Goal: Task Accomplishment & Management: Manage account settings

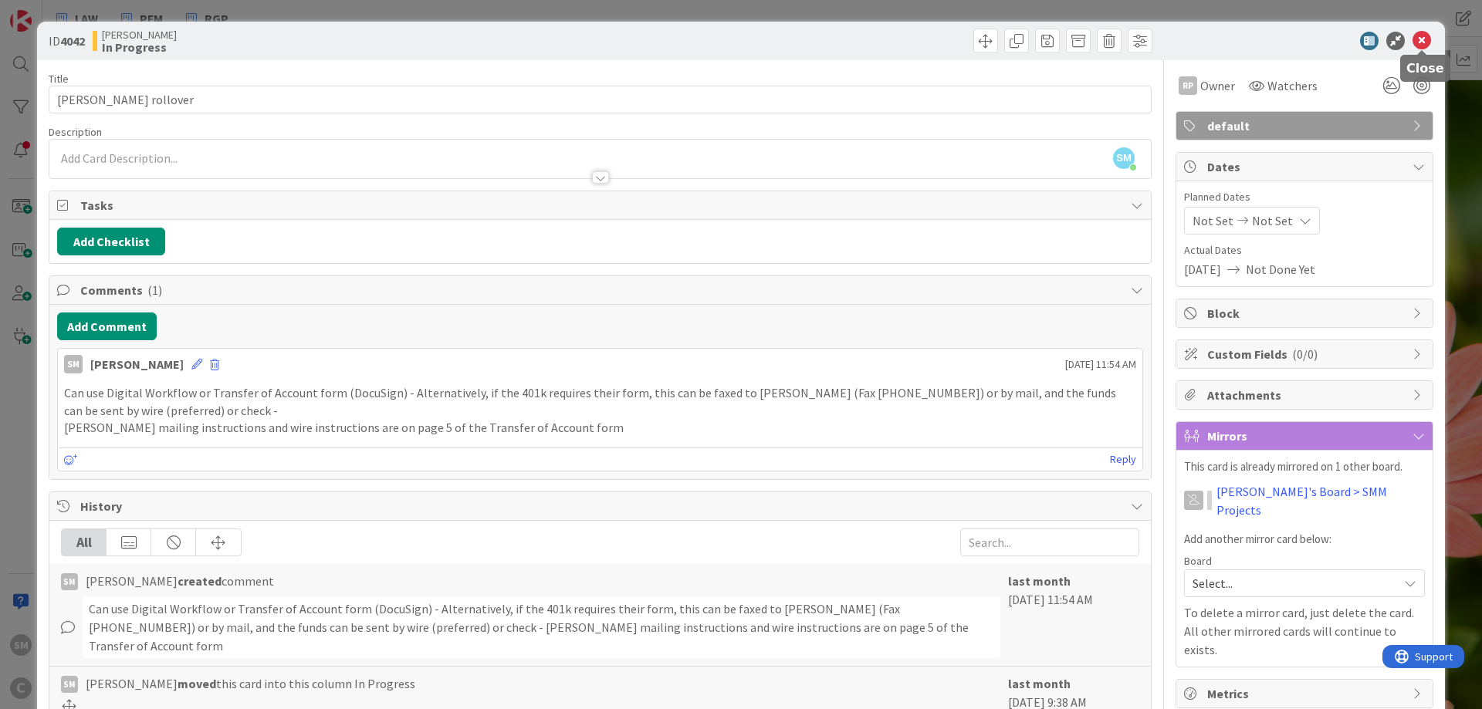
click at [1426, 40] on icon at bounding box center [1422, 41] width 19 height 19
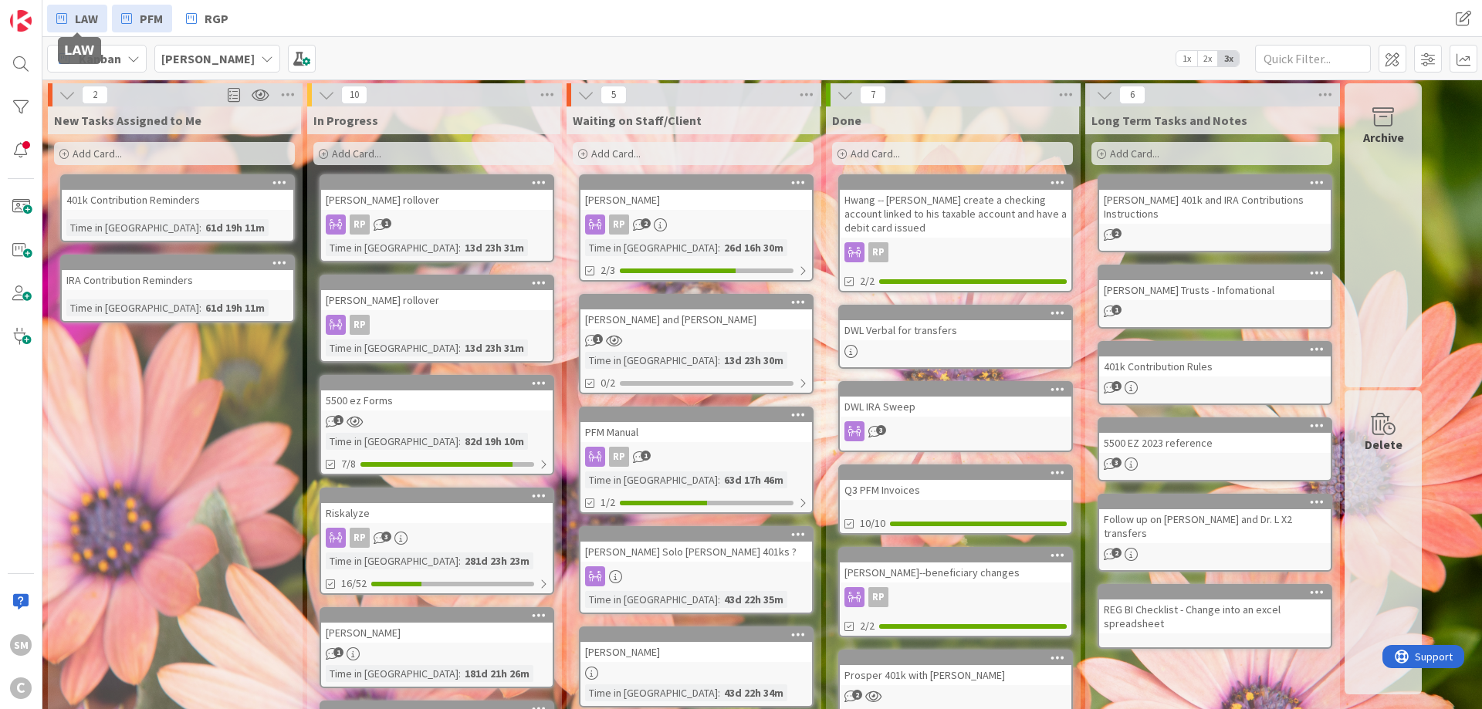
click at [83, 15] on span "LAW" at bounding box center [86, 18] width 23 height 19
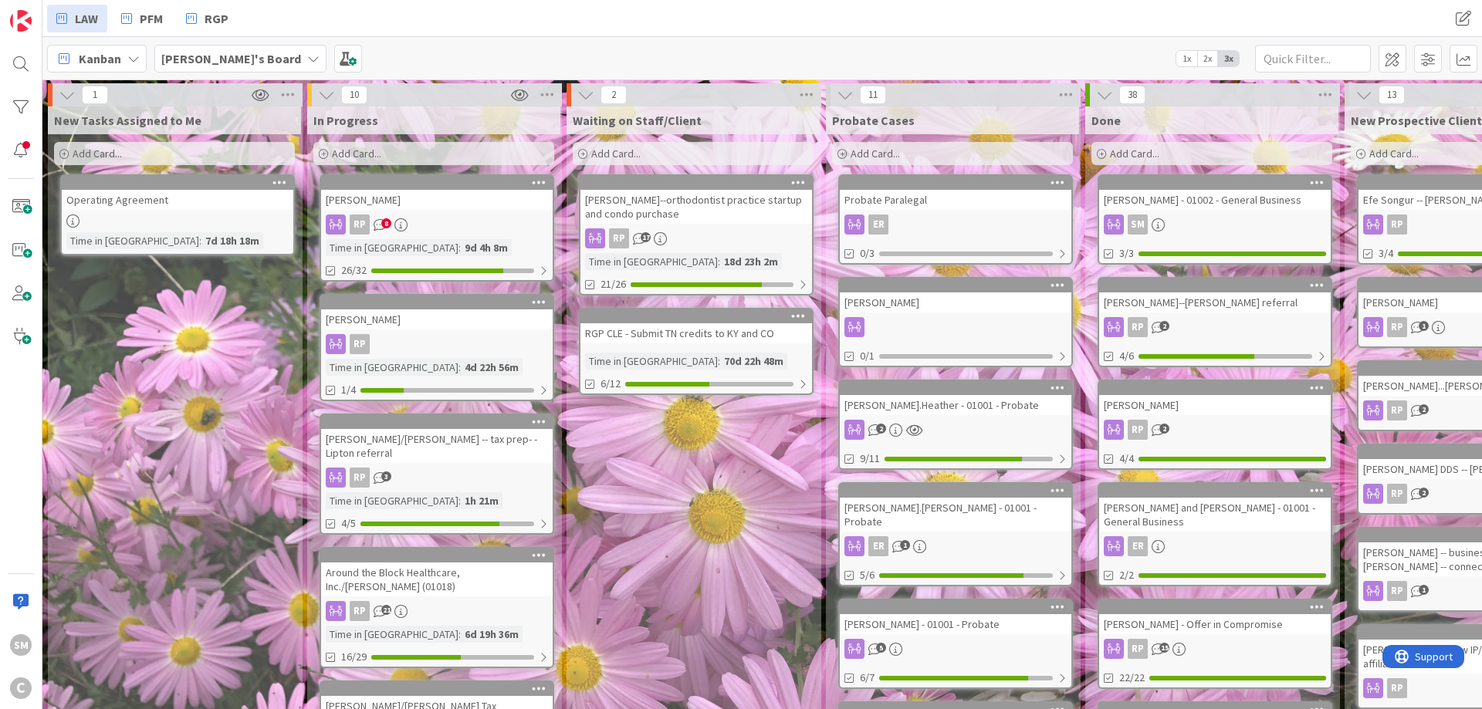
click at [713, 212] on div "[PERSON_NAME]--orthodontist practice startup and condo purchase" at bounding box center [697, 207] width 232 height 34
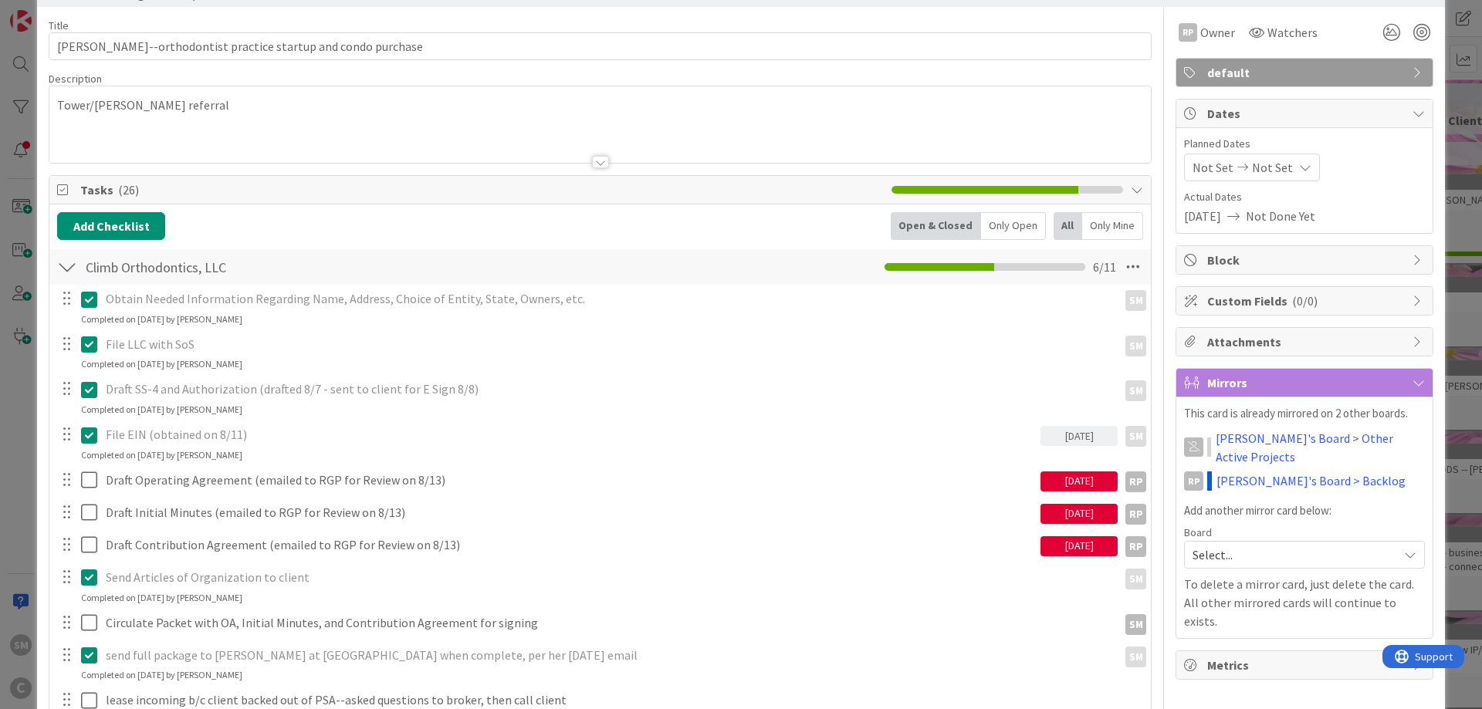
scroll to position [93, 0]
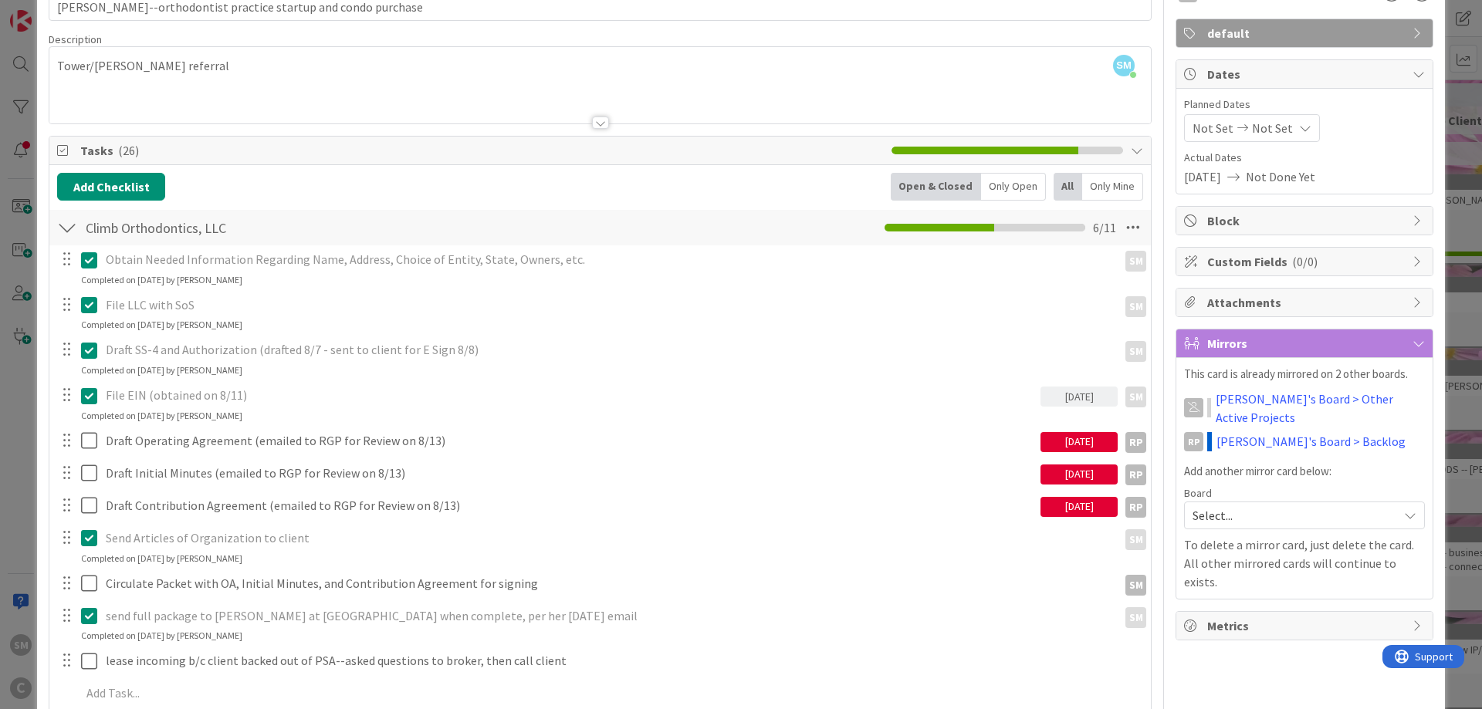
click at [1094, 437] on div "[DATE]" at bounding box center [1079, 442] width 77 height 20
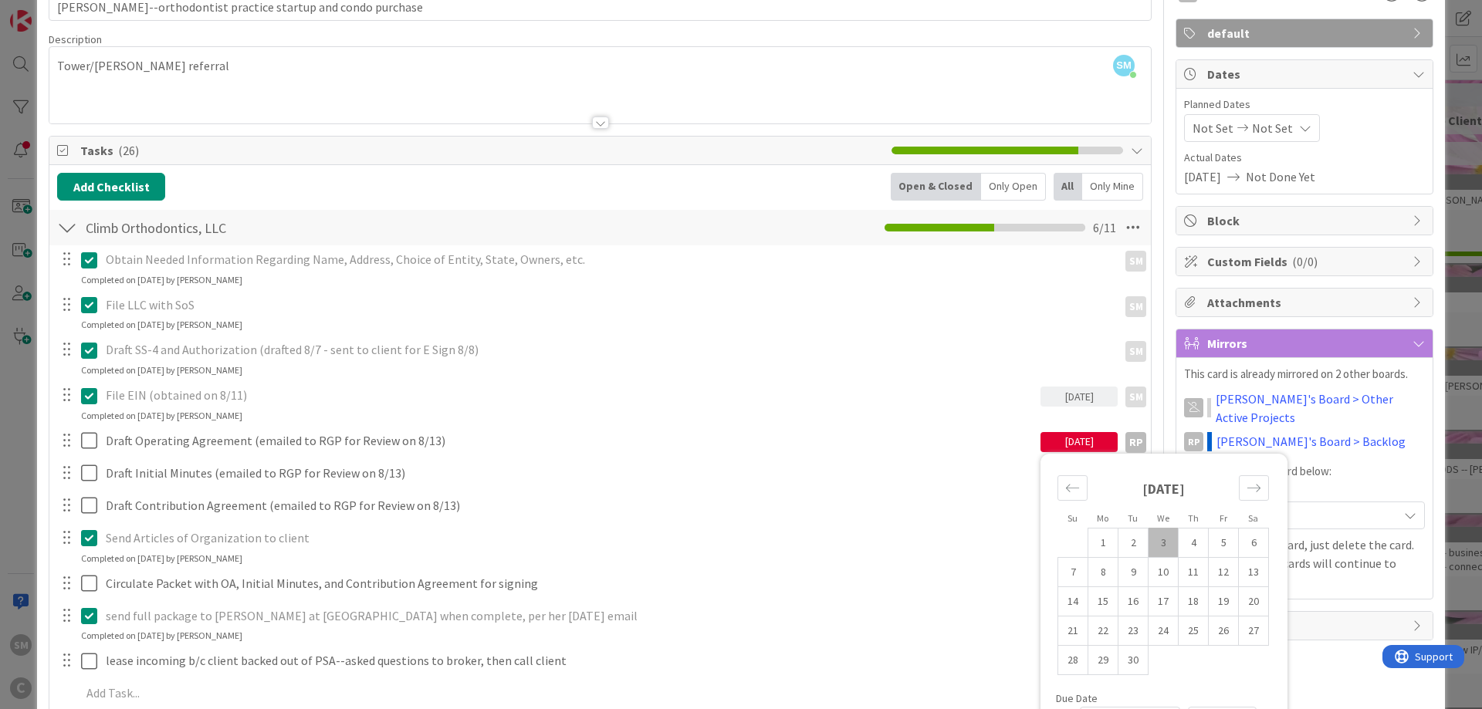
click at [1162, 530] on td "3" at bounding box center [1164, 542] width 30 height 29
type input "[DATE]"
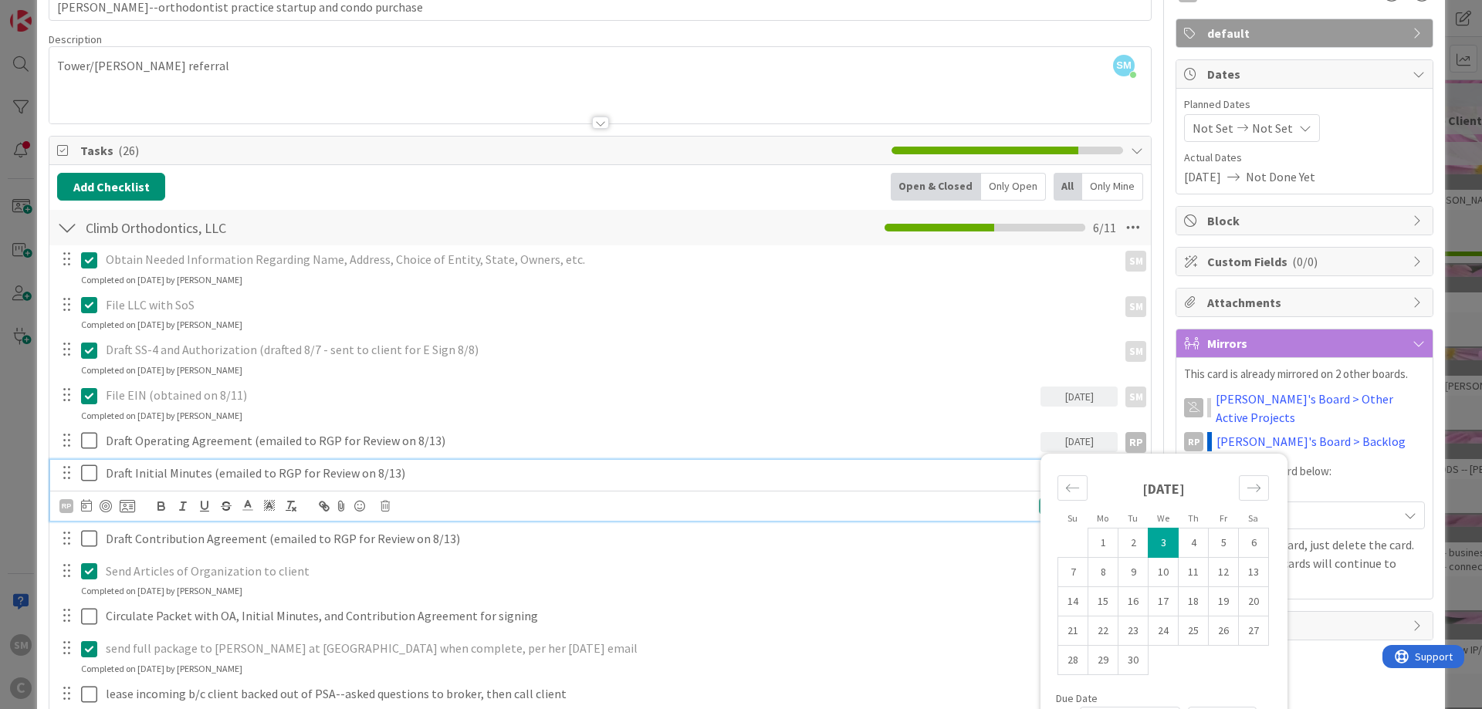
click at [1007, 477] on p "Draft Initial Minutes (emailed to RGP for Review on 8/13)" at bounding box center [570, 474] width 929 height 18
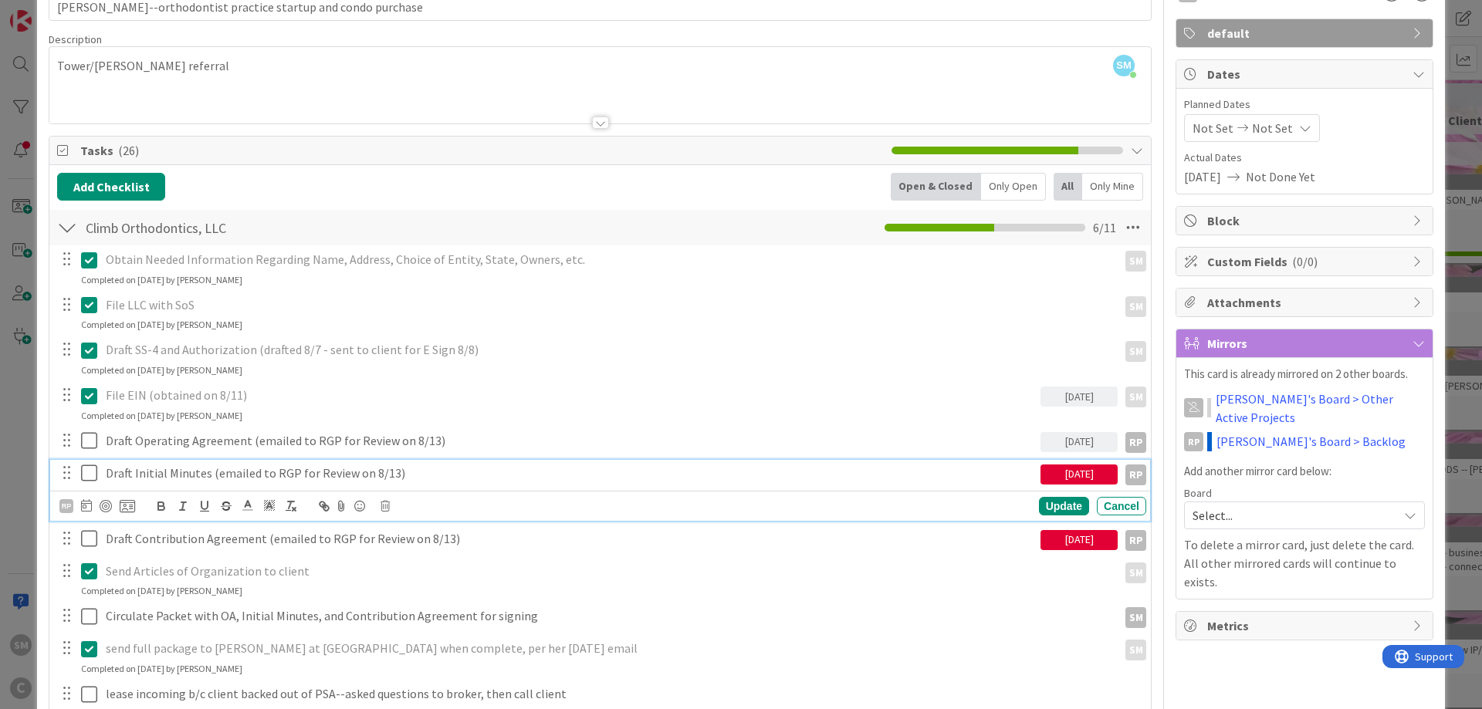
click at [1092, 467] on div "[DATE]" at bounding box center [1079, 475] width 77 height 20
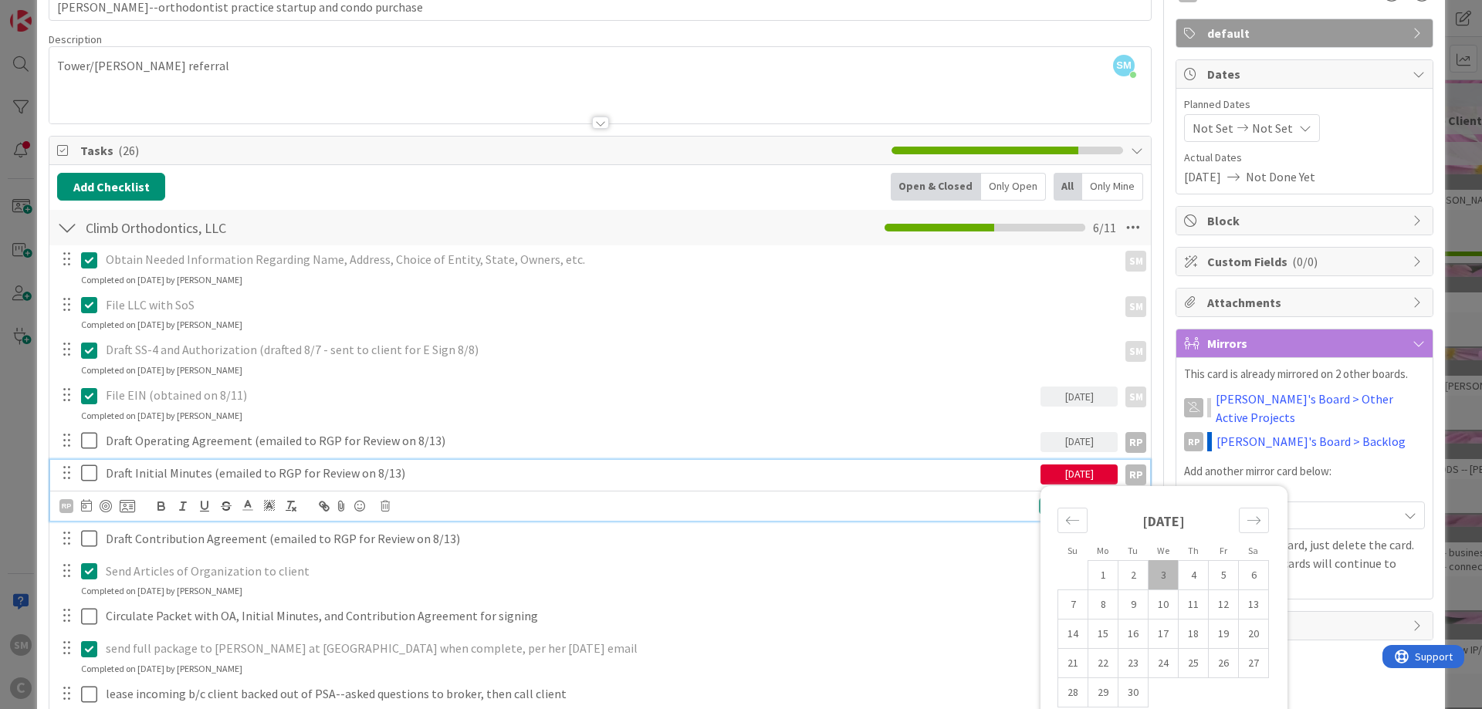
click at [1172, 568] on td "3" at bounding box center [1164, 574] width 30 height 29
type input "[DATE]"
click at [991, 493] on div "RP Update Cancel" at bounding box center [600, 506] width 1100 height 30
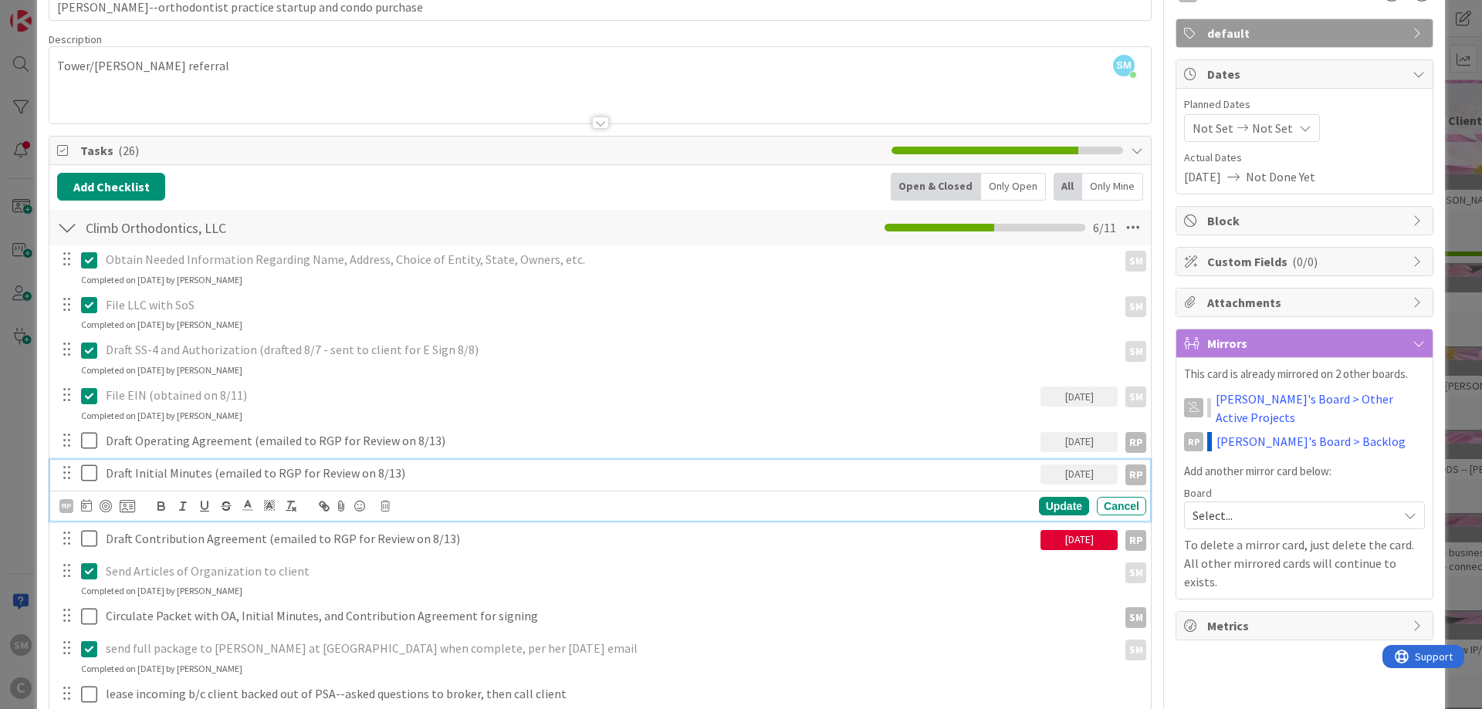
click at [1087, 539] on div "[DATE]" at bounding box center [1079, 540] width 77 height 20
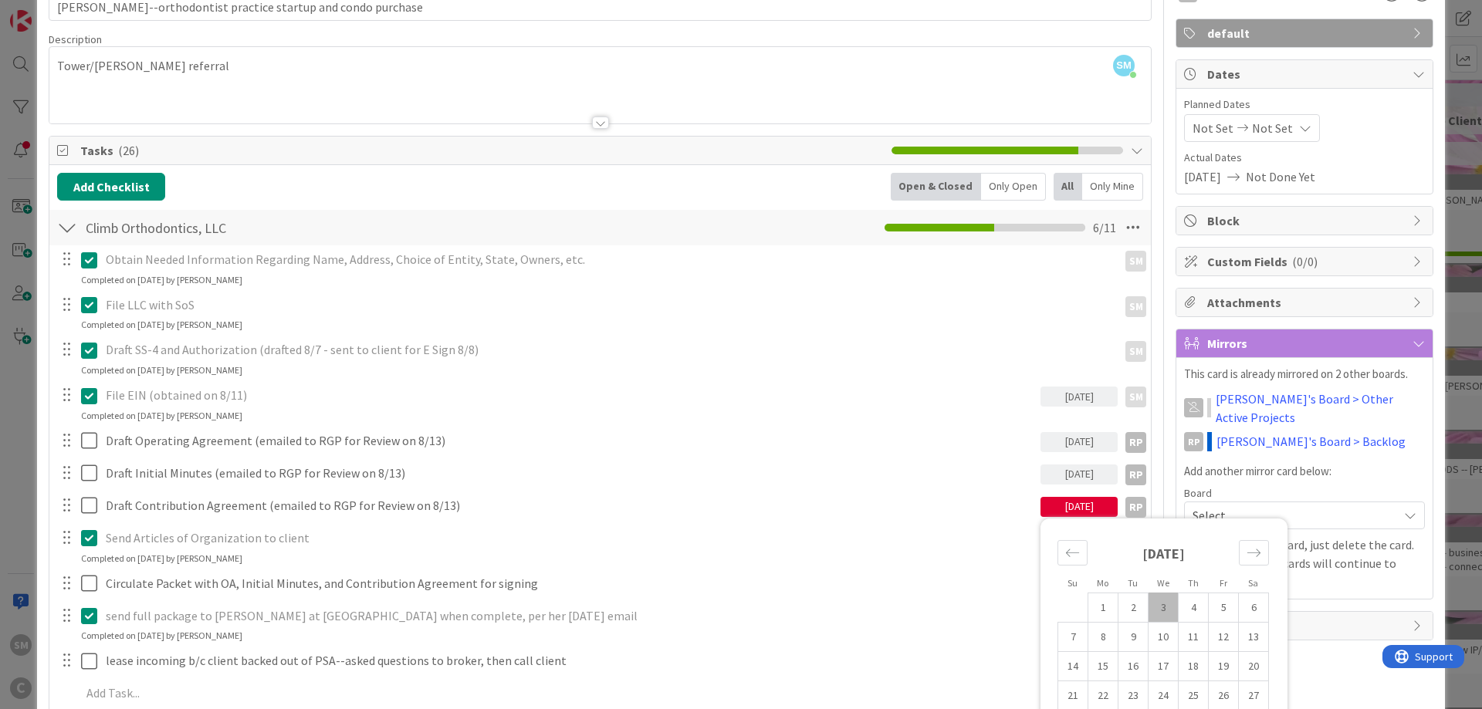
click at [1170, 608] on td "3" at bounding box center [1164, 607] width 30 height 29
type input "[DATE]"
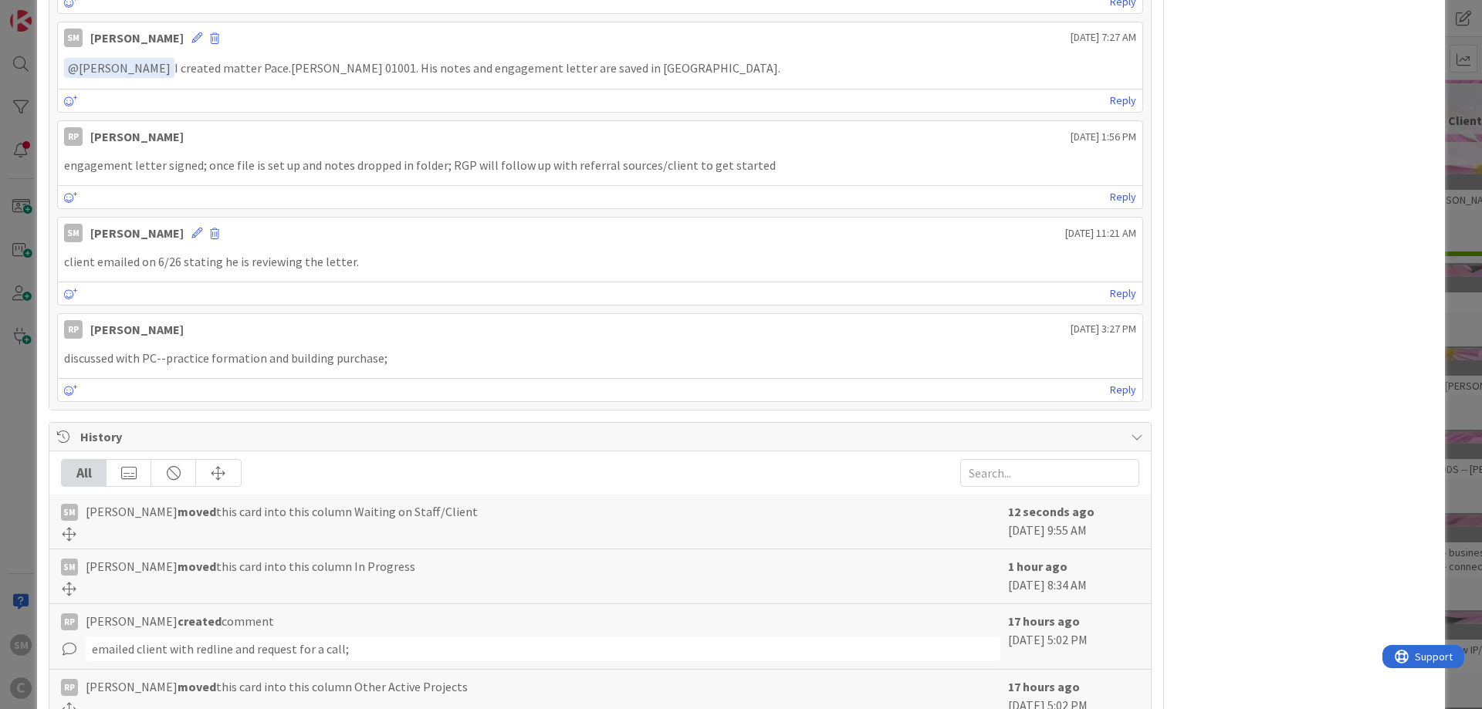
scroll to position [2412, 0]
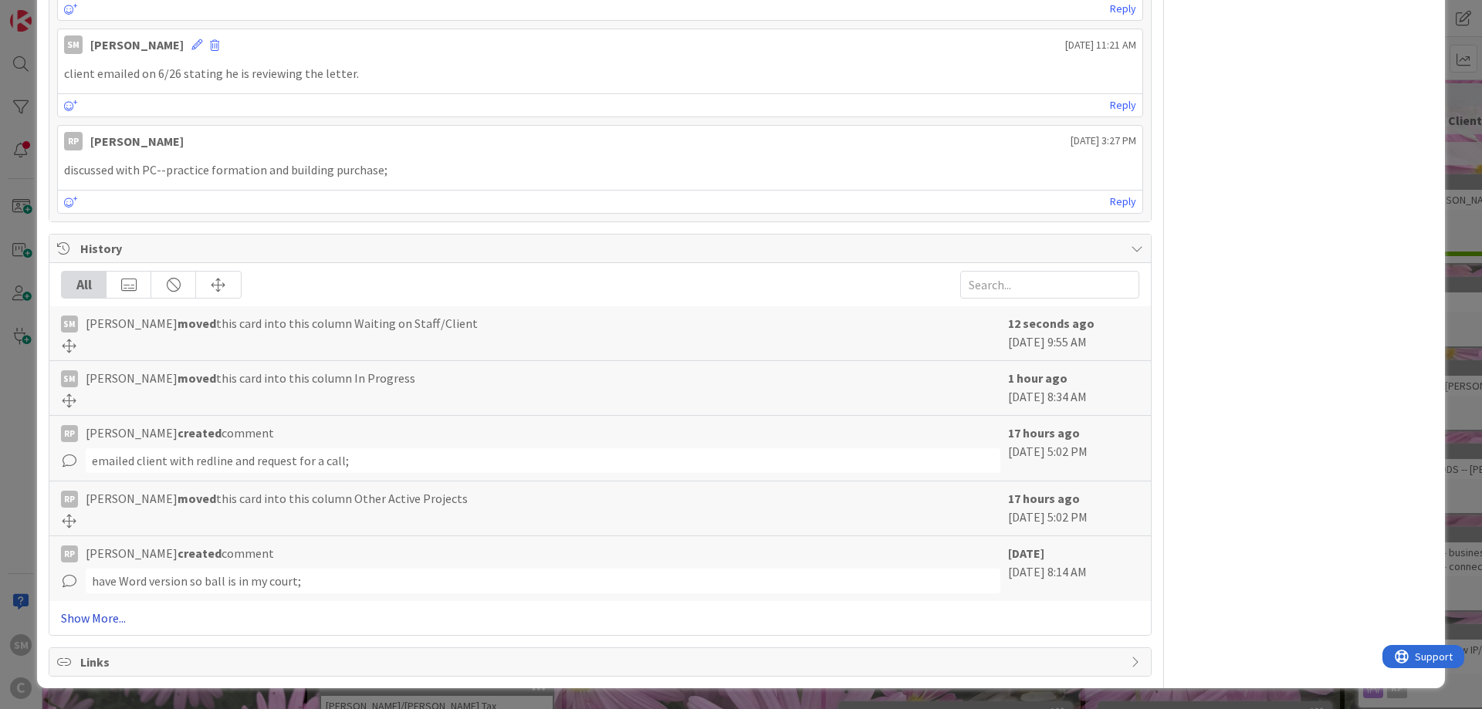
click at [100, 612] on link "Show More..." at bounding box center [600, 618] width 1078 height 19
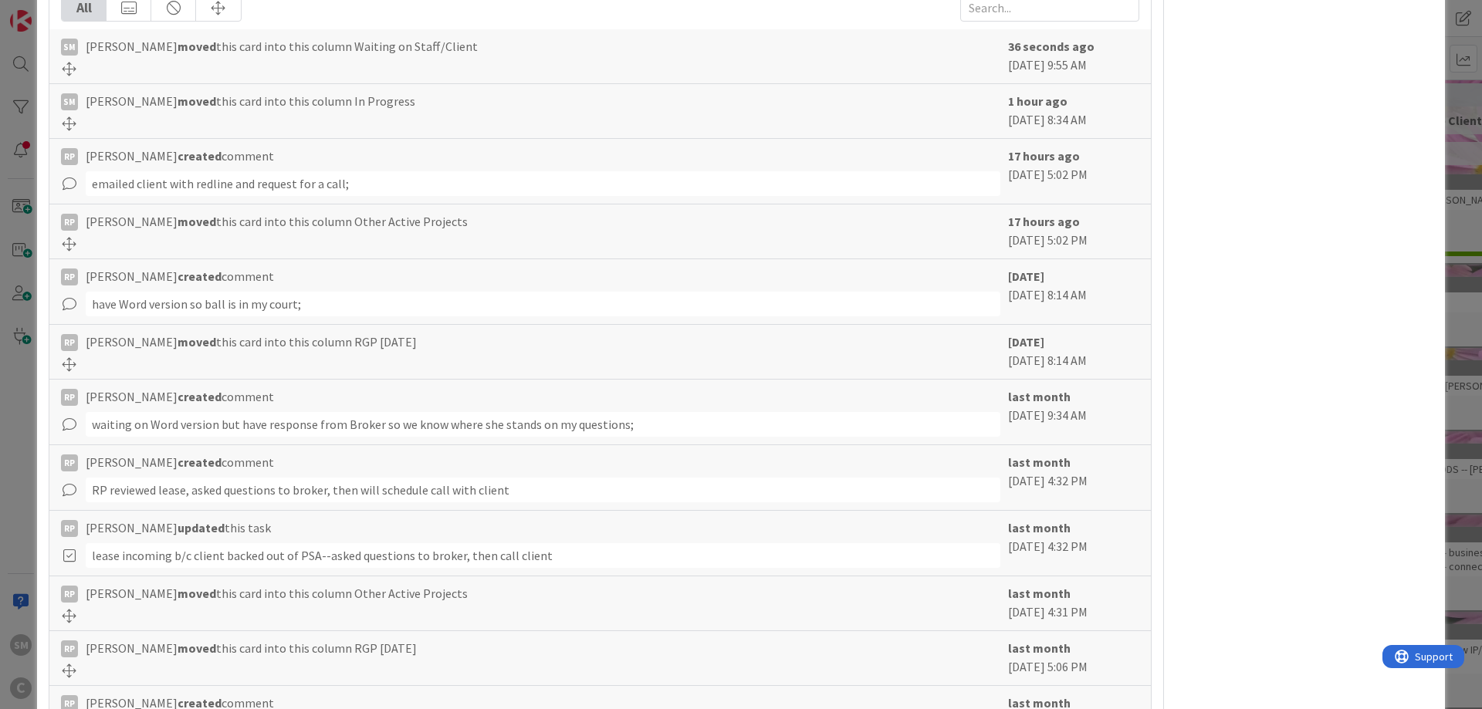
scroll to position [2690, 0]
drag, startPoint x: 114, startPoint y: 556, endPoint x: 320, endPoint y: 561, distance: 206.2
click at [320, 561] on div "lease incoming b/c client backed out of PSA--asked questions to broker, then ca…" at bounding box center [543, 555] width 915 height 25
drag, startPoint x: 499, startPoint y: 485, endPoint x: 88, endPoint y: 487, distance: 411.5
click at [88, 487] on div "RP reviewed lease, asked questions to broker, then will schedule call with clie…" at bounding box center [543, 489] width 915 height 25
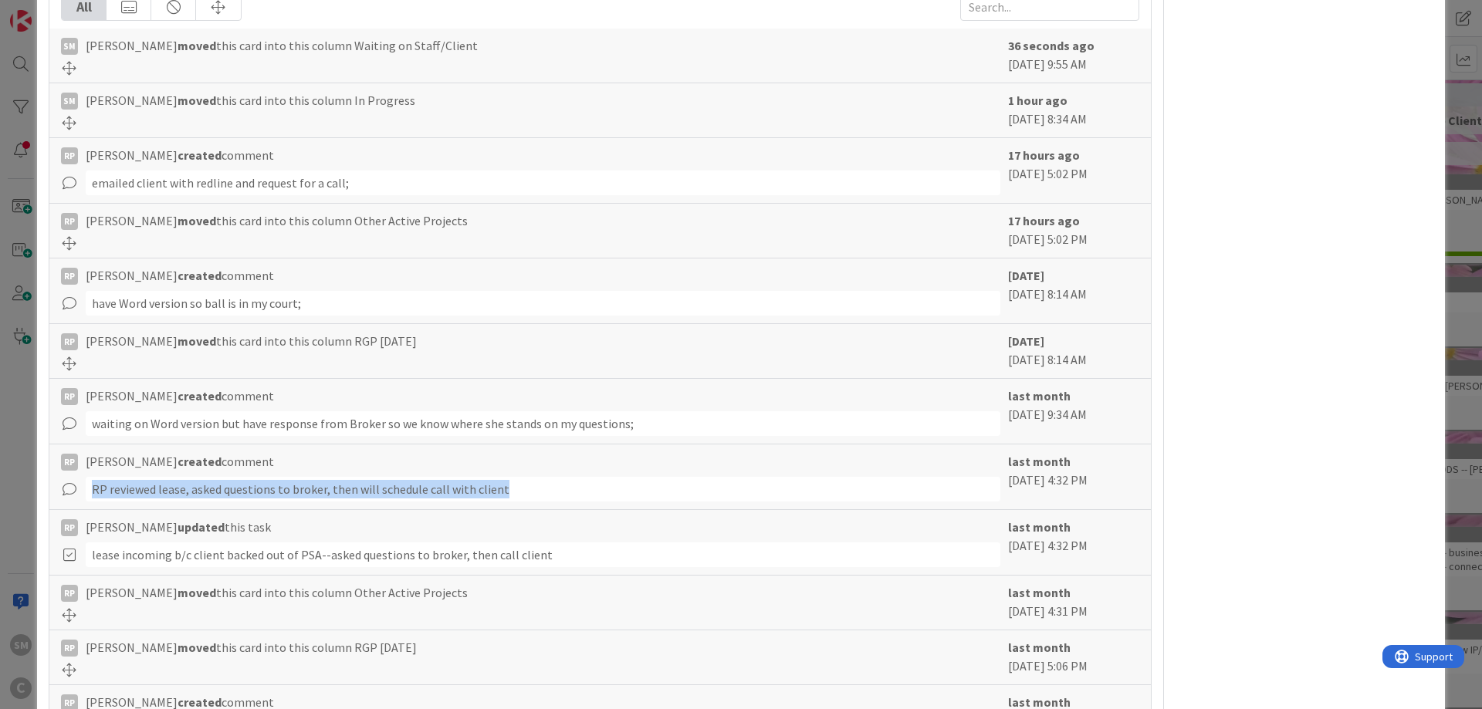
click at [328, 485] on div "RP reviewed lease, asked questions to broker, then will schedule call with clie…" at bounding box center [543, 489] width 915 height 25
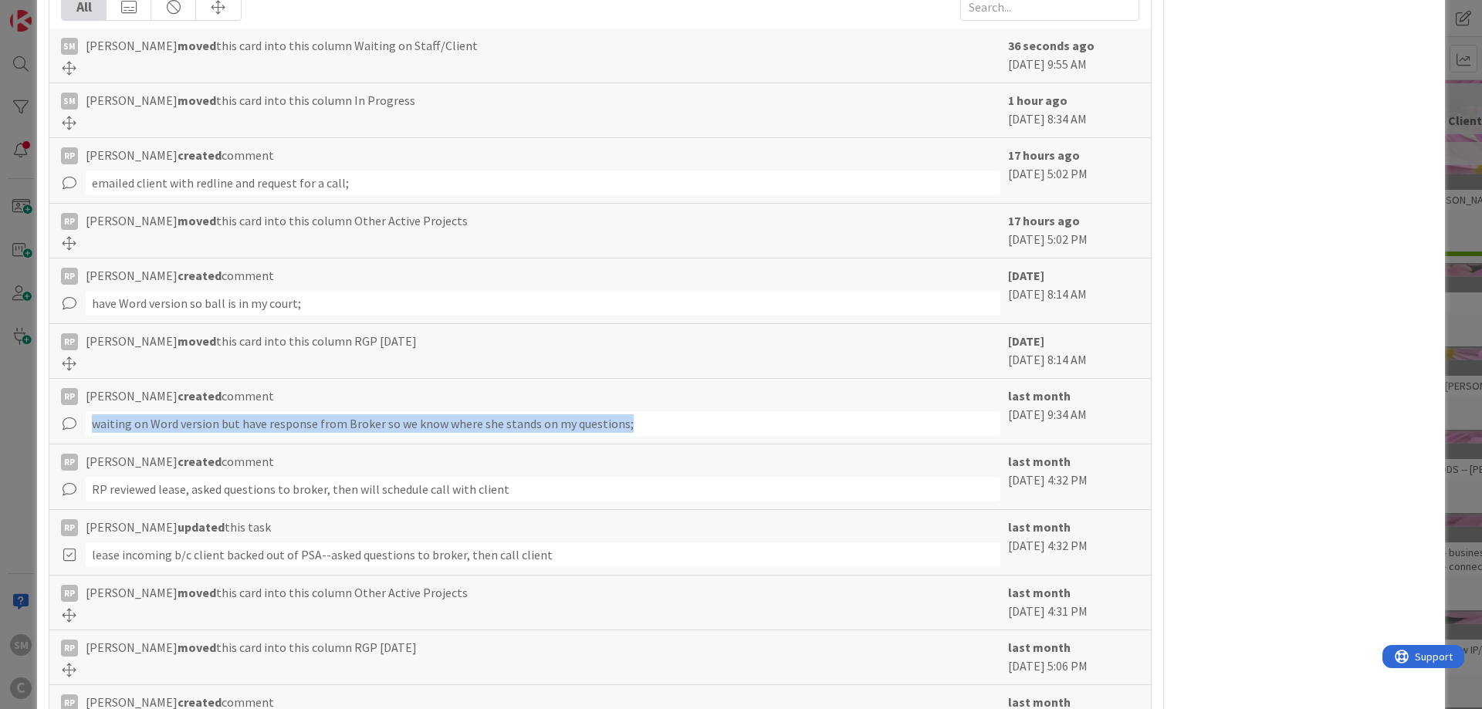
drag, startPoint x: 91, startPoint y: 429, endPoint x: 631, endPoint y: 432, distance: 539.6
click at [631, 432] on div "waiting on Word version but have response from Broker so we know where she stan…" at bounding box center [543, 423] width 915 height 25
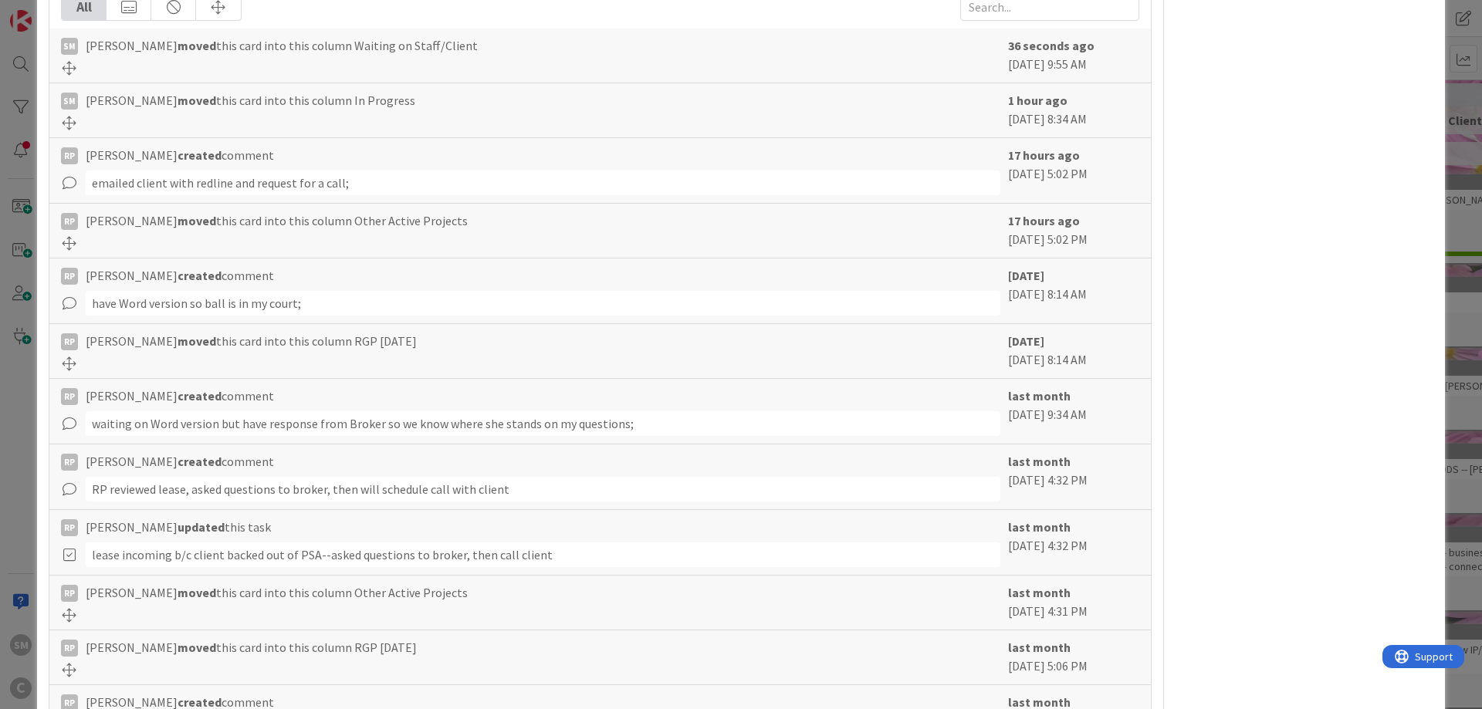
click at [663, 429] on div "waiting on Word version but have response from Broker so we know where she stan…" at bounding box center [543, 423] width 915 height 25
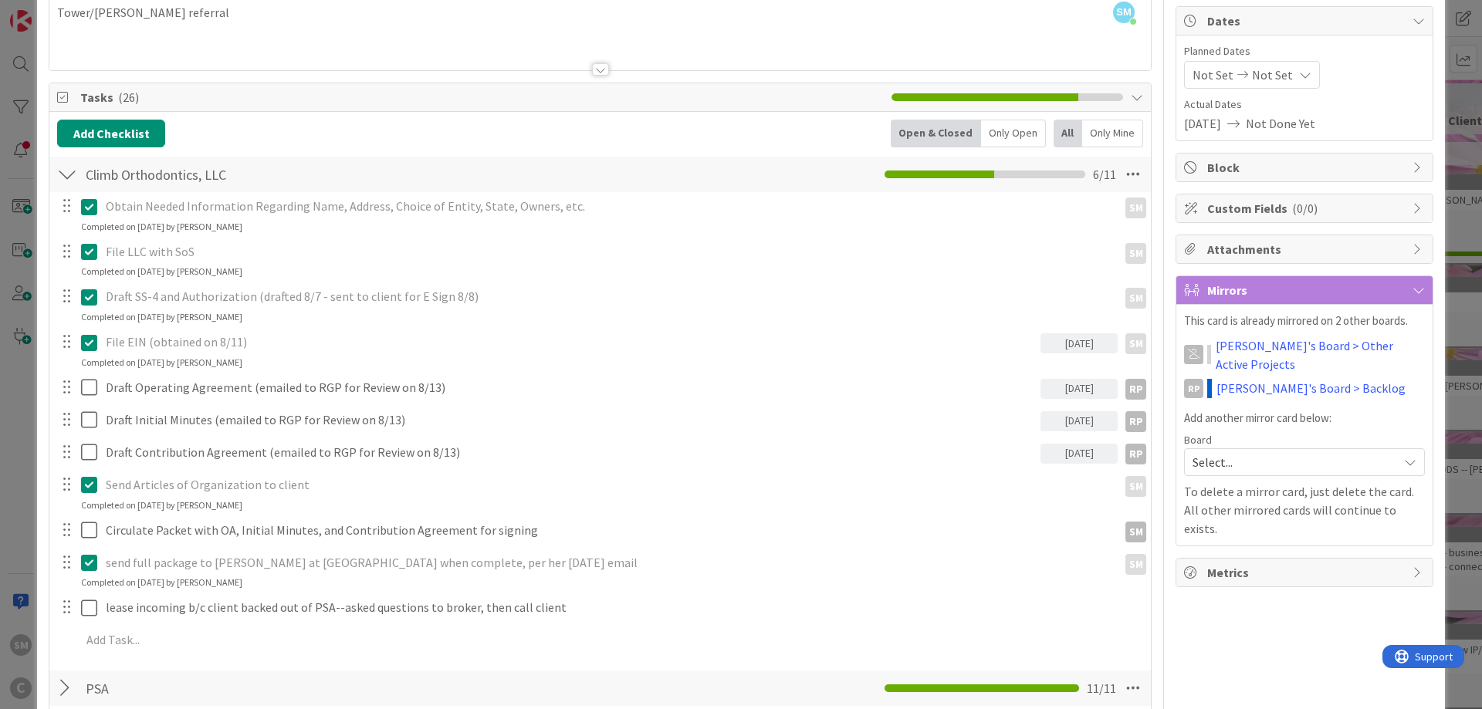
scroll to position [185, 0]
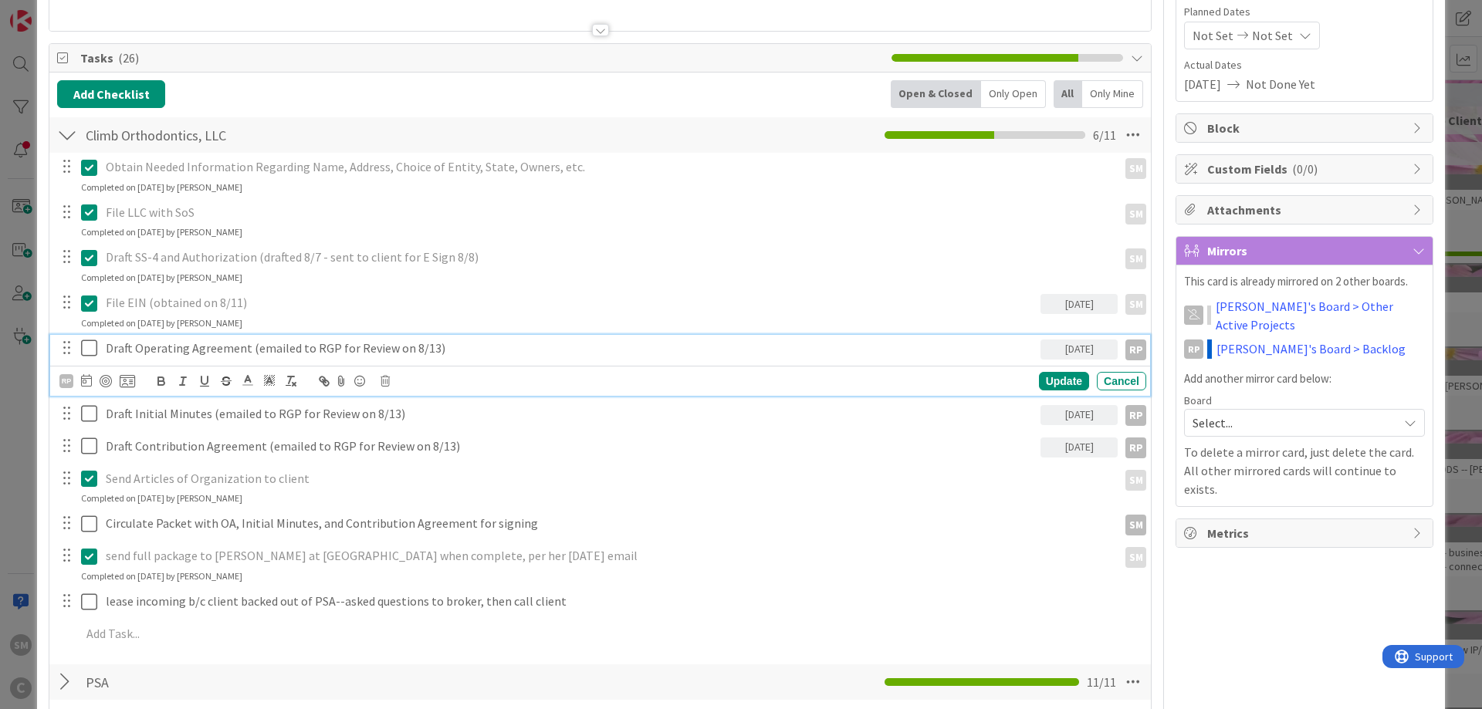
click at [320, 349] on p "Draft Operating Agreement (emailed to RGP for Review on 8/13)" at bounding box center [570, 349] width 929 height 18
click at [400, 349] on p "Draft Operating Agreement (emailed to RGP for Review on 8/13)" at bounding box center [570, 349] width 929 height 18
click at [425, 351] on p "Draft Operating Agreement (emailed to RGP for Review on 8/13)" at bounding box center [570, 349] width 929 height 18
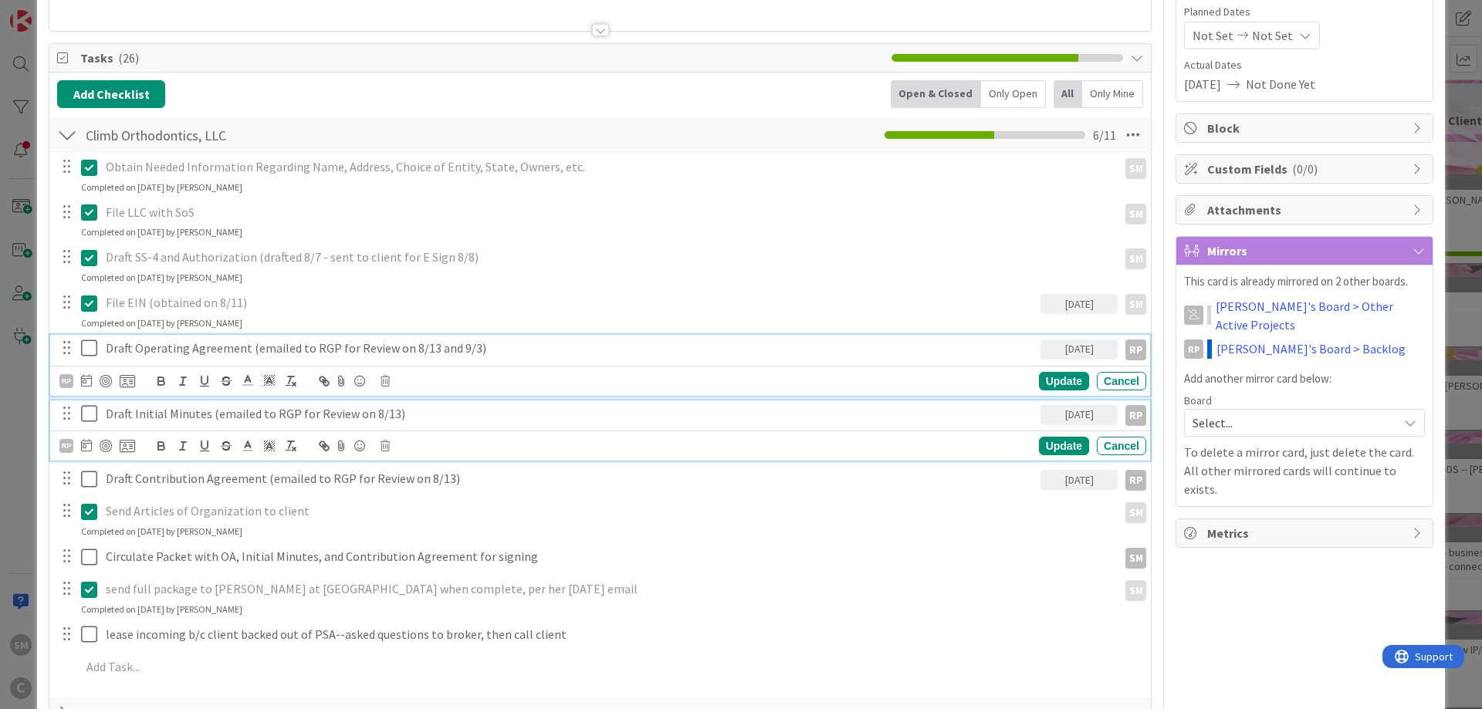
click at [388, 418] on p "Draft Initial Minutes (emailed to RGP for Review on 8/13)" at bounding box center [570, 414] width 929 height 18
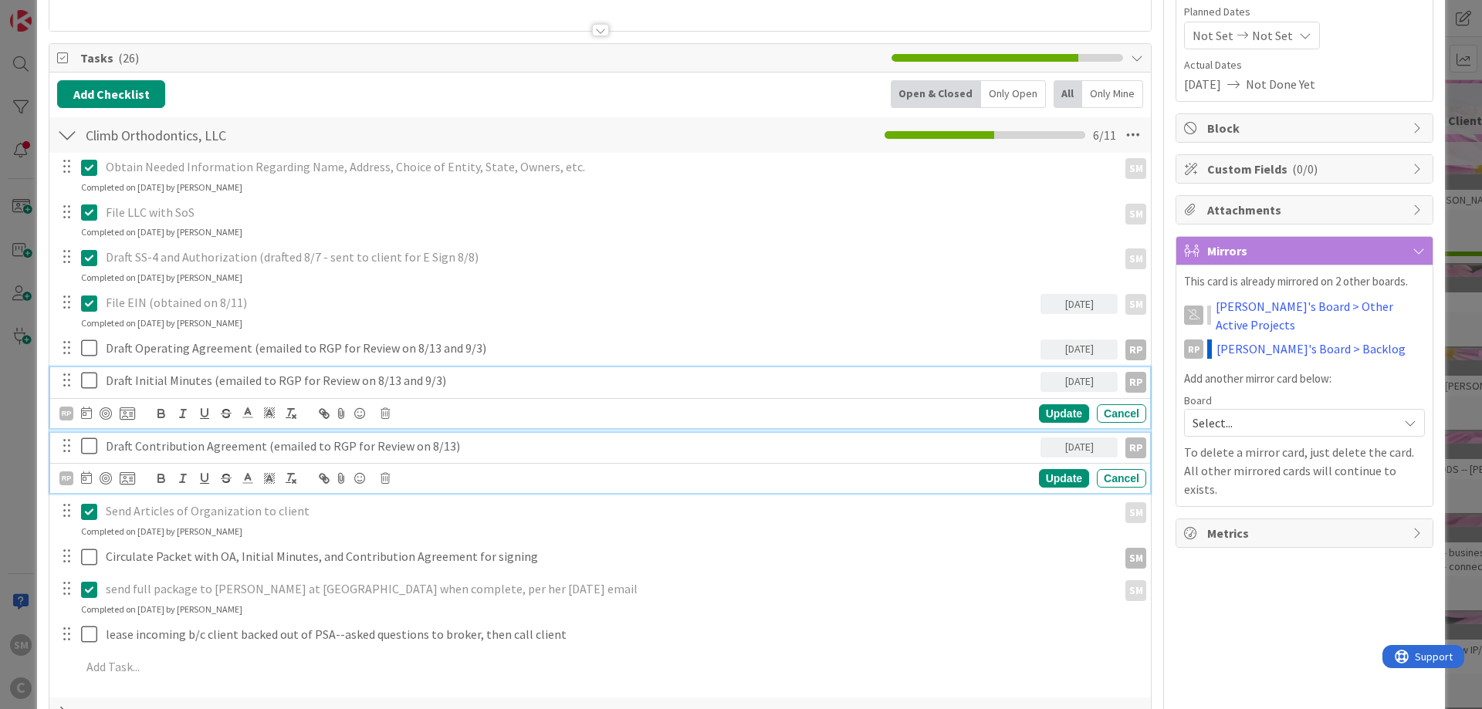
drag, startPoint x: 442, startPoint y: 450, endPoint x: 560, endPoint y: 450, distance: 118.1
click at [442, 451] on p "Draft Contribution Agreement (emailed to RGP for Review on 8/13)" at bounding box center [570, 447] width 929 height 18
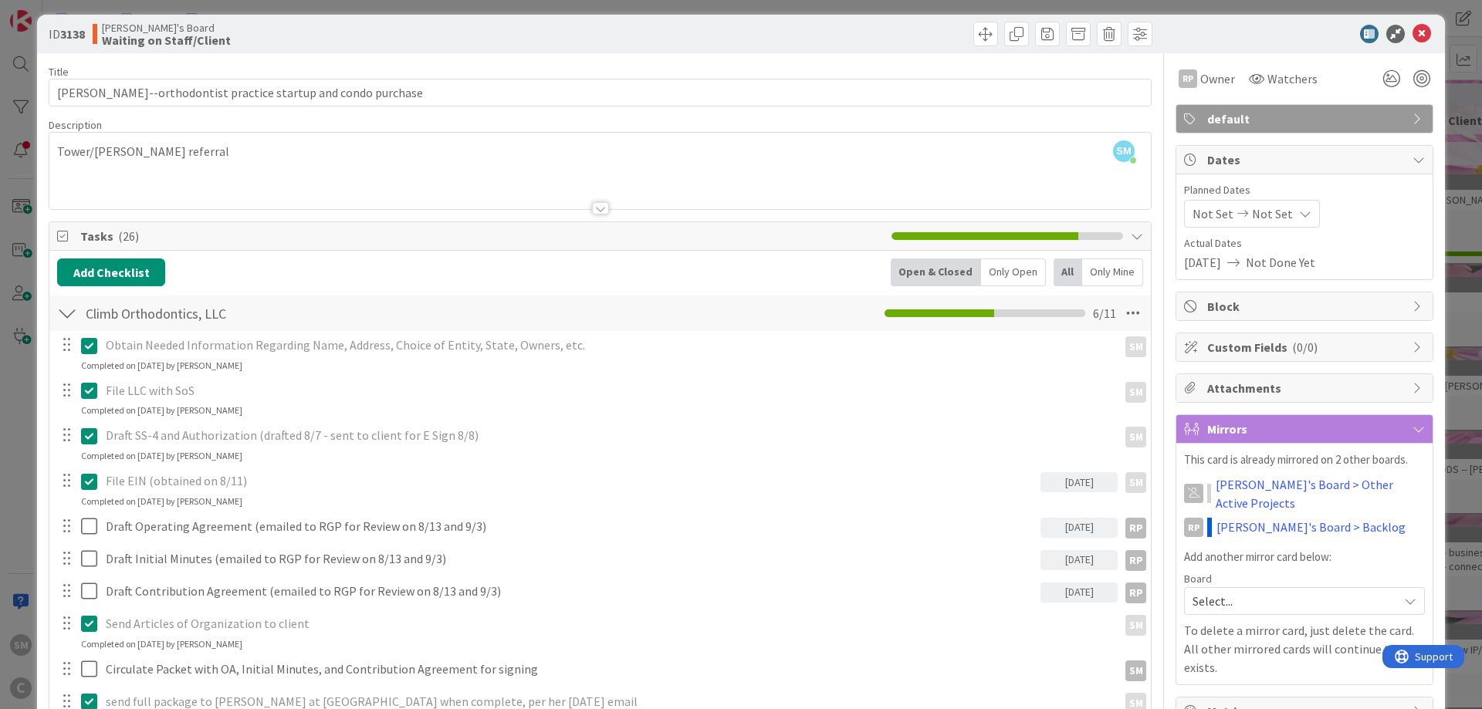
scroll to position [0, 0]
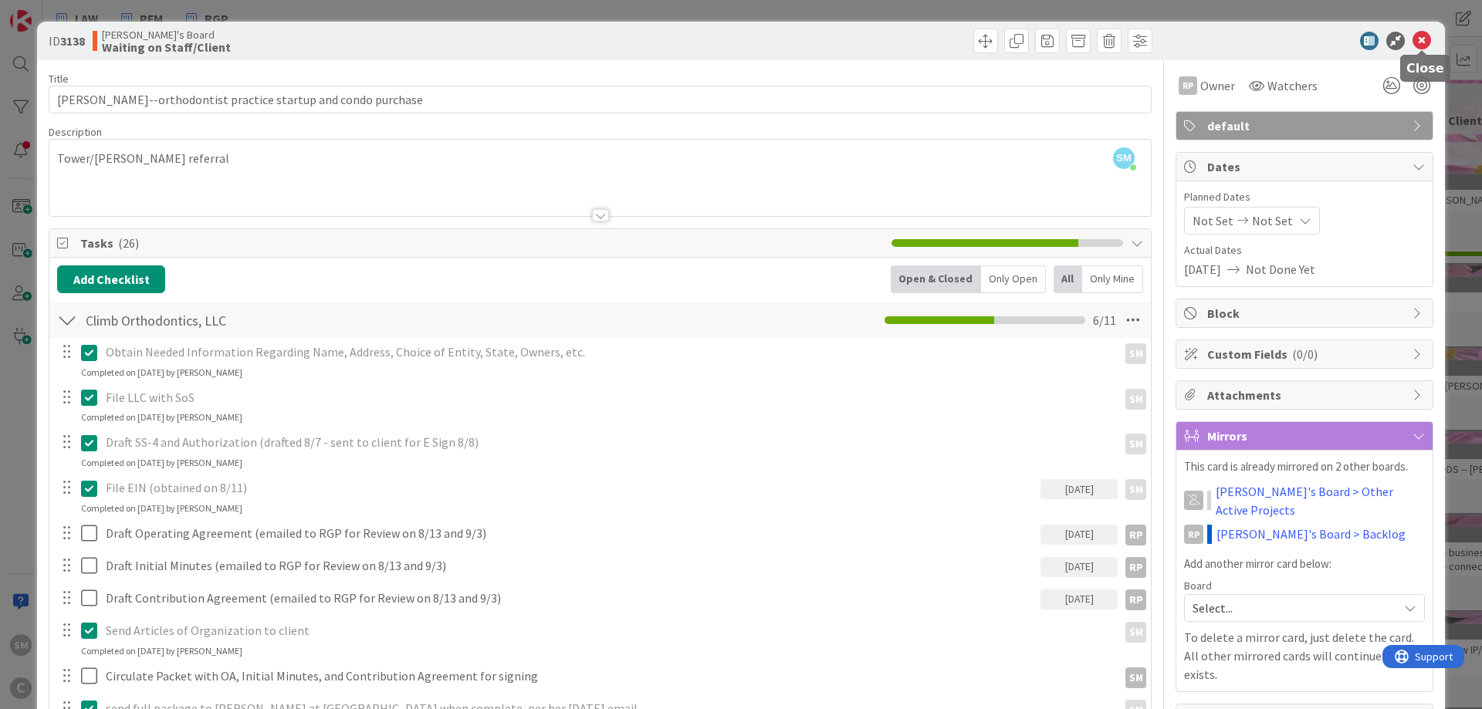
click at [1420, 36] on icon at bounding box center [1422, 41] width 19 height 19
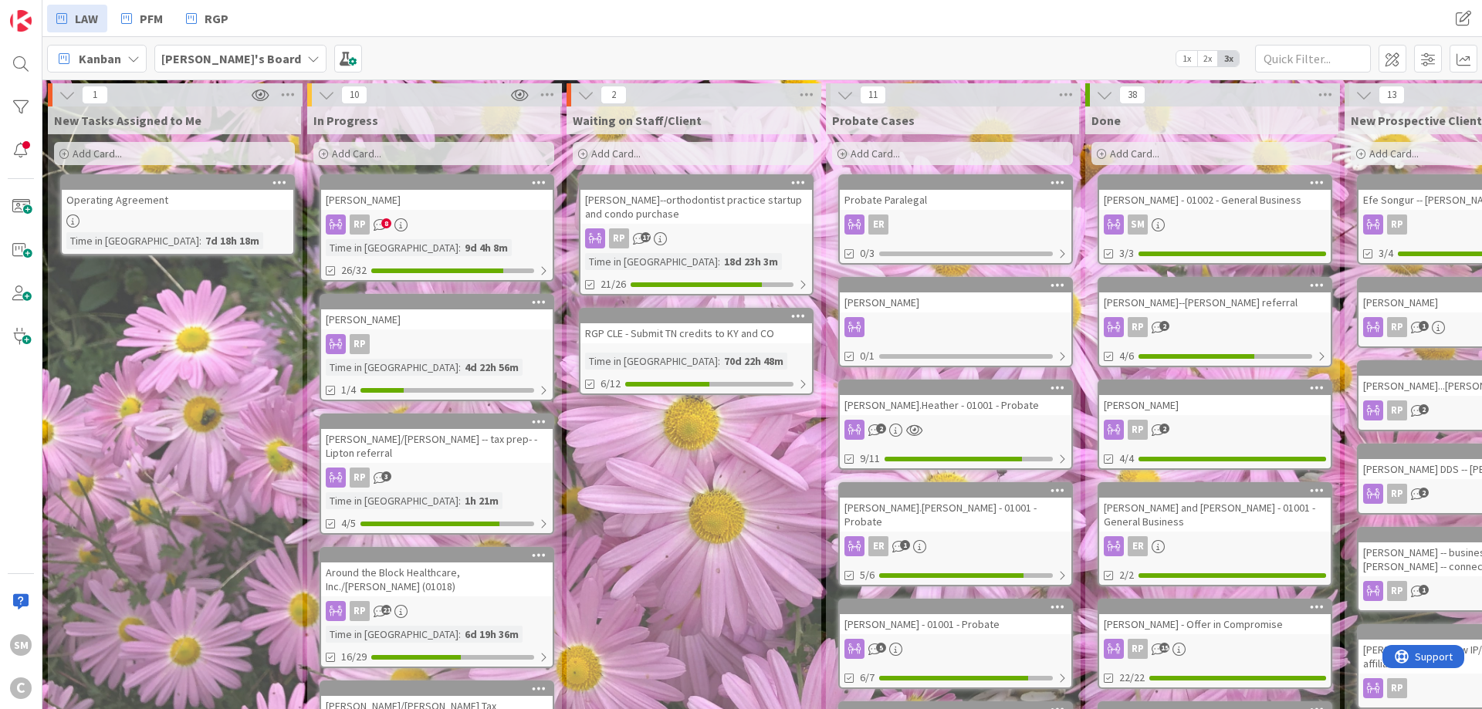
click at [438, 210] on link "[PERSON_NAME] RP 8 Time in [GEOGRAPHIC_DATA] : 9d 4h 8m 26/32" at bounding box center [437, 227] width 235 height 107
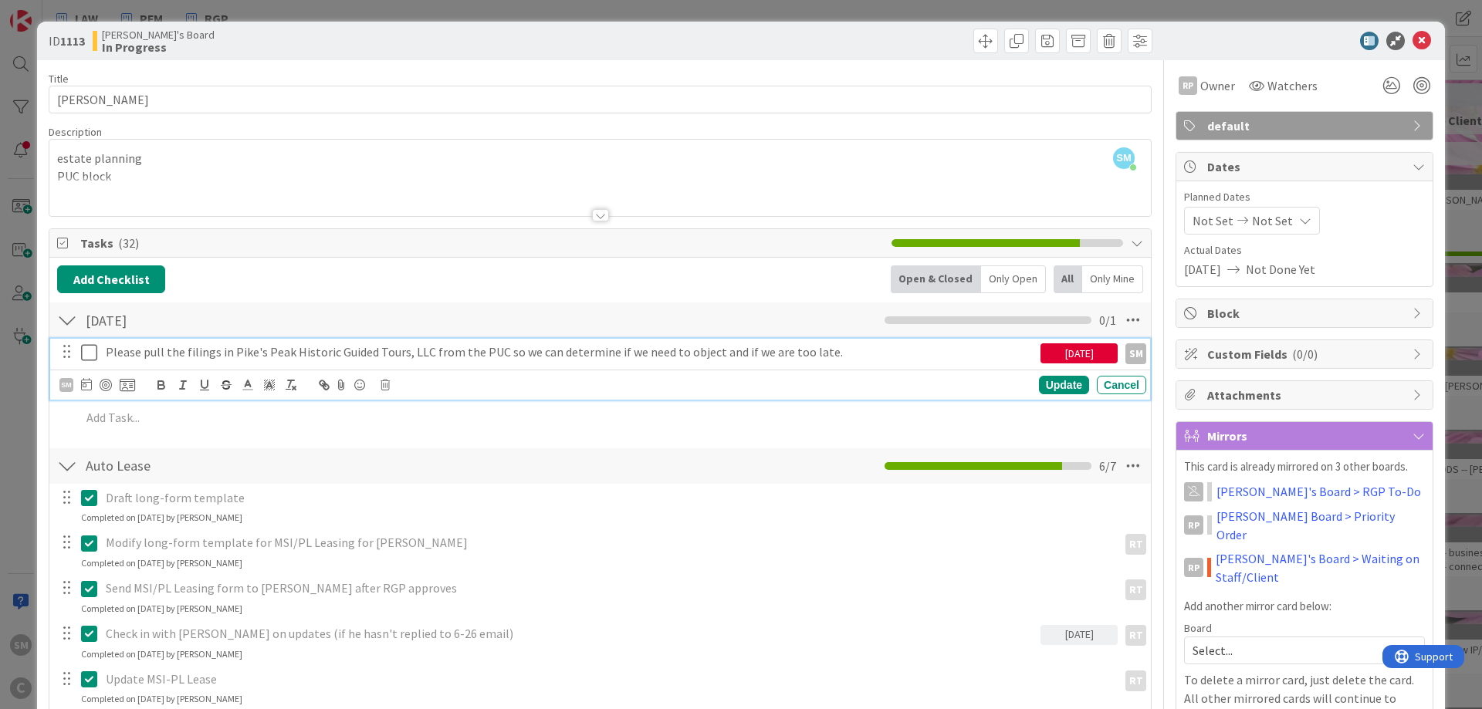
click at [92, 353] on icon at bounding box center [89, 353] width 16 height 19
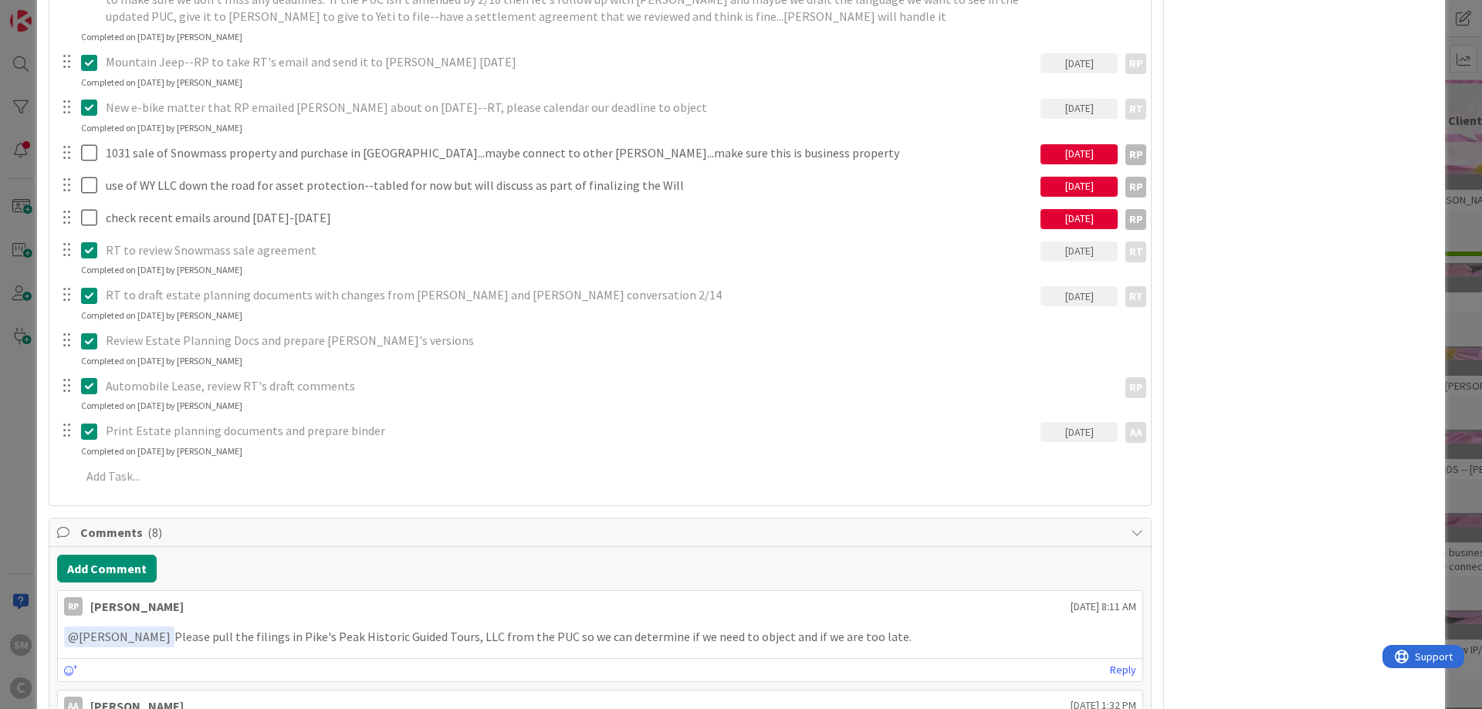
scroll to position [1667, 0]
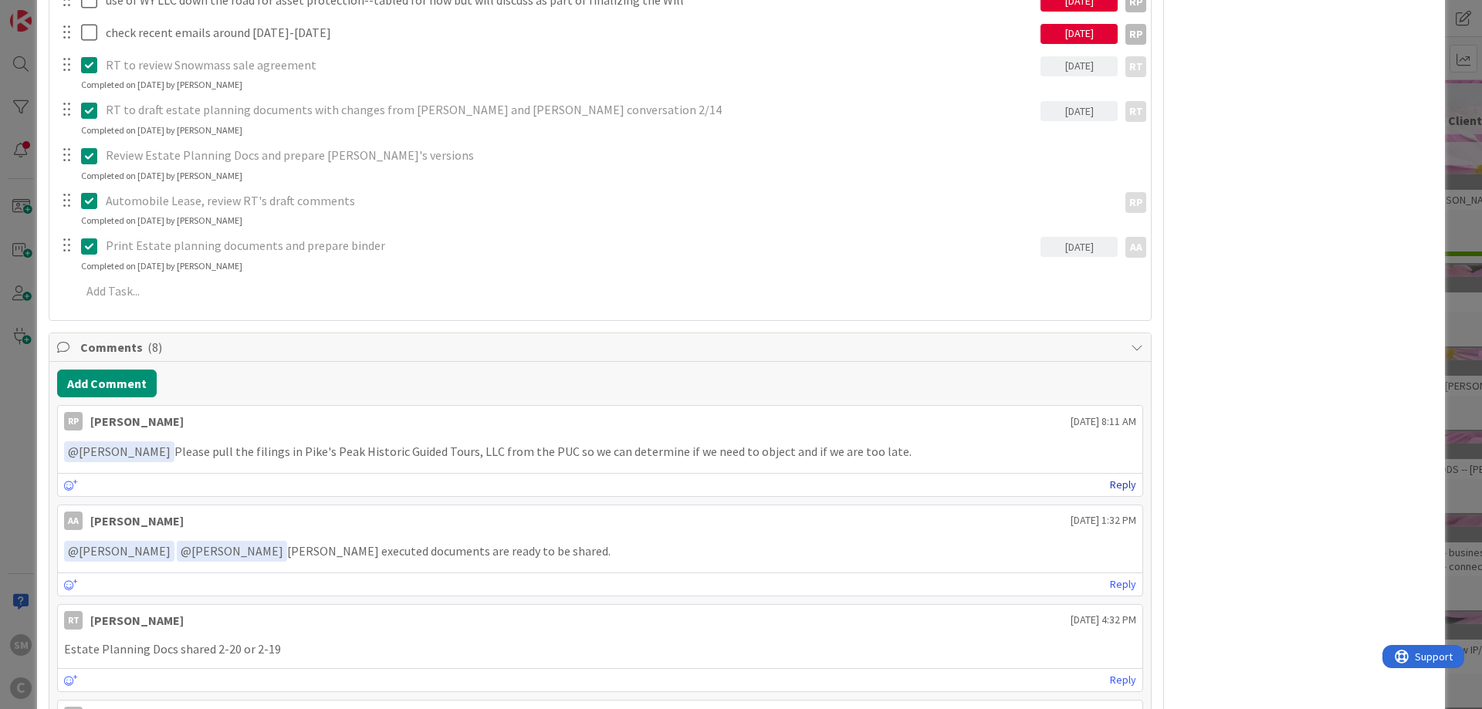
click at [1128, 476] on link "Reply" at bounding box center [1123, 485] width 26 height 19
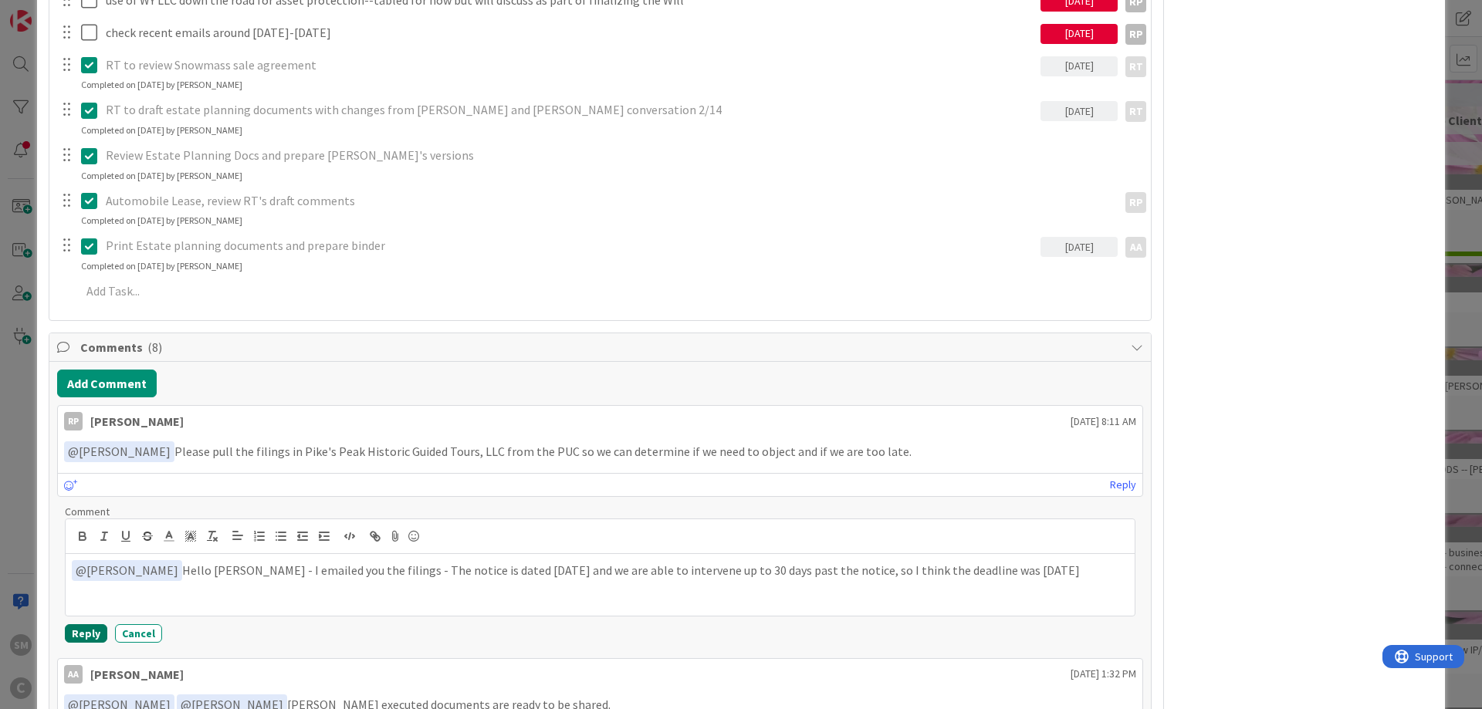
click at [92, 625] on button "Reply" at bounding box center [86, 634] width 42 height 19
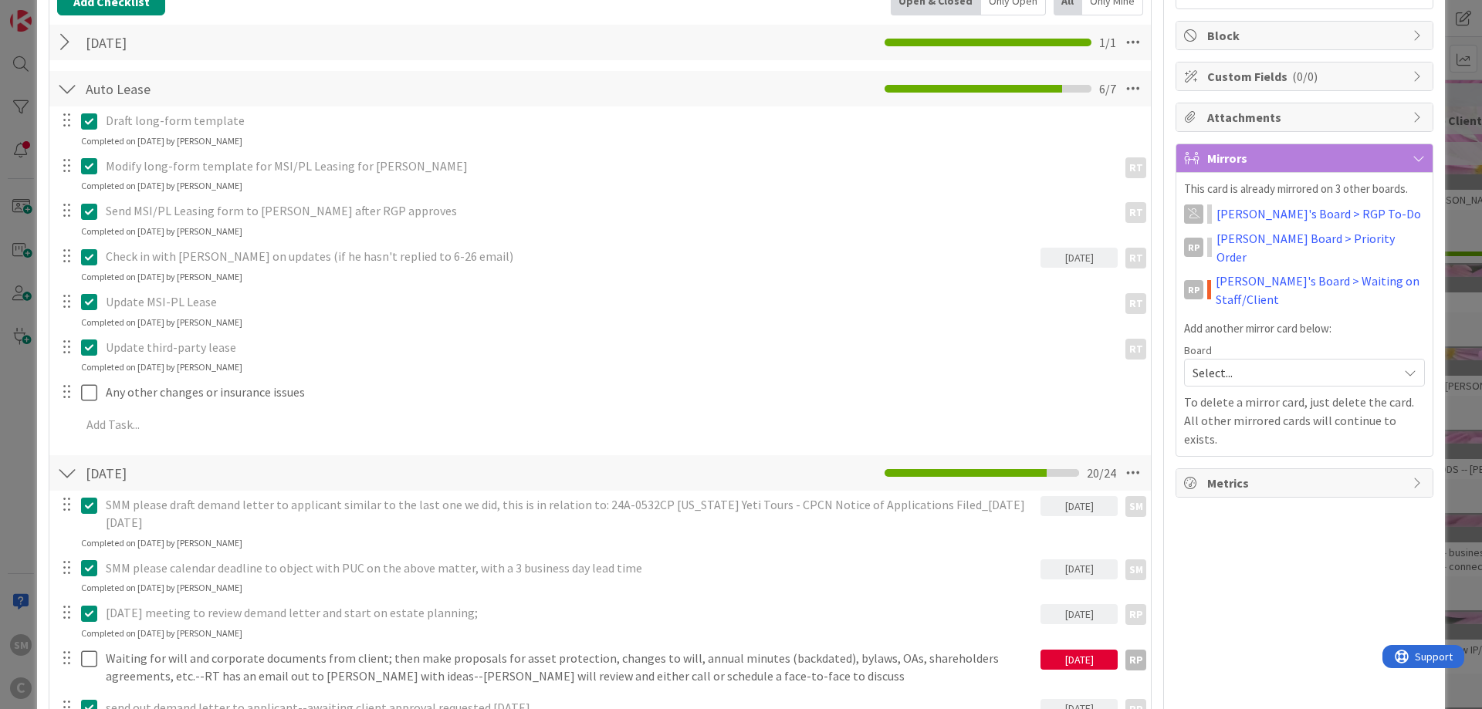
scroll to position [0, 0]
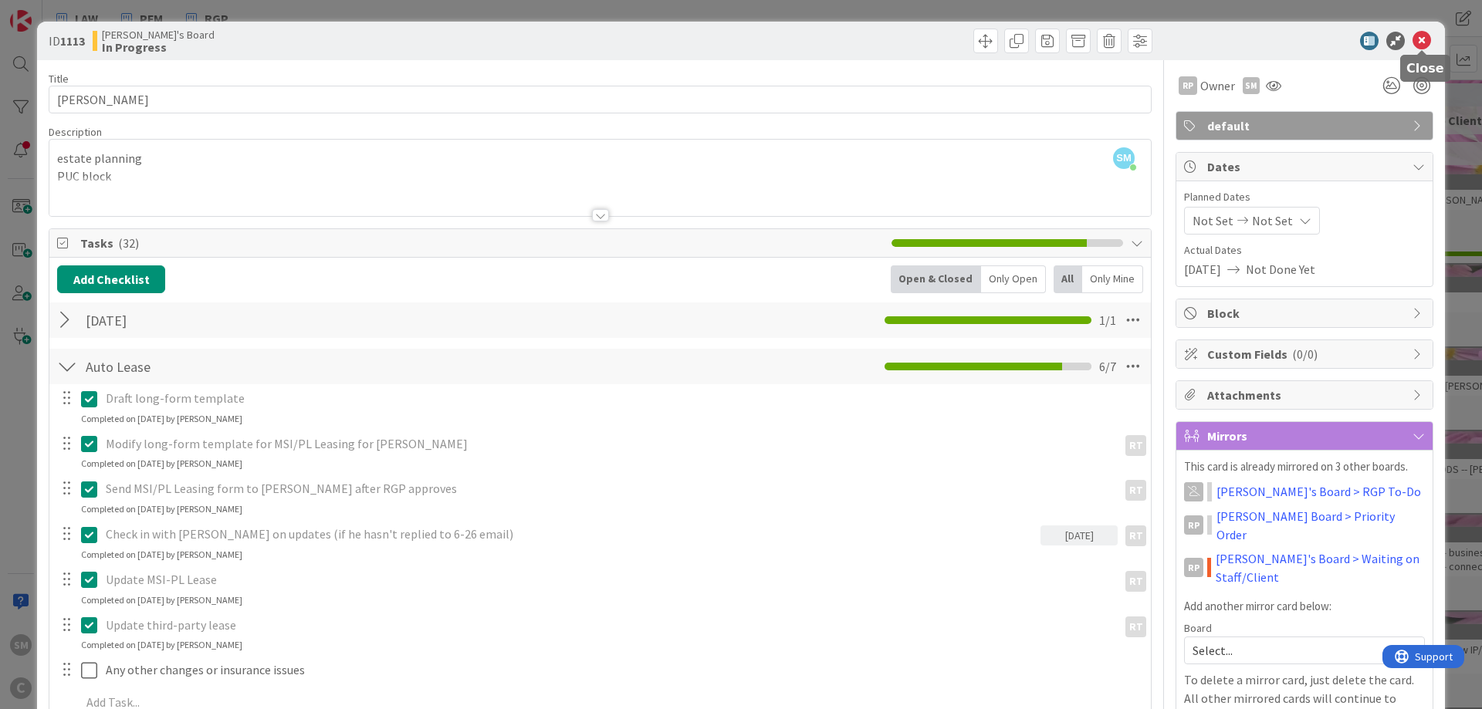
click at [1423, 37] on icon at bounding box center [1422, 41] width 19 height 19
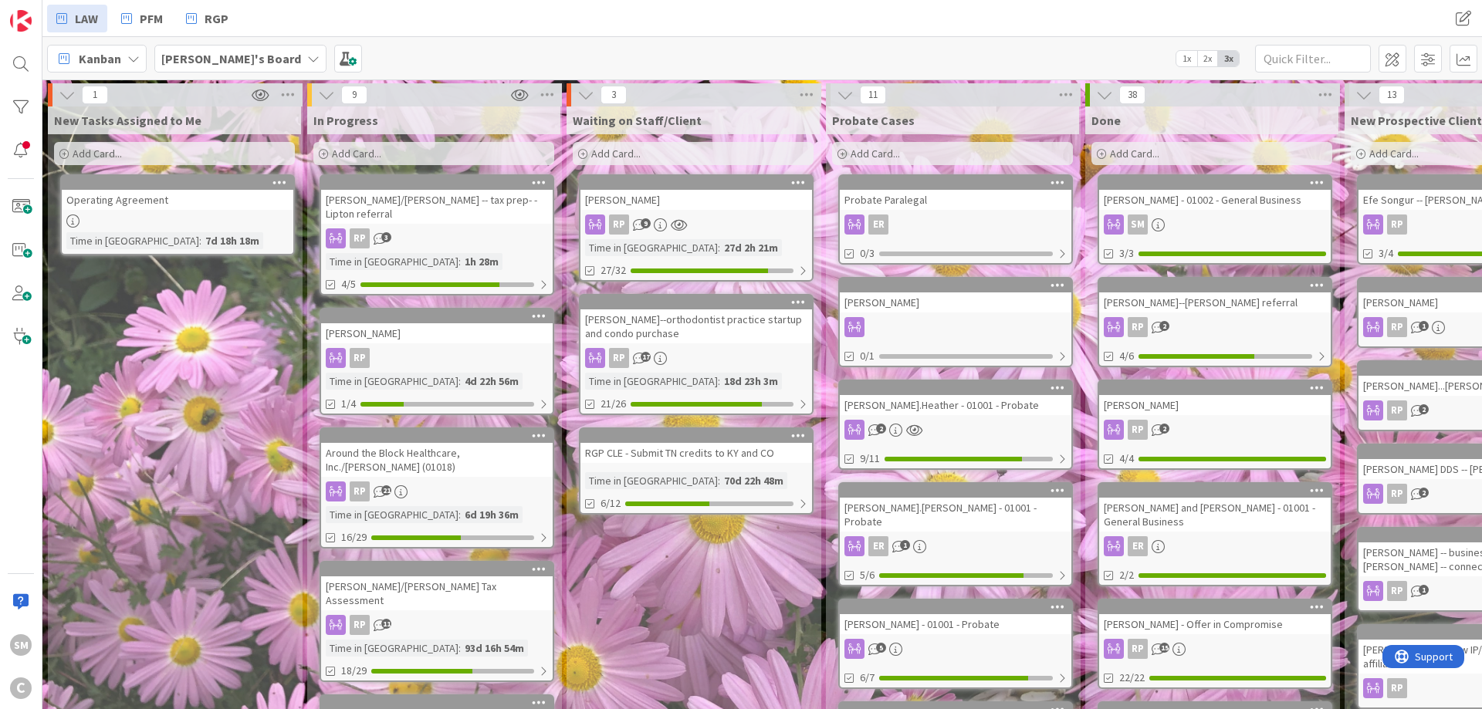
click at [670, 606] on div "Waiting on Staff/Client Add Card... [PERSON_NAME] RP 9 Time in [GEOGRAPHIC_DATA…" at bounding box center [693, 700] width 253 height 1187
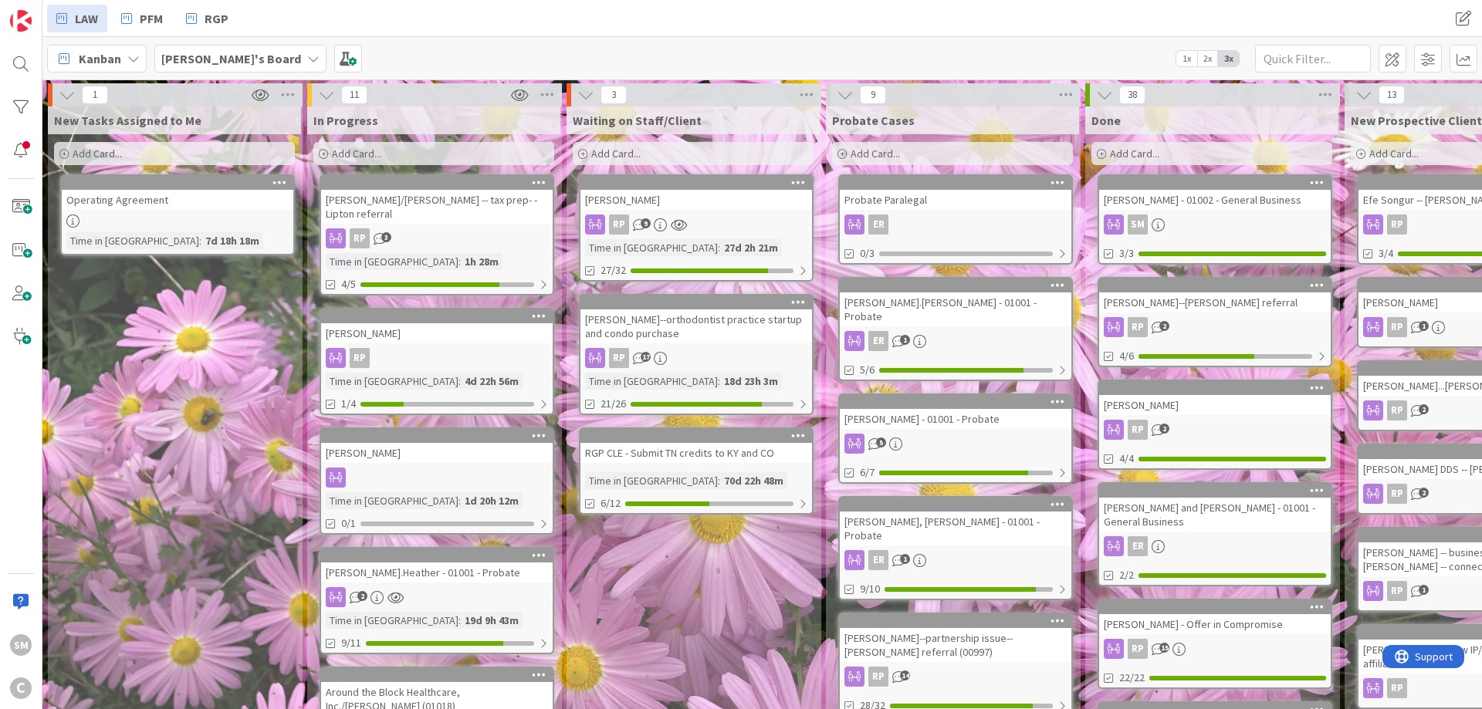
click at [380, 458] on div "[PERSON_NAME]" at bounding box center [437, 453] width 232 height 20
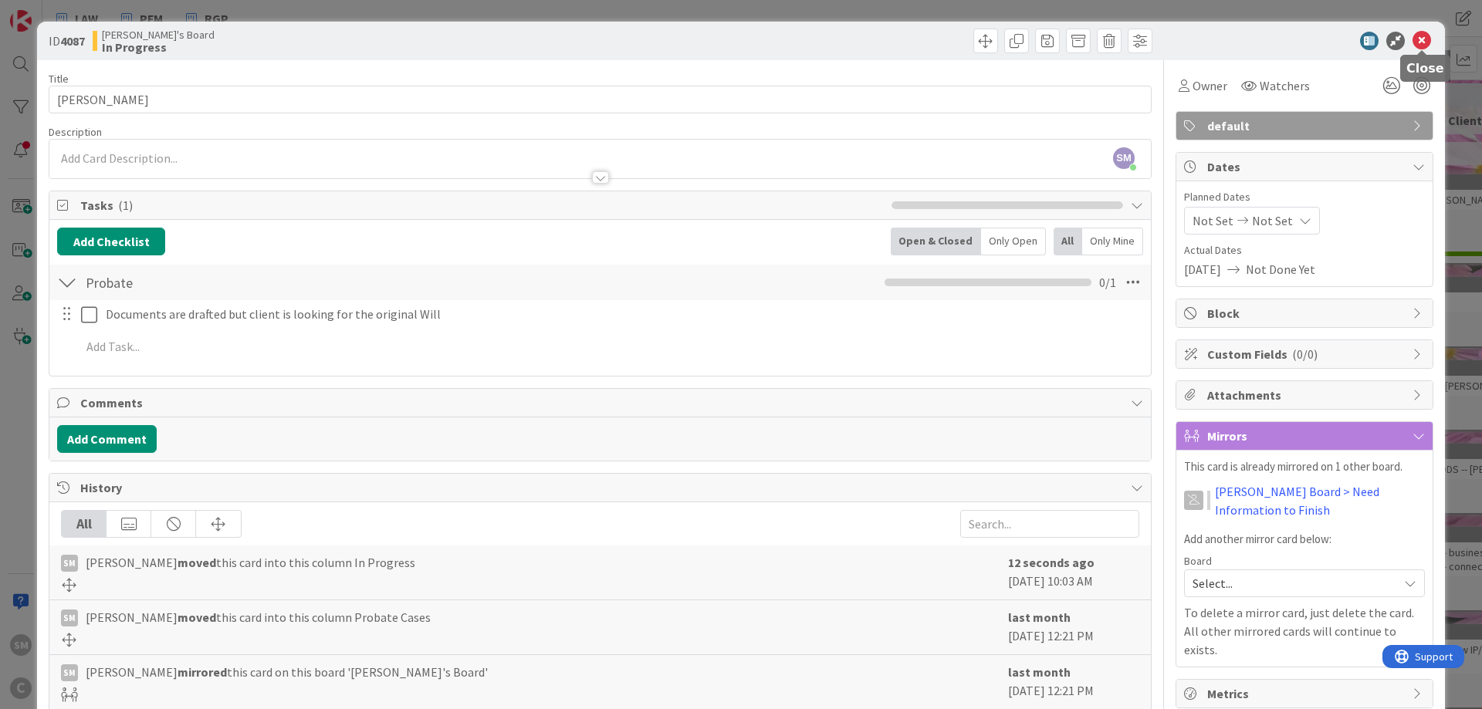
click at [1421, 35] on icon at bounding box center [1422, 41] width 19 height 19
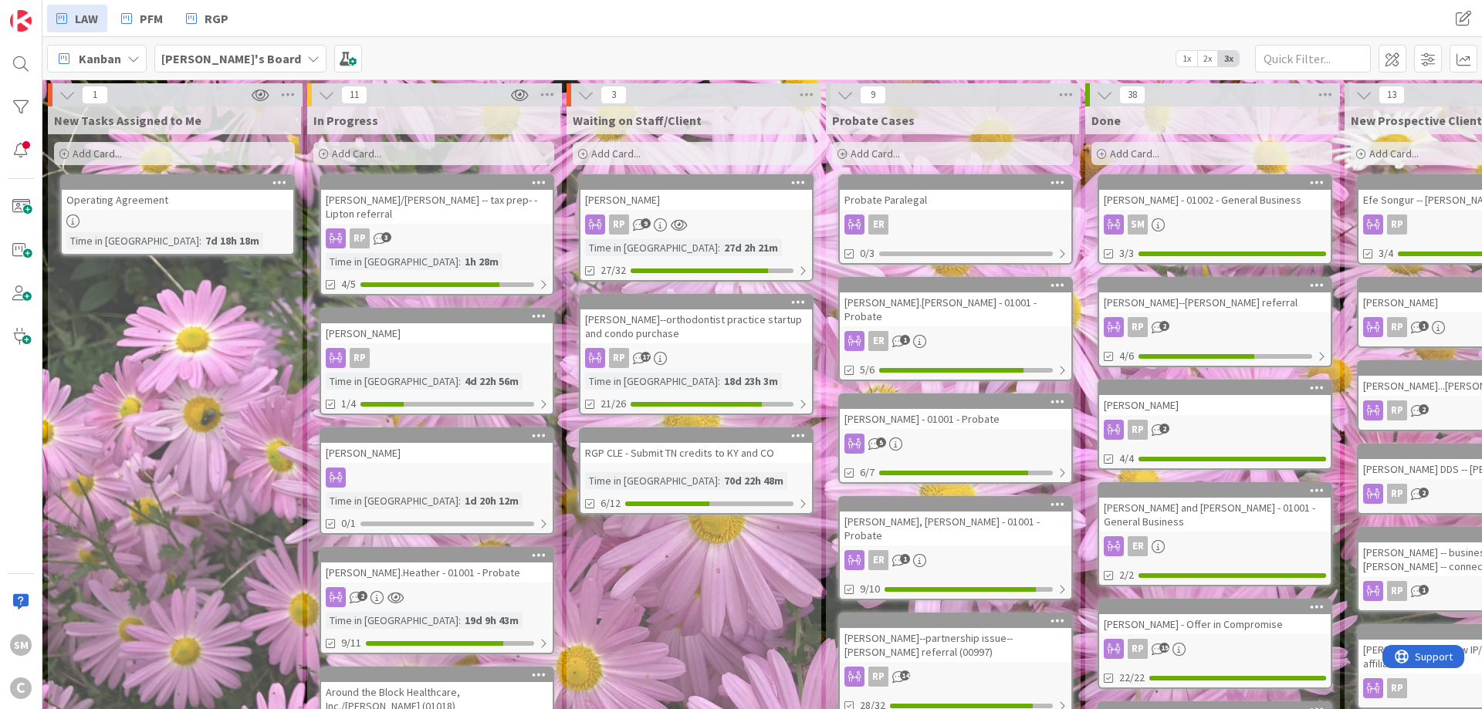
click at [201, 63] on b "[PERSON_NAME]'s Board" at bounding box center [231, 58] width 140 height 15
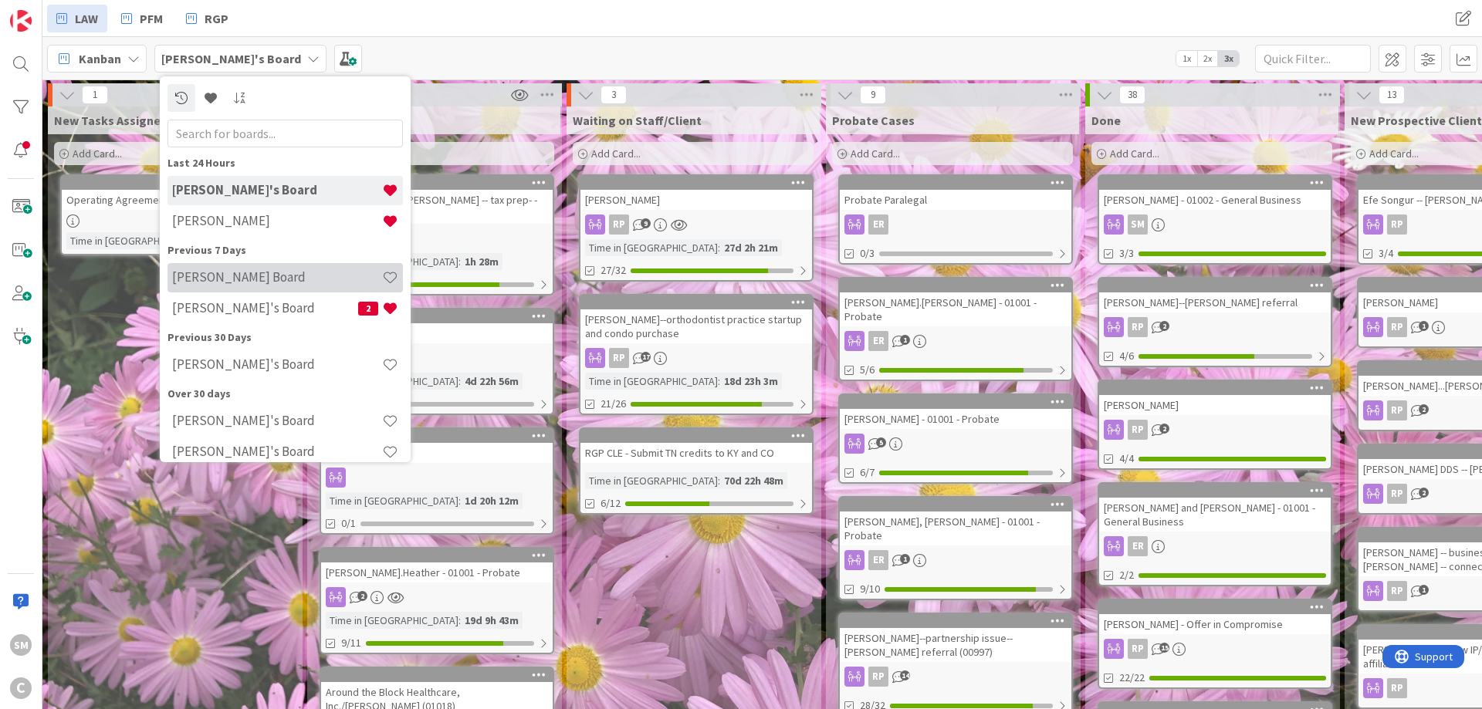
click at [219, 279] on h4 "[PERSON_NAME] Board" at bounding box center [277, 276] width 210 height 15
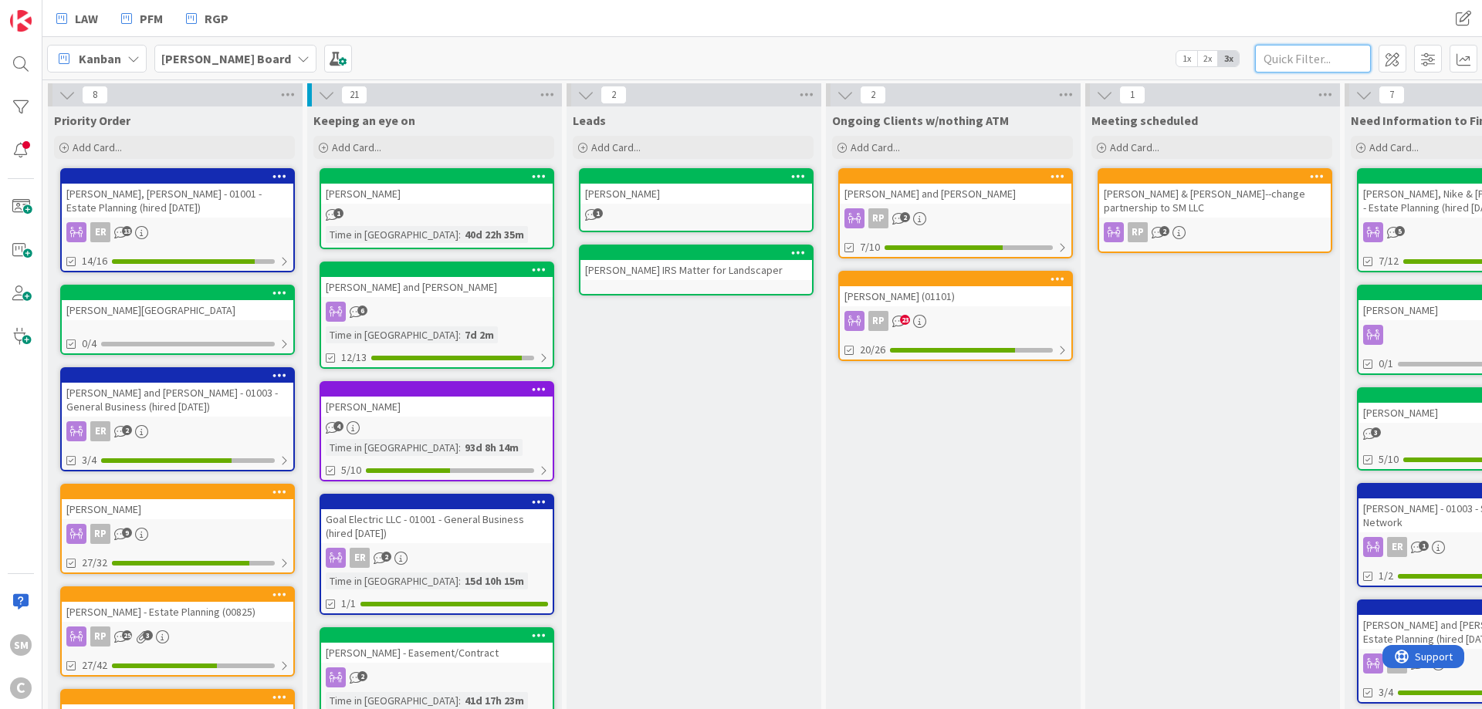
click at [1278, 56] on input "text" at bounding box center [1313, 59] width 116 height 28
type input "h"
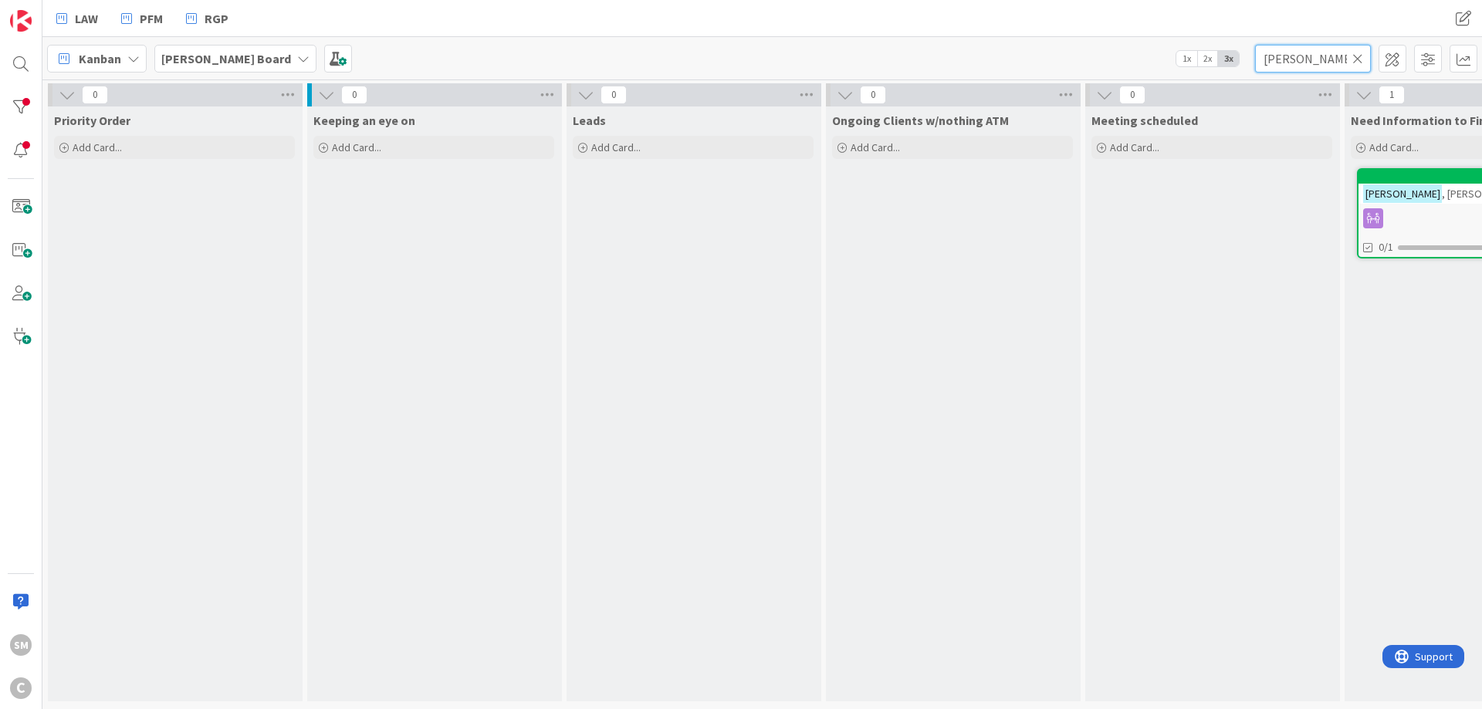
type input "[PERSON_NAME]"
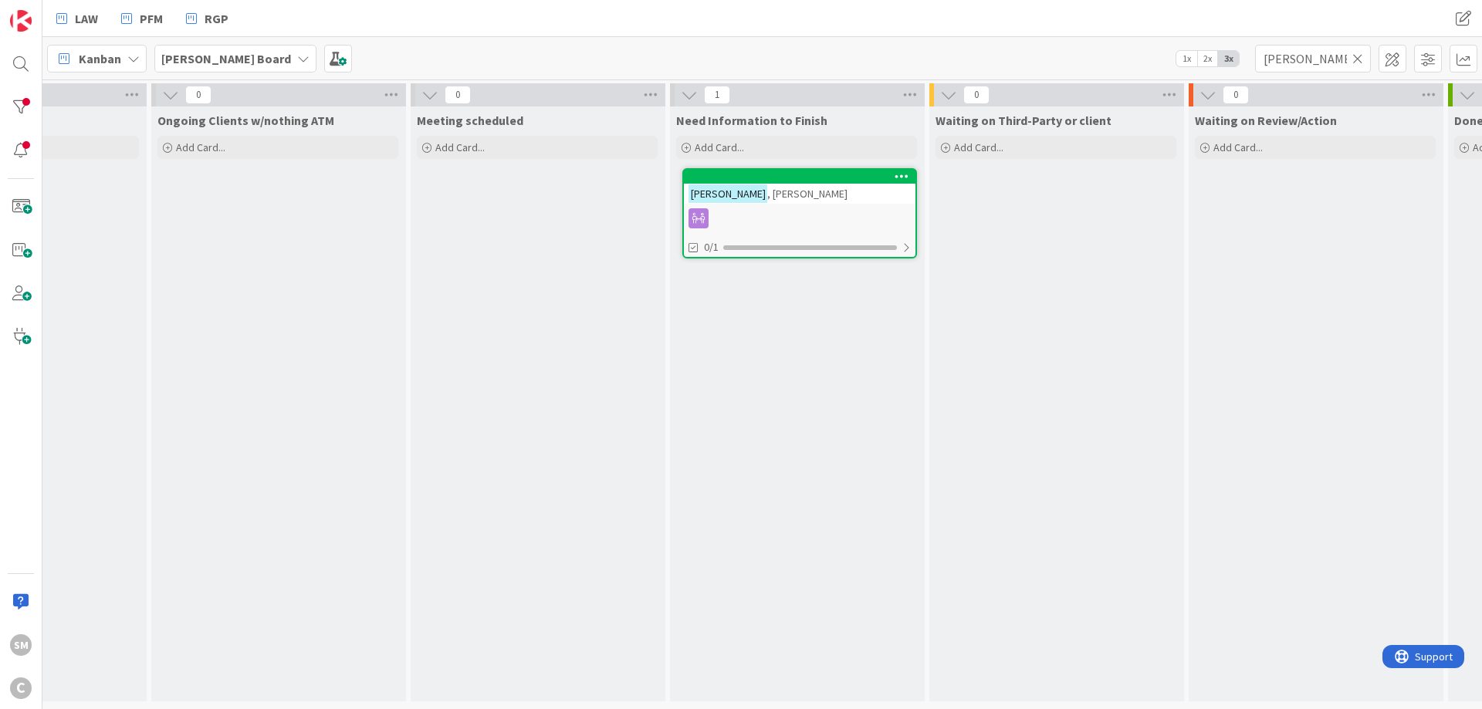
drag, startPoint x: 1231, startPoint y: 342, endPoint x: 1254, endPoint y: 368, distance: 34.5
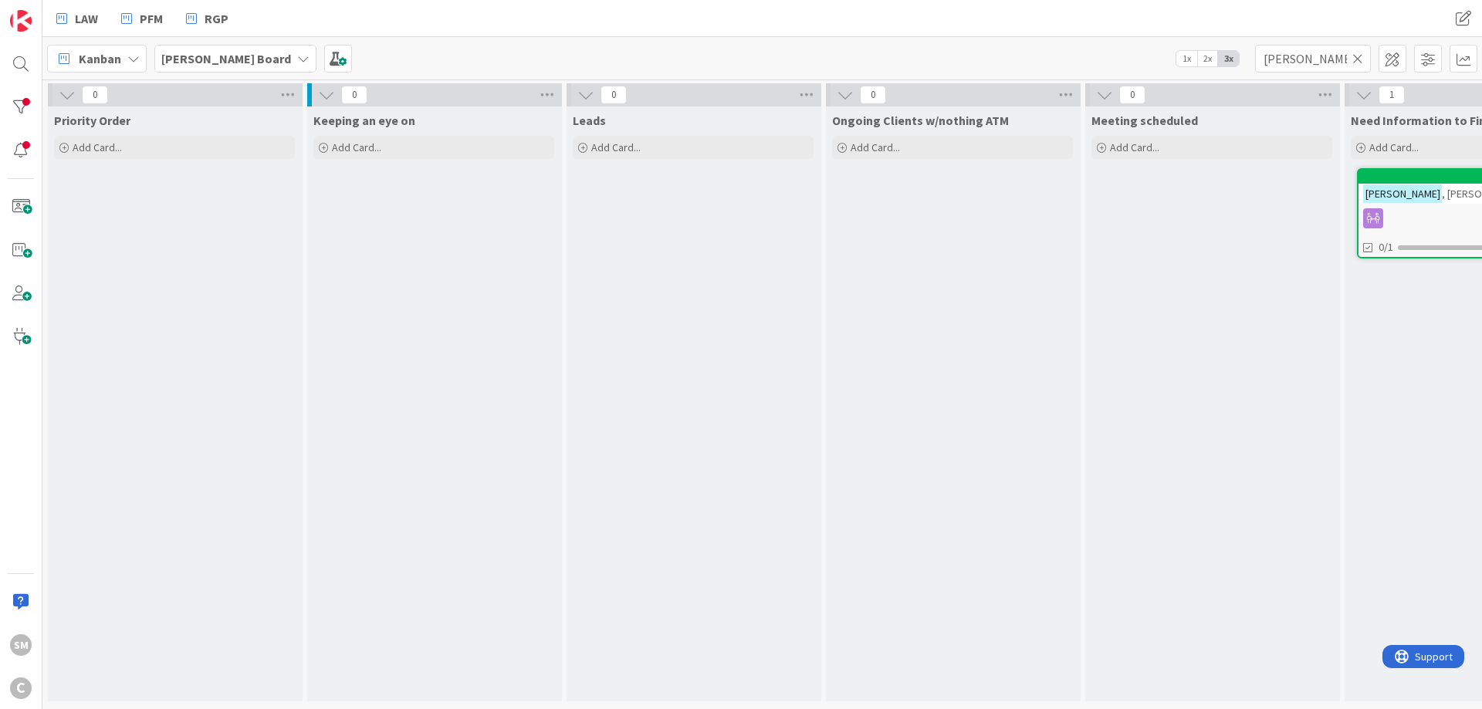
drag, startPoint x: 1254, startPoint y: 368, endPoint x: 690, endPoint y: 368, distance: 563.5
click at [1356, 59] on icon at bounding box center [1358, 59] width 11 height 14
click at [1294, 62] on input "text" at bounding box center [1313, 59] width 116 height 28
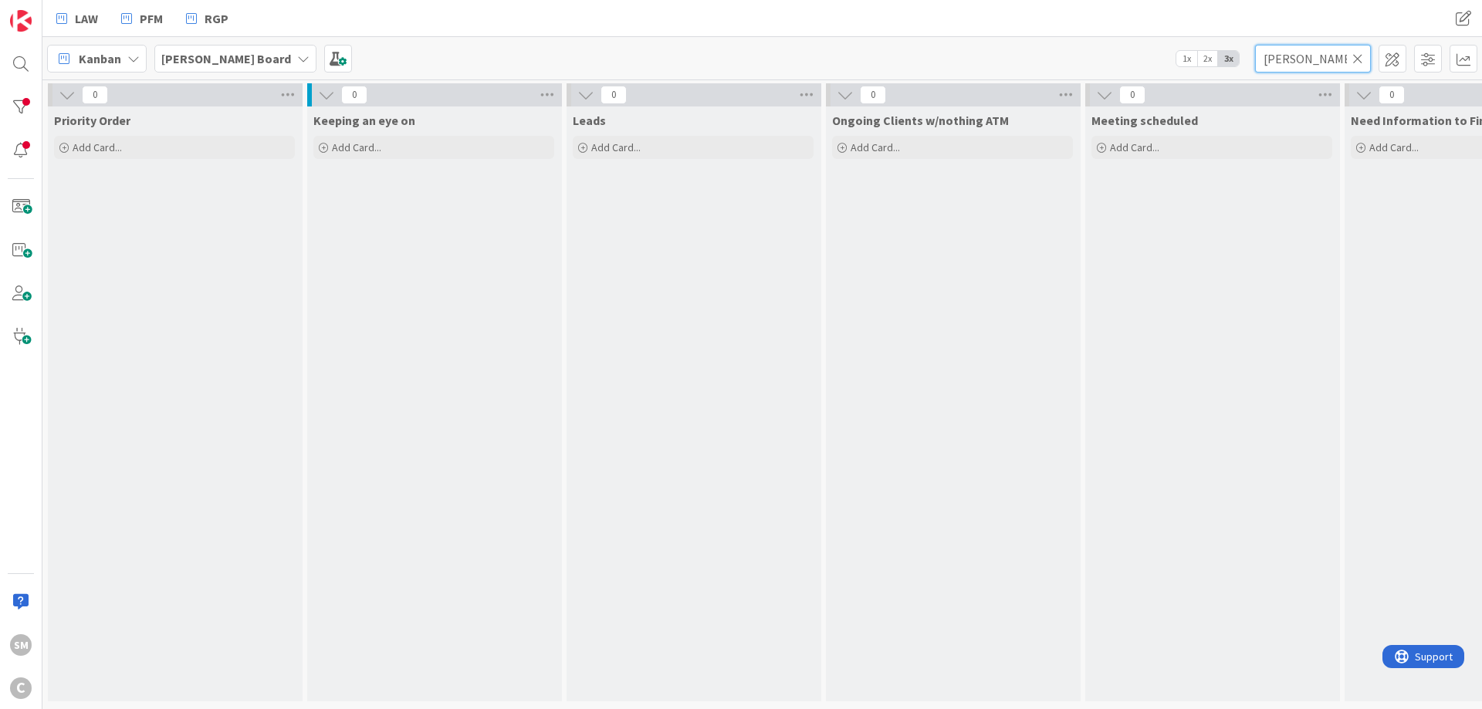
type input "[PERSON_NAME]"
drag, startPoint x: 1245, startPoint y: 208, endPoint x: 638, endPoint y: 289, distance: 612.9
drag, startPoint x: 1362, startPoint y: 49, endPoint x: 1361, endPoint y: 59, distance: 10.1
click at [1361, 49] on input "[PERSON_NAME]" at bounding box center [1313, 59] width 116 height 28
click at [1361, 59] on icon at bounding box center [1358, 59] width 11 height 14
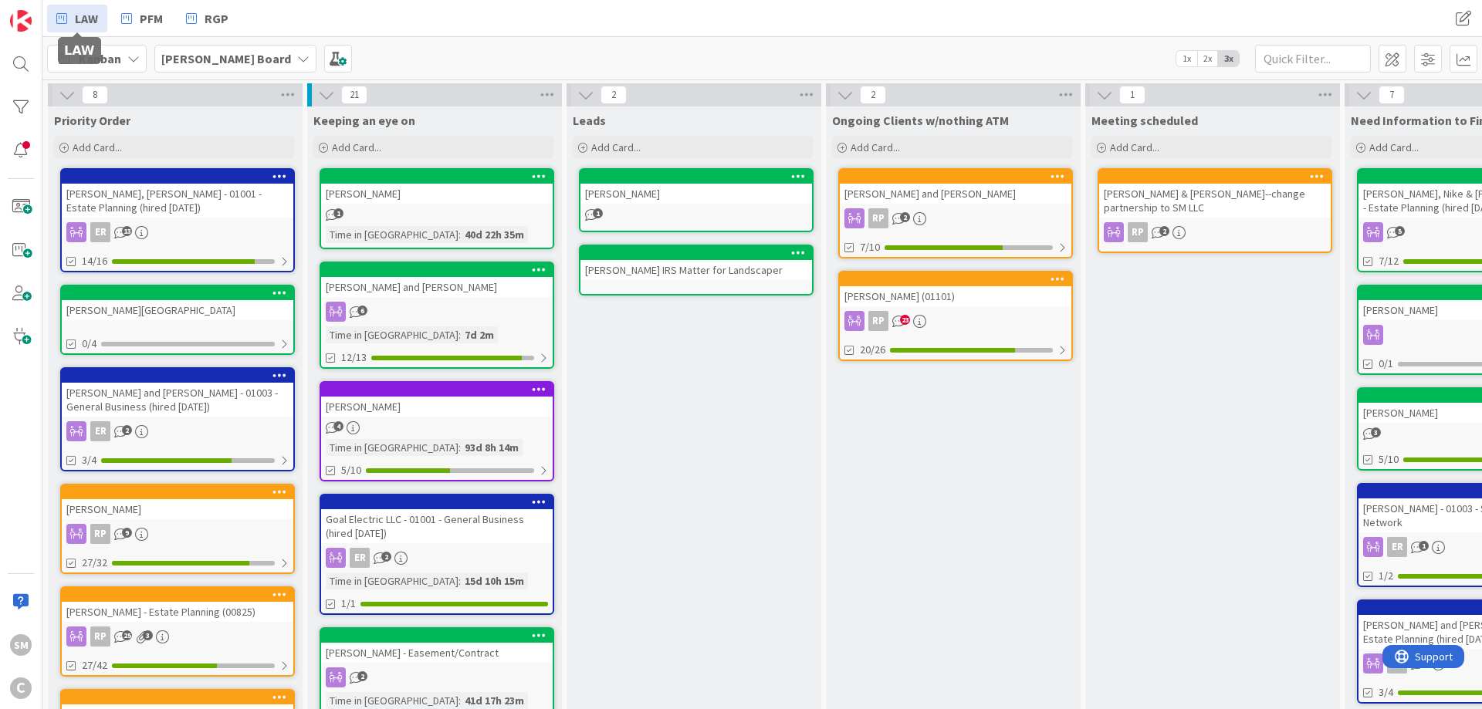
click at [71, 13] on link "LAW" at bounding box center [77, 19] width 60 height 28
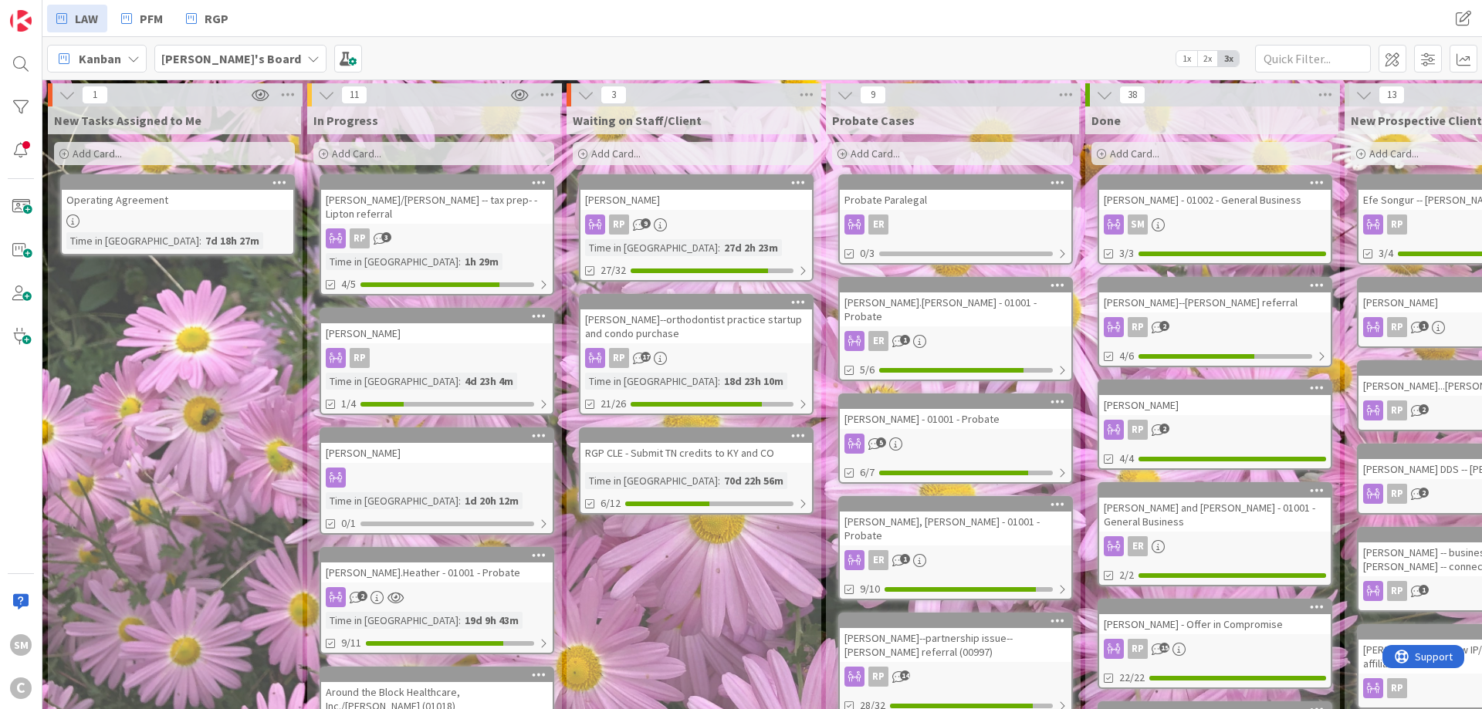
click at [936, 331] on div "ER 1" at bounding box center [956, 341] width 232 height 20
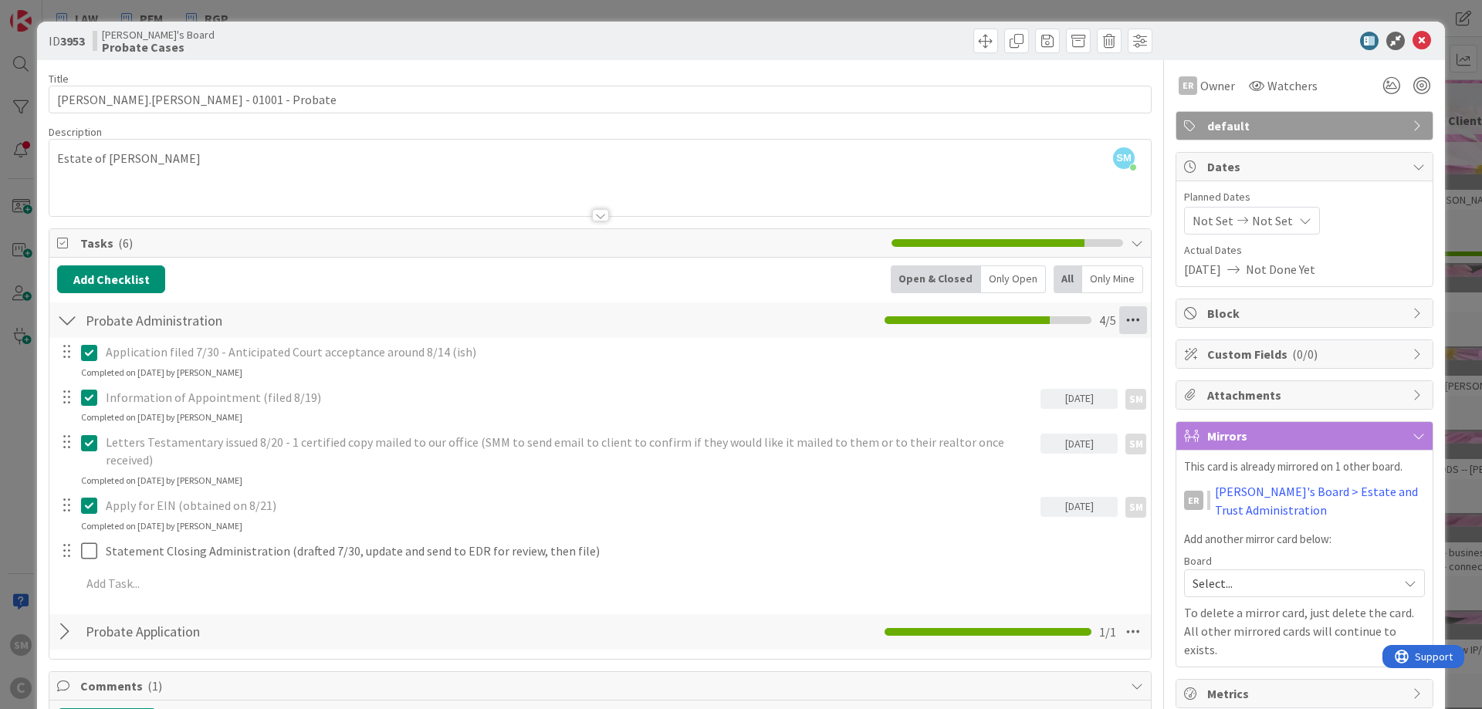
click at [1135, 319] on icon at bounding box center [1133, 320] width 28 height 28
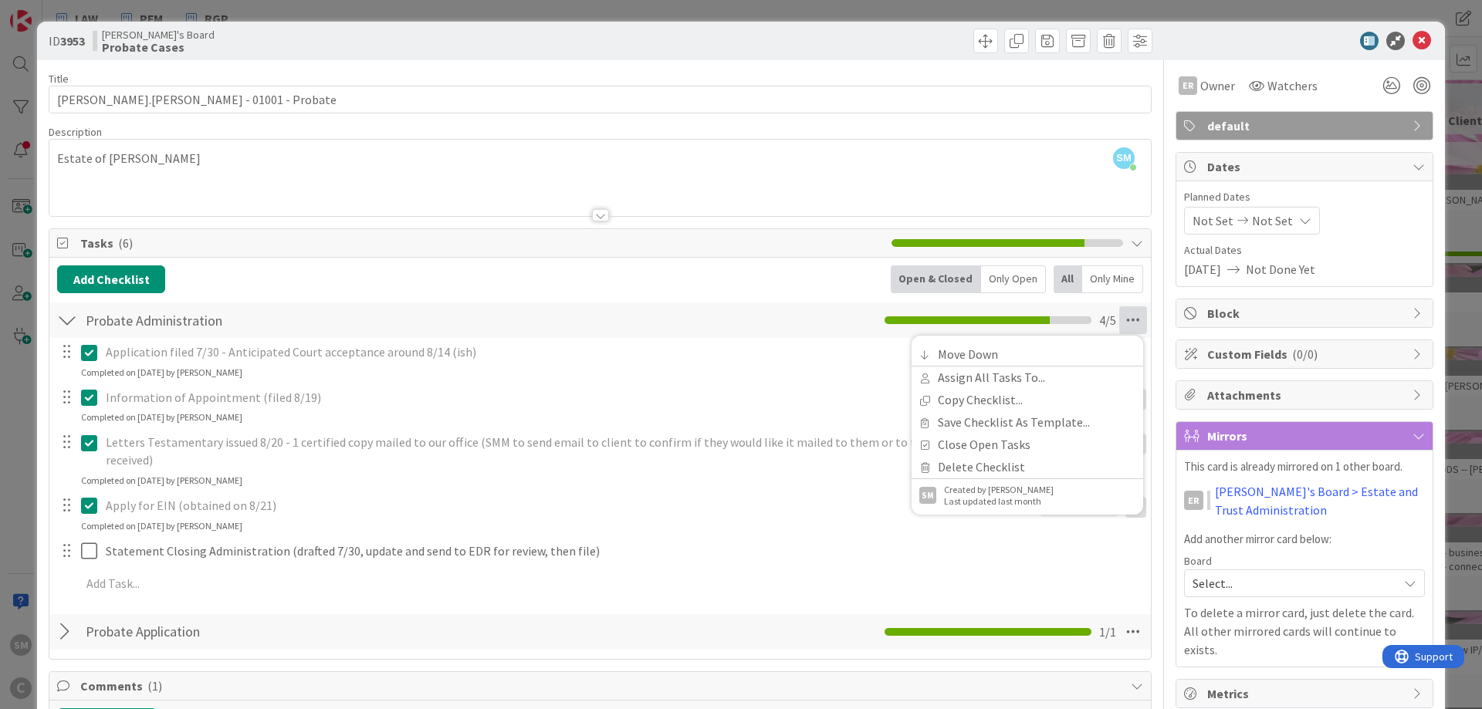
click at [709, 265] on div "Add Checklist Open & Closed Only Open All Only Mine Probate Administration Chec…" at bounding box center [600, 458] width 1102 height 401
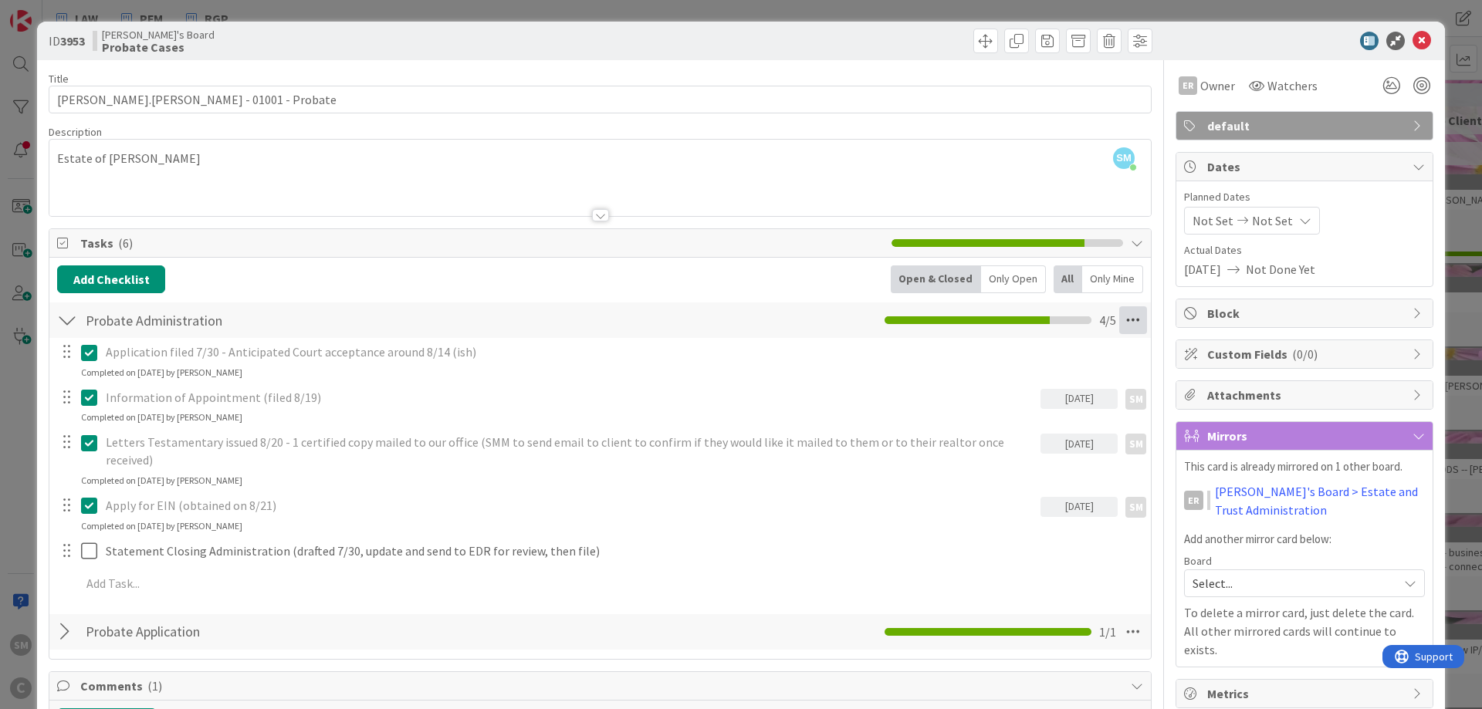
click at [1139, 310] on icon at bounding box center [1133, 320] width 28 height 28
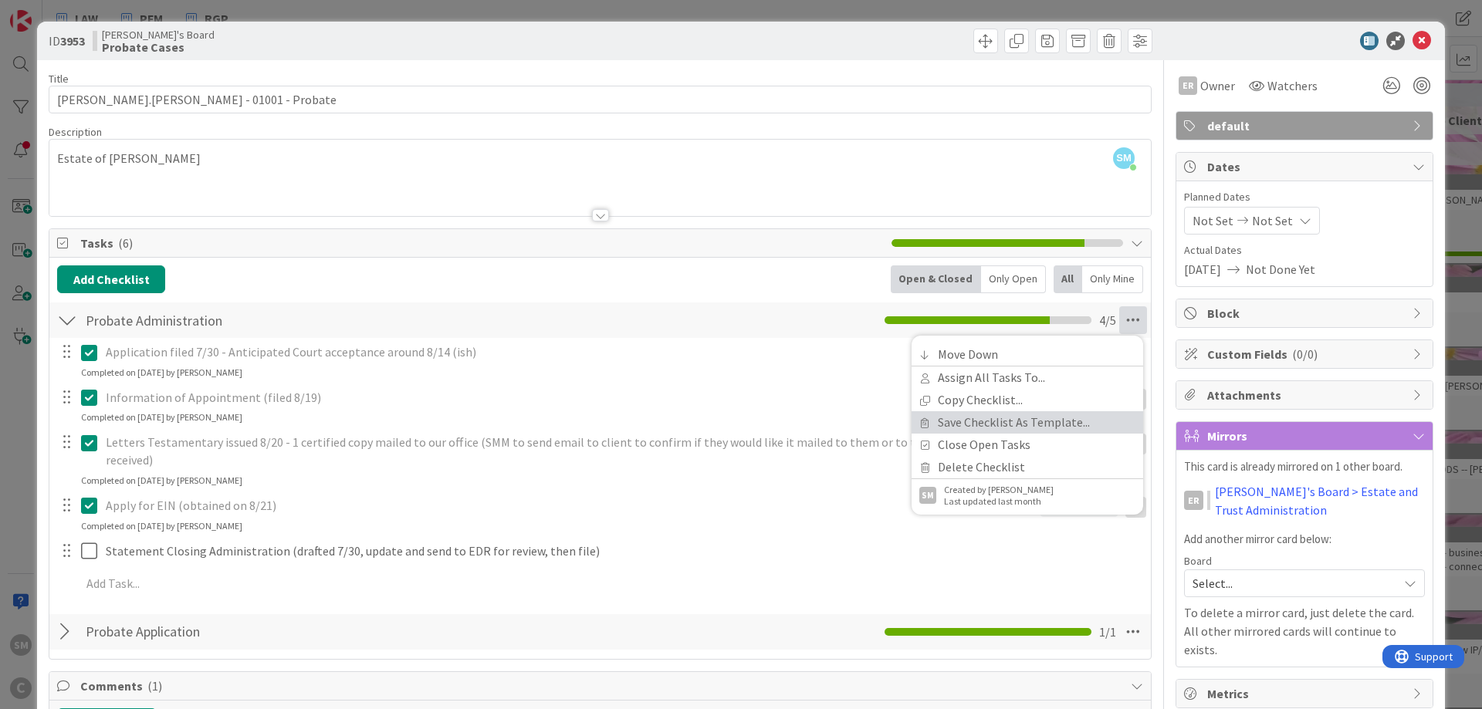
click at [990, 420] on link "Save Checklist As Template..." at bounding box center [1028, 422] width 232 height 22
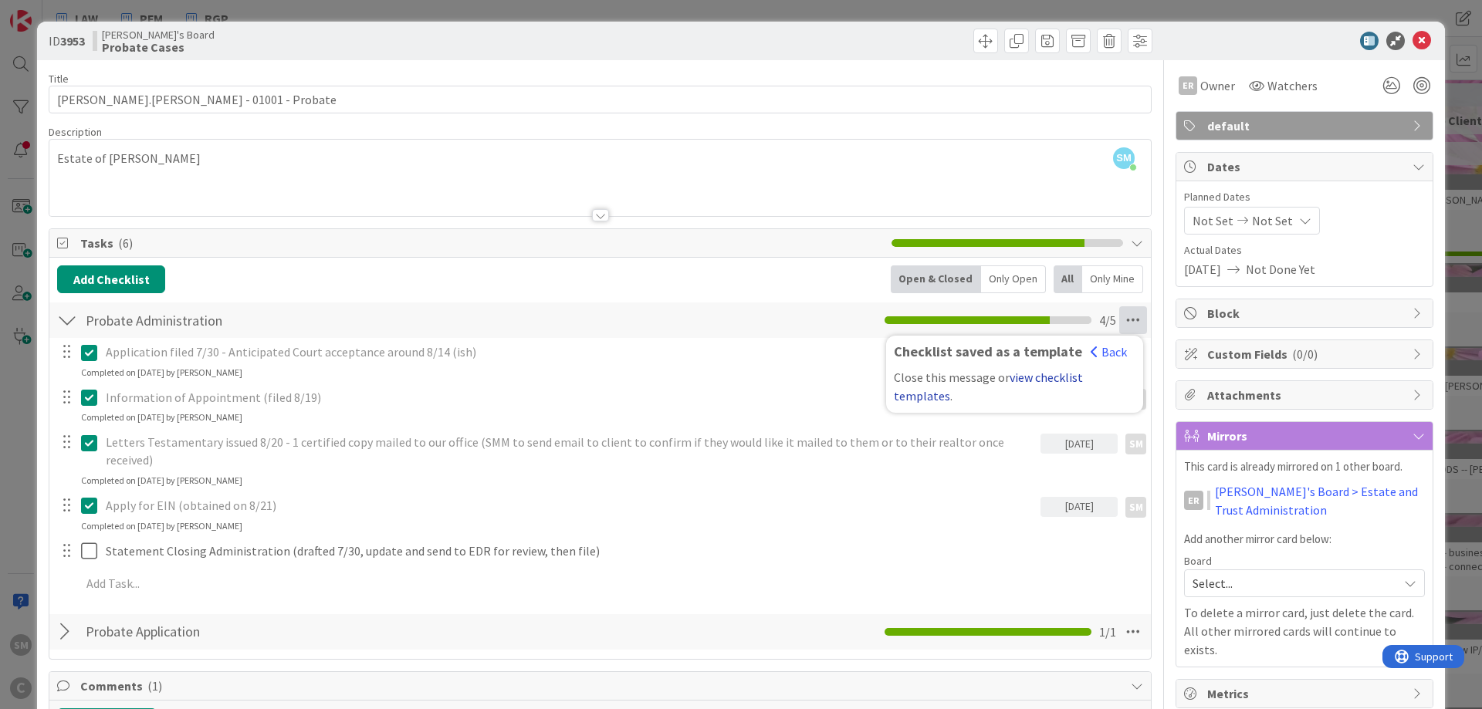
click at [1033, 381] on link "view checklist templates" at bounding box center [988, 387] width 189 height 34
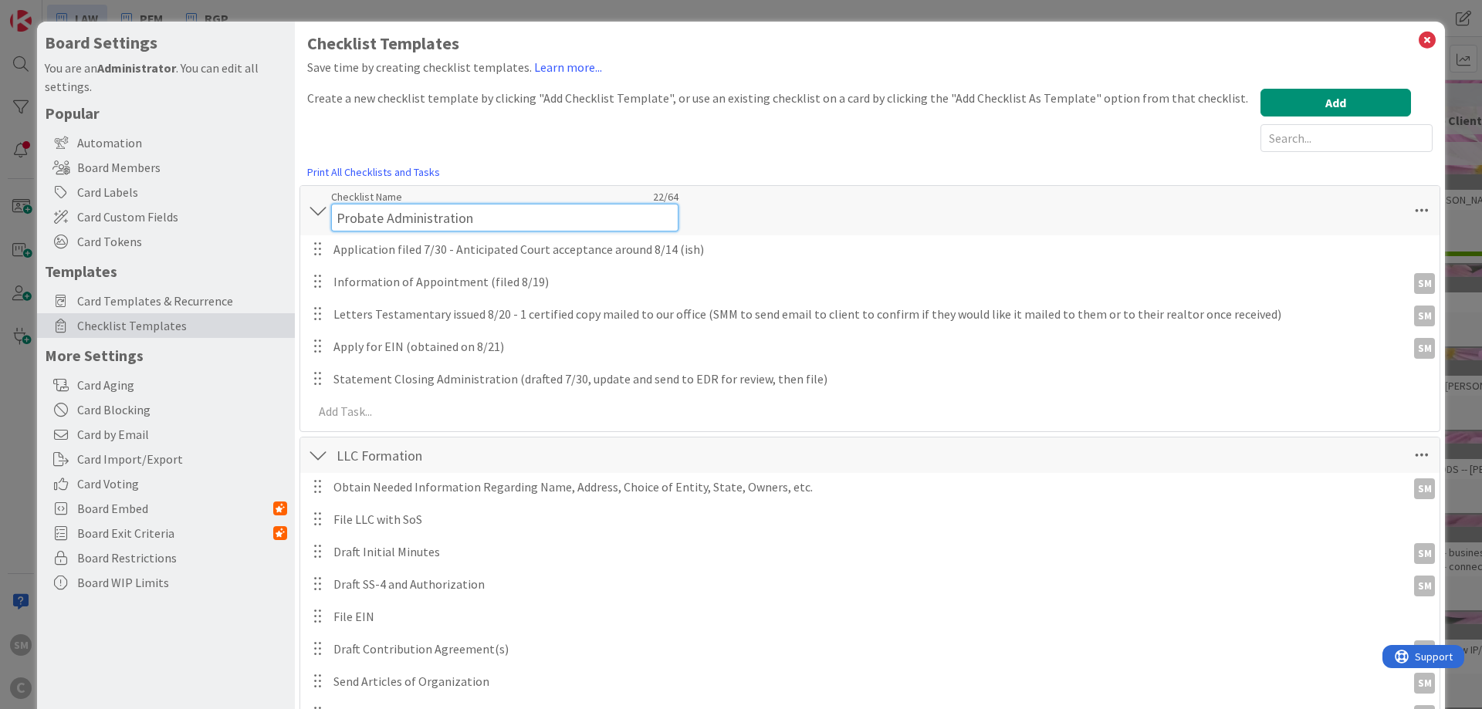
click at [355, 204] on input "Probate Administration" at bounding box center [504, 218] width 347 height 28
click at [520, 218] on input "Probate Administration" at bounding box center [504, 218] width 347 height 28
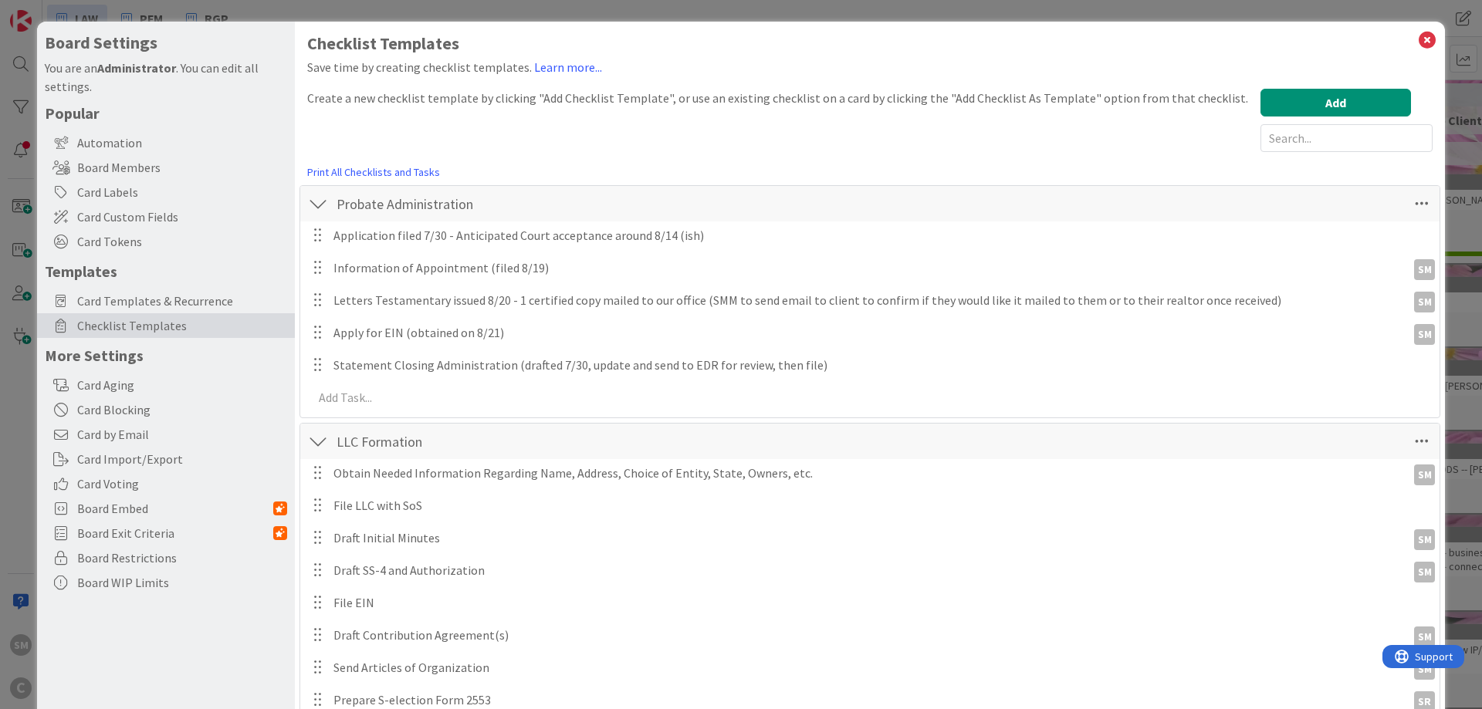
click at [884, 201] on div "Probate Administration Checklist Name 22 / 64 Probate Administration" at bounding box center [869, 204] width 1139 height 36
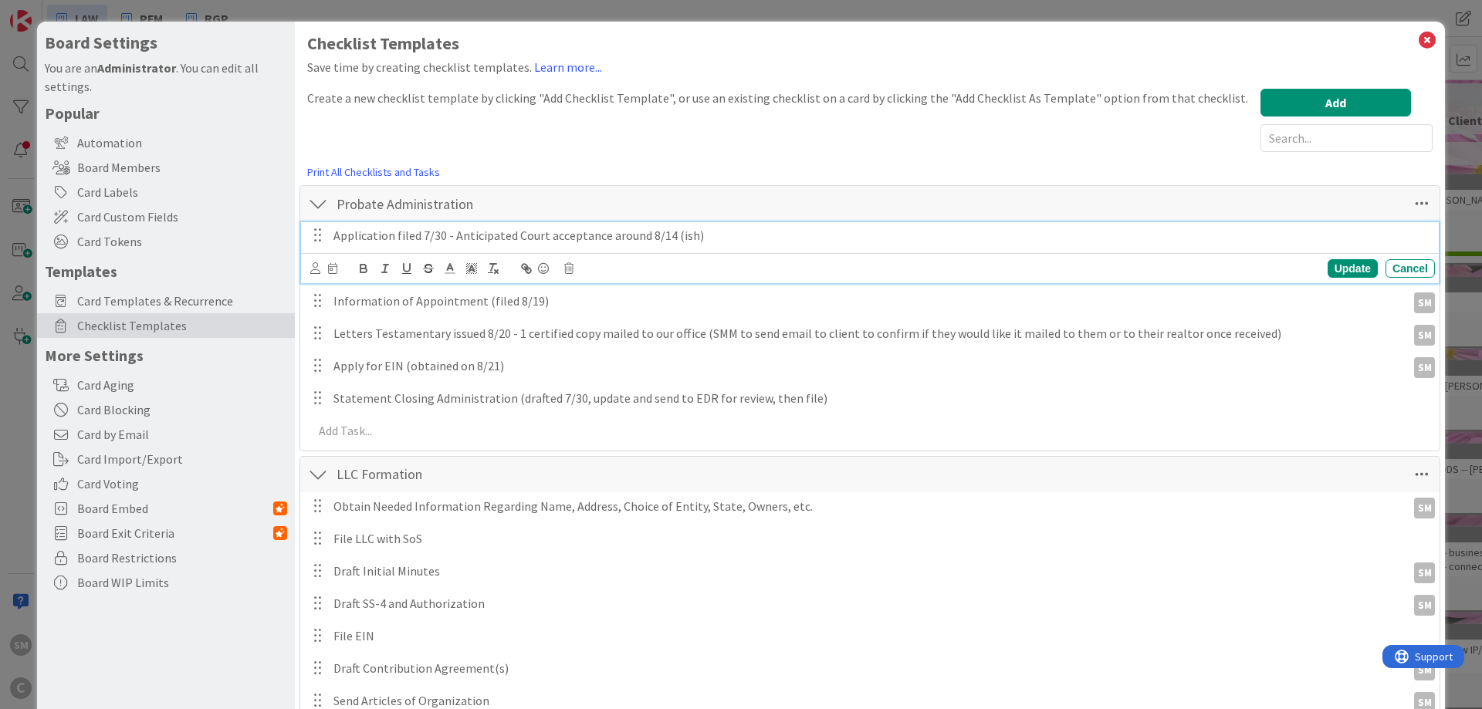
click at [332, 235] on div "Application filed 7/30 - Anticipated Court acceptance around 8/14 (ish)" at bounding box center [881, 235] width 1108 height 27
click at [462, 239] on p "Draft Application for Informal Probate and Appointment (WITH OR WITHOUT) Will" at bounding box center [880, 236] width 1095 height 18
click at [313, 268] on icon at bounding box center [315, 268] width 10 height 12
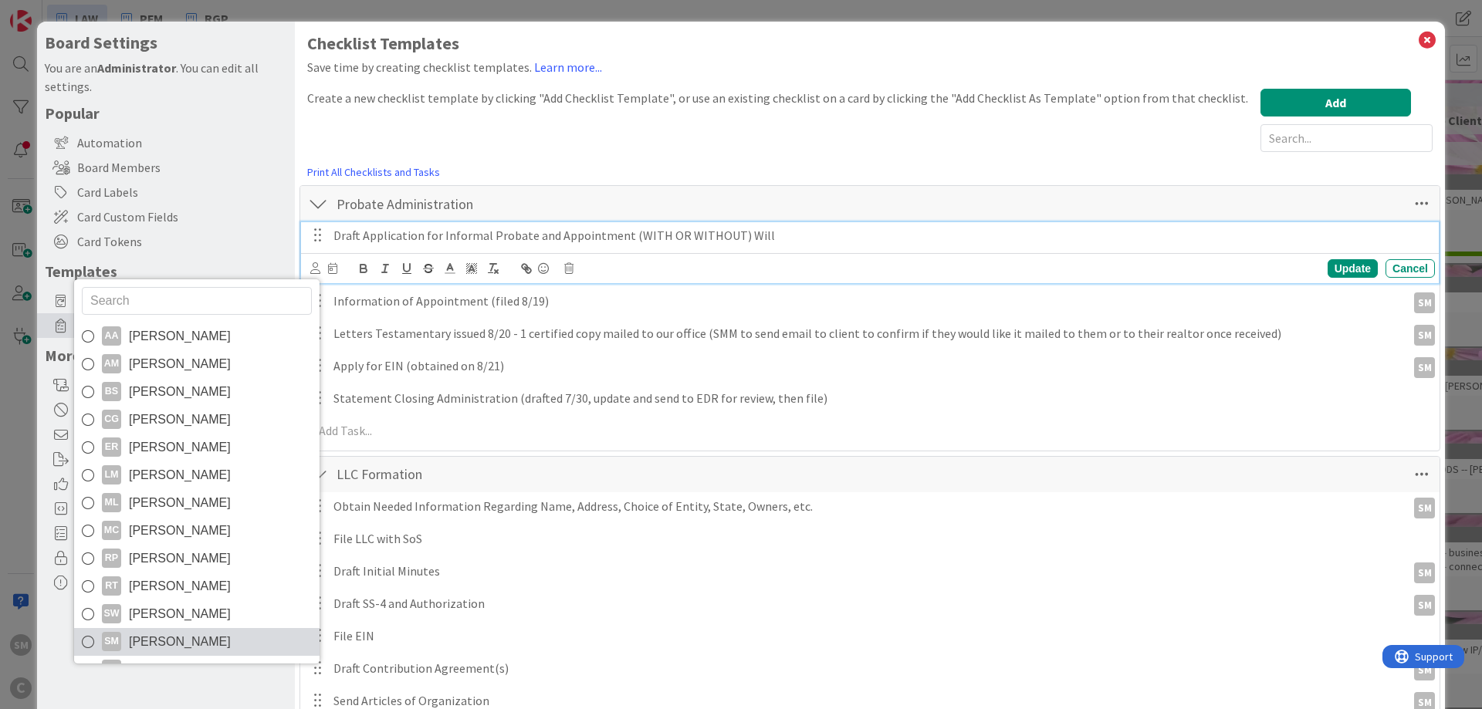
click at [171, 637] on span "[PERSON_NAME]" at bounding box center [180, 642] width 102 height 23
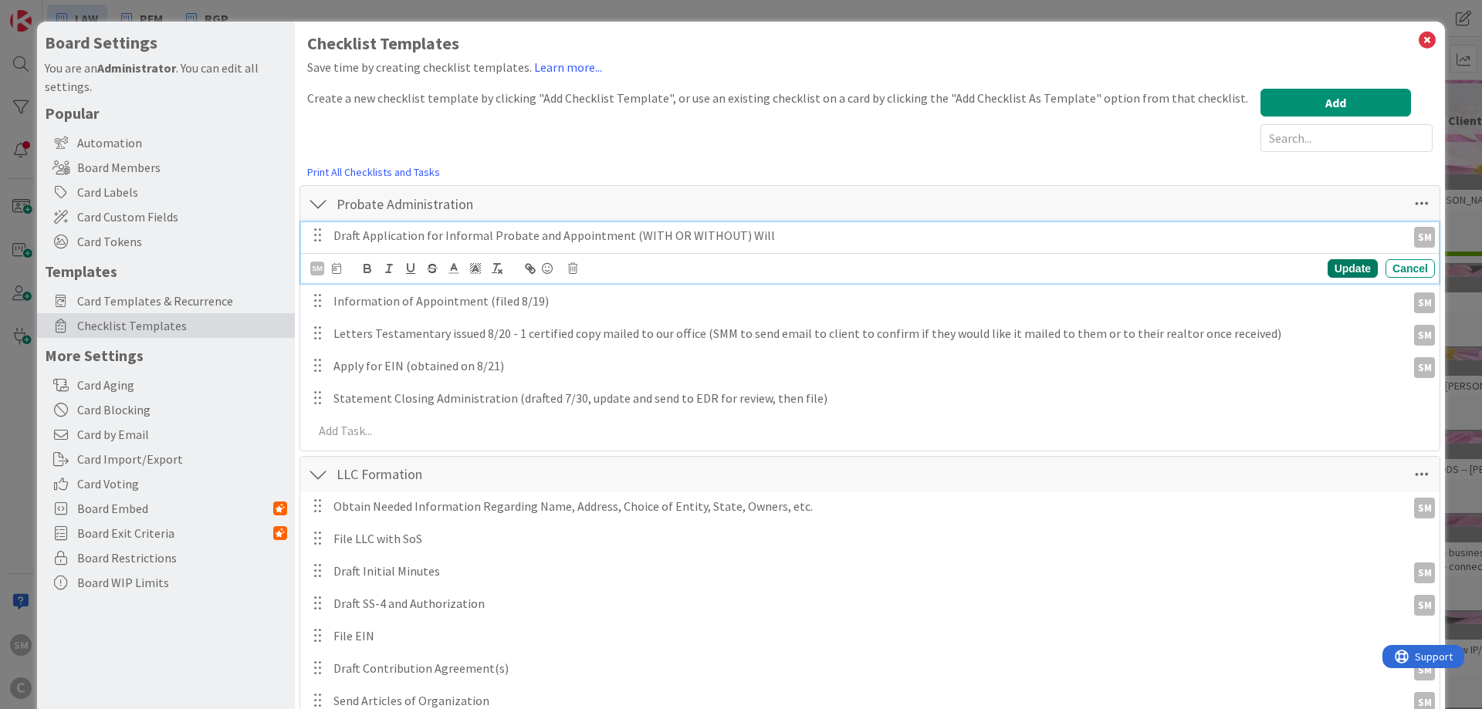
click at [1369, 264] on div "Update" at bounding box center [1353, 268] width 50 height 19
click at [429, 266] on p "Information of Appointment (filed 8/19)" at bounding box center [866, 268] width 1067 height 18
click at [331, 269] on div "Information of Appointment (filed 8/19)" at bounding box center [866, 268] width 1079 height 27
click at [436, 273] on p "Draft Information of Appointment (filed 8/19)" at bounding box center [866, 268] width 1067 height 18
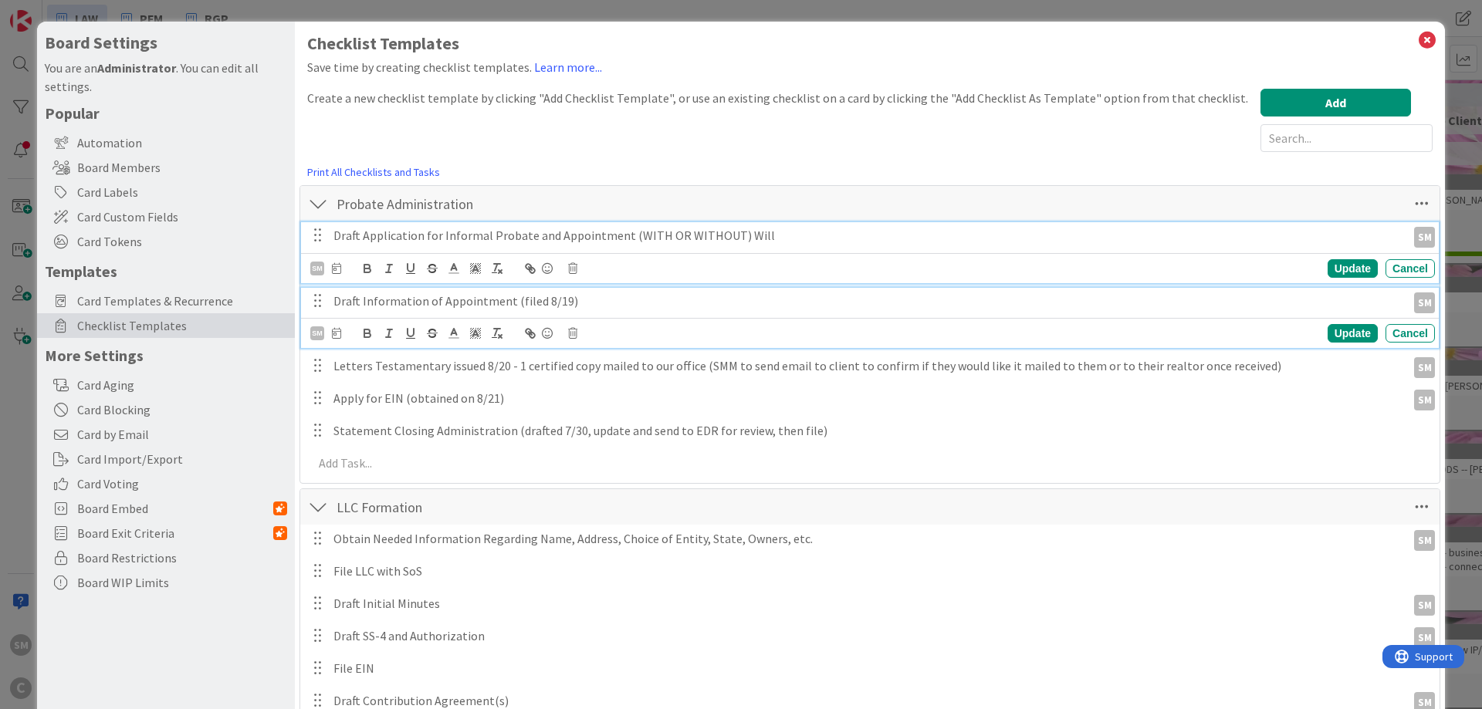
click at [552, 232] on p "Draft Application for Informal Probate and Appointment (WITH OR WITHOUT) Will" at bounding box center [866, 236] width 1067 height 18
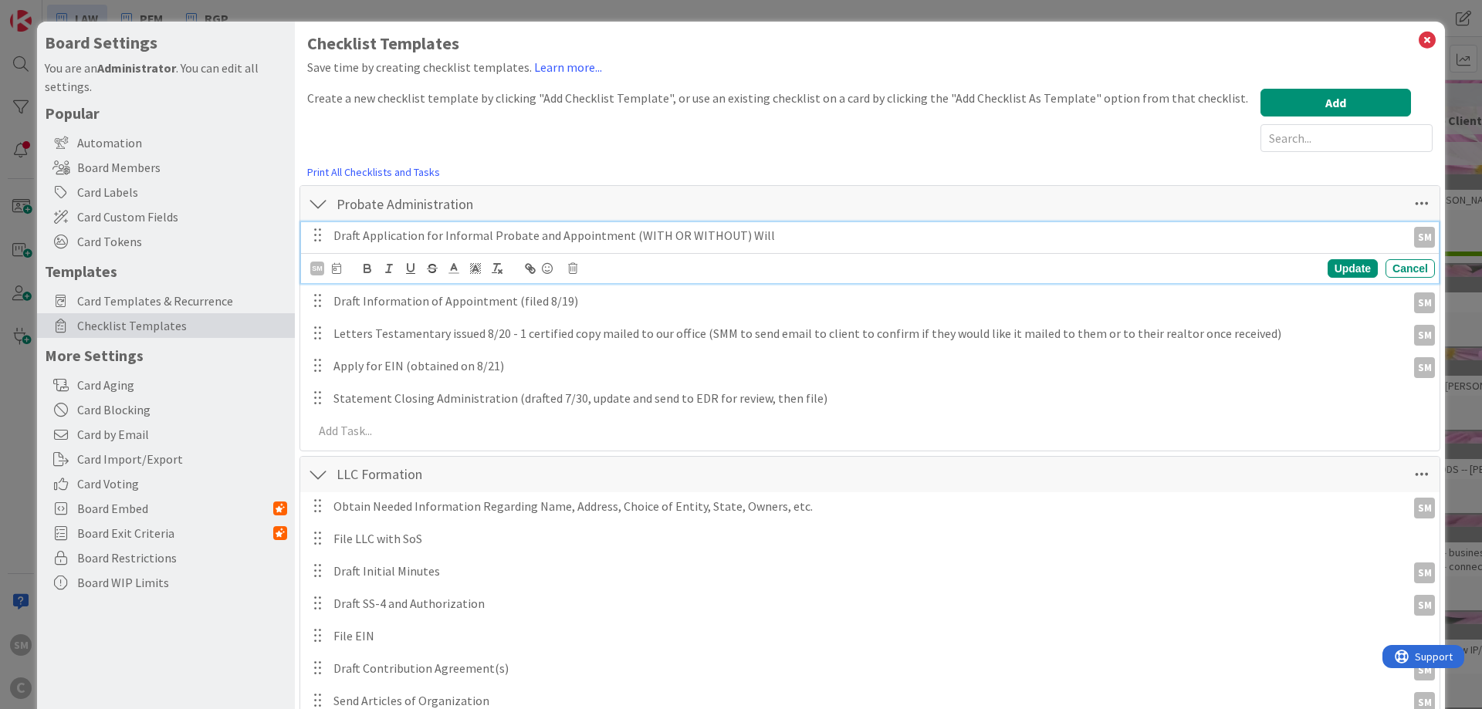
click at [712, 145] on div "Create a new checklist template by clicking "Add Checklist Template", or use an…" at bounding box center [777, 120] width 941 height 63
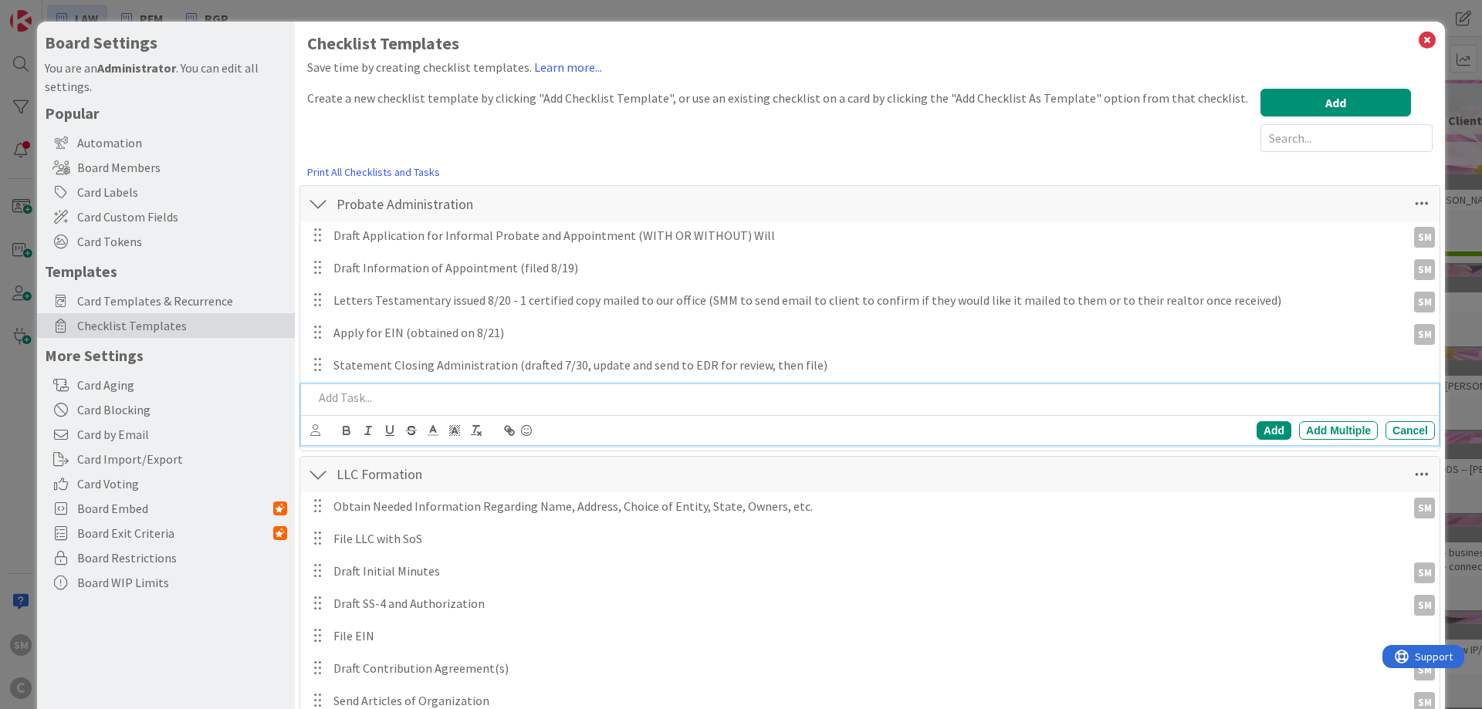
click at [346, 394] on p at bounding box center [871, 398] width 1116 height 18
click at [313, 437] on div at bounding box center [315, 430] width 10 height 17
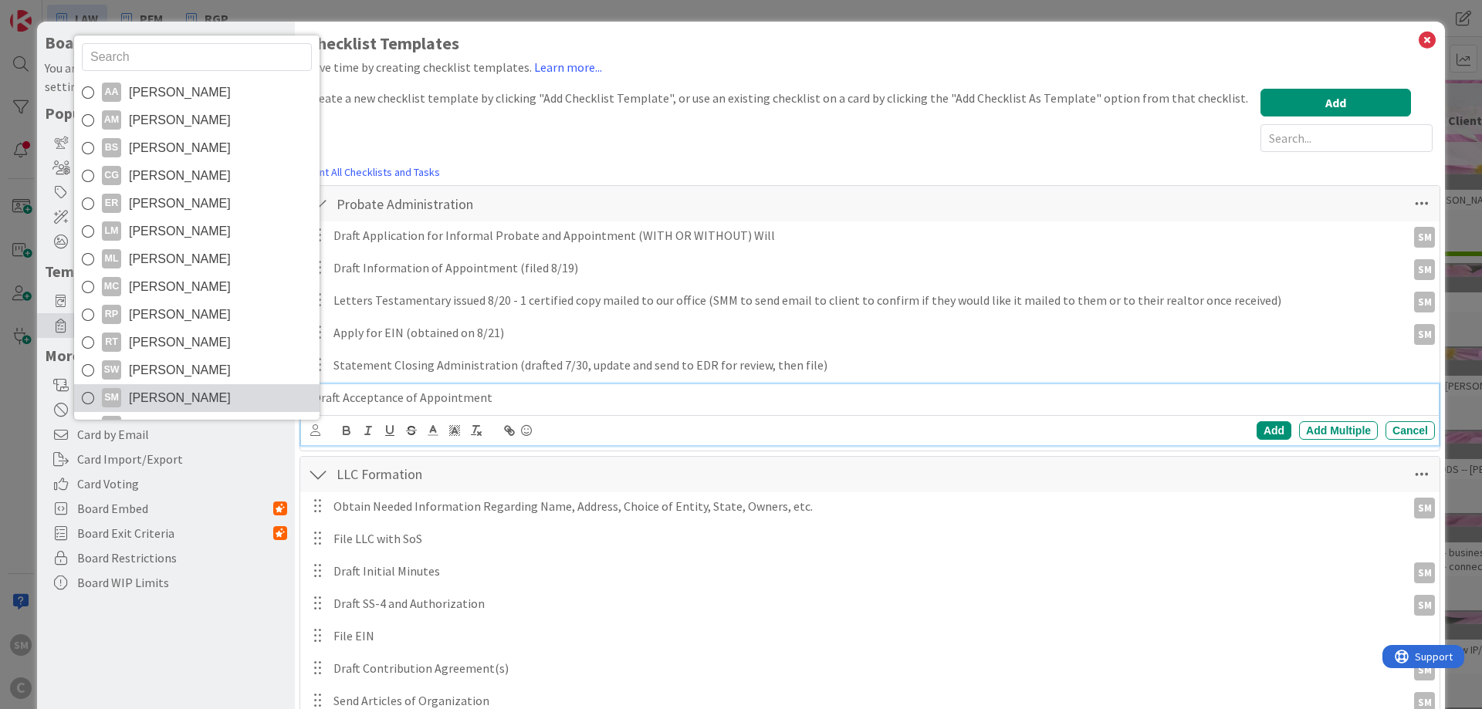
click at [197, 395] on span "[PERSON_NAME]" at bounding box center [180, 398] width 102 height 23
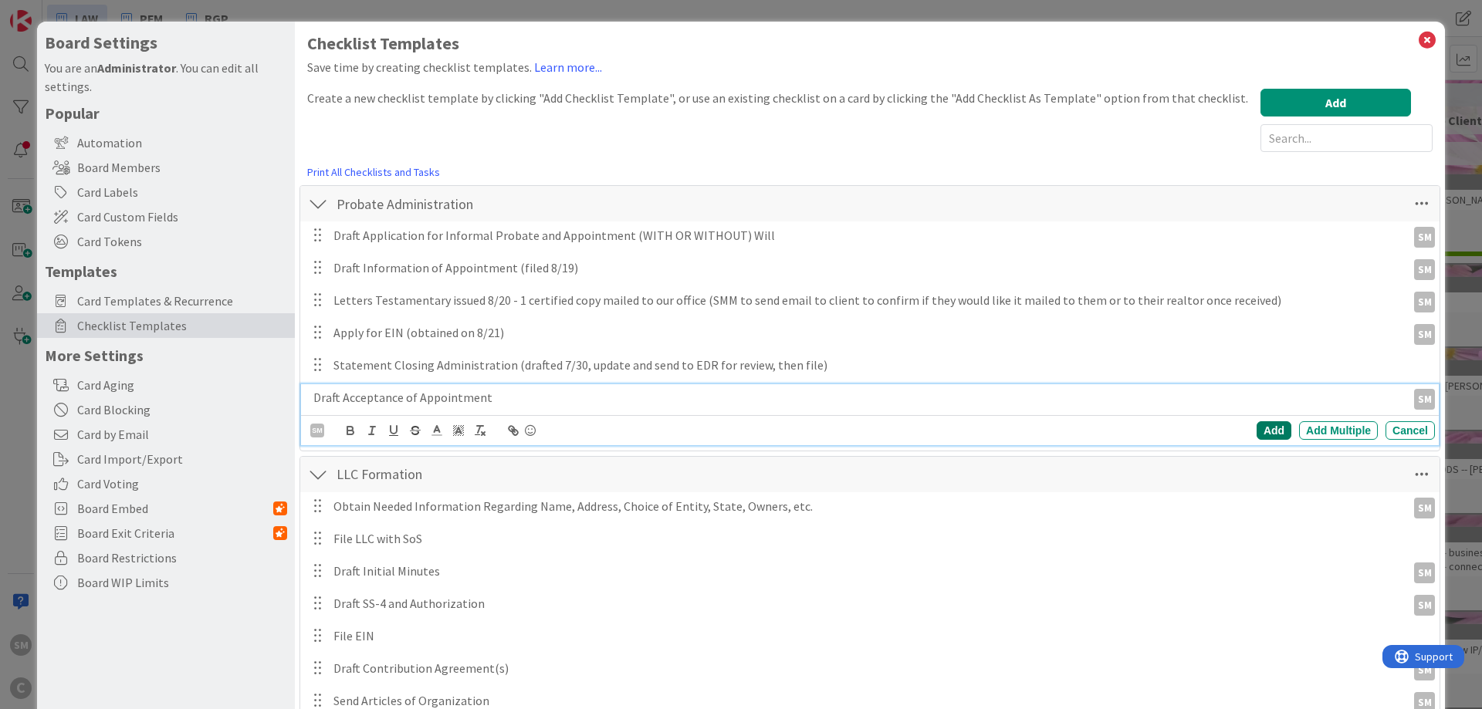
click at [1280, 432] on div "Add" at bounding box center [1274, 430] width 35 height 19
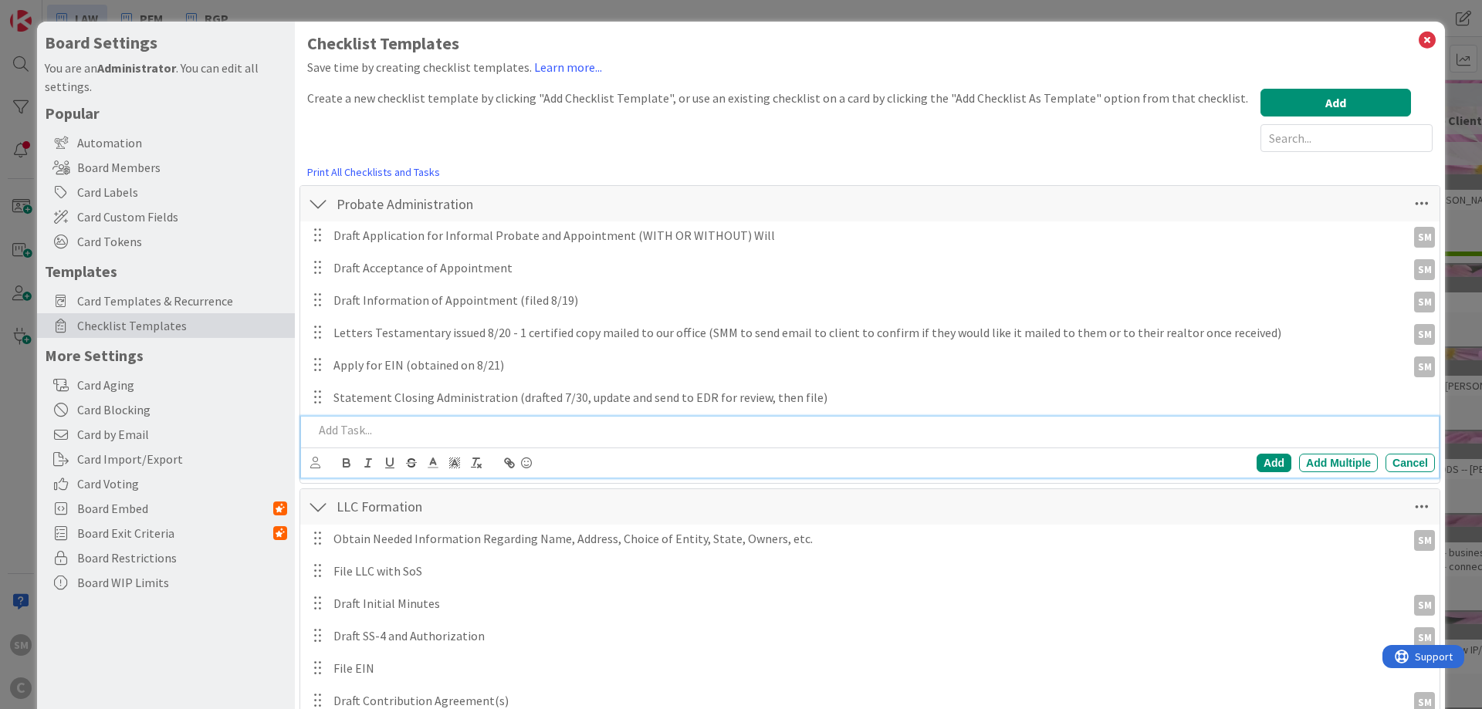
click at [340, 427] on p at bounding box center [871, 430] width 1116 height 18
click at [316, 467] on icon at bounding box center [315, 463] width 10 height 12
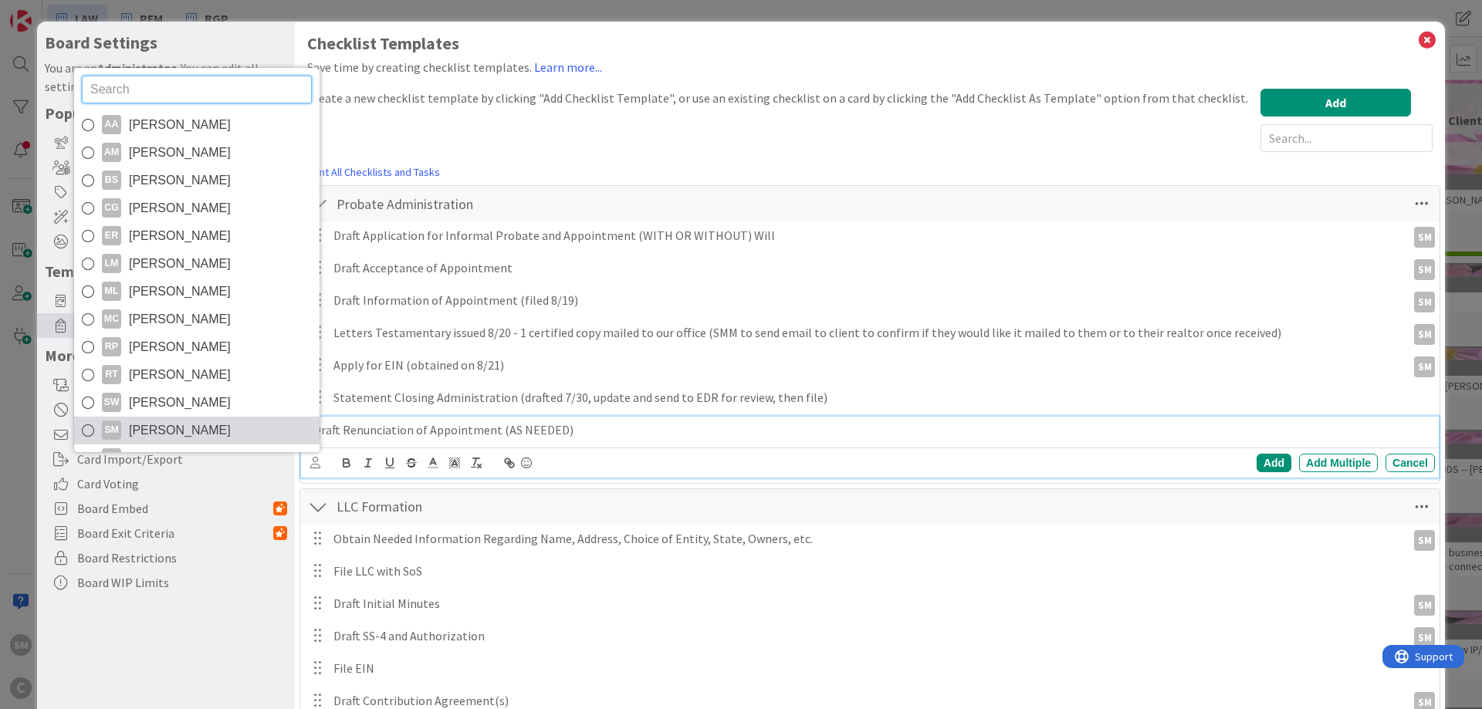
click at [226, 428] on link "SM [PERSON_NAME]" at bounding box center [196, 431] width 245 height 28
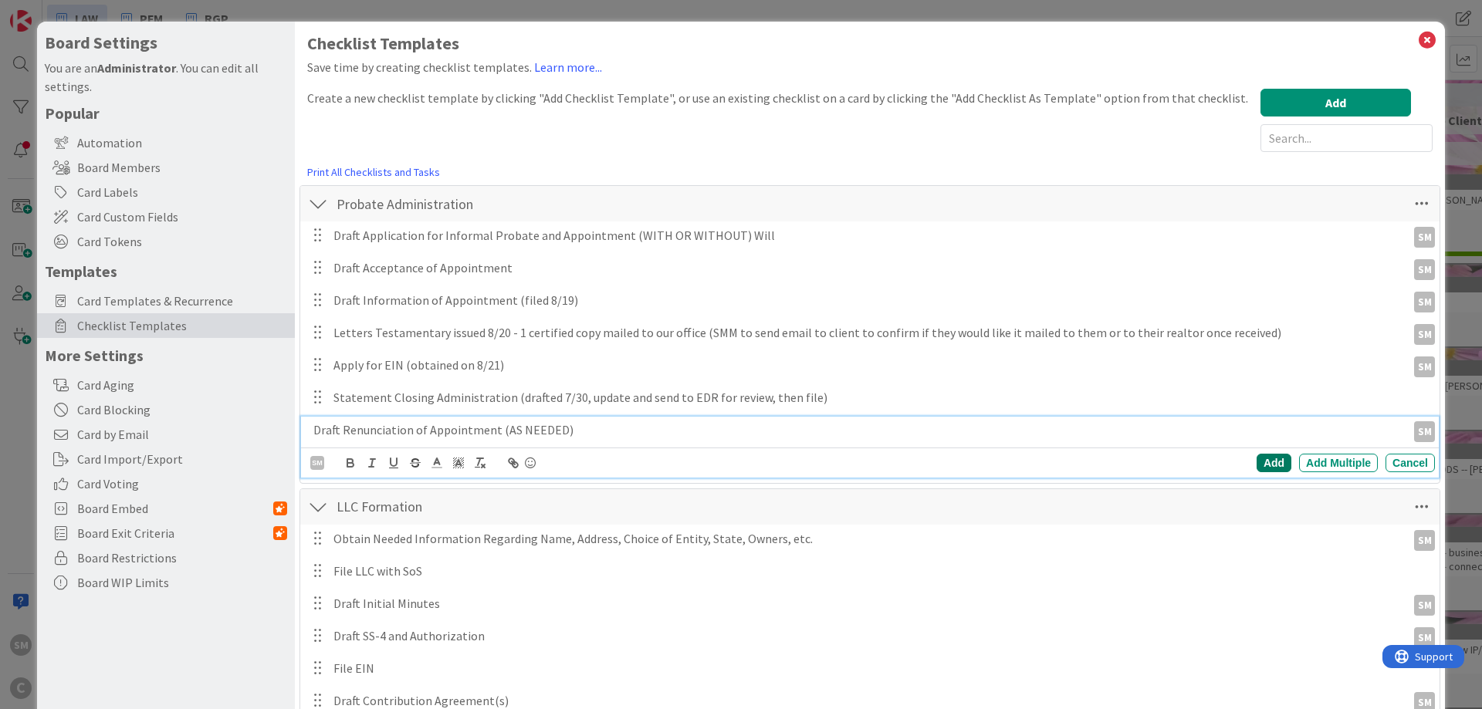
click at [1276, 462] on div "Add" at bounding box center [1274, 463] width 35 height 19
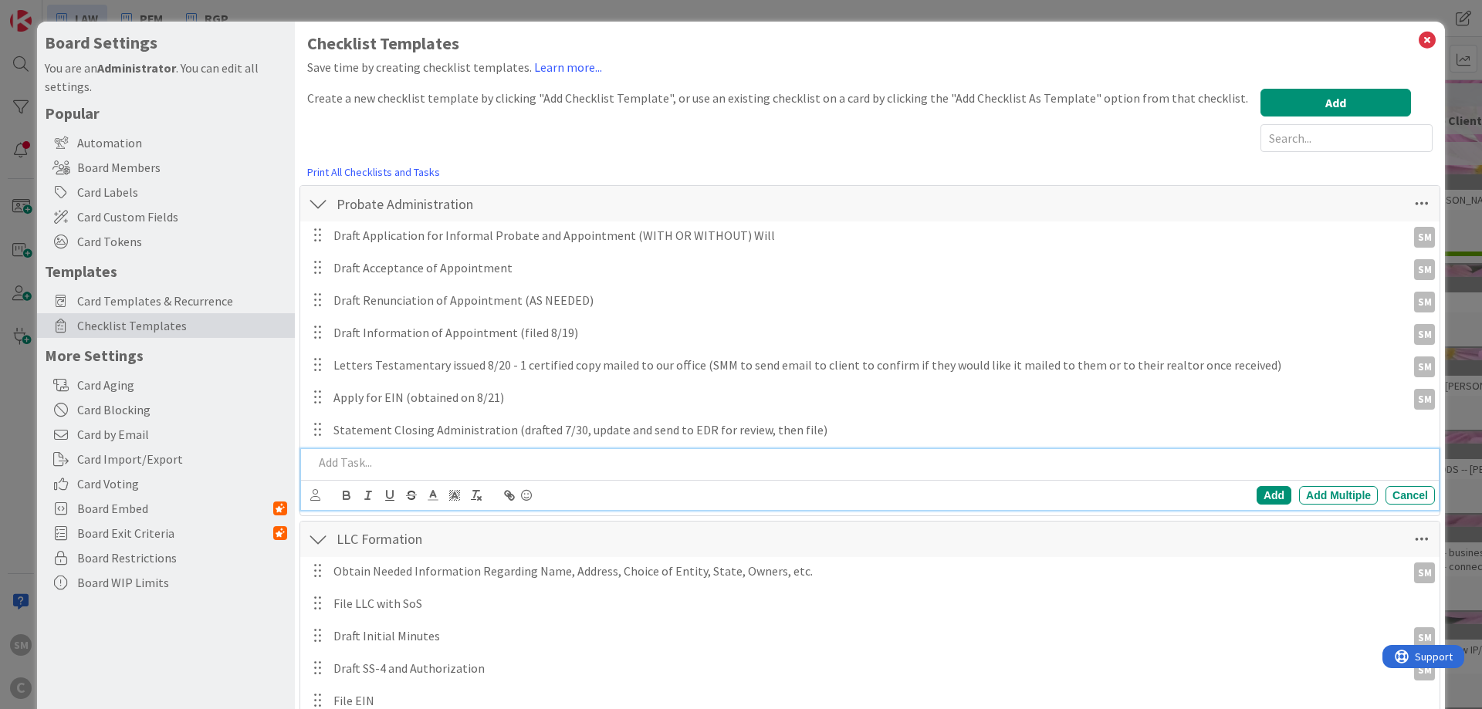
click at [375, 458] on p at bounding box center [871, 463] width 1116 height 18
click at [314, 500] on icon at bounding box center [315, 495] width 10 height 12
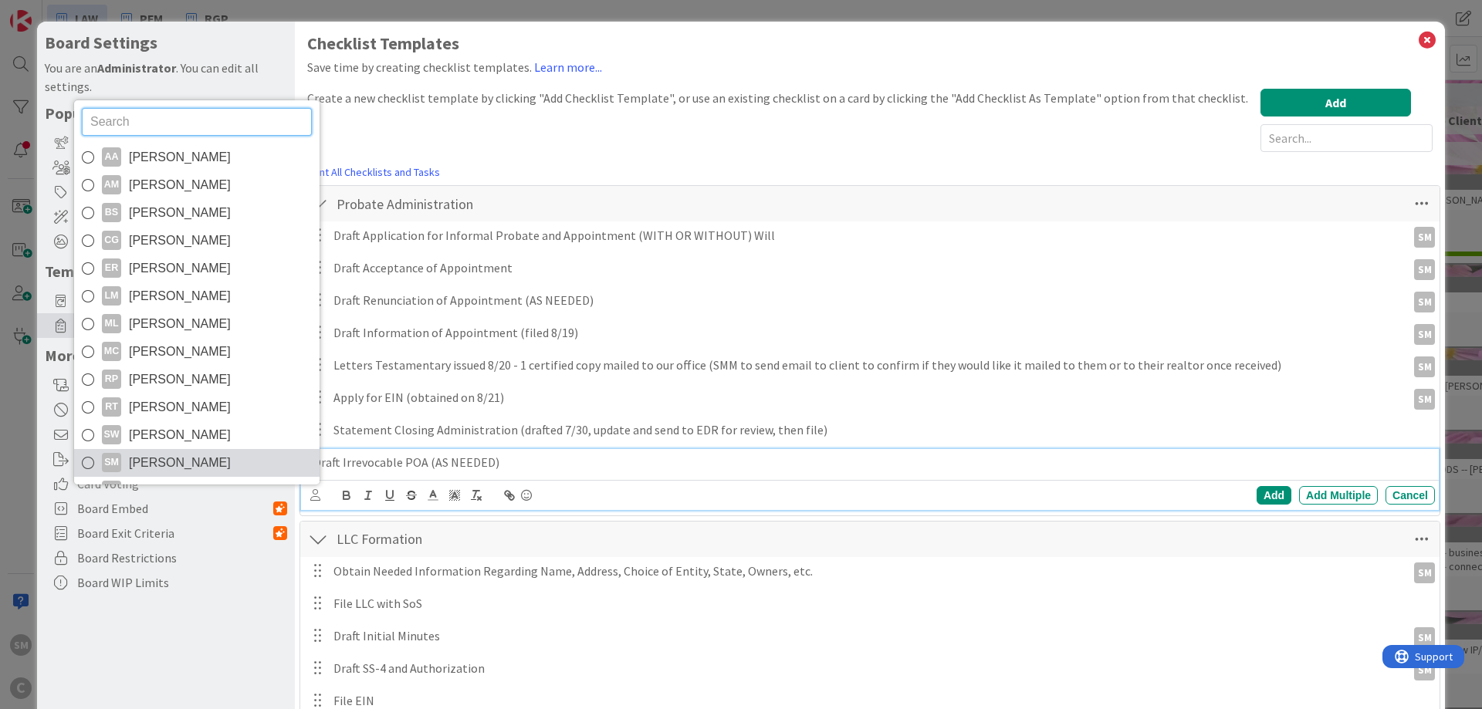
click at [259, 466] on link "SM [PERSON_NAME]" at bounding box center [196, 463] width 245 height 28
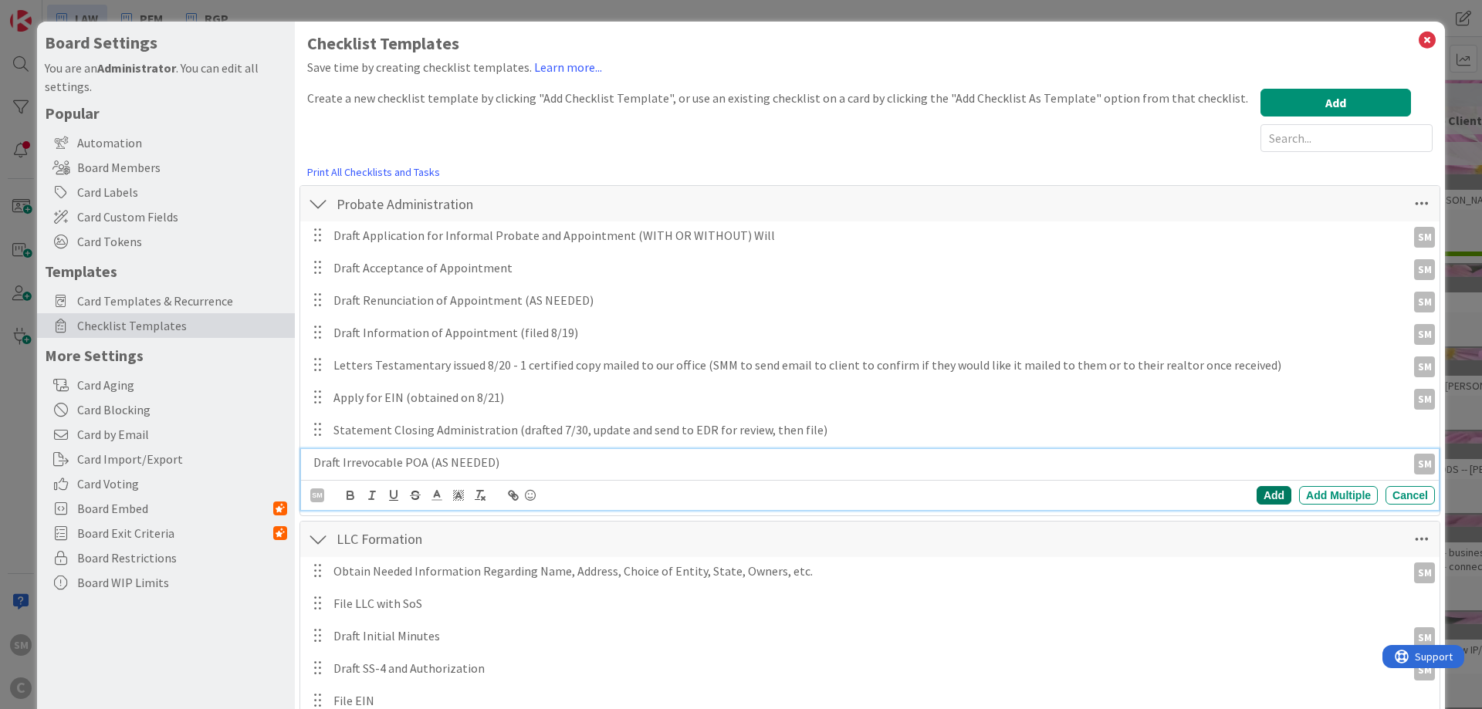
click at [1270, 495] on div "Add" at bounding box center [1274, 495] width 35 height 19
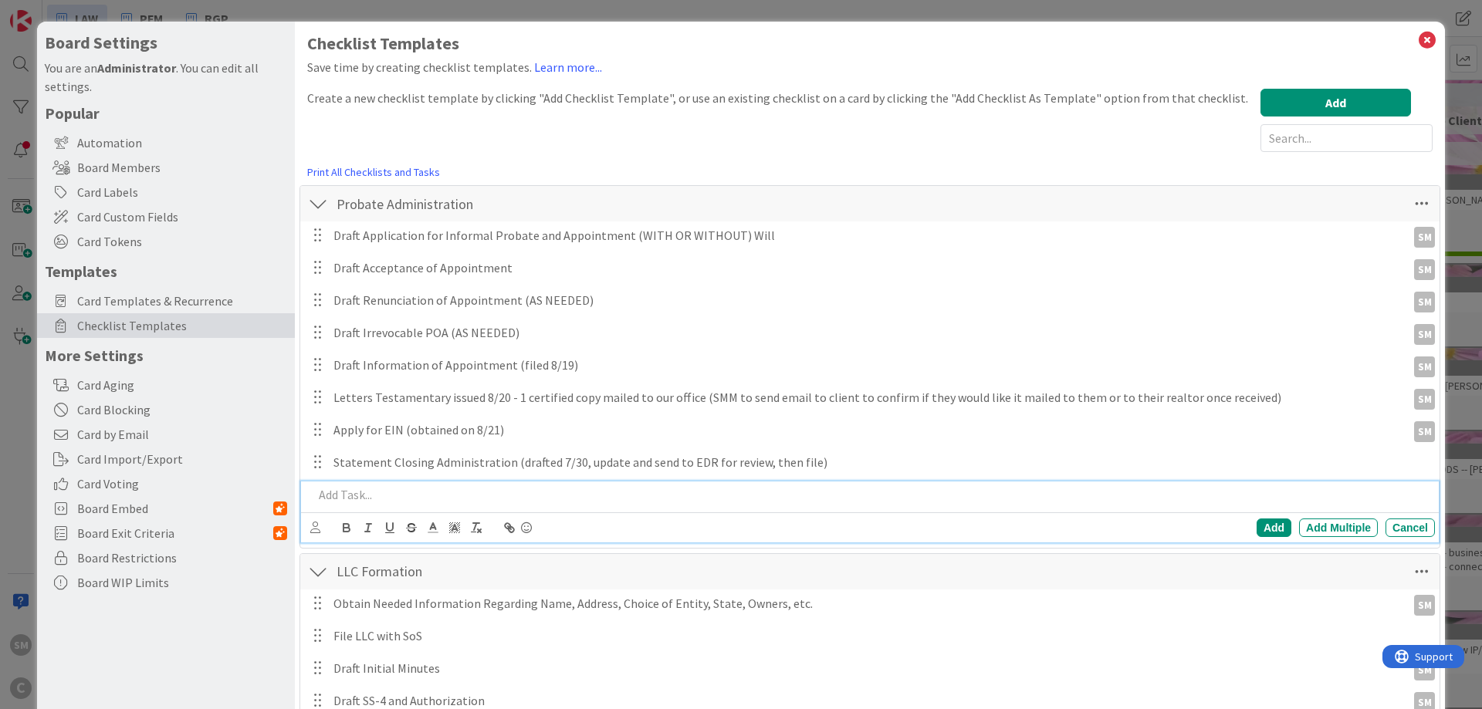
click at [336, 497] on p at bounding box center [871, 495] width 1116 height 18
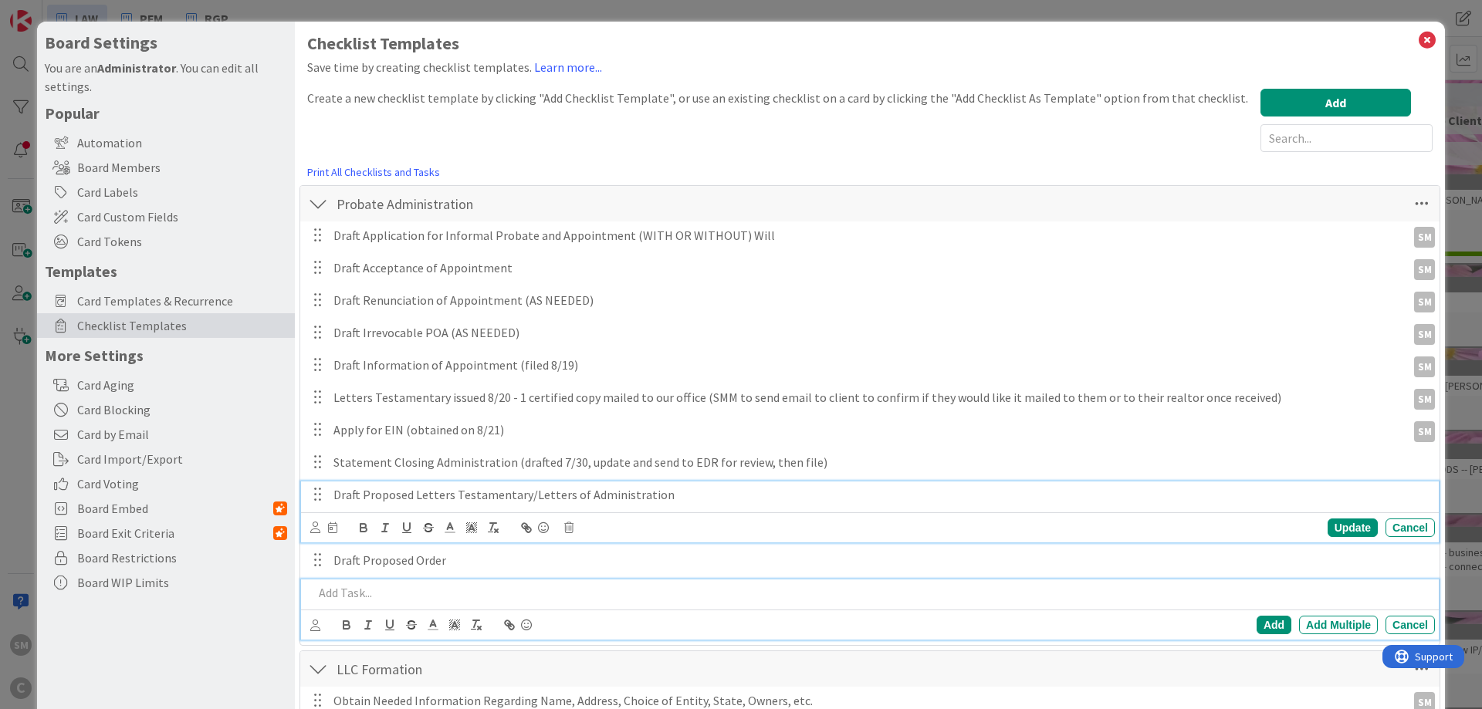
click at [329, 500] on div "Draft Proposed Letters Testamentary/Letters of Administration" at bounding box center [881, 495] width 1108 height 27
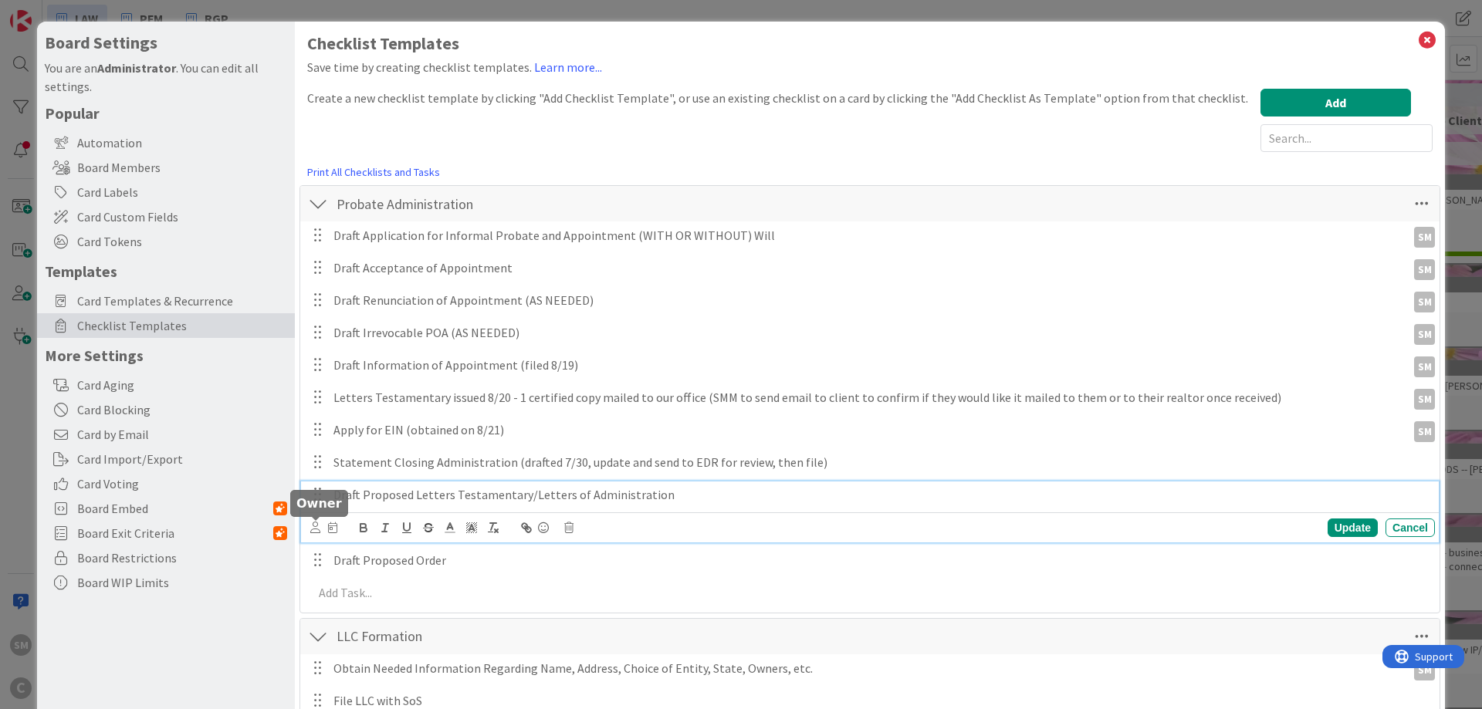
click at [313, 527] on icon at bounding box center [315, 528] width 10 height 12
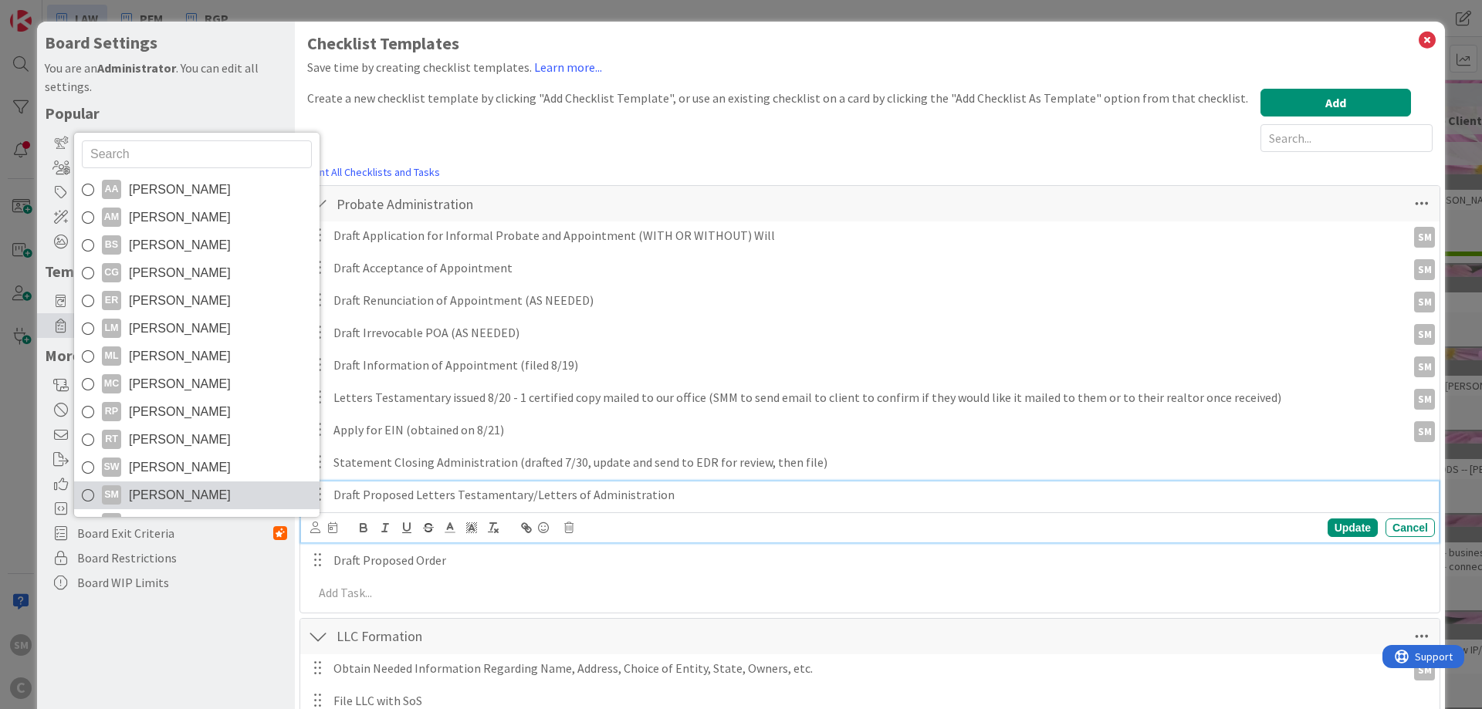
click at [267, 491] on link "SM [PERSON_NAME]" at bounding box center [196, 496] width 245 height 28
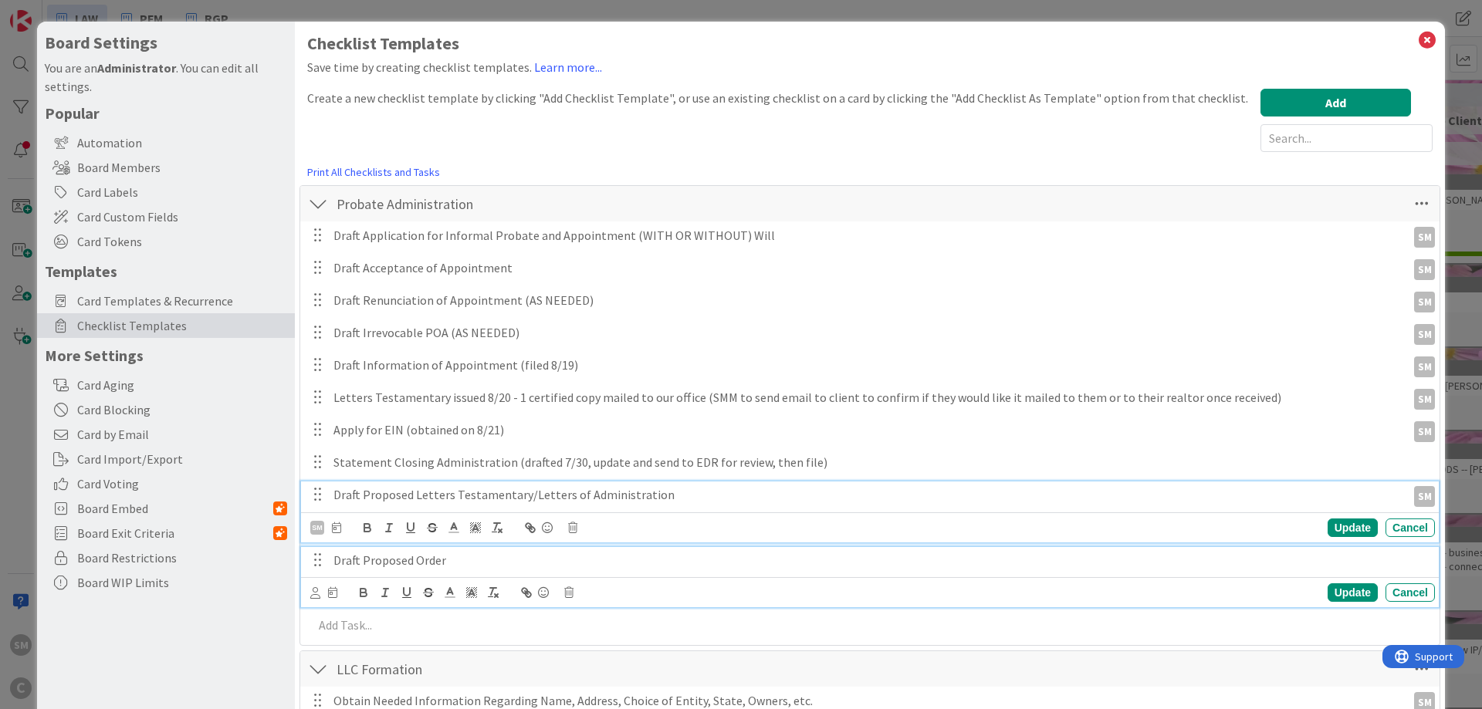
click at [381, 554] on p "Draft Proposed Order" at bounding box center [880, 561] width 1095 height 18
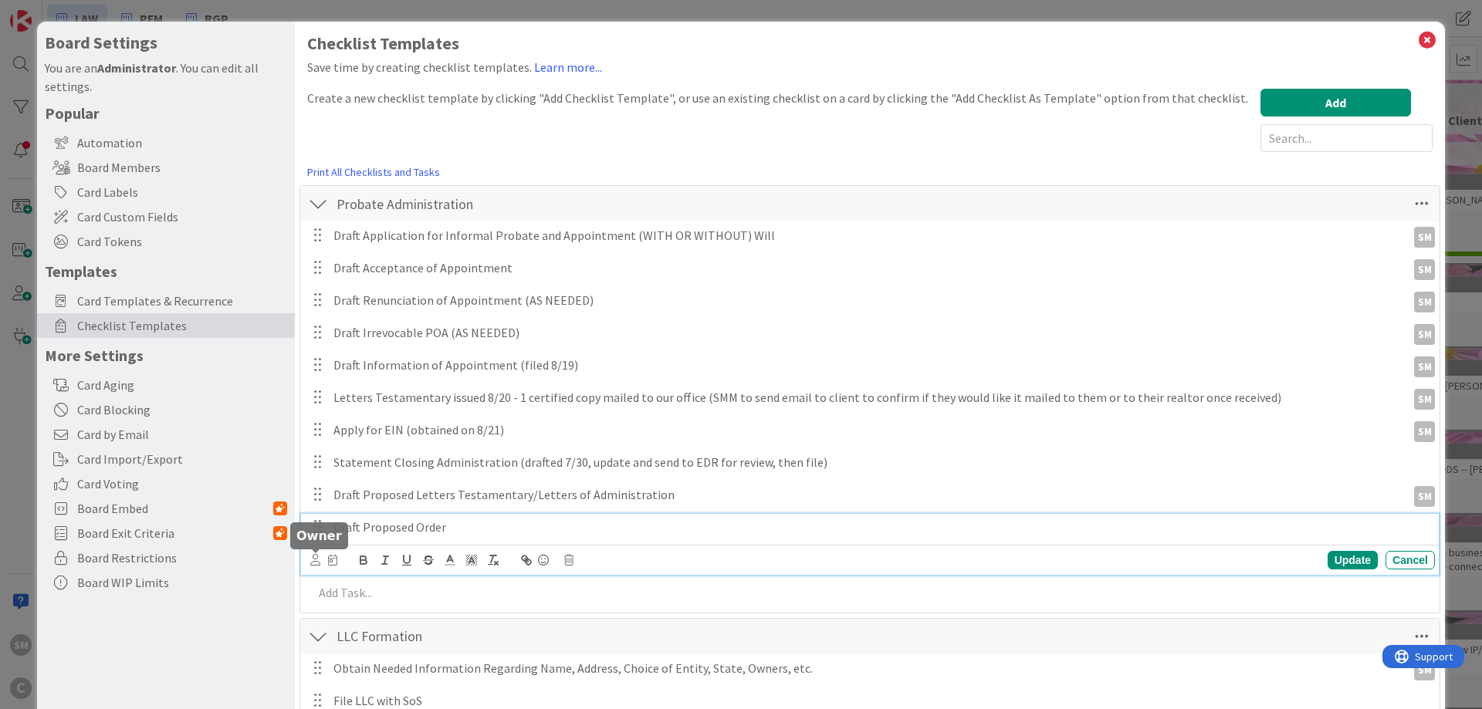
click at [309, 560] on div "Update Cancel" at bounding box center [870, 560] width 1138 height 30
click at [315, 561] on icon at bounding box center [315, 560] width 10 height 12
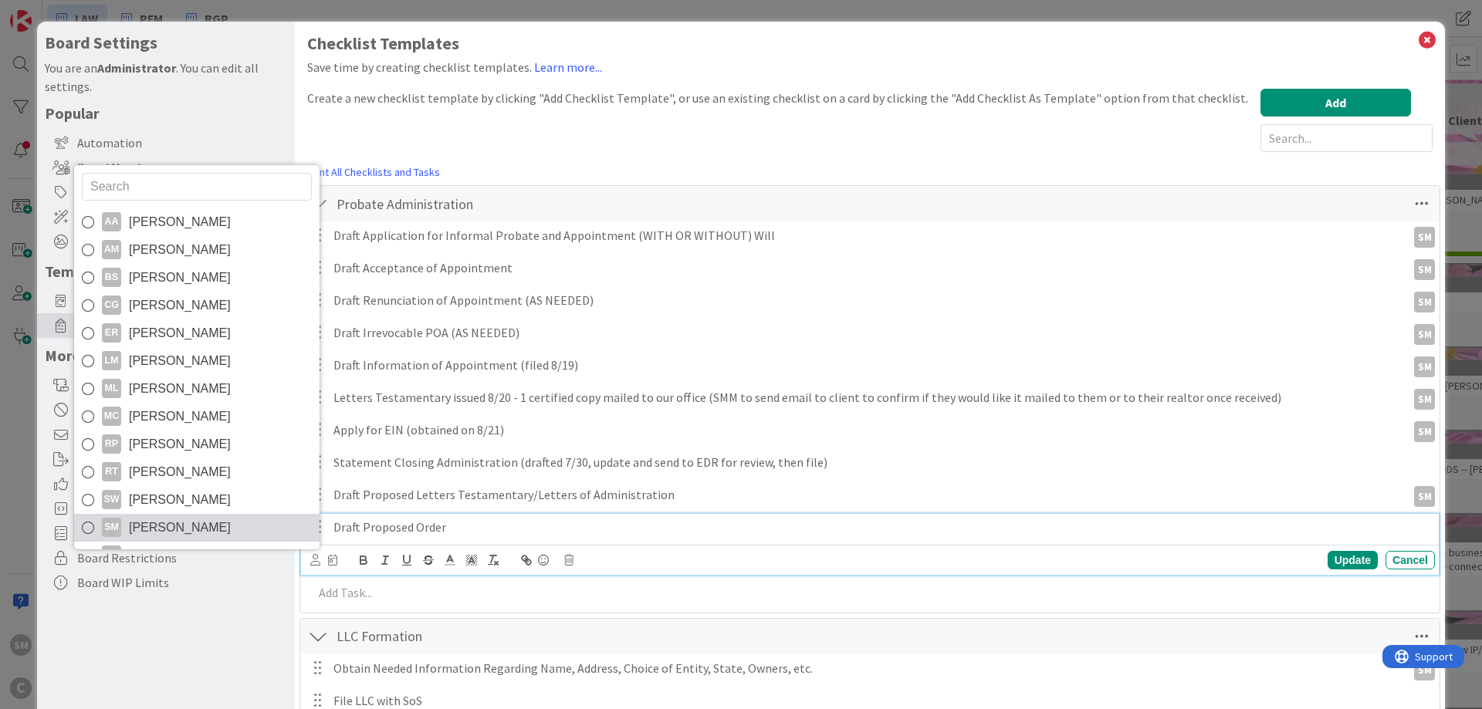
click at [200, 524] on span "[PERSON_NAME]" at bounding box center [180, 527] width 102 height 23
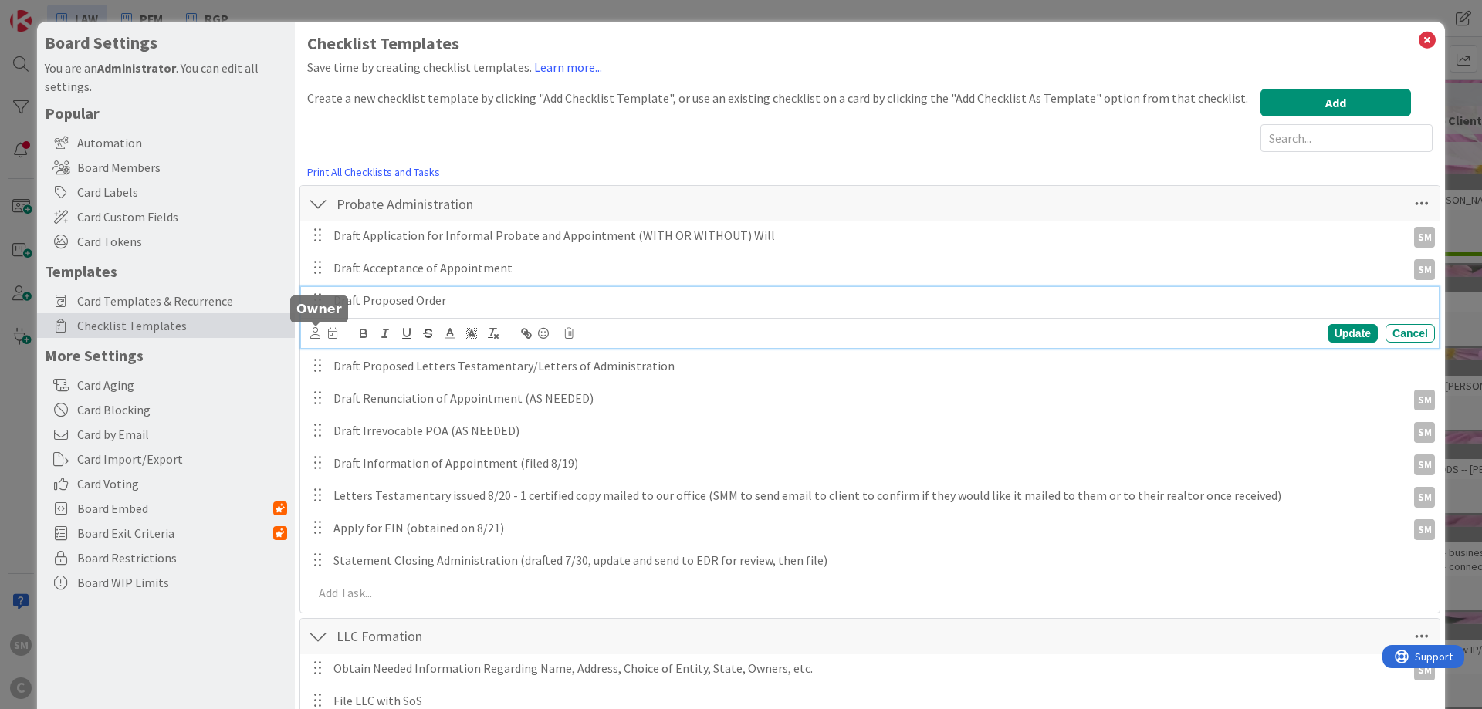
click at [316, 335] on icon at bounding box center [315, 333] width 10 height 12
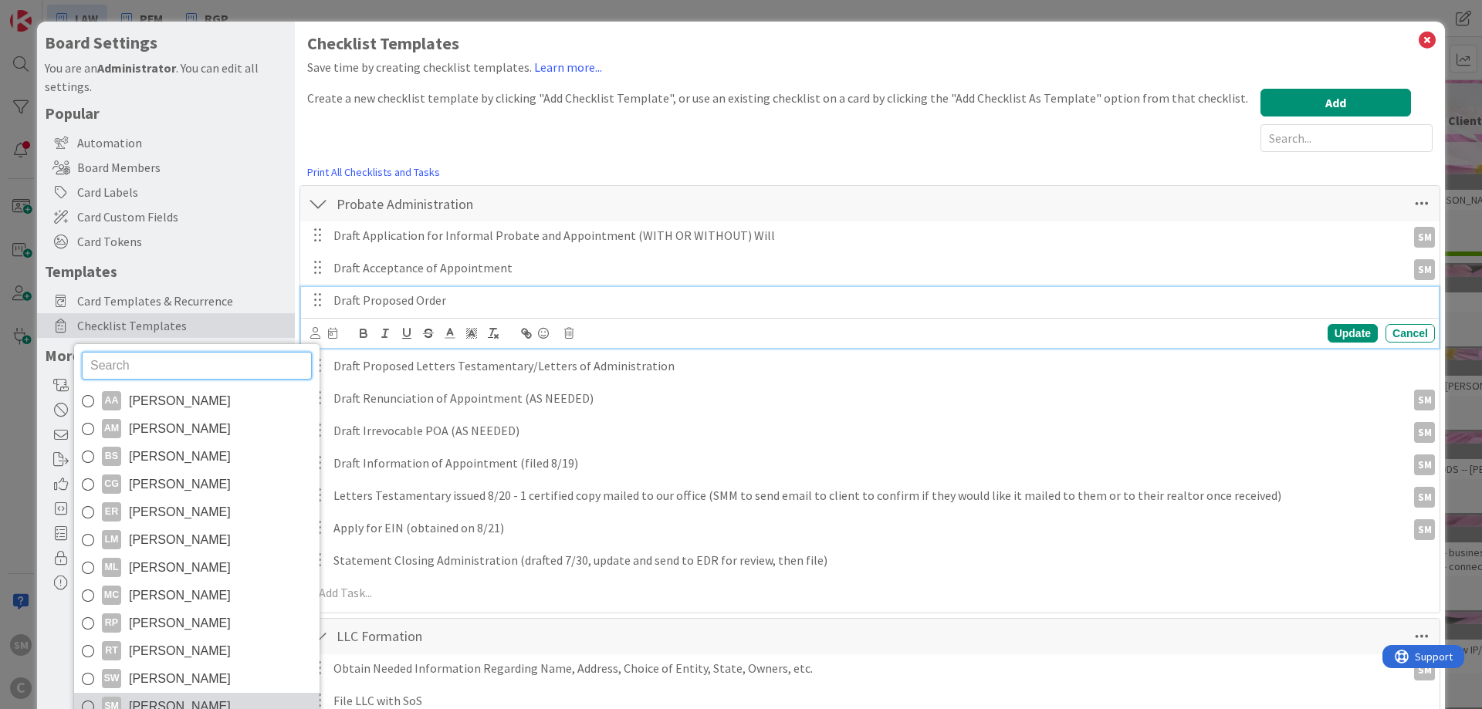
click at [151, 695] on link "SM [PERSON_NAME]" at bounding box center [196, 707] width 245 height 28
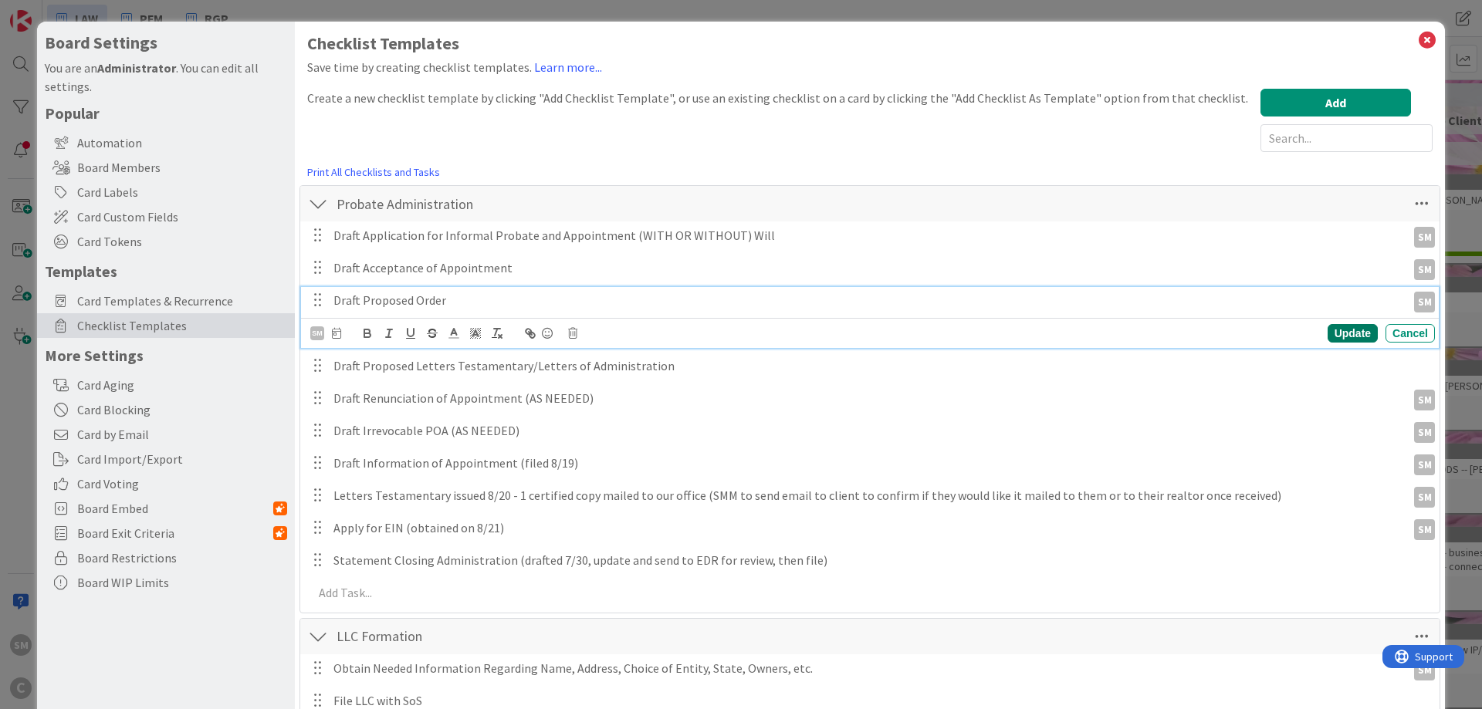
click at [1351, 330] on div "Update" at bounding box center [1353, 333] width 50 height 19
click at [394, 330] on p "Draft Proposed Letters Testamentary/Letters of Administration" at bounding box center [880, 333] width 1095 height 18
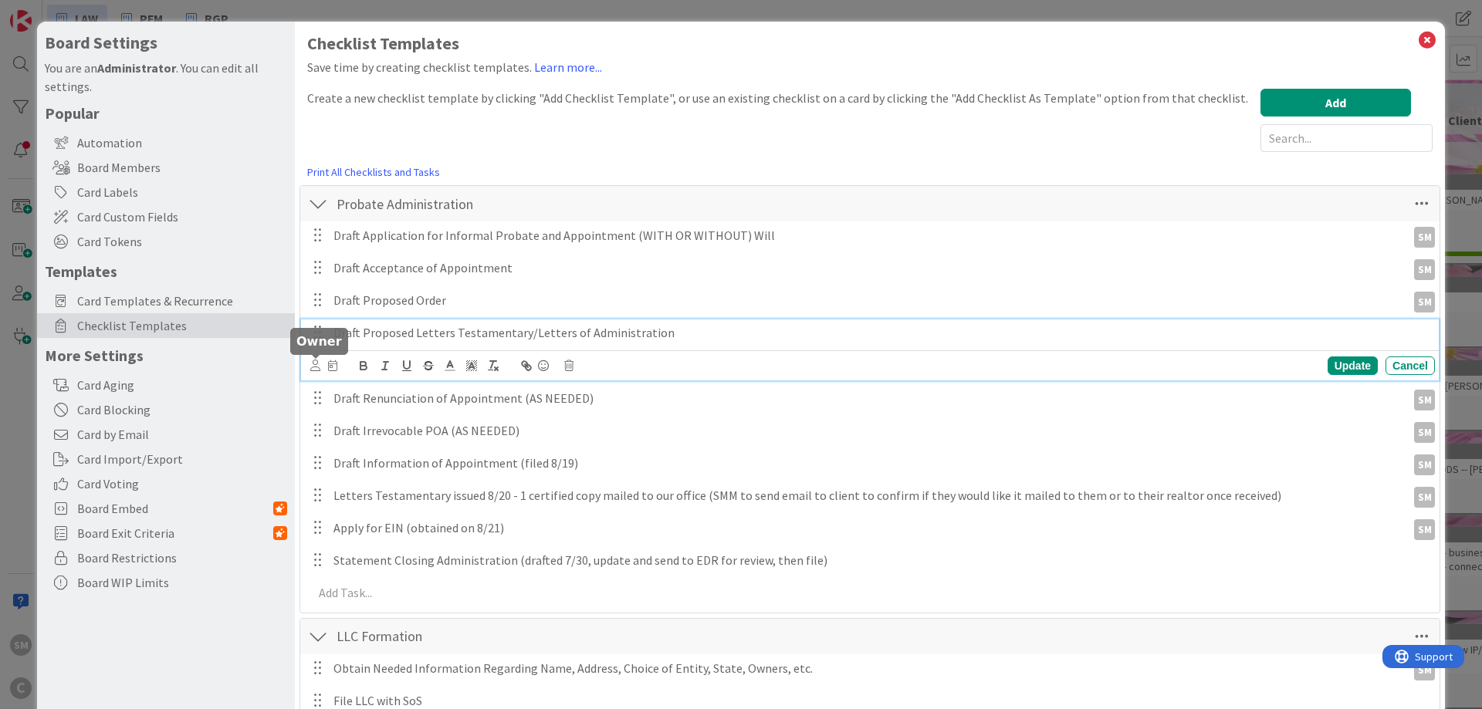
click at [314, 365] on icon at bounding box center [315, 366] width 10 height 12
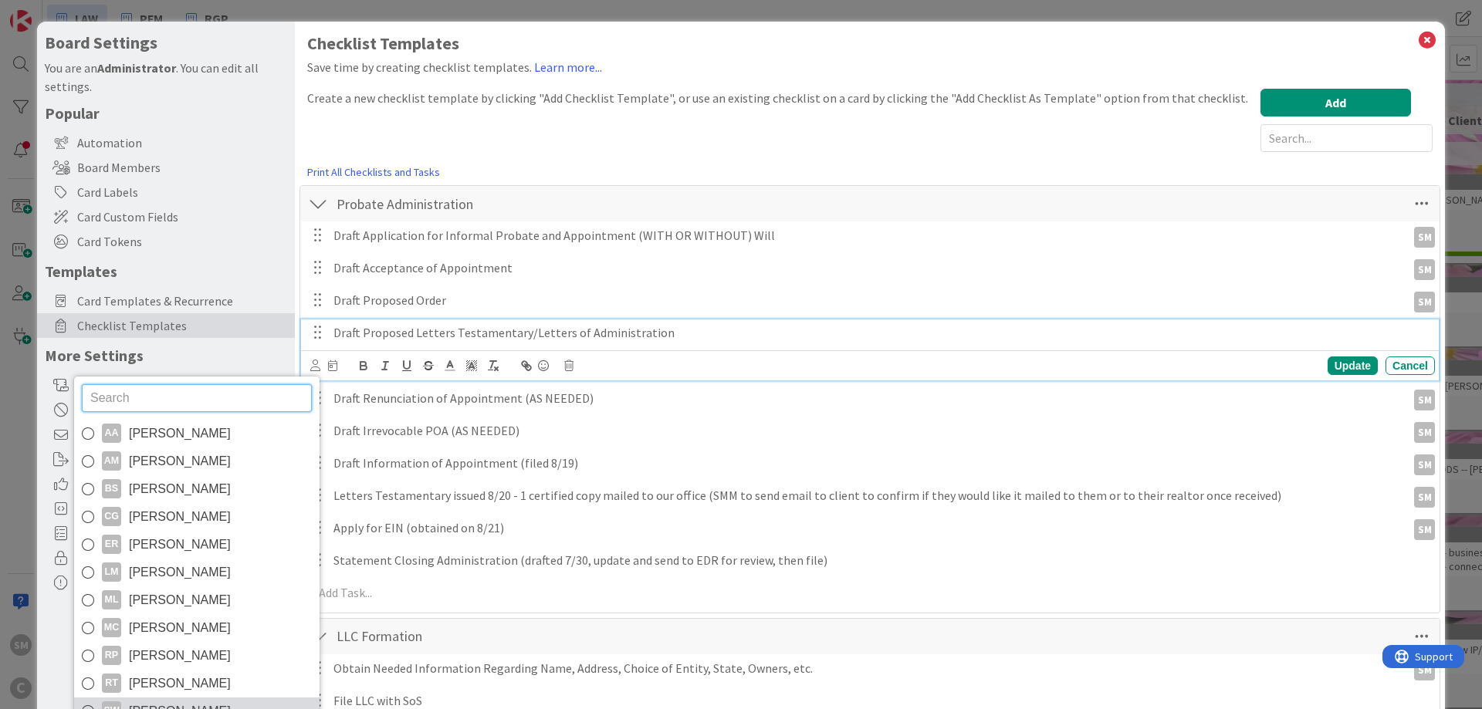
click at [155, 701] on span "[PERSON_NAME]" at bounding box center [180, 711] width 102 height 23
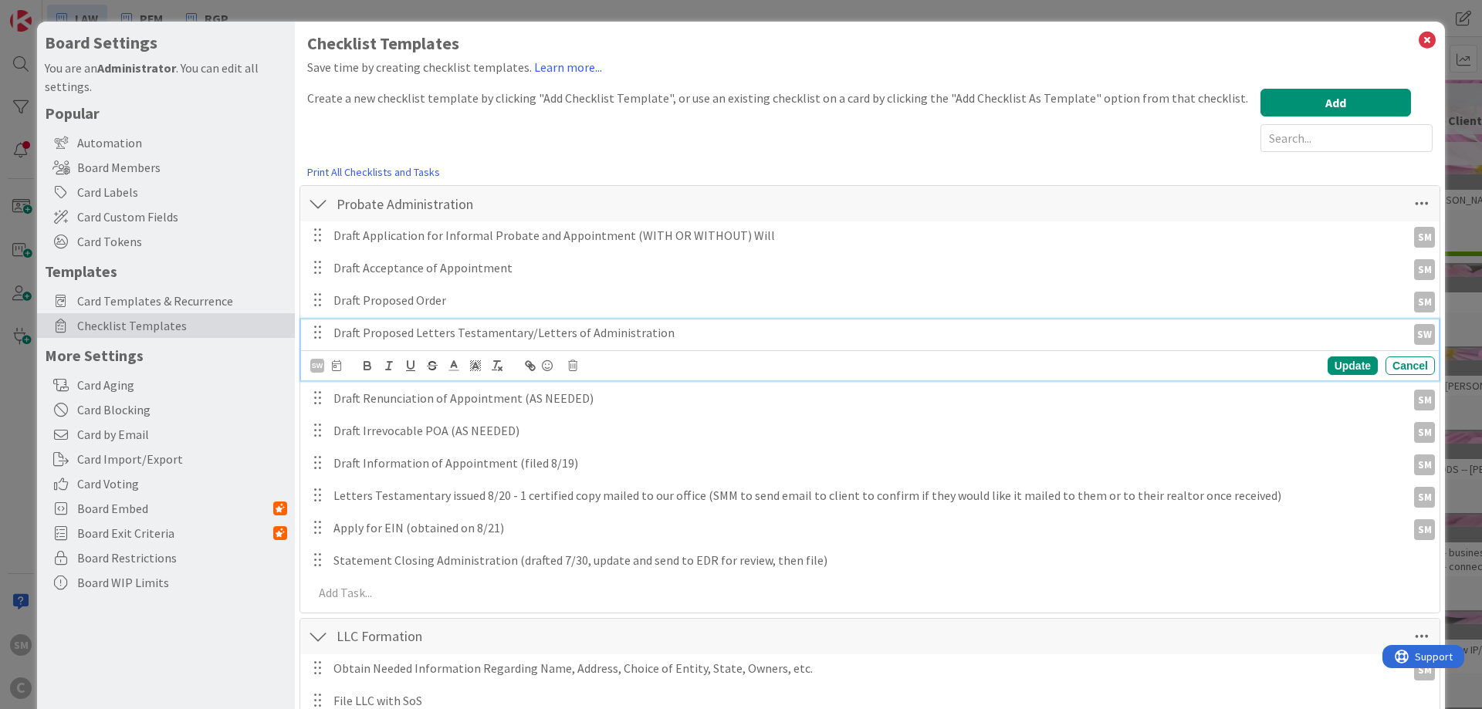
scroll to position [93, 0]
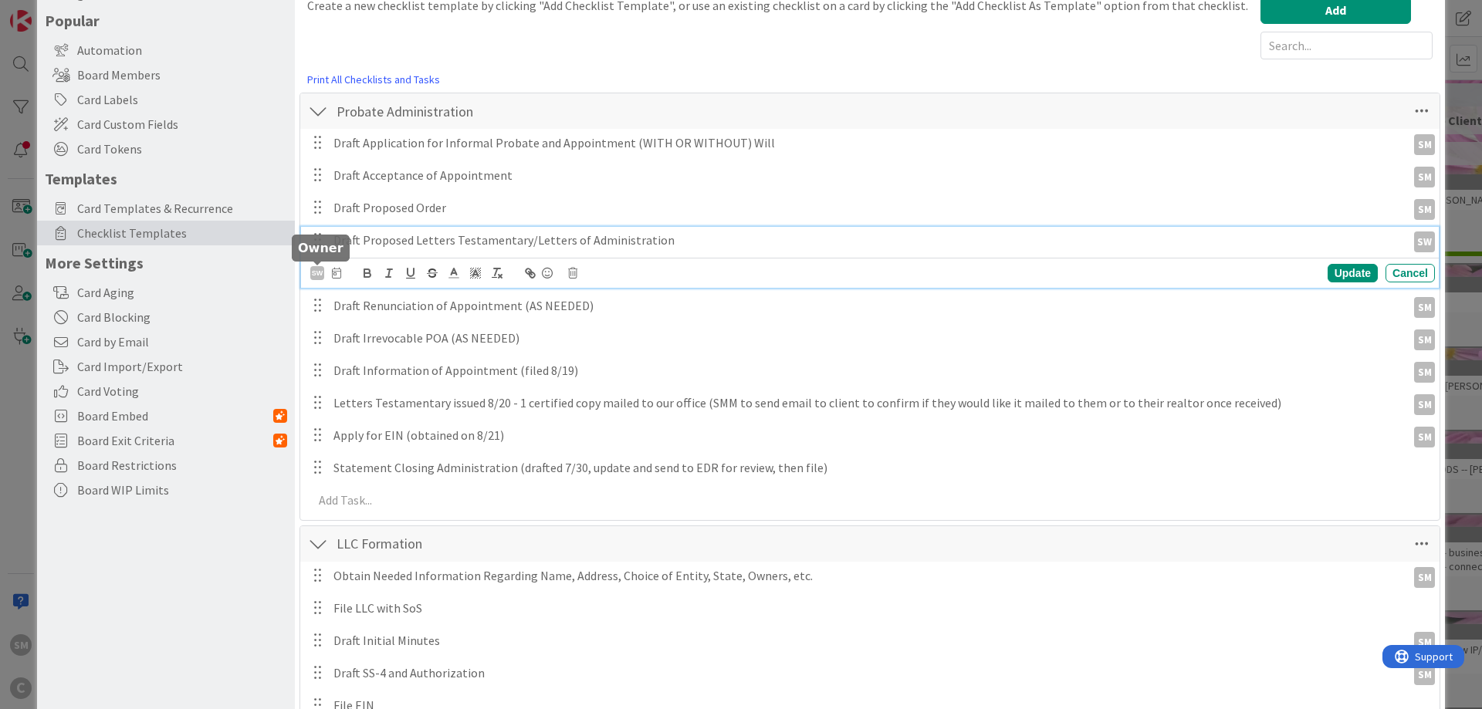
click at [319, 267] on div "SW" at bounding box center [317, 273] width 14 height 14
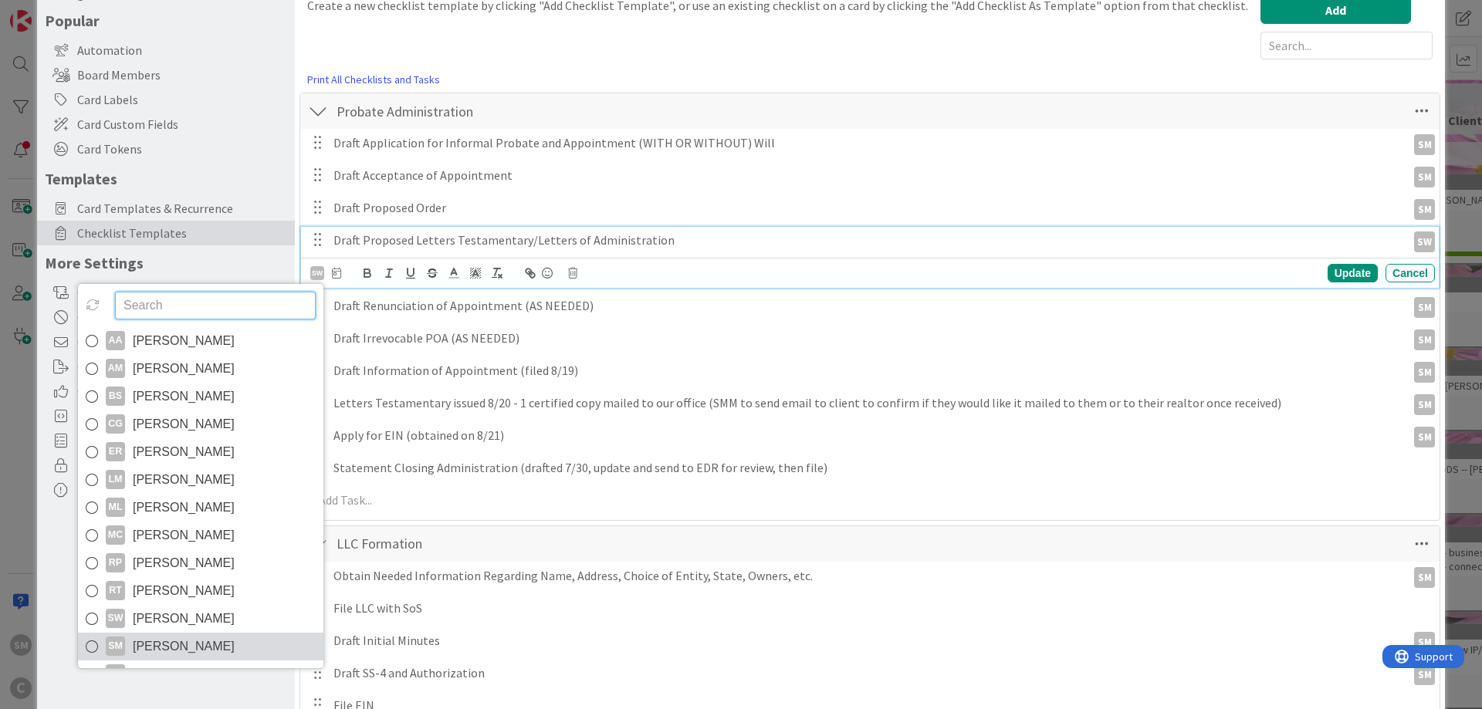
click at [185, 642] on span "[PERSON_NAME]" at bounding box center [184, 646] width 102 height 23
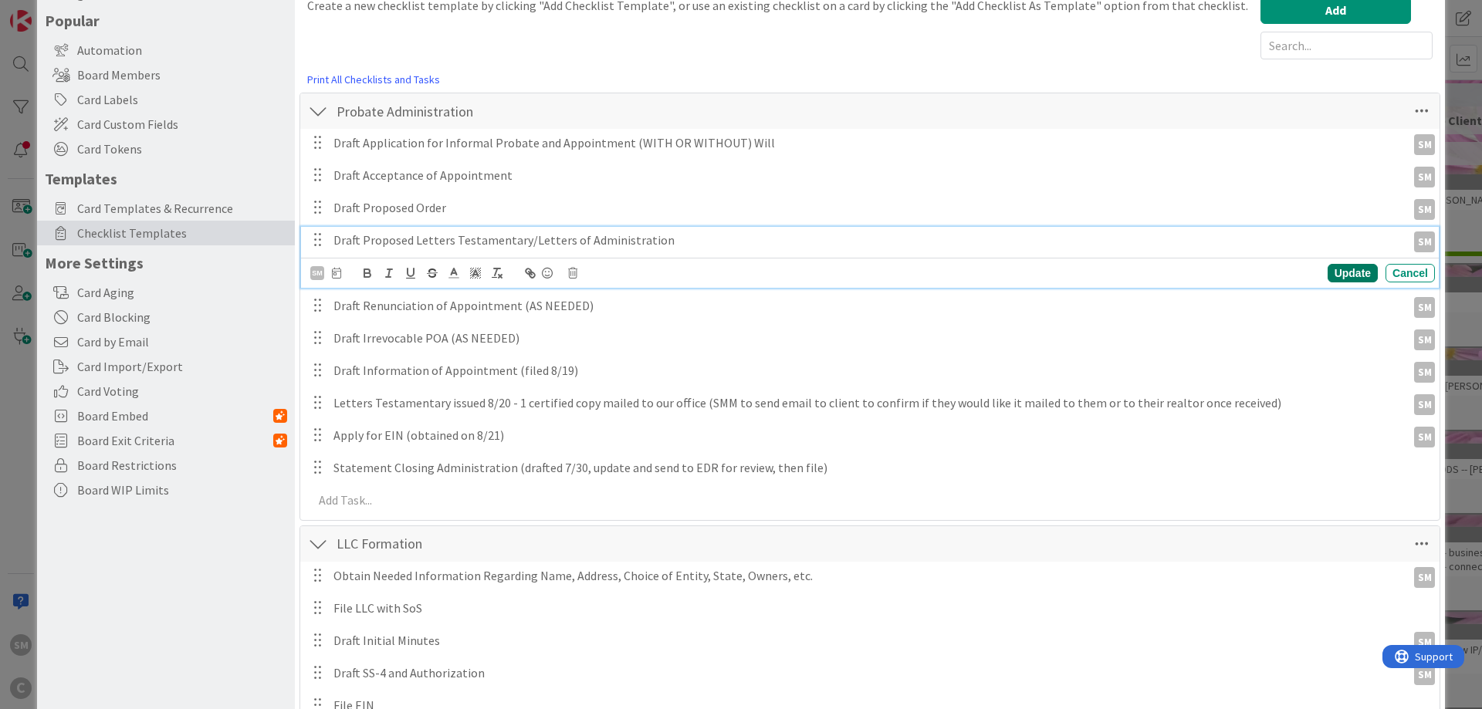
click at [1361, 266] on div "Update" at bounding box center [1353, 273] width 50 height 19
click at [370, 342] on p "Draft Information of Appointment (filed 8/19)" at bounding box center [866, 338] width 1067 height 18
drag, startPoint x: 510, startPoint y: 338, endPoint x: 608, endPoint y: 344, distance: 98.2
click at [605, 344] on p "Draft Information of Appointment (filed 8/19)" at bounding box center [866, 338] width 1067 height 18
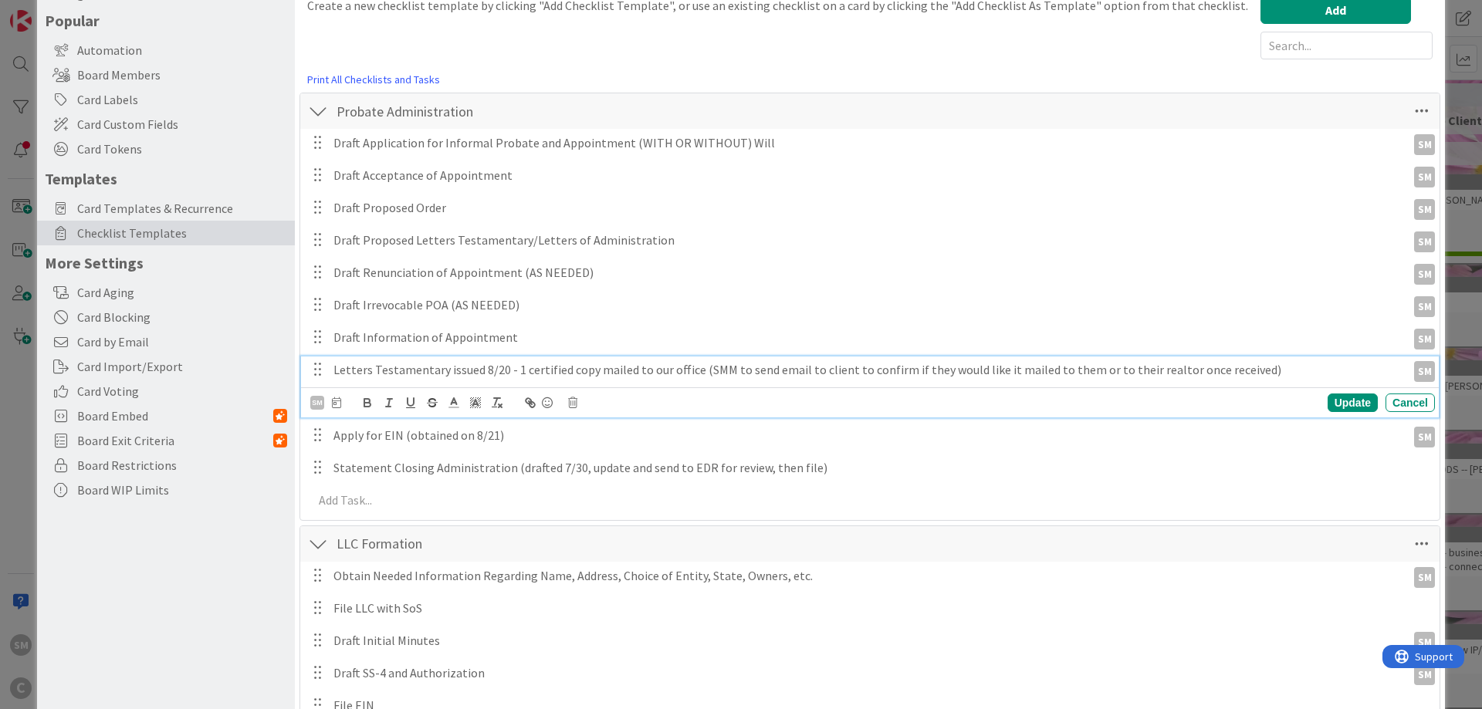
click at [407, 359] on div "Letters Testamentary issued 8/20 - 1 certified copy mailed to our office (SMM t…" at bounding box center [866, 370] width 1079 height 27
click at [459, 370] on p "Letters Testamentary issued 8/20 - 1 certified copy mailed to our office (SMM t…" at bounding box center [866, 370] width 1067 height 18
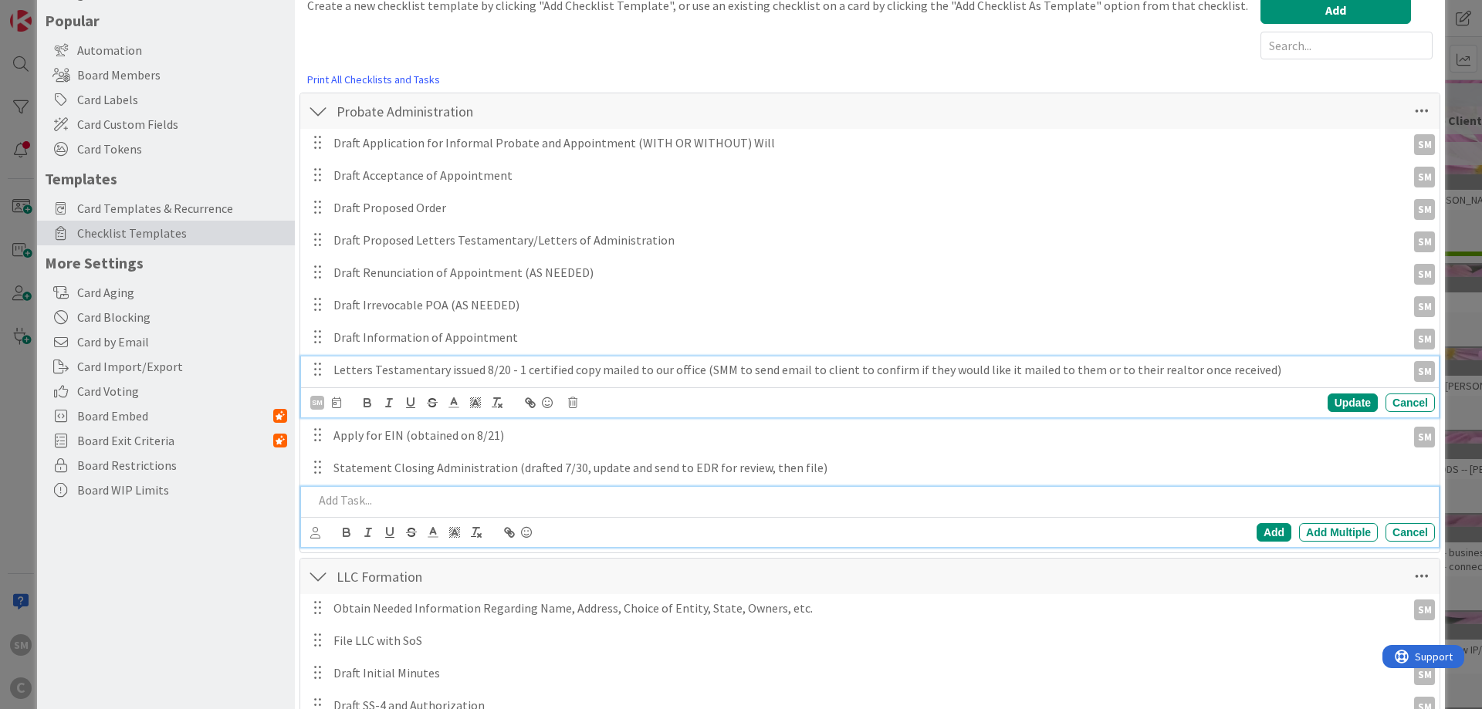
click at [365, 506] on p at bounding box center [871, 501] width 1116 height 18
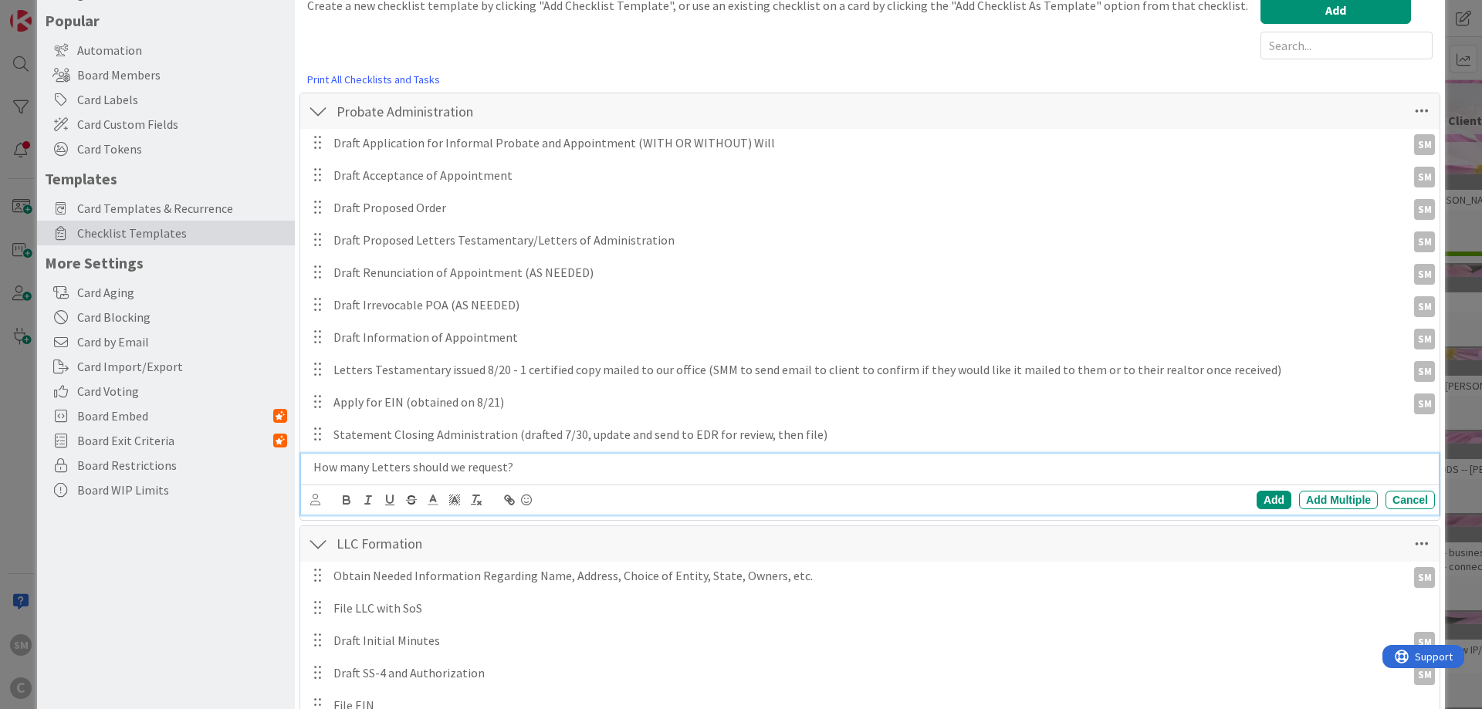
click at [311, 466] on div "How many Letters should we request?" at bounding box center [871, 467] width 1128 height 27
drag, startPoint x: 526, startPoint y: 469, endPoint x: 534, endPoint y: 466, distance: 8.3
click at [527, 469] on p "File Application and documents - Confirm how many Letters should we request?" at bounding box center [871, 468] width 1116 height 18
click at [313, 502] on icon at bounding box center [315, 500] width 10 height 12
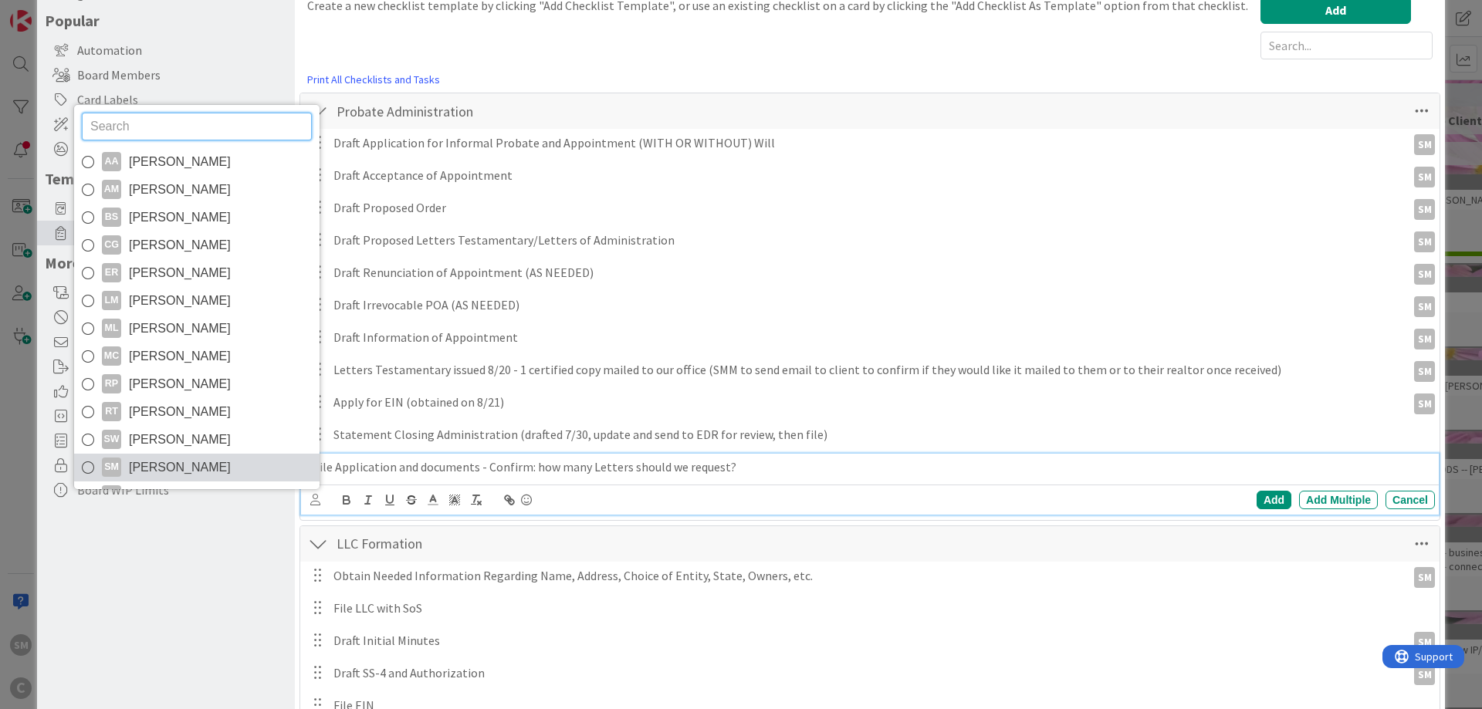
click at [192, 462] on span "[PERSON_NAME]" at bounding box center [180, 467] width 102 height 23
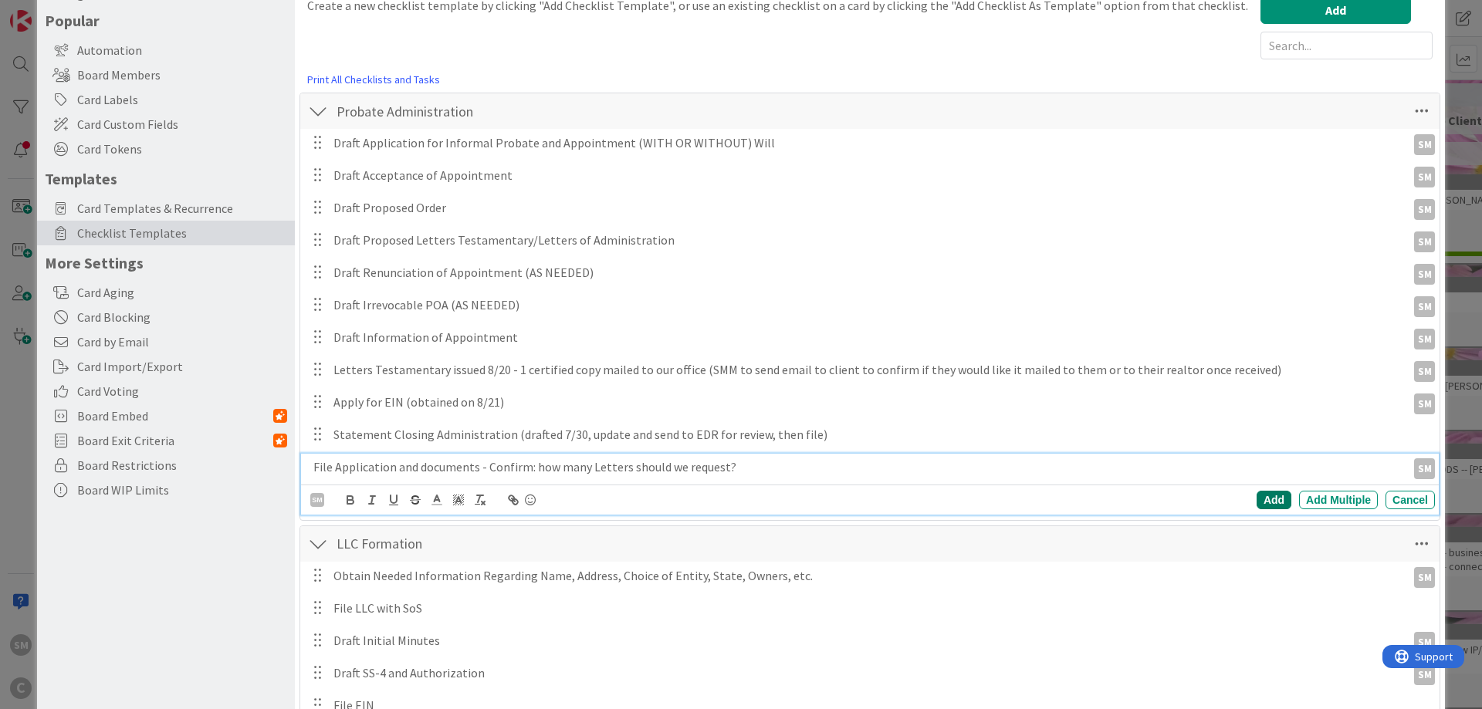
click at [1277, 501] on div "Add" at bounding box center [1274, 500] width 35 height 19
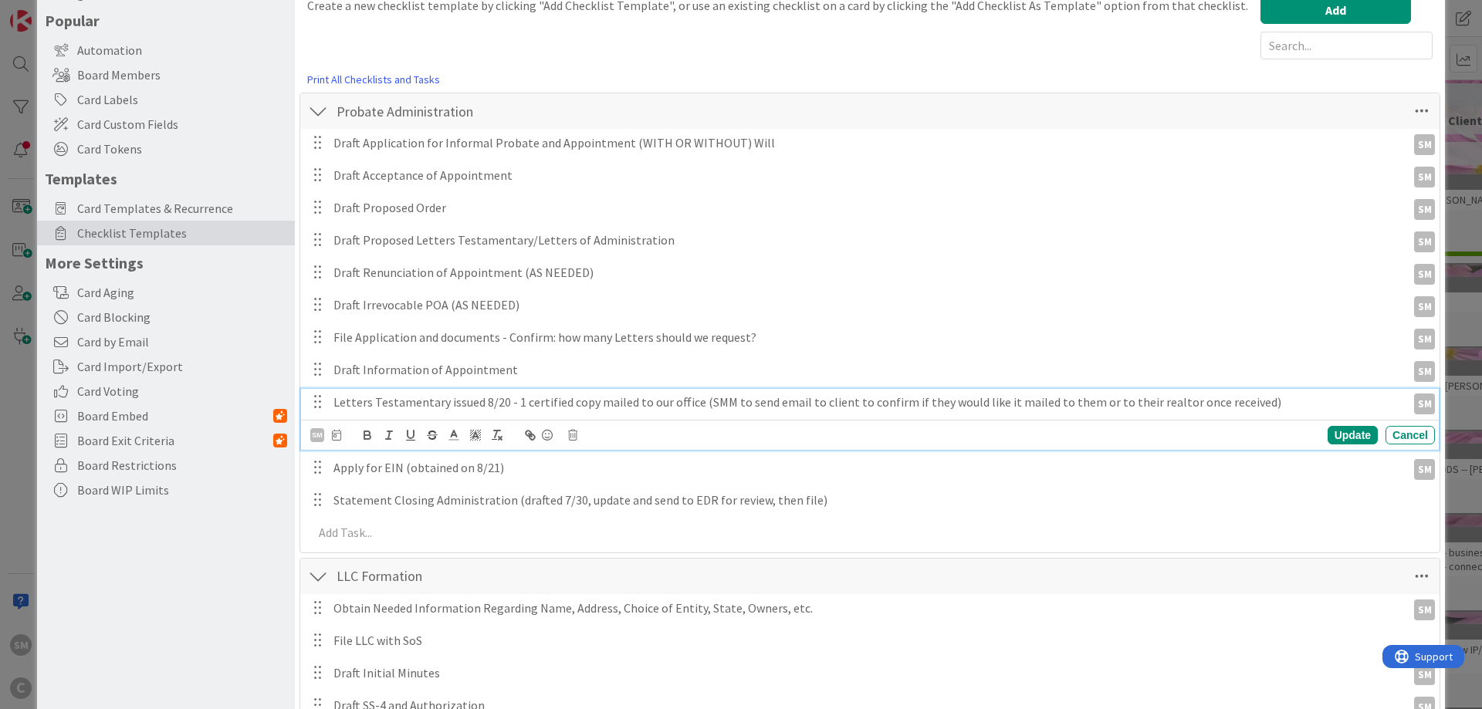
click at [428, 405] on p "Letters Testamentary issued 8/20 - 1 certified copy mailed to our office (SMM t…" at bounding box center [866, 403] width 1067 height 18
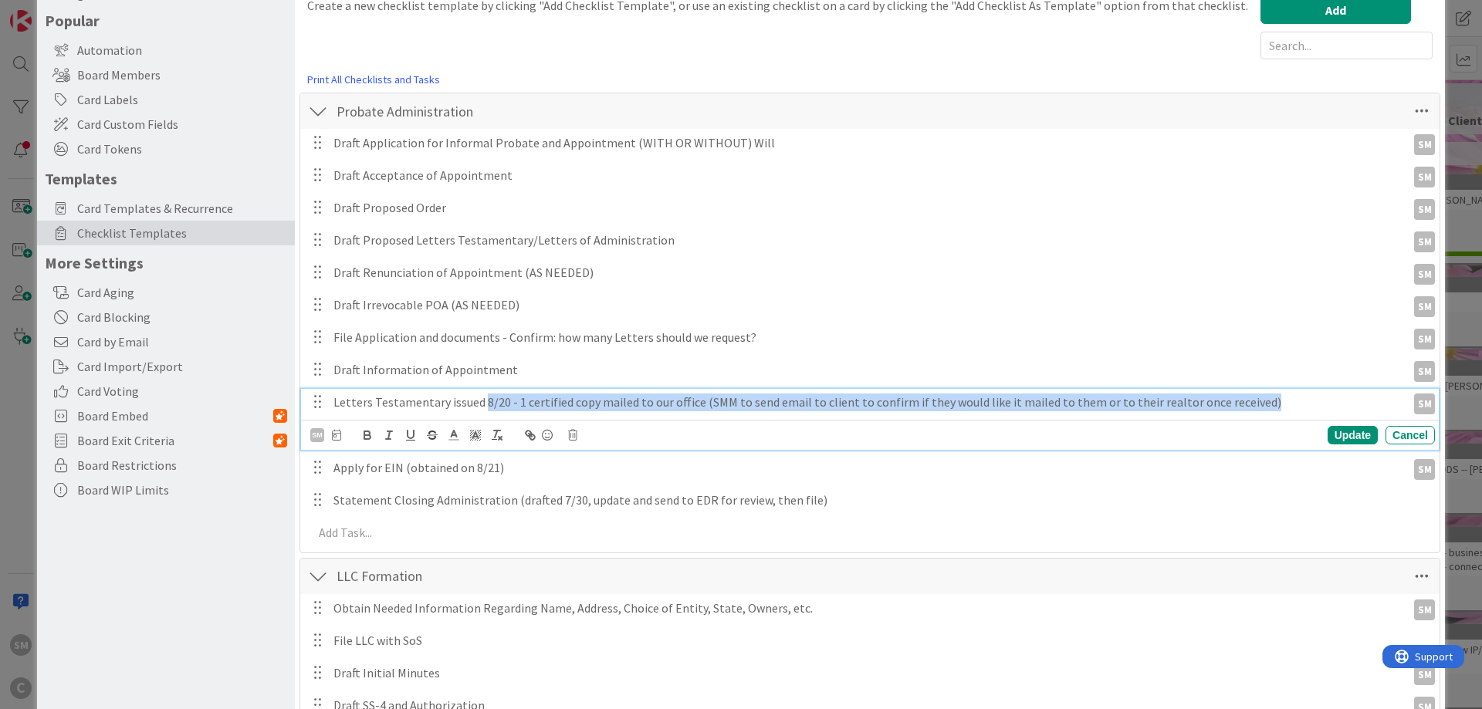
drag, startPoint x: 480, startPoint y: 402, endPoint x: 1295, endPoint y: 402, distance: 815.2
click at [1295, 402] on p "Letters Testamentary issued 8/20 - 1 certified copy mailed to our office (SMM t…" at bounding box center [866, 403] width 1067 height 18
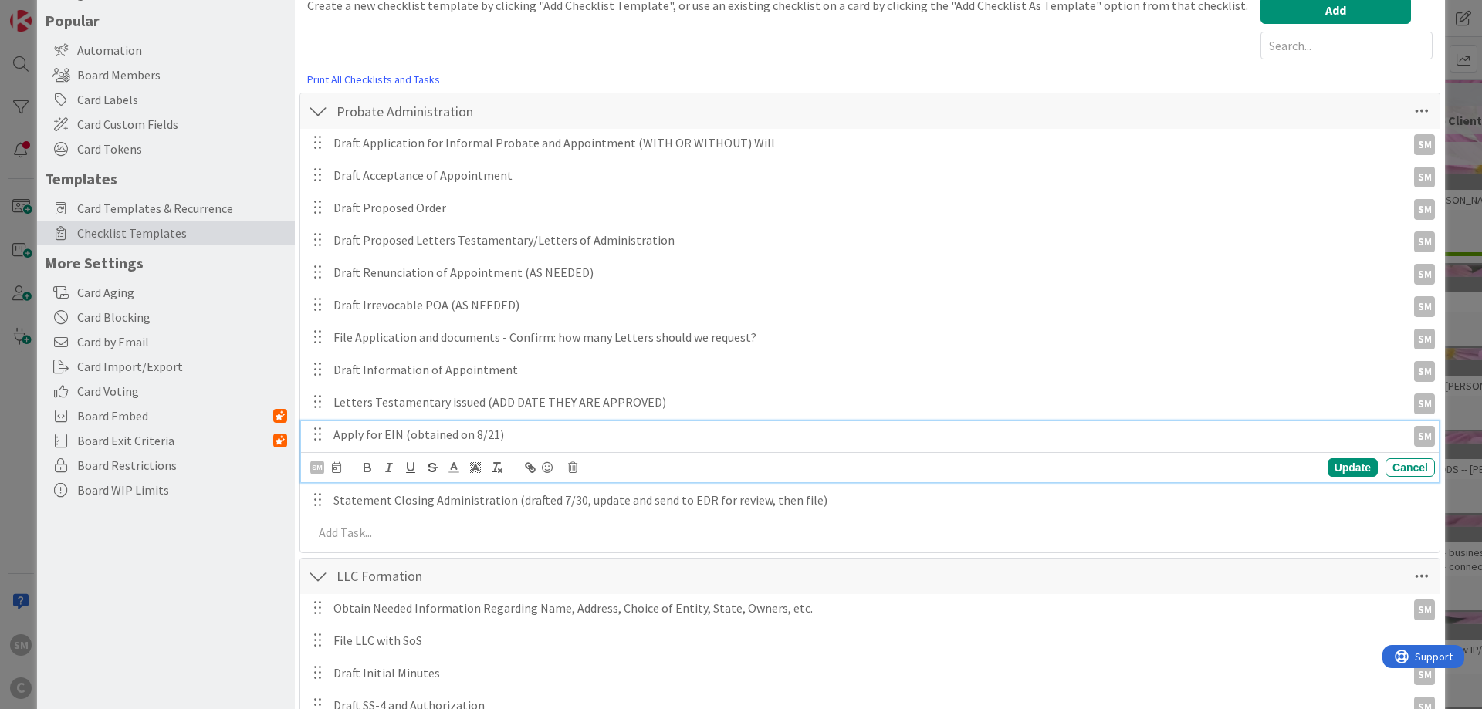
click at [378, 431] on p "Apply for EIN (obtained on 8/21)" at bounding box center [866, 435] width 1067 height 18
click at [335, 438] on p "Apply for EIN (obtained on 8/21)" at bounding box center [866, 435] width 1067 height 18
click at [464, 438] on p "Apply for EIN (obtained on 8/21)" at bounding box center [866, 435] width 1067 height 18
drag, startPoint x: 405, startPoint y: 435, endPoint x: 495, endPoint y: 436, distance: 89.6
click at [495, 436] on p "Apply for EIN (obtained on 8/21)" at bounding box center [866, 435] width 1067 height 18
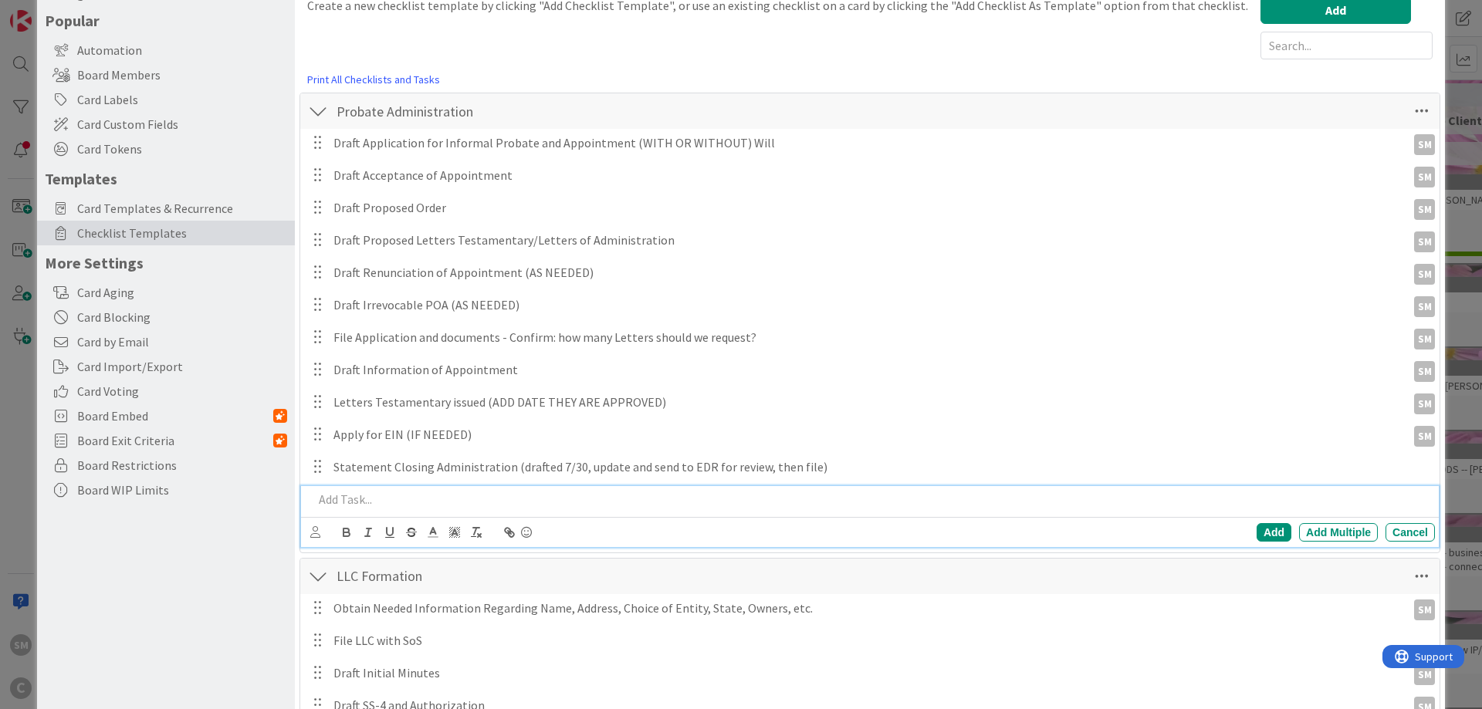
click at [350, 503] on p at bounding box center [871, 500] width 1116 height 18
click at [315, 530] on icon at bounding box center [315, 532] width 10 height 12
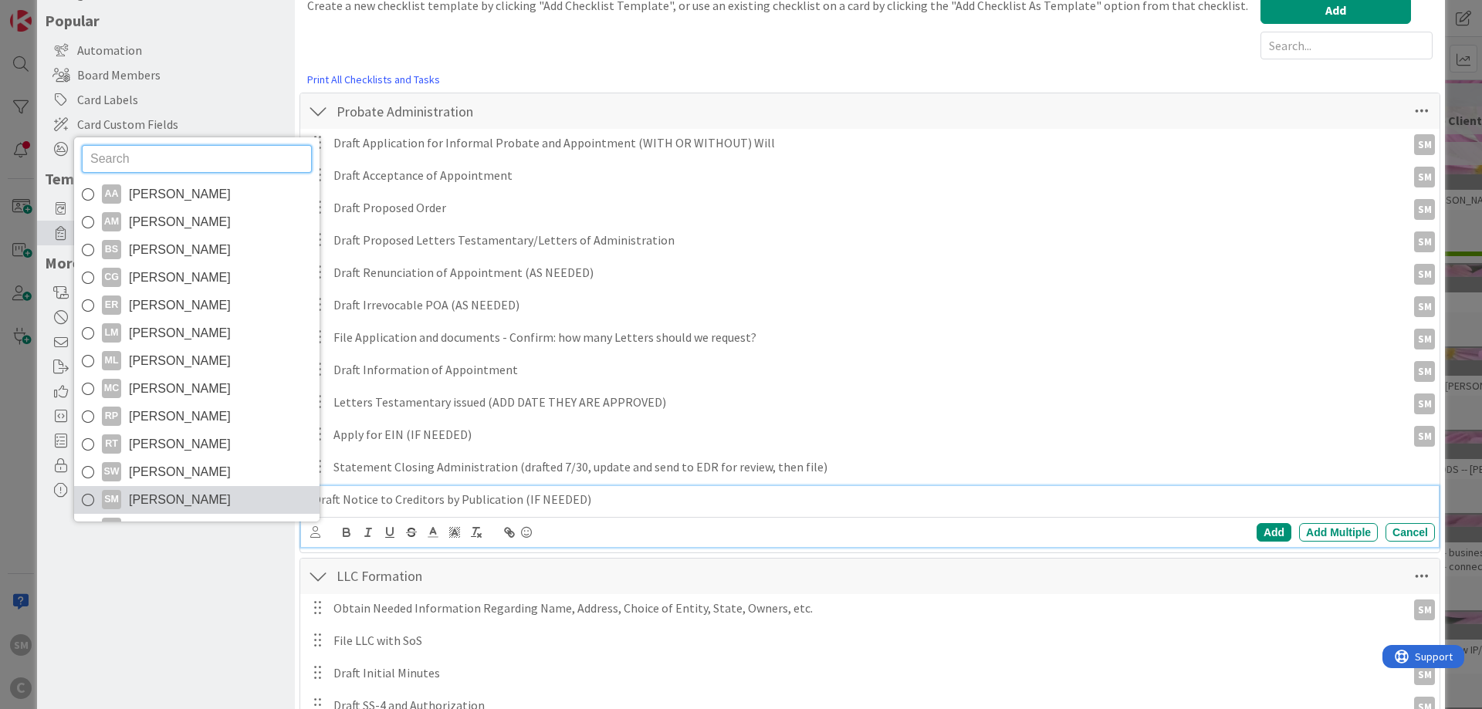
click at [235, 492] on link "SM [PERSON_NAME]" at bounding box center [196, 500] width 245 height 28
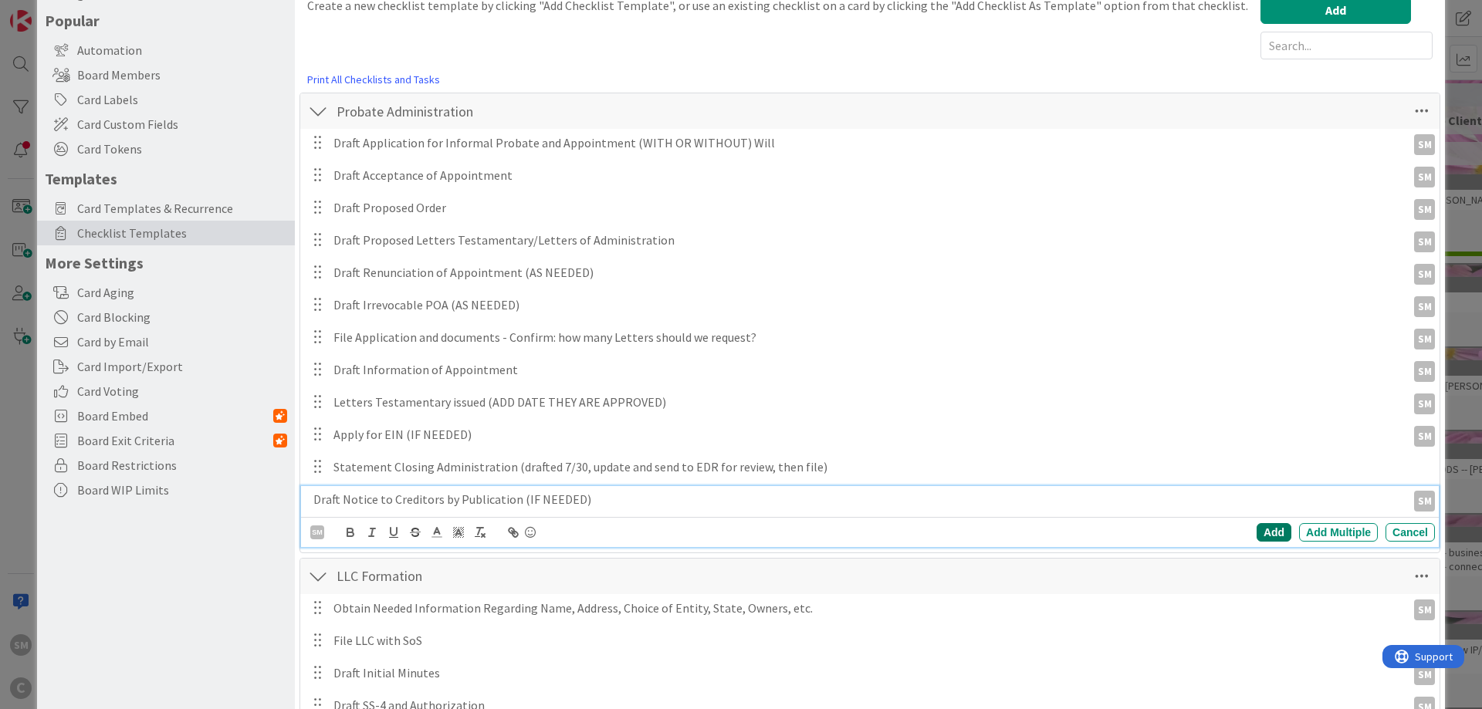
click at [1280, 531] on div "Add" at bounding box center [1274, 532] width 35 height 19
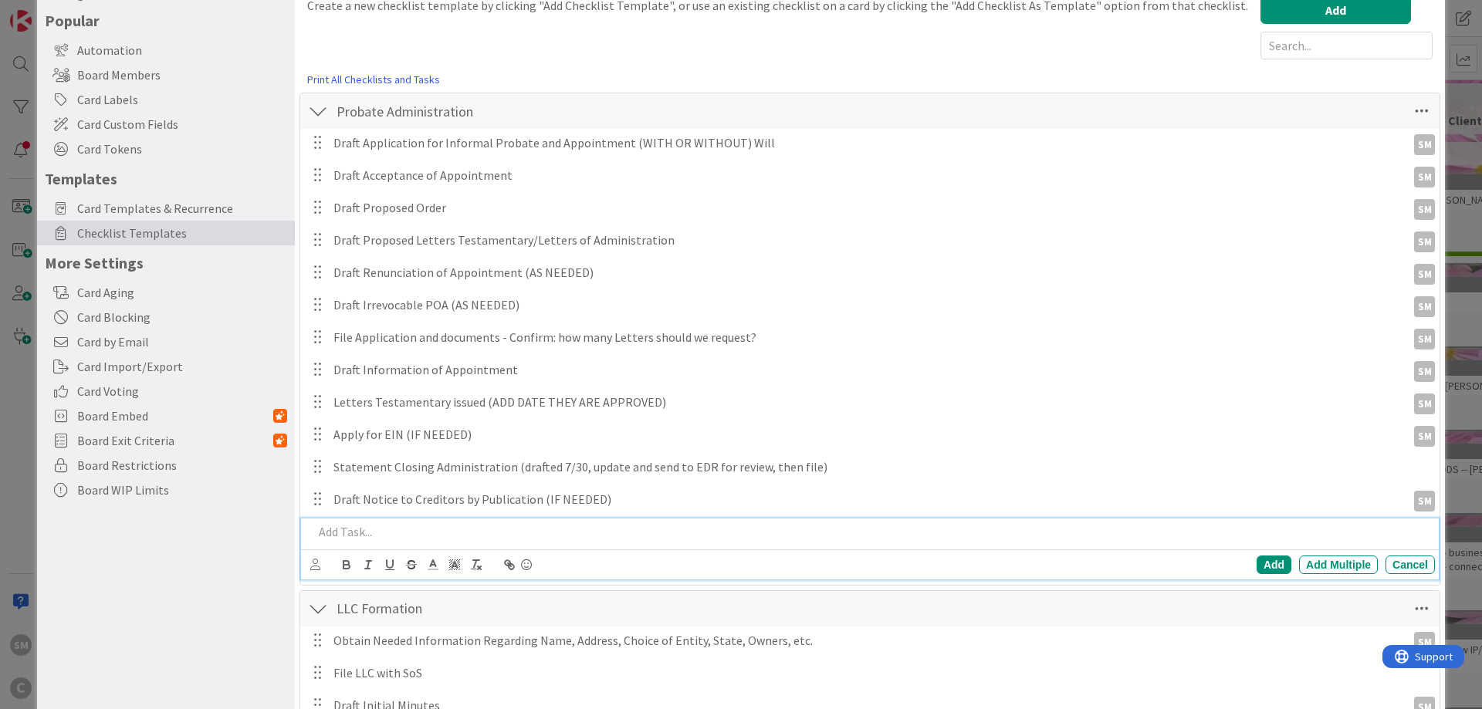
click at [449, 528] on p at bounding box center [871, 532] width 1116 height 18
click at [1276, 563] on div "Add" at bounding box center [1274, 565] width 35 height 19
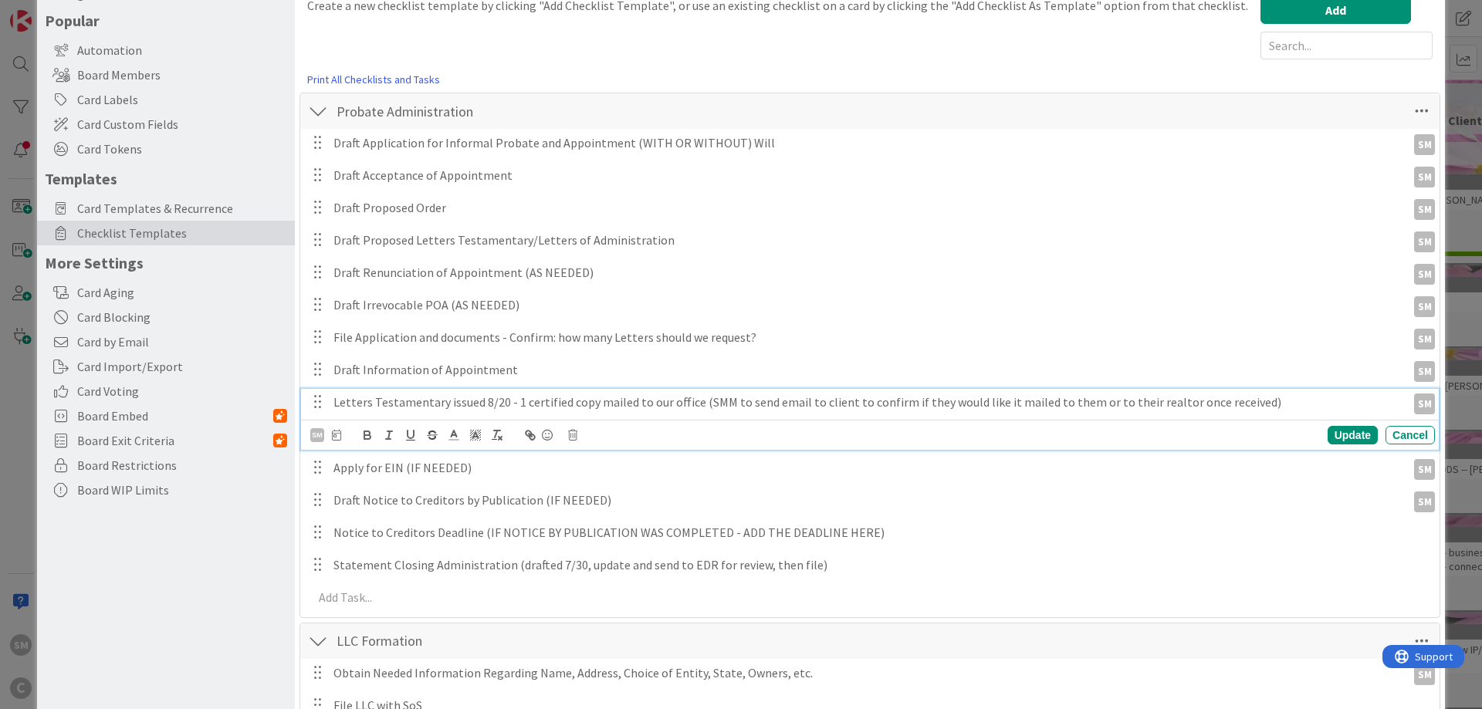
click at [395, 403] on p "Letters Testamentary issued 8/20 - 1 certified copy mailed to our office (SMM t…" at bounding box center [866, 403] width 1067 height 18
click at [1317, 408] on p "Letters Testamentary issued 8/20 - 1 certified copy mailed to our office (SMM t…" at bounding box center [866, 403] width 1067 height 18
click at [445, 405] on p "Letters Testamentary issued 8/20 - 1 certified copy mailed to our office (SMM t…" at bounding box center [866, 403] width 1067 height 18
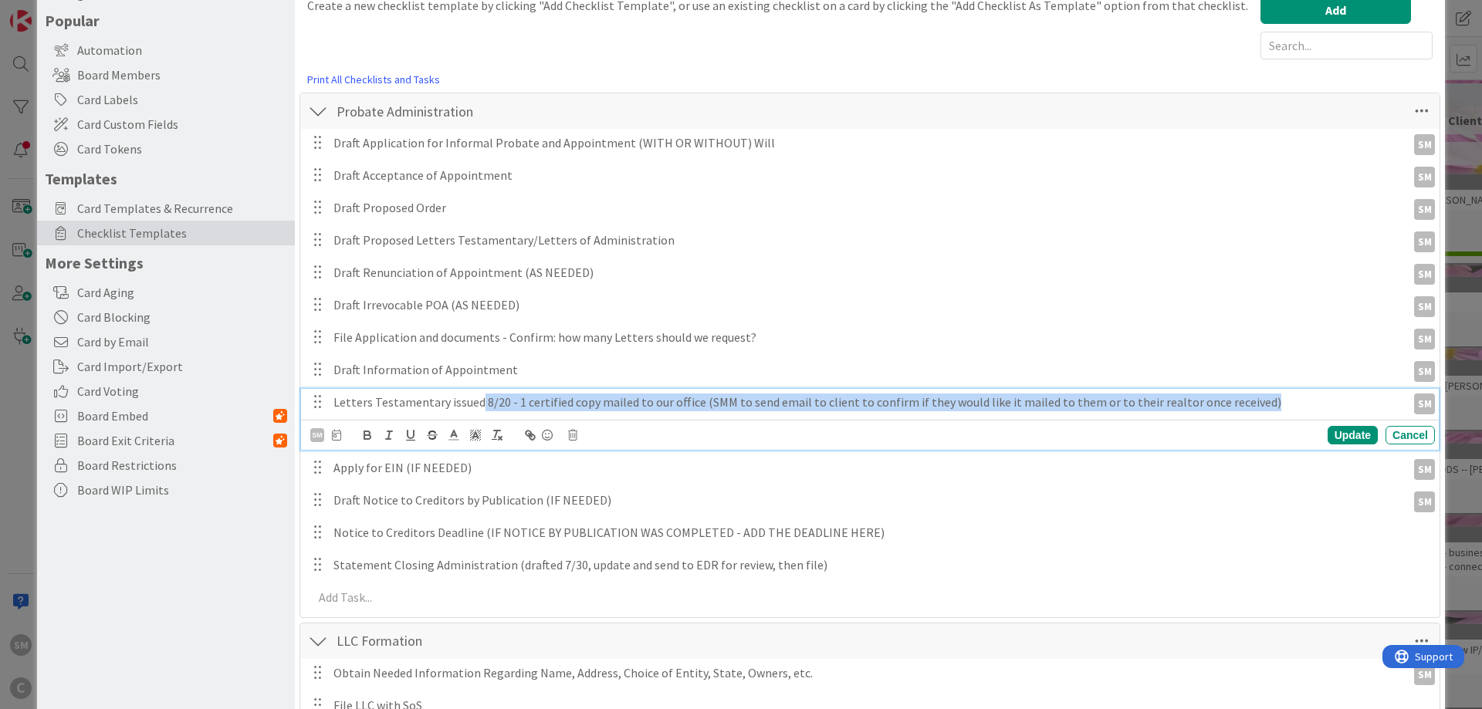
drag, startPoint x: 477, startPoint y: 402, endPoint x: 1295, endPoint y: 404, distance: 818.3
click at [1295, 404] on p "Letters Testamentary issued 8/20 - 1 certified copy mailed to our office (SMM t…" at bounding box center [866, 403] width 1067 height 18
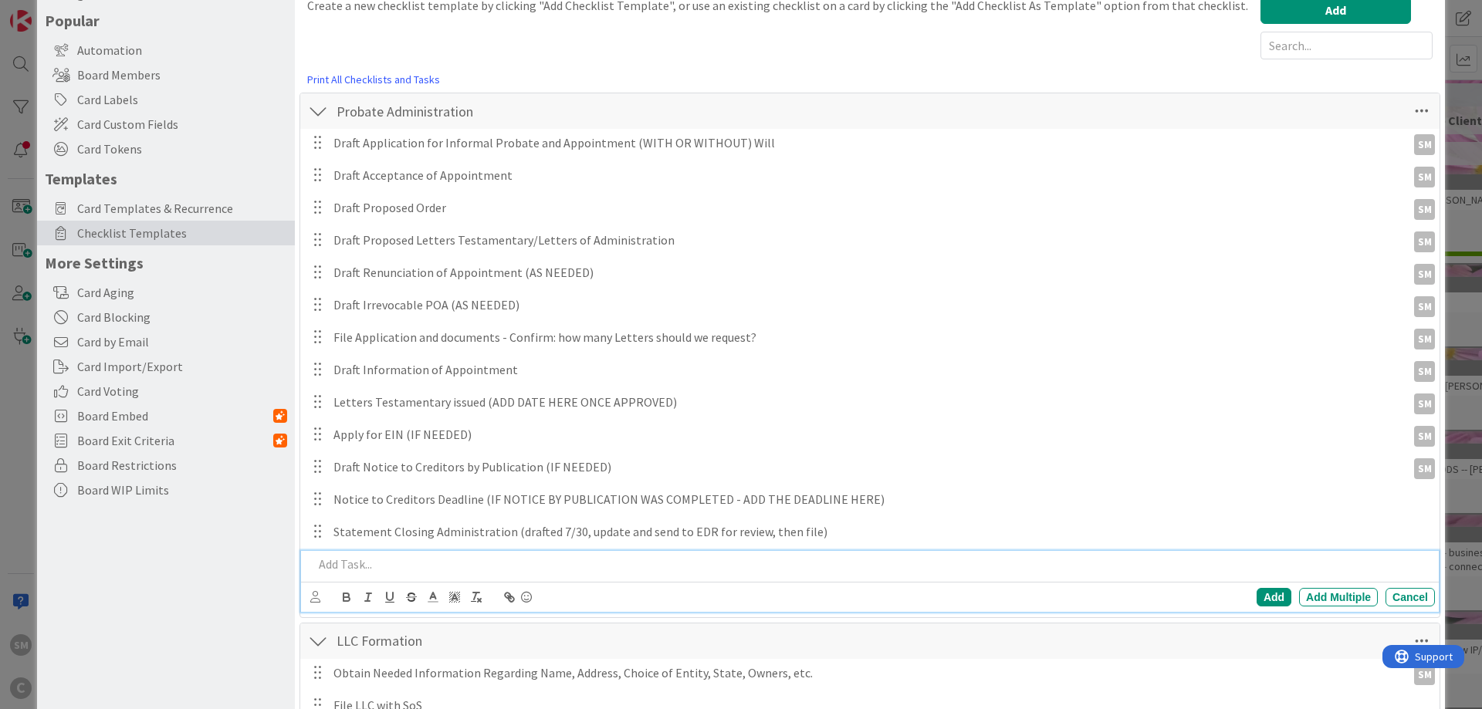
click at [390, 560] on p at bounding box center [871, 565] width 1116 height 18
click at [644, 570] on p "Draft Inventory (DEADLINE: ADD HERE - DEADLINE IS" at bounding box center [871, 565] width 1116 height 18
click at [313, 597] on icon at bounding box center [315, 597] width 10 height 12
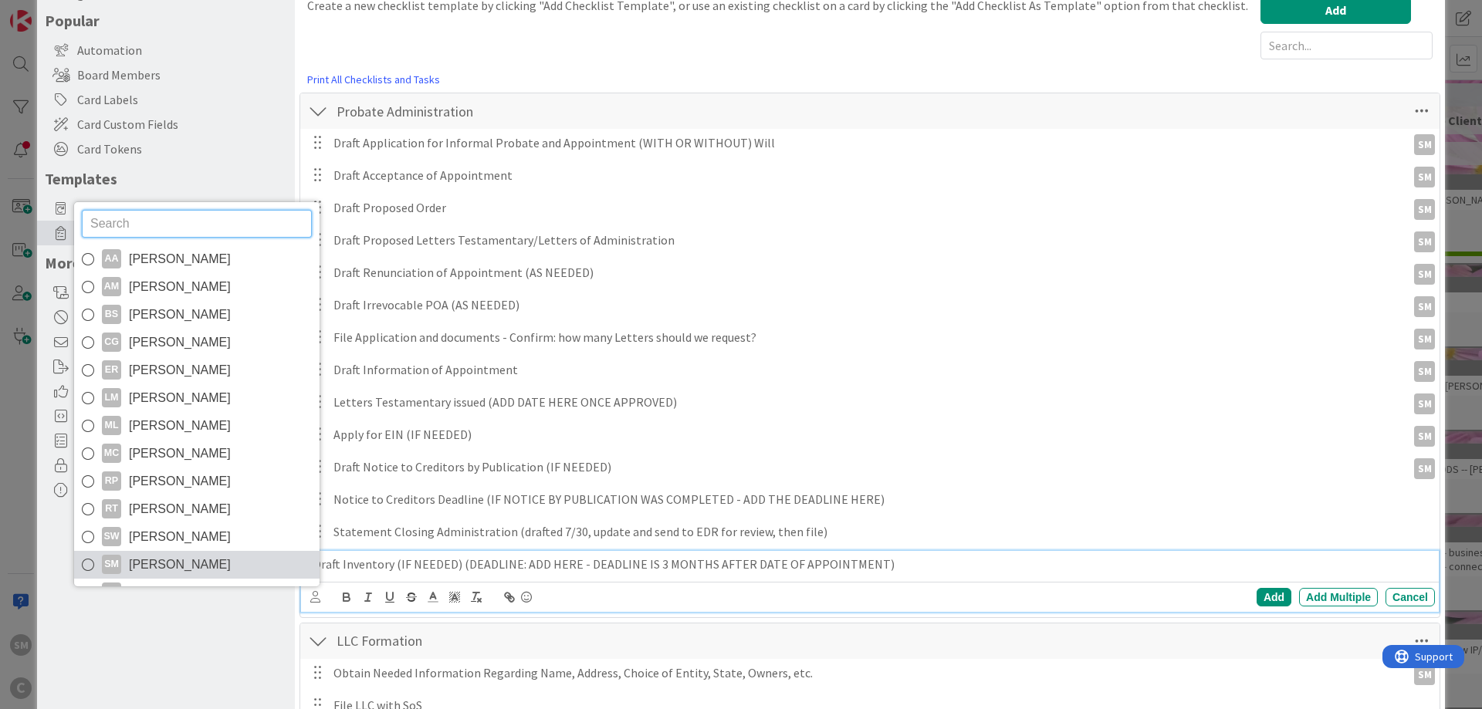
click at [221, 558] on span "[PERSON_NAME]" at bounding box center [180, 565] width 102 height 23
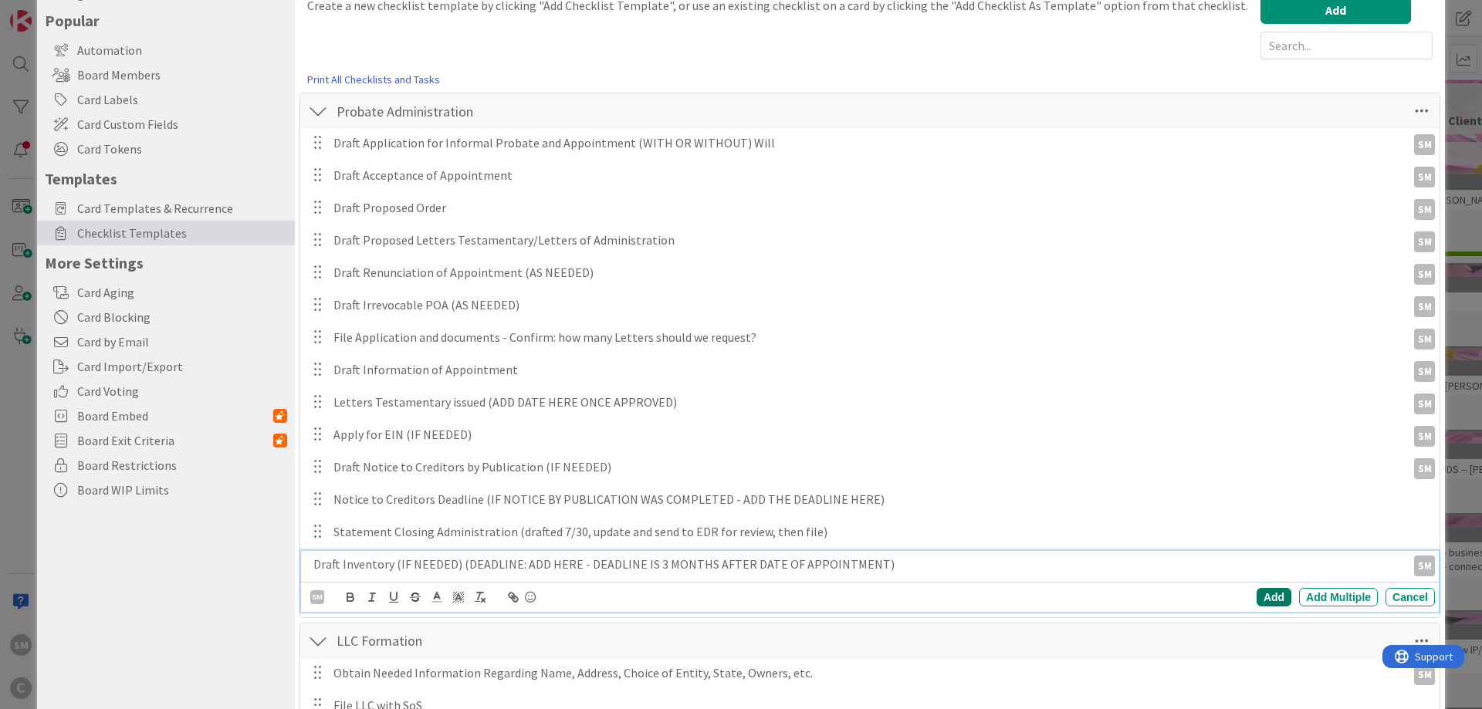
click at [1264, 597] on div "Add" at bounding box center [1274, 597] width 35 height 19
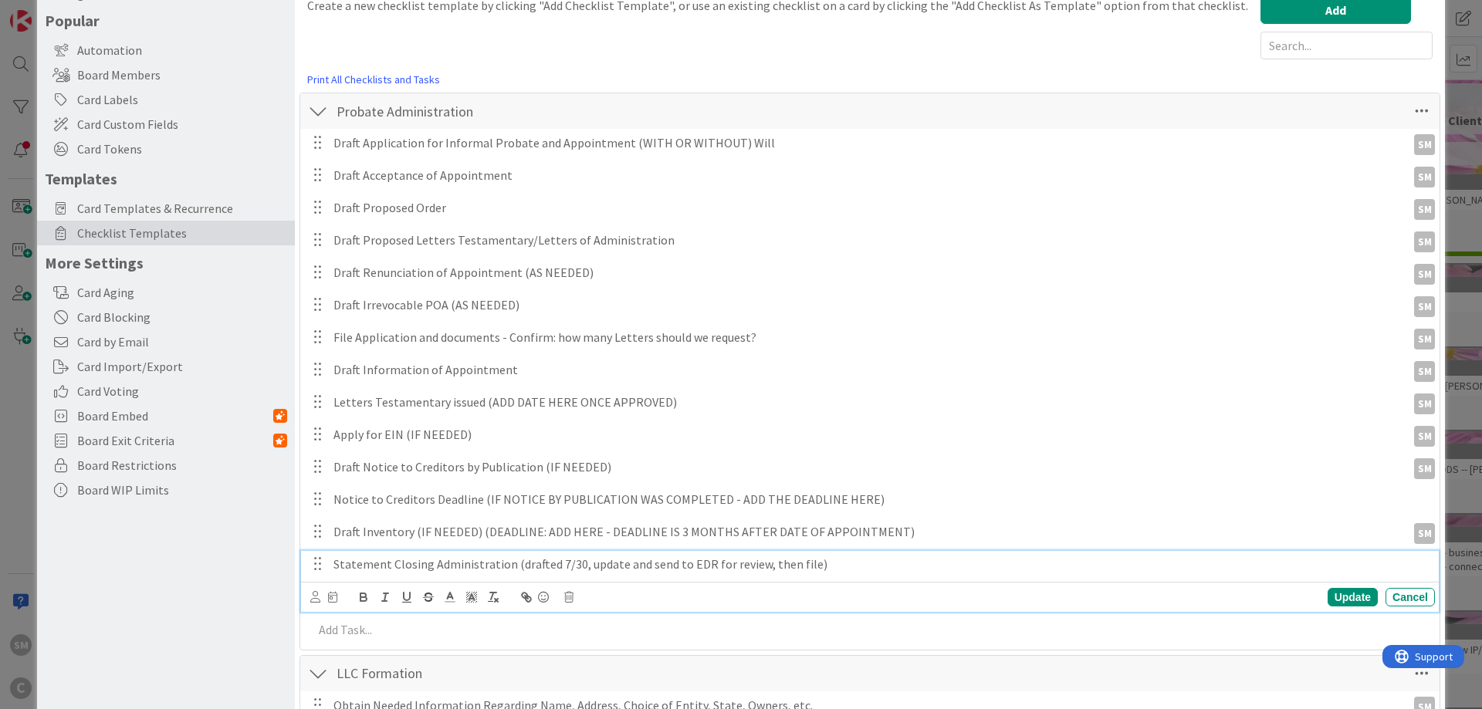
click at [562, 557] on p "Statement Closing Administration (drafted 7/30, update and send to EDR for revi…" at bounding box center [880, 565] width 1095 height 18
drag, startPoint x: 511, startPoint y: 567, endPoint x: 842, endPoint y: 567, distance: 331.2
click at [842, 567] on p "Statement Closing Administration (drafted 7/30, update and send to EDR for revi…" at bounding box center [880, 565] width 1095 height 18
click at [318, 597] on icon at bounding box center [315, 597] width 10 height 12
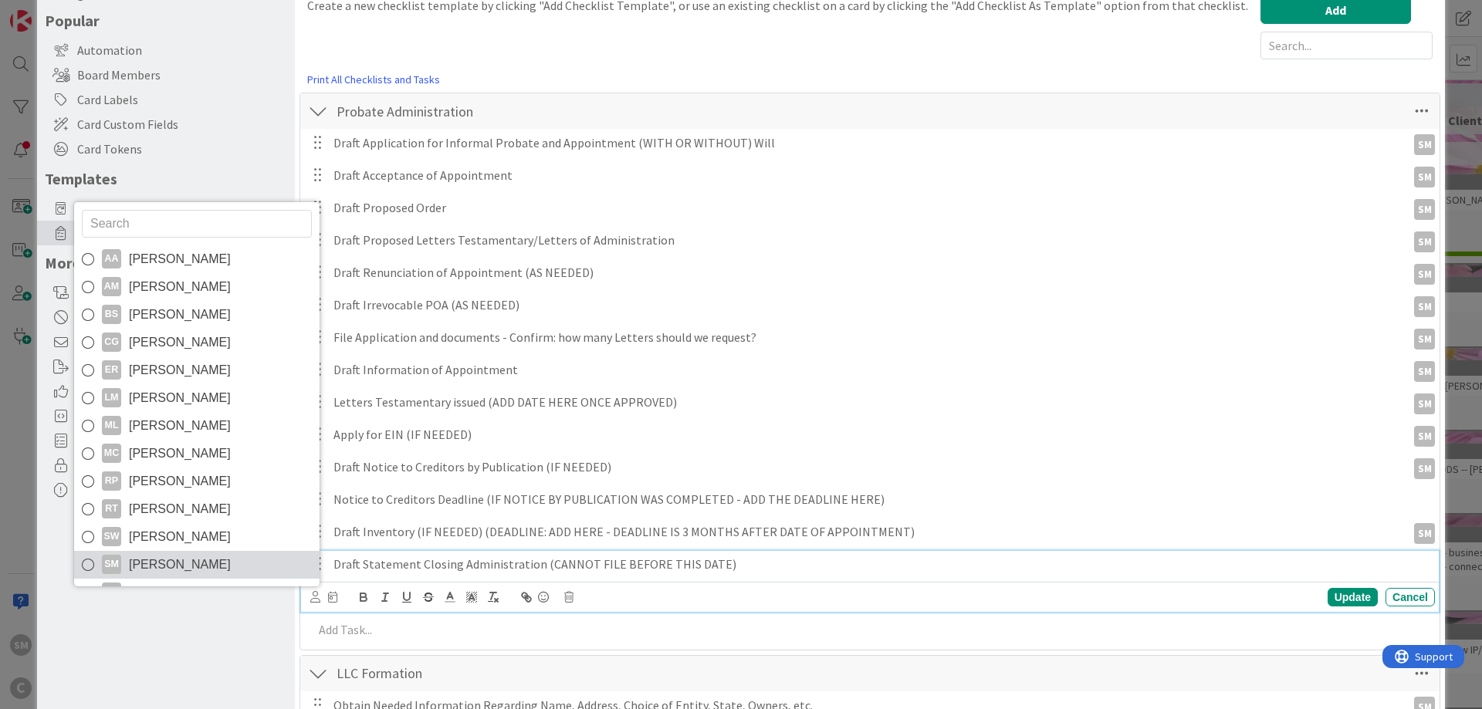
click at [207, 560] on span "[PERSON_NAME]" at bounding box center [180, 565] width 102 height 23
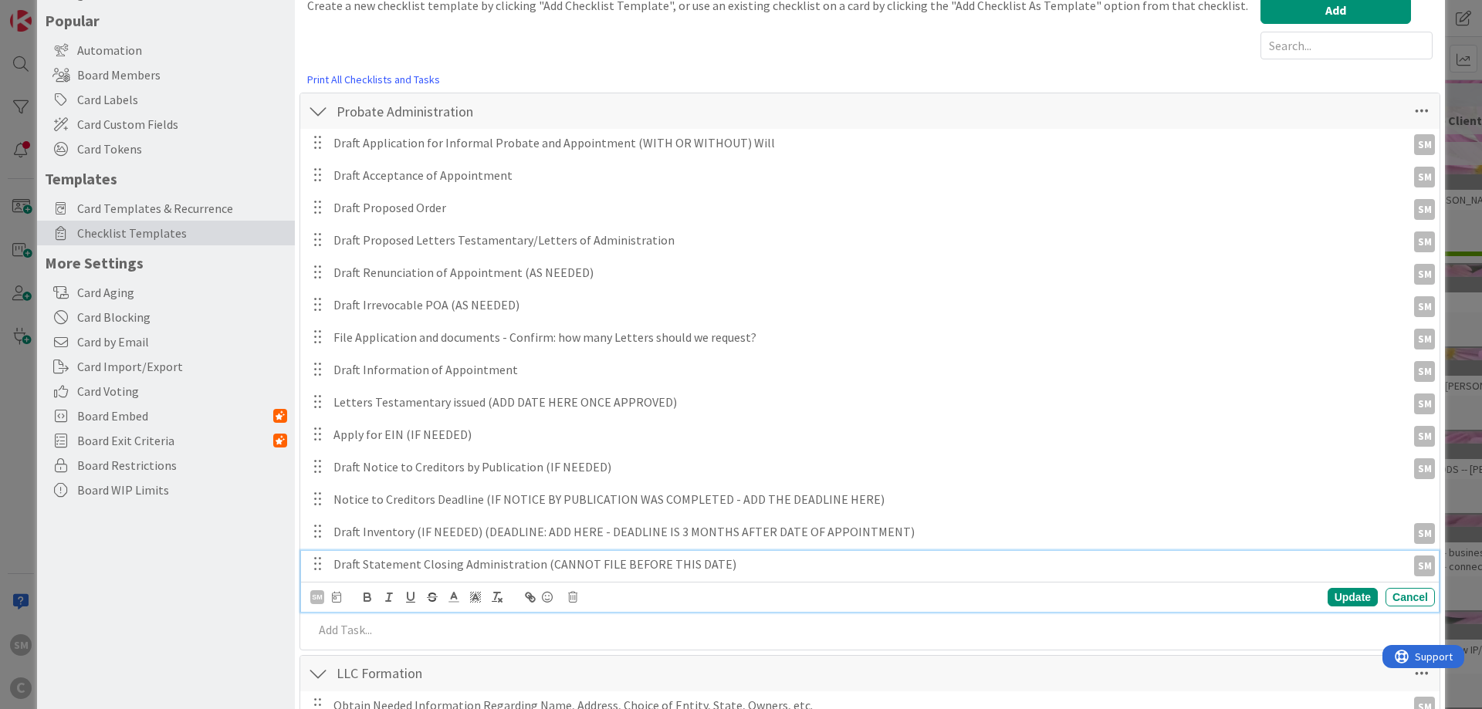
click at [616, 567] on p "Draft Statement Closing Administration (CANNOT FILE BEFORE THIS DATE)" at bounding box center [866, 565] width 1067 height 18
click at [1357, 599] on div "Update" at bounding box center [1353, 597] width 50 height 19
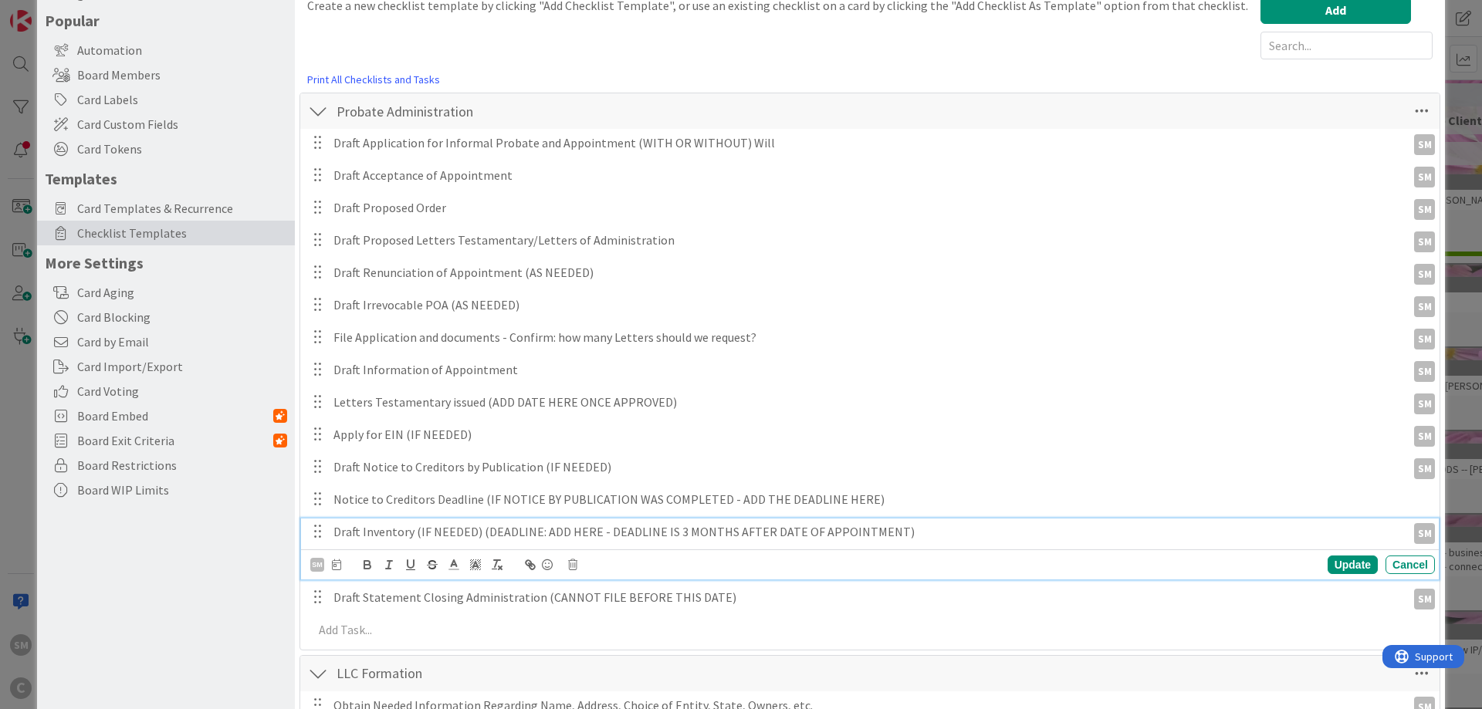
click at [415, 531] on p "Draft Inventory (IF NEEDED) (DEADLINE: ADD HERE - DEADLINE IS 3 MONTHS AFTER DA…" at bounding box center [866, 532] width 1067 height 18
click at [1281, 657] on div "LLC Formation Checklist Name 13 / 64 LLC Formation" at bounding box center [869, 674] width 1139 height 36
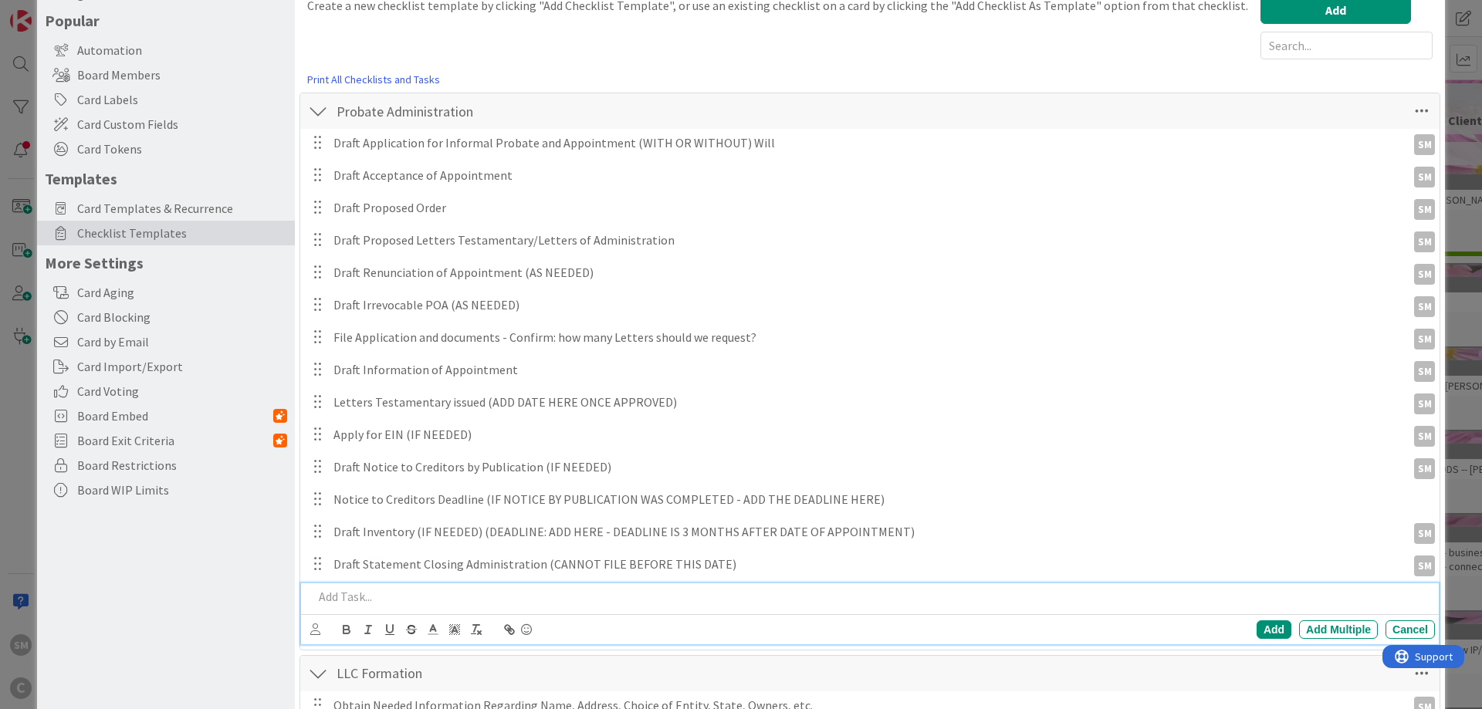
click at [405, 601] on p at bounding box center [871, 597] width 1116 height 18
click at [310, 626] on div "AA [PERSON_NAME] AM [PERSON_NAME] BS [PERSON_NAME] CG [PERSON_NAME] ER [PERSON_…" at bounding box center [870, 629] width 1138 height 30
click at [314, 631] on icon at bounding box center [315, 630] width 10 height 12
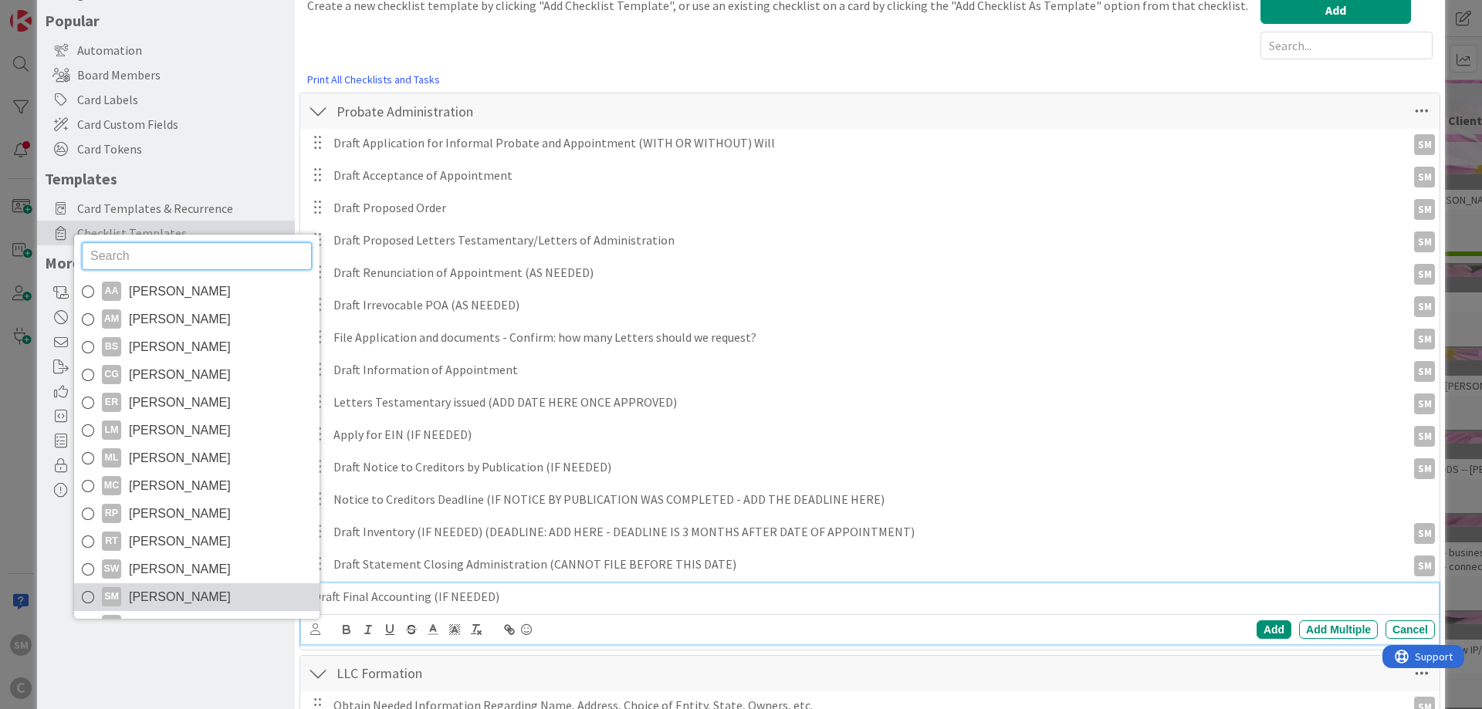
click at [218, 589] on span "[PERSON_NAME]" at bounding box center [180, 597] width 102 height 23
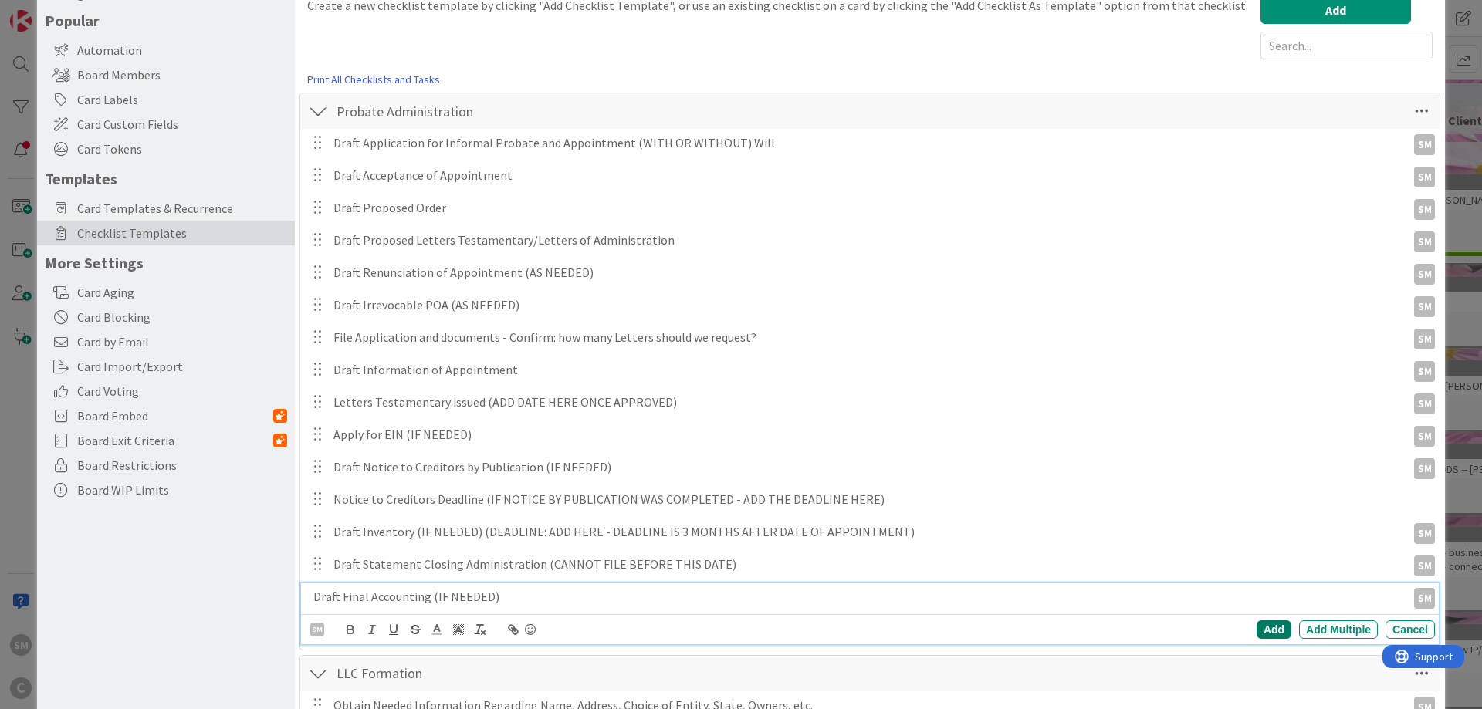
click at [1273, 630] on div "Add" at bounding box center [1274, 630] width 35 height 19
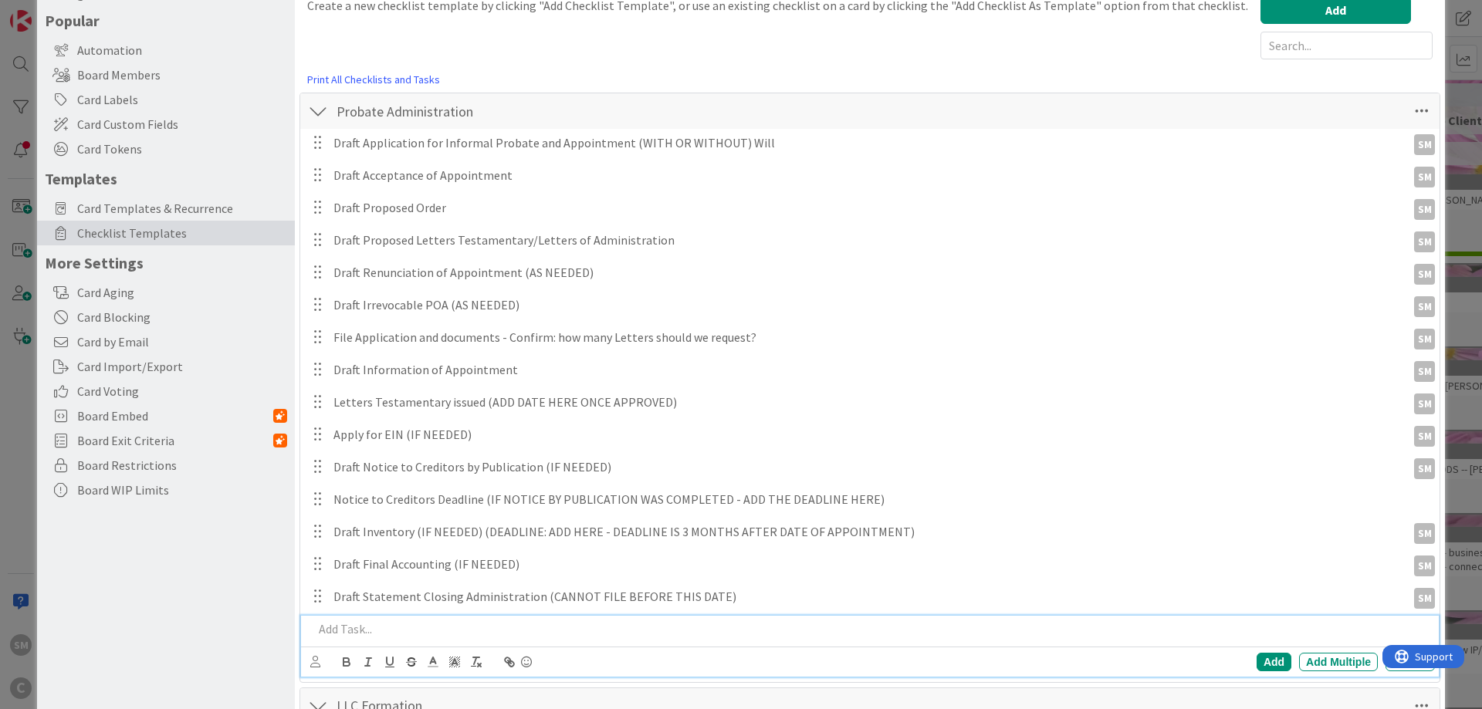
click at [323, 625] on p at bounding box center [871, 630] width 1116 height 18
click at [316, 666] on icon at bounding box center [315, 662] width 10 height 12
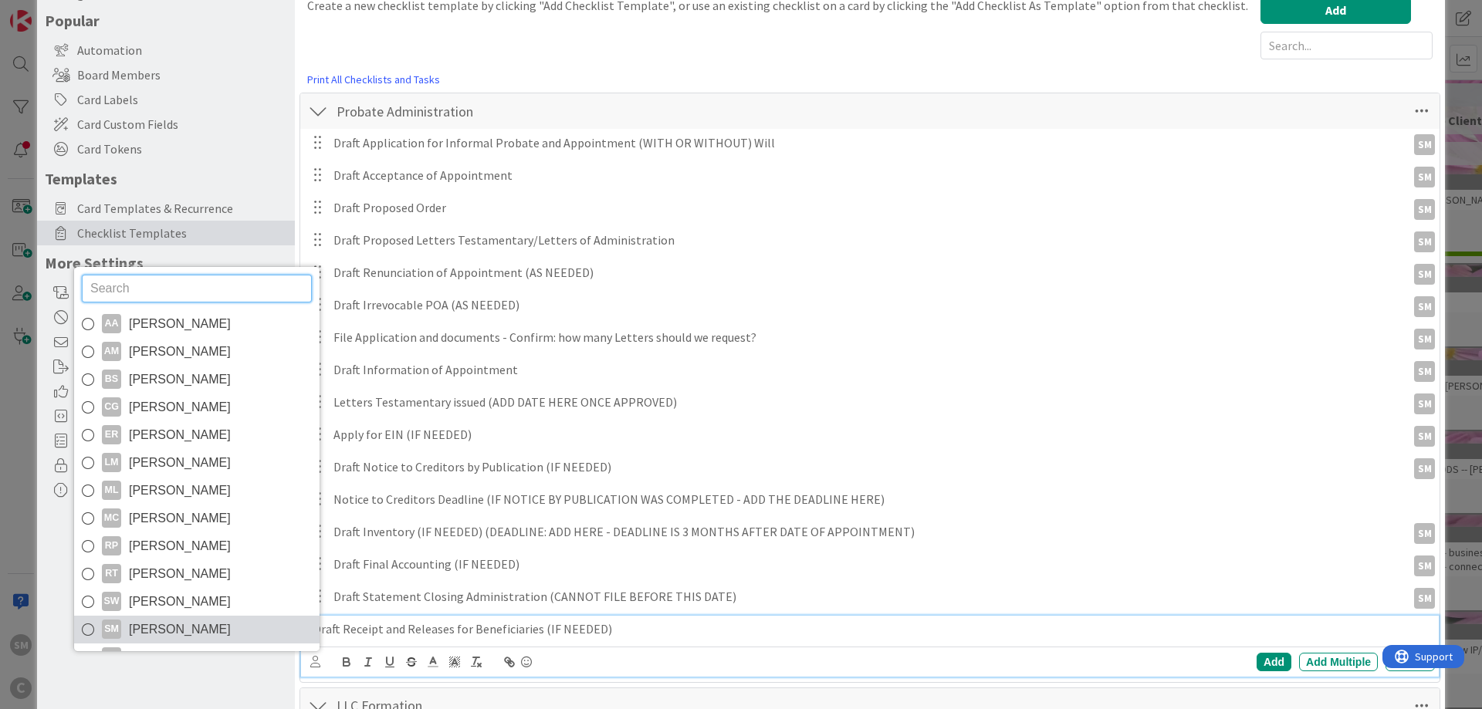
click at [232, 624] on link "SM [PERSON_NAME]" at bounding box center [196, 630] width 245 height 28
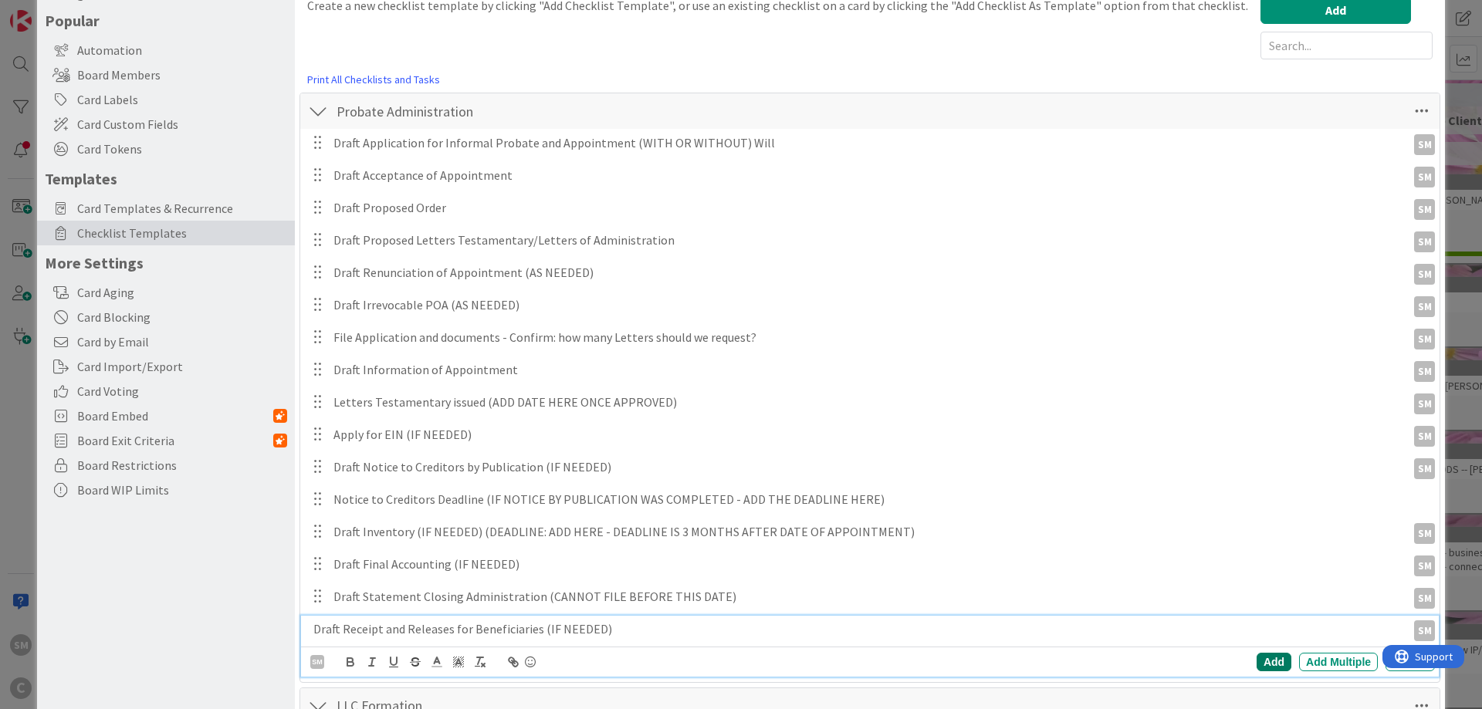
click at [1275, 655] on div "Add" at bounding box center [1274, 662] width 35 height 19
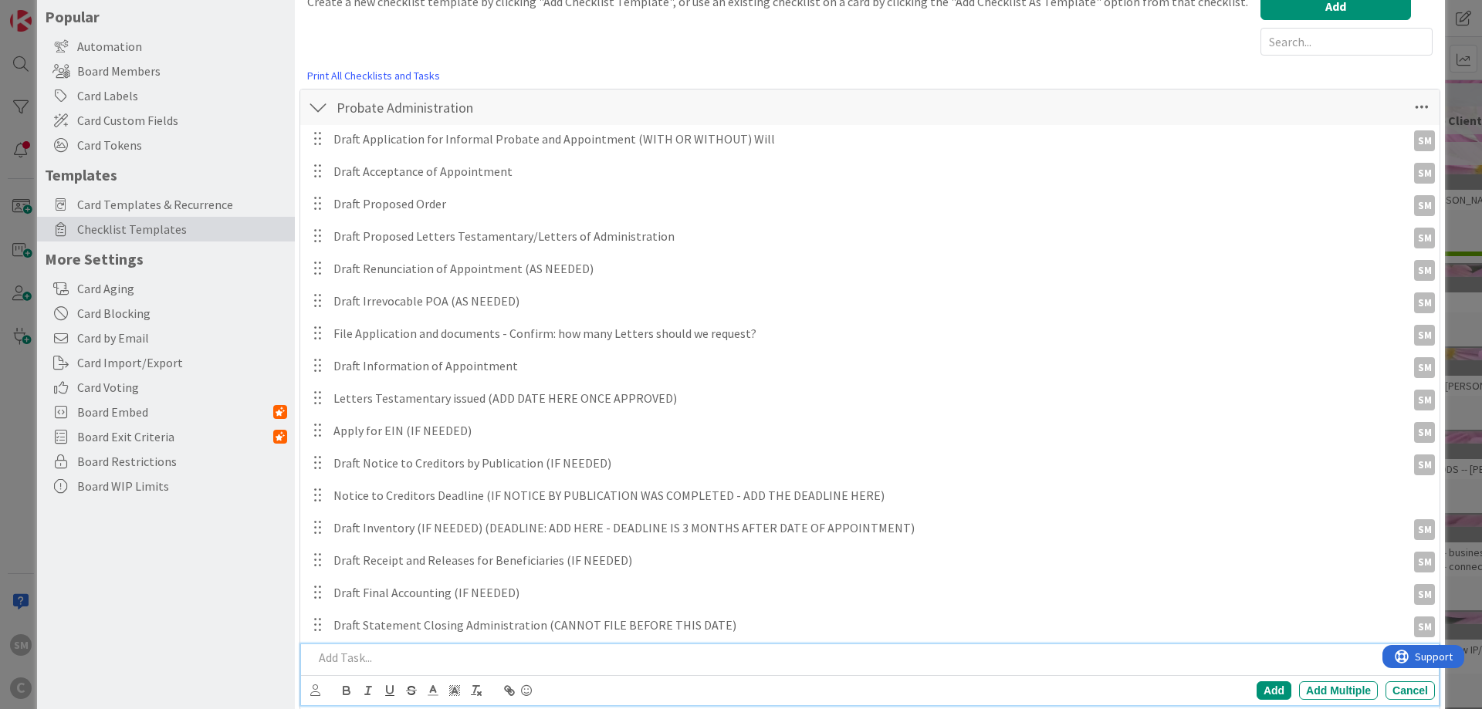
click at [526, 657] on p at bounding box center [871, 658] width 1116 height 18
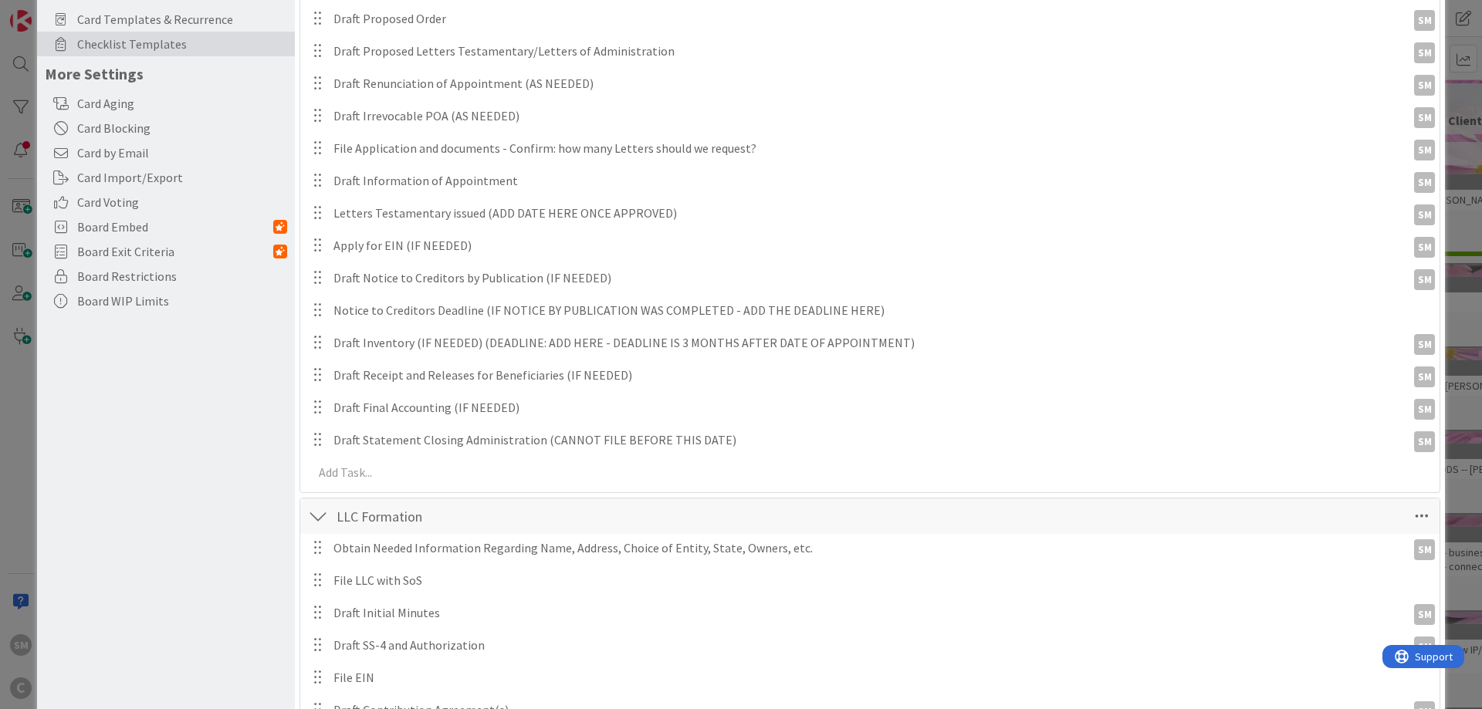
scroll to position [189, 0]
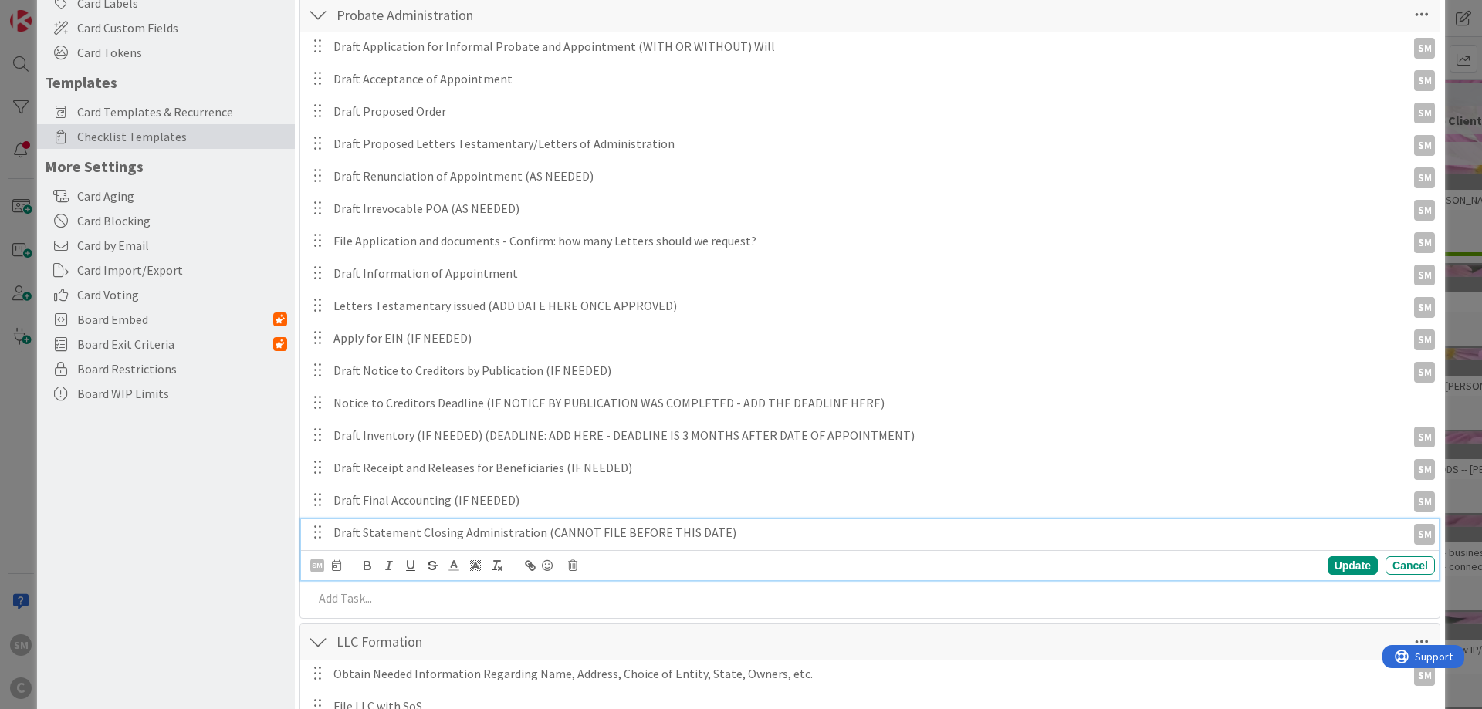
click at [709, 532] on p "Draft Statement Closing Administration (CANNOT FILE BEFORE THIS DATE)" at bounding box center [866, 533] width 1067 height 18
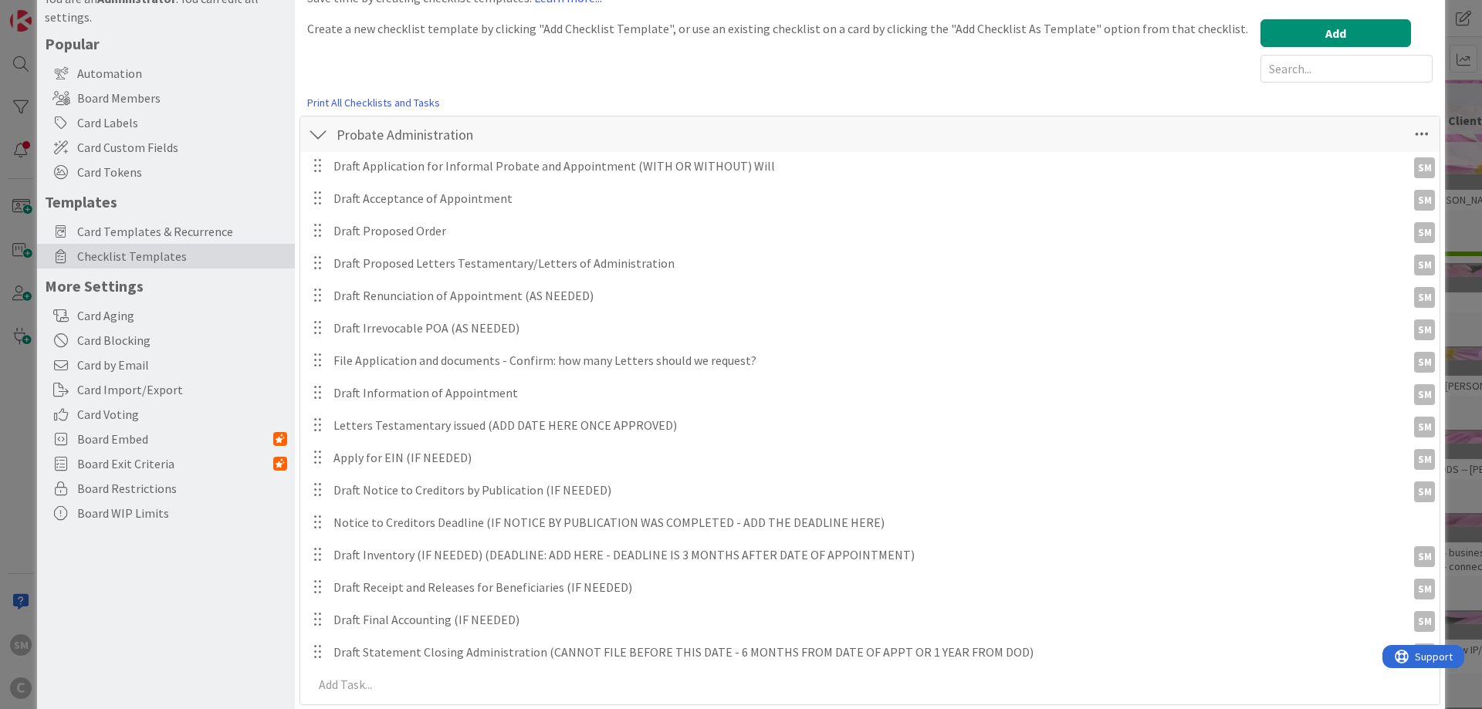
scroll to position [0, 0]
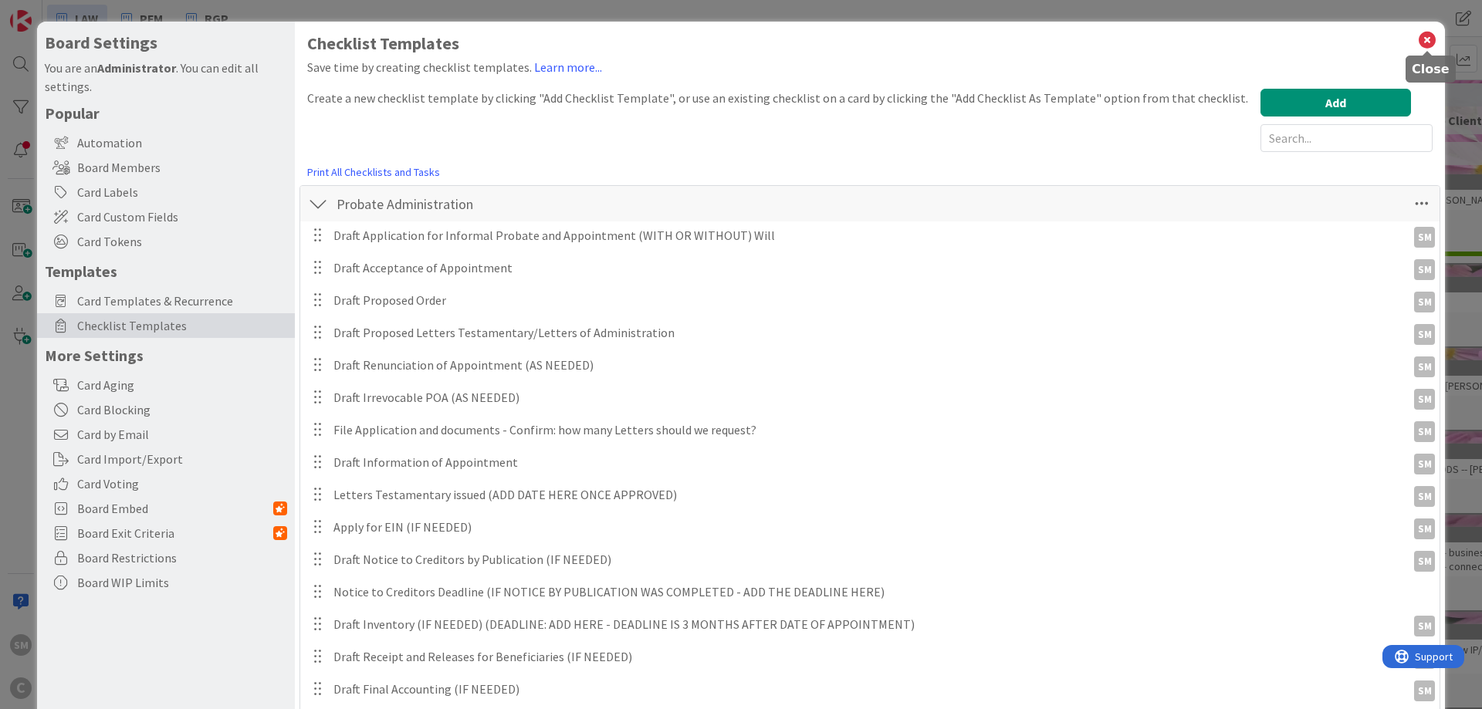
click at [1432, 36] on icon at bounding box center [1427, 40] width 20 height 22
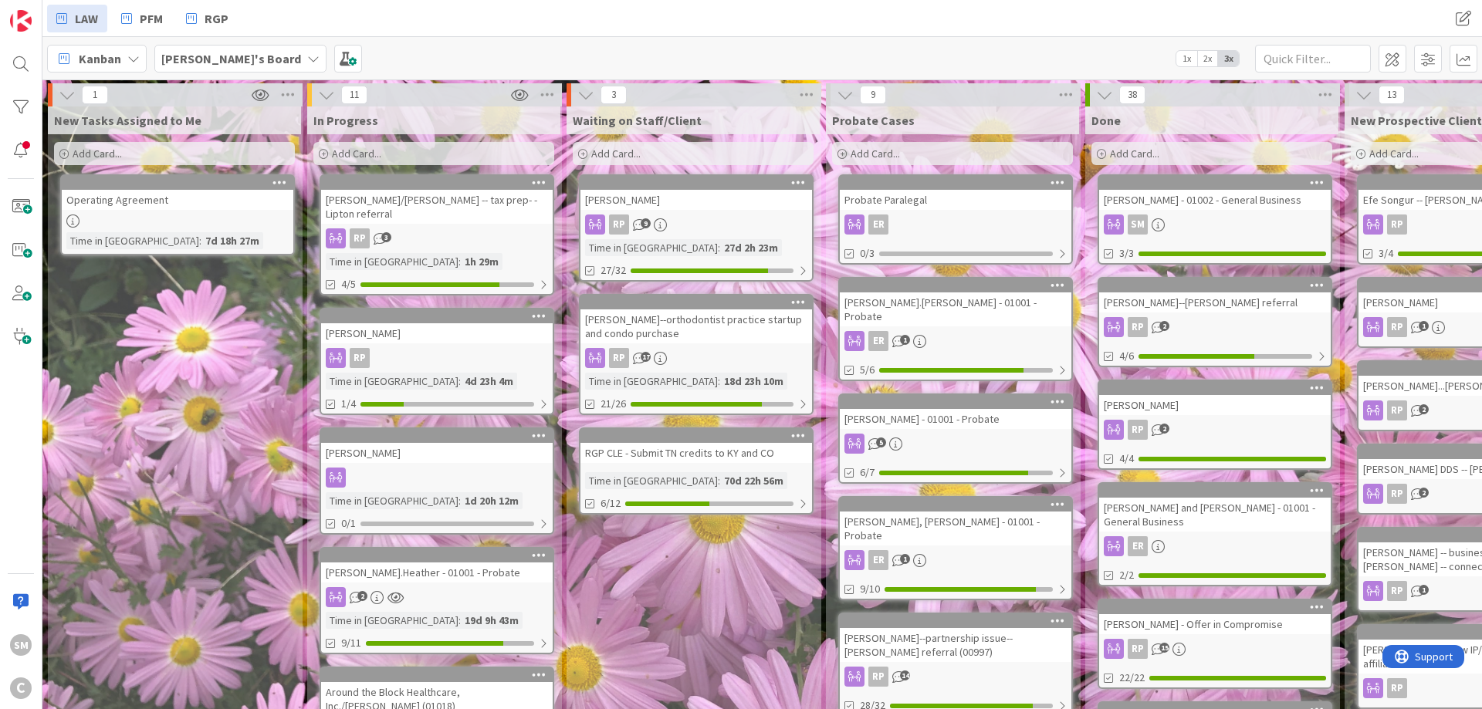
click at [438, 157] on div "Add Card..." at bounding box center [433, 153] width 241 height 23
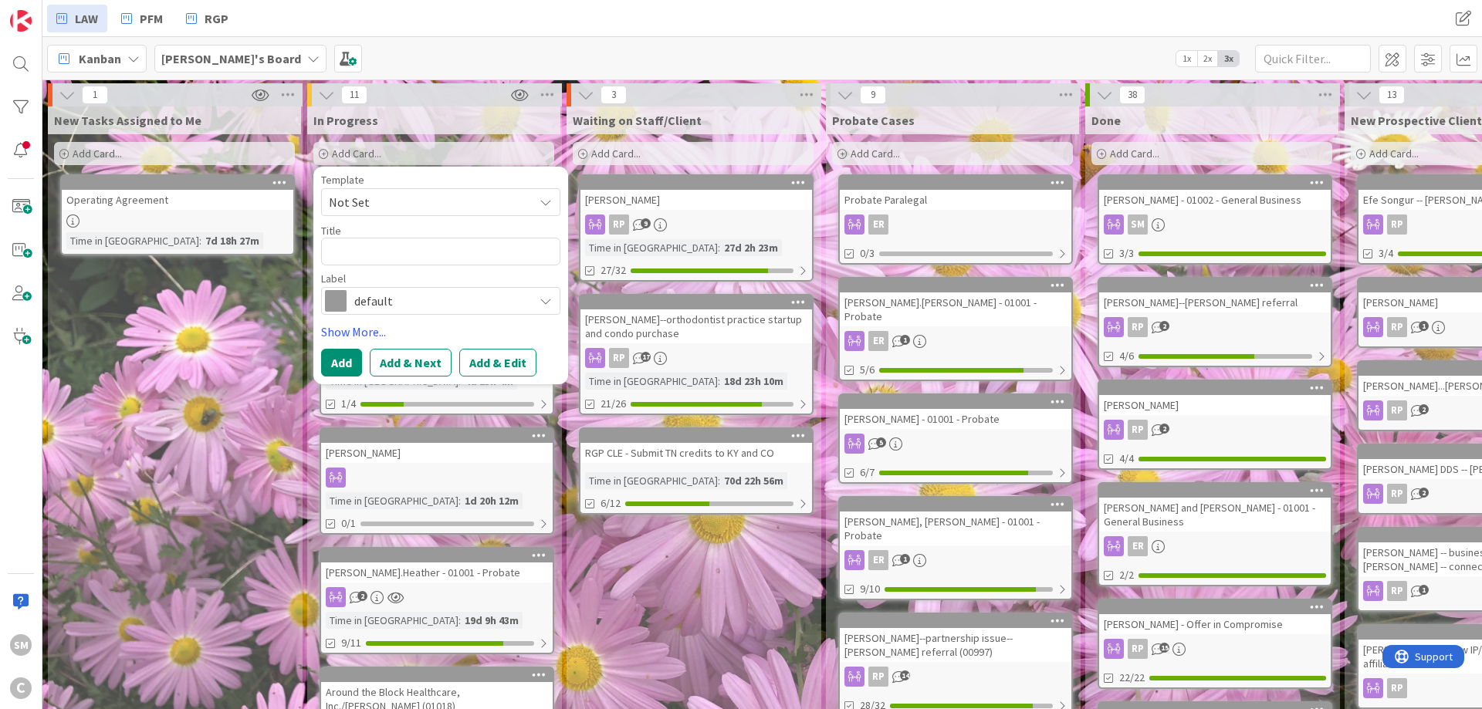
type textarea "x"
type textarea "B"
type textarea "x"
type textarea "Bu"
type textarea "x"
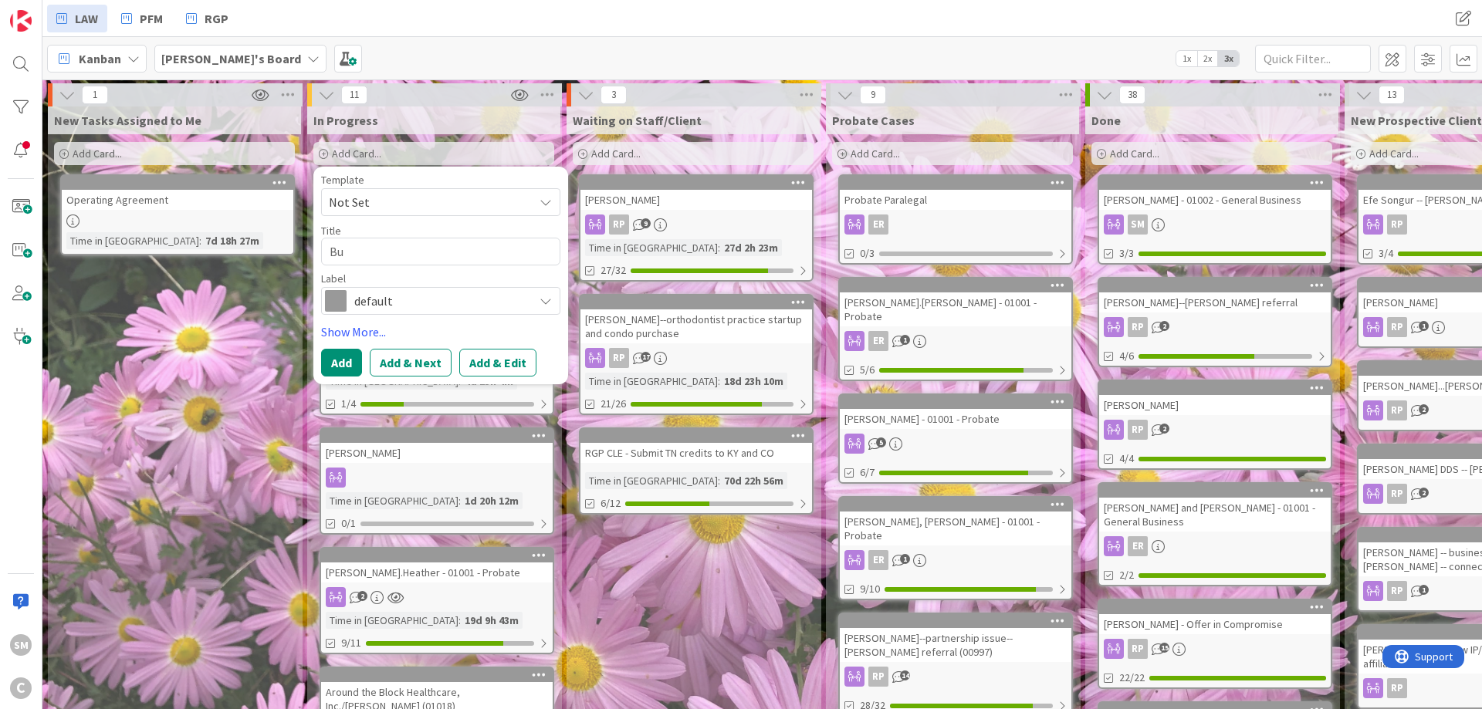
type textarea "Bur"
type textarea "x"
type textarea "Burn"
type textarea "x"
type textarea "Burns"
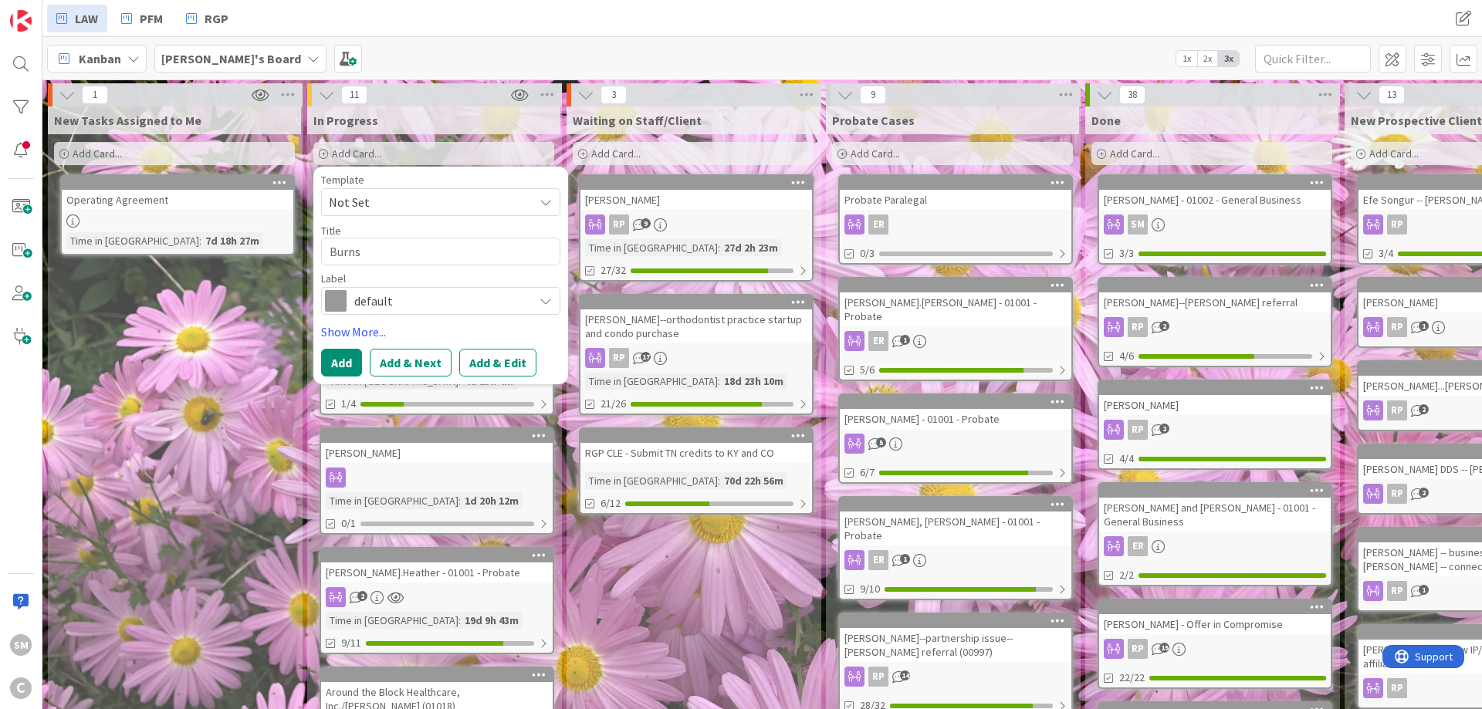
type textarea "x"
type textarea "Burnsi"
type textarea "x"
type textarea "Burnsid"
type textarea "x"
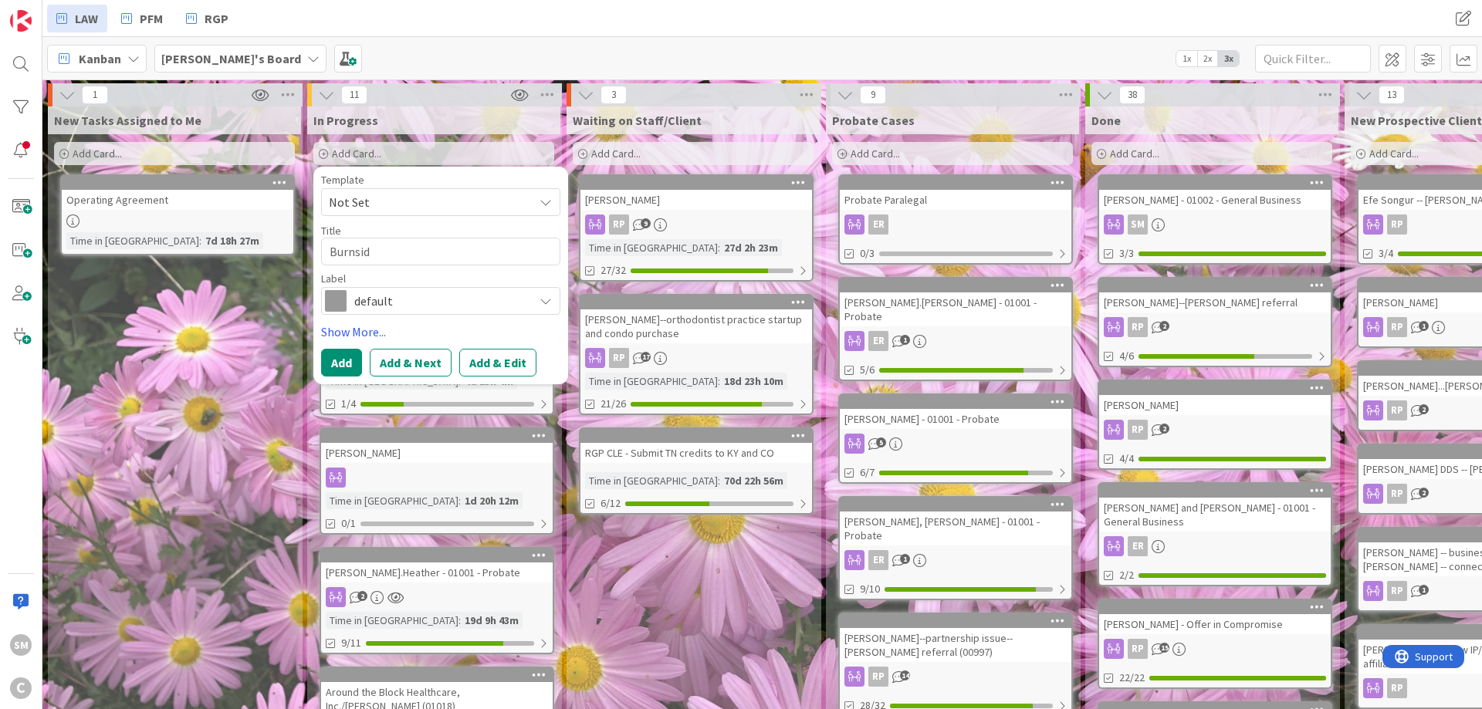
type textarea "[PERSON_NAME]"
type textarea "x"
type textarea "[PERSON_NAME],"
type textarea "x"
type textarea "[PERSON_NAME],"
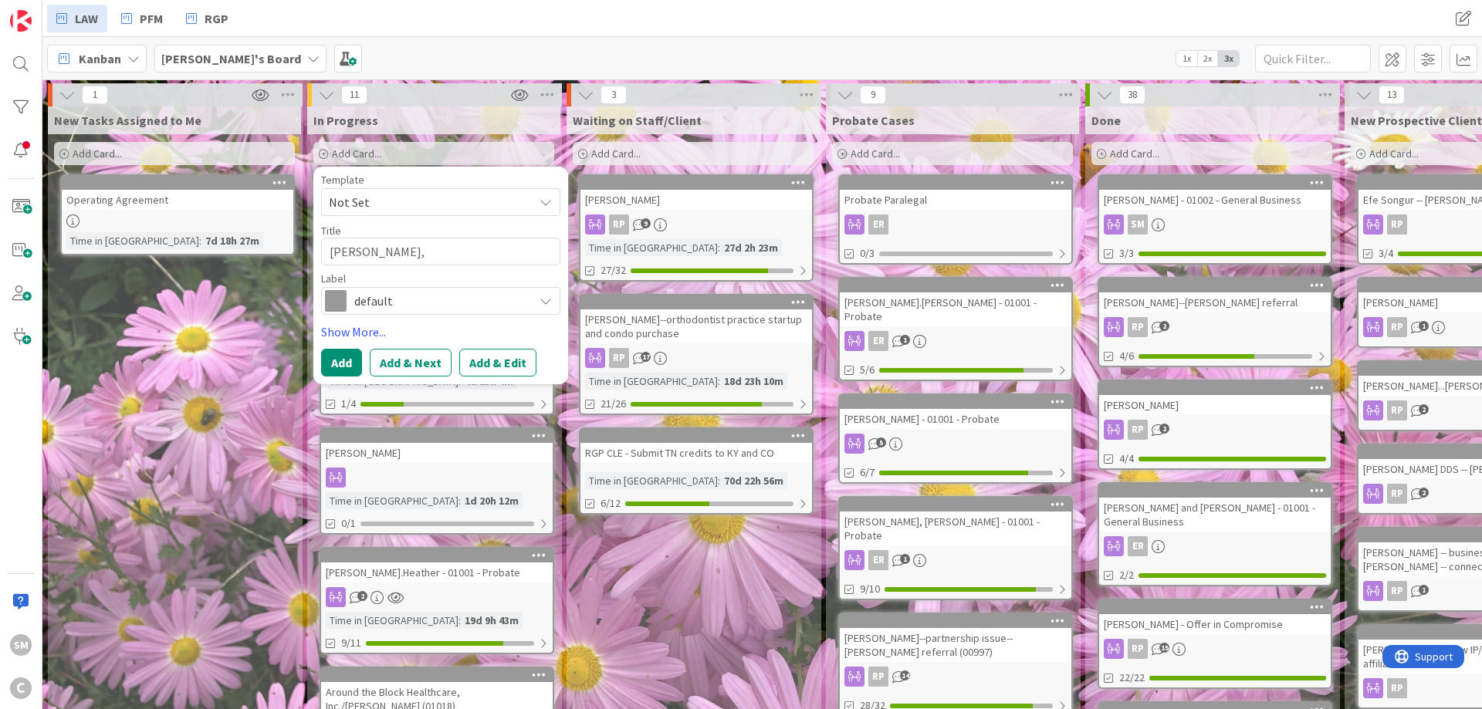
type textarea "x"
type textarea "[PERSON_NAME], M"
type textarea "x"
type textarea "[PERSON_NAME], Me"
type textarea "x"
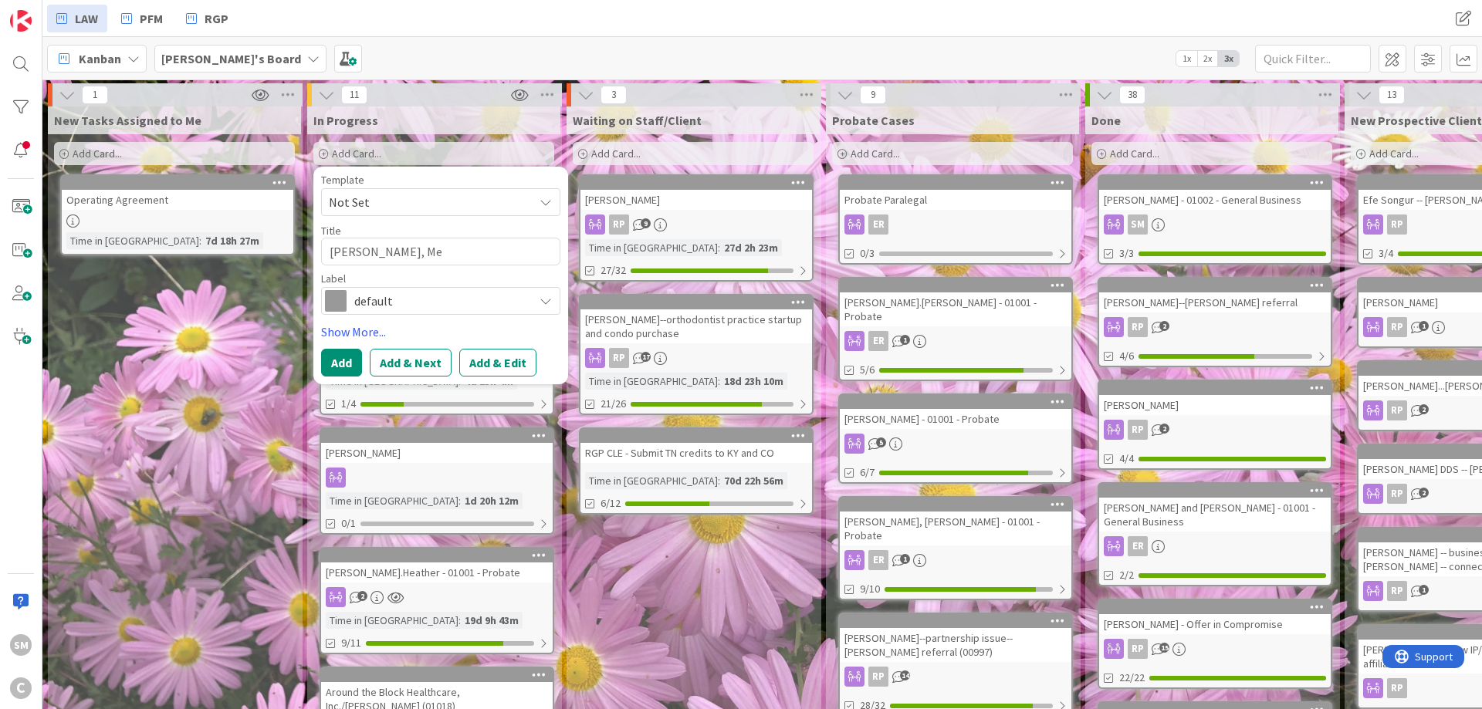
type textarea "[PERSON_NAME]"
type textarea "x"
type textarea "[PERSON_NAME]"
type textarea "x"
type textarea "[PERSON_NAME]"
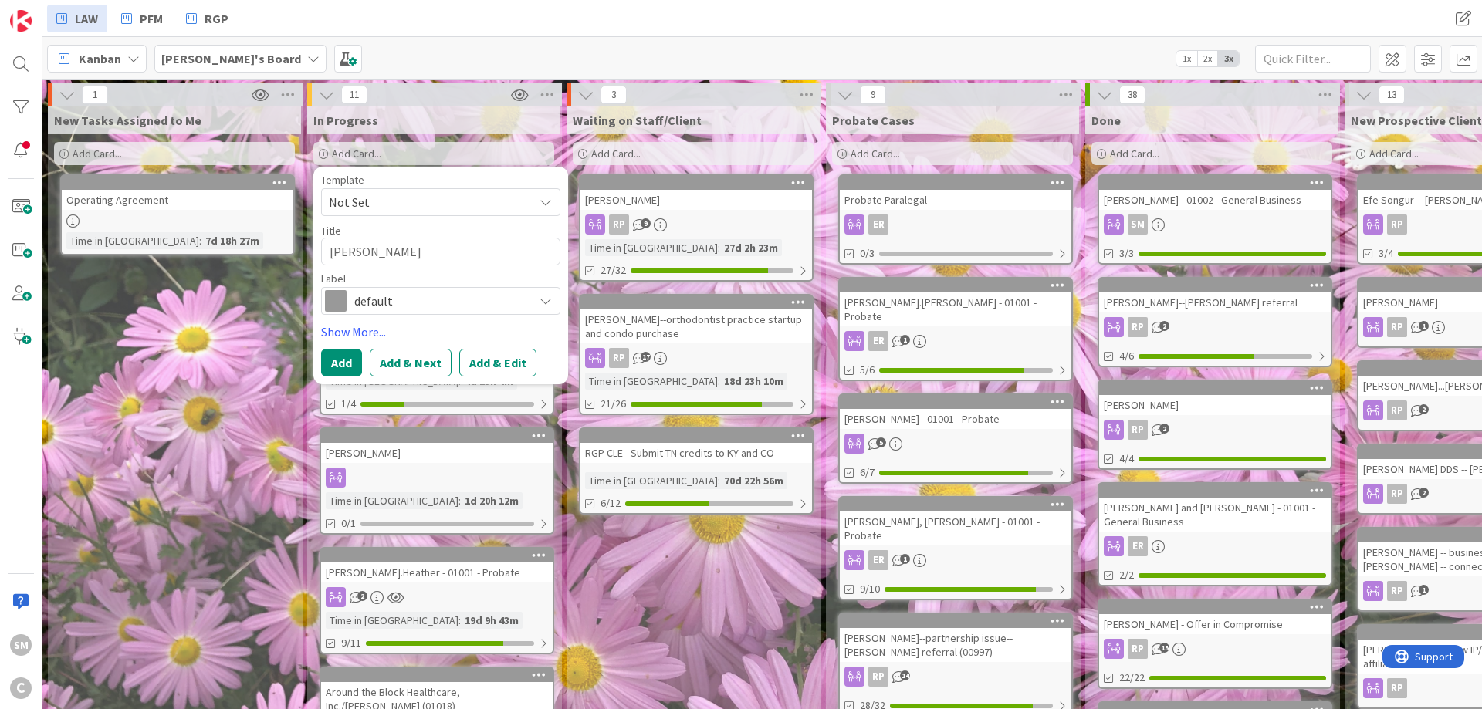
type textarea "x"
type textarea "[PERSON_NAME]"
type textarea "x"
type textarea "[PERSON_NAME]"
type textarea "x"
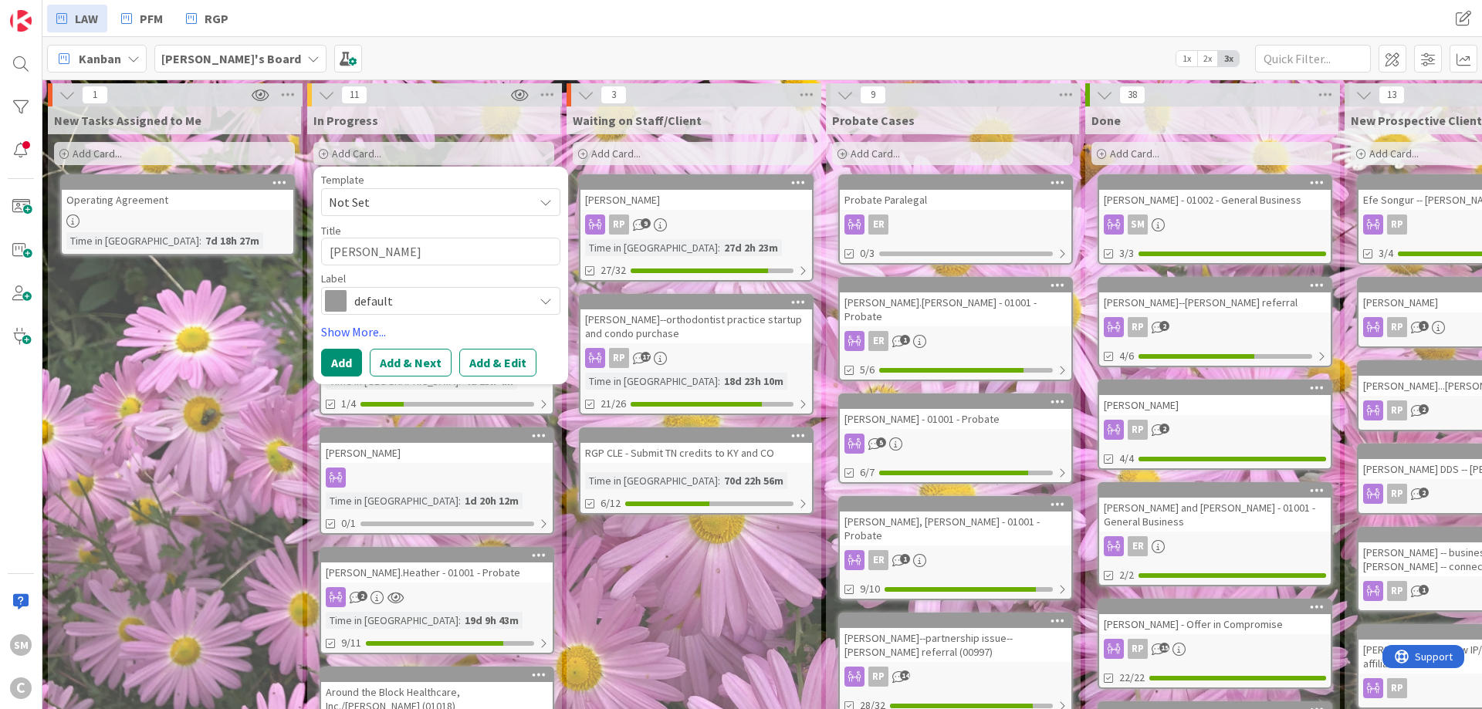
type textarea "[PERSON_NAME]"
type textarea "x"
type textarea "[PERSON_NAME]"
type textarea "x"
type textarea "[PERSON_NAME]"
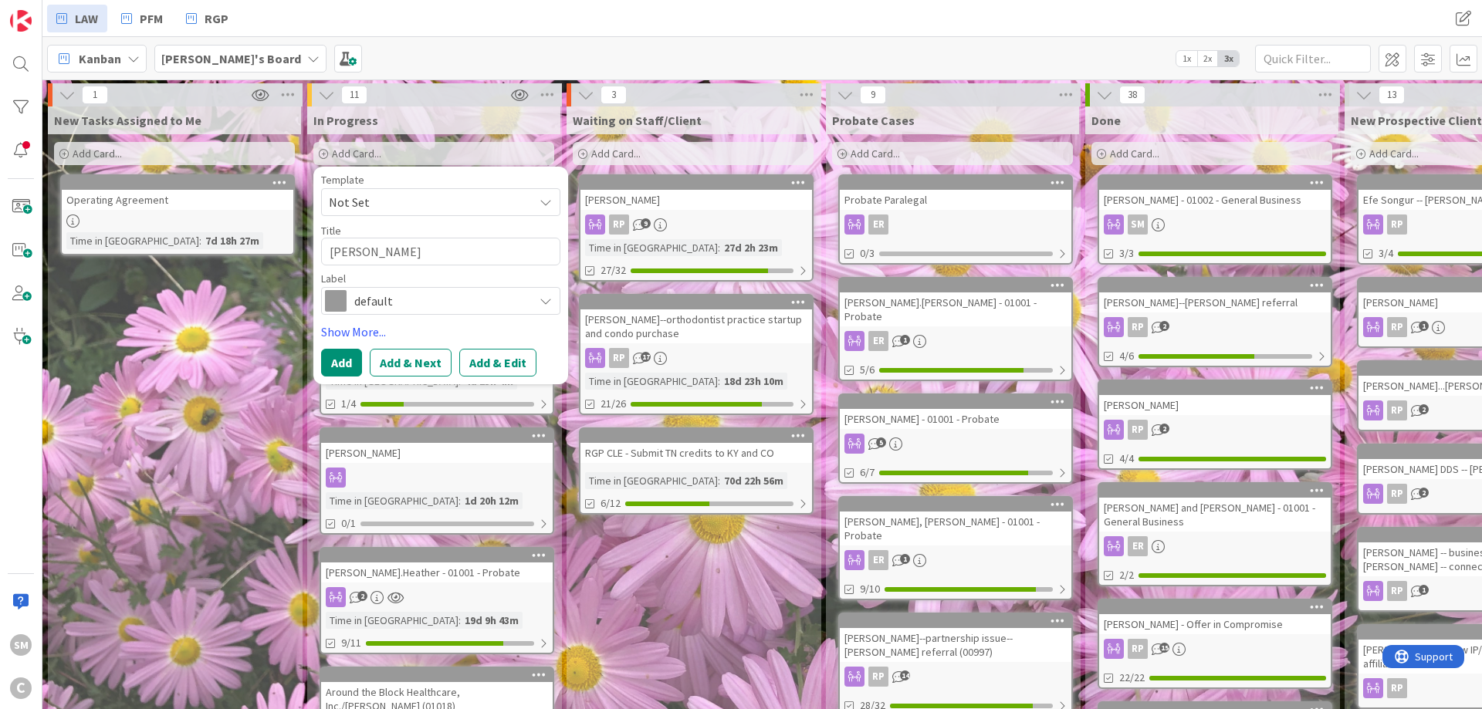
type textarea "x"
type textarea "[PERSON_NAME]"
type textarea "x"
type textarea "[PERSON_NAME] 0"
type textarea "x"
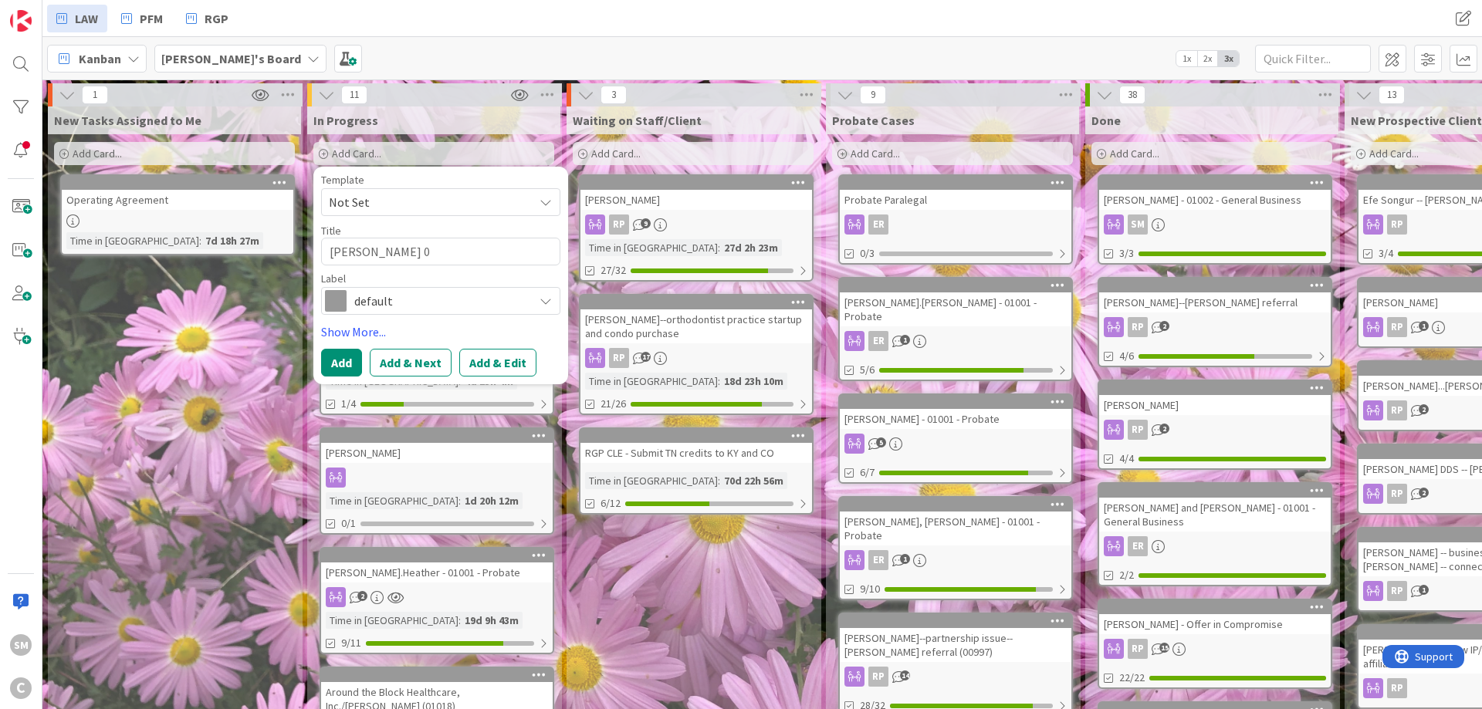
type textarea "[PERSON_NAME] 01"
type textarea "x"
type textarea "[PERSON_NAME] 010"
type textarea "x"
type textarea "[PERSON_NAME] 0100"
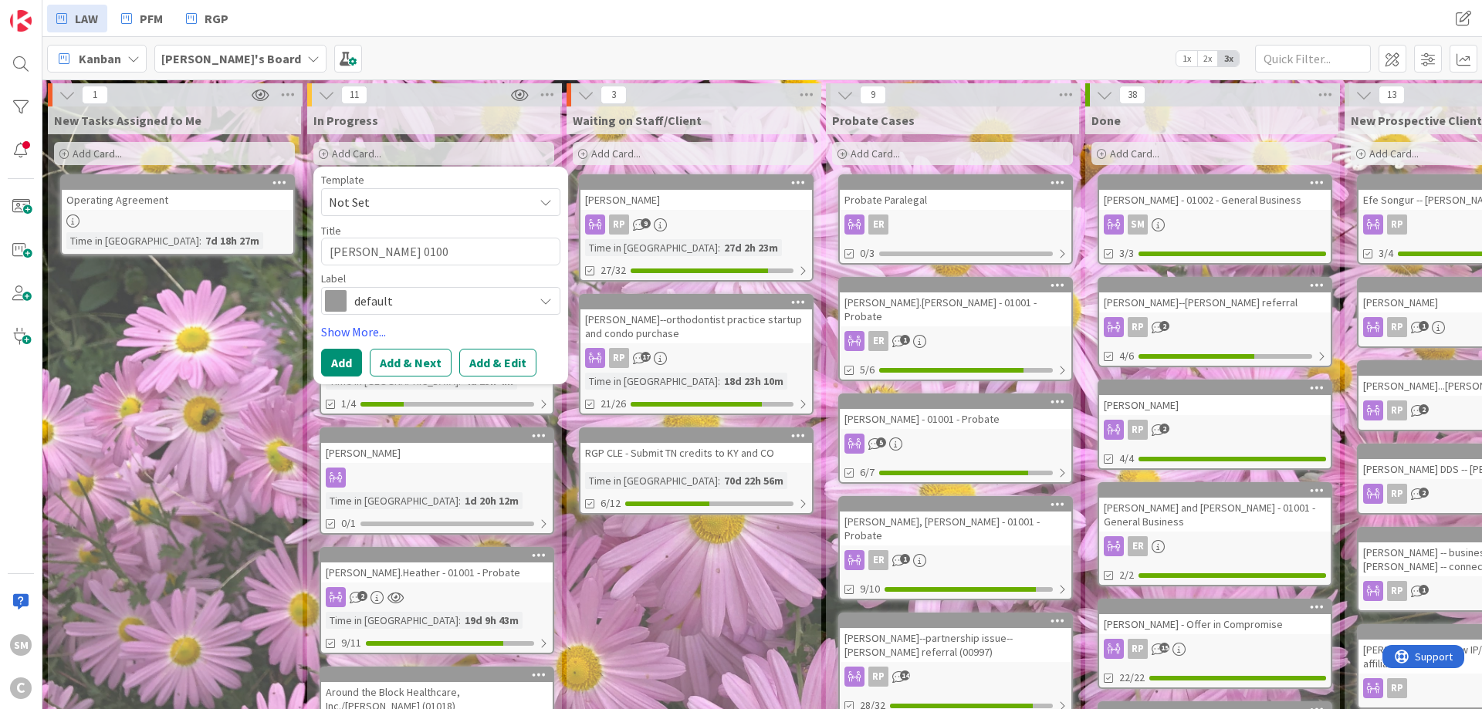
type textarea "x"
type textarea "[PERSON_NAME] 01001"
type textarea "x"
type textarea "[PERSON_NAME] 01001"
type textarea "x"
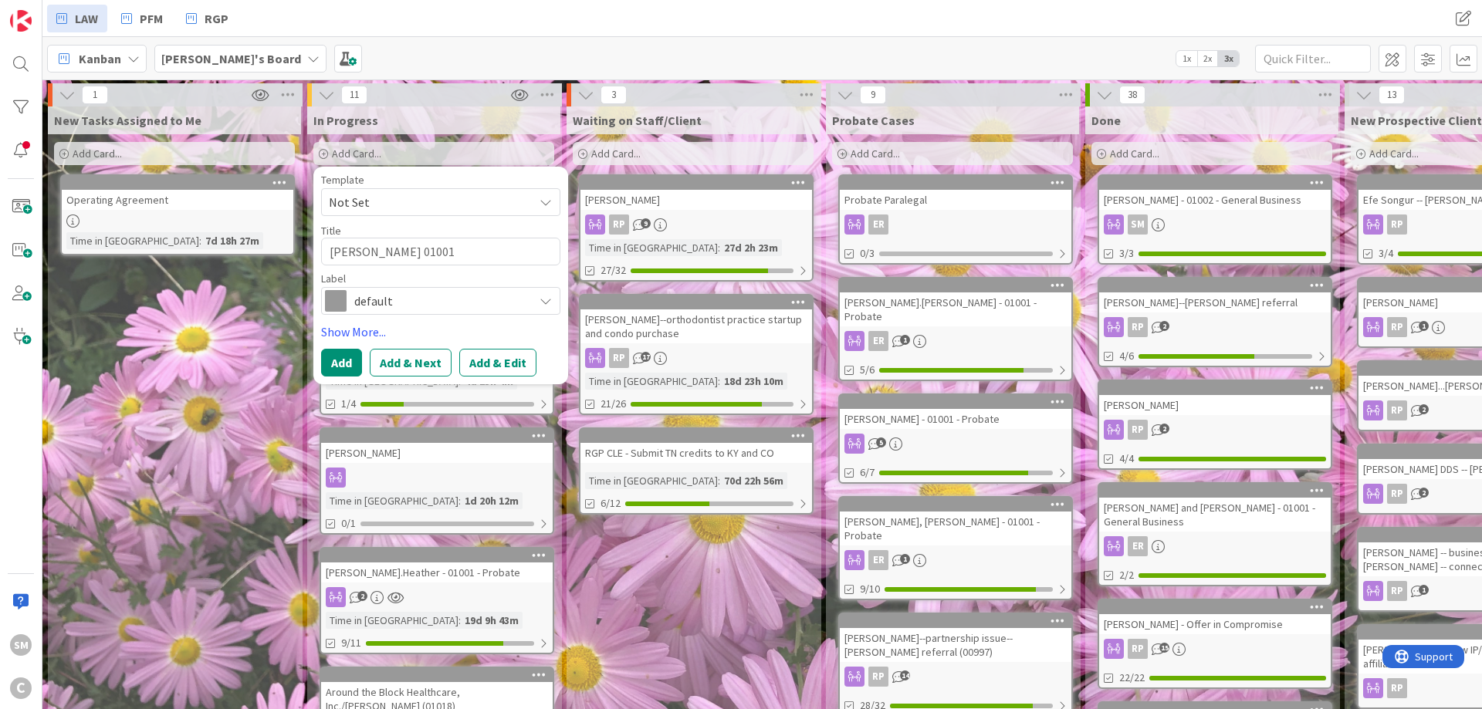
type textarea "[PERSON_NAME] 01001 -"
type textarea "x"
type textarea "[PERSON_NAME] 01001 -"
type textarea "x"
type textarea "[PERSON_NAME] 01001 - P"
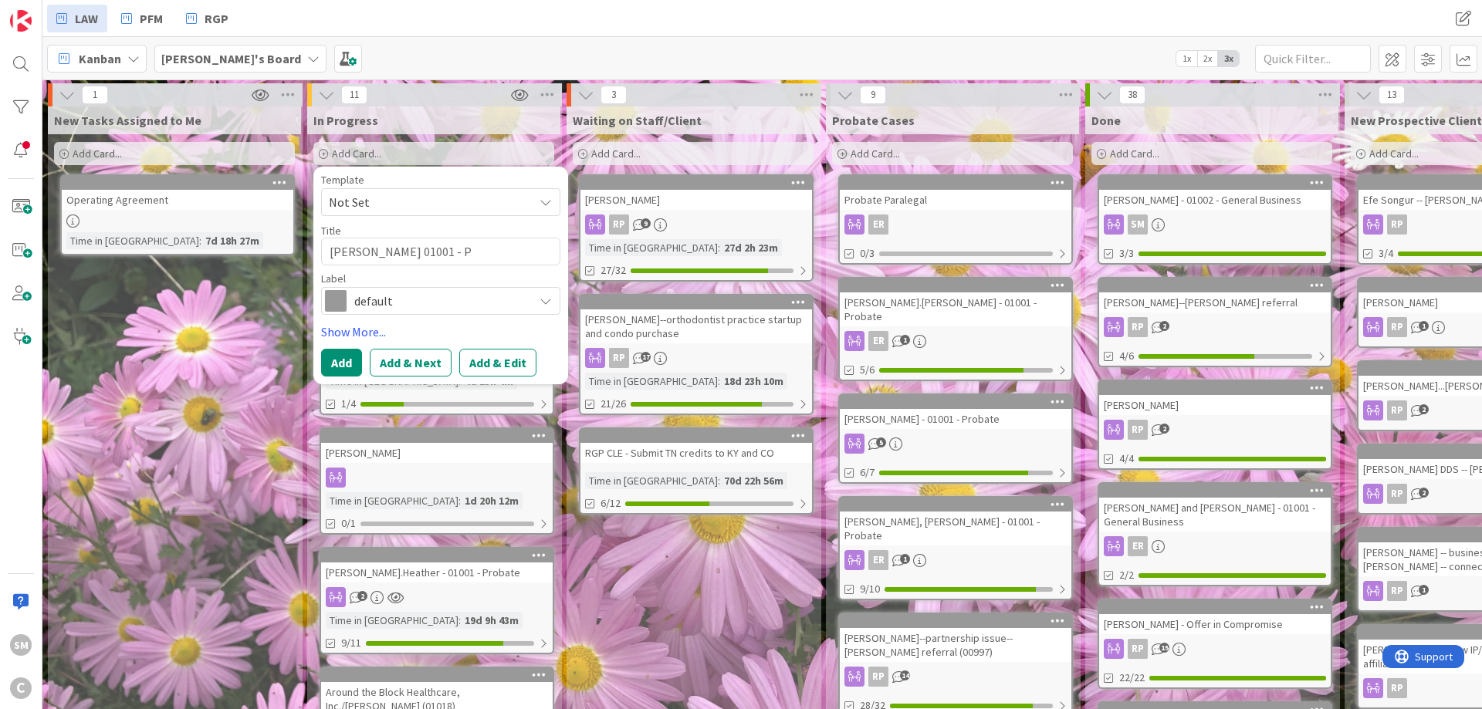
type textarea "x"
type textarea "[PERSON_NAME] 01001 - Pr"
type textarea "x"
type textarea "[PERSON_NAME] 01001 - Pro"
type textarea "x"
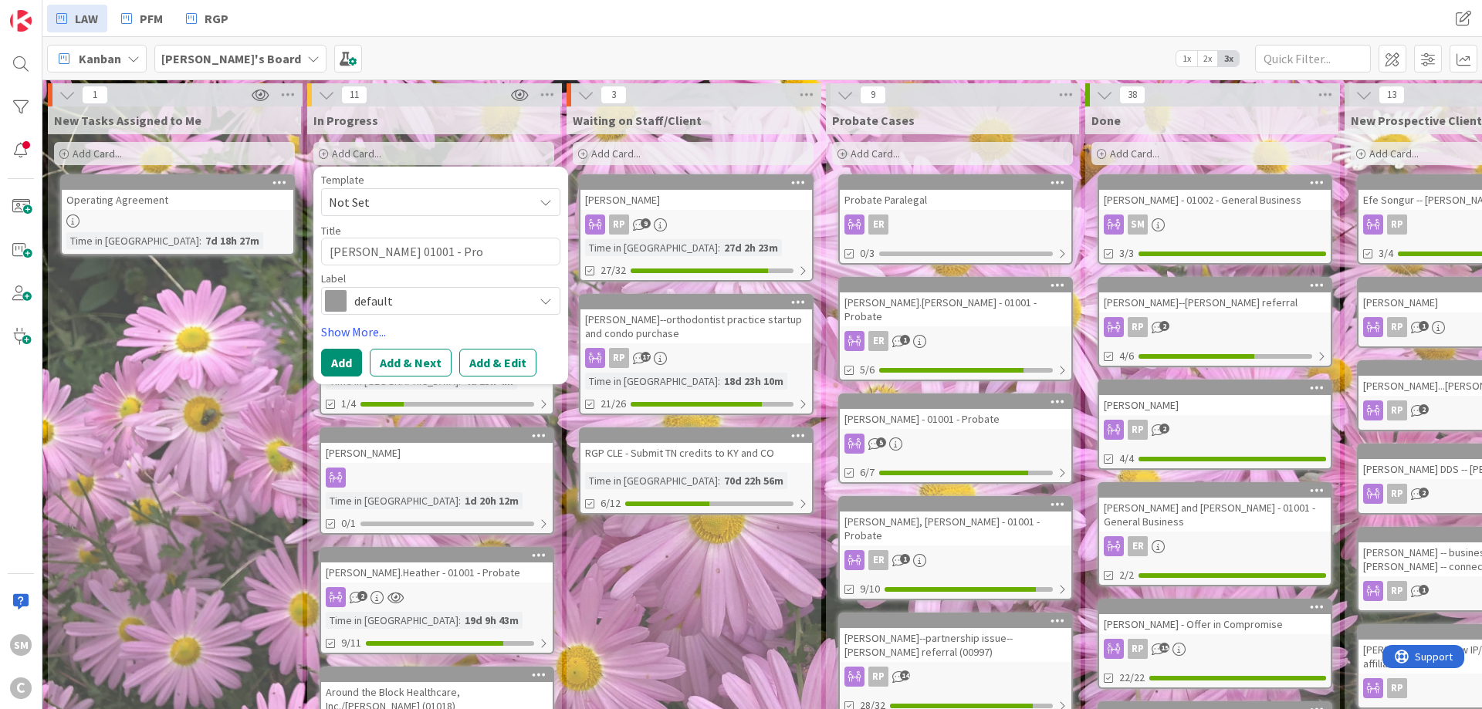
type textarea "[PERSON_NAME] 01001 - Prob"
type textarea "x"
type textarea "[PERSON_NAME] 01001 - Probv"
type textarea "x"
type textarea "[PERSON_NAME] 01001 - Prob"
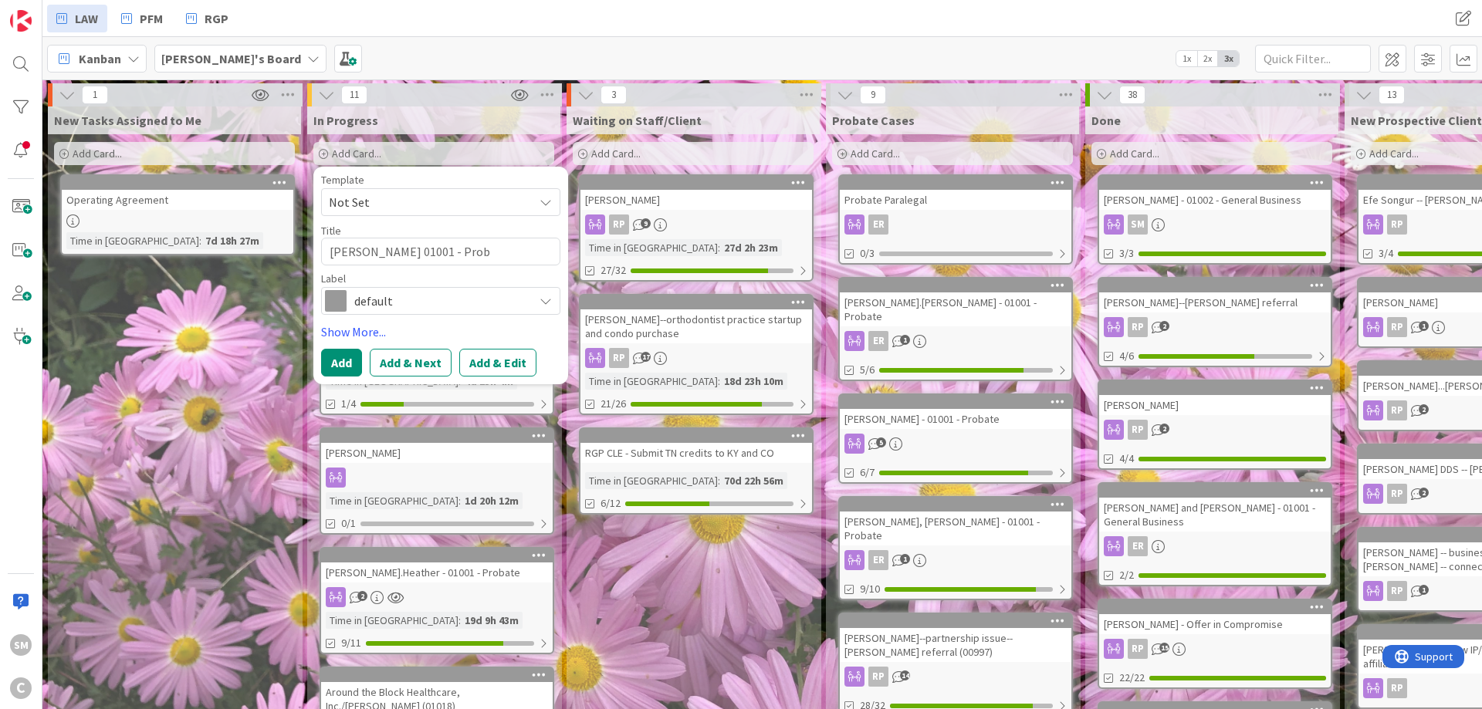
type textarea "x"
type textarea "[PERSON_NAME] 01001 - Proba"
type textarea "x"
type textarea "[PERSON_NAME] 01001 - Probat"
type textarea "x"
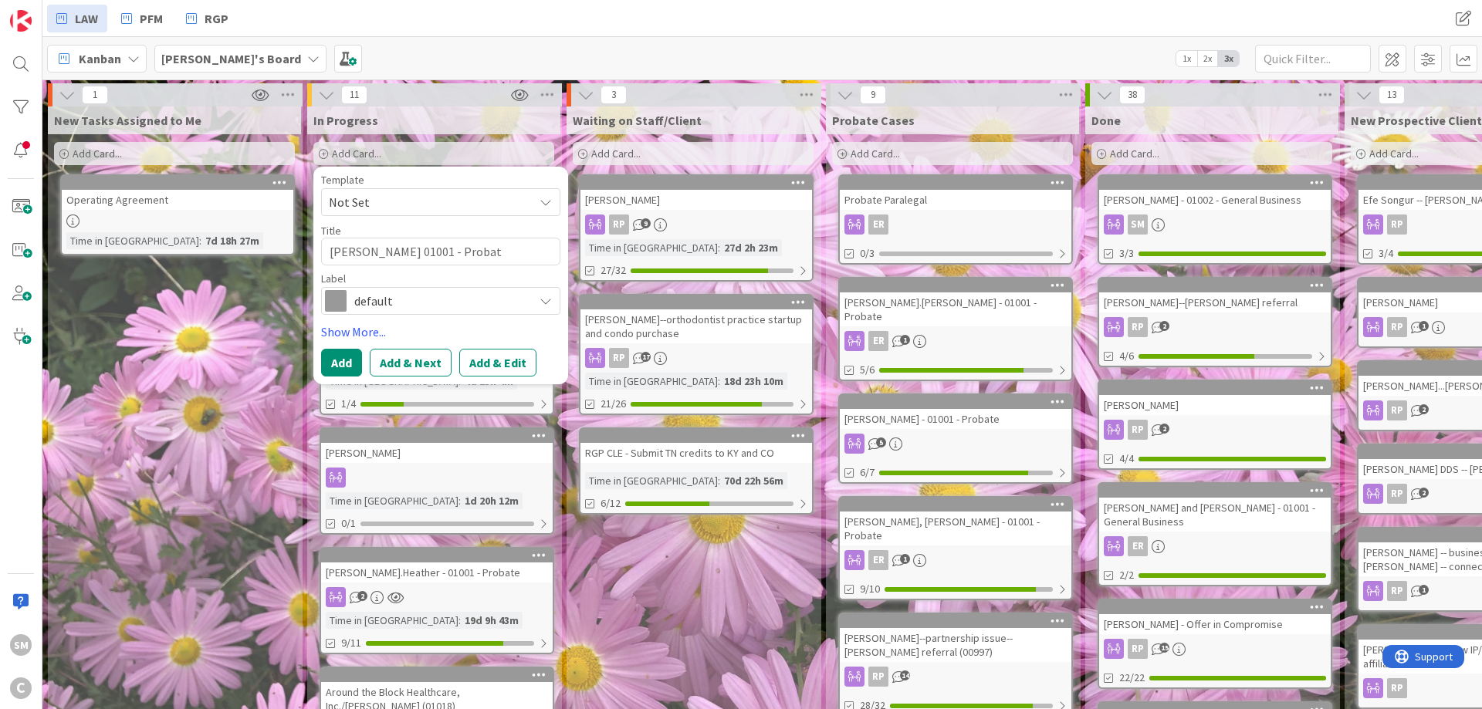
type textarea "[PERSON_NAME] 01001 - Probate"
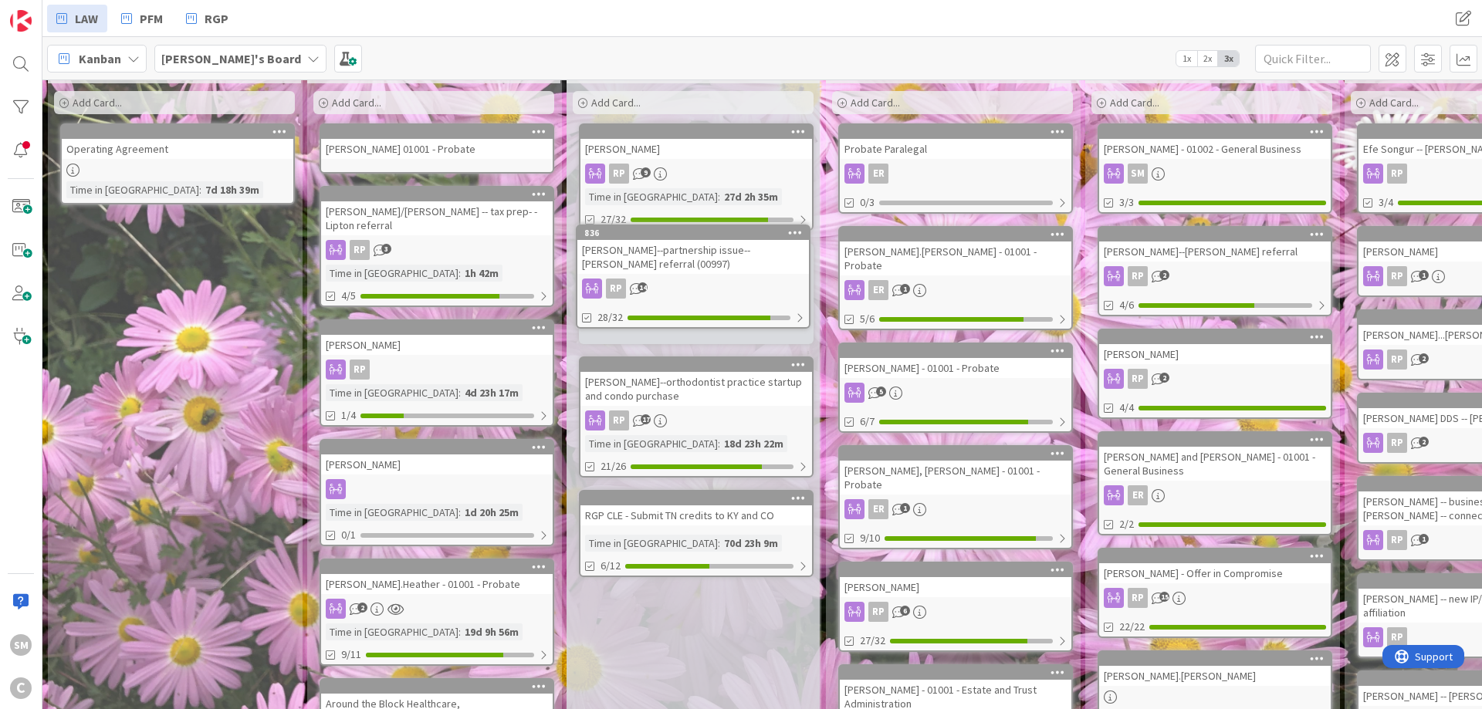
scroll to position [45, 0]
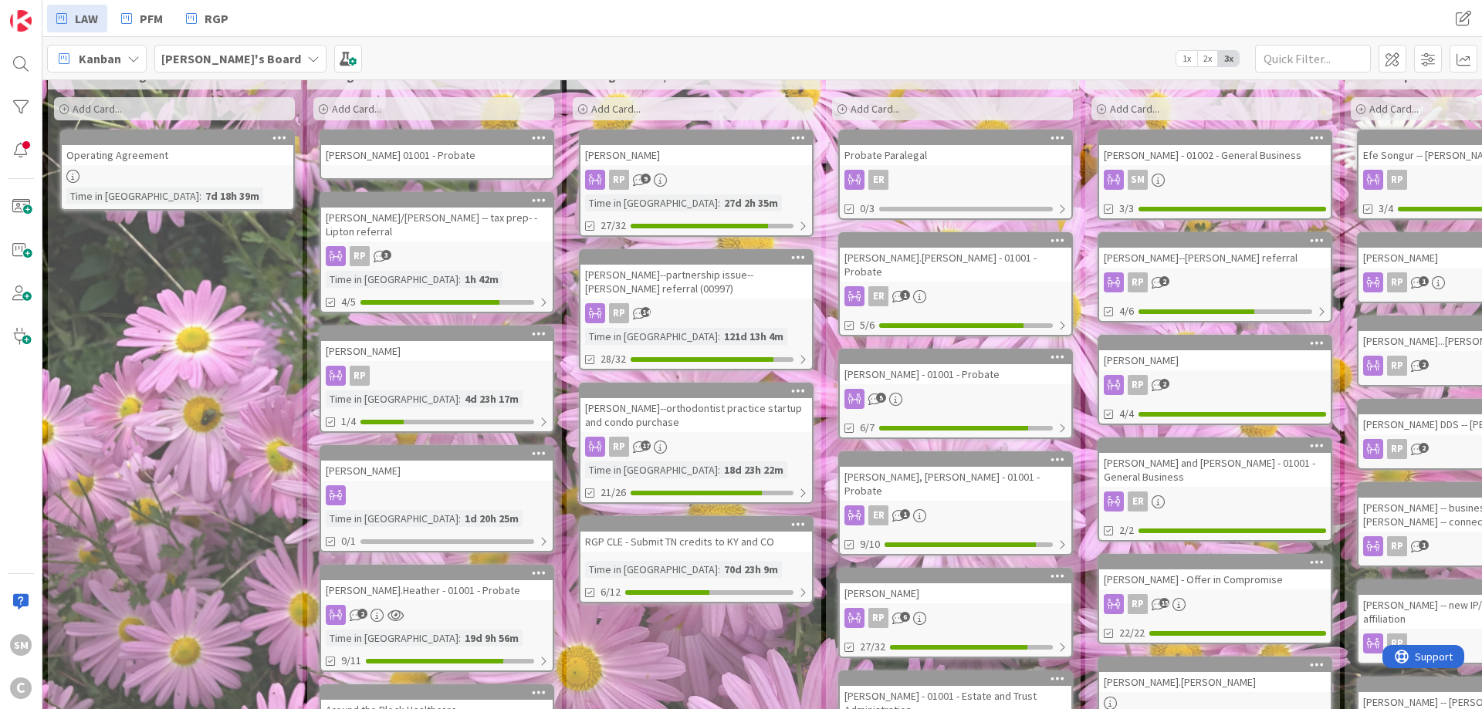
click at [714, 269] on div "[PERSON_NAME]--partnership issue--[PERSON_NAME] referral (00997)" at bounding box center [697, 282] width 232 height 34
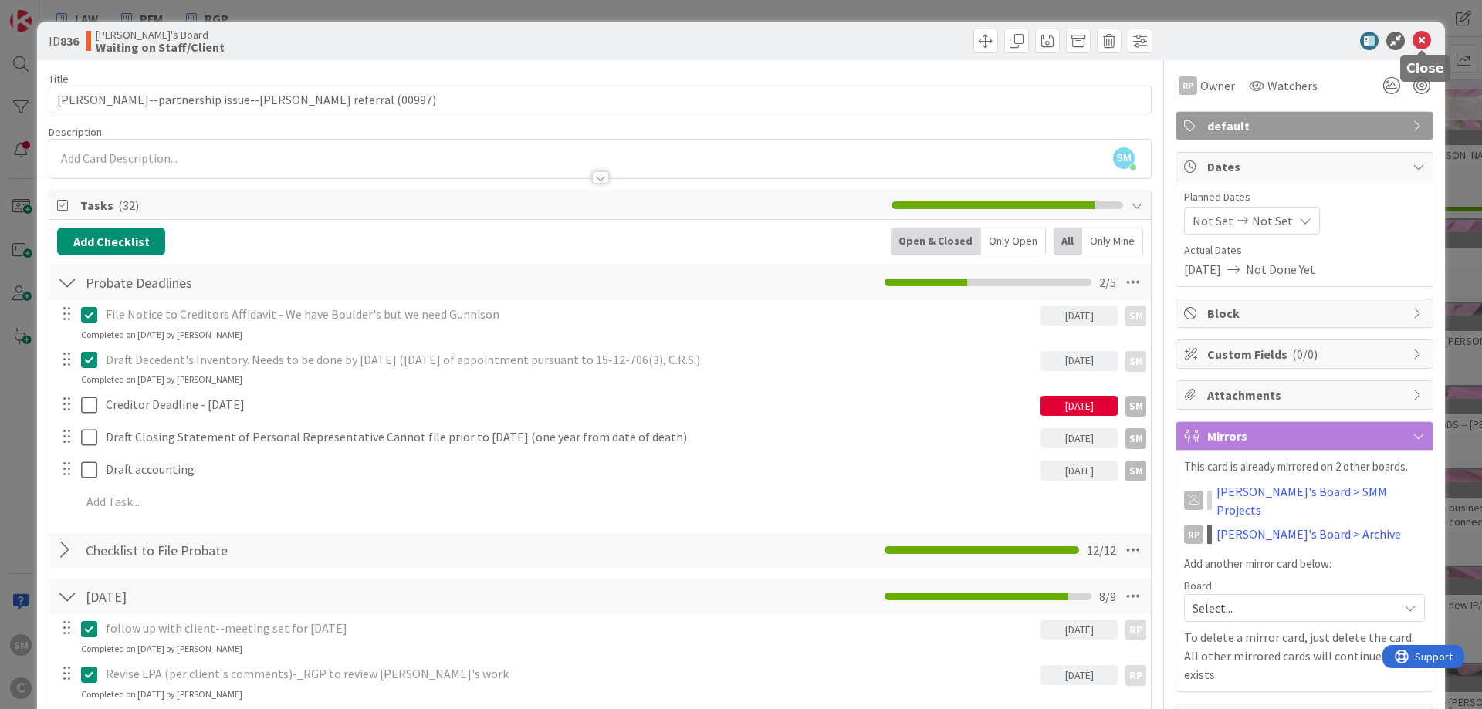
click at [1418, 46] on icon at bounding box center [1422, 41] width 19 height 19
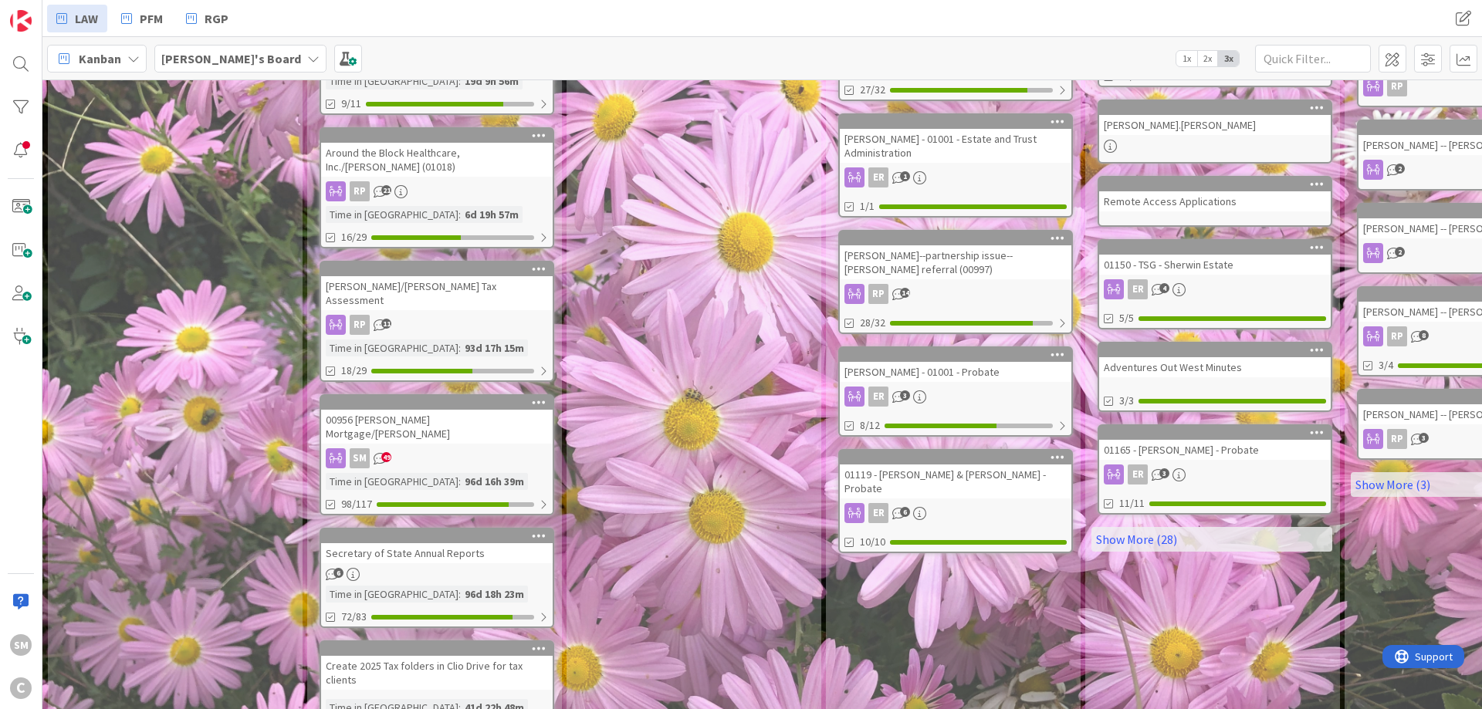
scroll to position [604, 0]
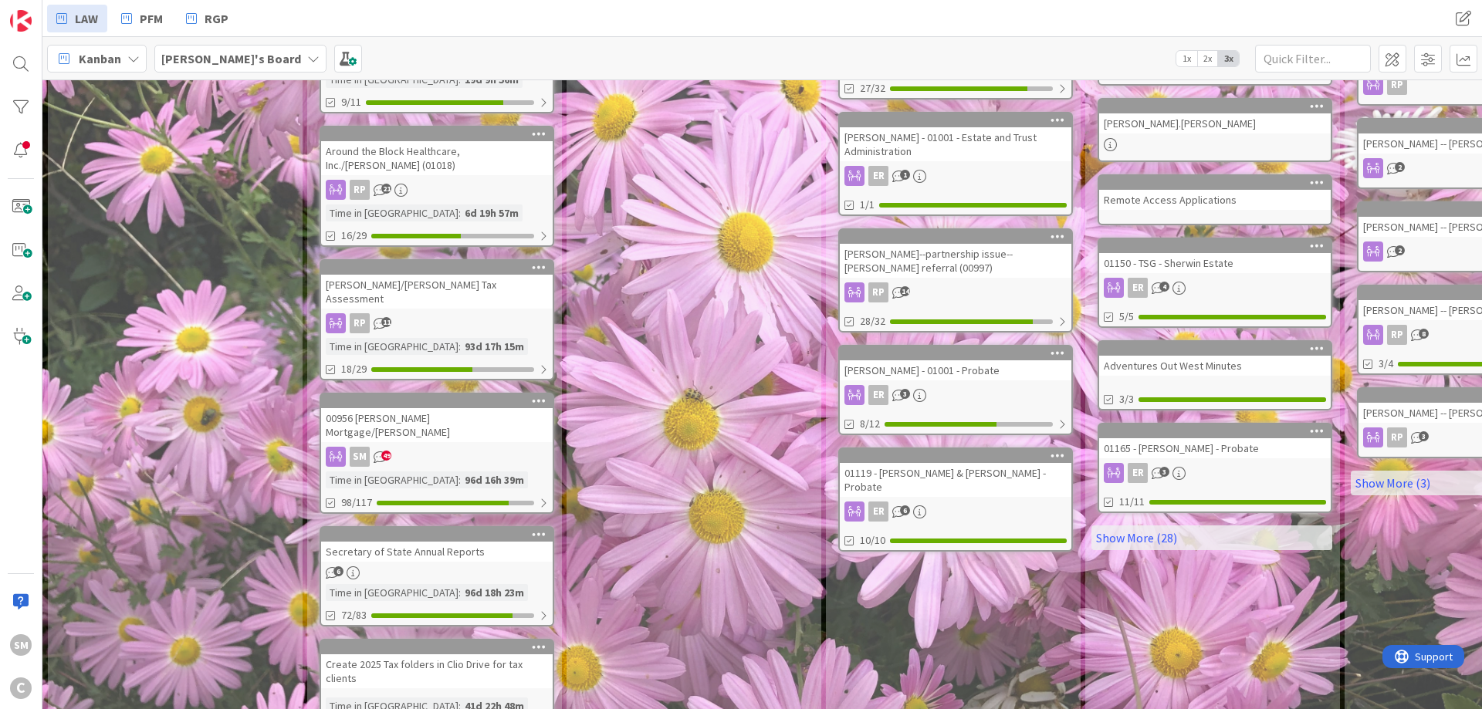
click at [969, 463] on div "01119 - [PERSON_NAME] & [PERSON_NAME] - Probate" at bounding box center [956, 480] width 232 height 34
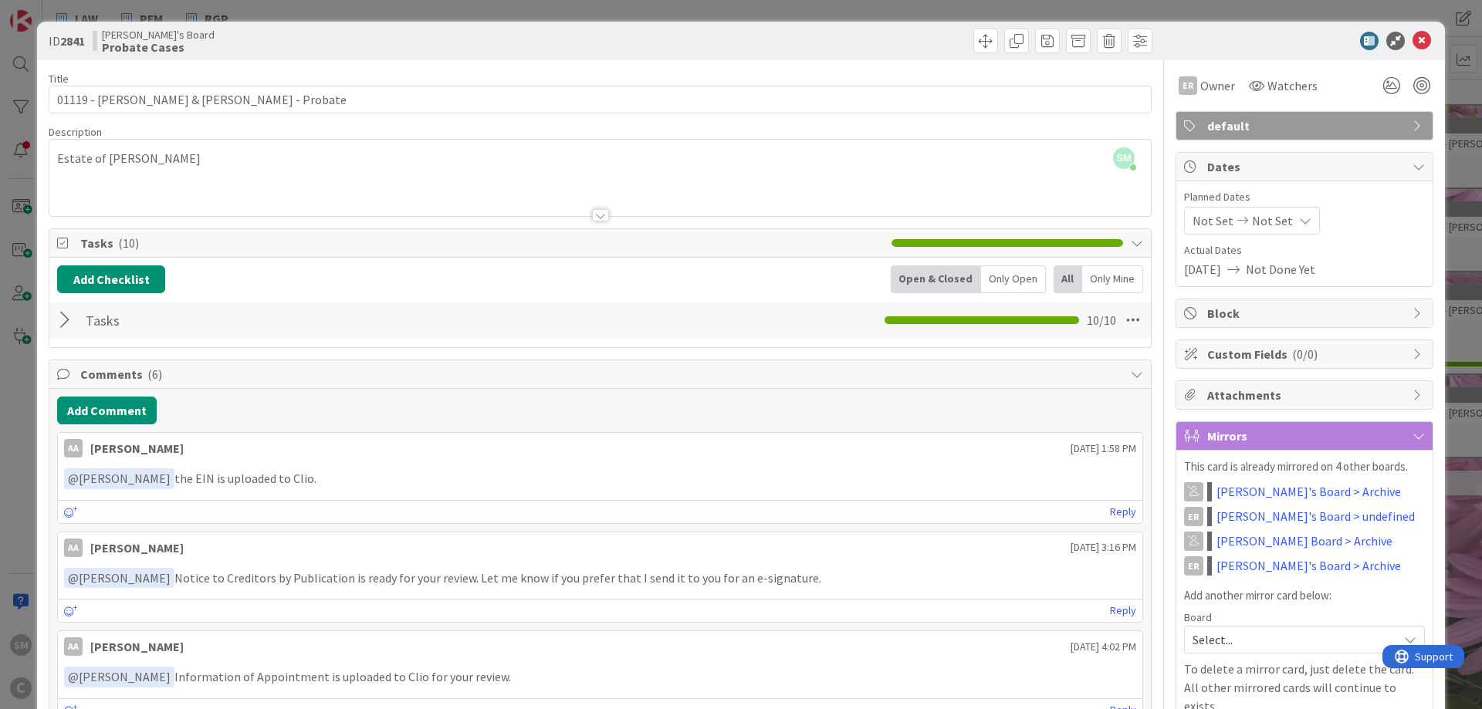
click at [61, 321] on div at bounding box center [67, 320] width 20 height 28
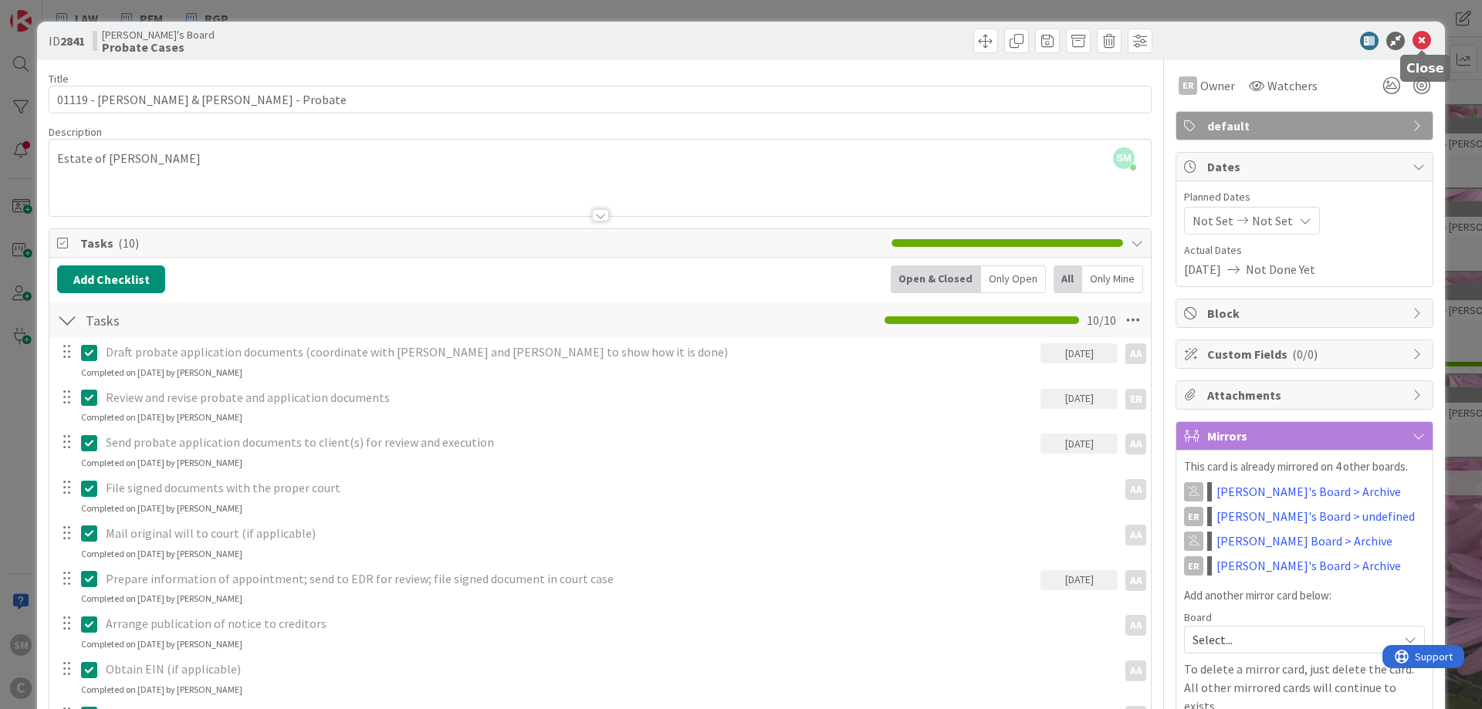
click at [1420, 33] on icon at bounding box center [1422, 41] width 19 height 19
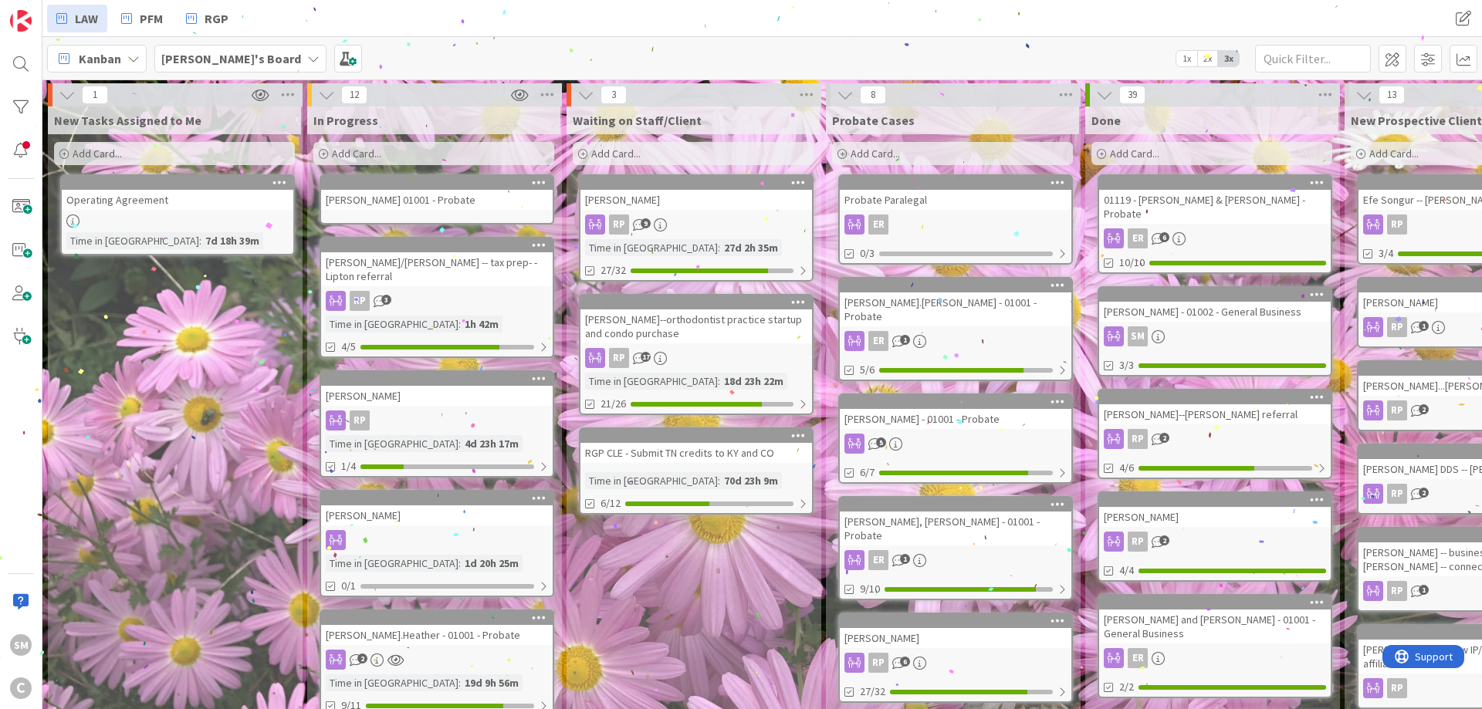
drag, startPoint x: 618, startPoint y: 535, endPoint x: 374, endPoint y: 530, distance: 243.2
click at [933, 409] on div "[PERSON_NAME] - 01001 - Probate" at bounding box center [956, 419] width 232 height 20
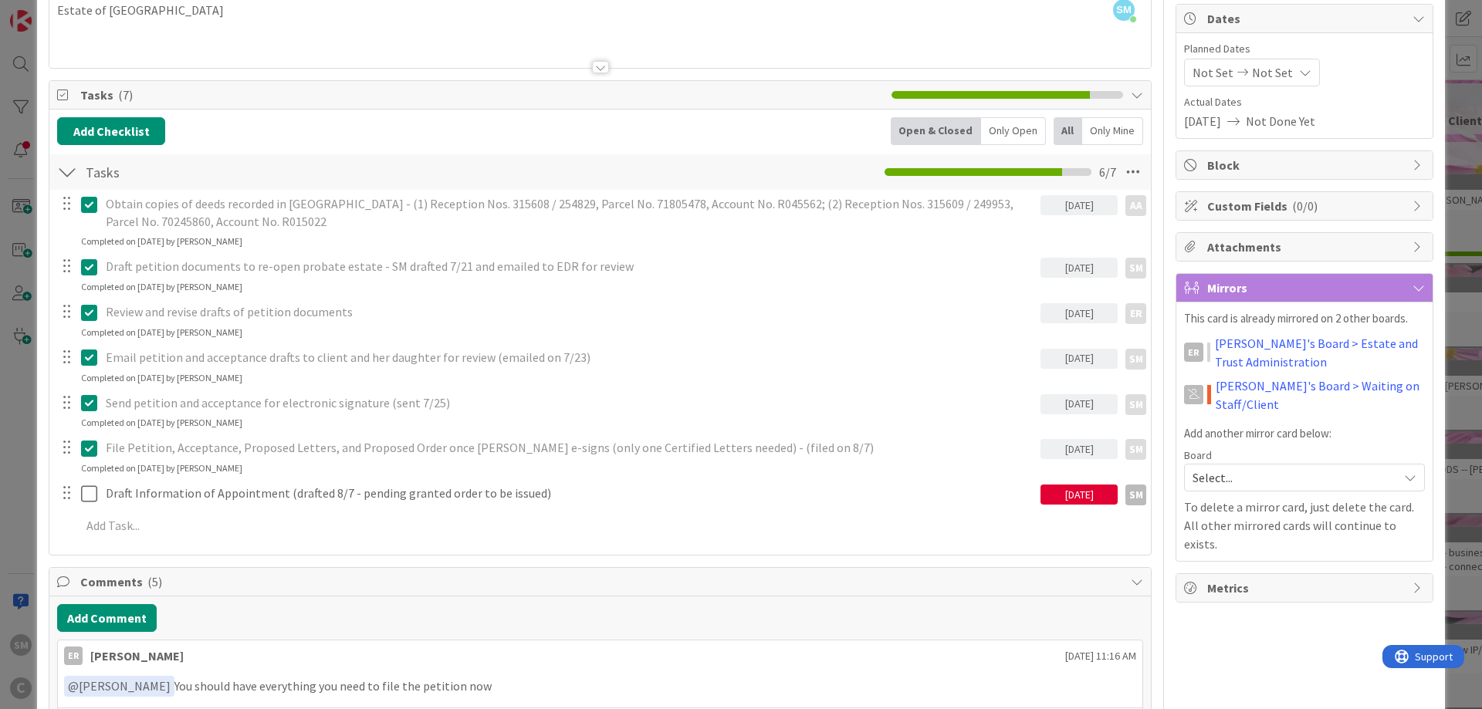
scroll to position [185, 0]
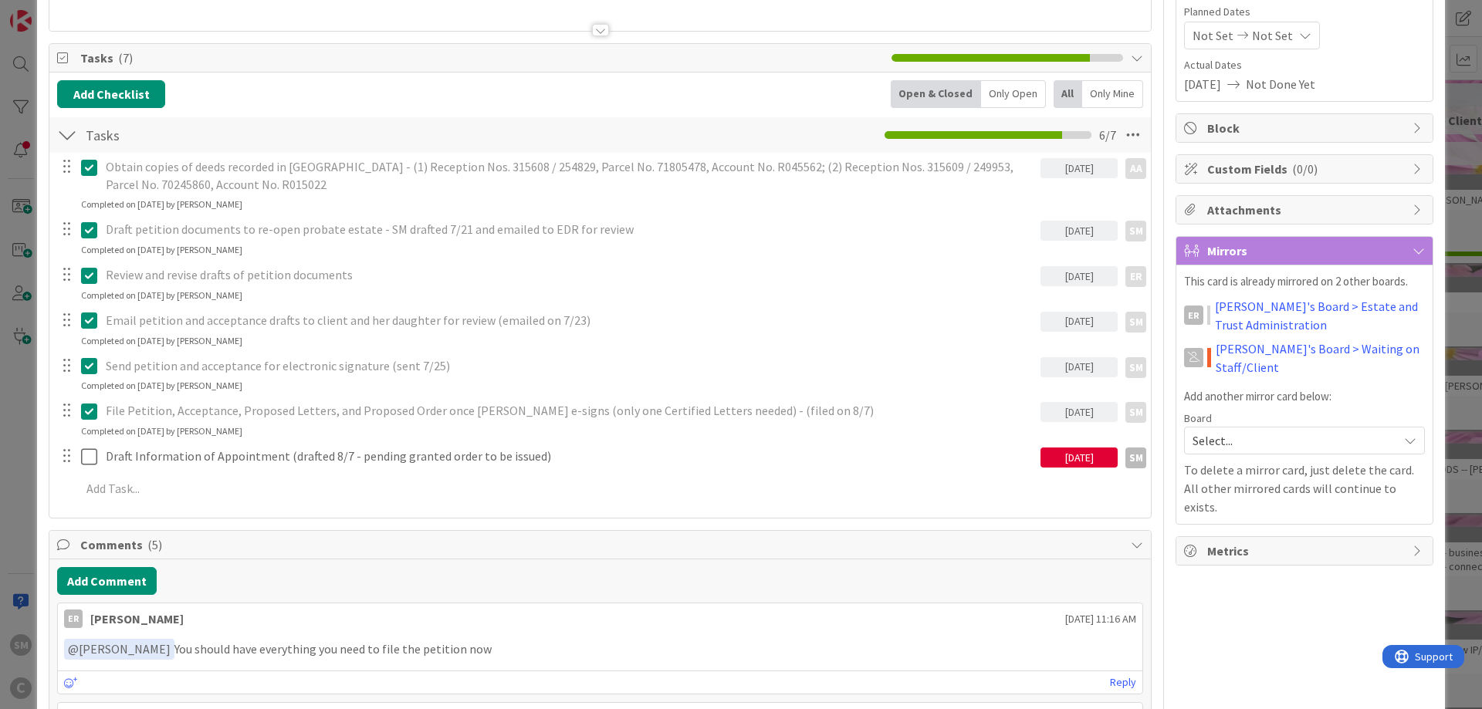
click at [1068, 455] on div "[DATE]" at bounding box center [1079, 458] width 77 height 20
click at [1228, 561] on td "5" at bounding box center [1224, 558] width 30 height 29
type input "[DATE]"
click at [1364, 588] on div "Owner SM default Dates Planned Dates Not Set Not Set Actual Dates [DATE] Not Do…" at bounding box center [1305, 701] width 258 height 1653
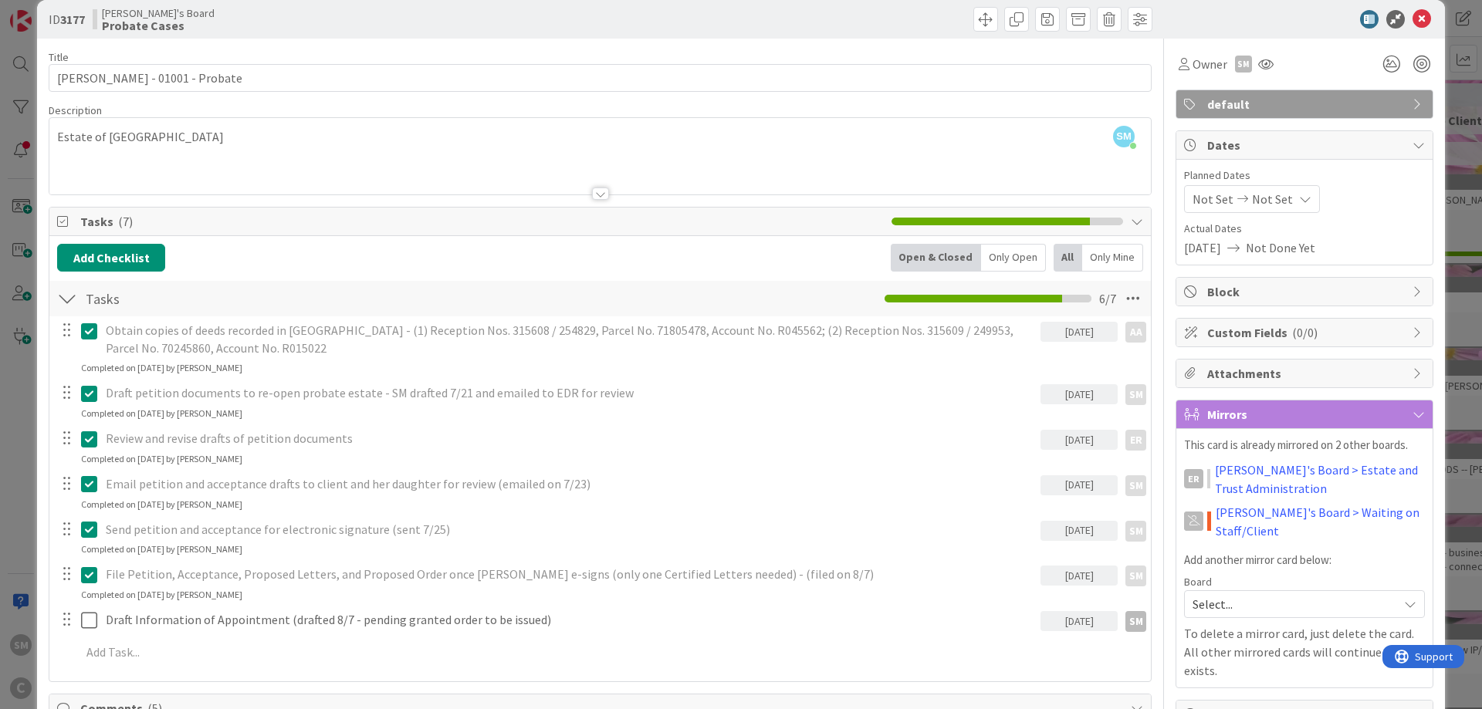
scroll to position [0, 0]
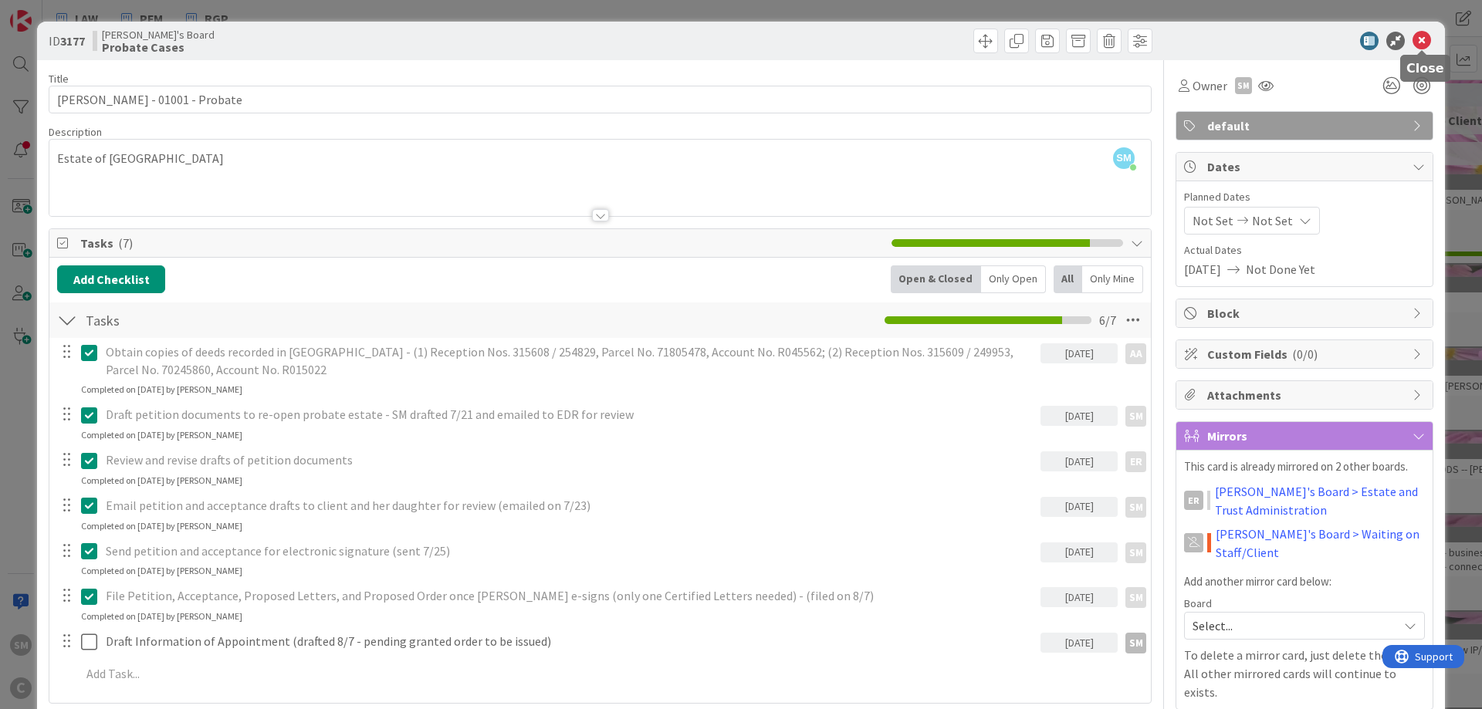
click at [1423, 36] on icon at bounding box center [1422, 41] width 19 height 19
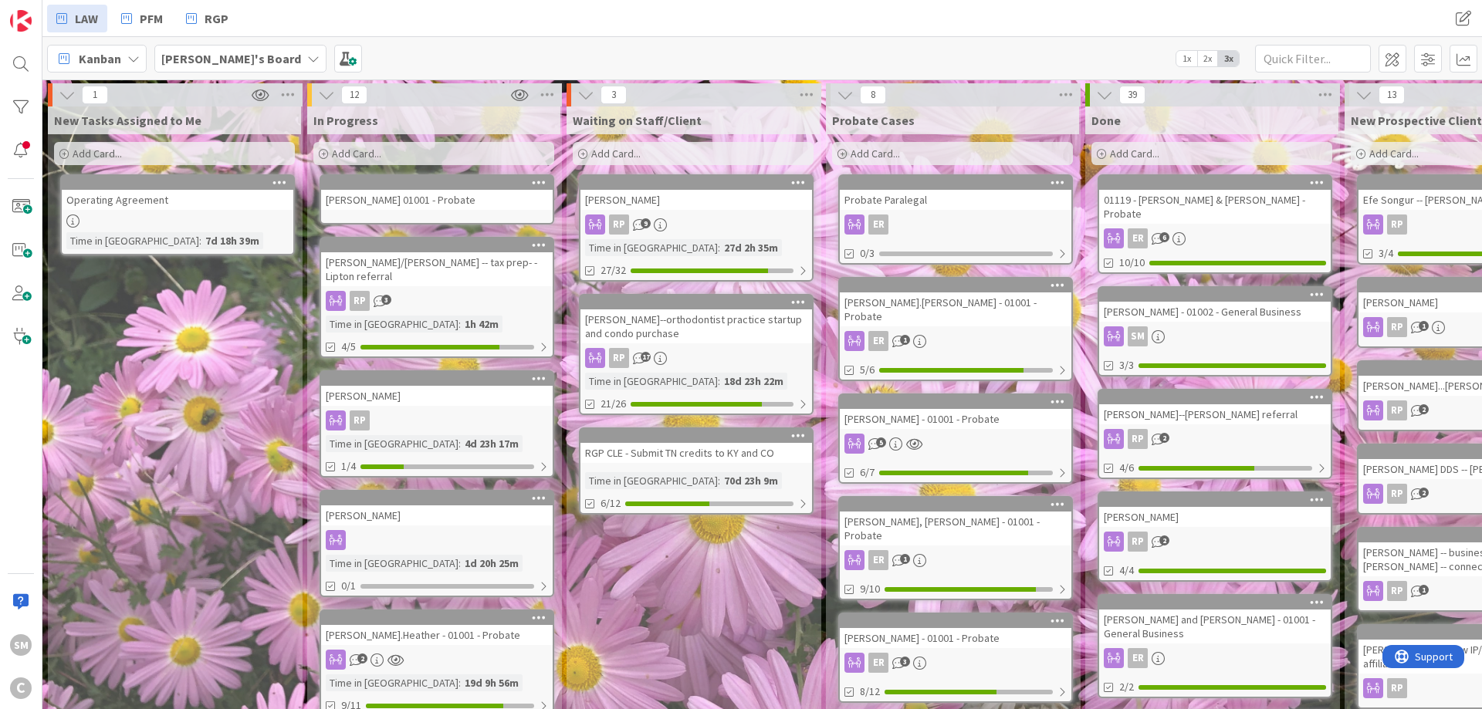
click at [955, 297] on div "[PERSON_NAME].[PERSON_NAME] - 01001 - Probate" at bounding box center [956, 310] width 232 height 34
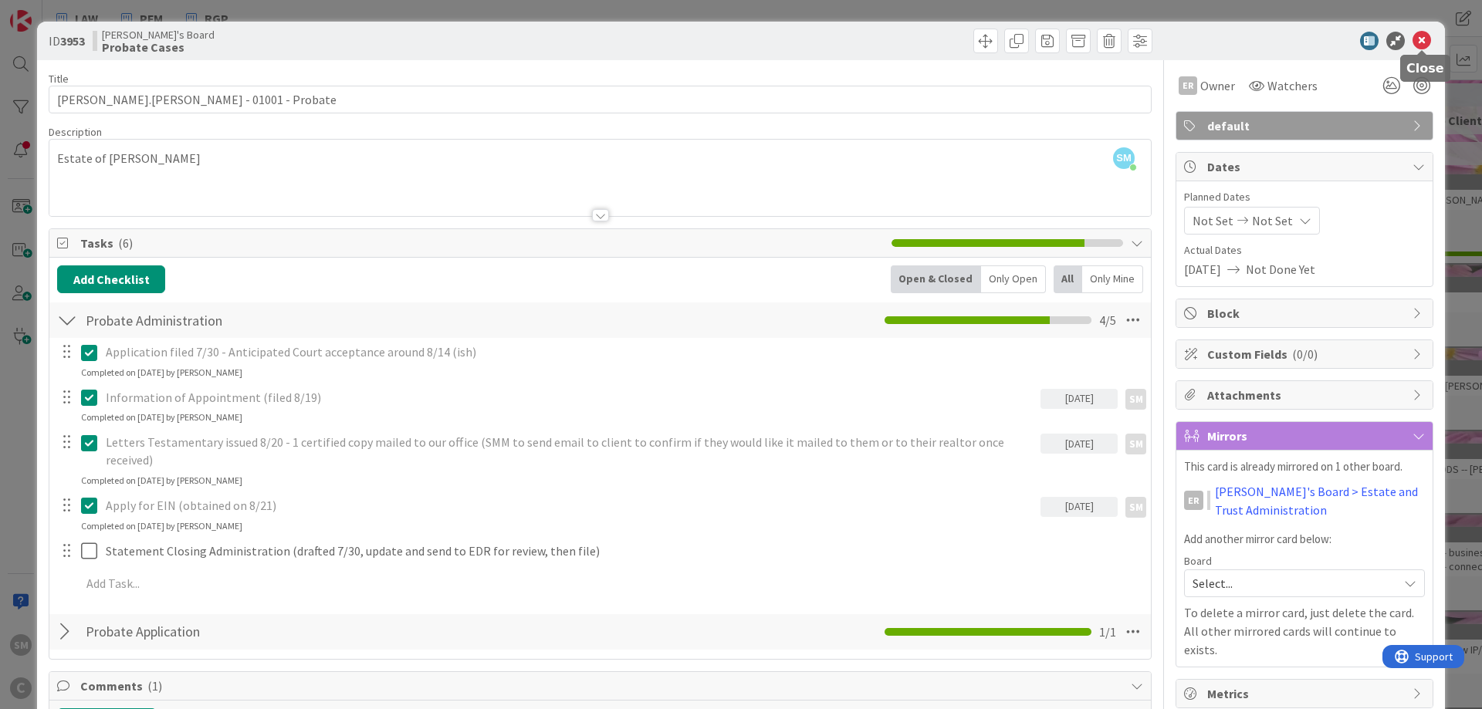
click at [1420, 36] on icon at bounding box center [1422, 41] width 19 height 19
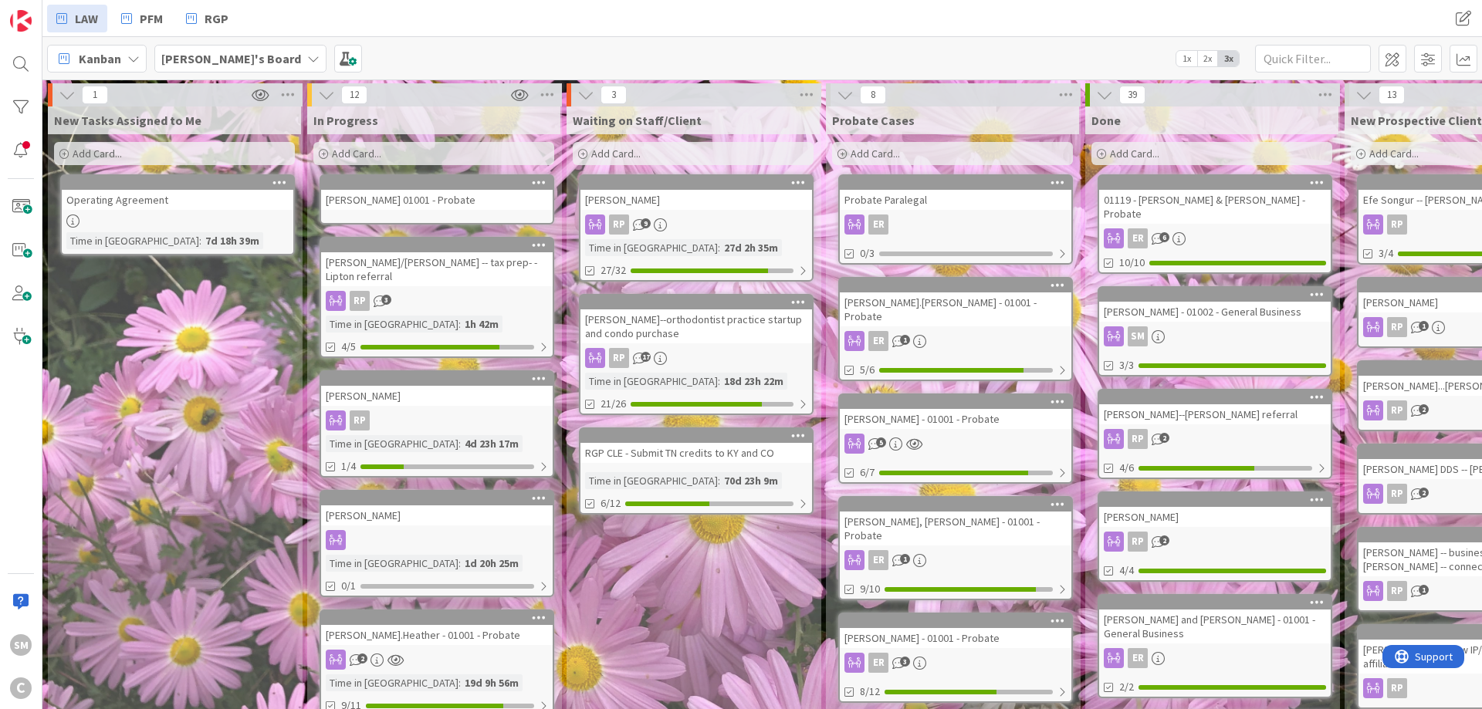
click at [949, 300] on div "[PERSON_NAME].[PERSON_NAME] - 01001 - Probate" at bounding box center [956, 310] width 232 height 34
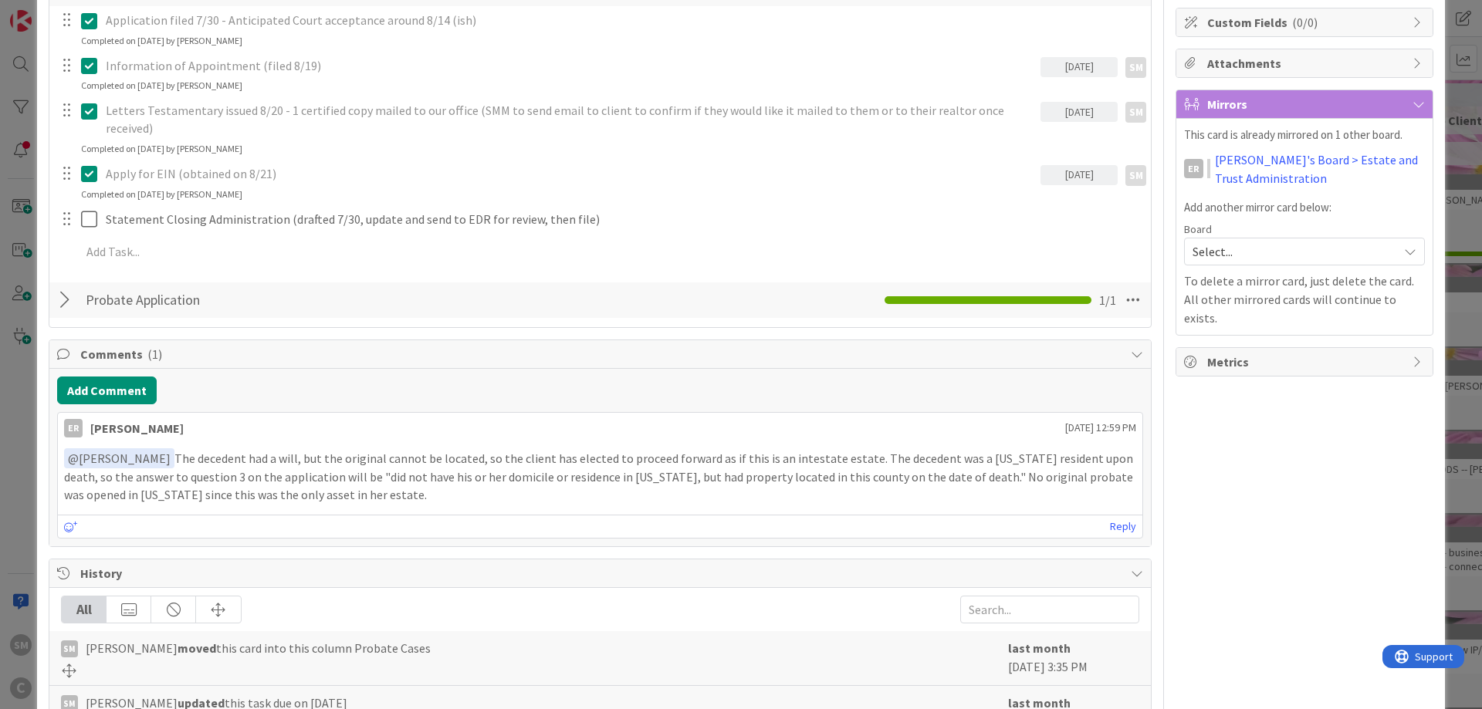
scroll to position [371, 0]
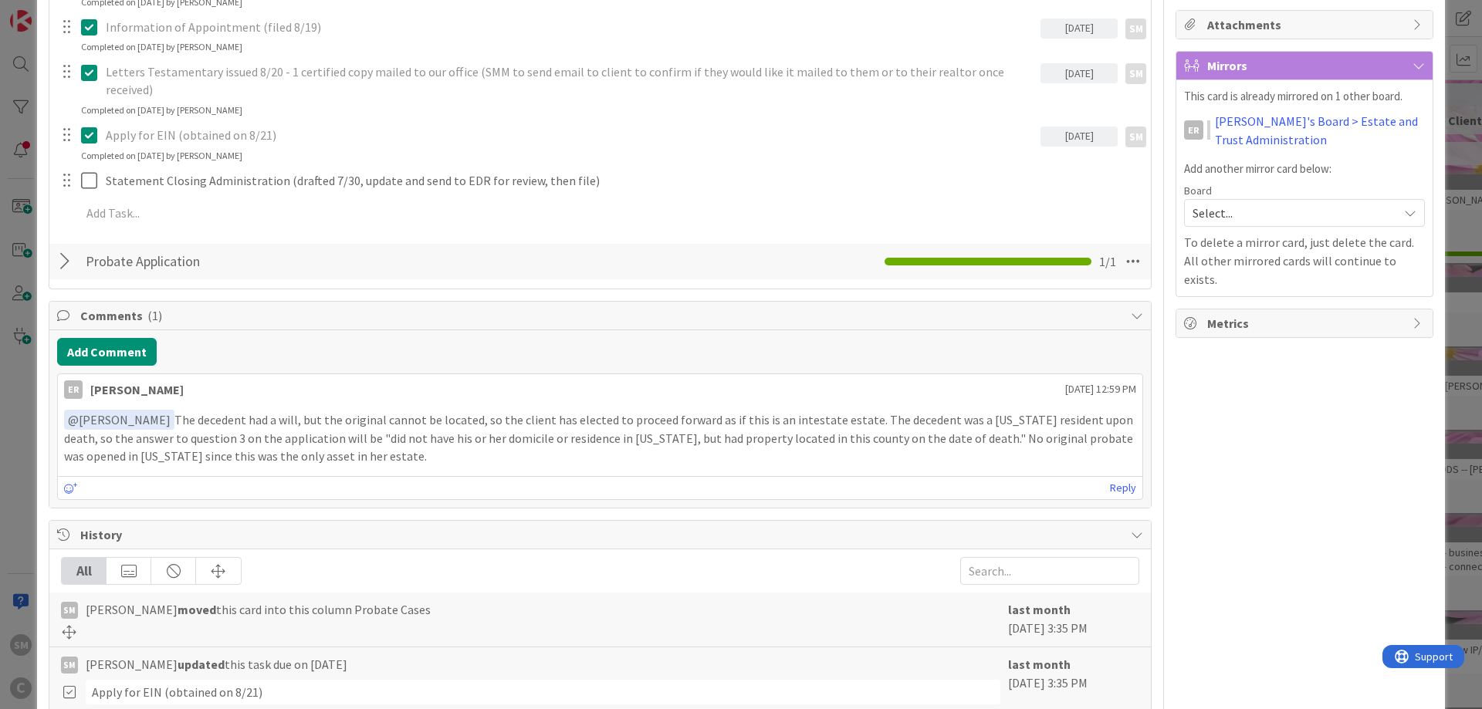
click at [246, 410] on p "﻿ @ [PERSON_NAME] ﻿ The decedent had a will, but the original cannot be located…" at bounding box center [600, 438] width 1072 height 56
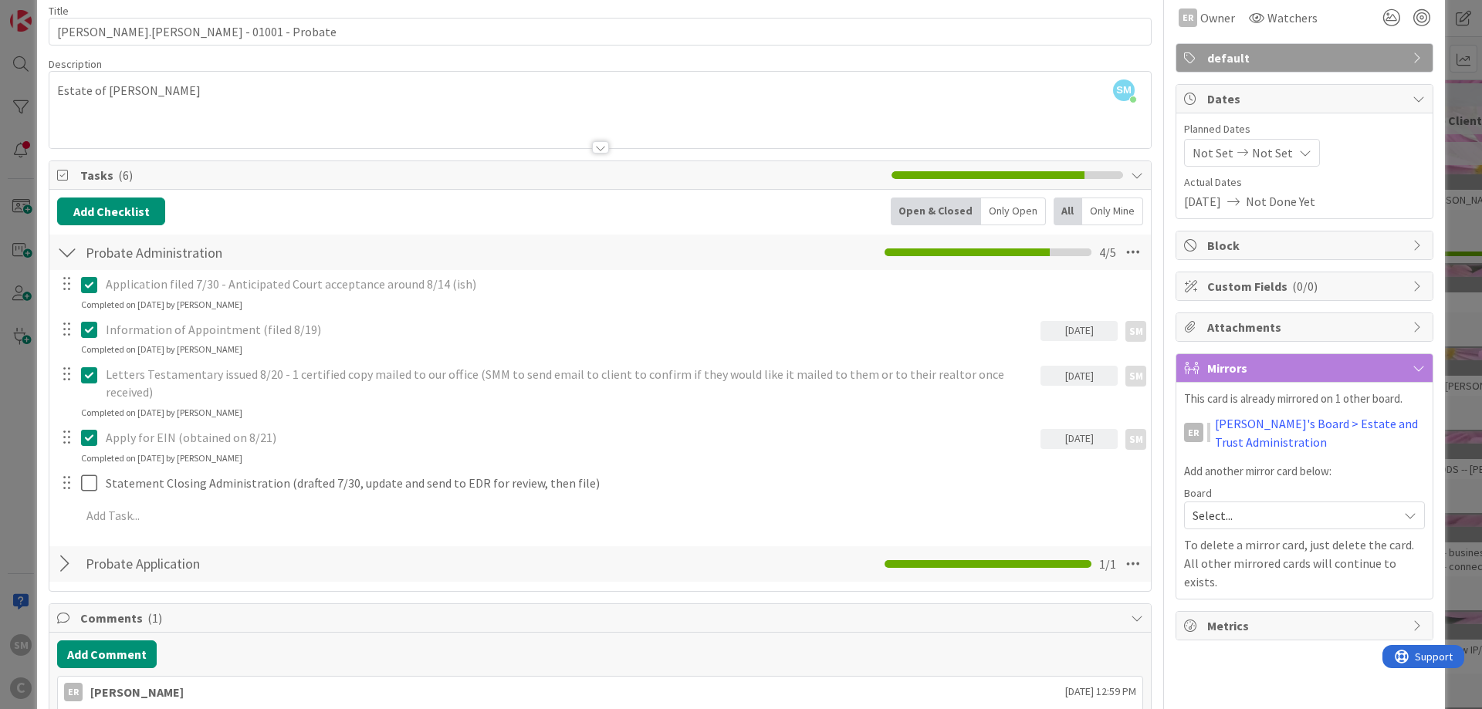
scroll to position [0, 0]
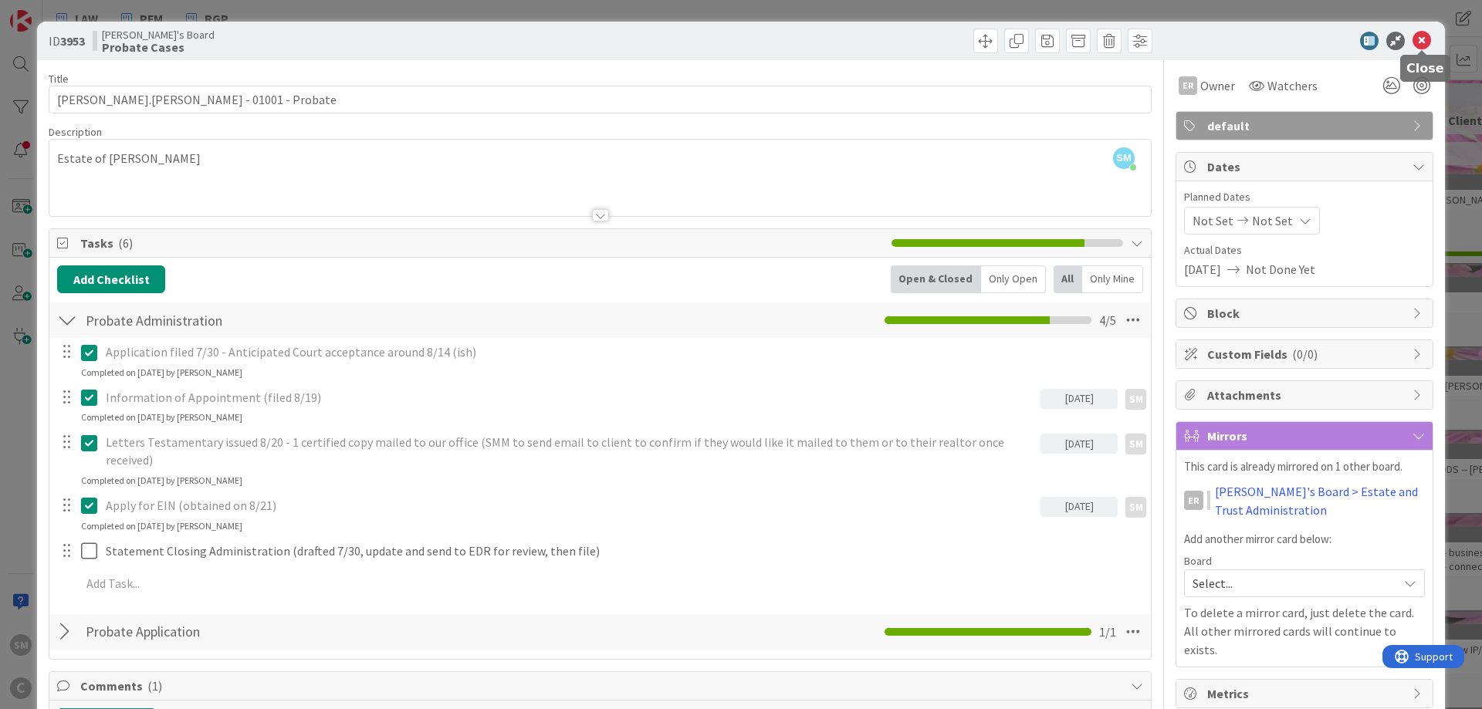
click at [1428, 42] on icon at bounding box center [1422, 41] width 19 height 19
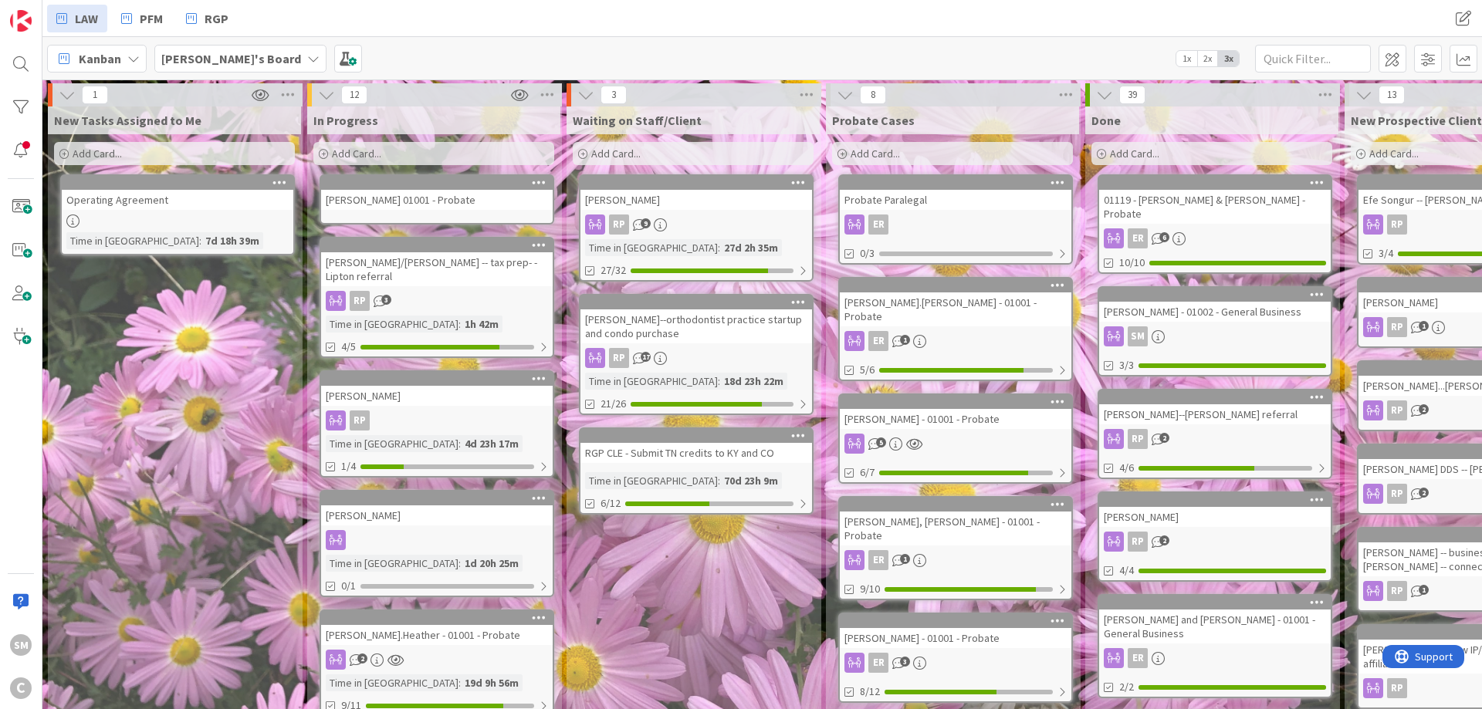
click at [402, 202] on div "[PERSON_NAME] 01001 - Probate" at bounding box center [437, 200] width 232 height 20
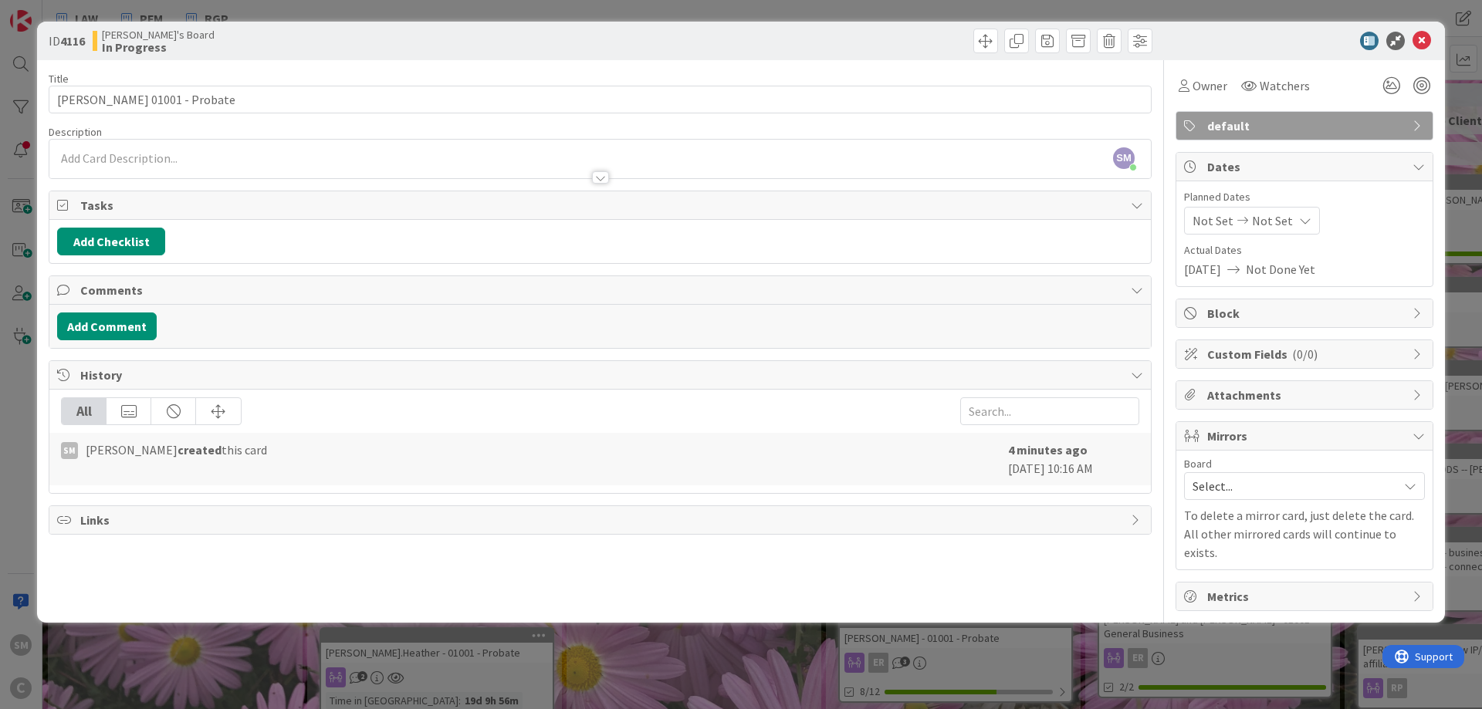
click at [1315, 488] on span "Select..." at bounding box center [1292, 487] width 198 height 22
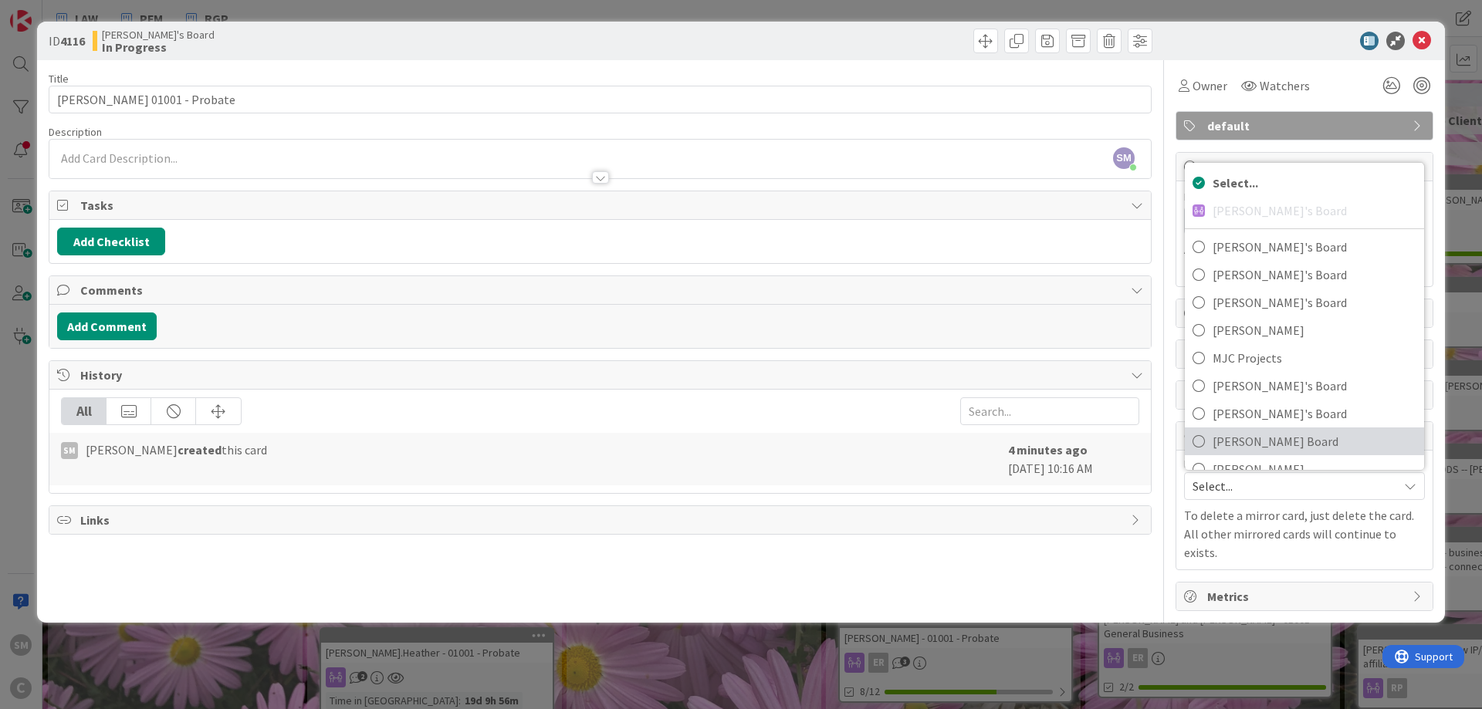
click at [1275, 438] on span "[PERSON_NAME] Board" at bounding box center [1315, 441] width 204 height 23
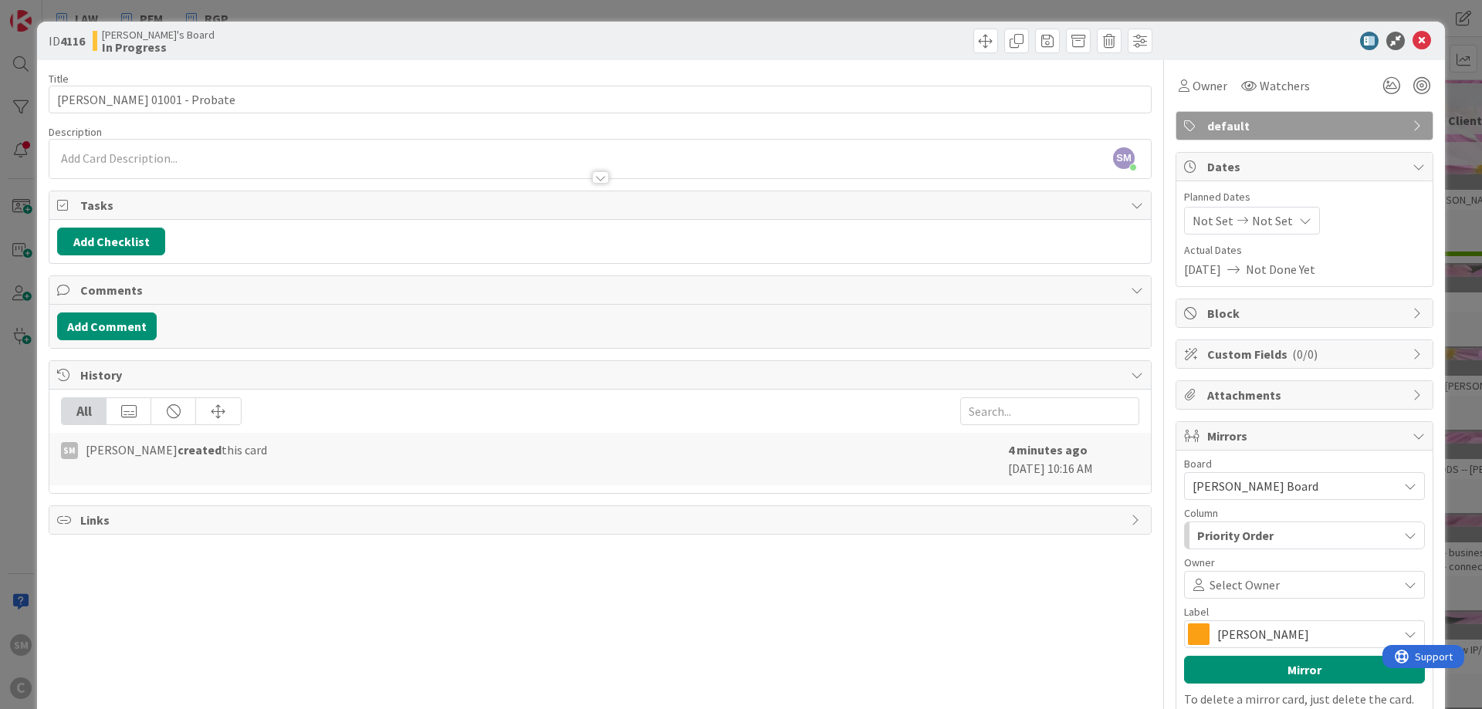
scroll to position [93, 0]
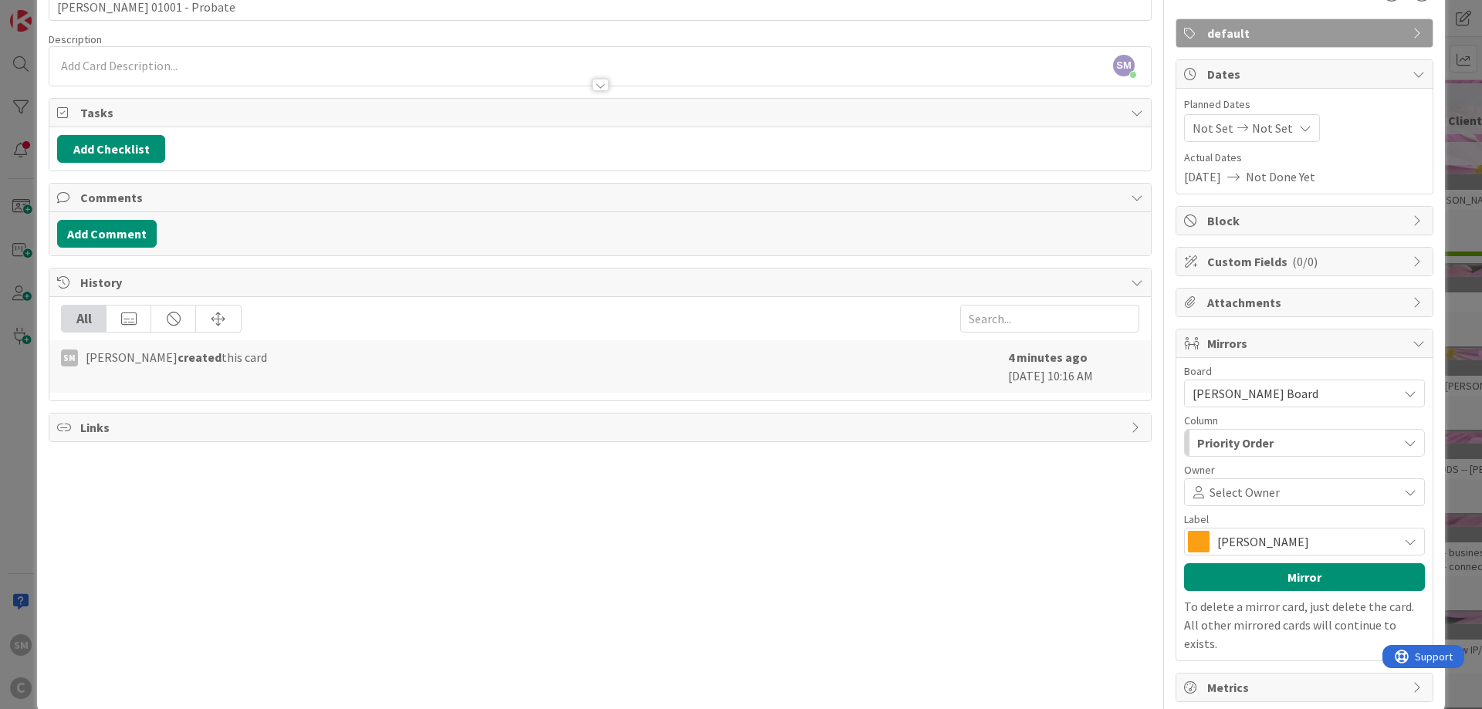
click at [1357, 542] on span "[PERSON_NAME]" at bounding box center [1303, 542] width 173 height 22
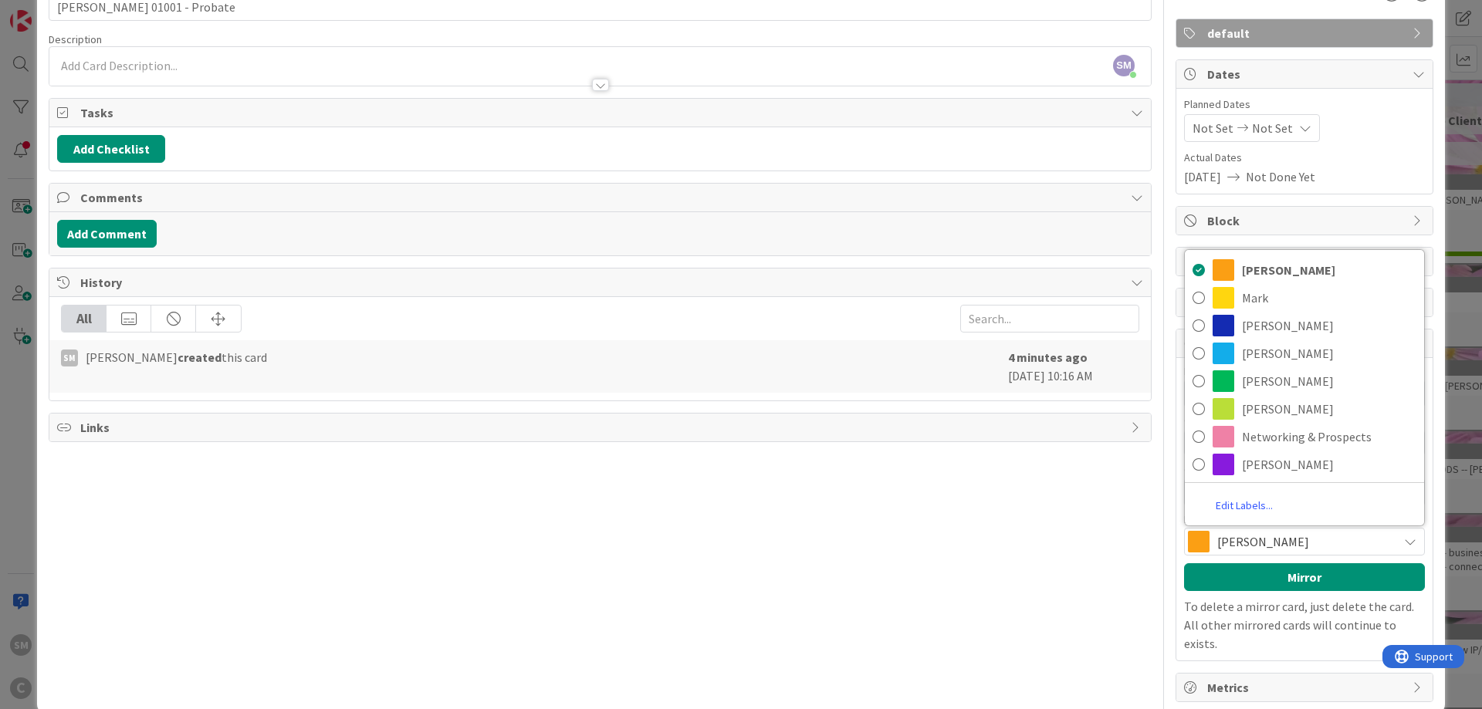
click at [1068, 550] on div "Title 32 / 128 [PERSON_NAME] 01001 - Probate Description SM [PERSON_NAME] just …" at bounding box center [600, 335] width 1103 height 735
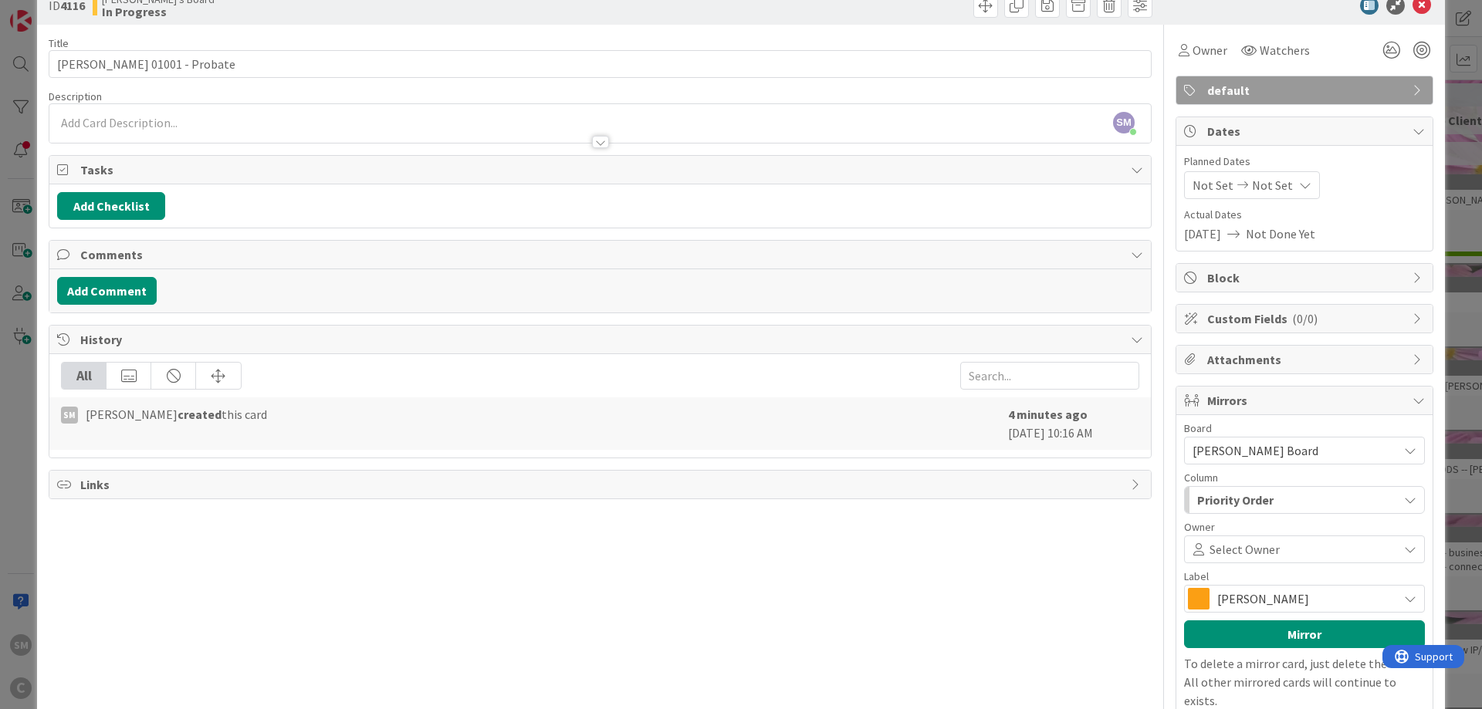
scroll to position [0, 0]
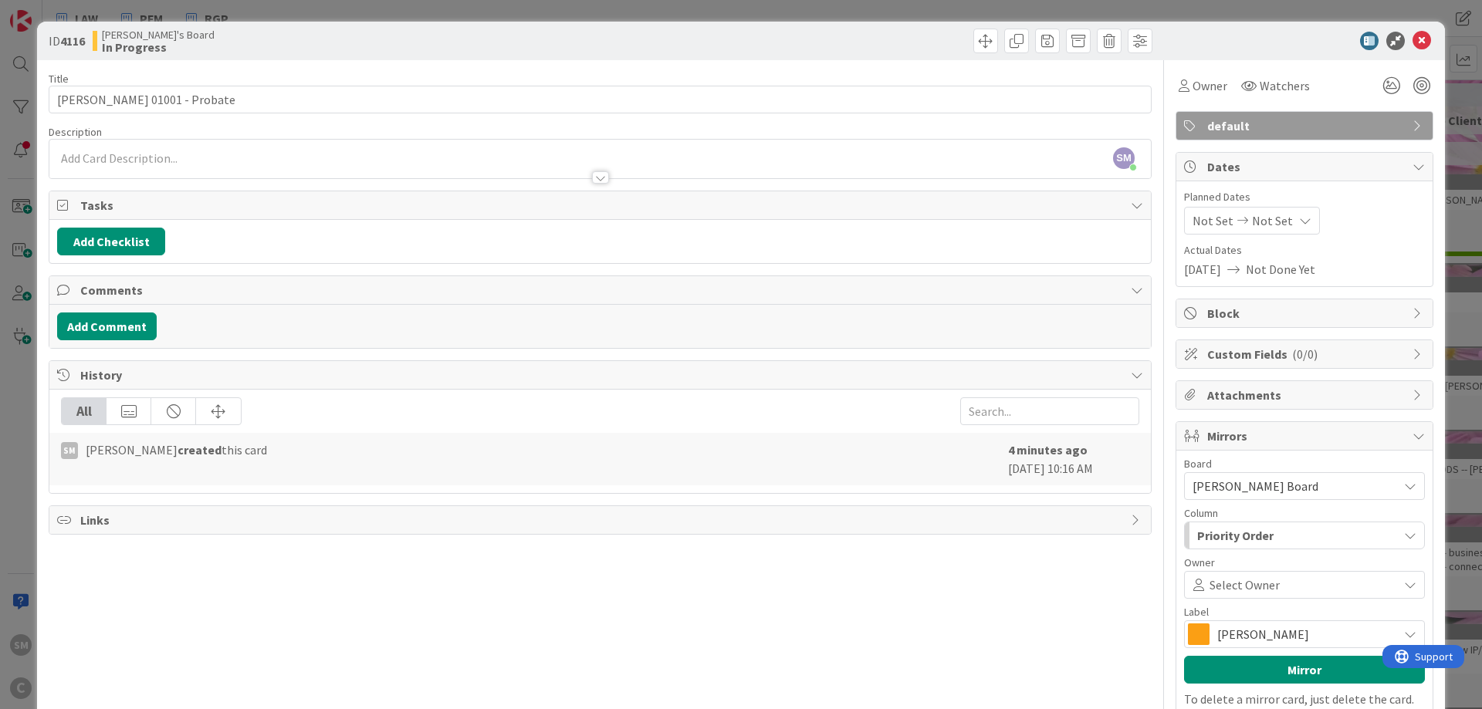
click at [1421, 52] on div "ID 4116 [PERSON_NAME]'s Board In Progress" at bounding box center [741, 41] width 1408 height 39
click at [1421, 46] on icon at bounding box center [1422, 41] width 19 height 19
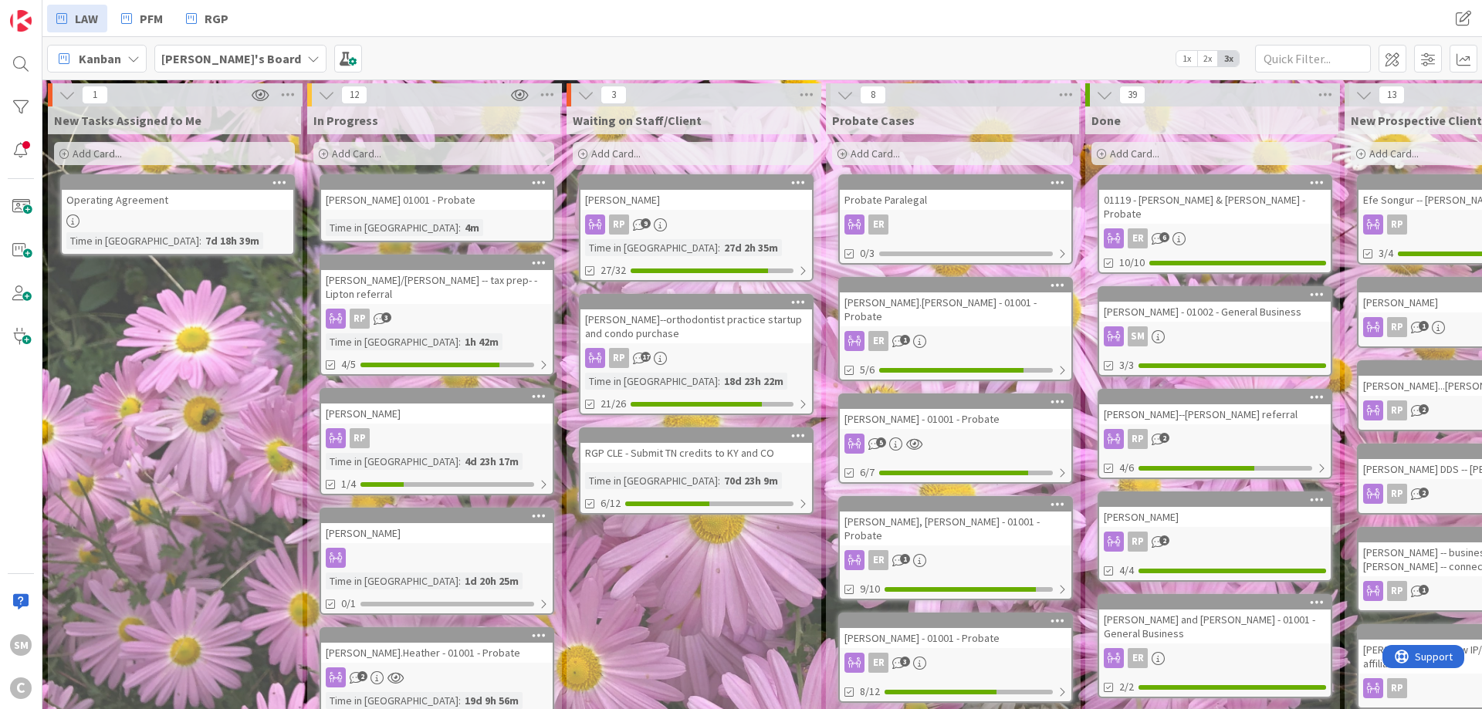
click at [455, 541] on div "[PERSON_NAME]" at bounding box center [437, 533] width 232 height 20
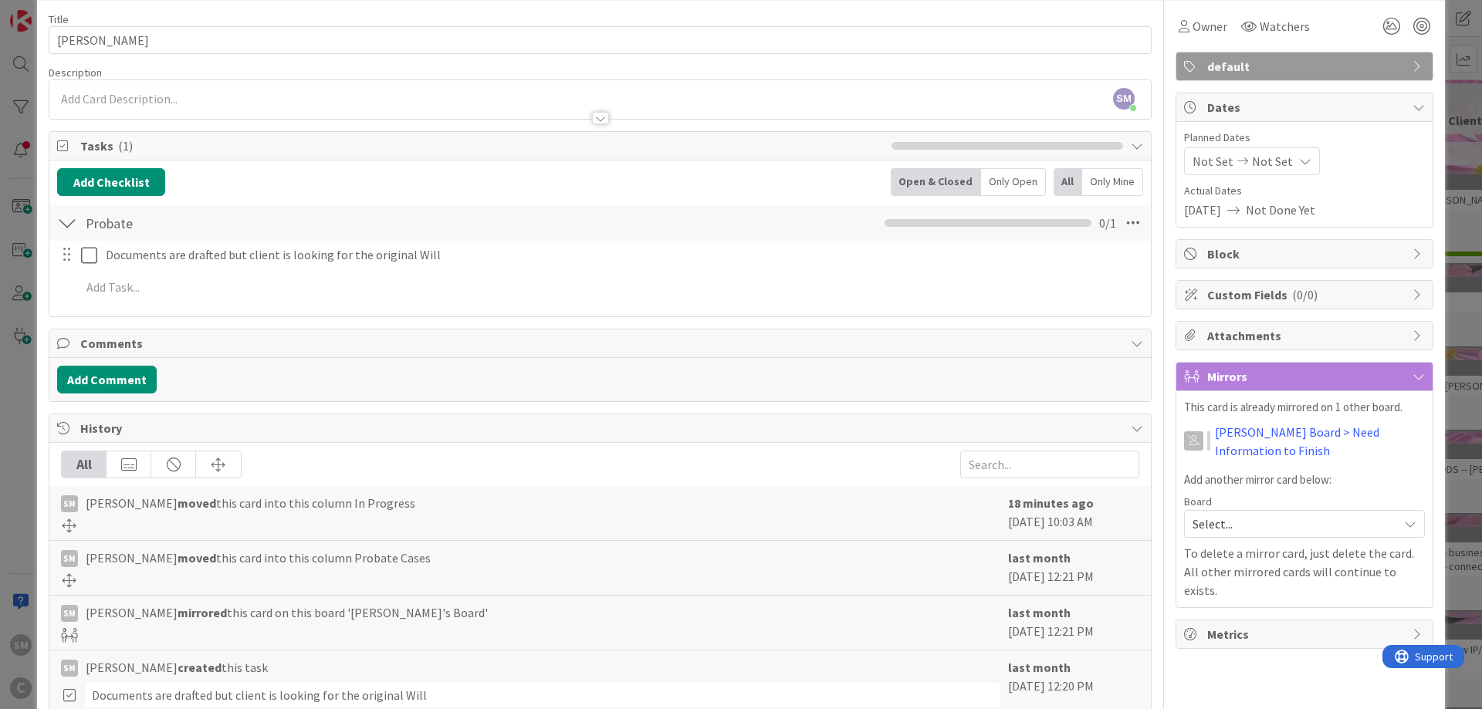
scroll to position [93, 0]
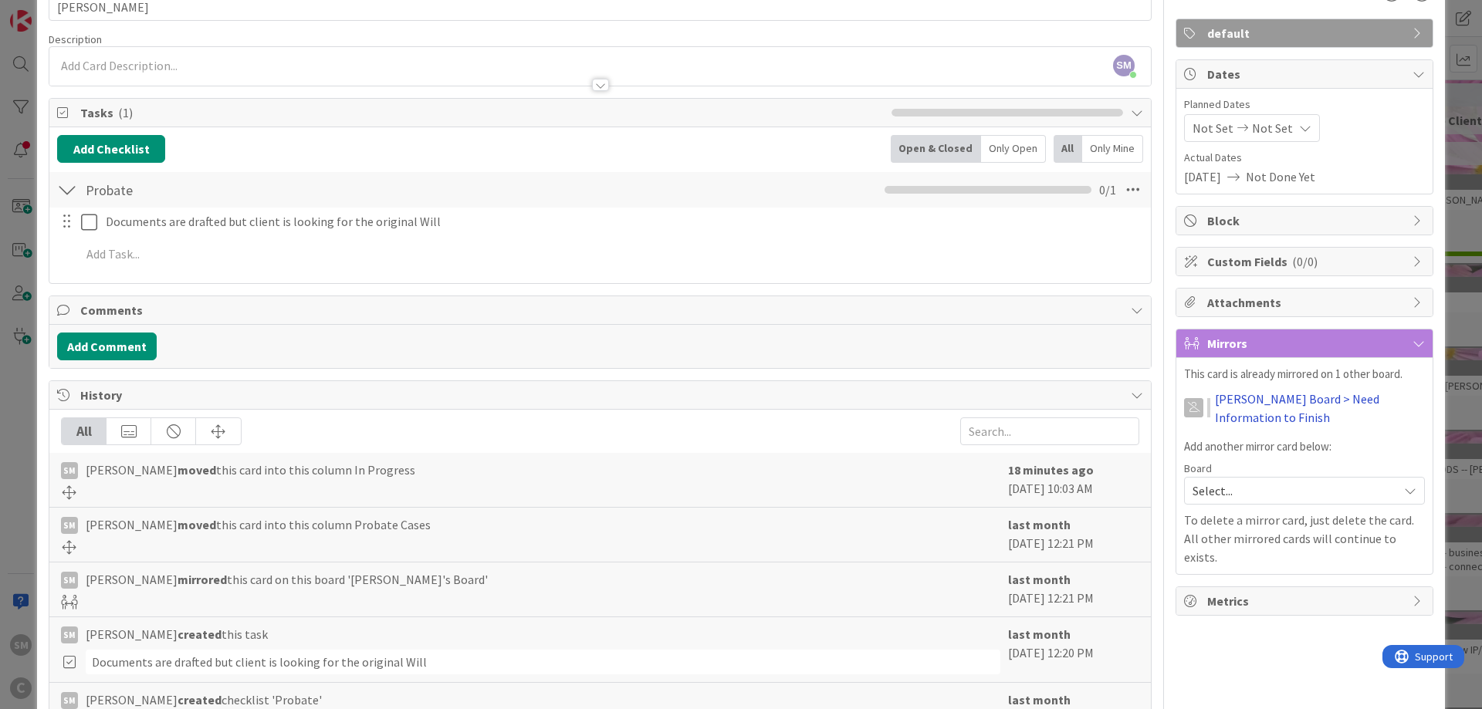
click at [1281, 403] on link "[PERSON_NAME] Board > Need Information to Finish" at bounding box center [1320, 408] width 210 height 37
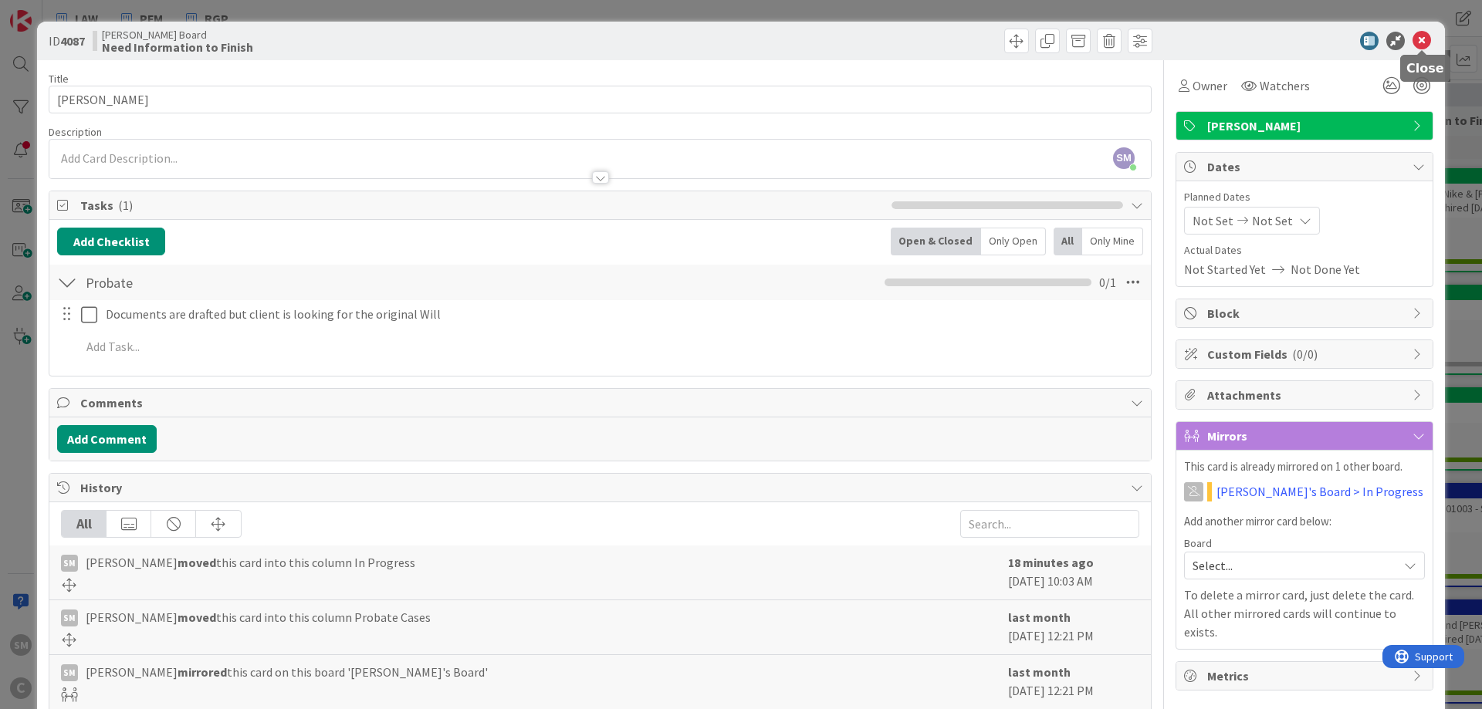
click at [1429, 42] on icon at bounding box center [1422, 41] width 19 height 19
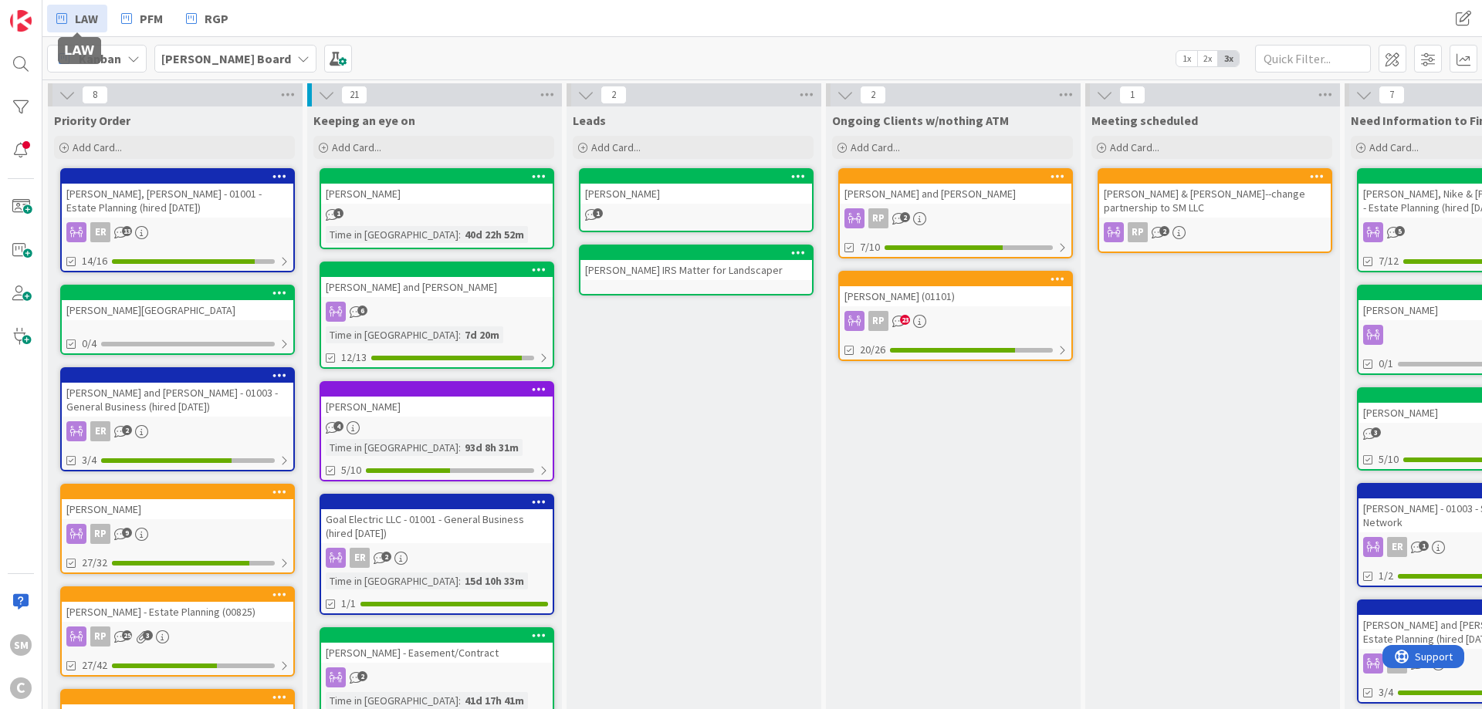
click at [88, 20] on span "LAW" at bounding box center [86, 18] width 23 height 19
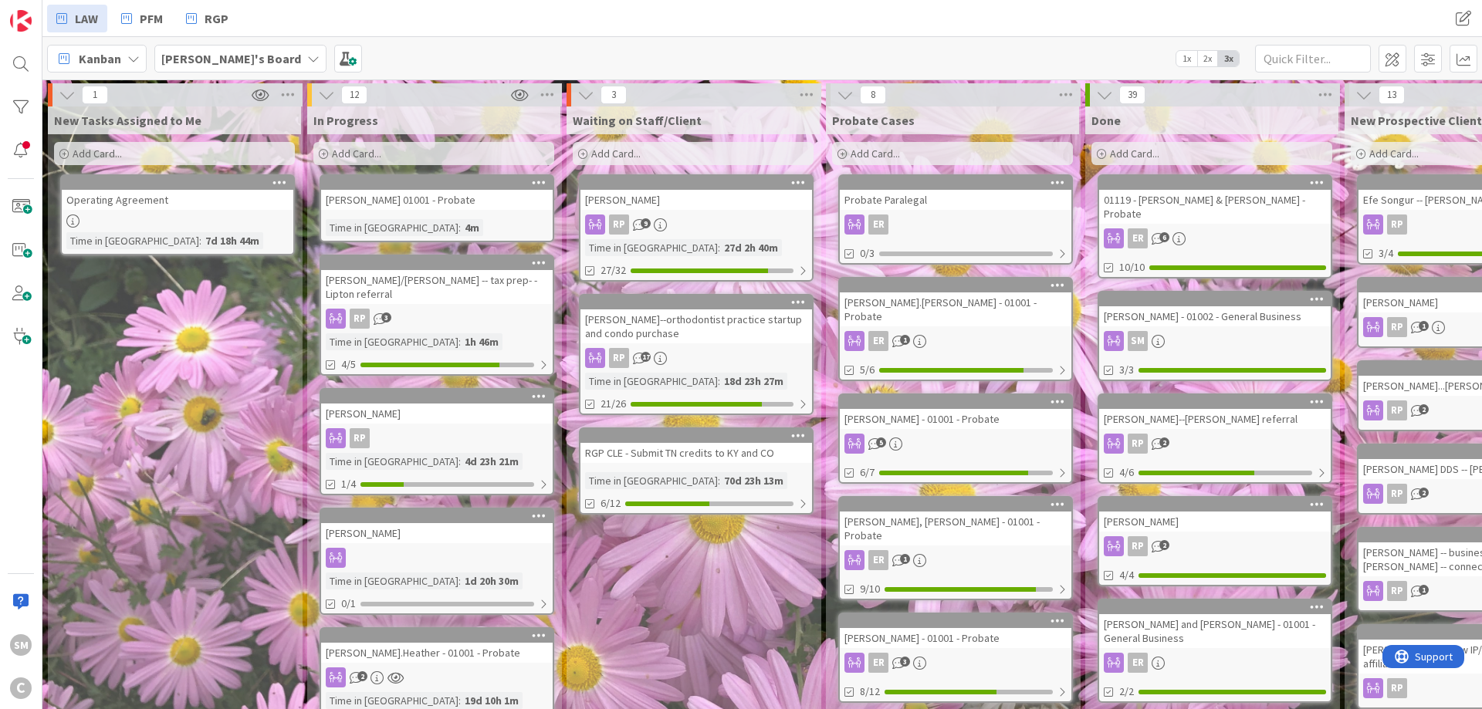
click at [466, 212] on link "[PERSON_NAME] 01001 - Probate Time in Column : 4m" at bounding box center [437, 208] width 235 height 68
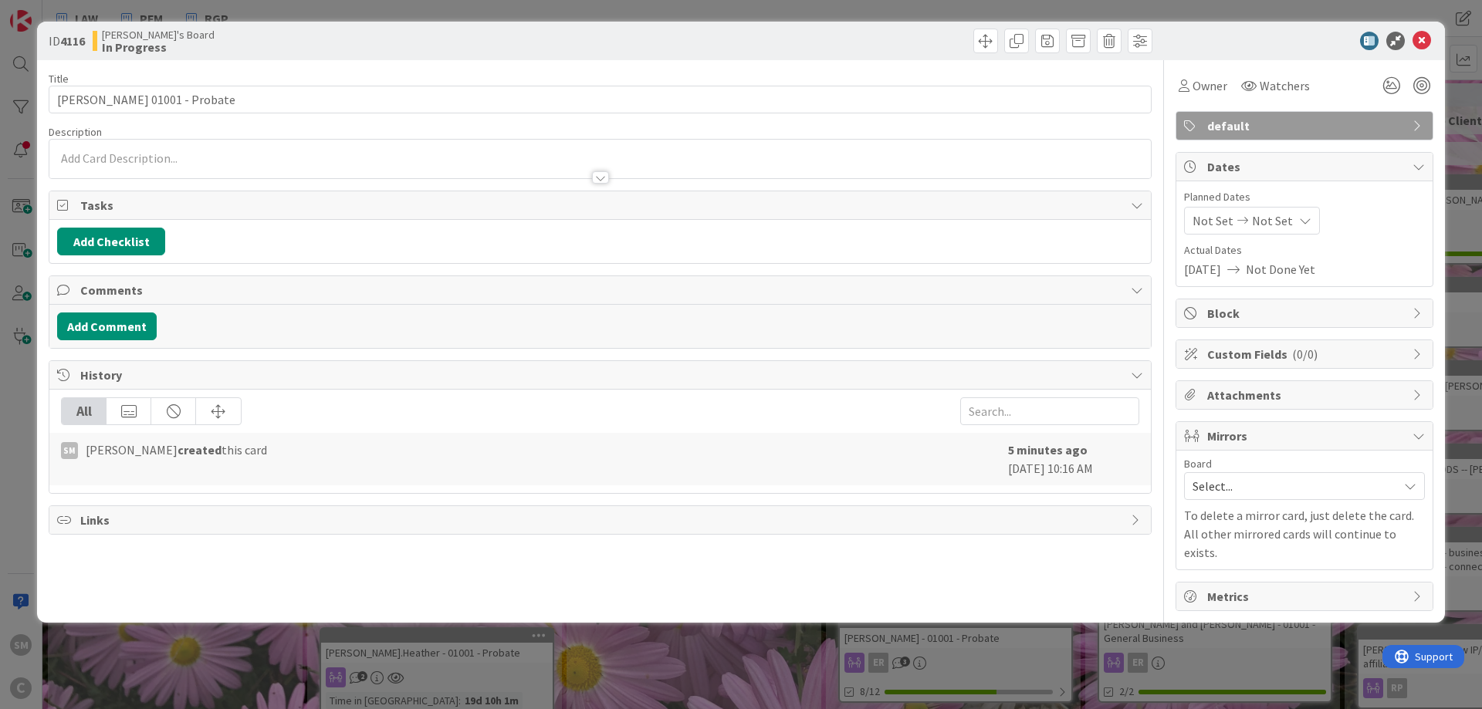
click at [1305, 489] on span "Select..." at bounding box center [1292, 487] width 198 height 22
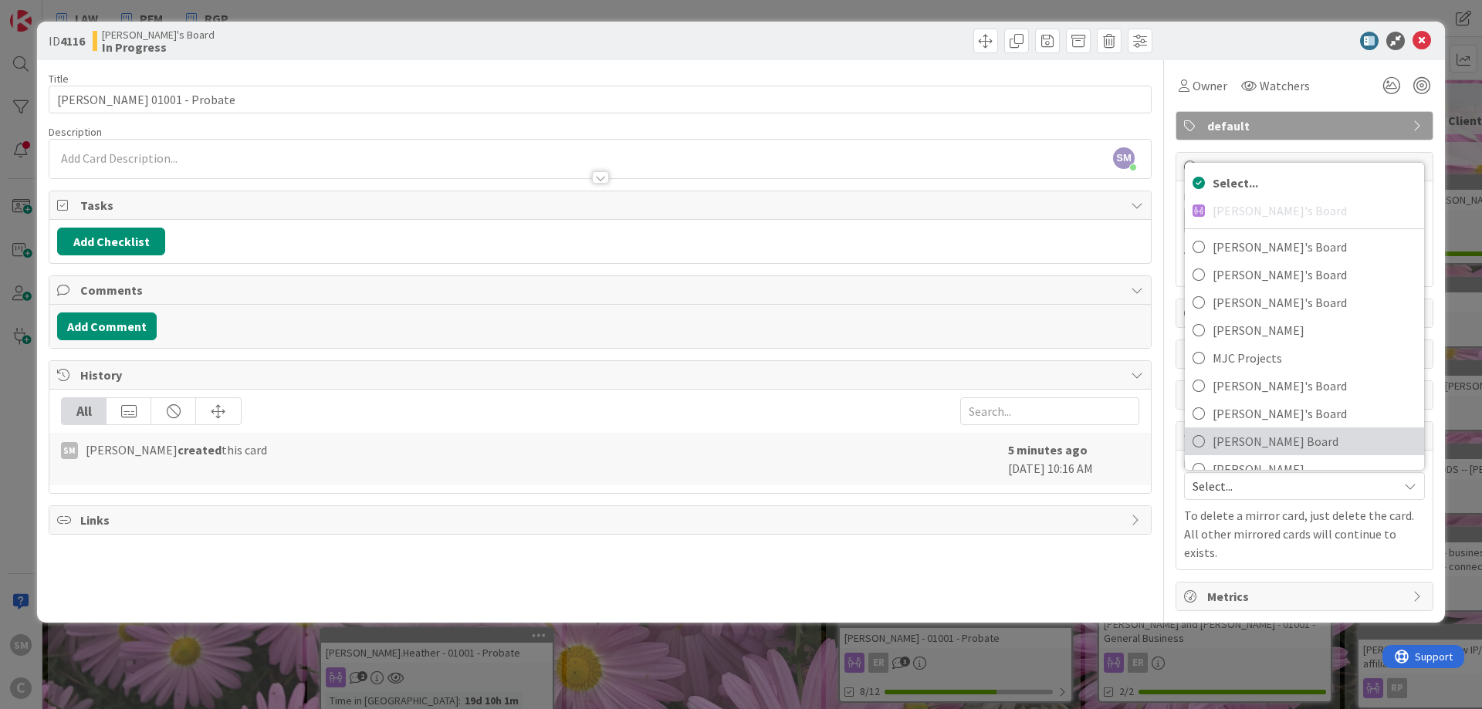
click at [1279, 442] on span "[PERSON_NAME] Board" at bounding box center [1315, 441] width 204 height 23
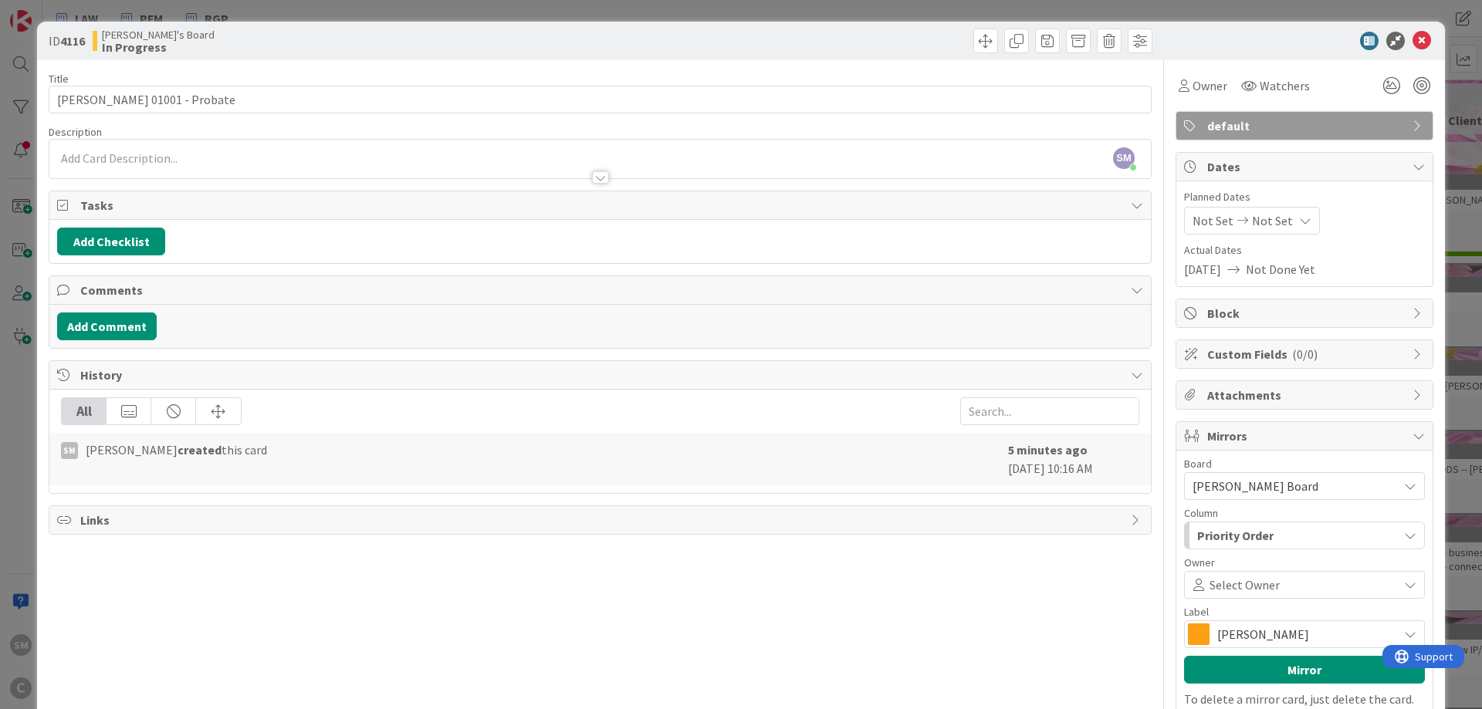
click at [1293, 628] on span "[PERSON_NAME]" at bounding box center [1303, 635] width 173 height 22
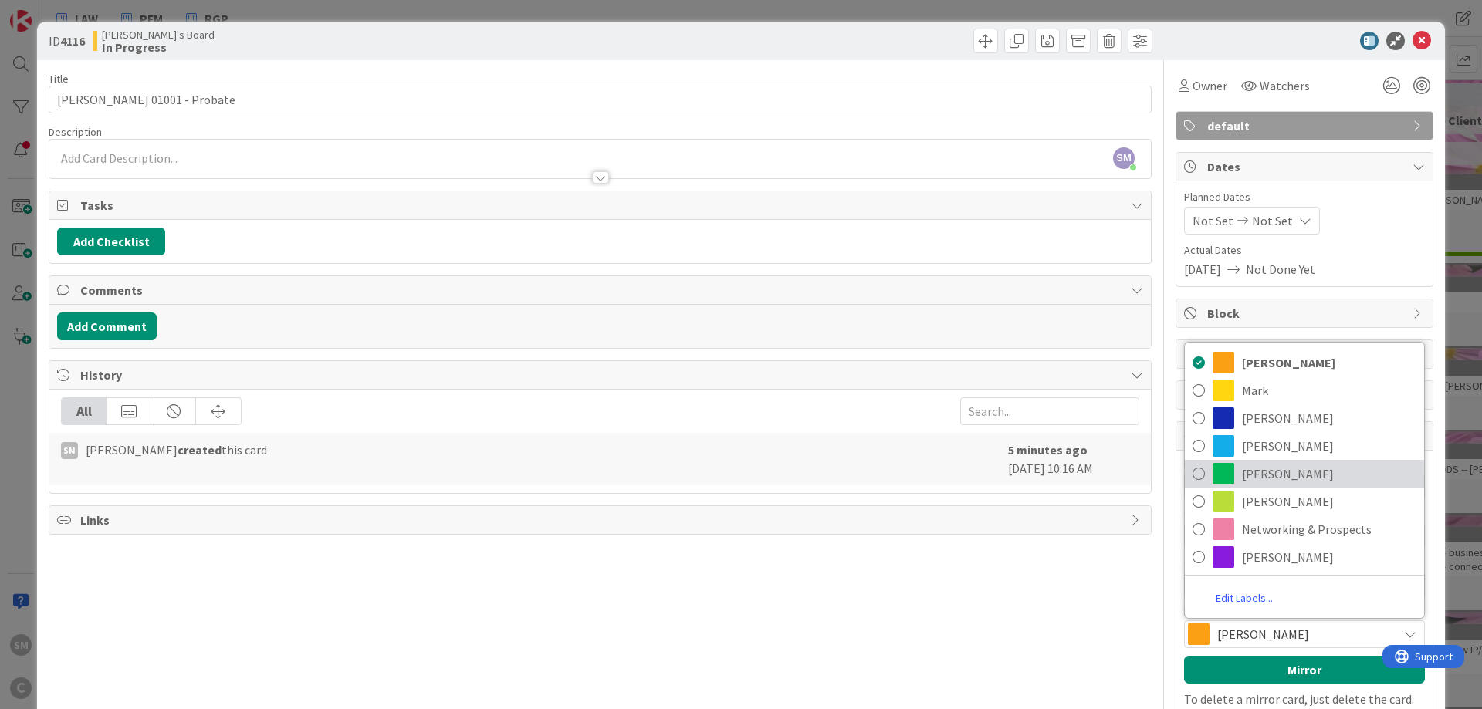
click at [1280, 480] on span "[PERSON_NAME]" at bounding box center [1329, 473] width 174 height 23
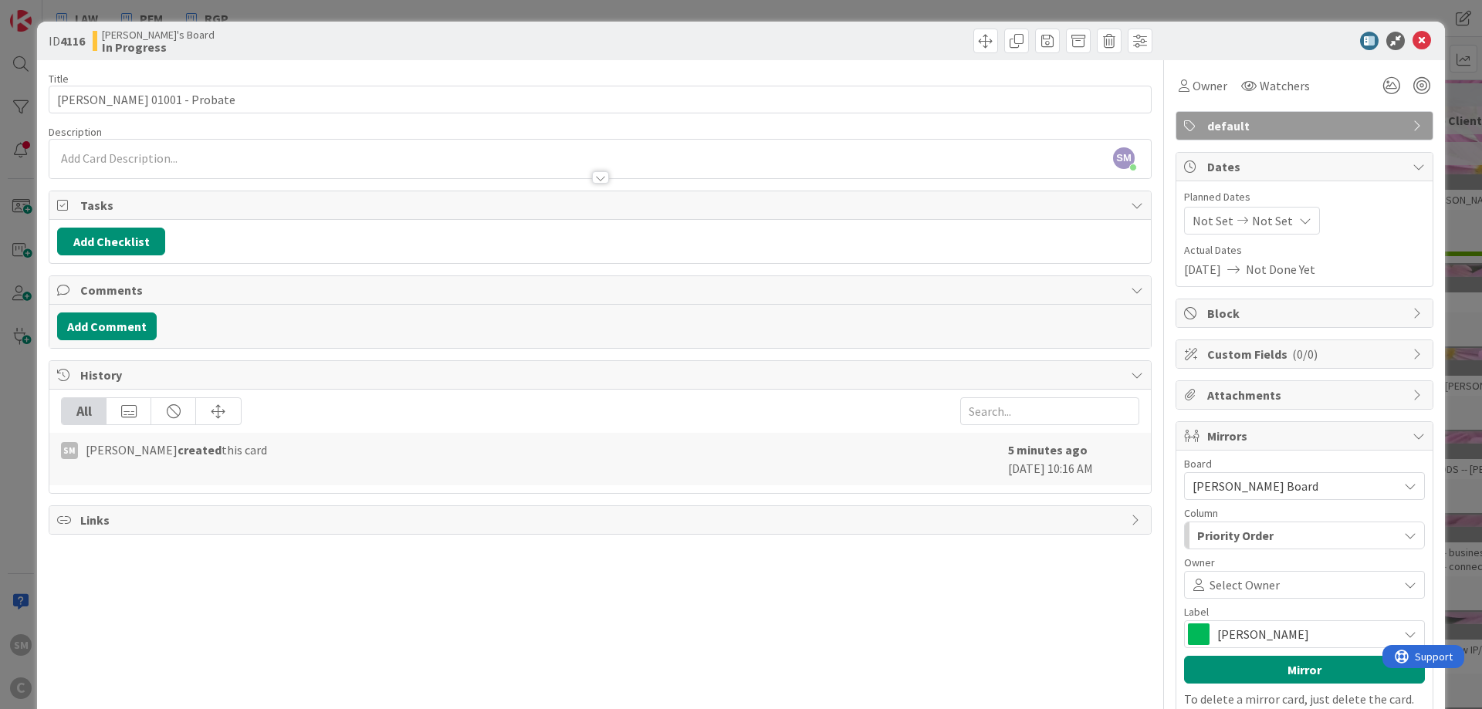
click at [1260, 537] on span "Priority Order" at bounding box center [1235, 536] width 76 height 20
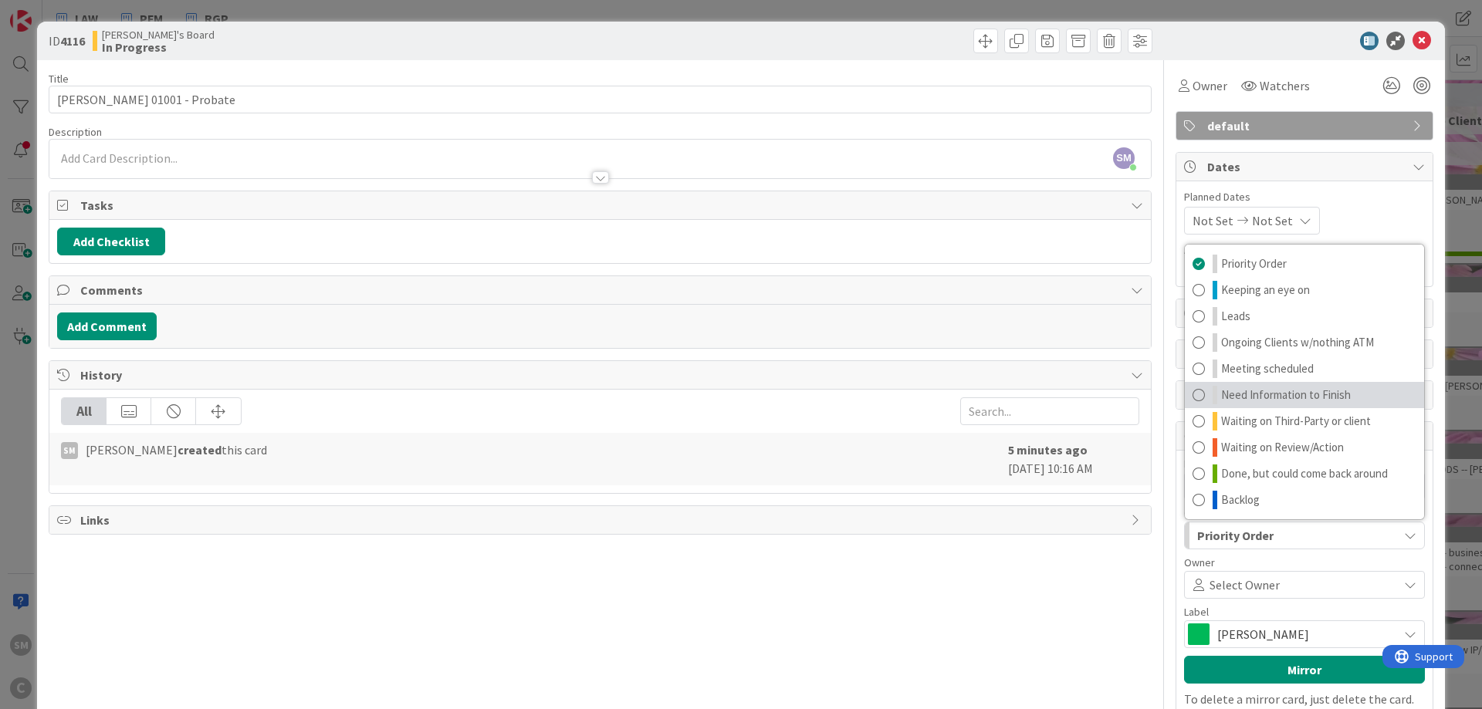
click at [1254, 395] on span "Need Information to Finish" at bounding box center [1286, 395] width 130 height 19
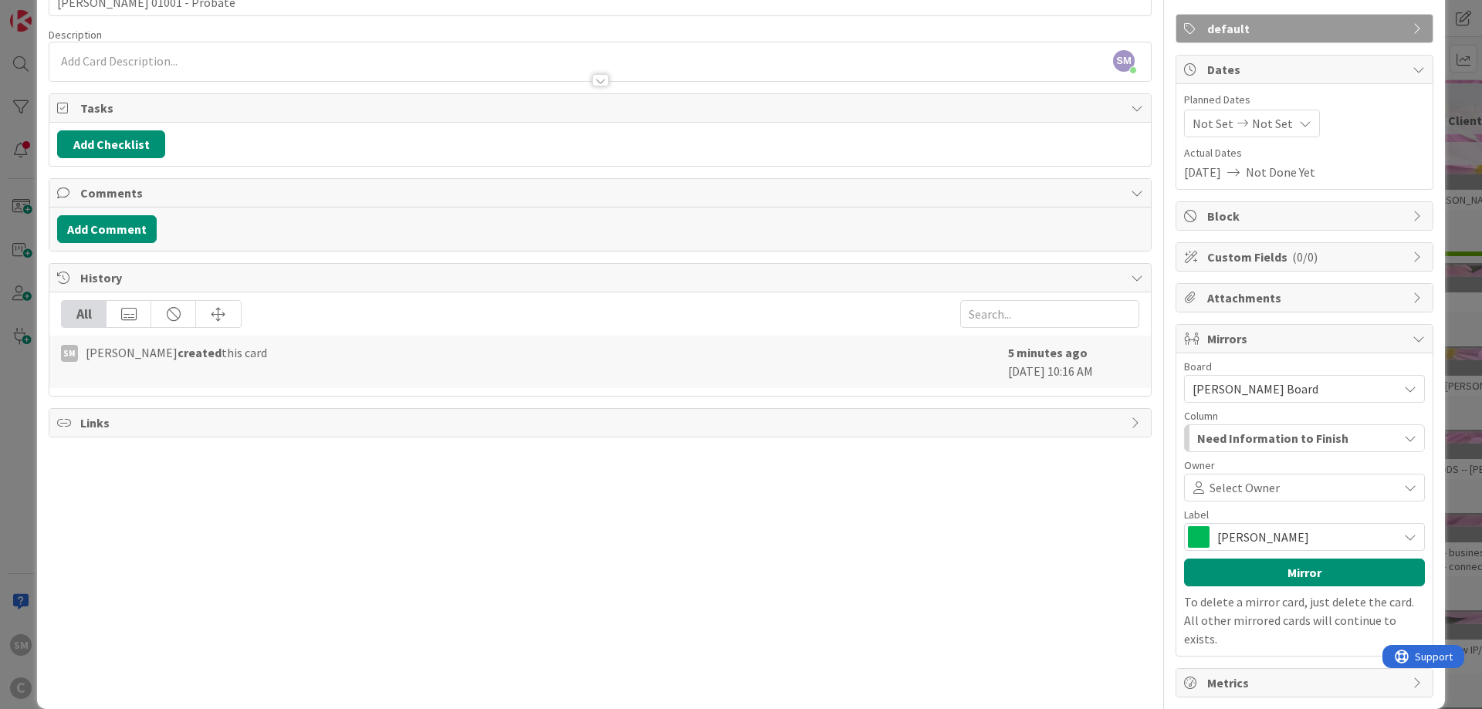
scroll to position [100, 0]
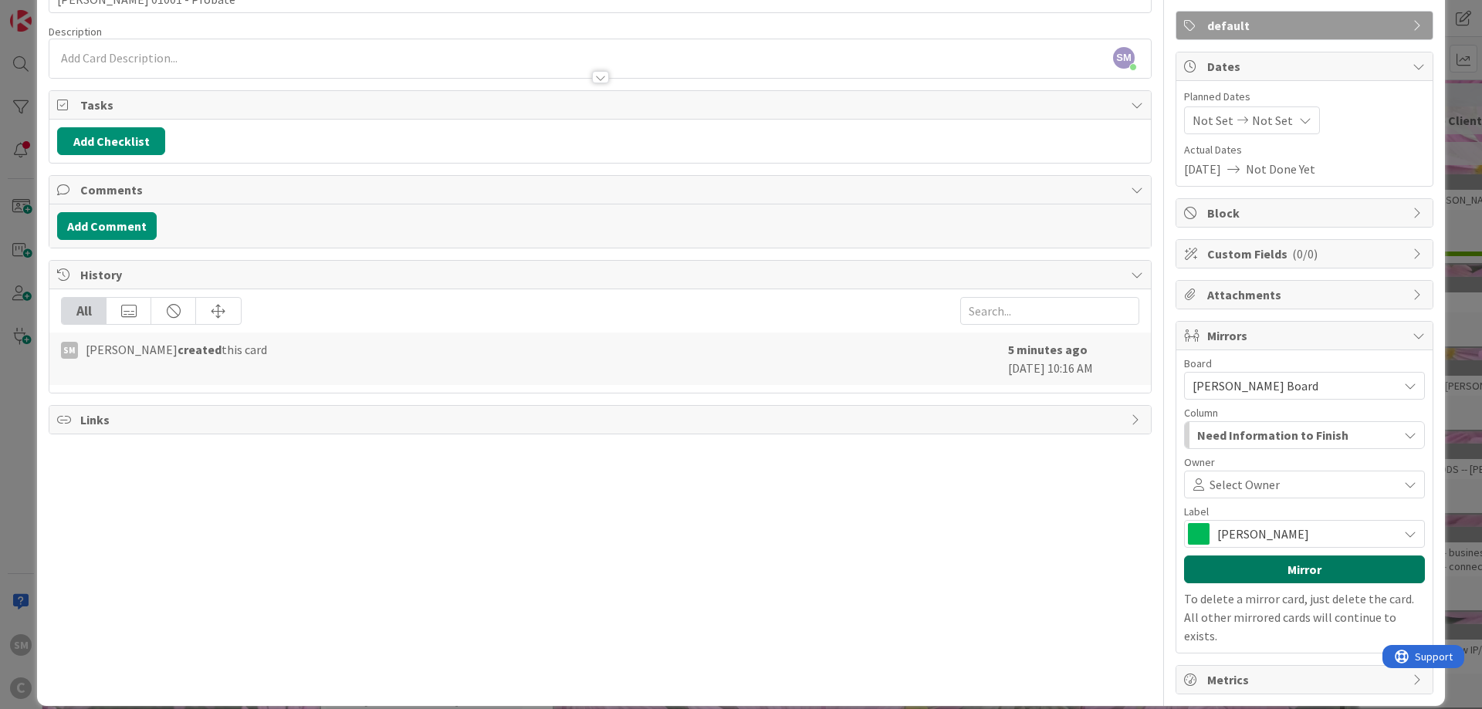
click at [1309, 569] on button "Mirror" at bounding box center [1304, 570] width 241 height 28
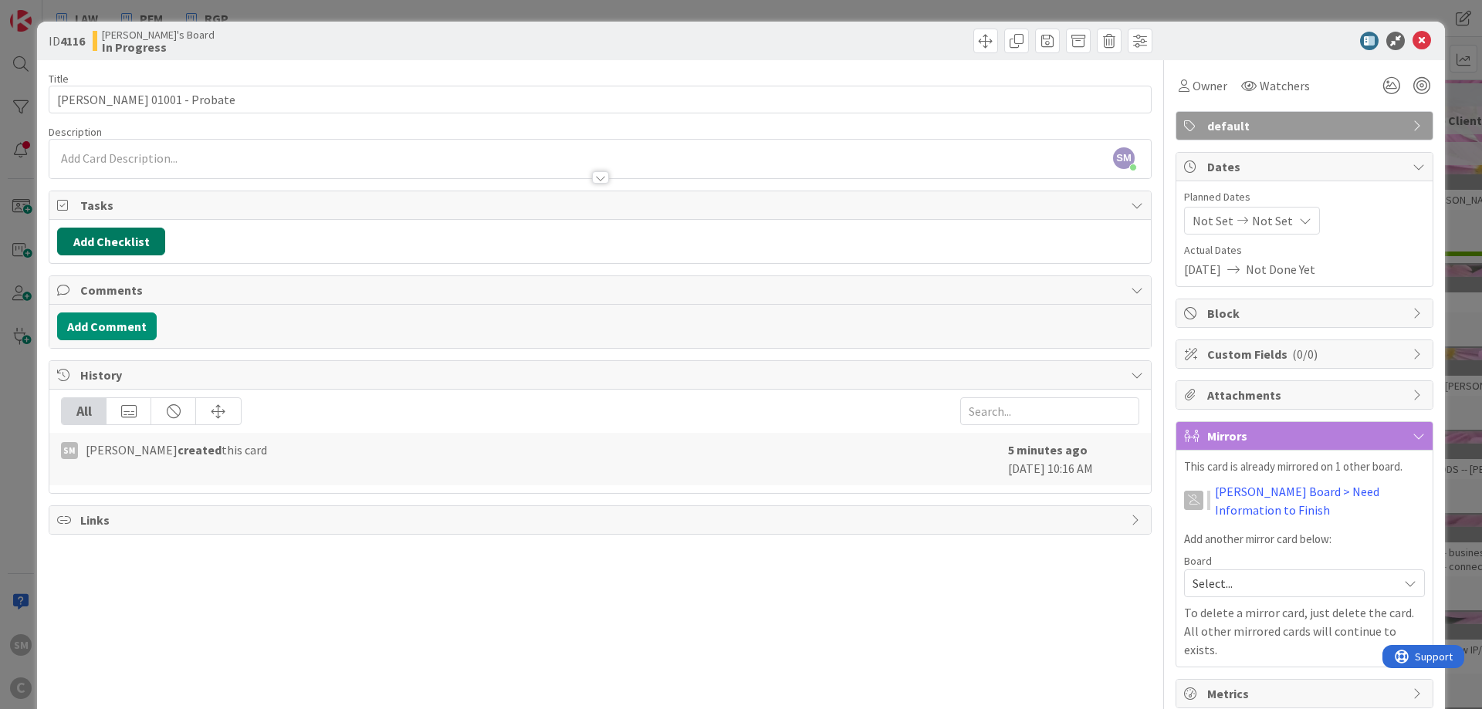
click at [115, 249] on button "Add Checklist" at bounding box center [111, 242] width 108 height 28
click at [88, 385] on link "Load template" at bounding box center [104, 380] width 79 height 15
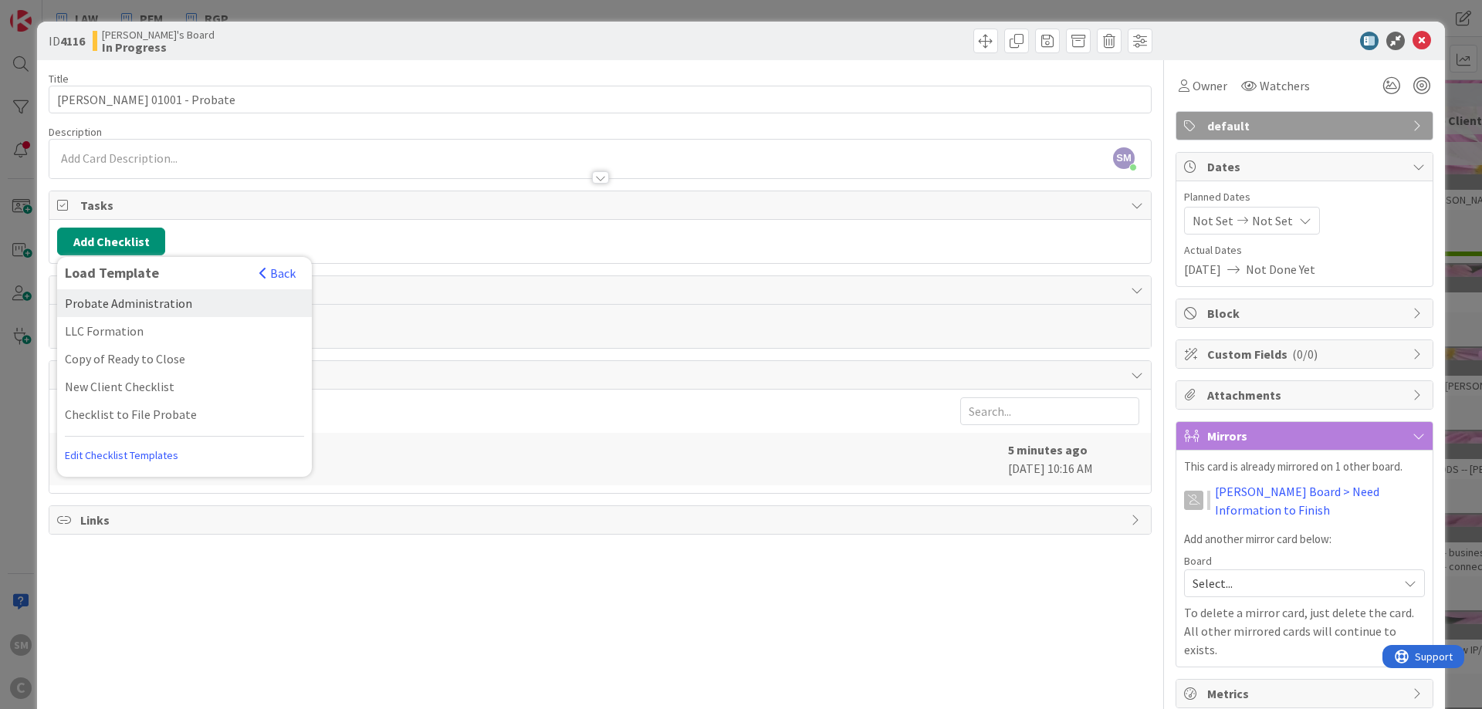
click at [123, 300] on div "Probate Administration" at bounding box center [184, 303] width 255 height 28
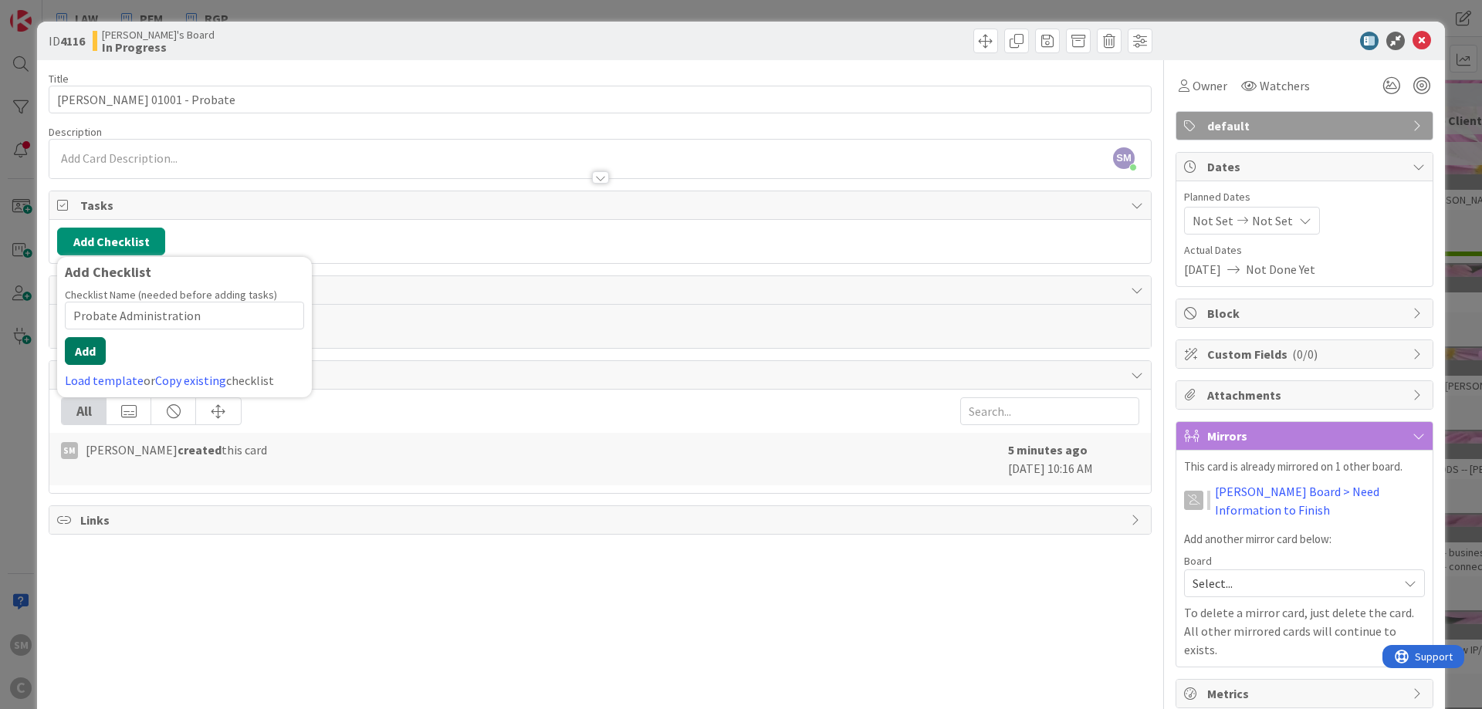
click at [90, 356] on button "Add" at bounding box center [85, 351] width 41 height 28
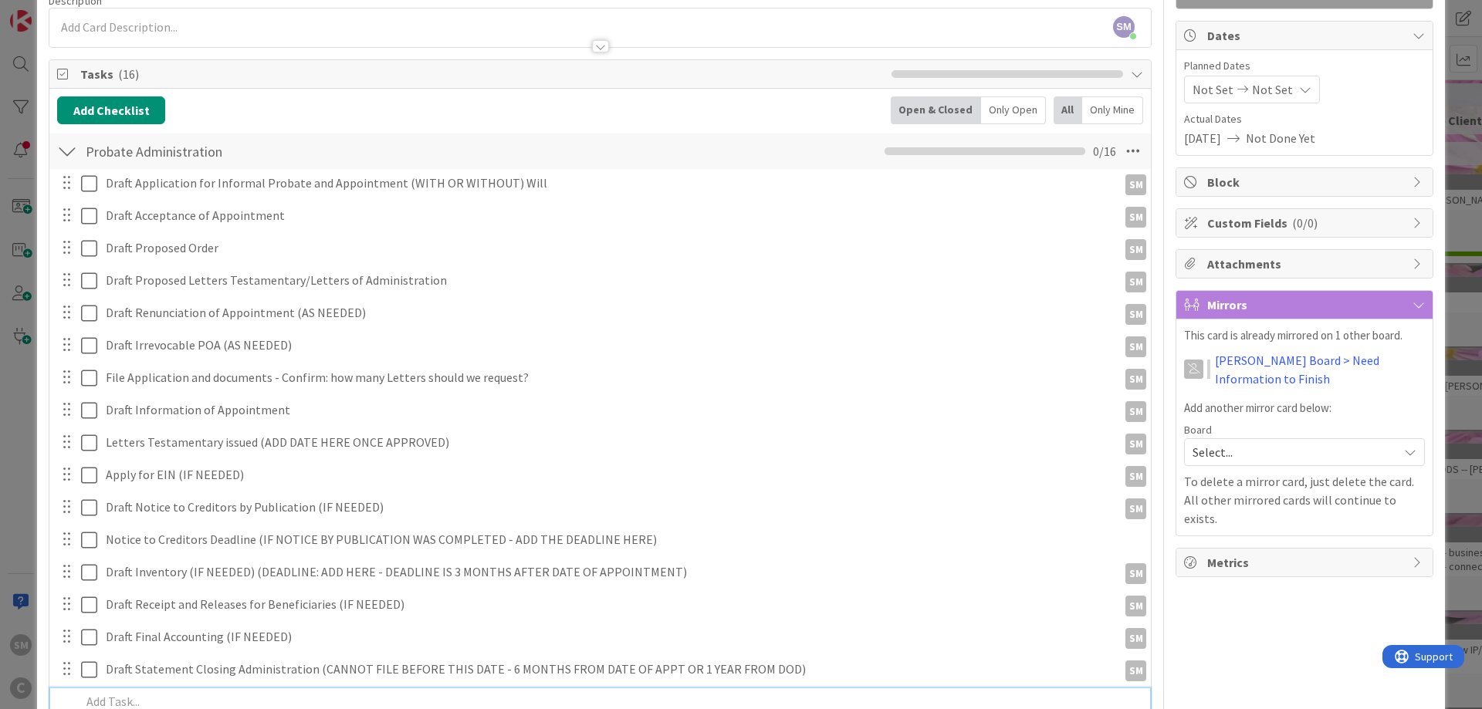
scroll to position [108, 0]
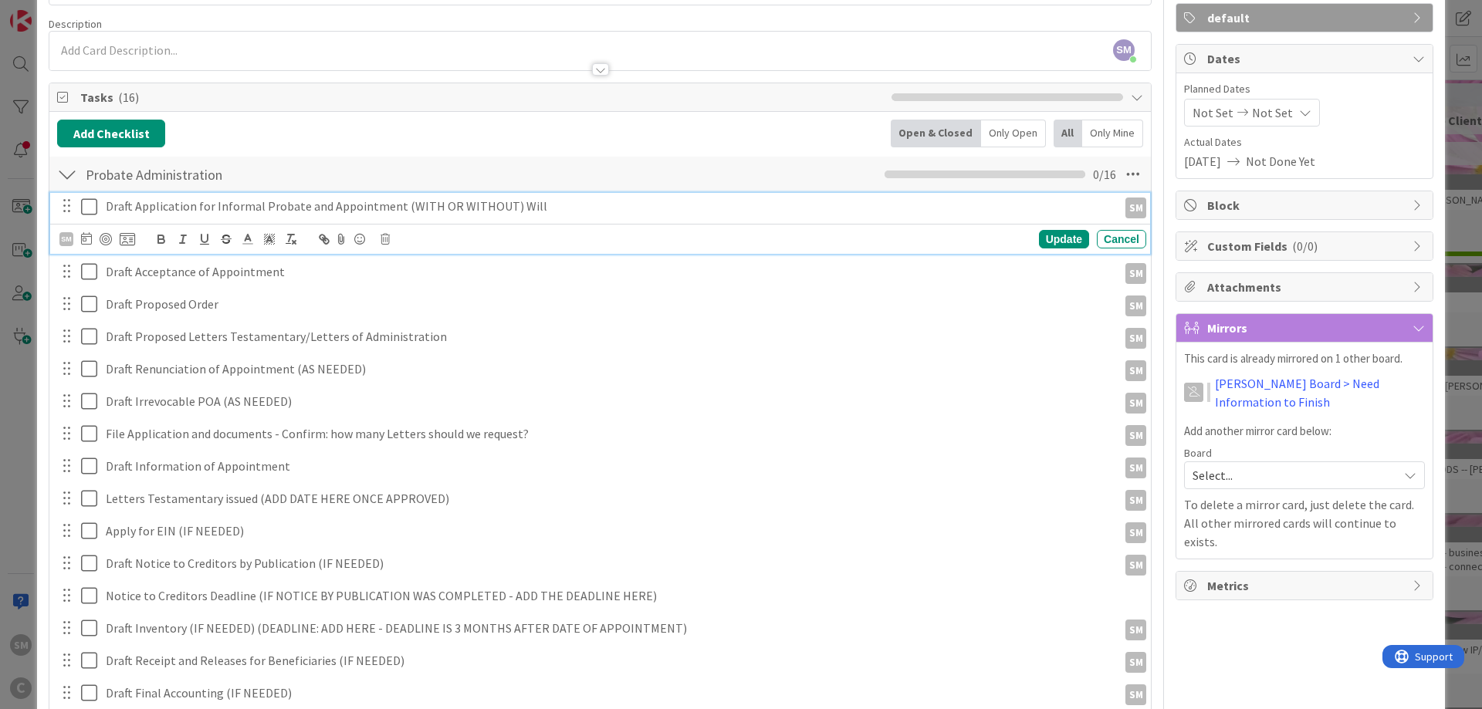
click at [195, 208] on p "Draft Application for Informal Probate and Appointment (WITH OR WITHOUT) Will" at bounding box center [609, 207] width 1006 height 18
click at [307, 210] on p "Draft Application for Informal Probate and Appointment (WITH OR WITHOUT) Will" at bounding box center [609, 207] width 1006 height 18
click at [303, 212] on p "Draft Application for Informal Probate and Appointment (WITH OR WITHOUT) Will" at bounding box center [609, 207] width 1006 height 18
drag, startPoint x: 394, startPoint y: 202, endPoint x: 439, endPoint y: 201, distance: 44.8
click at [439, 201] on p "Draft Application for Informal Probate and Appointment (WITH OR WITHOUT) Will" at bounding box center [609, 207] width 1006 height 18
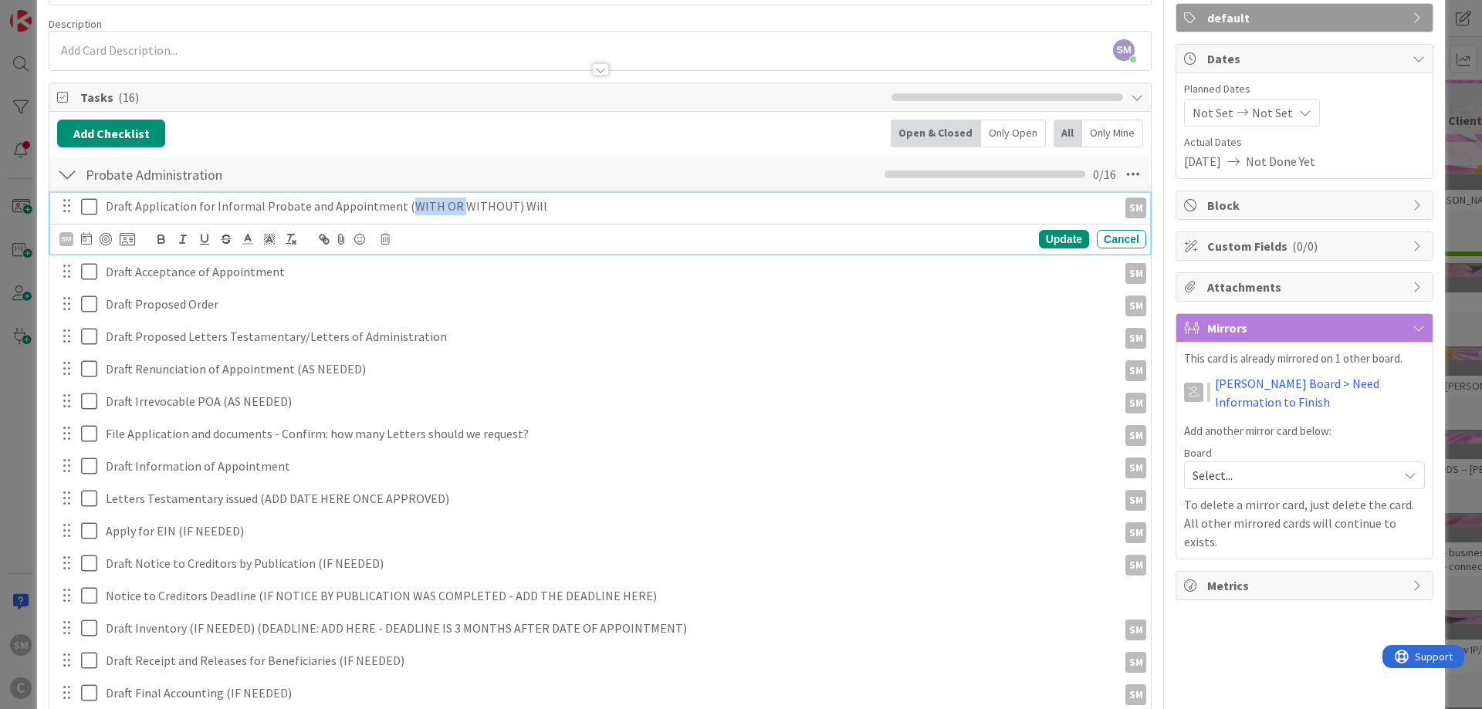
drag, startPoint x: 451, startPoint y: 205, endPoint x: 401, endPoint y: 205, distance: 50.2
click at [401, 205] on p "Draft Application for Informal Probate and Appointment (WITH OR WITHOUT) Will" at bounding box center [609, 207] width 1006 height 18
click at [182, 204] on p "Draft Application for Informal Probate and Appointment (without Will)" at bounding box center [609, 207] width 1006 height 18
click at [69, 245] on div "SM" at bounding box center [66, 239] width 14 height 14
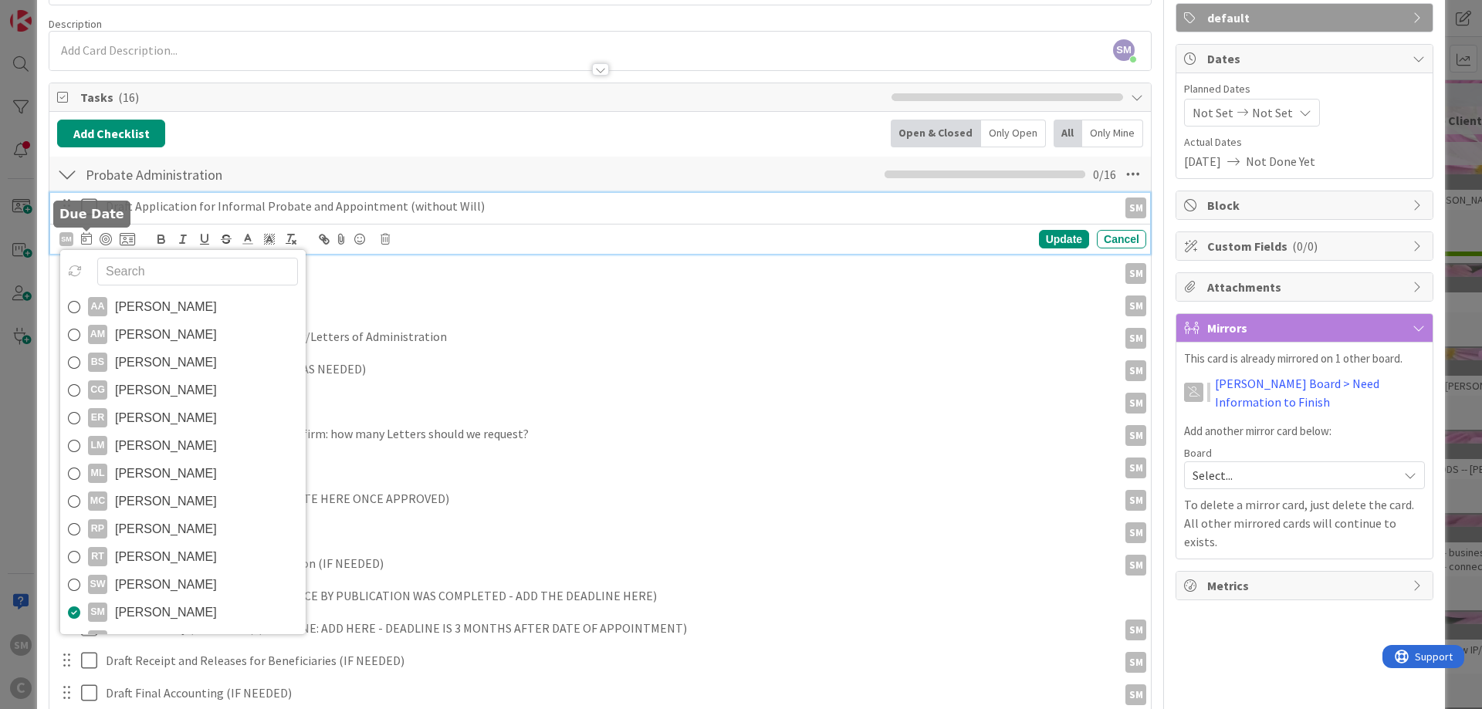
click at [89, 242] on icon at bounding box center [86, 238] width 11 height 12
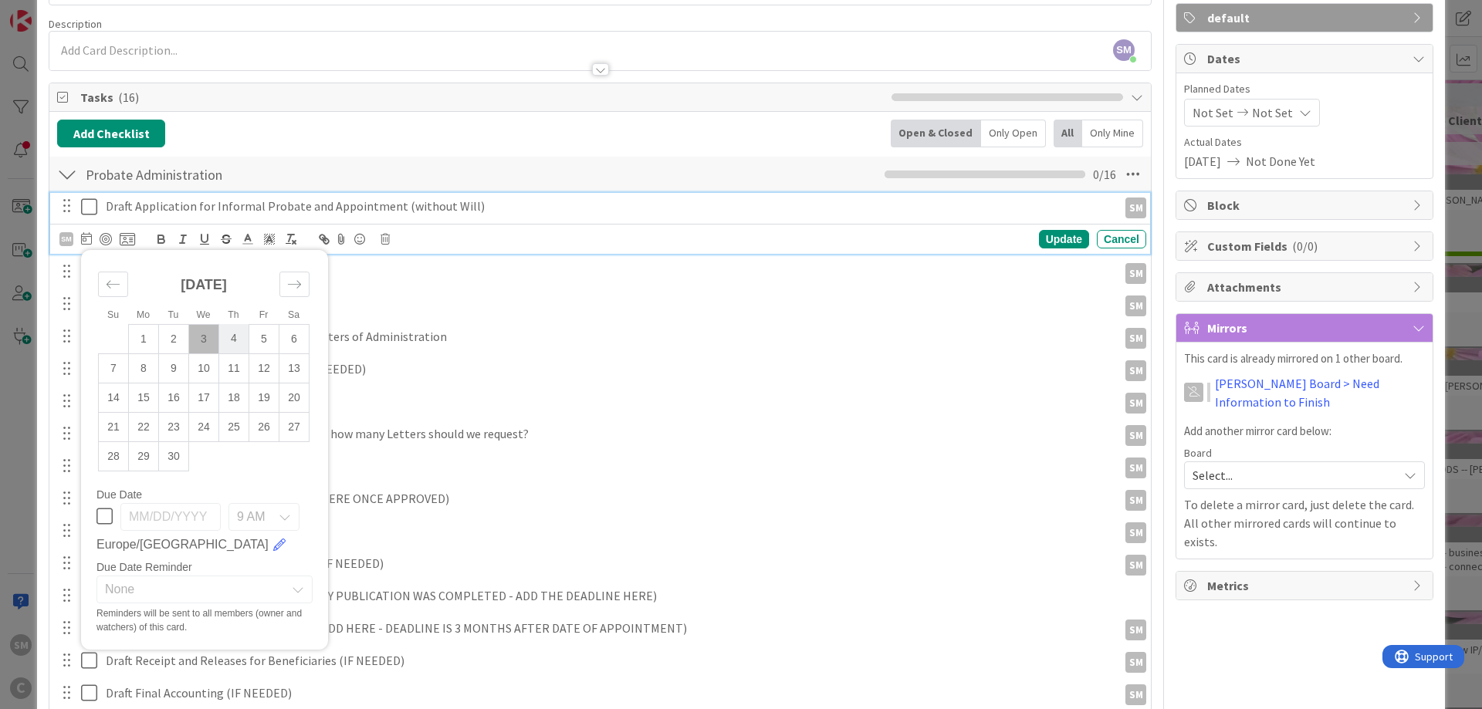
click at [239, 333] on td "4" at bounding box center [234, 338] width 30 height 29
type input "[DATE]"
click at [1068, 239] on div "Update" at bounding box center [1064, 239] width 50 height 19
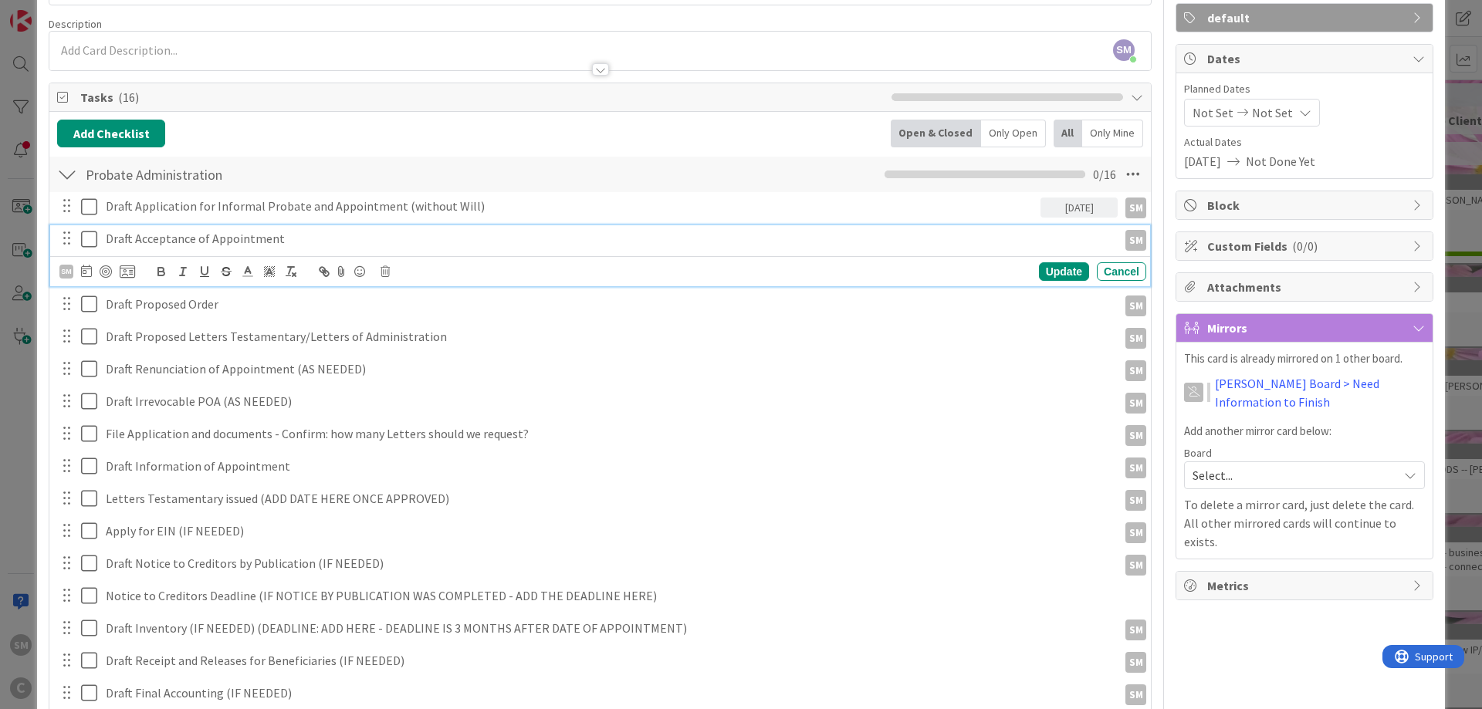
click at [157, 241] on p "Draft Acceptance of Appointment" at bounding box center [609, 239] width 1006 height 18
click at [86, 273] on icon at bounding box center [86, 271] width 11 height 12
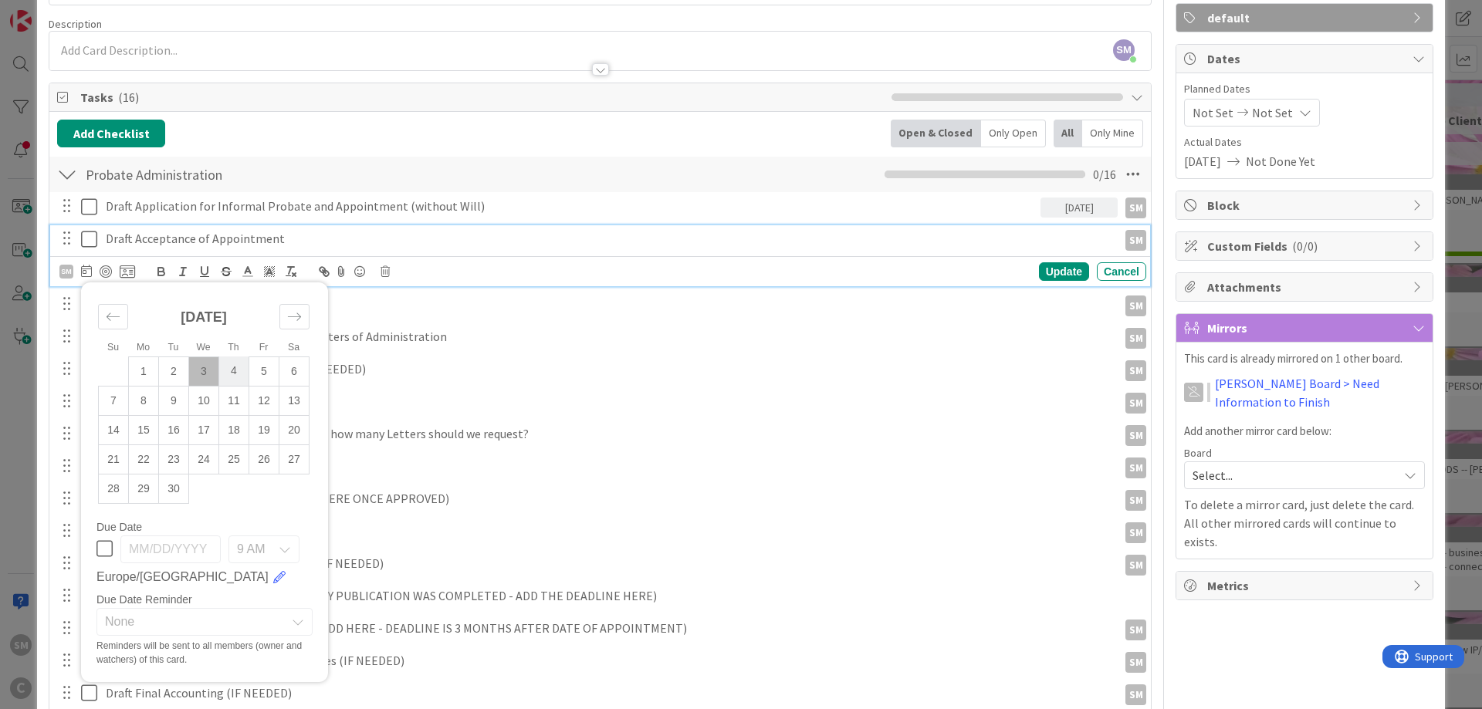
click at [234, 370] on td "4" at bounding box center [234, 371] width 30 height 29
type input "[DATE]"
click at [1056, 272] on div "Update" at bounding box center [1064, 271] width 50 height 19
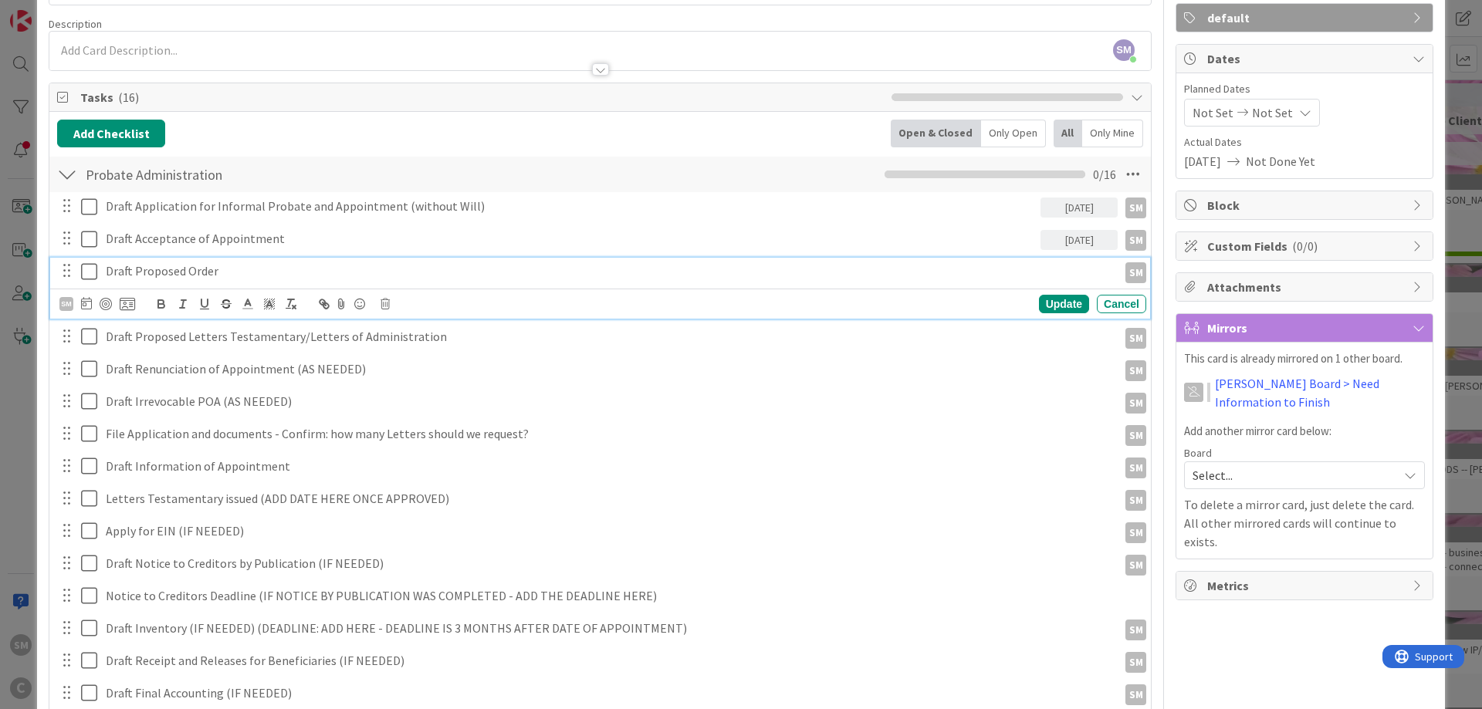
click at [178, 276] on p "Draft Proposed Order" at bounding box center [609, 271] width 1006 height 18
click at [85, 303] on icon at bounding box center [86, 303] width 11 height 12
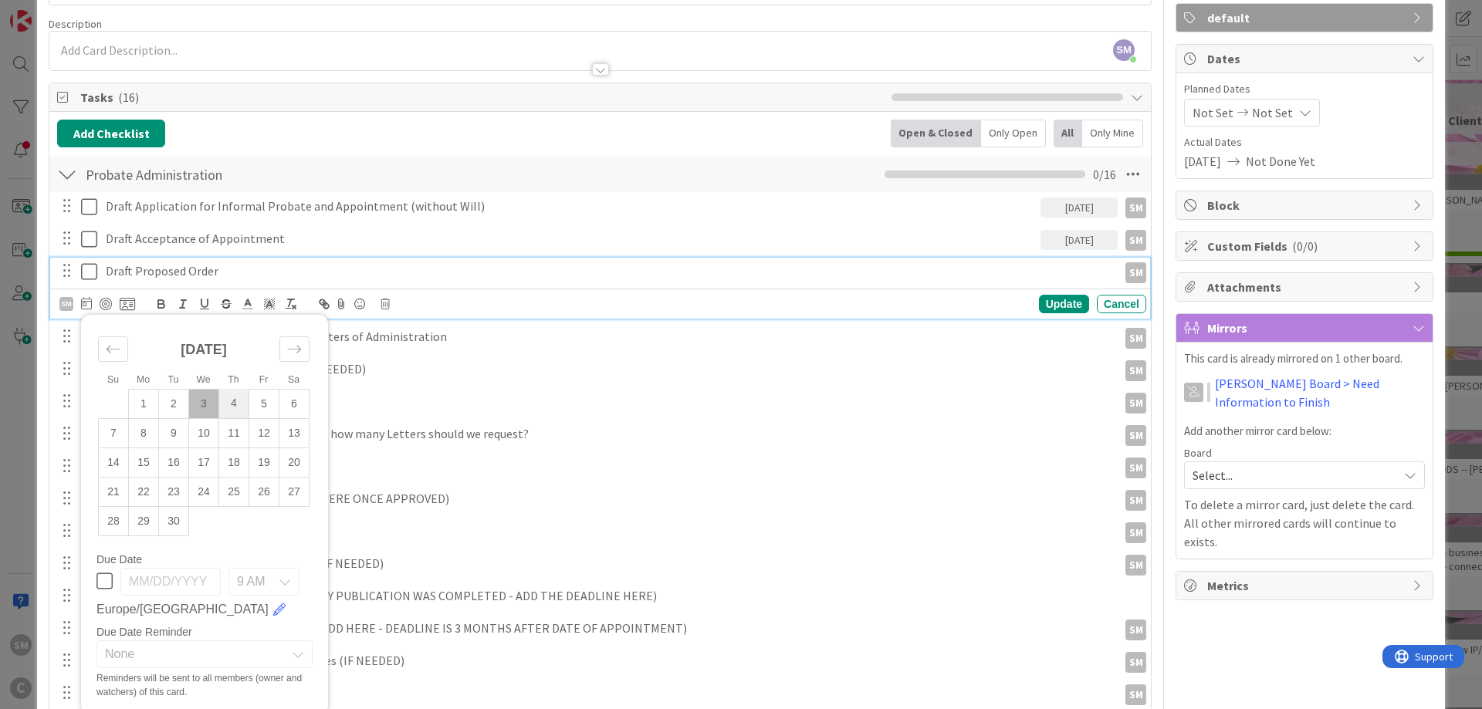
click at [232, 412] on td "4" at bounding box center [234, 403] width 30 height 29
type input "[DATE]"
click at [1046, 298] on div "Update" at bounding box center [1064, 304] width 50 height 19
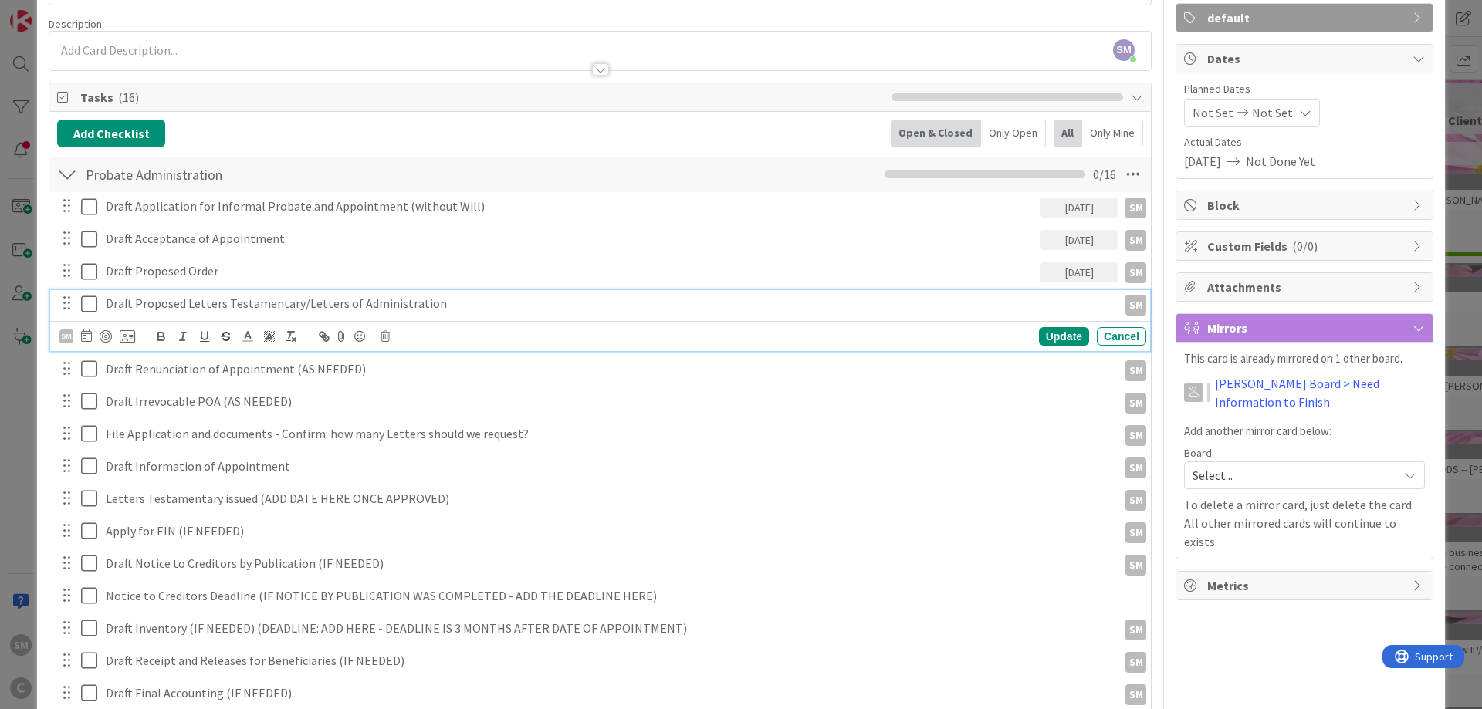
click at [168, 300] on p "Draft Proposed Letters Testamentary/Letters of Administration" at bounding box center [609, 304] width 1006 height 18
click at [86, 334] on icon at bounding box center [86, 336] width 11 height 12
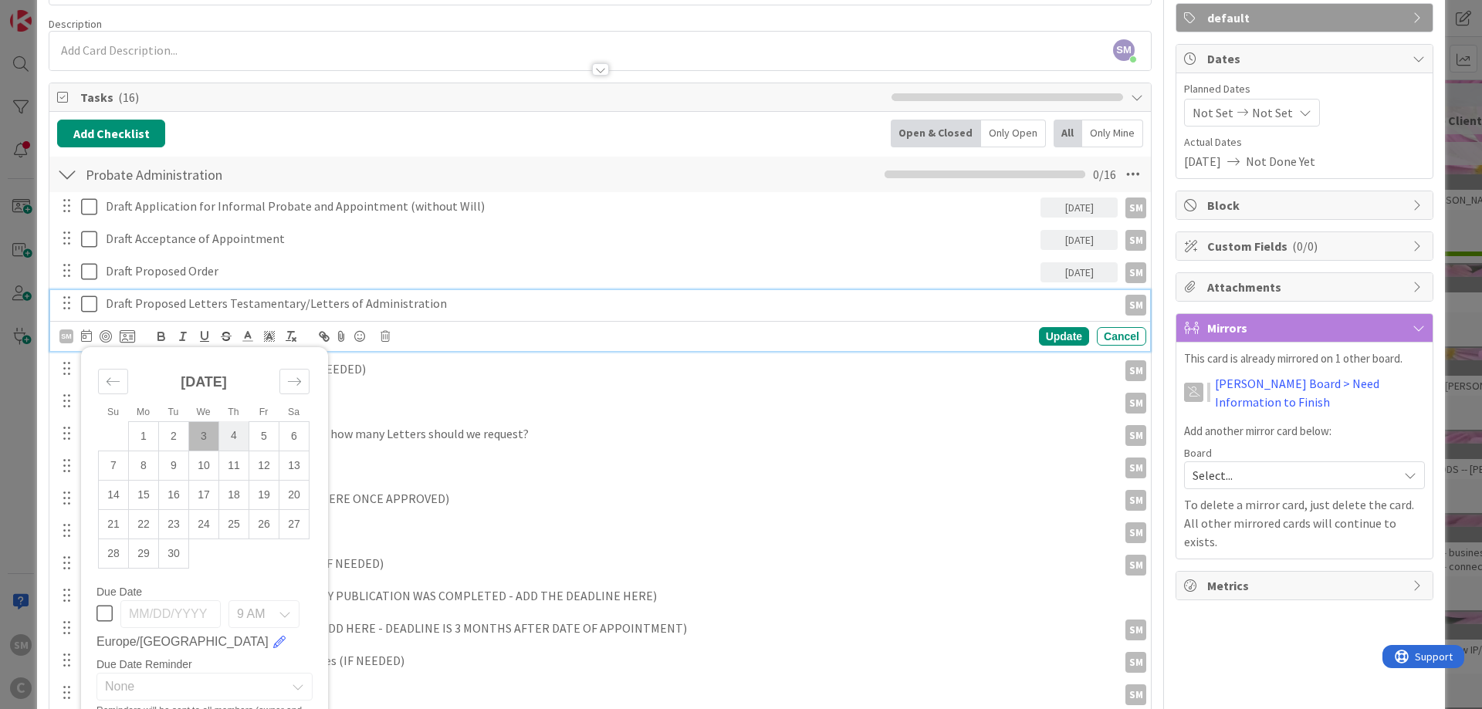
click at [235, 438] on td "4" at bounding box center [234, 435] width 30 height 29
type input "[DATE]"
click at [1068, 335] on div "Update" at bounding box center [1064, 336] width 50 height 19
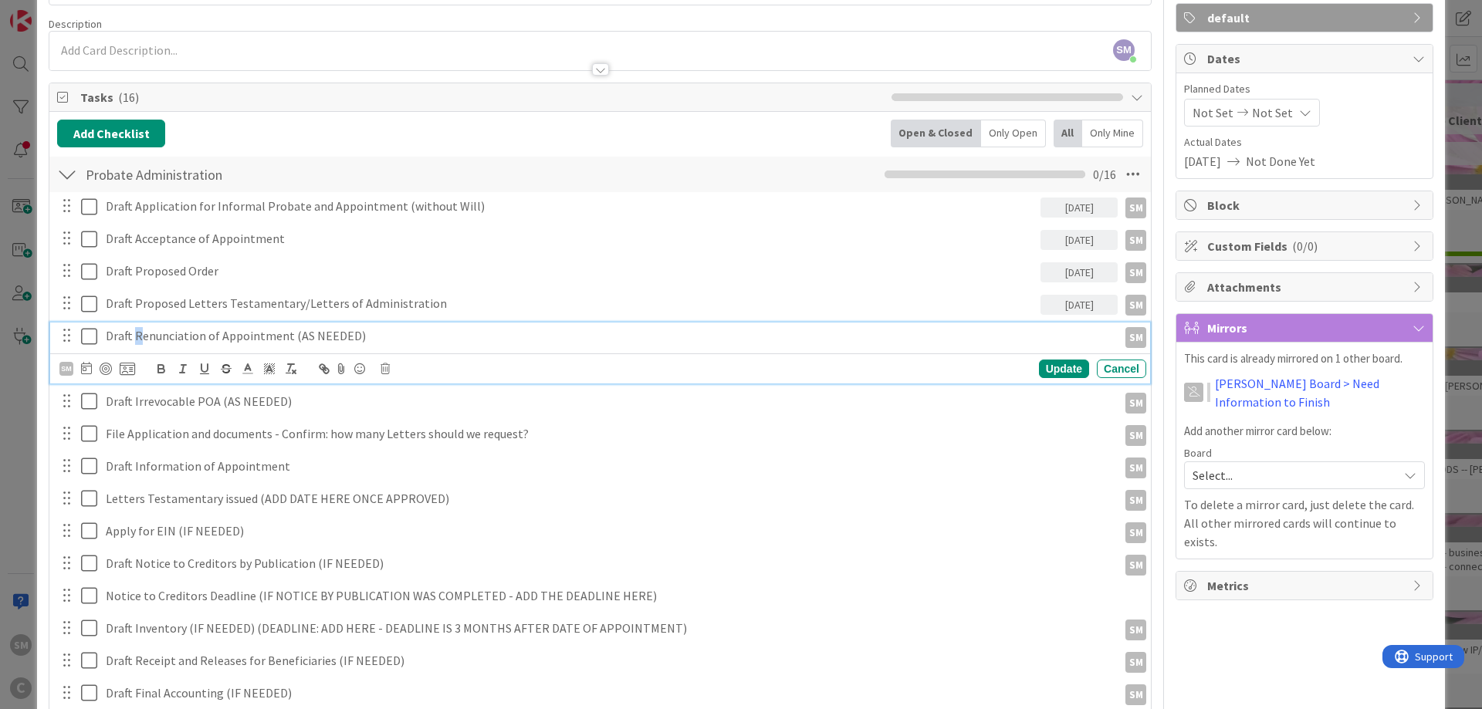
click at [137, 333] on p "Draft Renunciation of Appointment (AS NEEDED)" at bounding box center [609, 336] width 1006 height 18
click at [83, 374] on icon at bounding box center [86, 368] width 11 height 12
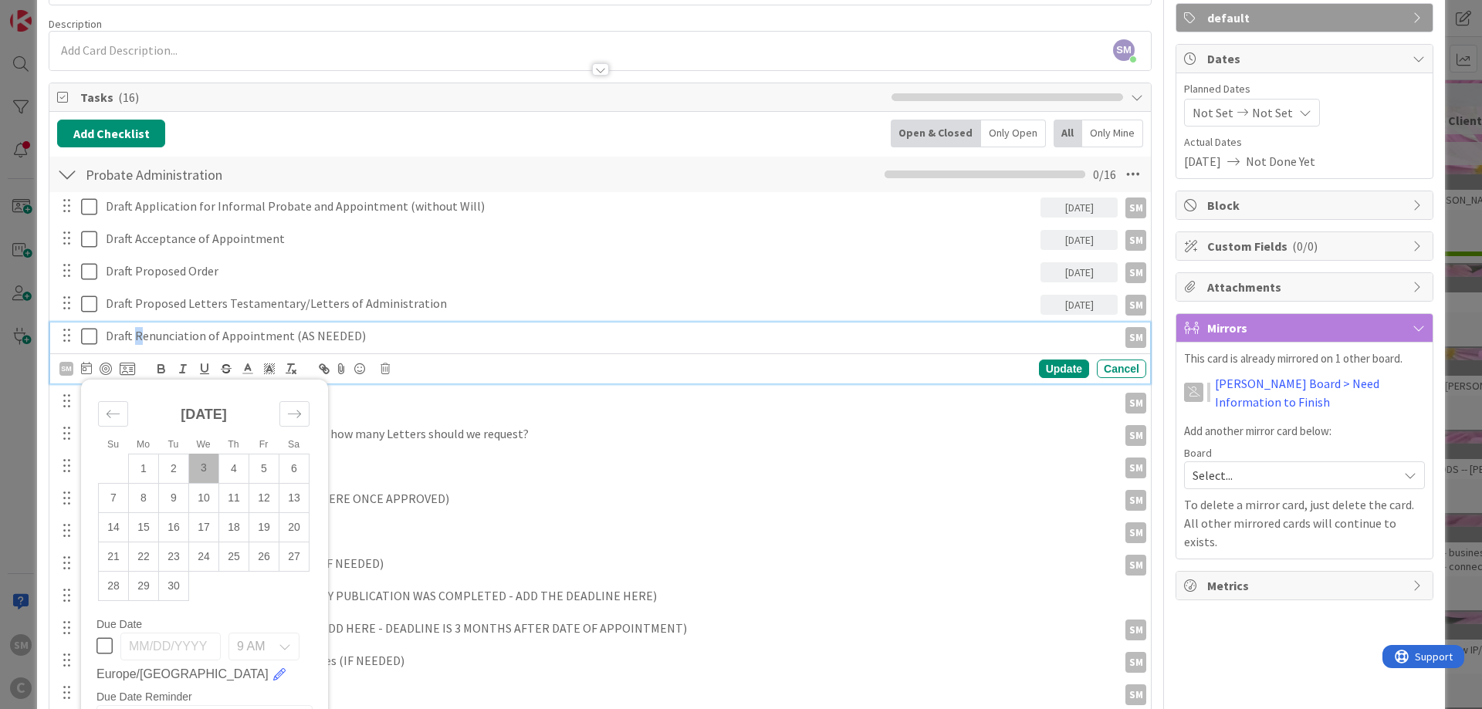
click at [206, 472] on td "3" at bounding box center [204, 468] width 30 height 29
type input "[DATE]"
click at [1062, 367] on div "Update" at bounding box center [1064, 369] width 50 height 19
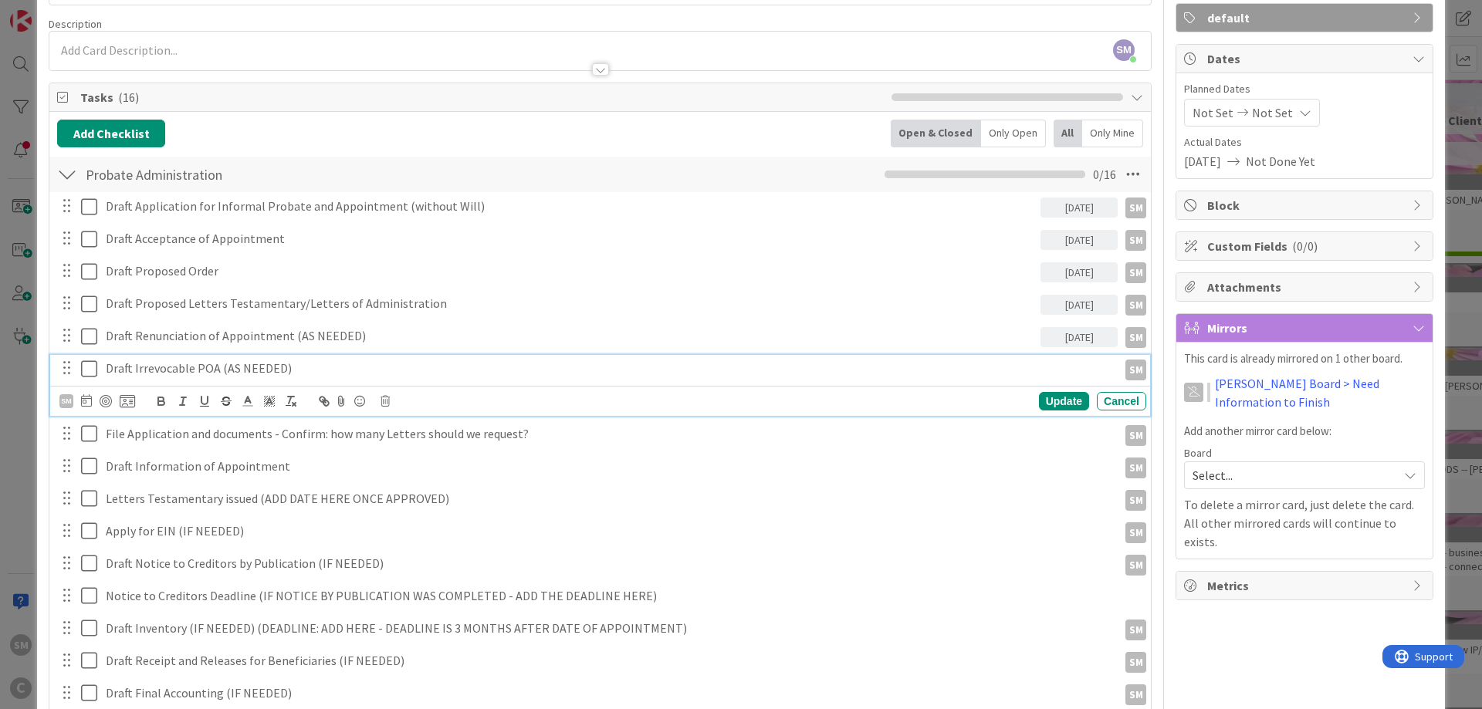
click at [138, 376] on p "Draft Irrevocable POA (AS NEEDED)" at bounding box center [609, 369] width 1006 height 18
click at [135, 367] on p "Draft Irrevocable POA (AS NEEDED)" at bounding box center [609, 369] width 1006 height 18
click at [90, 405] on icon at bounding box center [86, 400] width 11 height 12
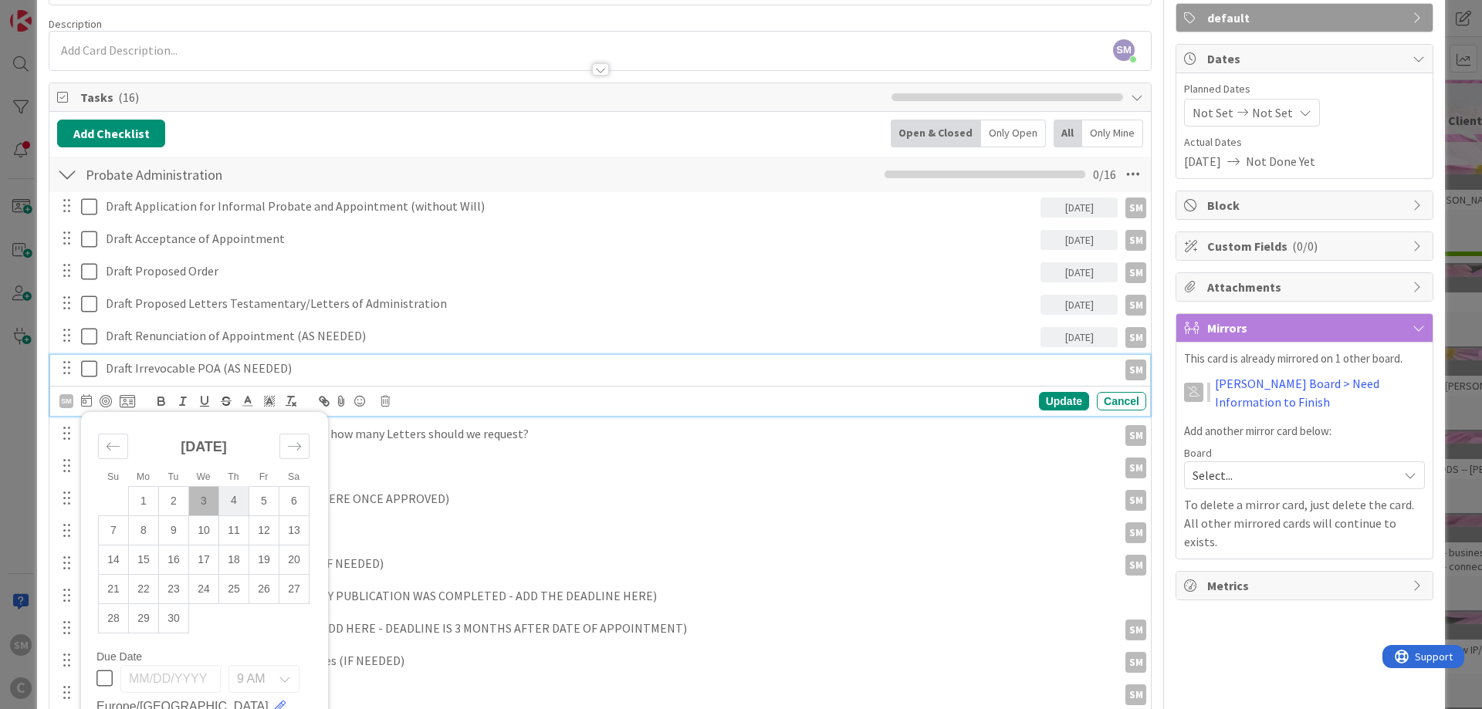
click at [233, 503] on td "4" at bounding box center [234, 500] width 30 height 29
type input "[DATE]"
click at [1060, 401] on div "Update" at bounding box center [1064, 401] width 50 height 19
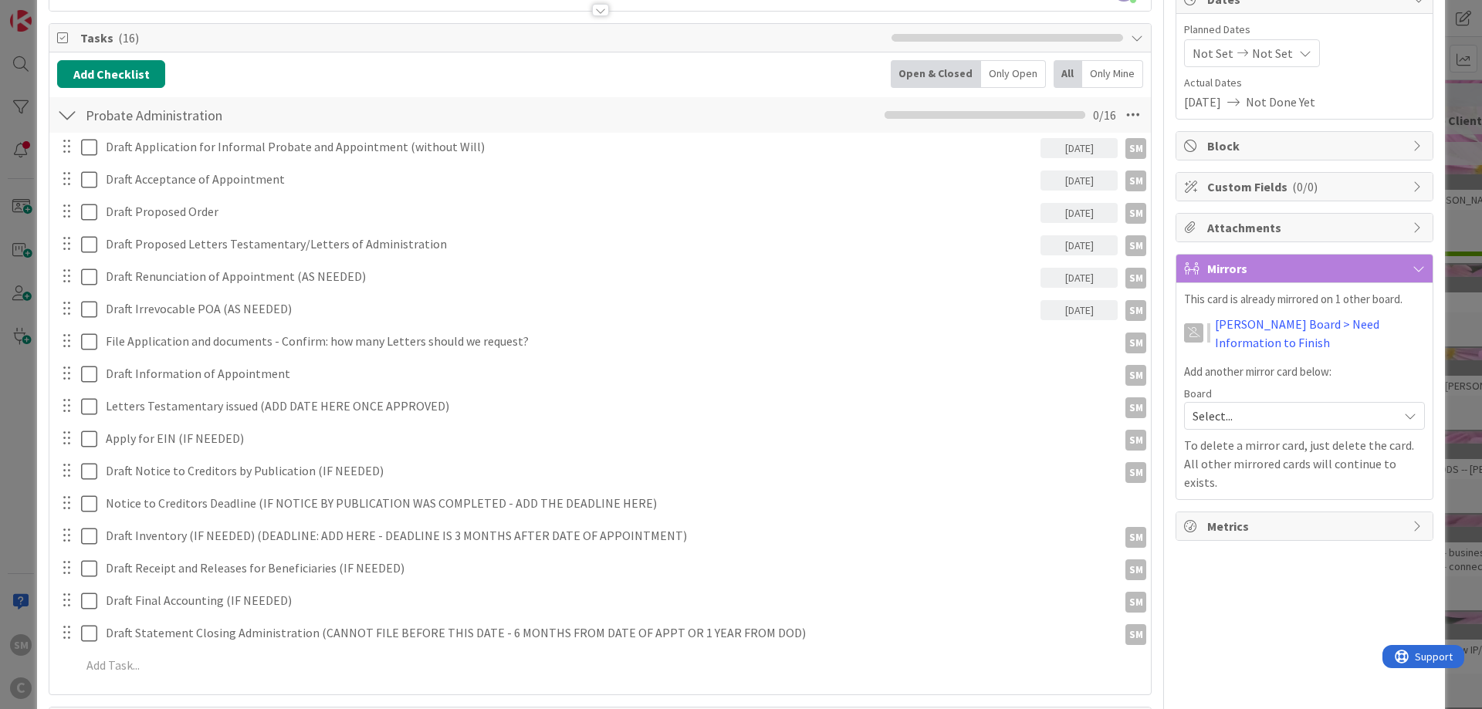
scroll to position [201, 0]
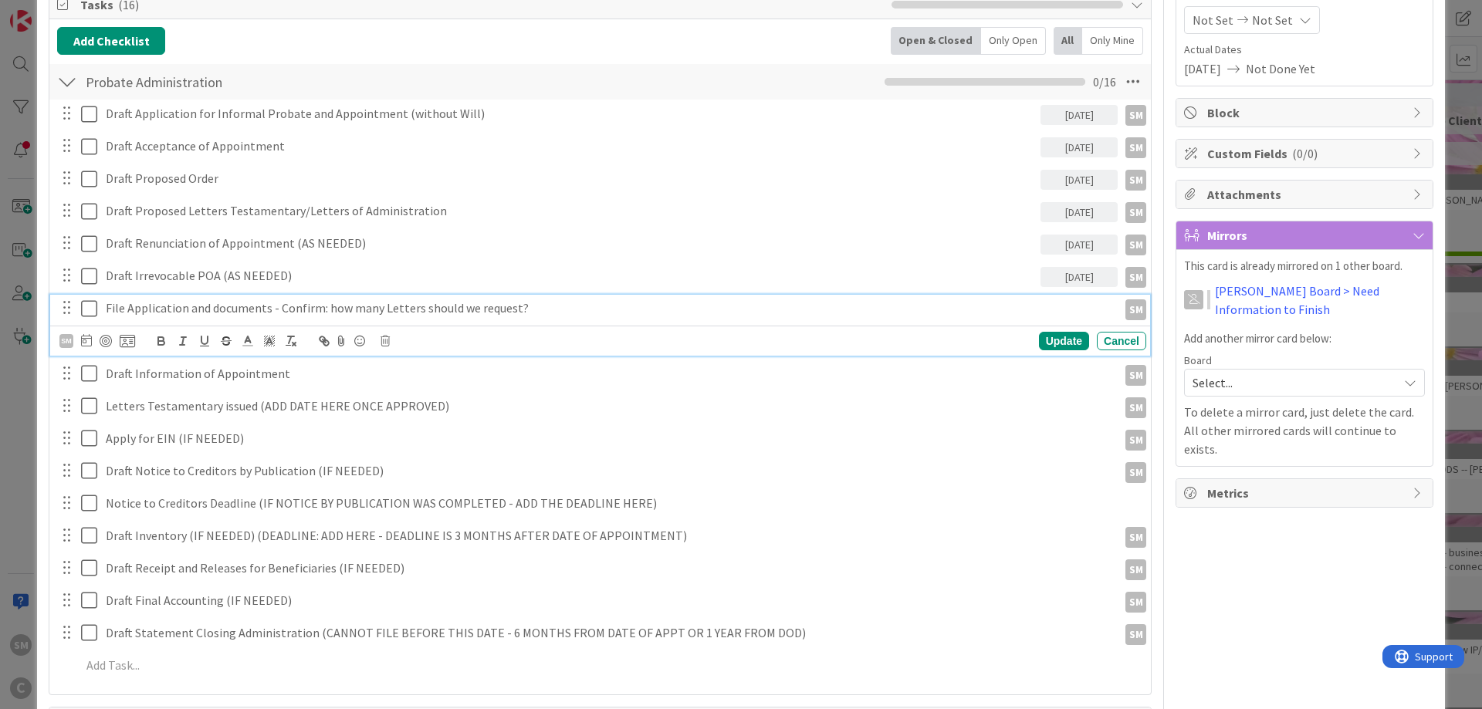
click at [255, 314] on p "File Application and documents - Confirm: how many Letters should we request?" at bounding box center [609, 309] width 1006 height 18
click at [273, 307] on p "File Application and documents - Confirm: how many Letters should we request?" at bounding box center [609, 309] width 1006 height 18
click at [1301, 581] on div "Owner SM default Dates Planned Dates Not Set Not Set Actual Dates [DATE] Not Do…" at bounding box center [1305, 413] width 258 height 1107
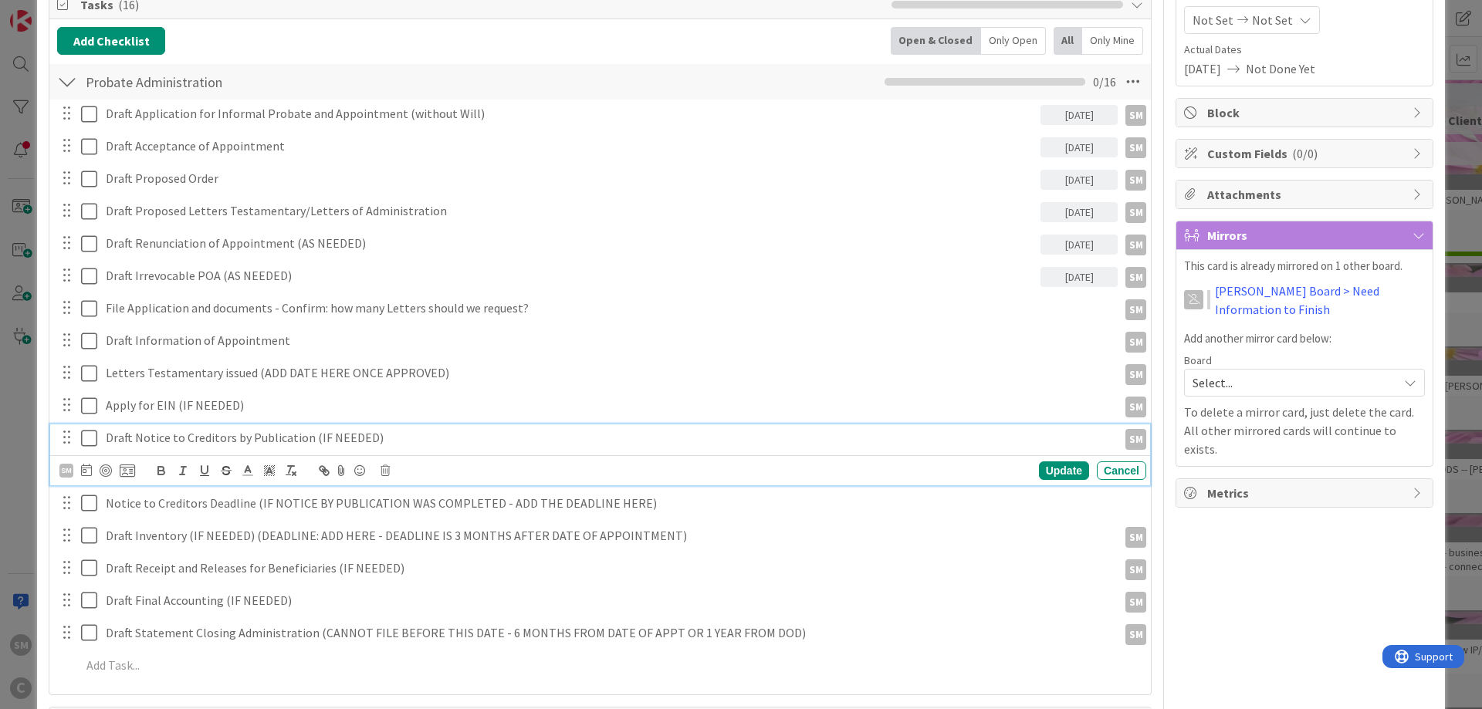
click at [189, 443] on p "Draft Notice to Creditors by Publication (IF NEEDED)" at bounding box center [609, 438] width 1006 height 18
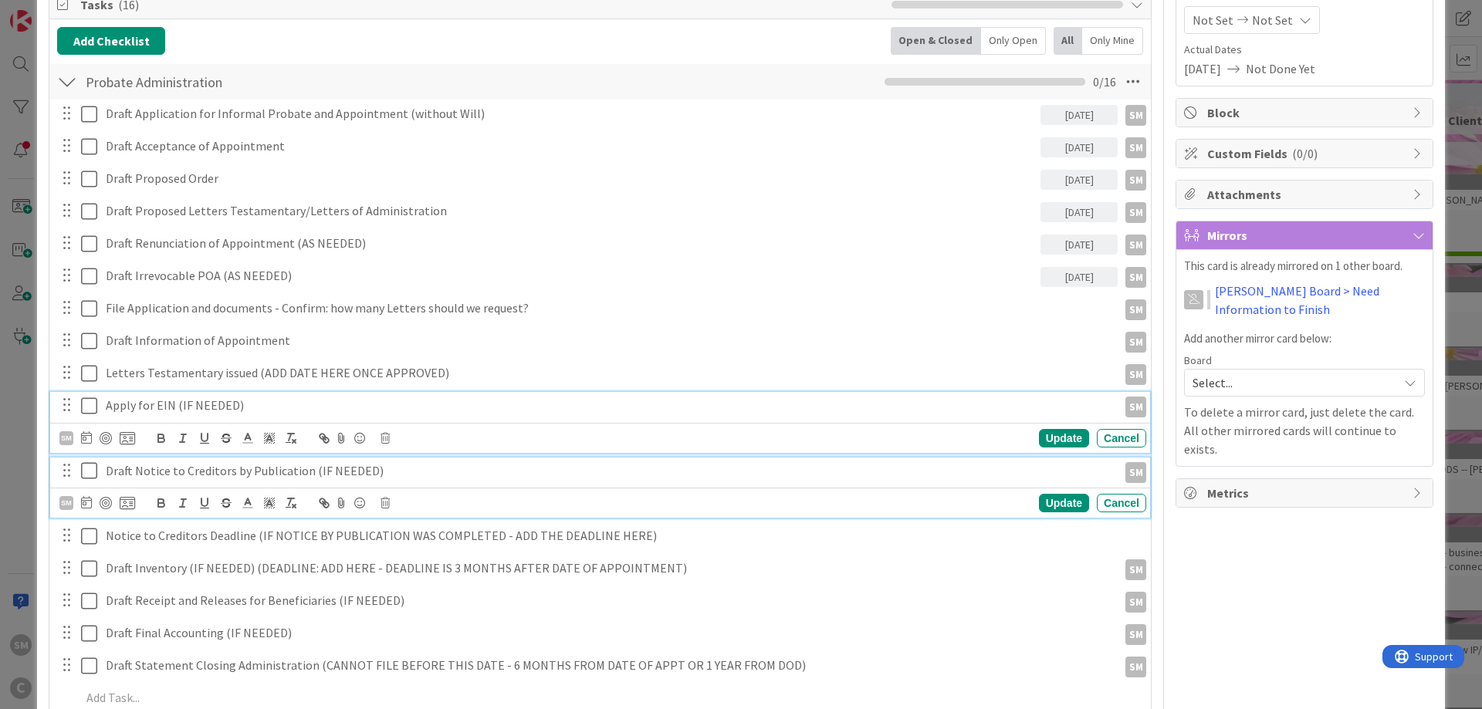
click at [219, 405] on p "Apply for EIN (IF NEEDED)" at bounding box center [609, 406] width 1006 height 18
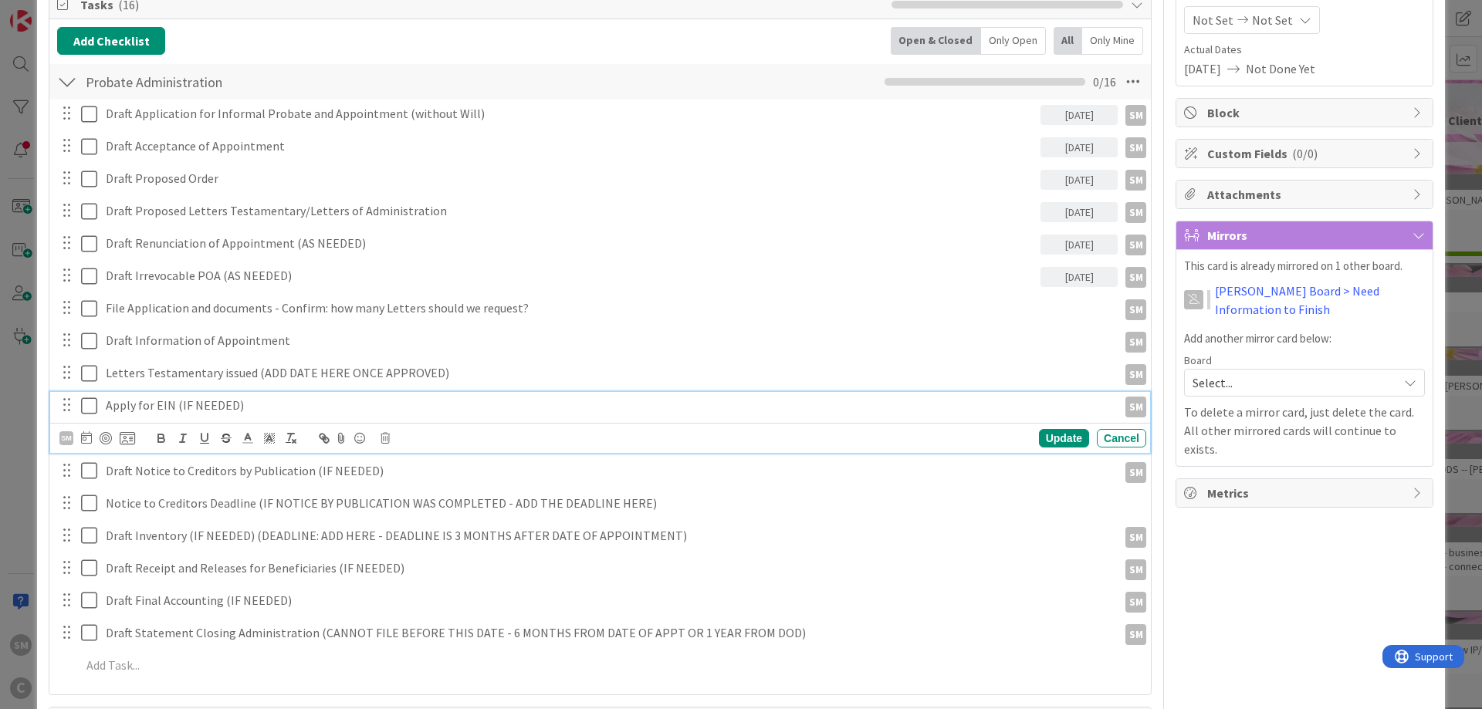
click at [184, 406] on p "Apply for EIN (IF NEEDED)" at bounding box center [609, 406] width 1006 height 18
click at [230, 449] on div "Draft Notice to Creditors by Publication (IF NEEDED)" at bounding box center [609, 438] width 1018 height 27
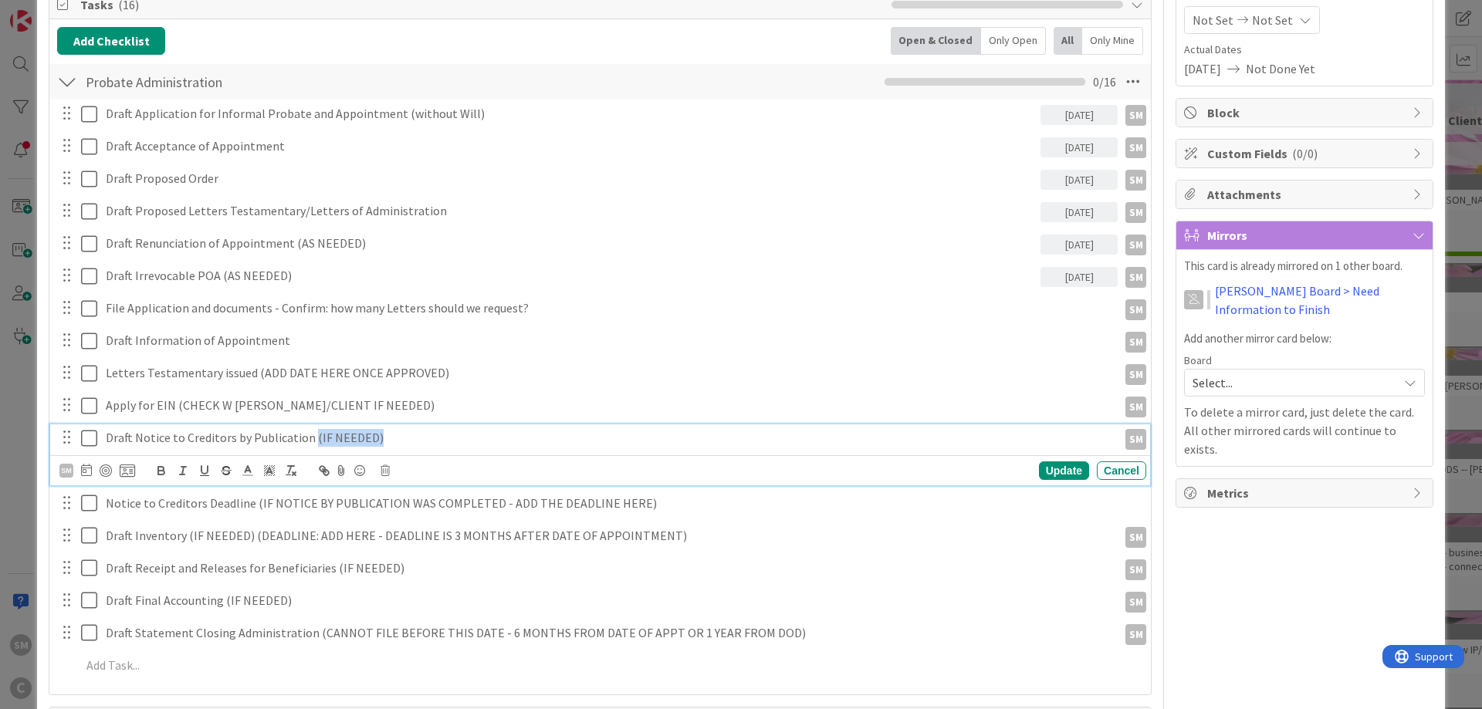
drag, startPoint x: 374, startPoint y: 443, endPoint x: 309, endPoint y: 442, distance: 64.9
click at [309, 442] on p "Draft Notice to Creditors by Publication (IF NEEDED)" at bounding box center [609, 438] width 1006 height 18
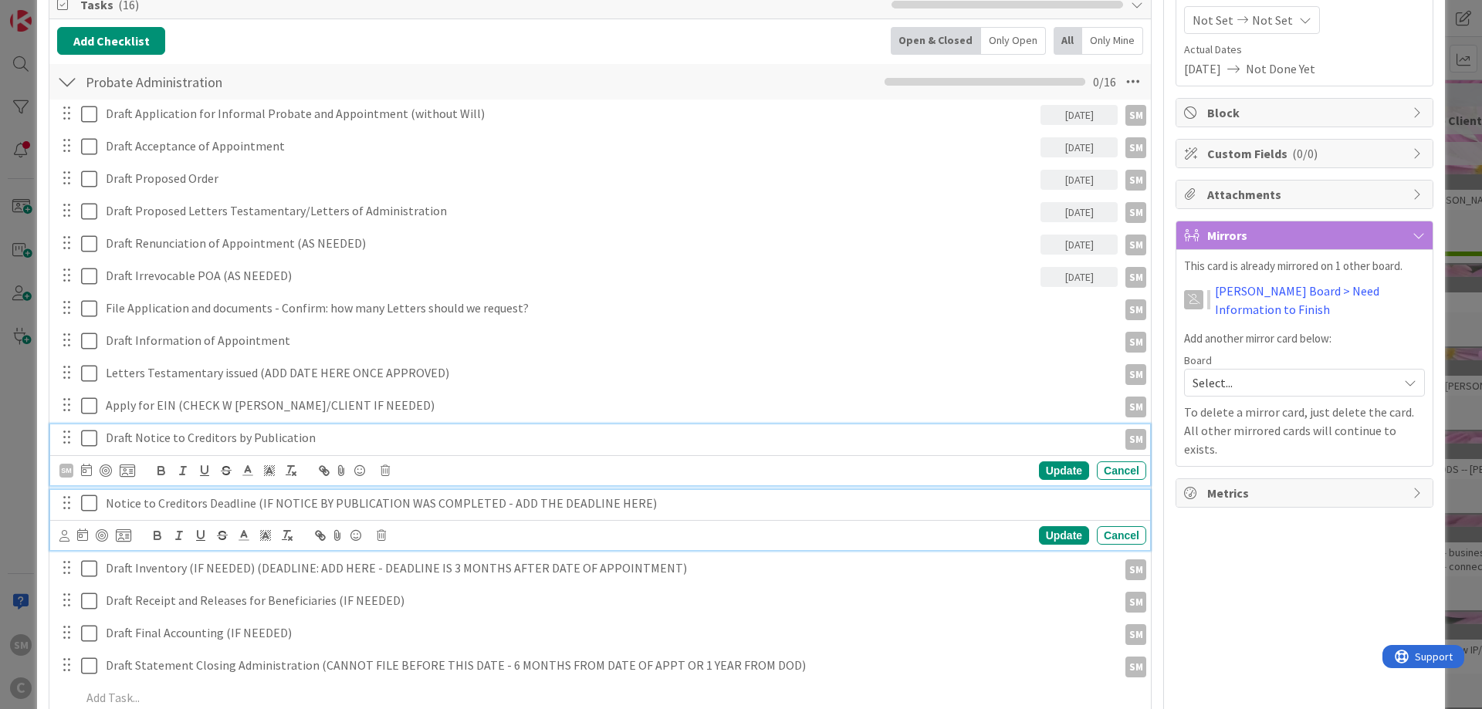
click at [314, 503] on p "Notice to Creditors Deadline (IF NOTICE BY PUBLICATION WAS COMPLETED - ADD THE …" at bounding box center [623, 504] width 1034 height 18
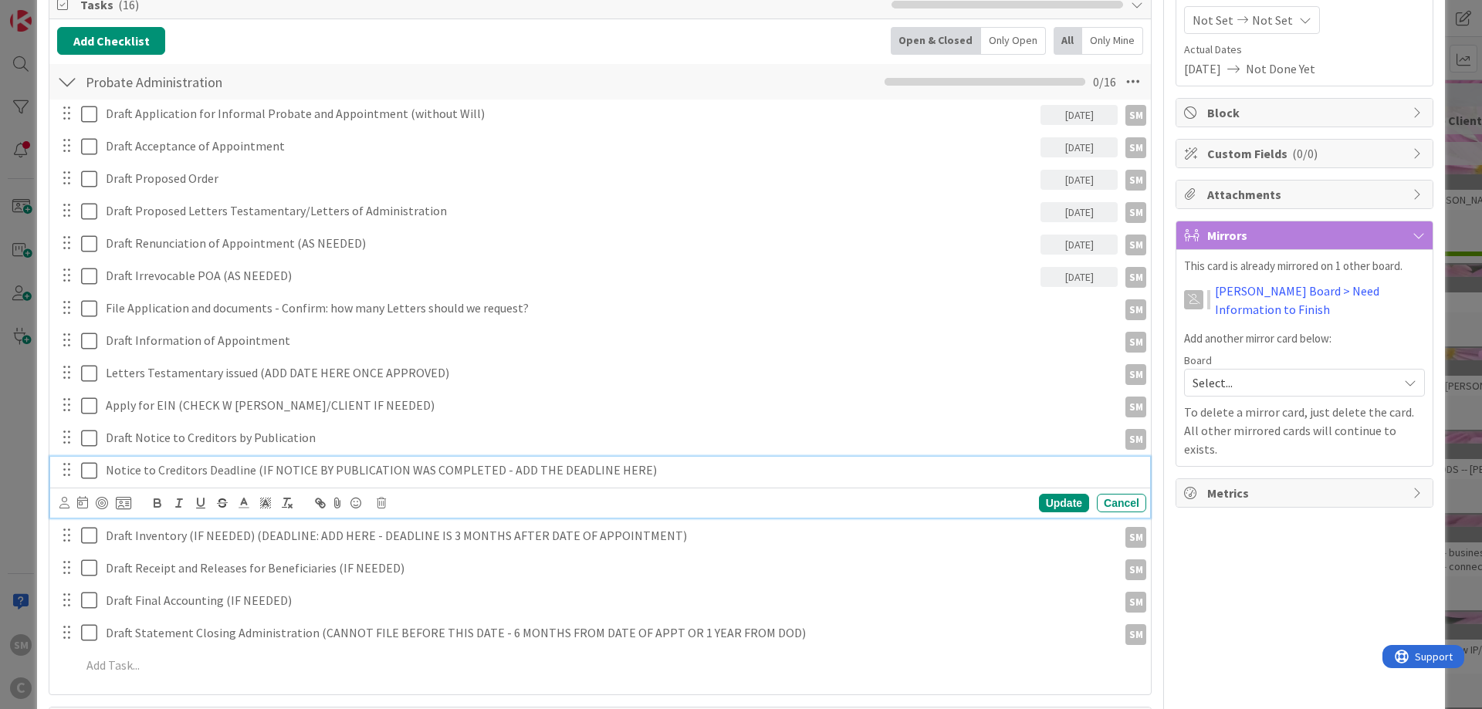
click at [256, 470] on p "Notice to Creditors Deadline (IF NOTICE BY PUBLICATION WAS COMPLETED - ADD THE …" at bounding box center [623, 471] width 1034 height 18
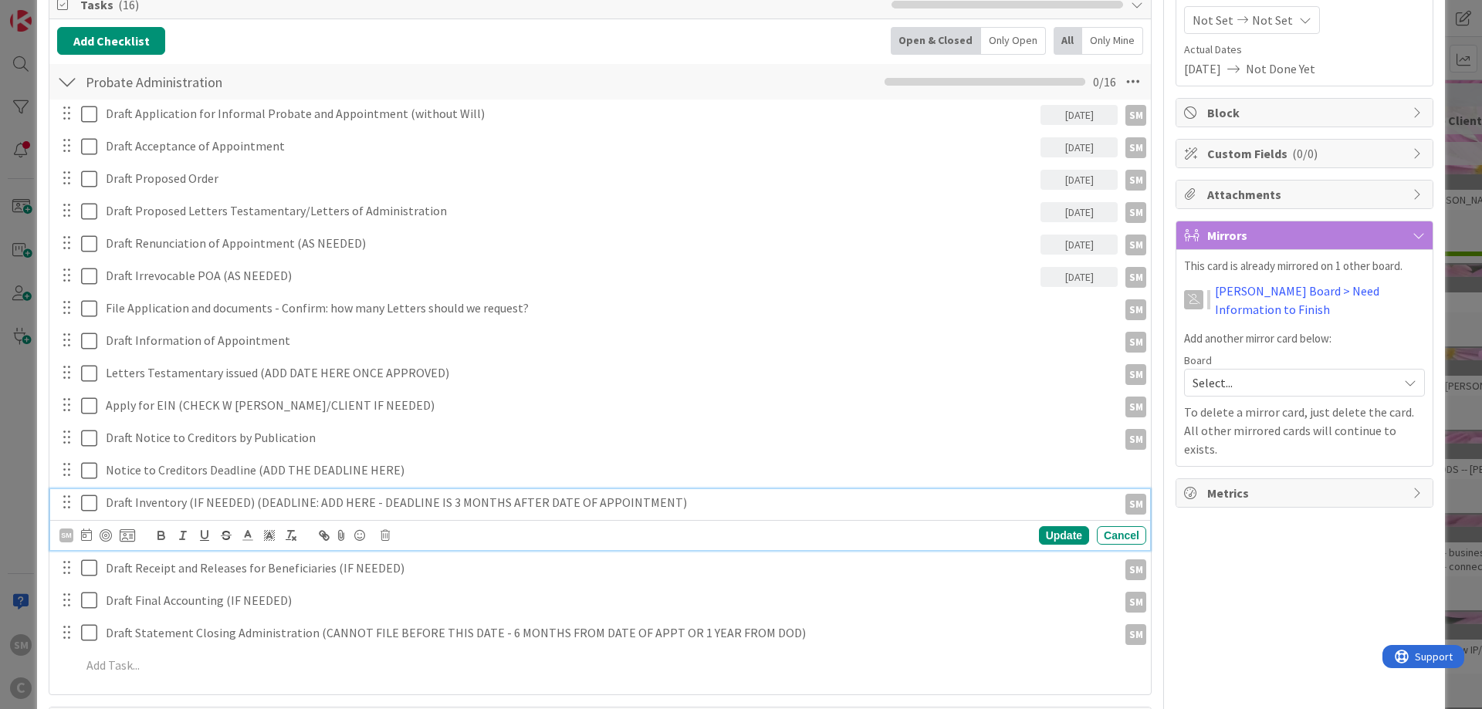
click at [187, 500] on p "Draft Inventory (IF NEEDED) (DEADLINE: ADD HERE - DEADLINE IS 3 MONTHS AFTER DA…" at bounding box center [609, 503] width 1006 height 18
click at [162, 541] on p "Draft Receipt and Releases for Beneficiaries (IF NEEDED)" at bounding box center [609, 535] width 1006 height 18
drag, startPoint x: 398, startPoint y: 535, endPoint x: 330, endPoint y: 542, distance: 69.1
click at [330, 542] on p "Draft Receipt and Releases for Beneficiaries (IF NEEDED)" at bounding box center [609, 535] width 1006 height 18
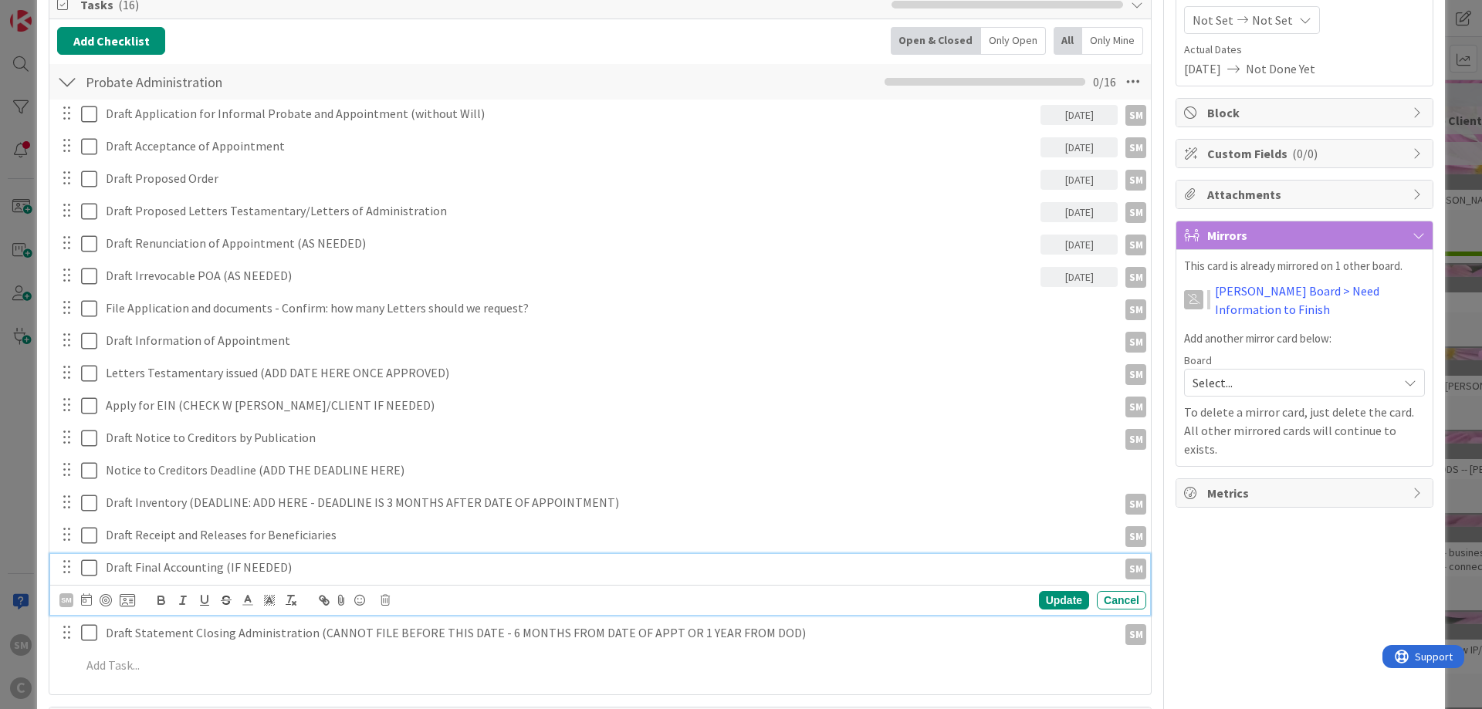
click at [412, 562] on p "Draft Final Accounting (IF NEEDED)" at bounding box center [609, 568] width 1006 height 18
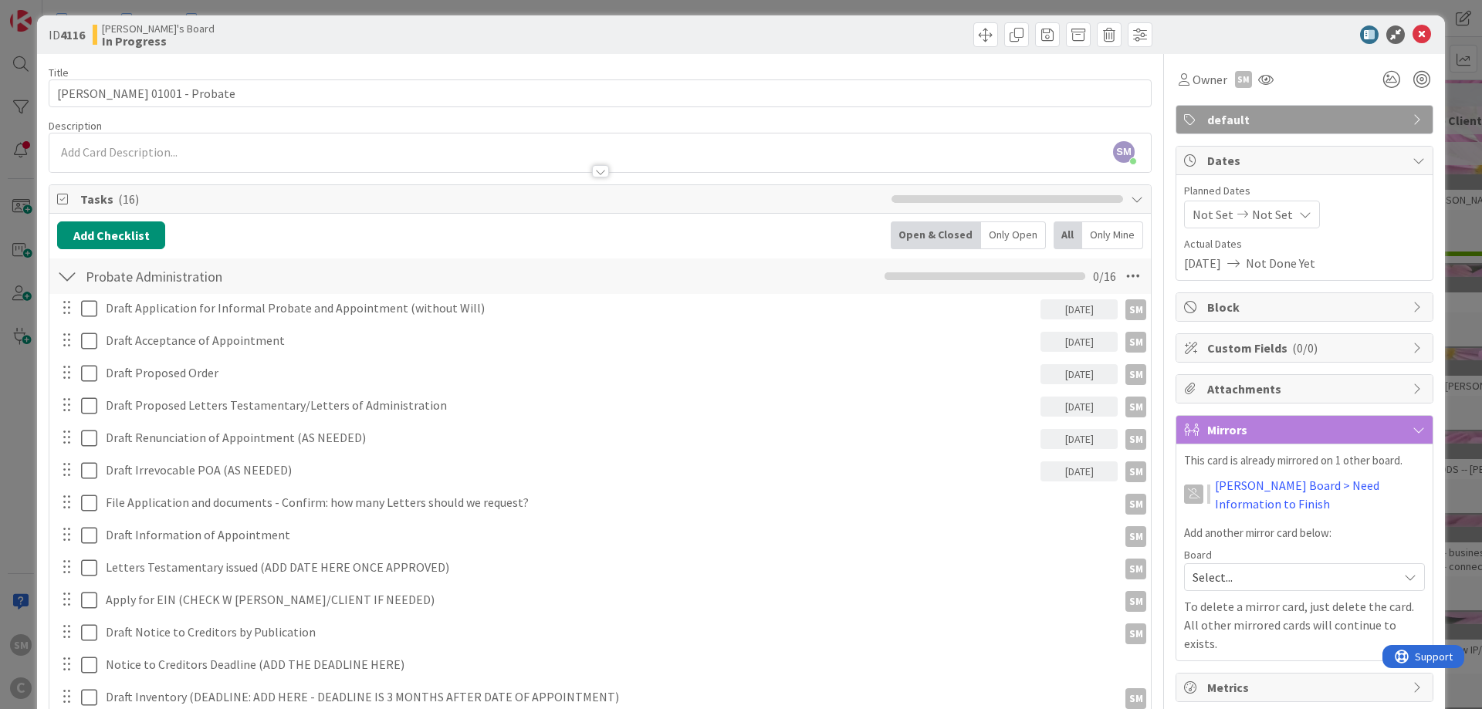
scroll to position [0, 0]
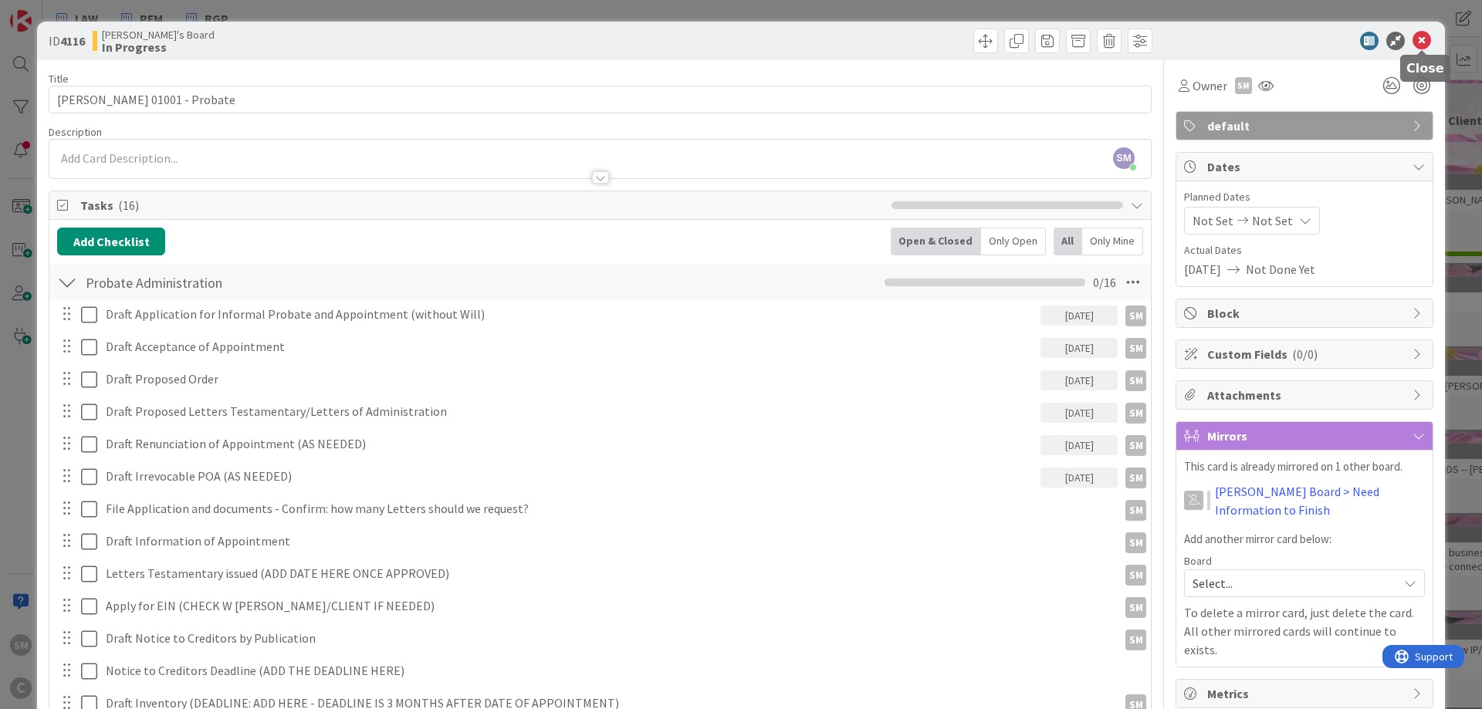
click at [1419, 41] on icon at bounding box center [1422, 41] width 19 height 19
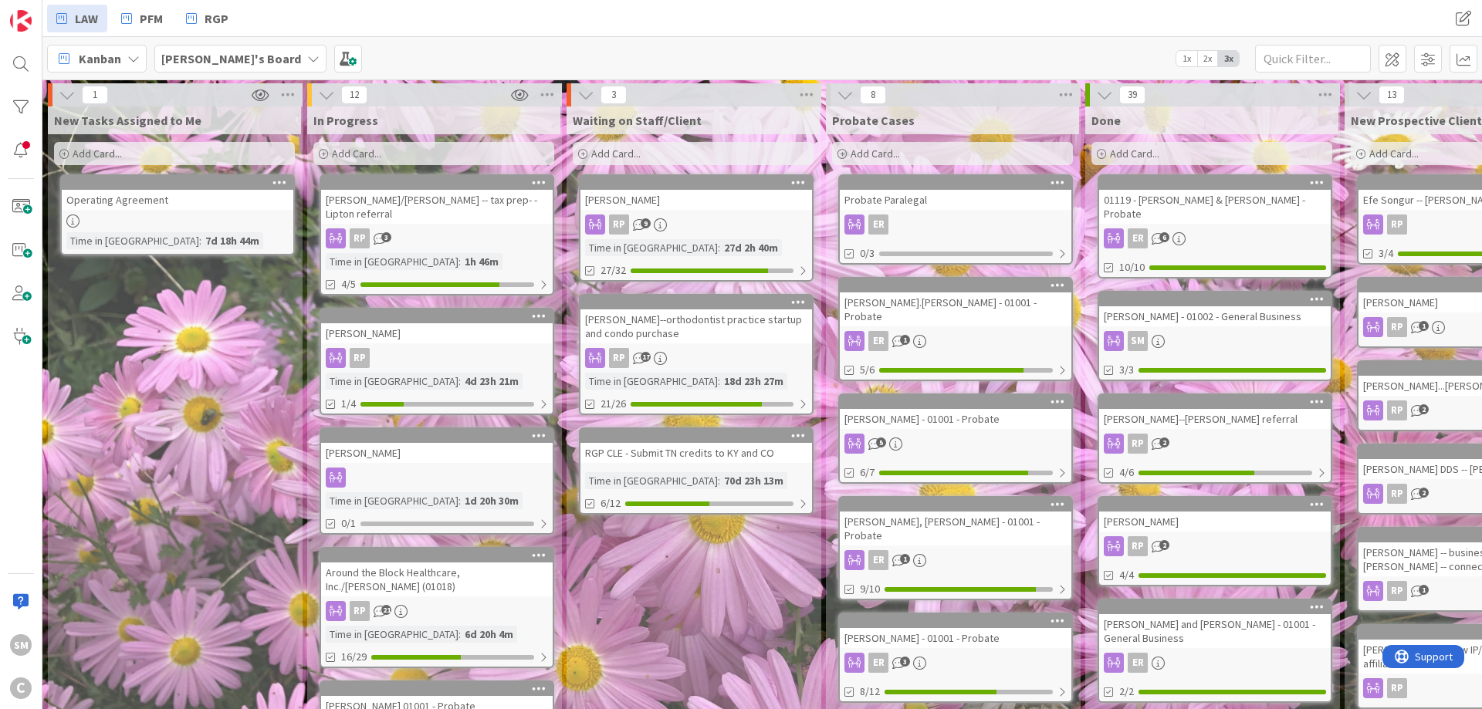
click at [400, 194] on div "[PERSON_NAME]/[PERSON_NAME] -- tax prep- - Lipton referral" at bounding box center [437, 207] width 232 height 34
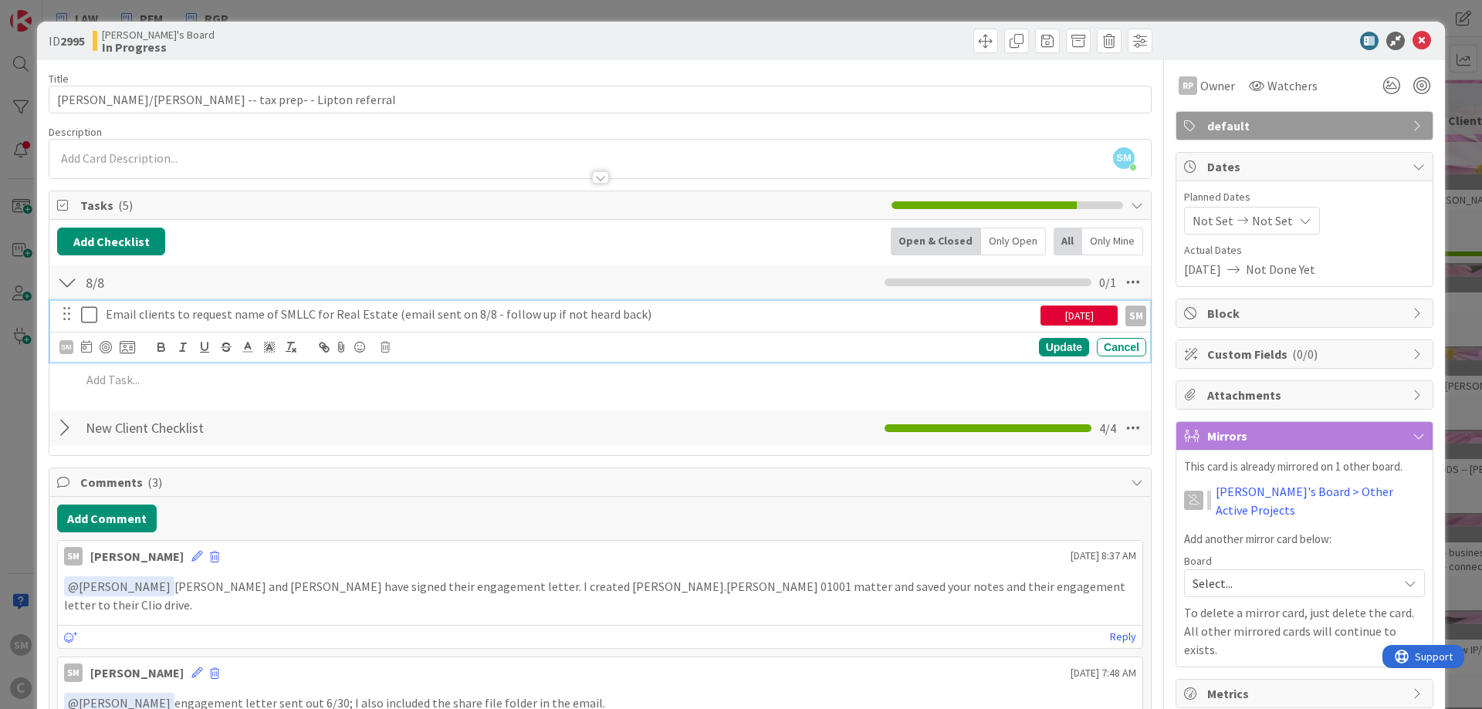
click at [483, 316] on p "Email clients to request name of SMLLC for Real Estate (email sent on 8/8 - fol…" at bounding box center [570, 315] width 929 height 18
click at [1072, 309] on div "[DATE]" at bounding box center [1079, 316] width 77 height 20
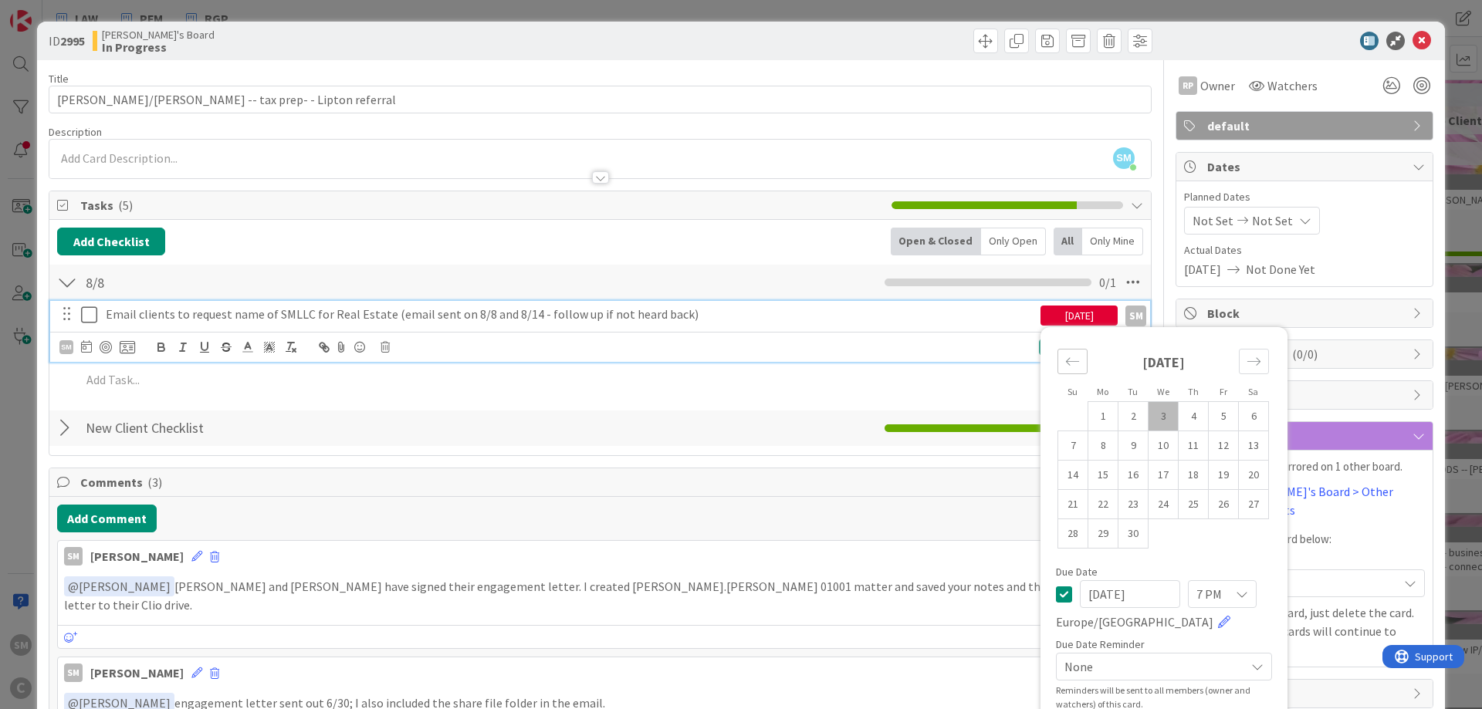
click at [1067, 355] on icon "Move backward to switch to the previous month." at bounding box center [1072, 361] width 15 height 15
click at [1258, 361] on icon "Move forward to switch to the next month." at bounding box center [1254, 361] width 15 height 15
click at [1199, 418] on td "4" at bounding box center [1194, 416] width 30 height 29
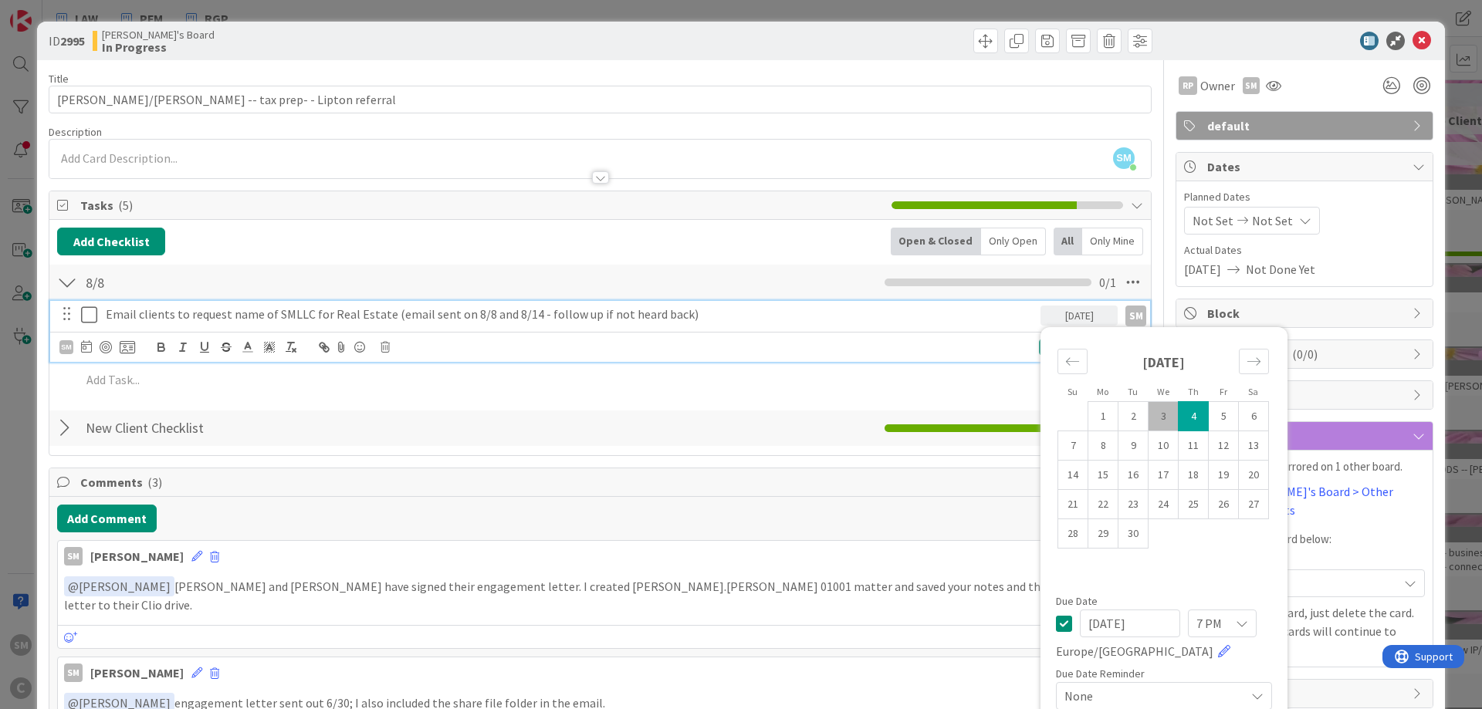
click at [1359, 689] on div "RP Owner SM default Dates Planned Dates Not Set Not Set Actual Dates [DATE] Not…" at bounding box center [1305, 689] width 258 height 1259
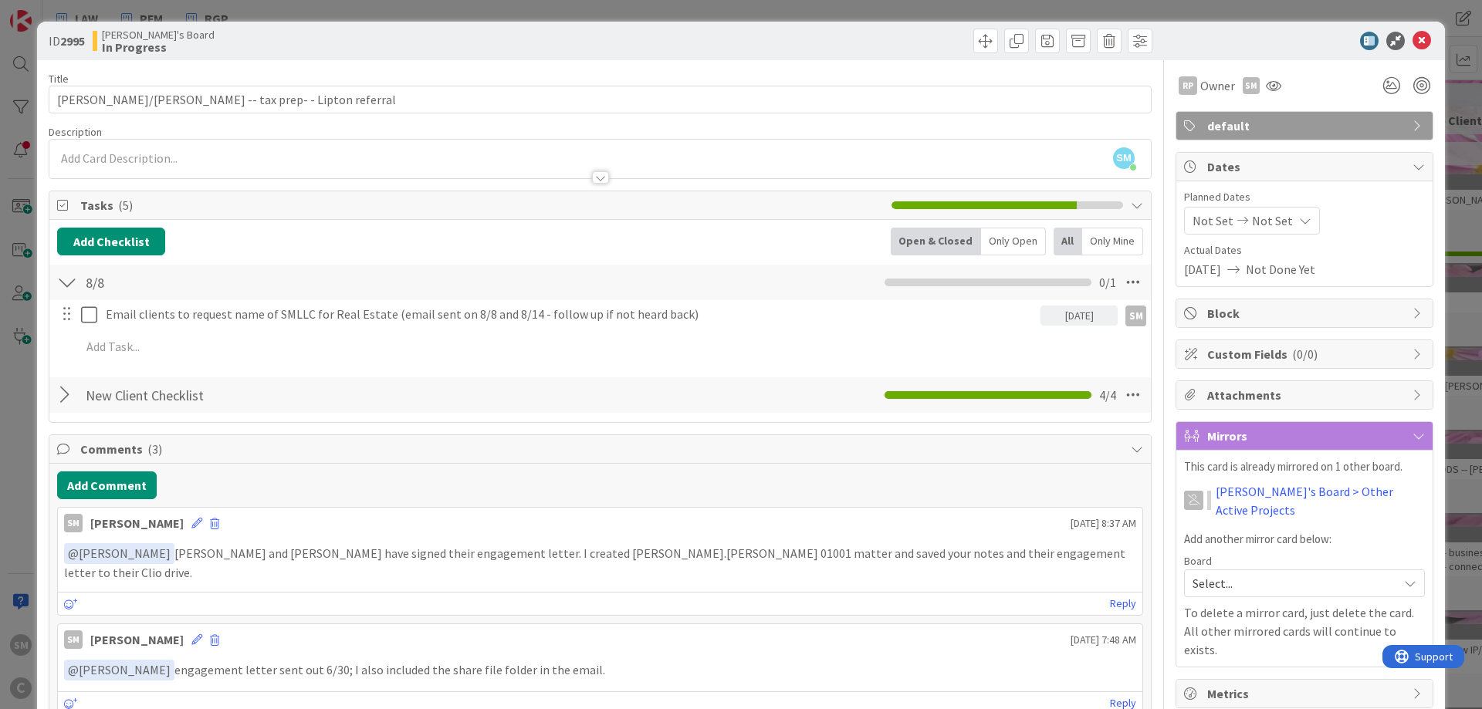
click at [1091, 317] on div "[DATE]" at bounding box center [1079, 316] width 77 height 20
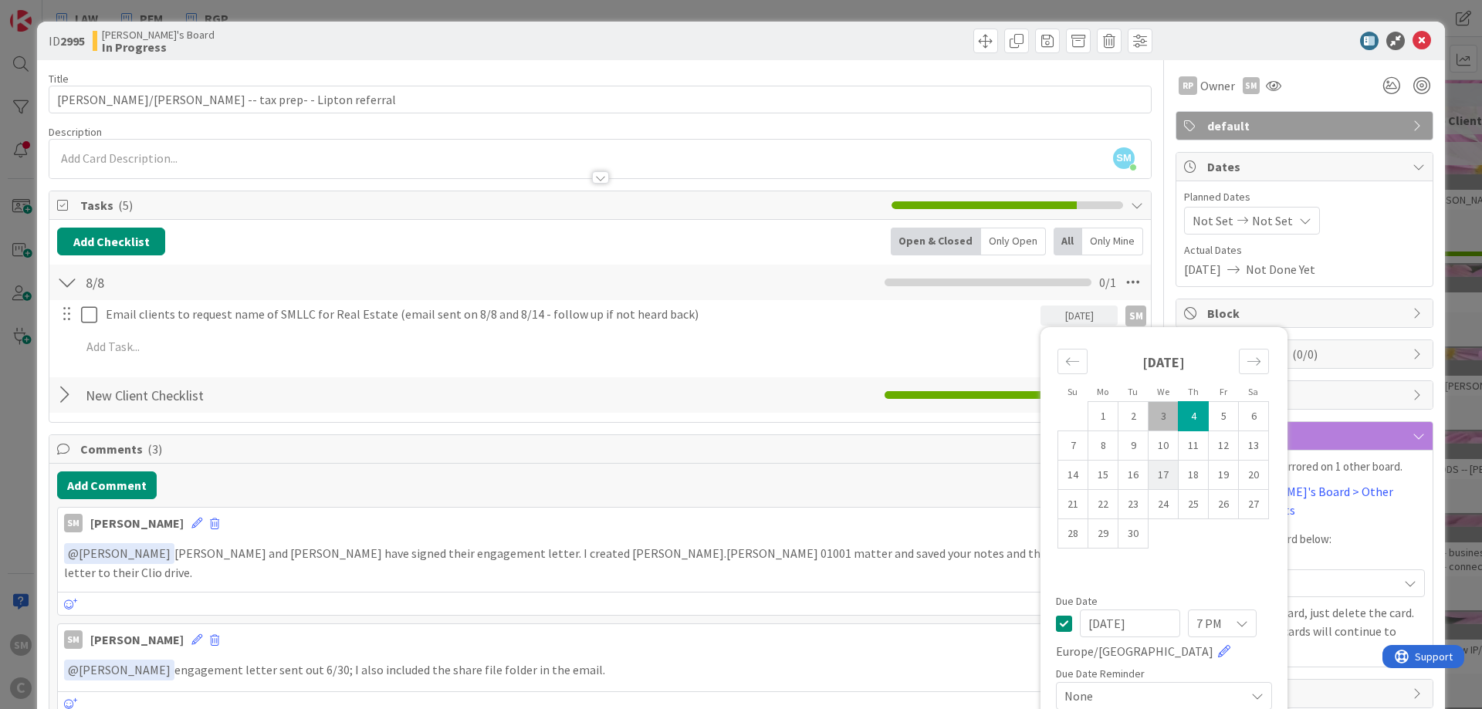
click at [1170, 482] on td "17" at bounding box center [1164, 475] width 30 height 29
type input "[DATE]"
click at [1338, 686] on div "RP Owner SM default Dates Planned Dates Not Set Not Set Actual Dates [DATE] Not…" at bounding box center [1305, 673] width 258 height 1226
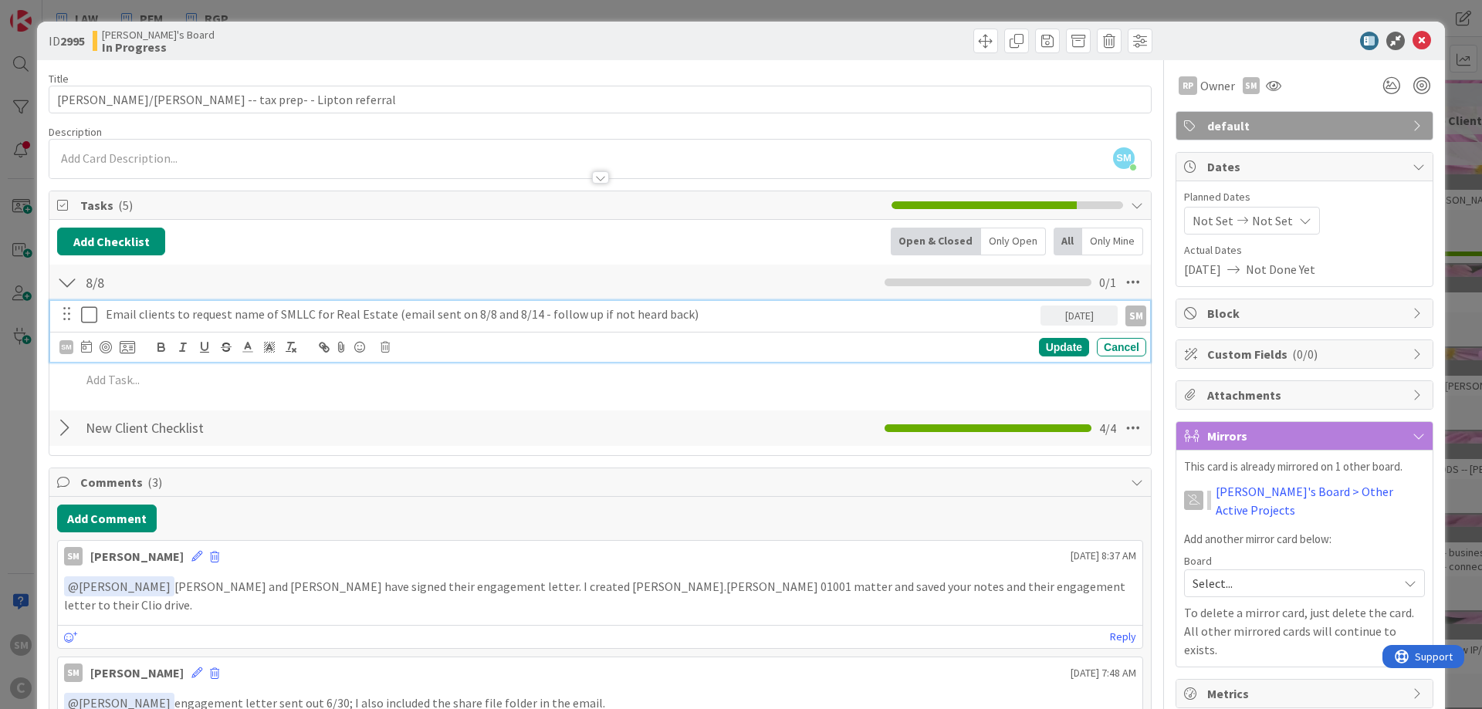
click at [532, 318] on p "Email clients to request name of SMLLC for Real Estate (email sent on 8/8 and 8…" at bounding box center [570, 315] width 929 height 18
click at [502, 318] on p "Email clients to request name of SMLLC for Real Estate (email sent on 8/8 and 8…" at bounding box center [570, 315] width 929 height 18
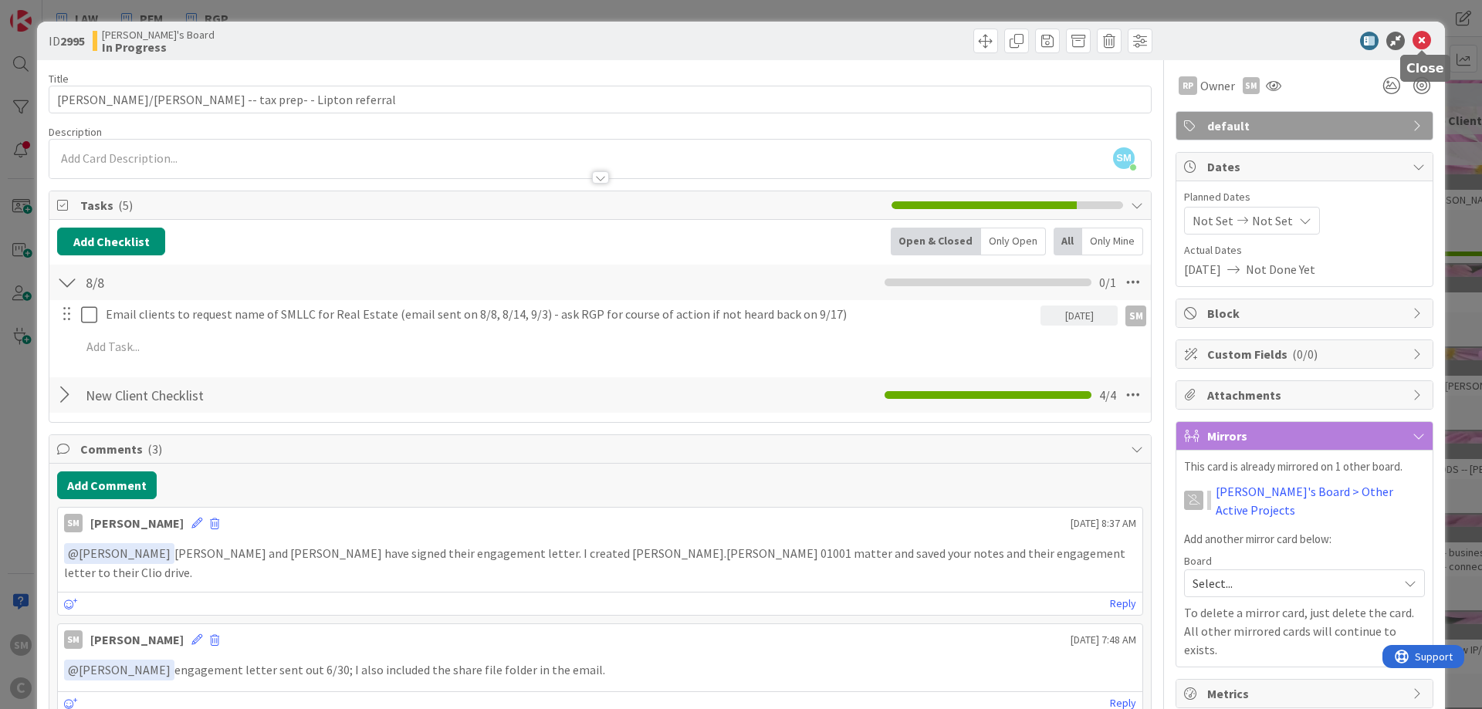
click at [1422, 42] on icon at bounding box center [1422, 41] width 19 height 19
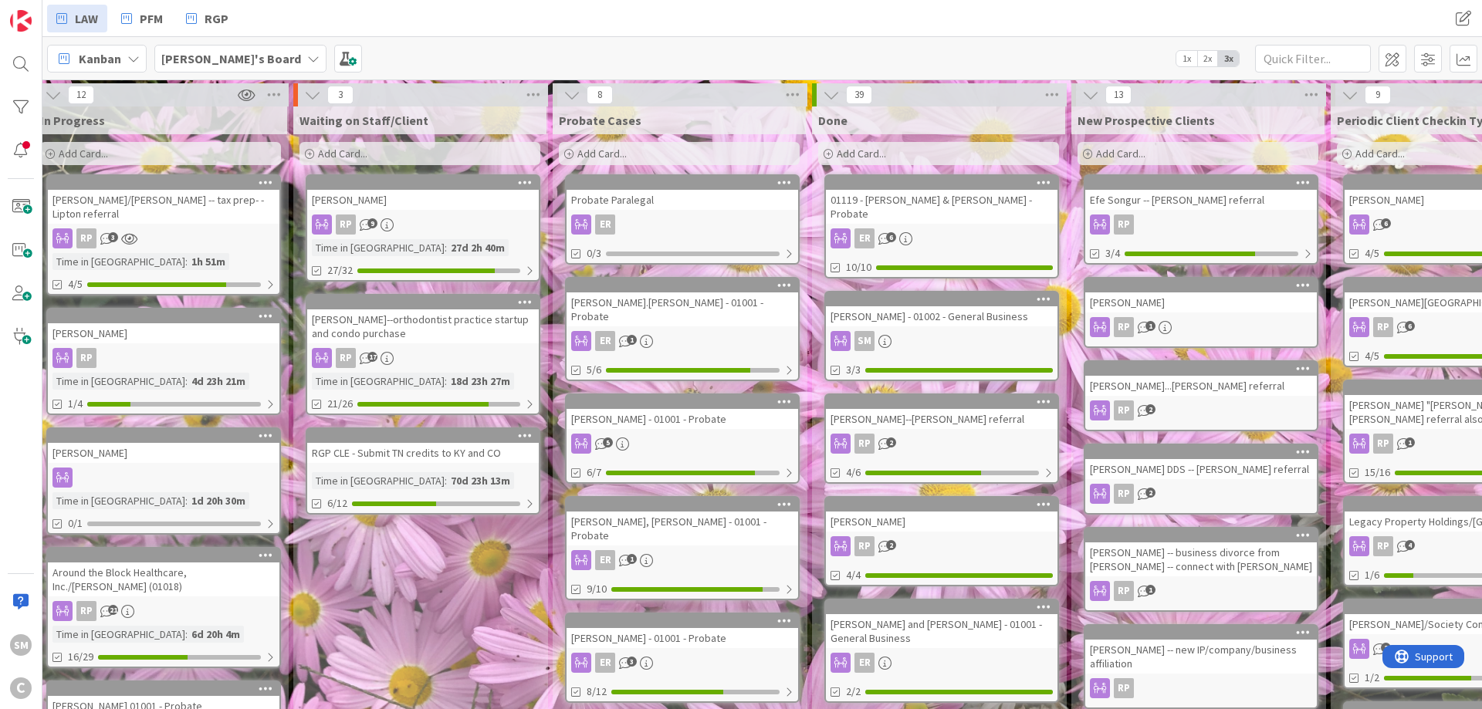
drag, startPoint x: 1346, startPoint y: 265, endPoint x: 1347, endPoint y: 307, distance: 42.5
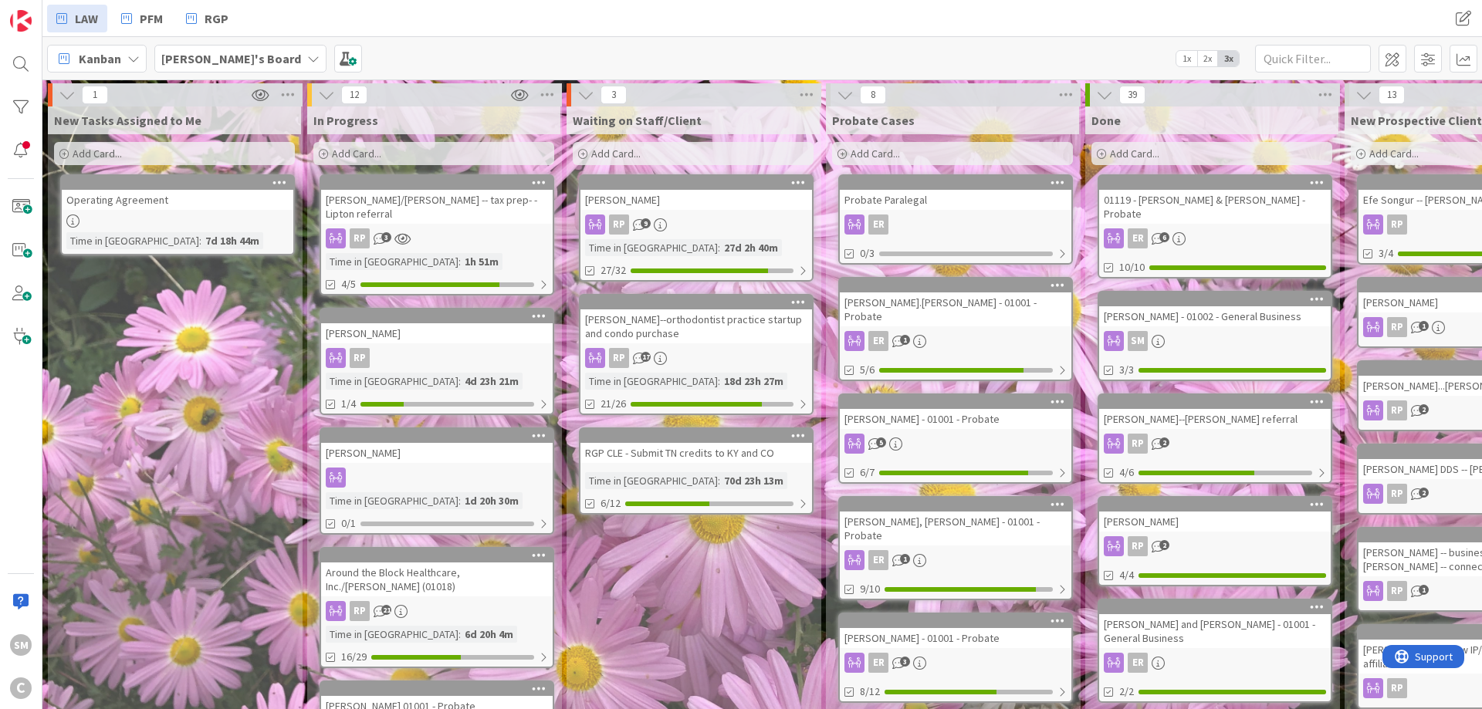
drag, startPoint x: 424, startPoint y: 586, endPoint x: 159, endPoint y: 581, distance: 264.8
click at [452, 208] on div "[PERSON_NAME]/[PERSON_NAME] -- tax prep- - Lipton referral" at bounding box center [437, 207] width 232 height 34
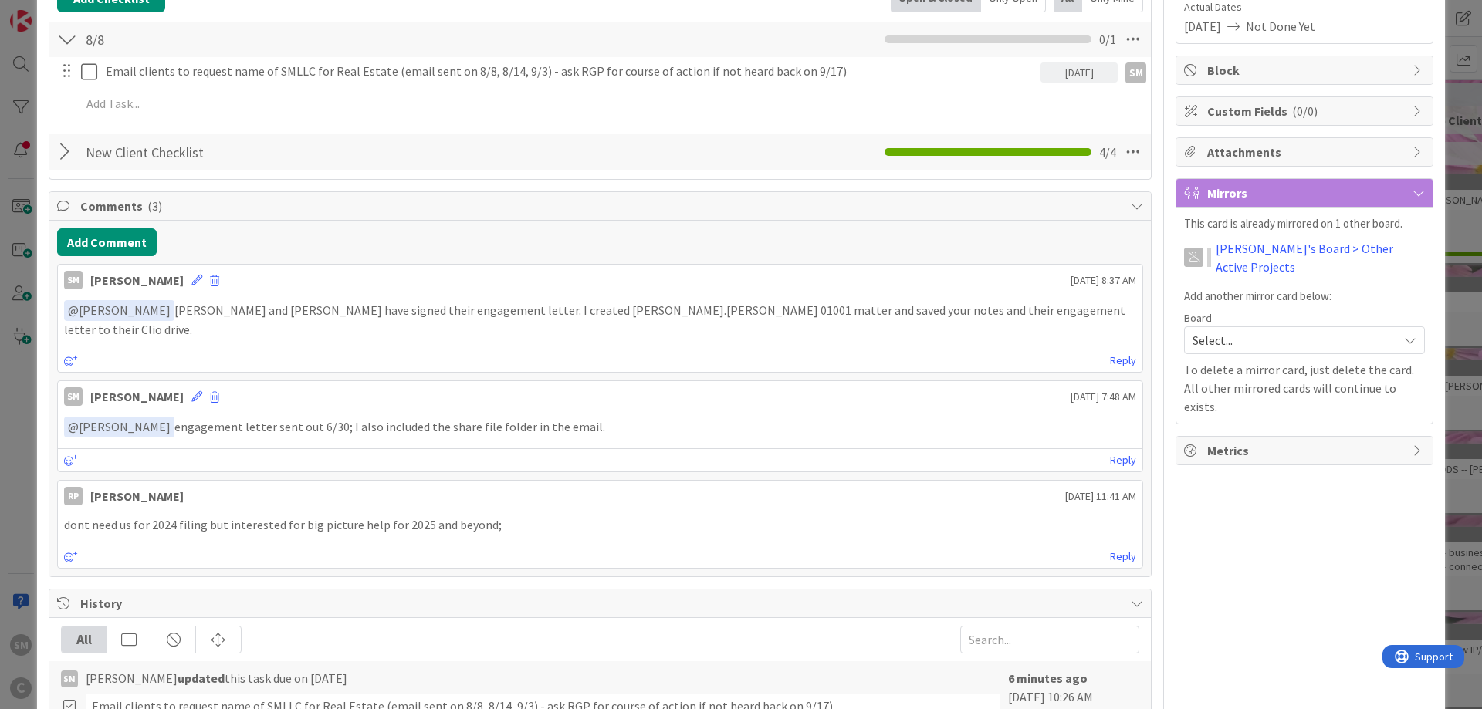
scroll to position [278, 0]
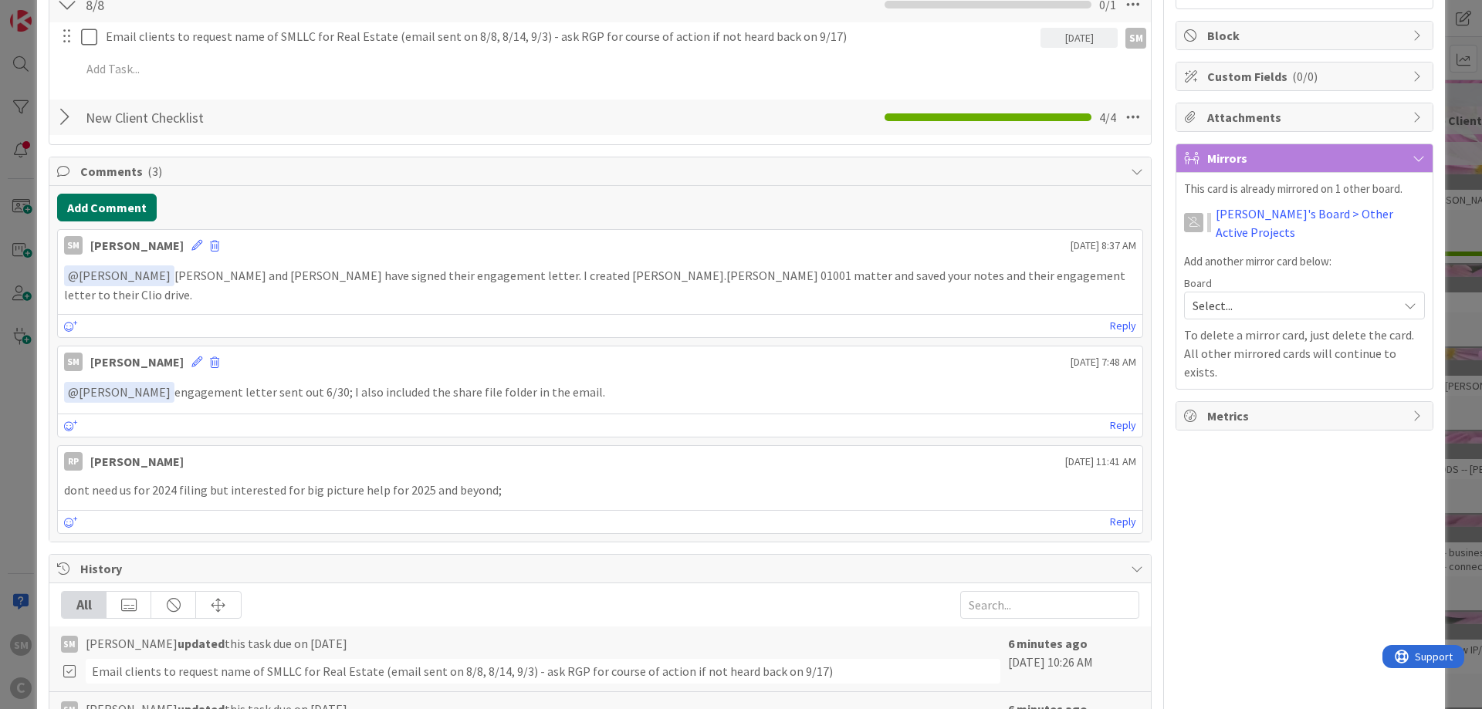
click at [95, 214] on button "Add Comment" at bounding box center [107, 208] width 100 height 28
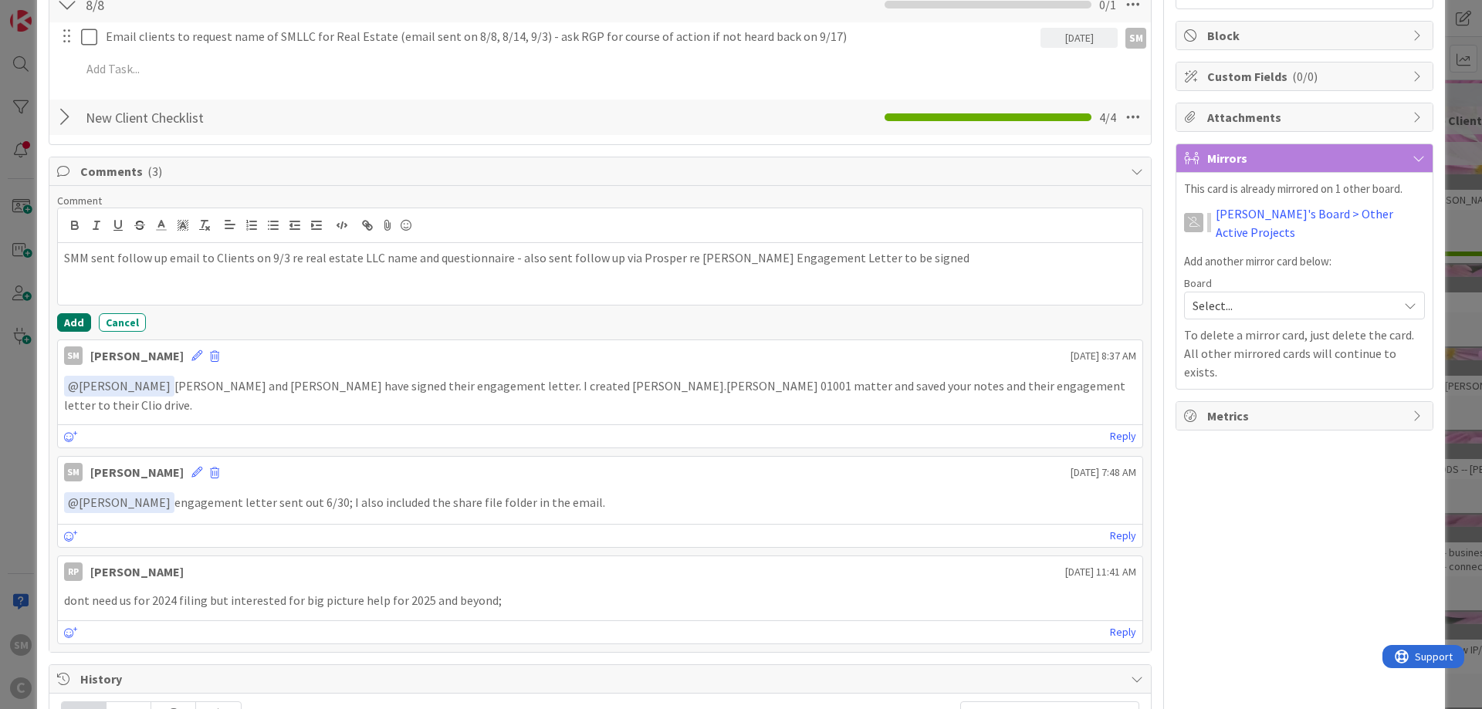
click at [69, 324] on button "Add" at bounding box center [74, 322] width 34 height 19
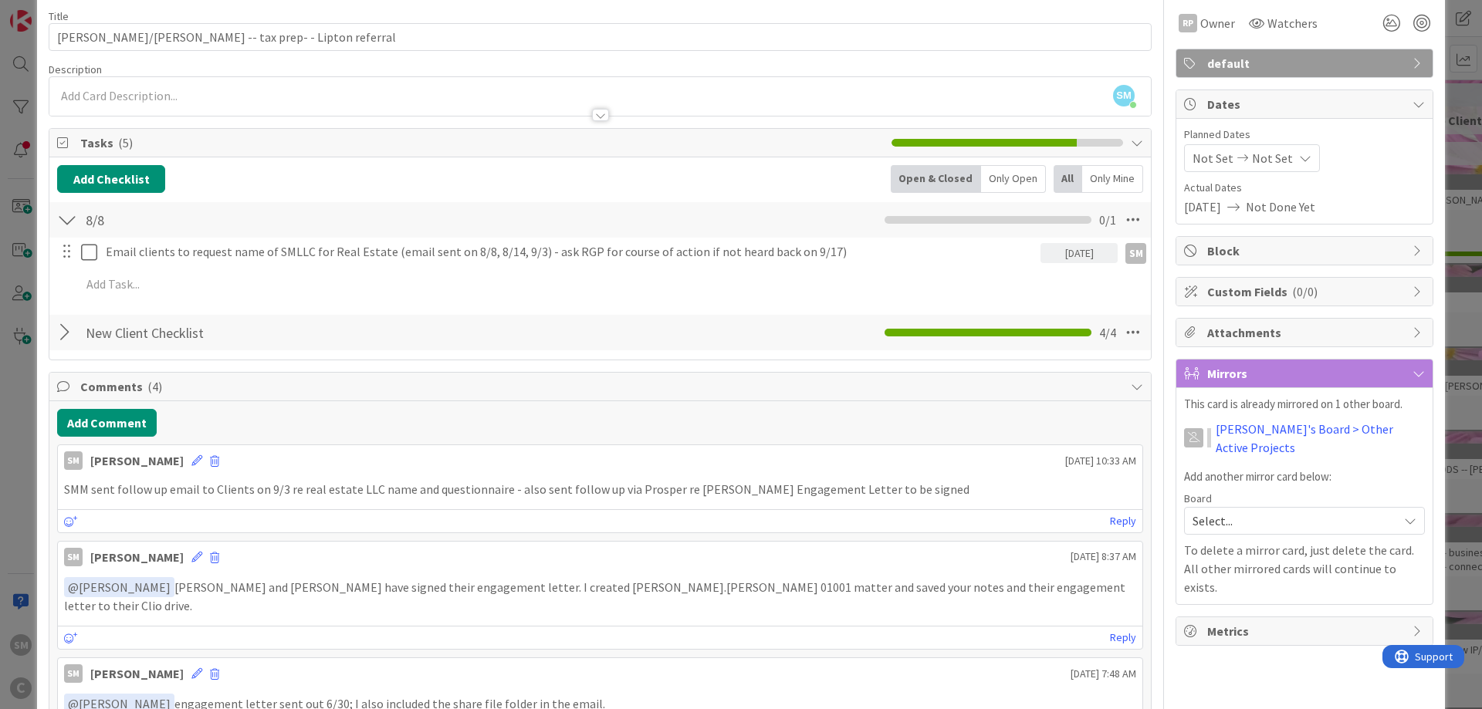
scroll to position [0, 0]
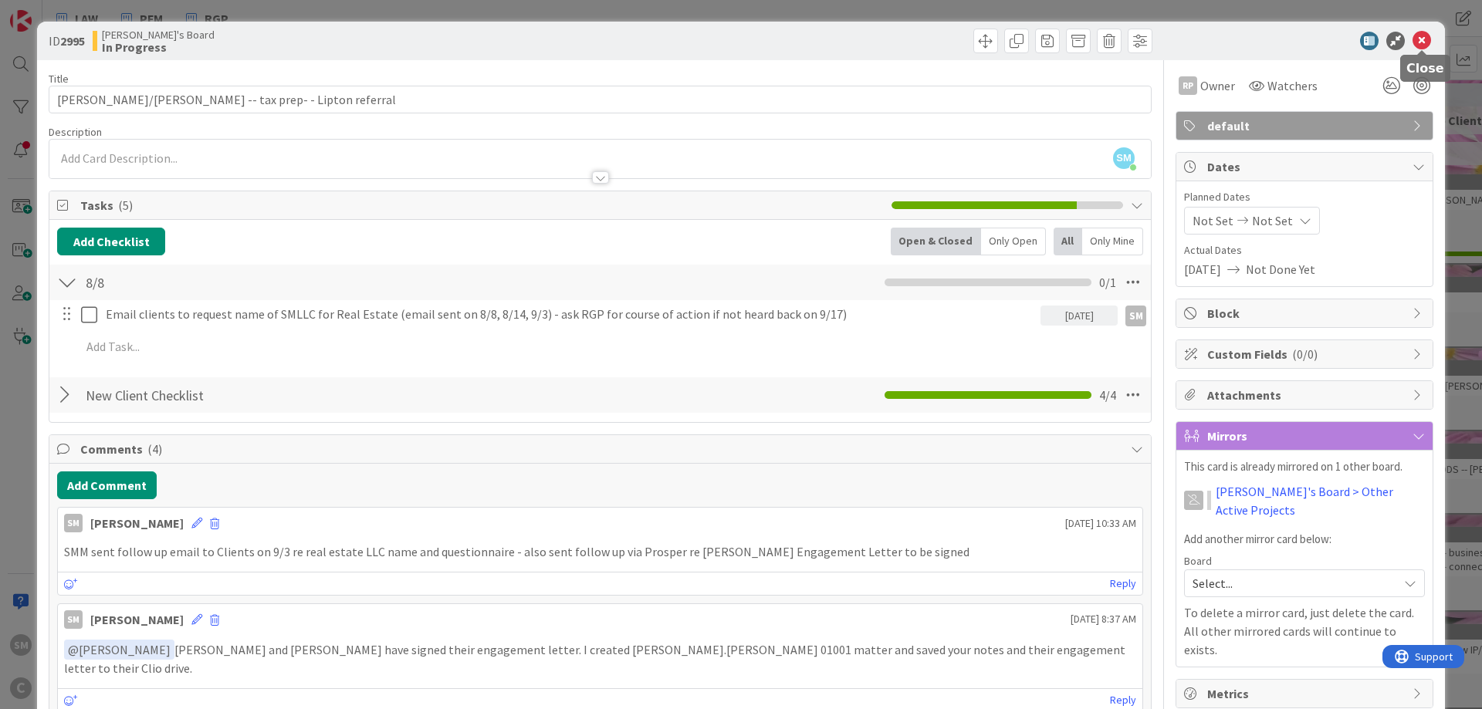
click at [1423, 43] on icon at bounding box center [1422, 41] width 19 height 19
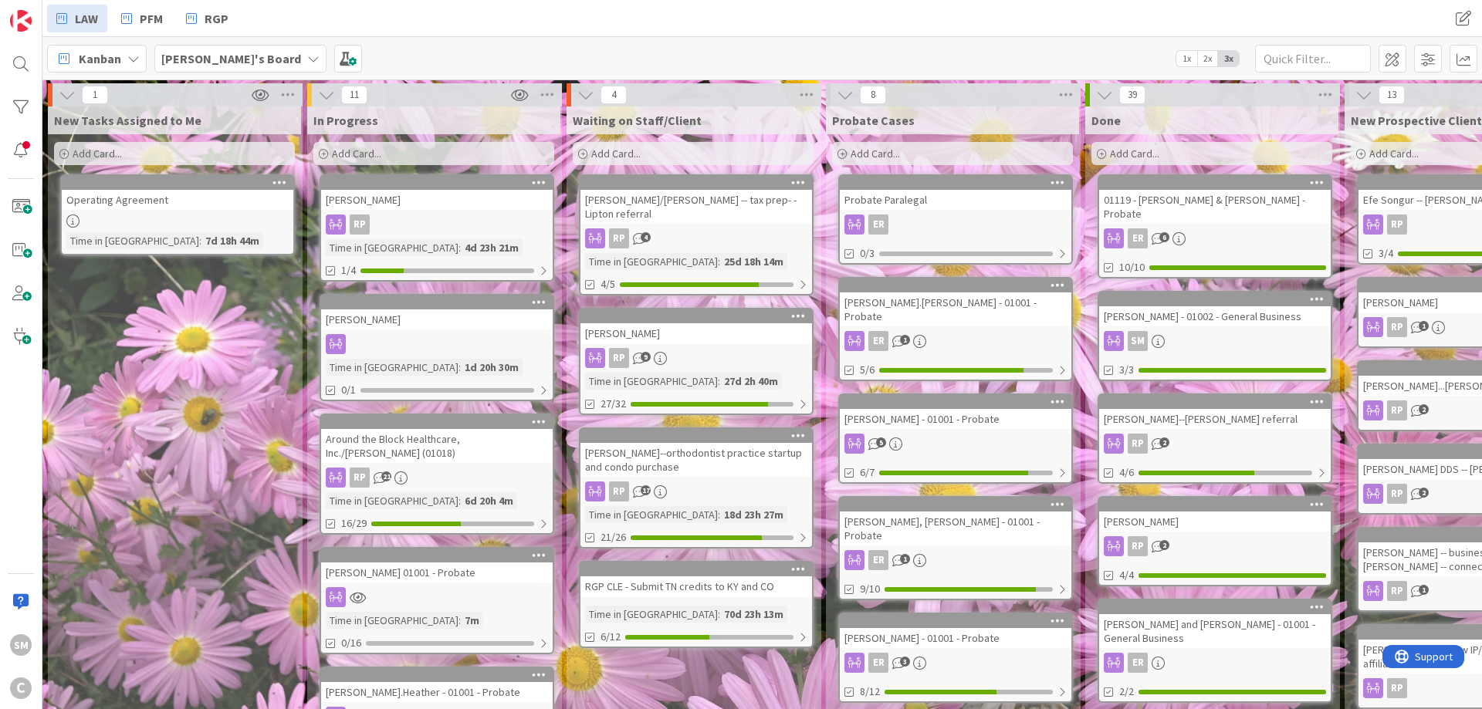
click at [719, 346] on link "[PERSON_NAME] RP 9 Time in [GEOGRAPHIC_DATA] : 27d 2h 40m 27/32" at bounding box center [696, 361] width 235 height 107
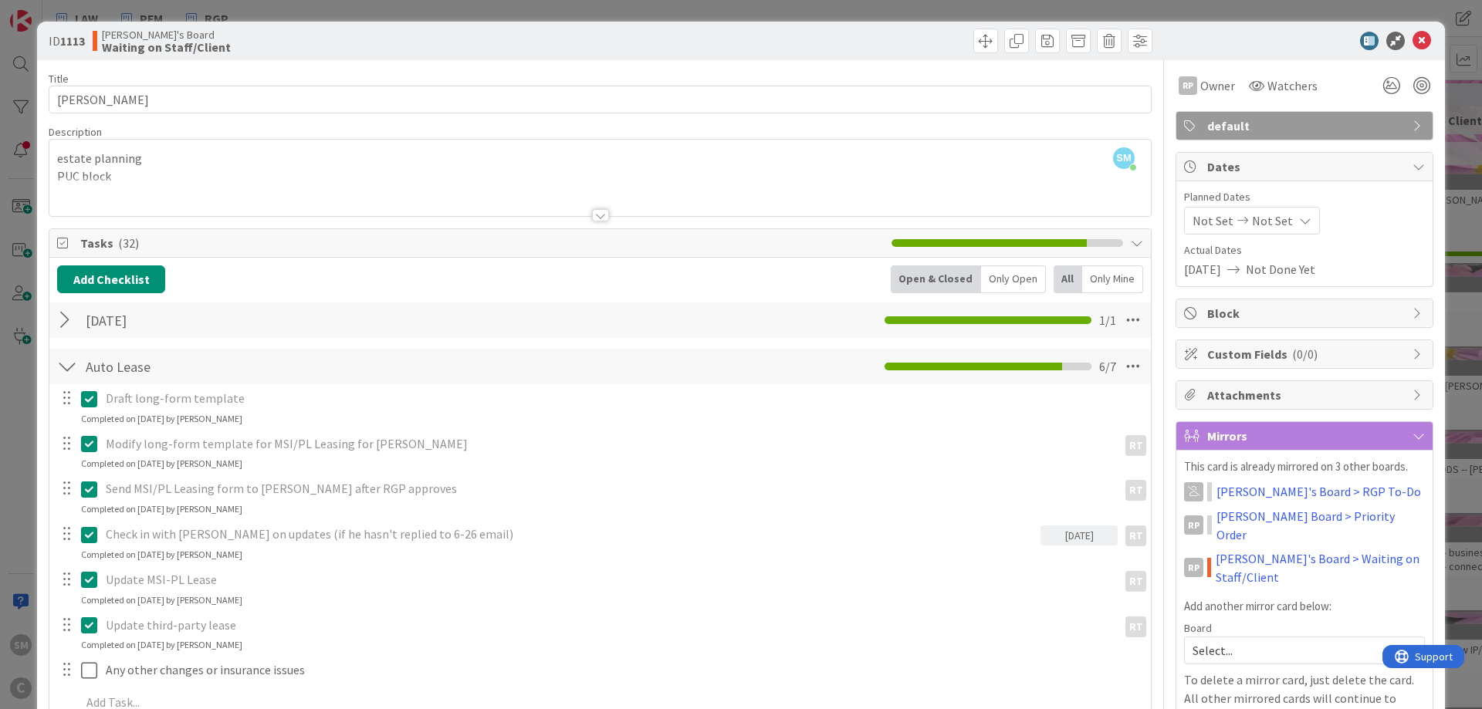
drag, startPoint x: 1305, startPoint y: 239, endPoint x: 1318, endPoint y: 0, distance: 239.6
click at [1421, 42] on icon at bounding box center [1422, 41] width 19 height 19
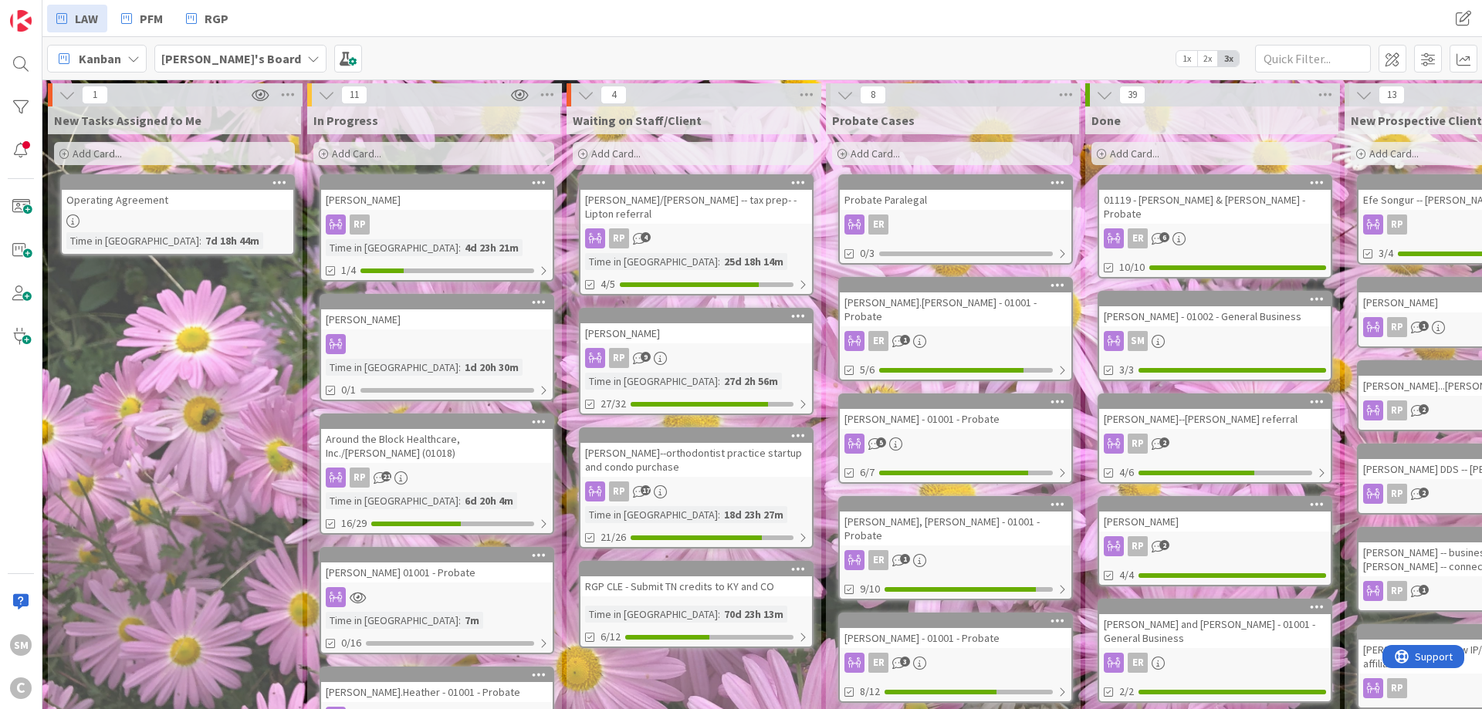
click at [414, 215] on div "RP" at bounding box center [437, 225] width 232 height 20
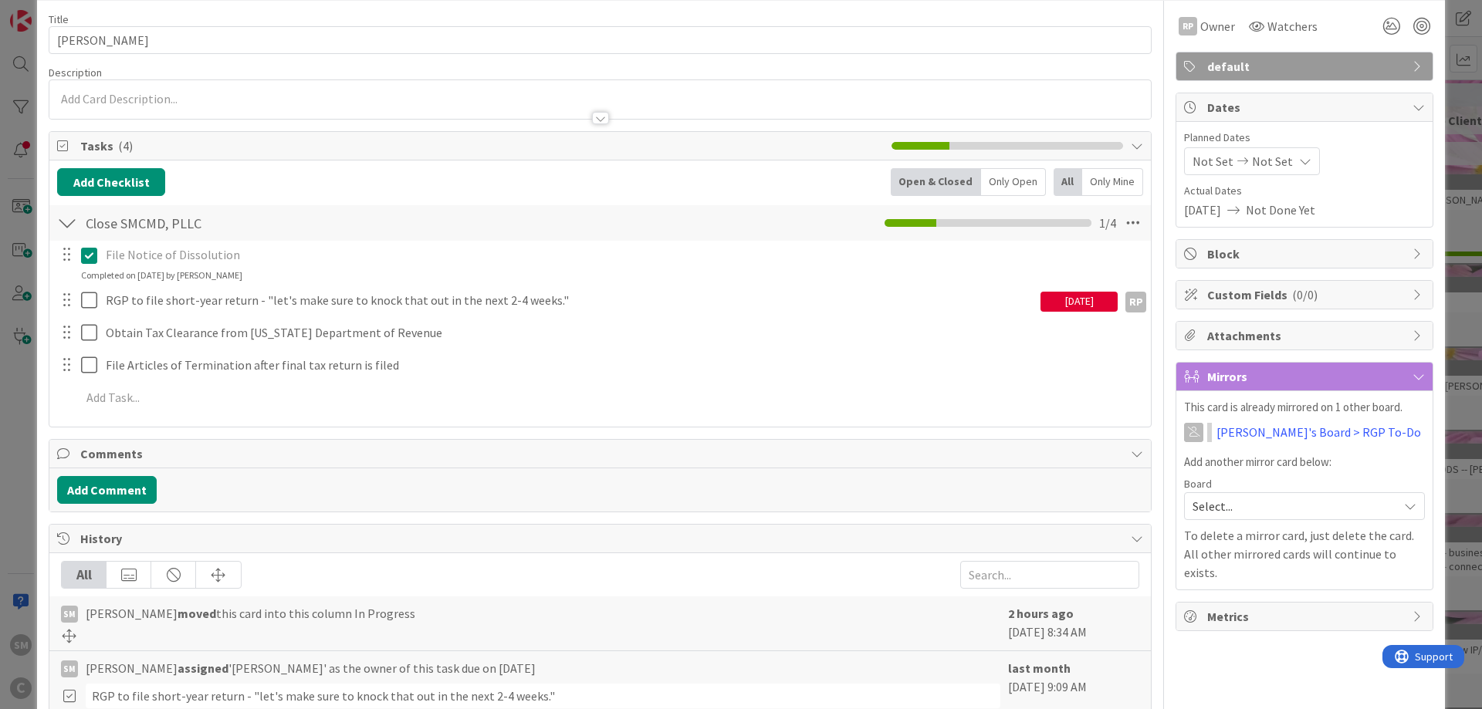
scroll to position [93, 0]
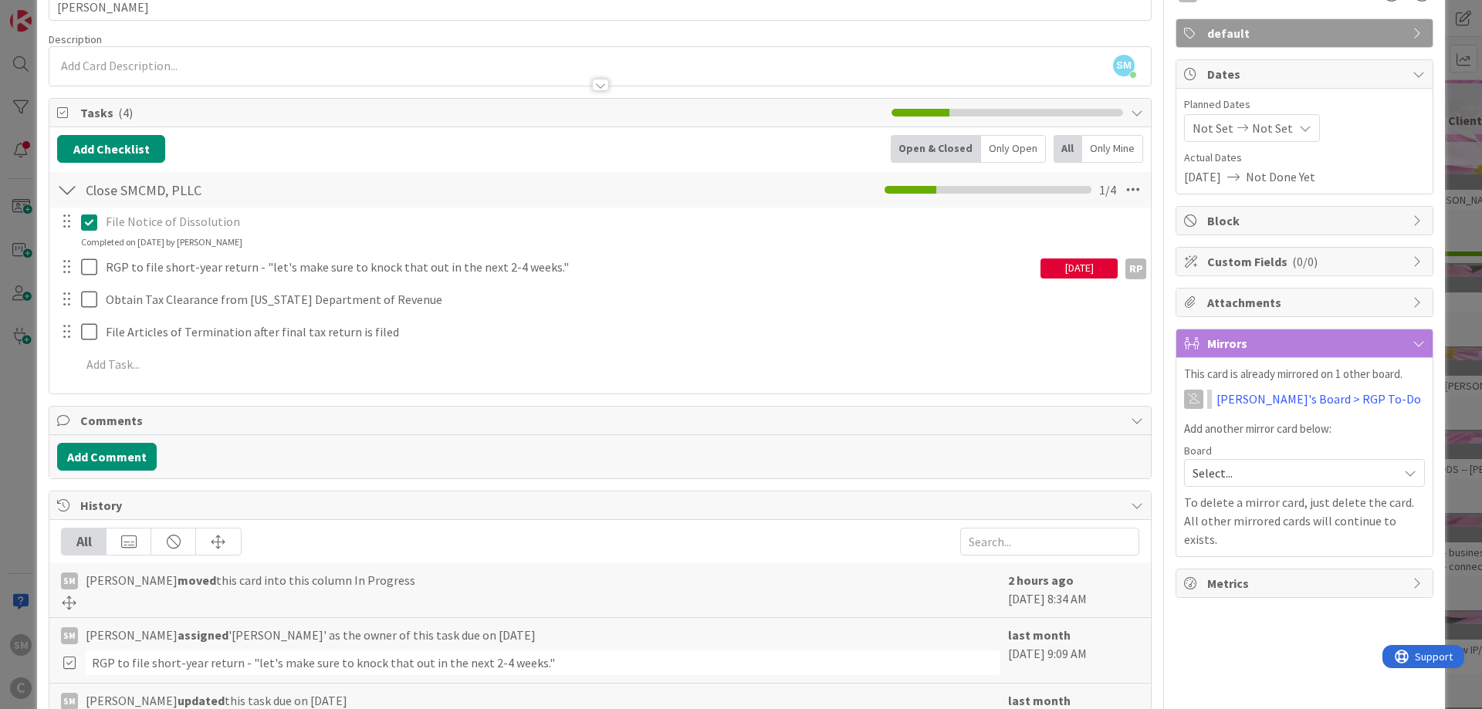
click at [1061, 270] on div "[DATE]" at bounding box center [1079, 269] width 77 height 20
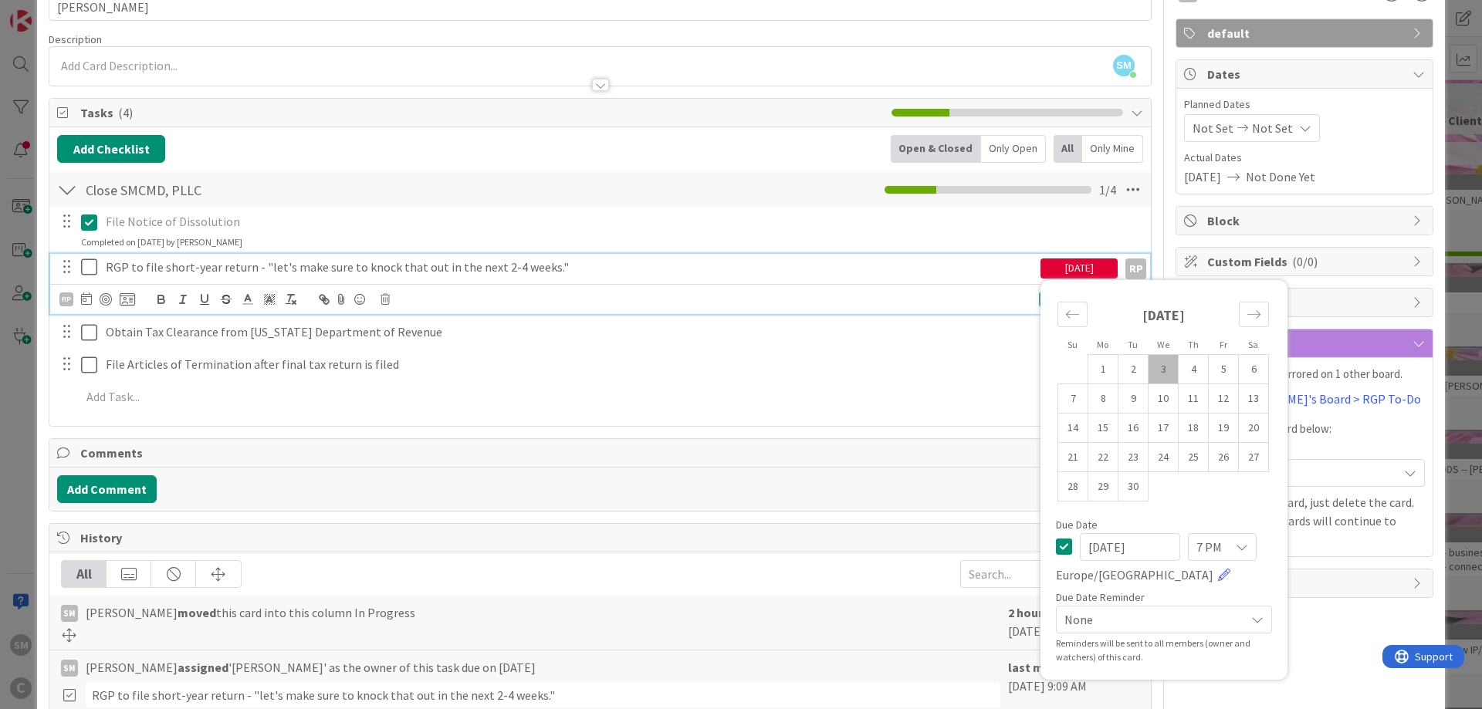
click at [590, 268] on p "RGP to file short-year return - "let's make sure to knock that out in the next …" at bounding box center [570, 268] width 929 height 18
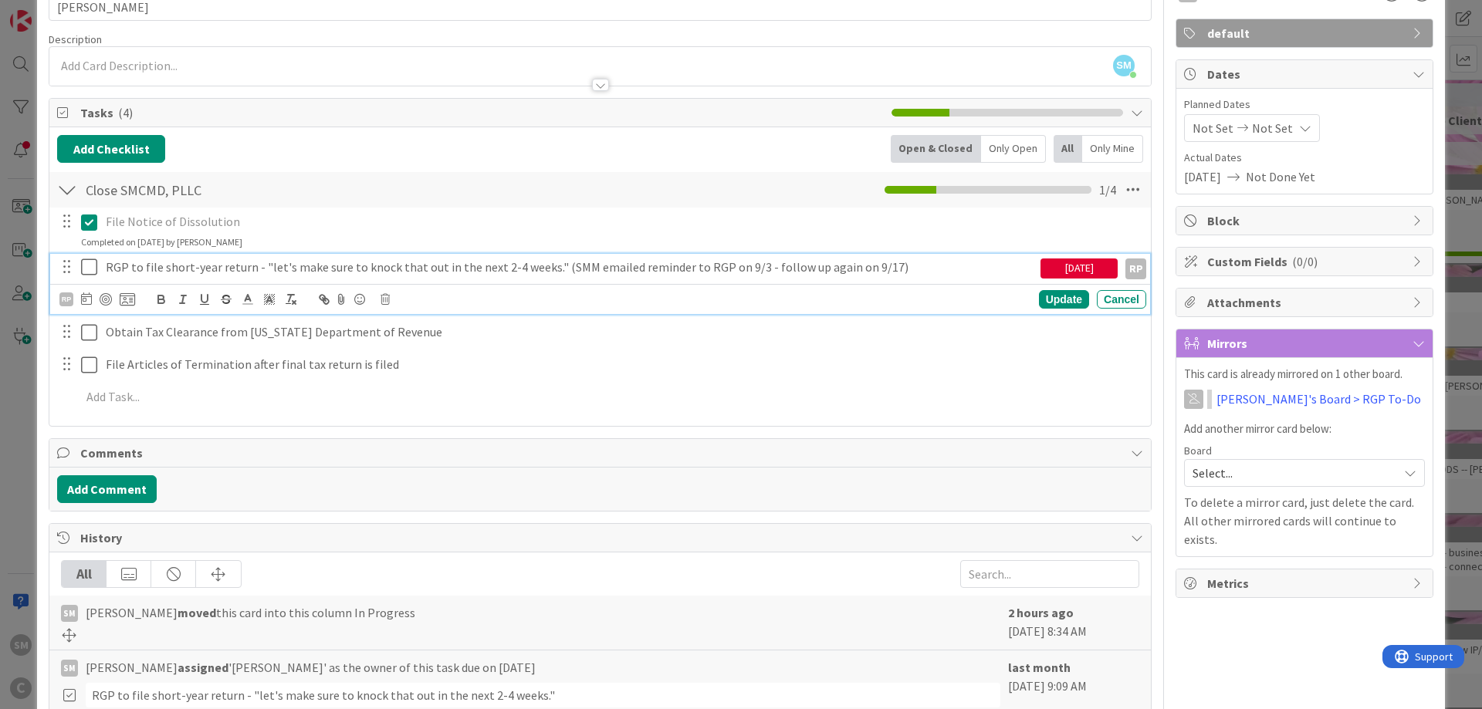
click at [1111, 264] on div "[DATE]" at bounding box center [1079, 269] width 77 height 20
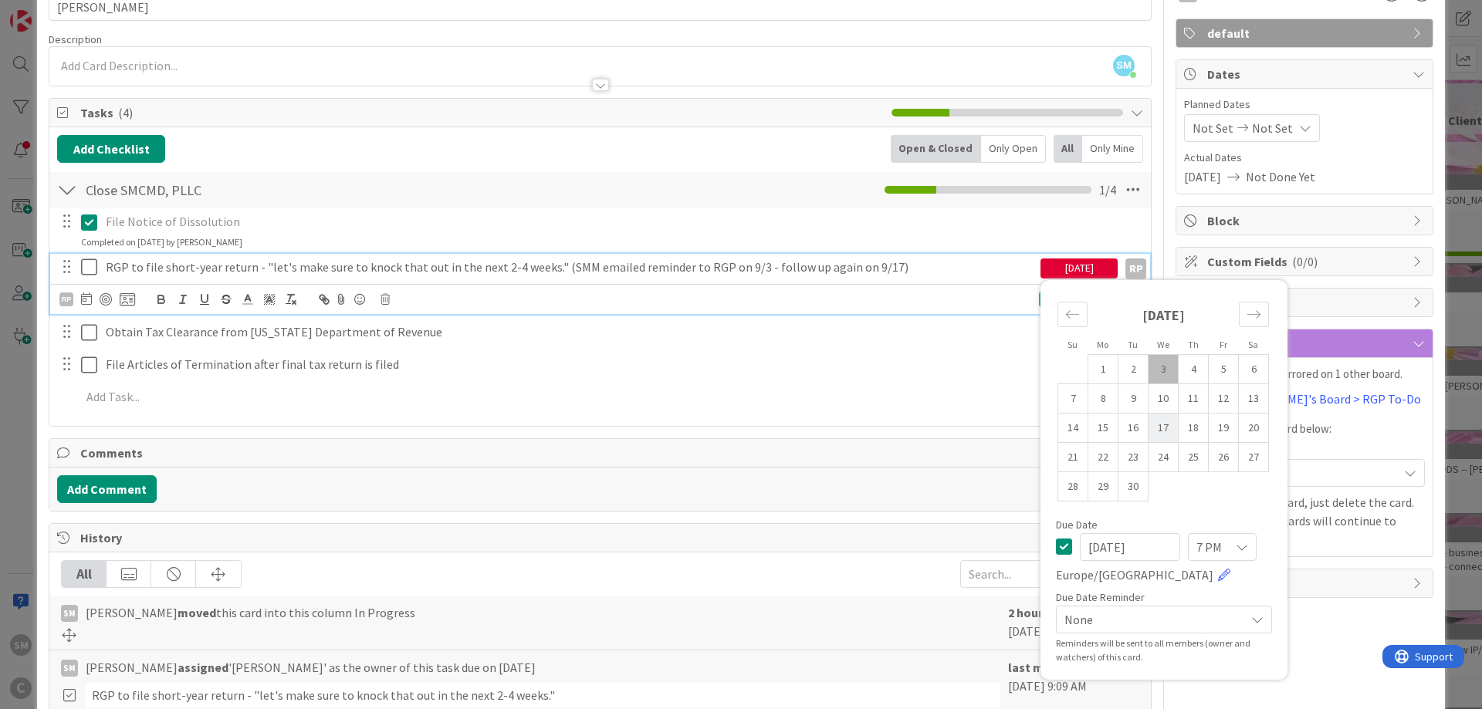
click at [1162, 432] on td "17" at bounding box center [1164, 427] width 30 height 29
type input "[DATE]"
drag, startPoint x: 1356, startPoint y: 644, endPoint x: 1241, endPoint y: 574, distance: 133.7
click at [1355, 644] on div "RP Owner Watchers default Dates Planned Dates Not Set Not Set Actual Dates [DAT…" at bounding box center [1305, 473] width 258 height 1010
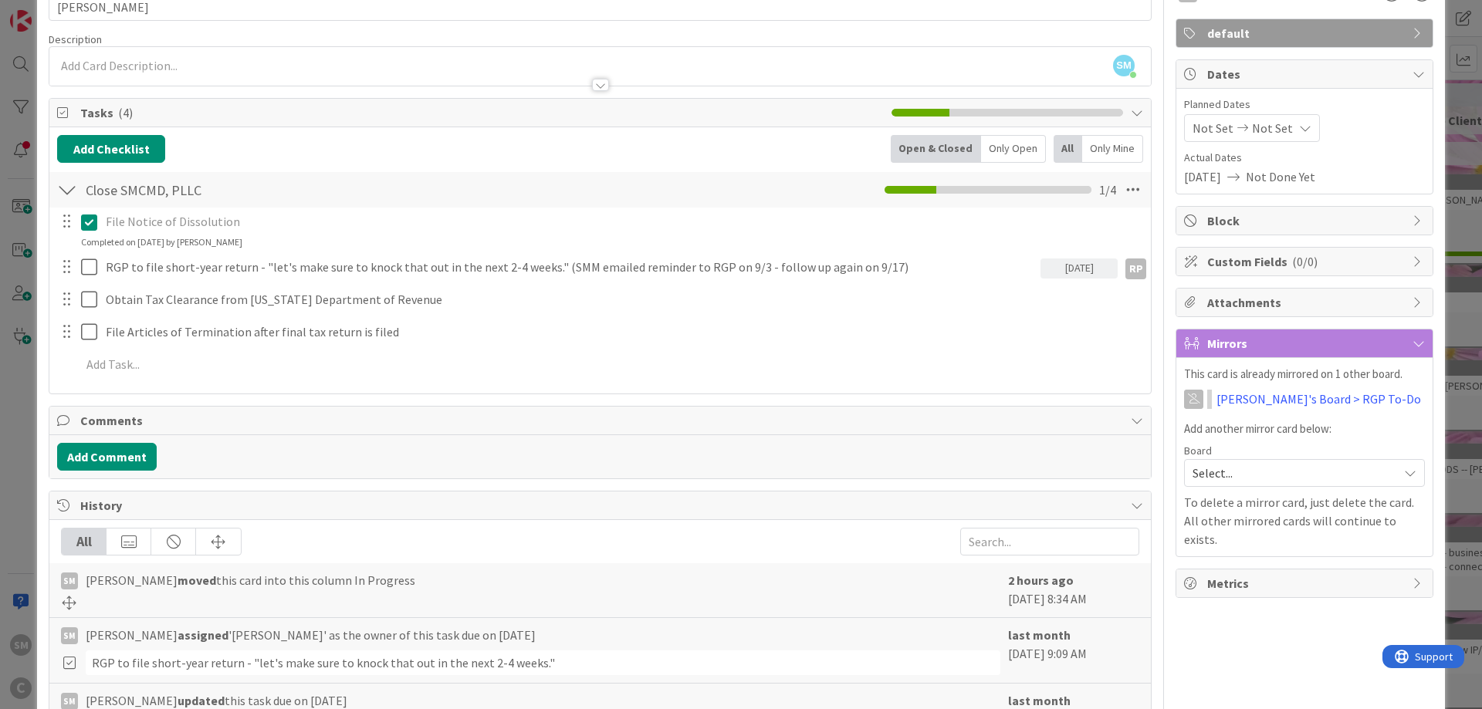
scroll to position [0, 0]
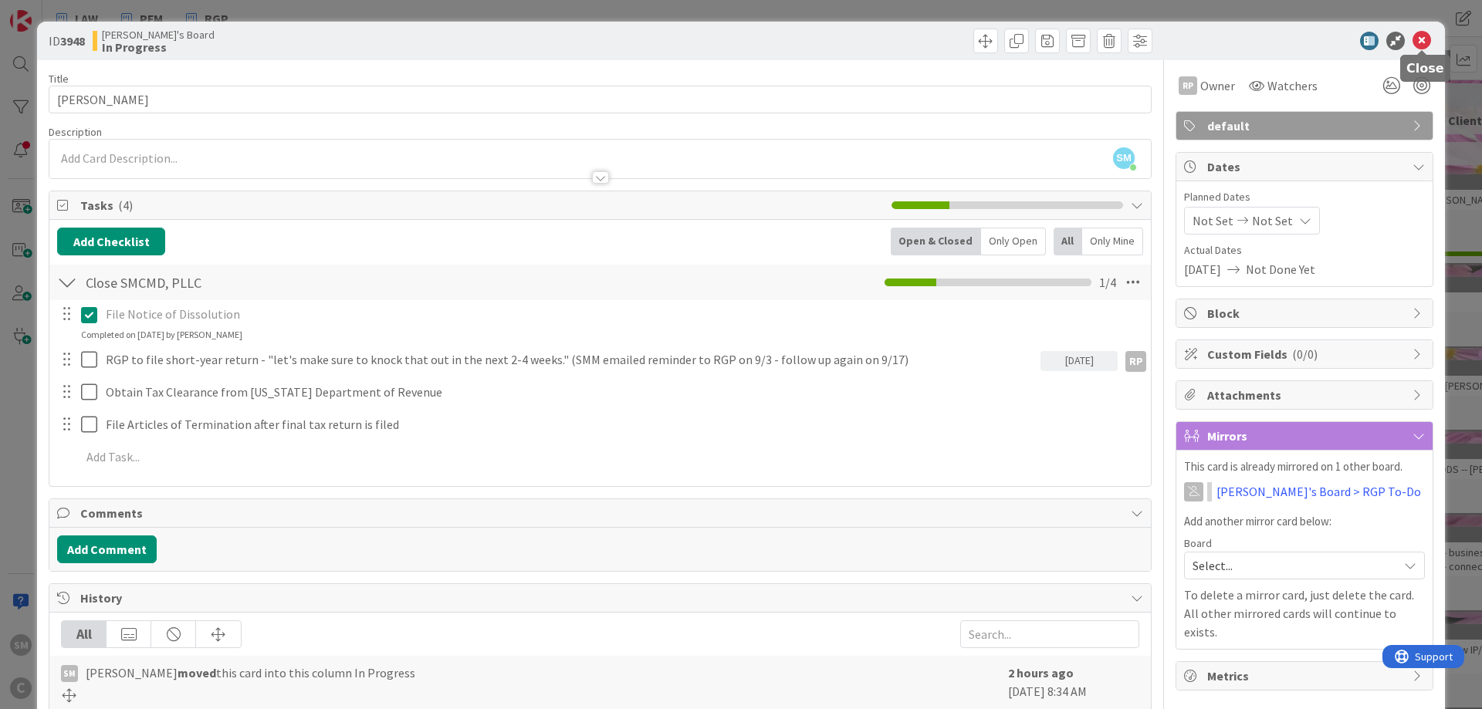
click at [1422, 38] on icon at bounding box center [1422, 41] width 19 height 19
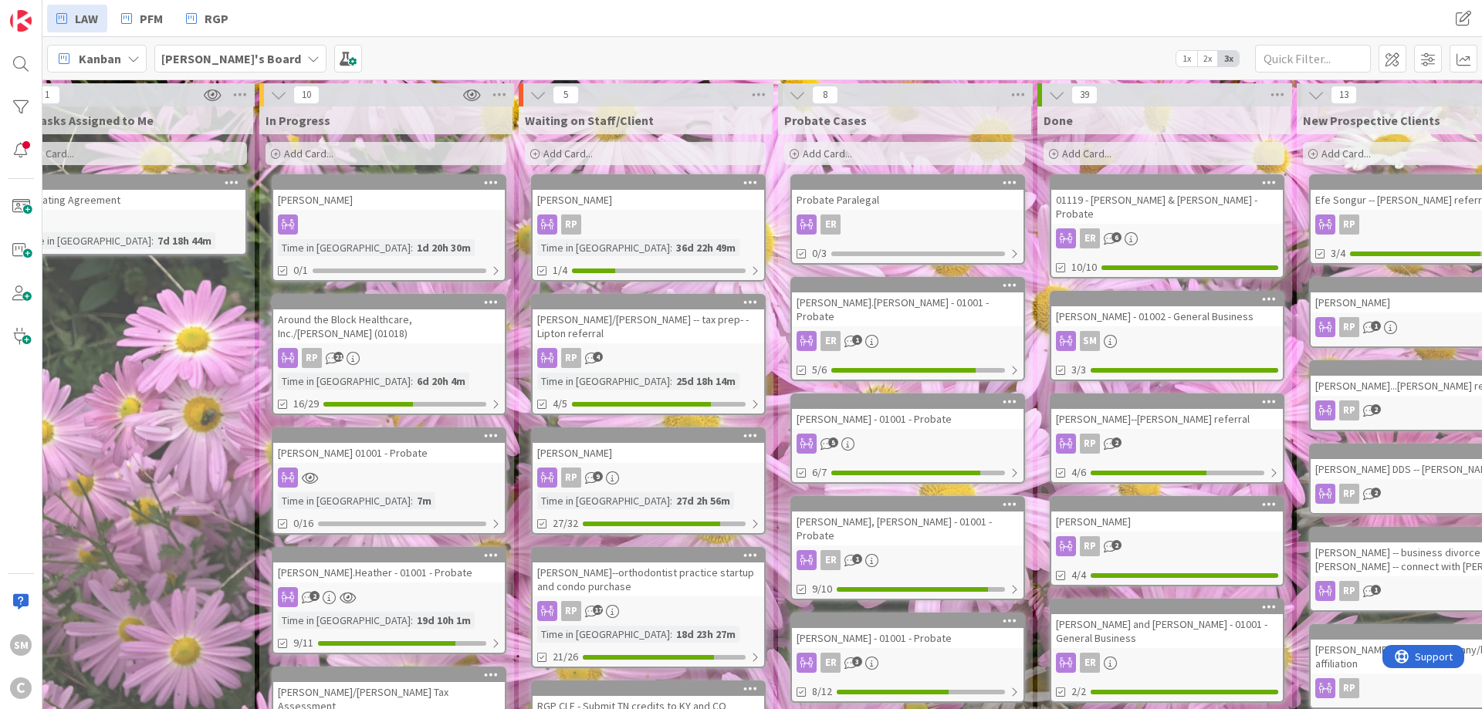
drag, startPoint x: 1095, startPoint y: 273, endPoint x: 1125, endPoint y: 276, distance: 30.3
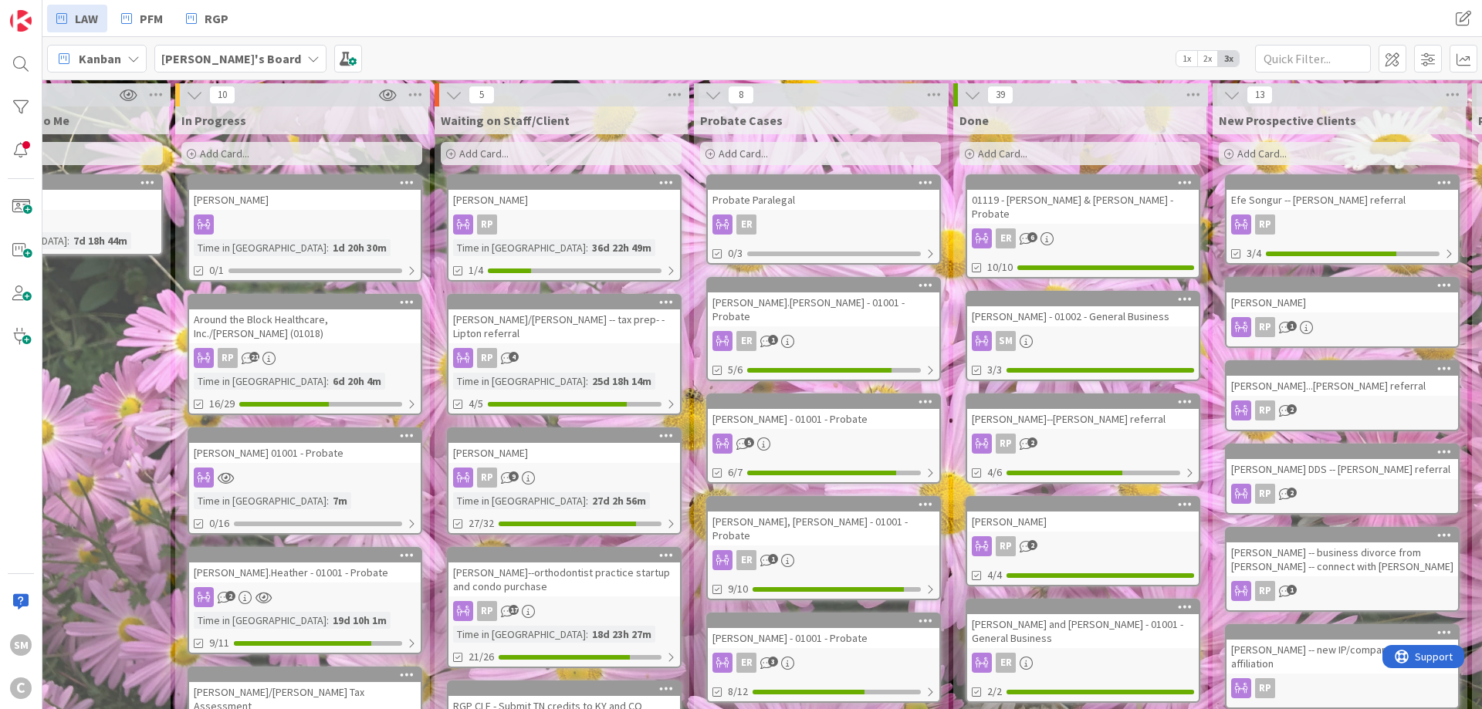
drag, startPoint x: 1294, startPoint y: 254, endPoint x: 1335, endPoint y: 208, distance: 61.8
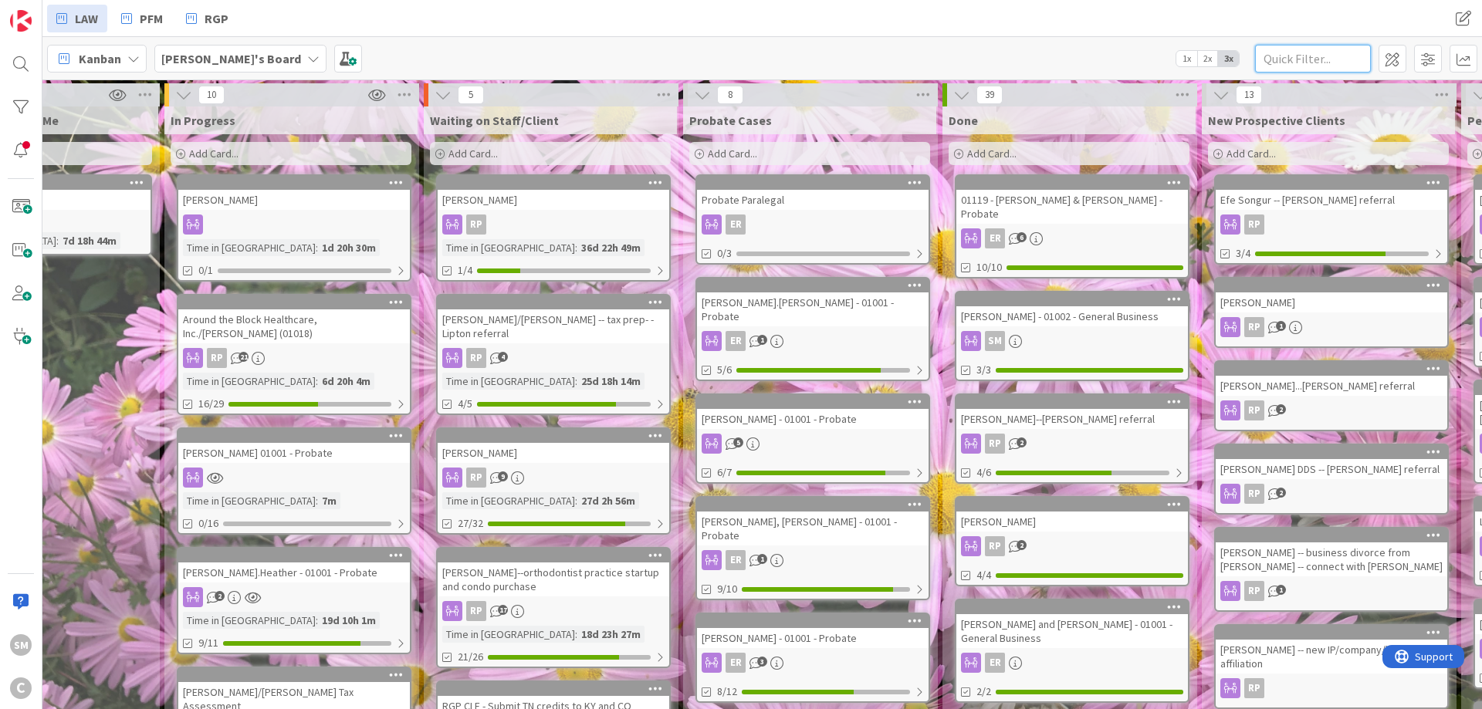
click at [1329, 47] on input "text" at bounding box center [1313, 59] width 116 height 28
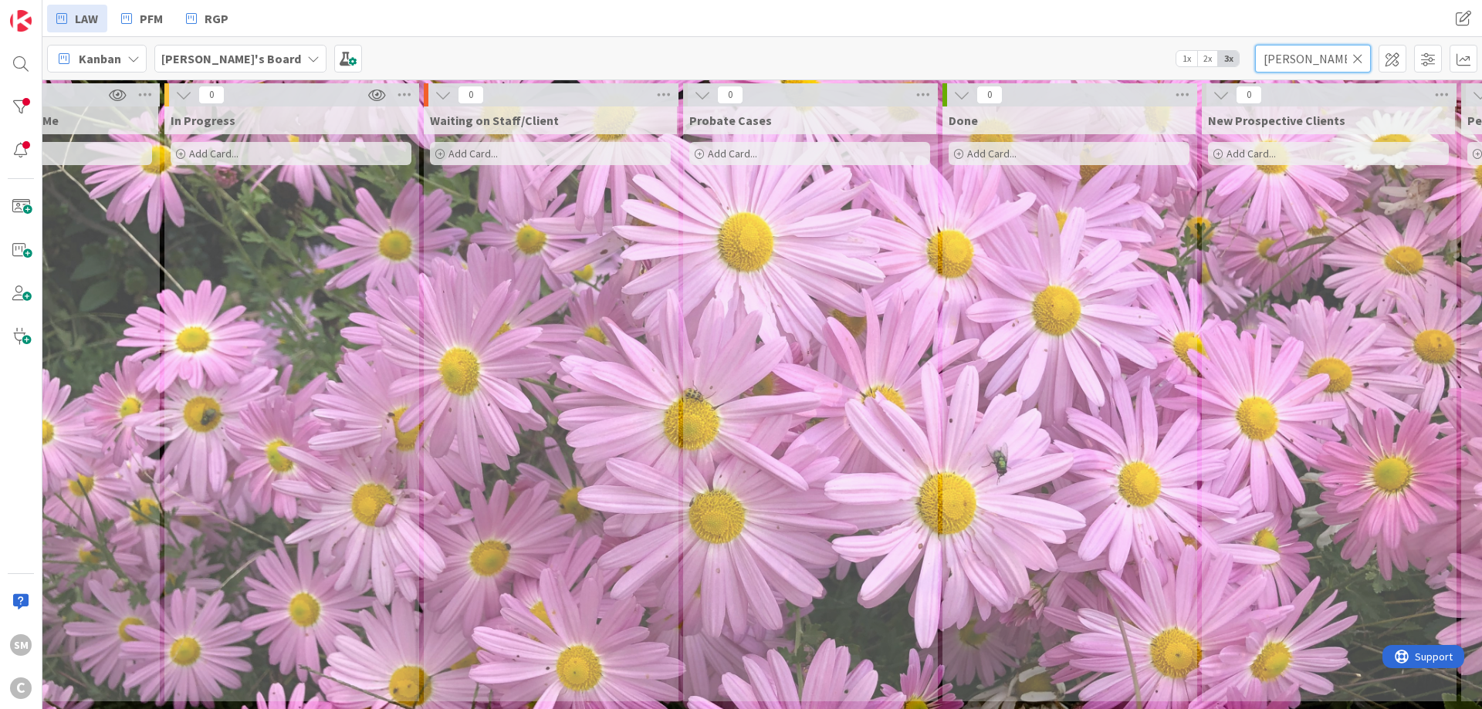
type input "[PERSON_NAME]"
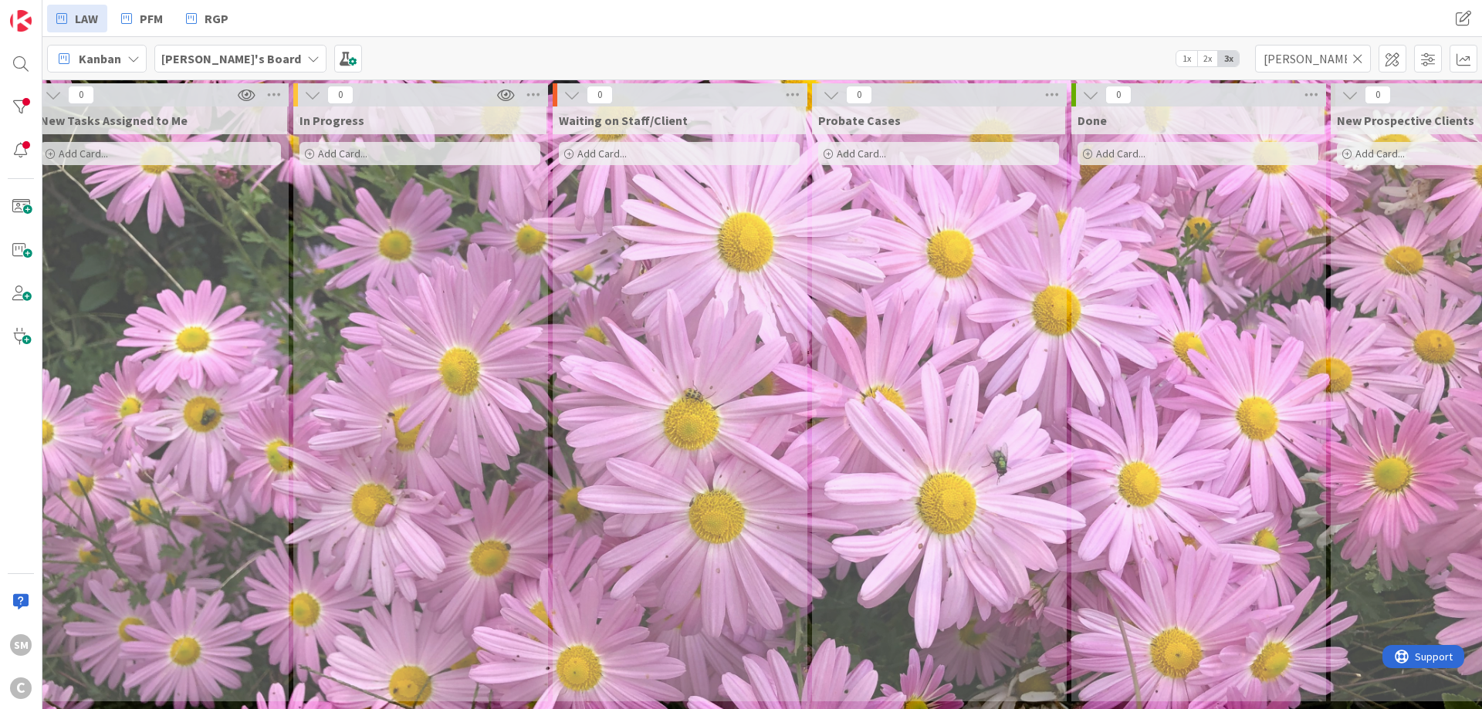
scroll to position [0, 0]
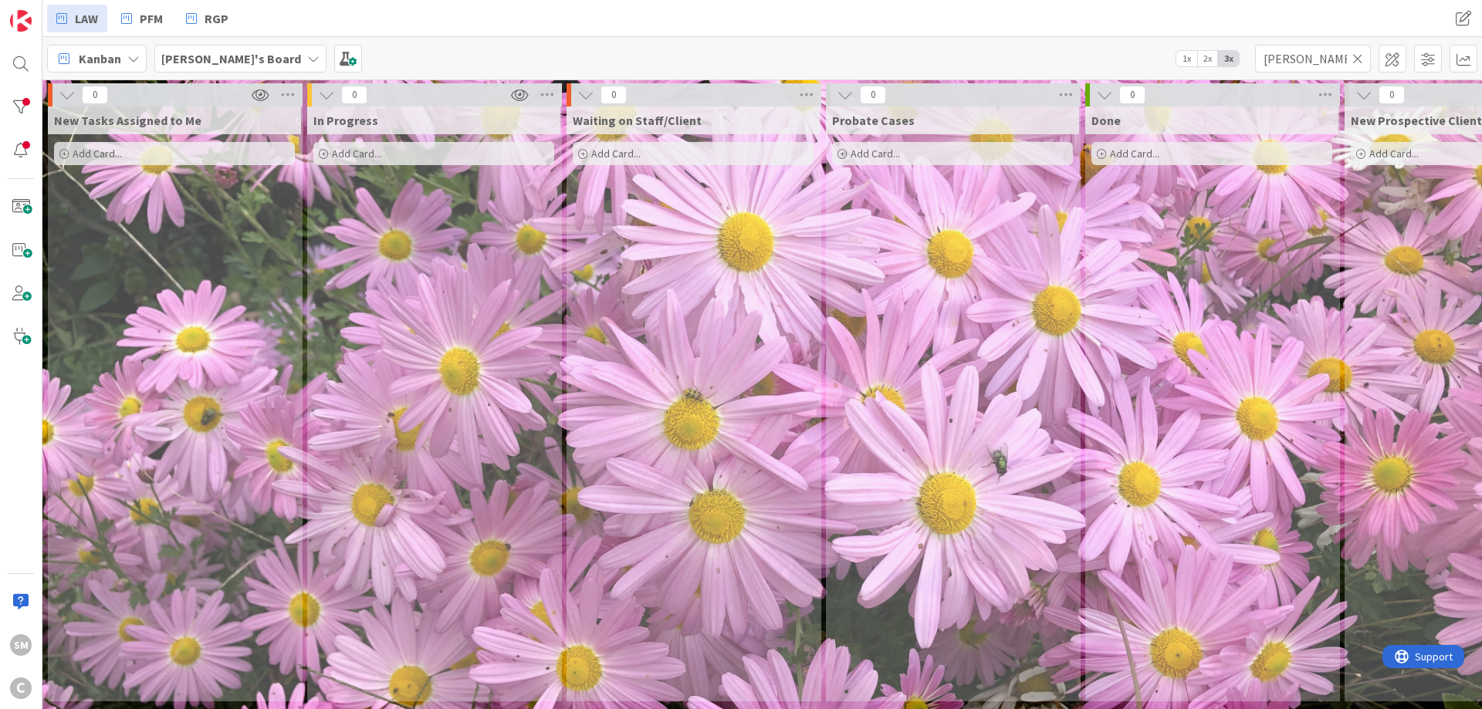
drag, startPoint x: 880, startPoint y: 473, endPoint x: 42, endPoint y: 393, distance: 842.2
click at [1361, 52] on icon at bounding box center [1358, 59] width 11 height 14
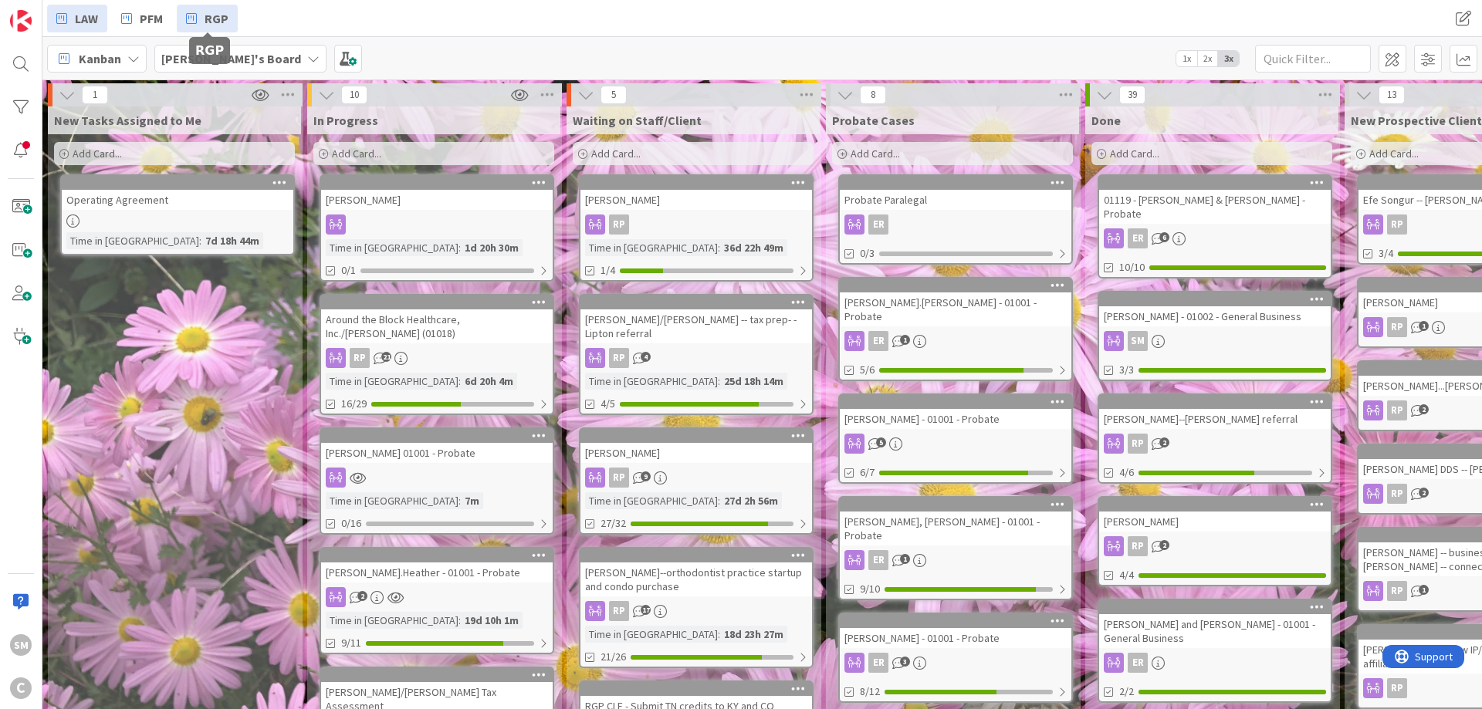
click at [198, 21] on link "RGP" at bounding box center [207, 19] width 61 height 28
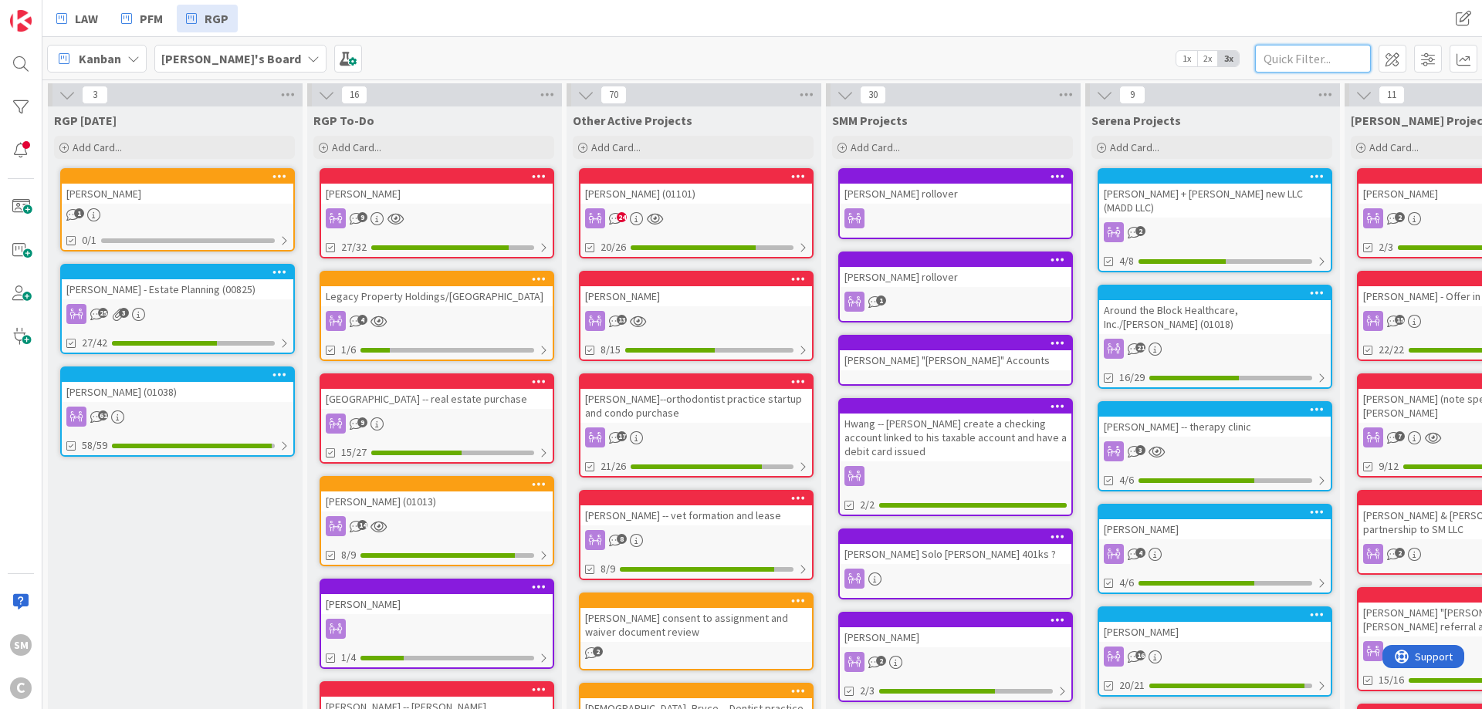
click at [1325, 66] on input "text" at bounding box center [1313, 59] width 116 height 28
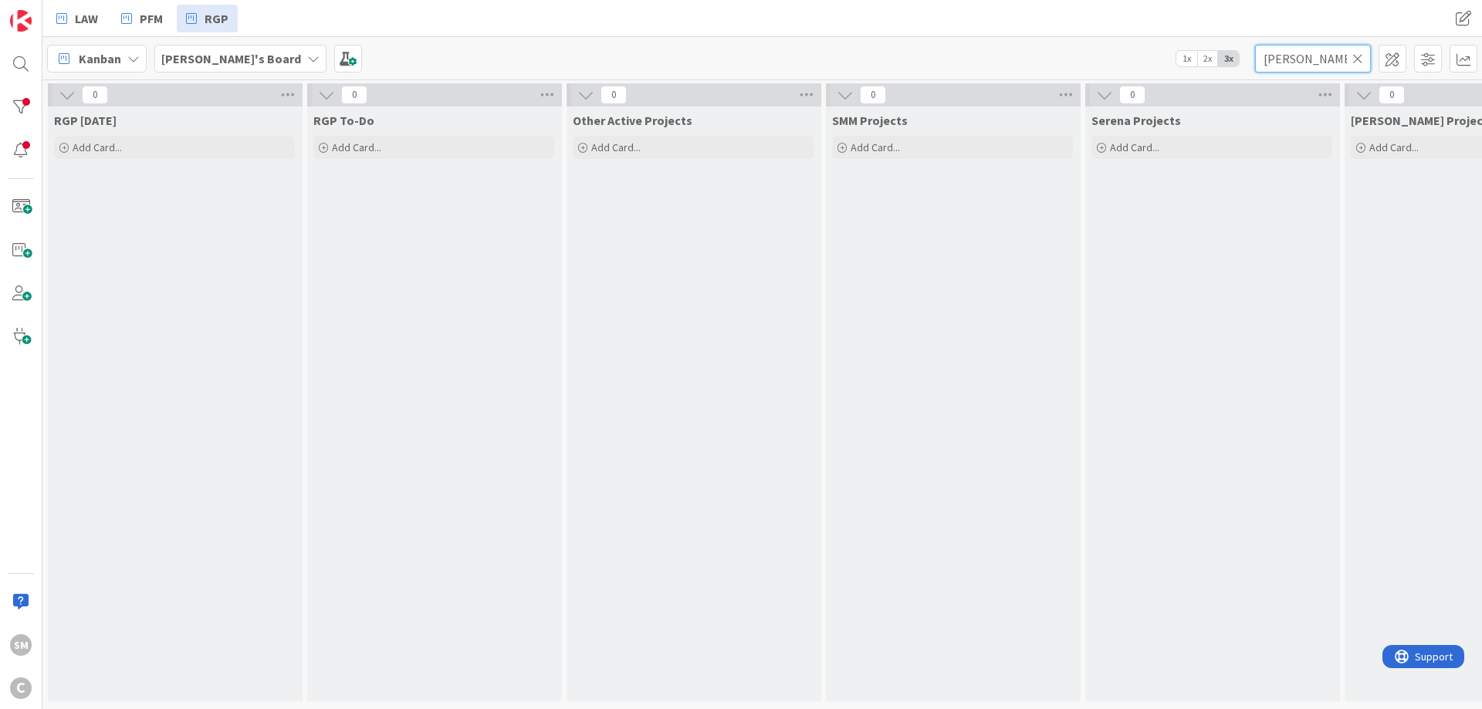
type input "[PERSON_NAME]"
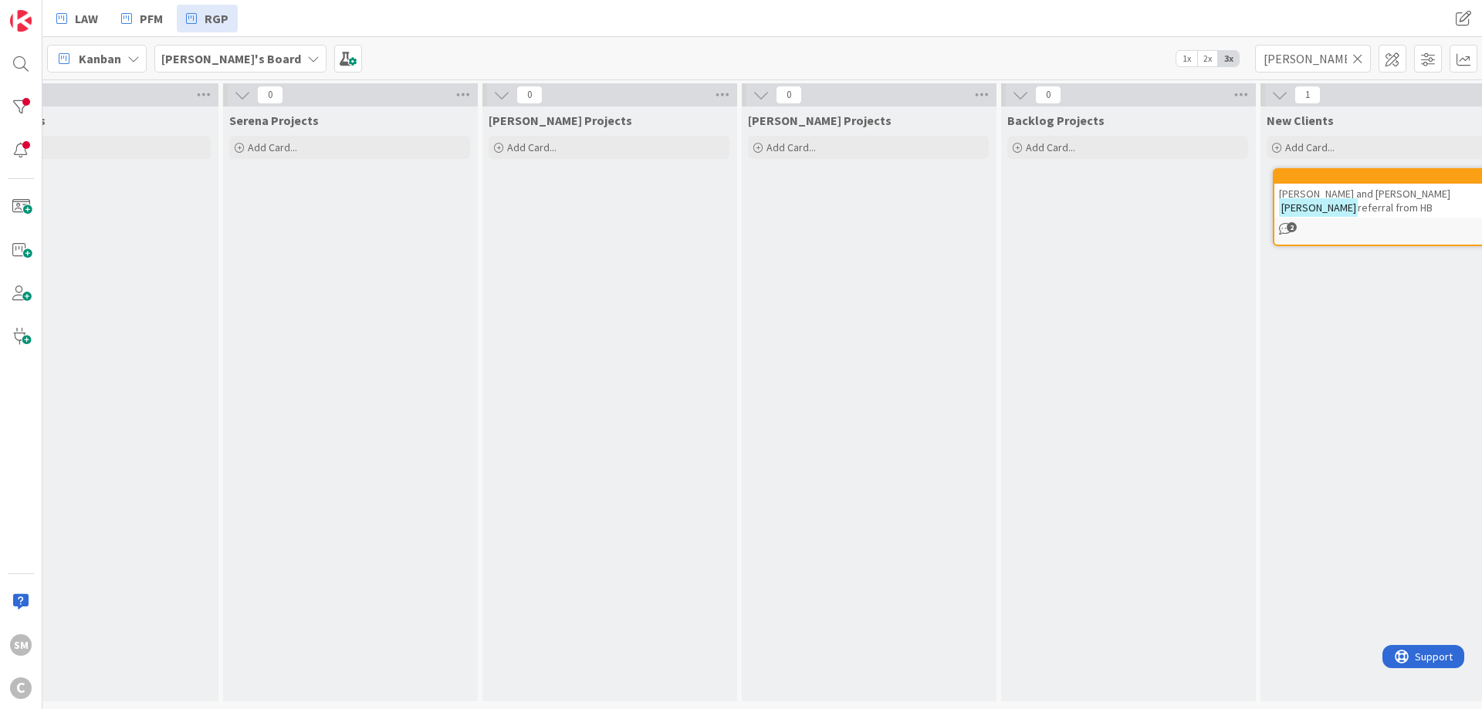
scroll to position [0, 983]
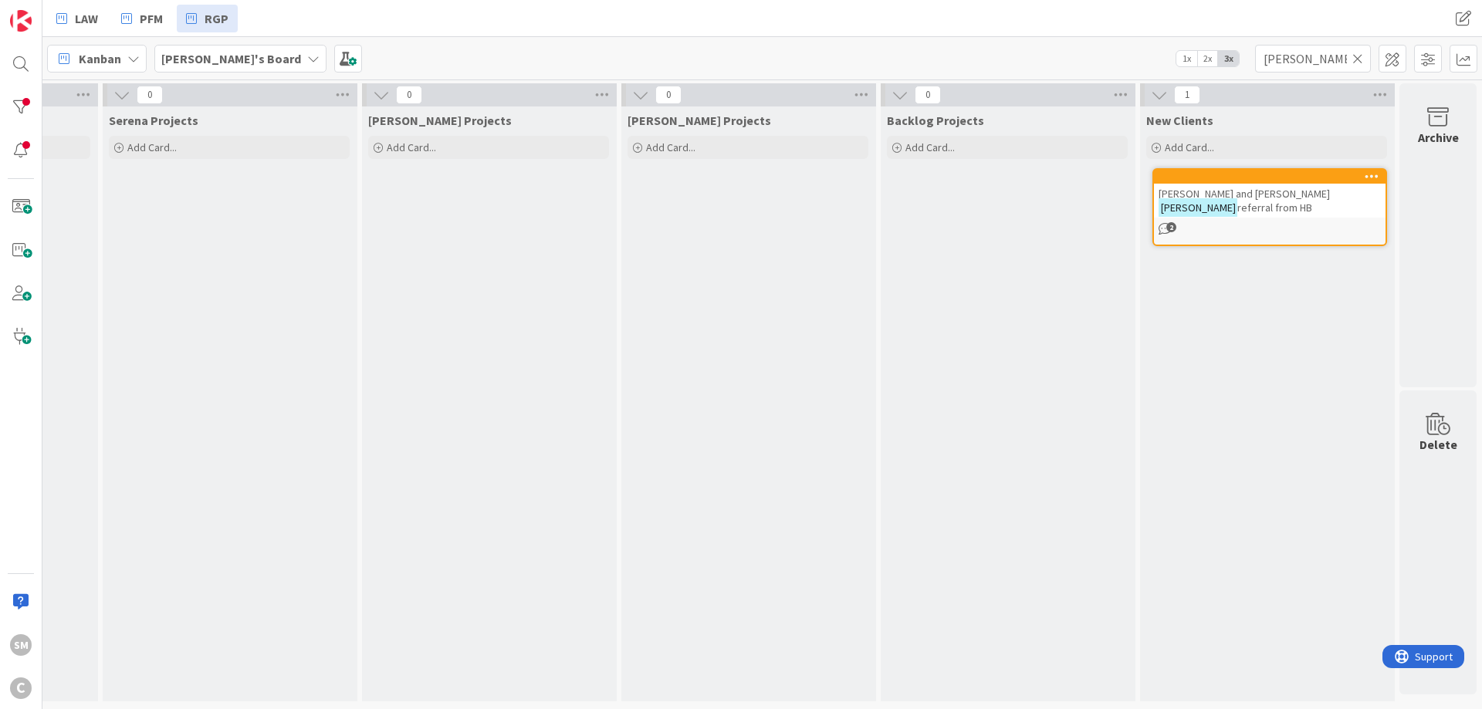
drag, startPoint x: 1185, startPoint y: 334, endPoint x: 1329, endPoint y: 332, distance: 144.4
click at [1312, 201] on span "referral from HB" at bounding box center [1274, 208] width 75 height 14
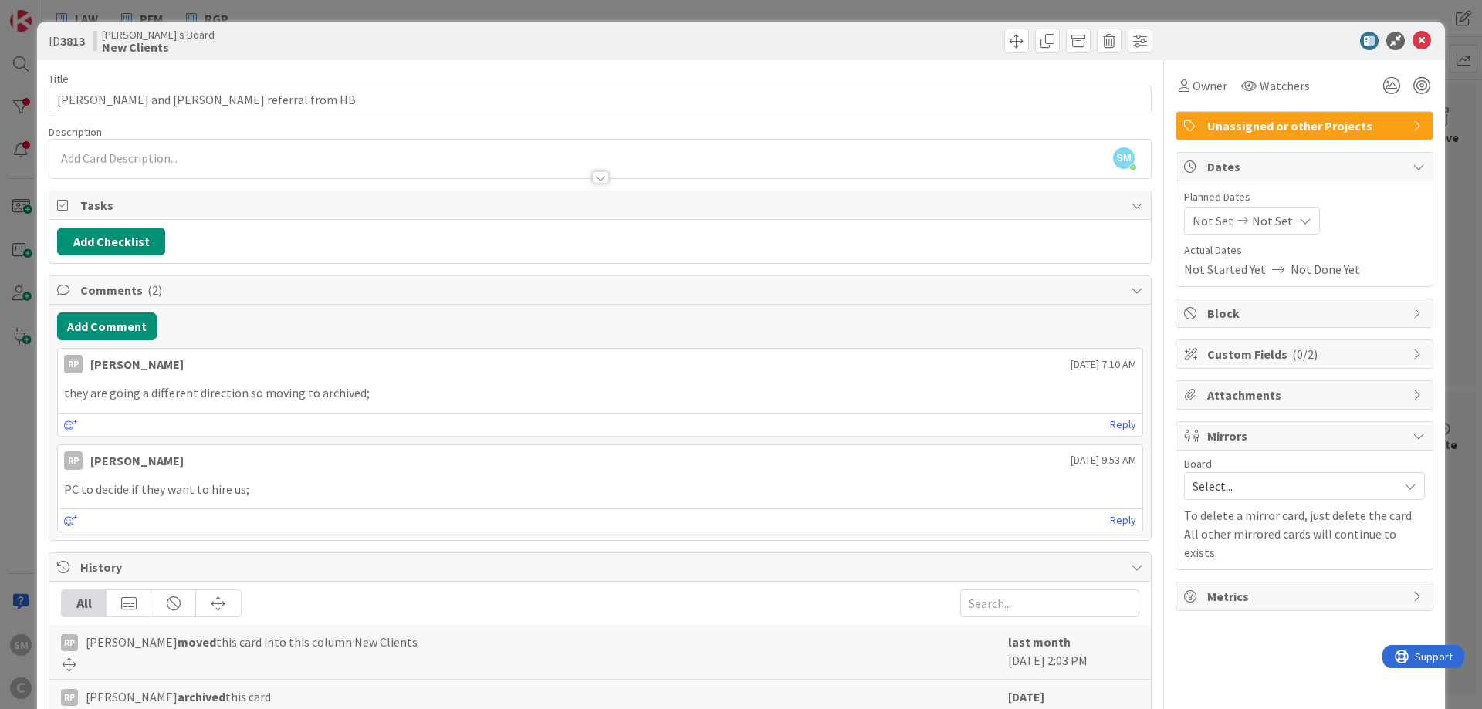
click at [1305, 481] on span "Select..." at bounding box center [1292, 487] width 198 height 22
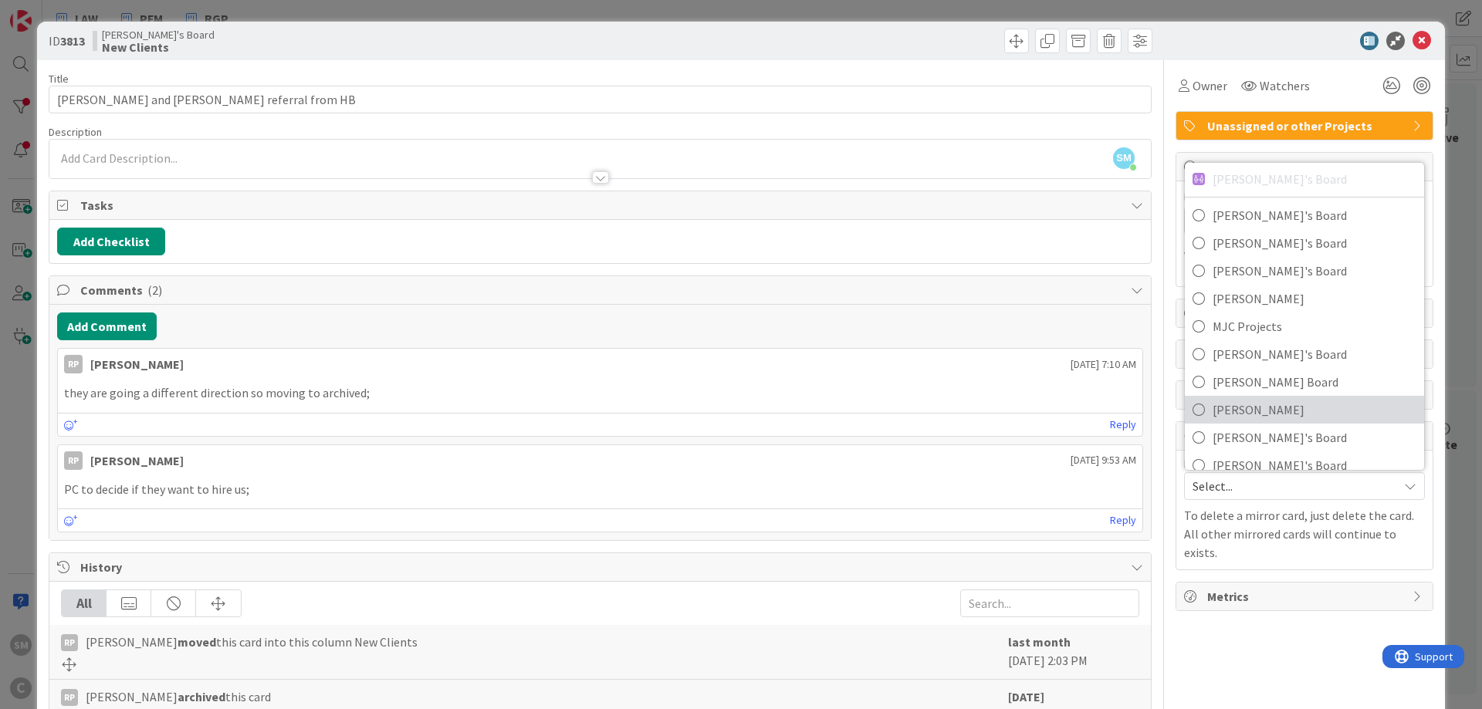
scroll to position [47, 0]
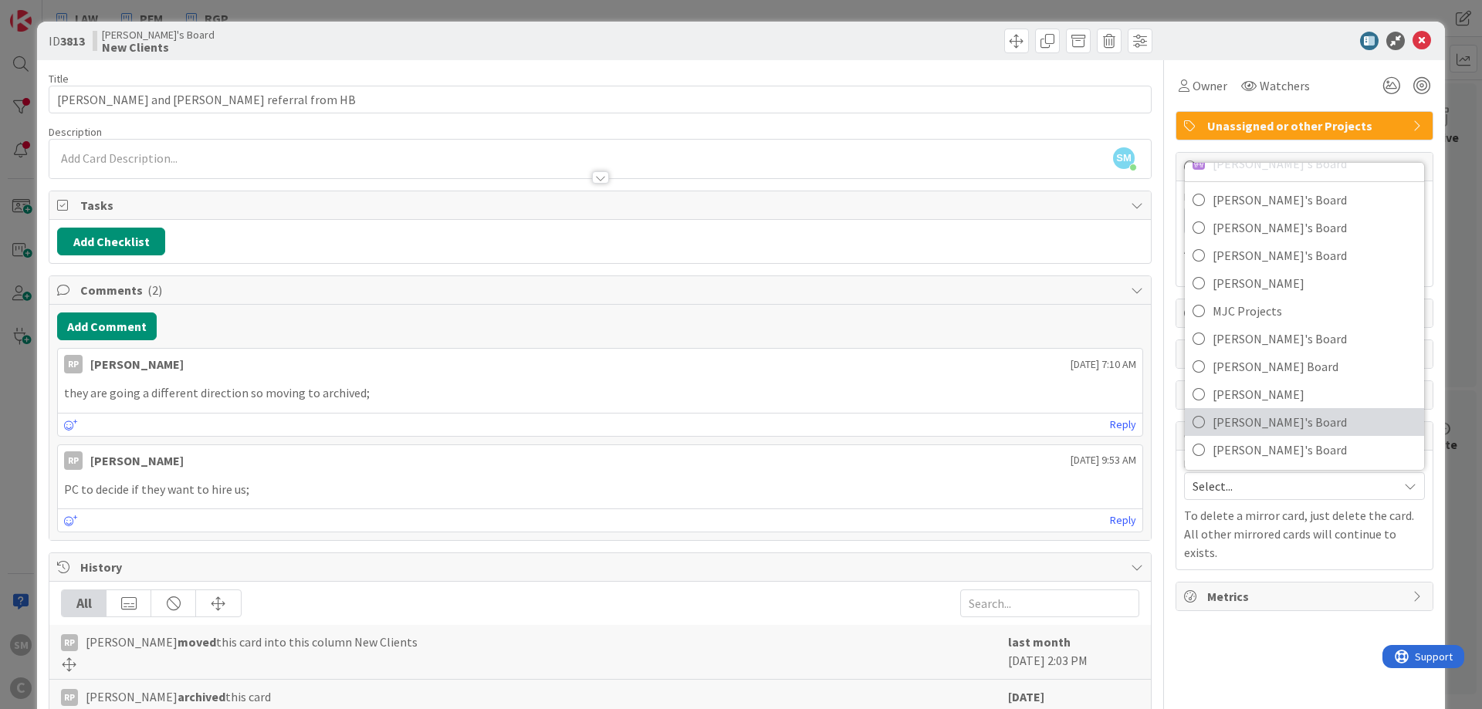
click at [1271, 416] on span "[PERSON_NAME]'s Board" at bounding box center [1315, 422] width 204 height 23
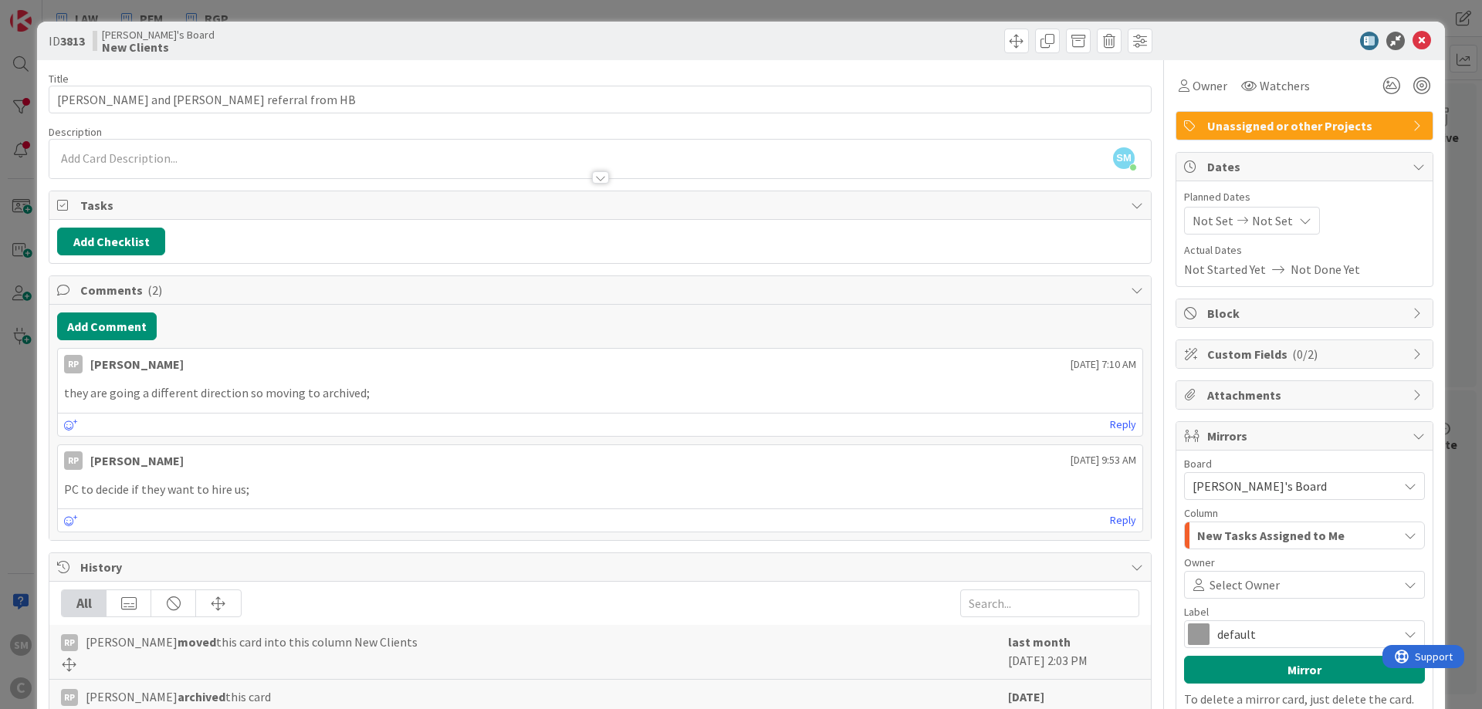
click at [1296, 531] on span "New Tasks Assigned to Me" at bounding box center [1270, 536] width 147 height 20
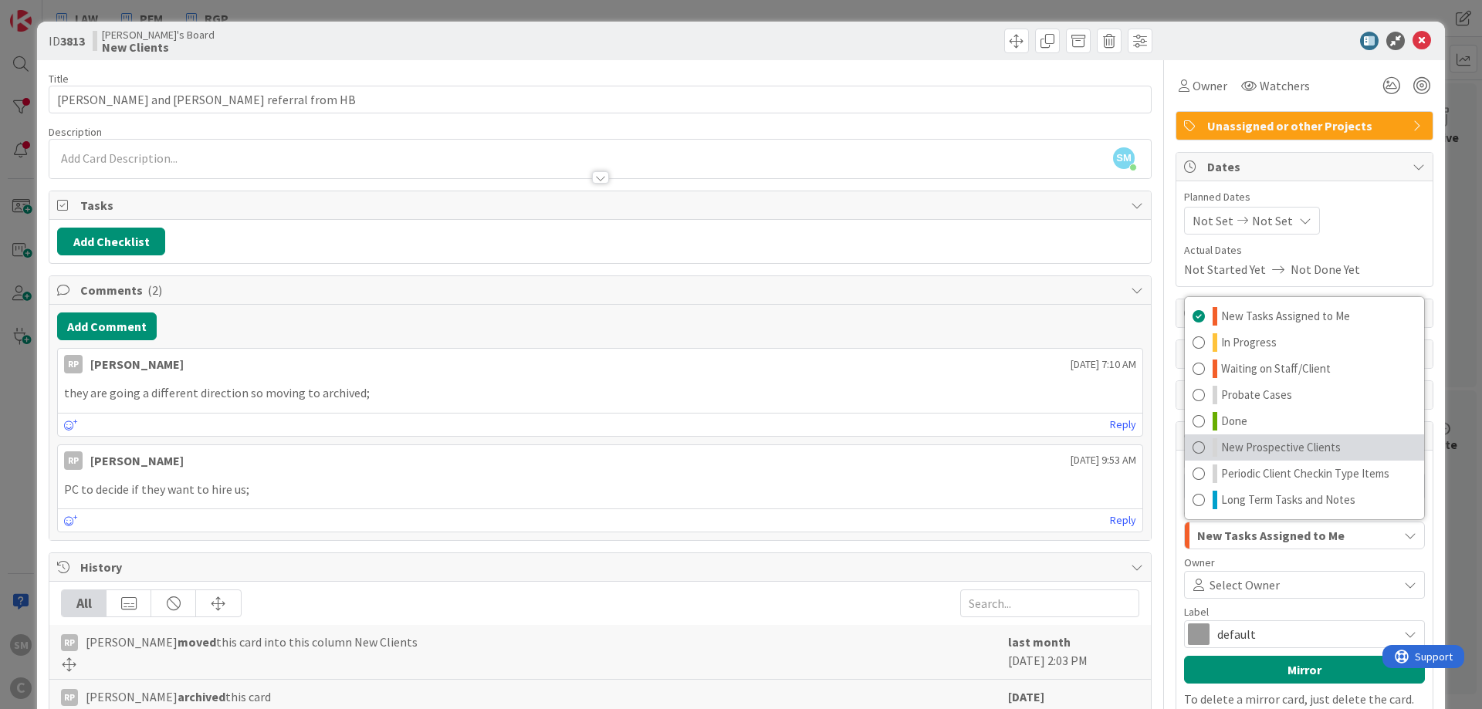
click at [1282, 452] on span "New Prospective Clients" at bounding box center [1281, 447] width 120 height 19
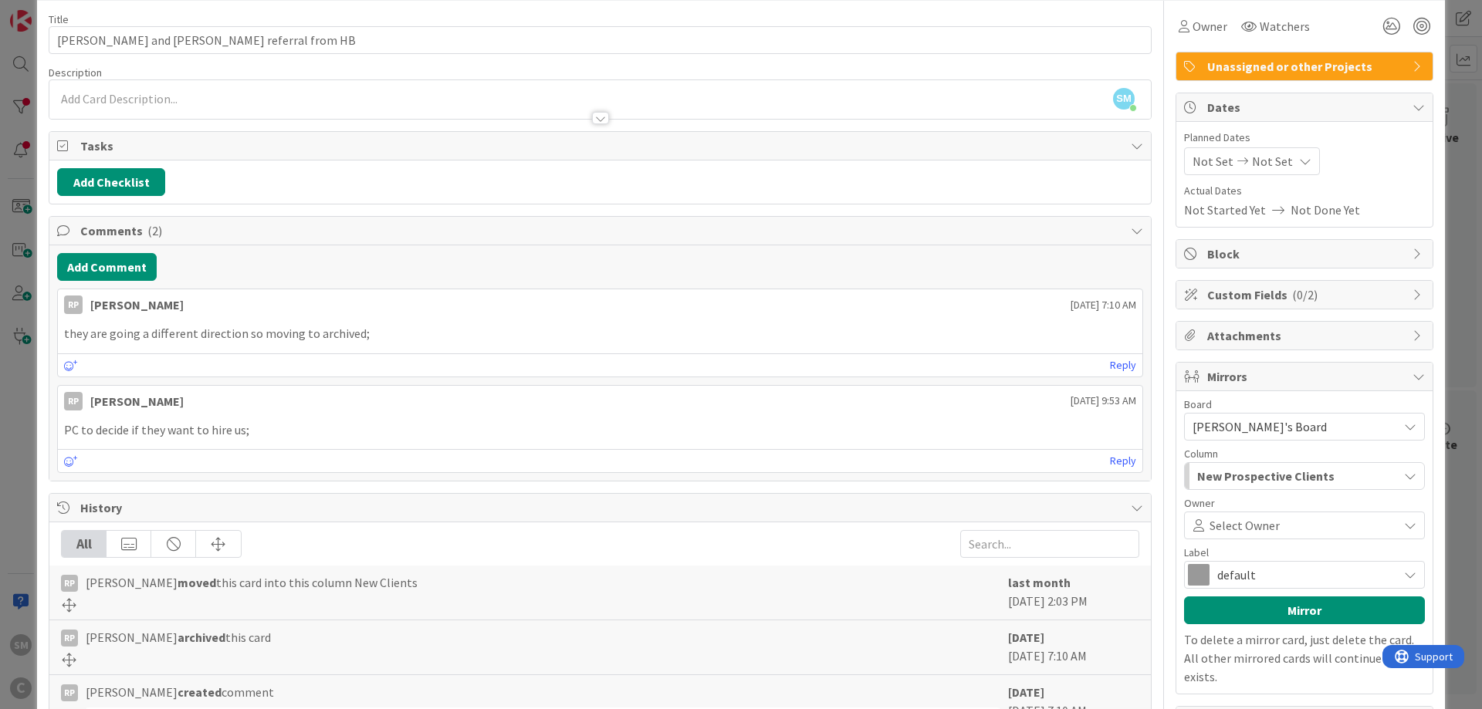
scroll to position [93, 0]
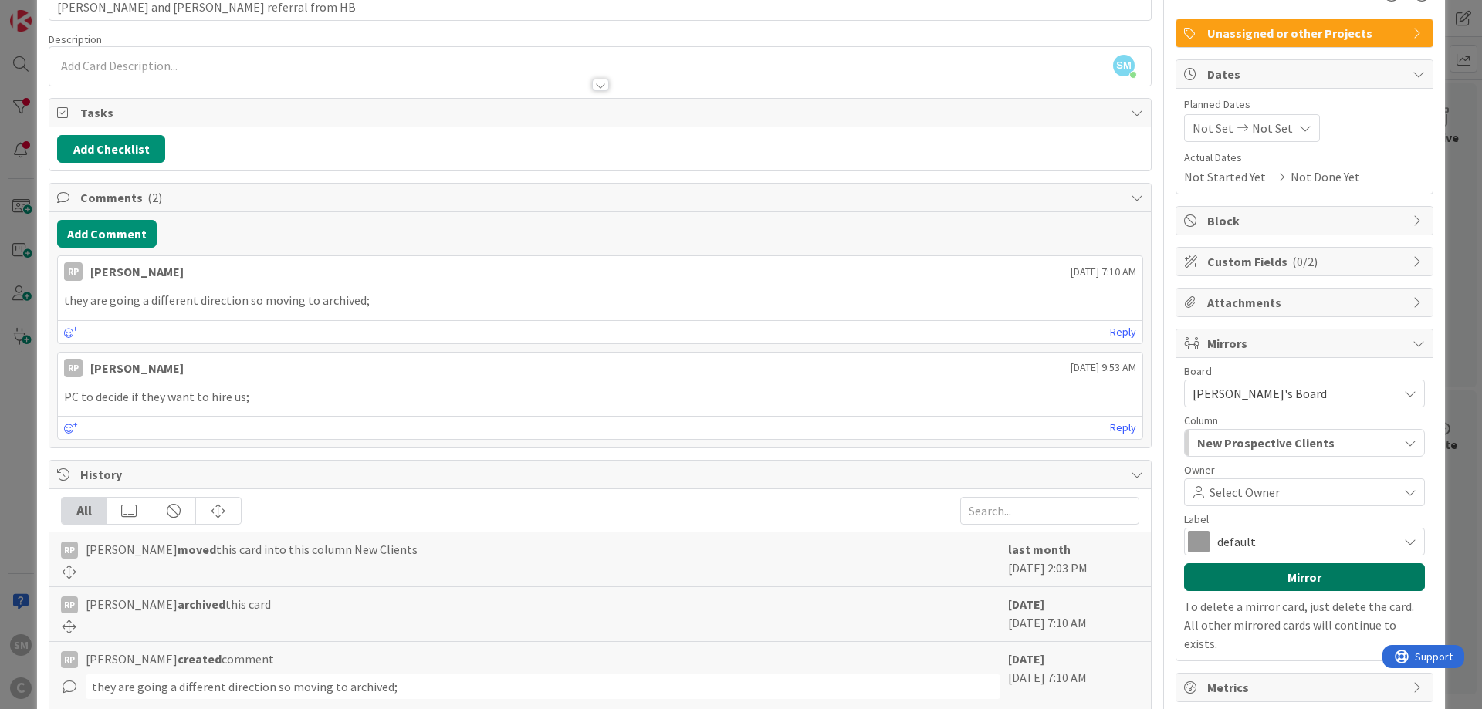
click at [1295, 578] on button "Mirror" at bounding box center [1304, 578] width 241 height 28
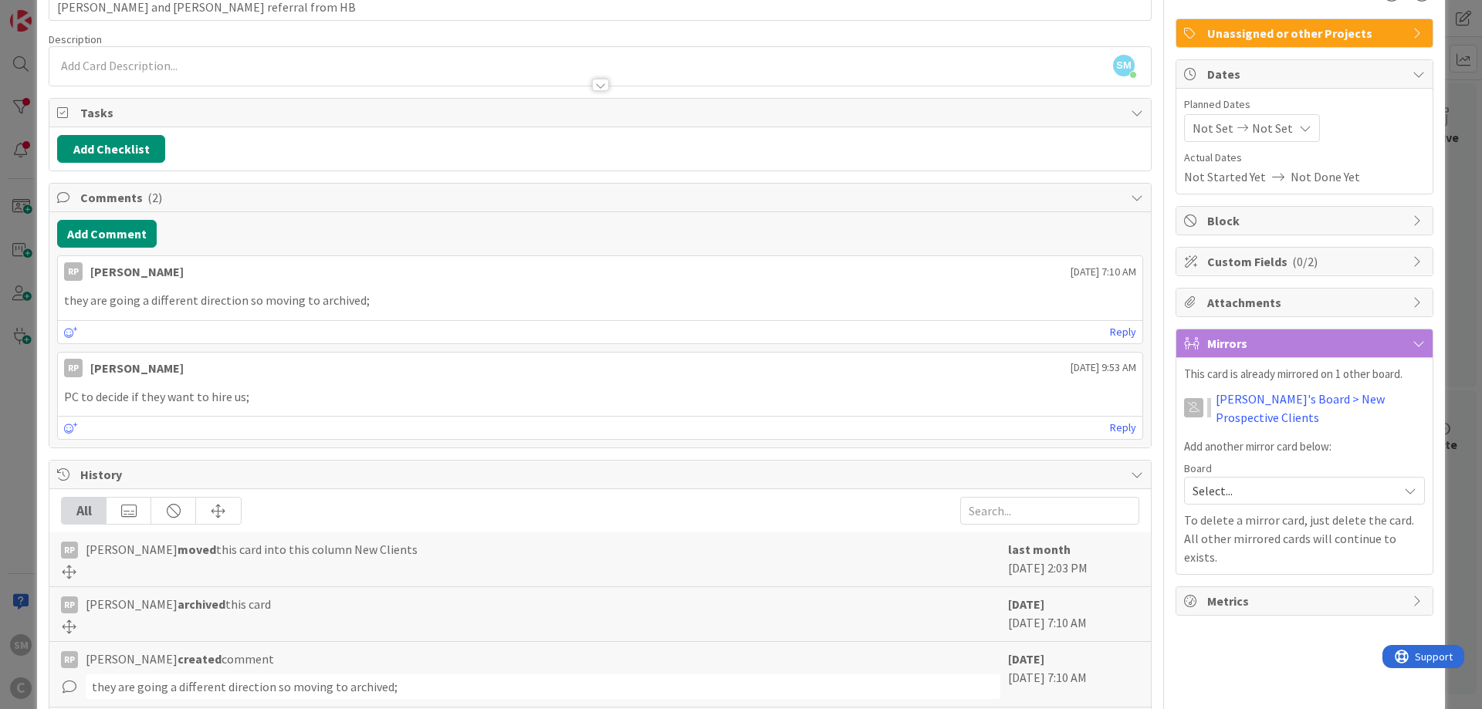
scroll to position [0, 0]
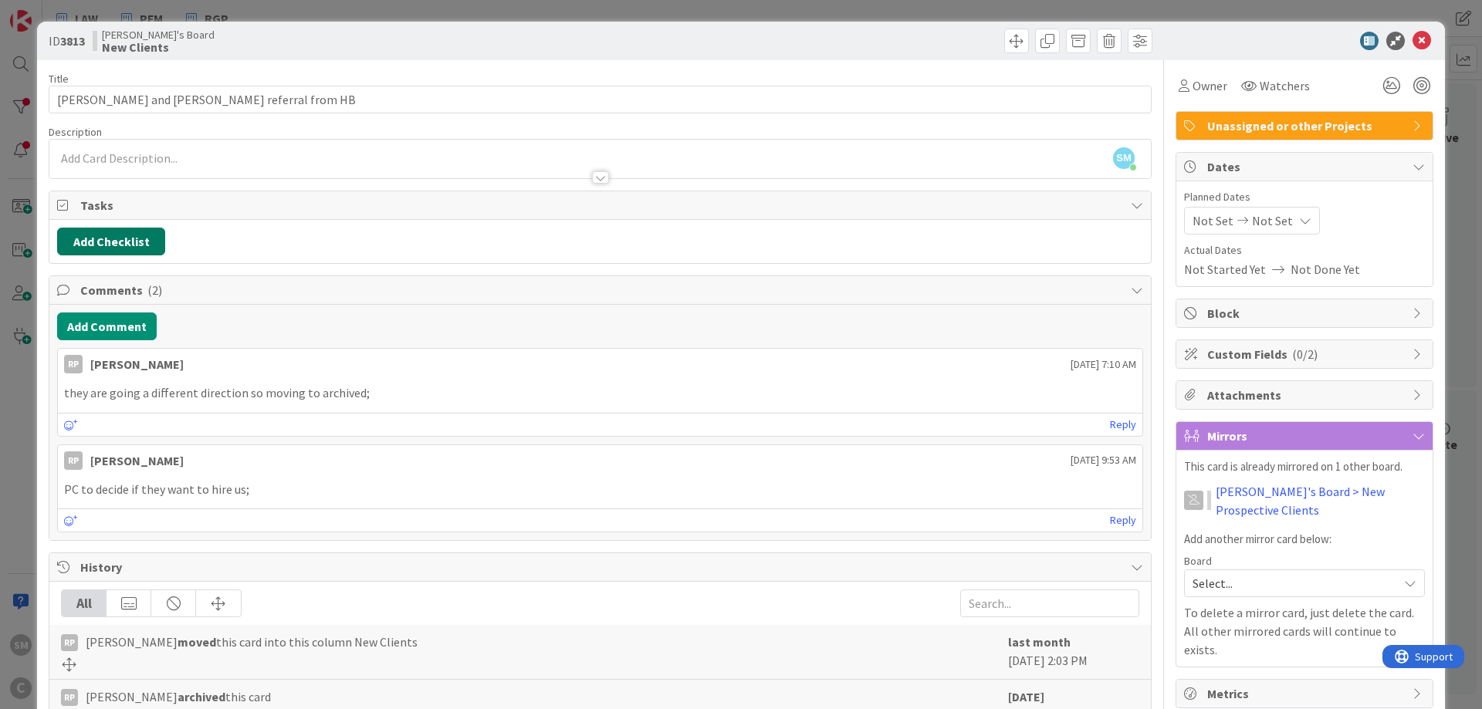
click at [119, 236] on button "Add Checklist" at bounding box center [111, 242] width 108 height 28
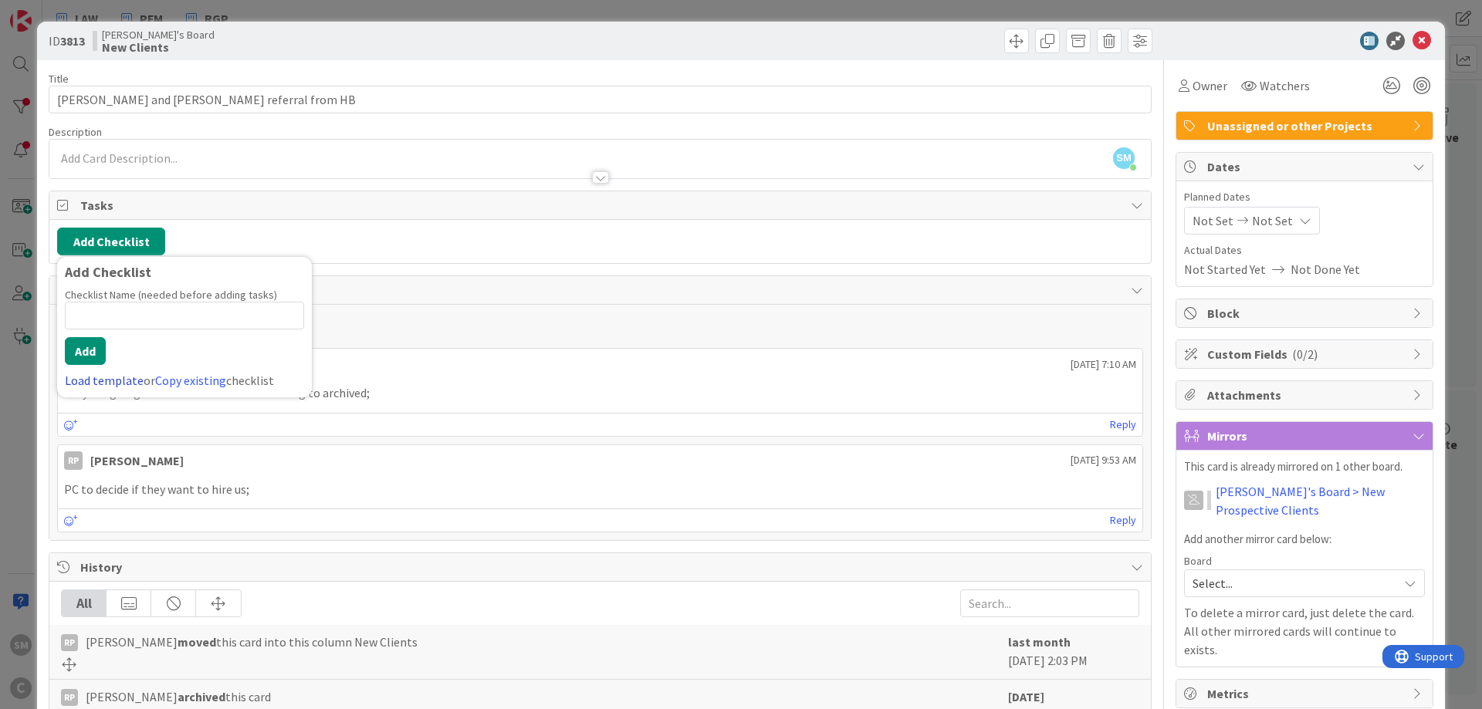
click at [93, 379] on link "Load template" at bounding box center [104, 380] width 79 height 15
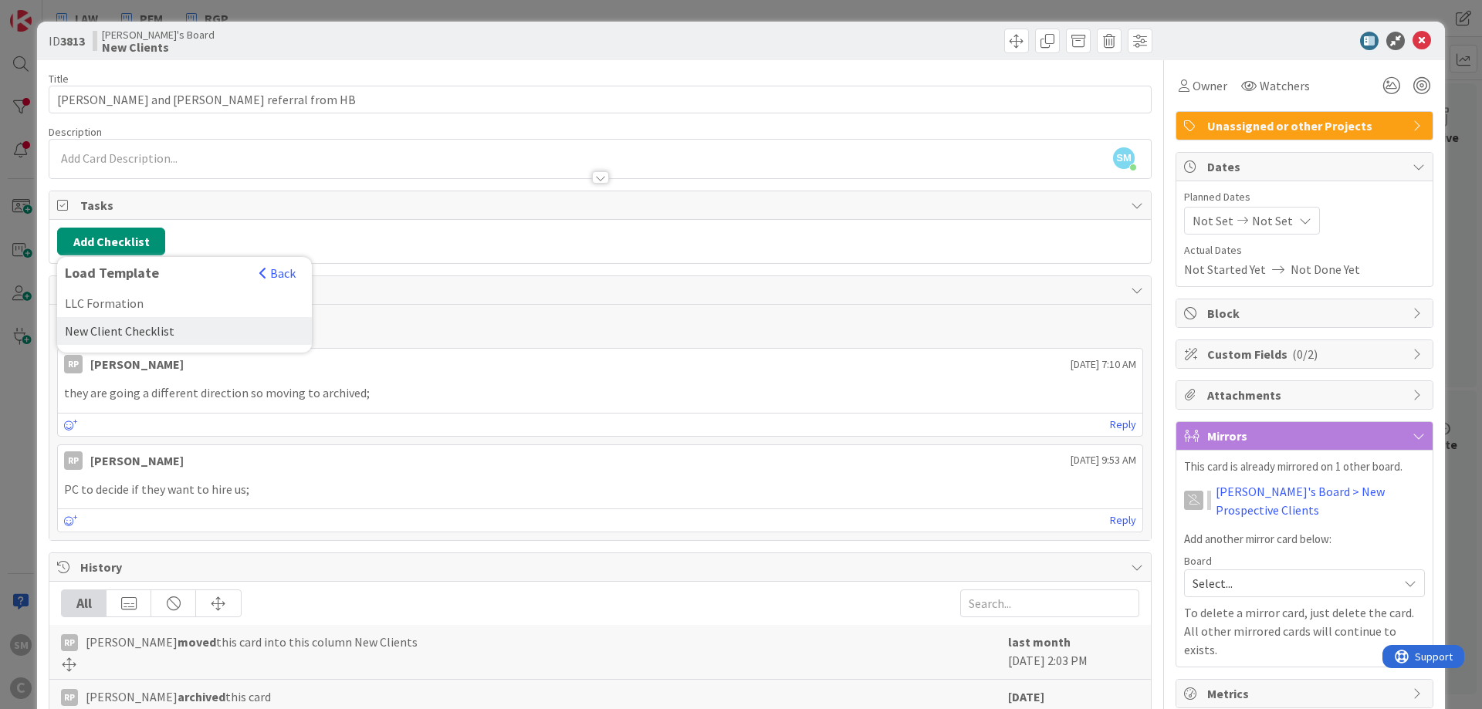
click at [113, 329] on div "New Client Checklist" at bounding box center [184, 331] width 255 height 28
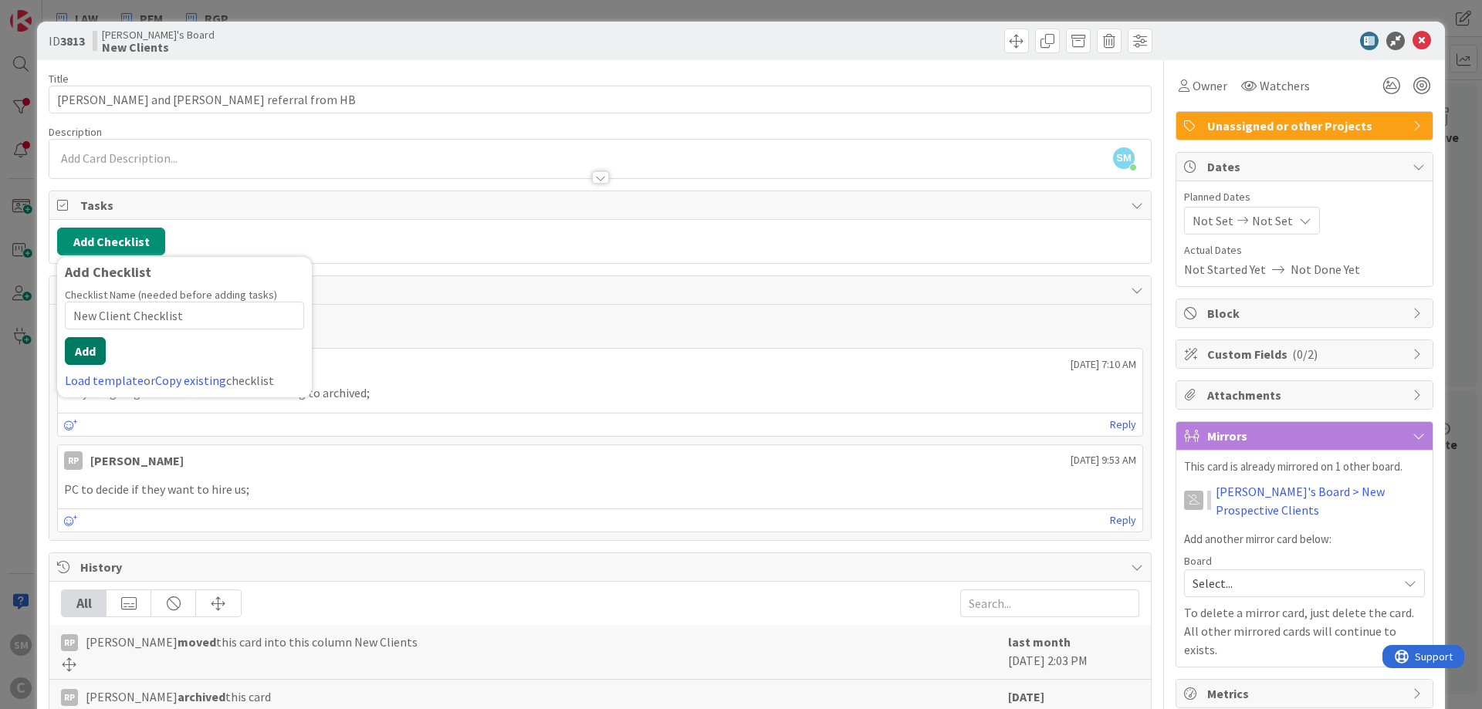
click at [86, 347] on button "Add" at bounding box center [85, 351] width 41 height 28
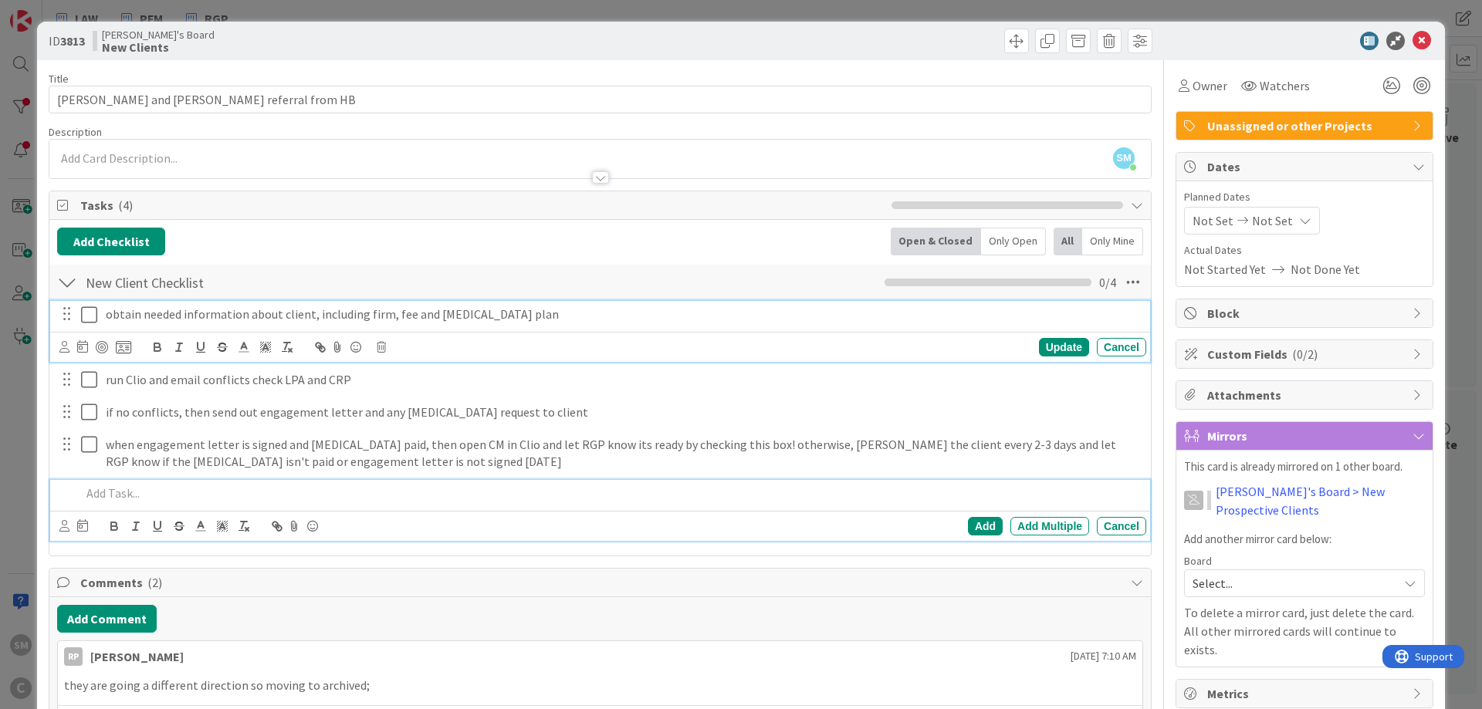
click at [150, 314] on p "obtain needed information about client, including firm, fee and [MEDICAL_DATA] …" at bounding box center [623, 315] width 1034 height 18
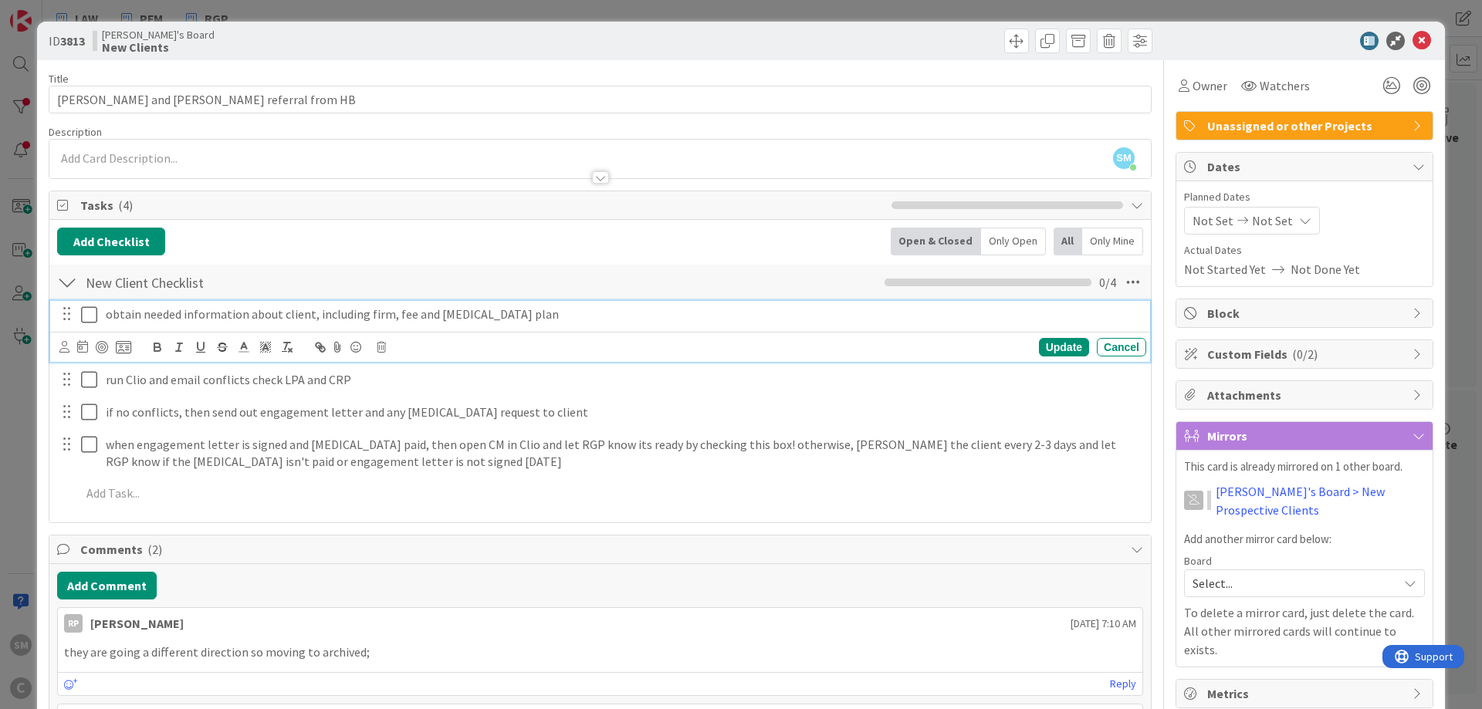
click at [94, 319] on icon at bounding box center [89, 315] width 16 height 19
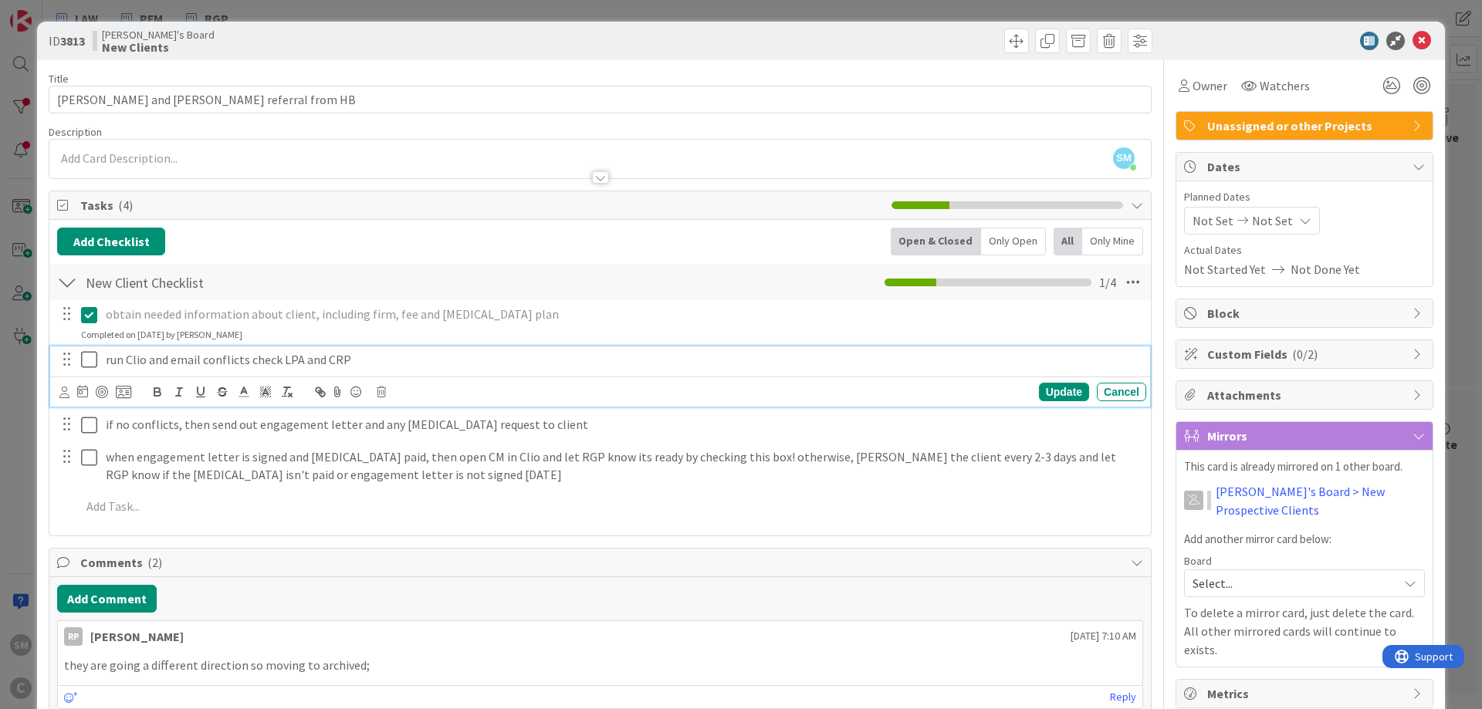
click at [150, 359] on p "run Clio and email conflicts check LPA and CRP" at bounding box center [623, 360] width 1034 height 18
click at [403, 365] on p "run Clio and email conflicts check LPA and CRP" at bounding box center [623, 360] width 1034 height 18
click at [87, 364] on icon at bounding box center [89, 359] width 16 height 19
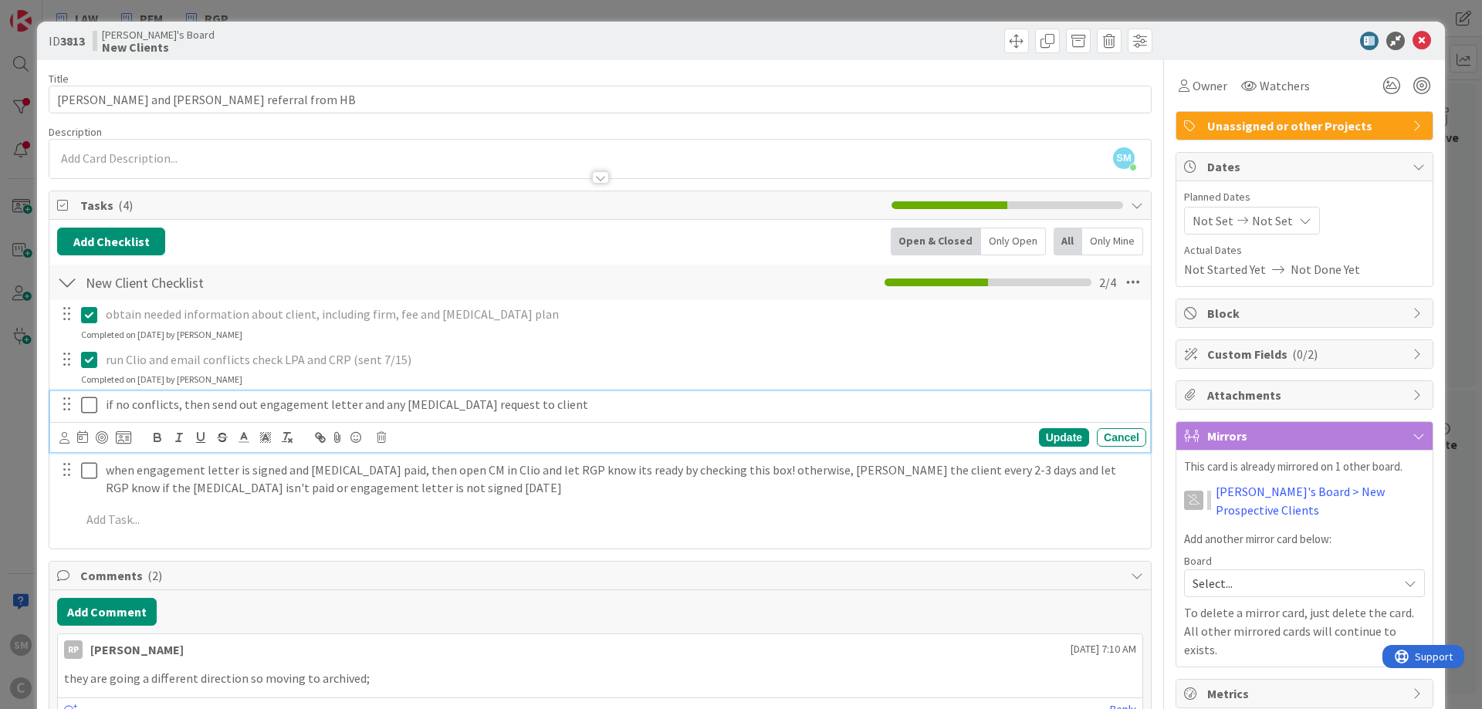
click at [310, 400] on p "if no conflicts, then send out engagement letter and any [MEDICAL_DATA] request…" at bounding box center [623, 405] width 1034 height 18
click at [695, 400] on p "if no conflicts, then send out engagement letter and any [MEDICAL_DATA] request…" at bounding box center [623, 405] width 1034 height 18
click at [149, 401] on p "if no conflicts, then send out engagement letter and any [MEDICAL_DATA] request…" at bounding box center [623, 405] width 1034 height 18
click at [63, 443] on icon at bounding box center [64, 438] width 10 height 12
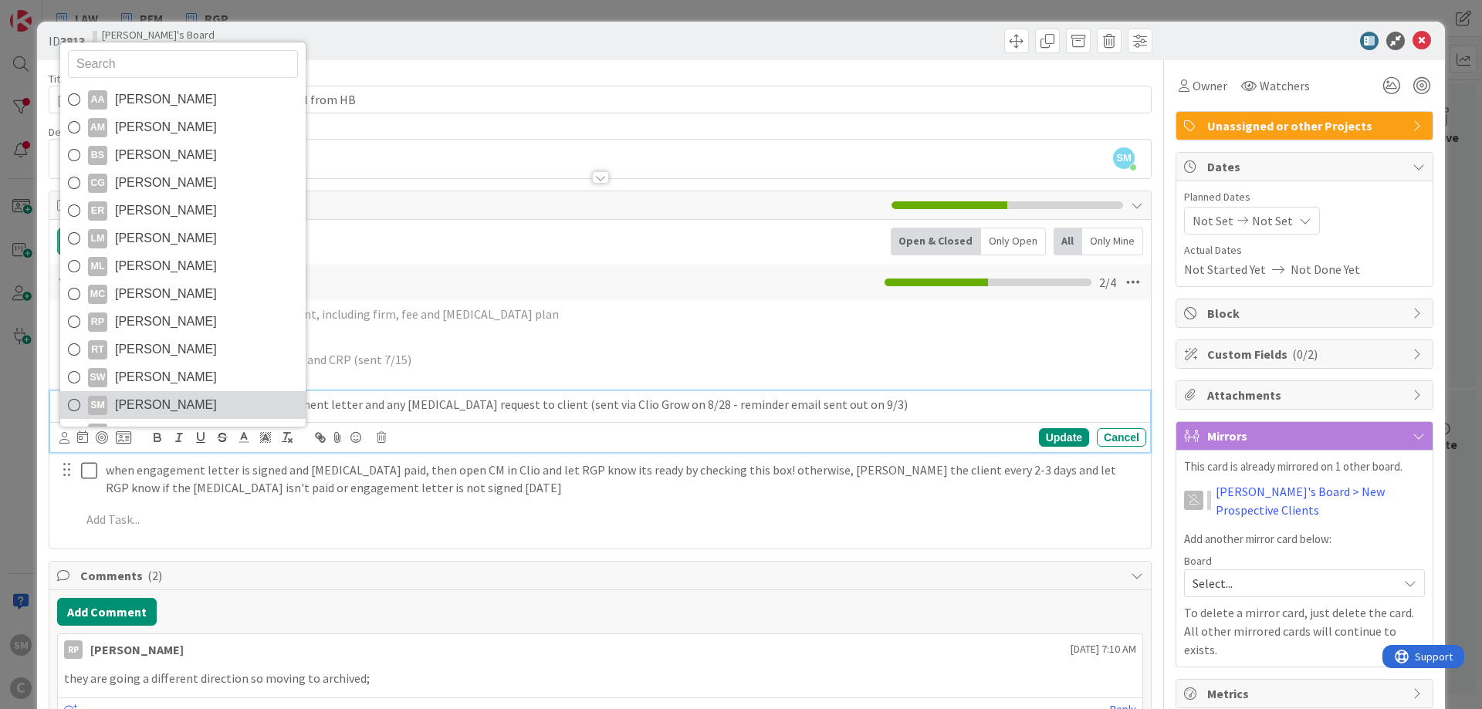
click at [154, 402] on span "[PERSON_NAME]" at bounding box center [166, 405] width 102 height 23
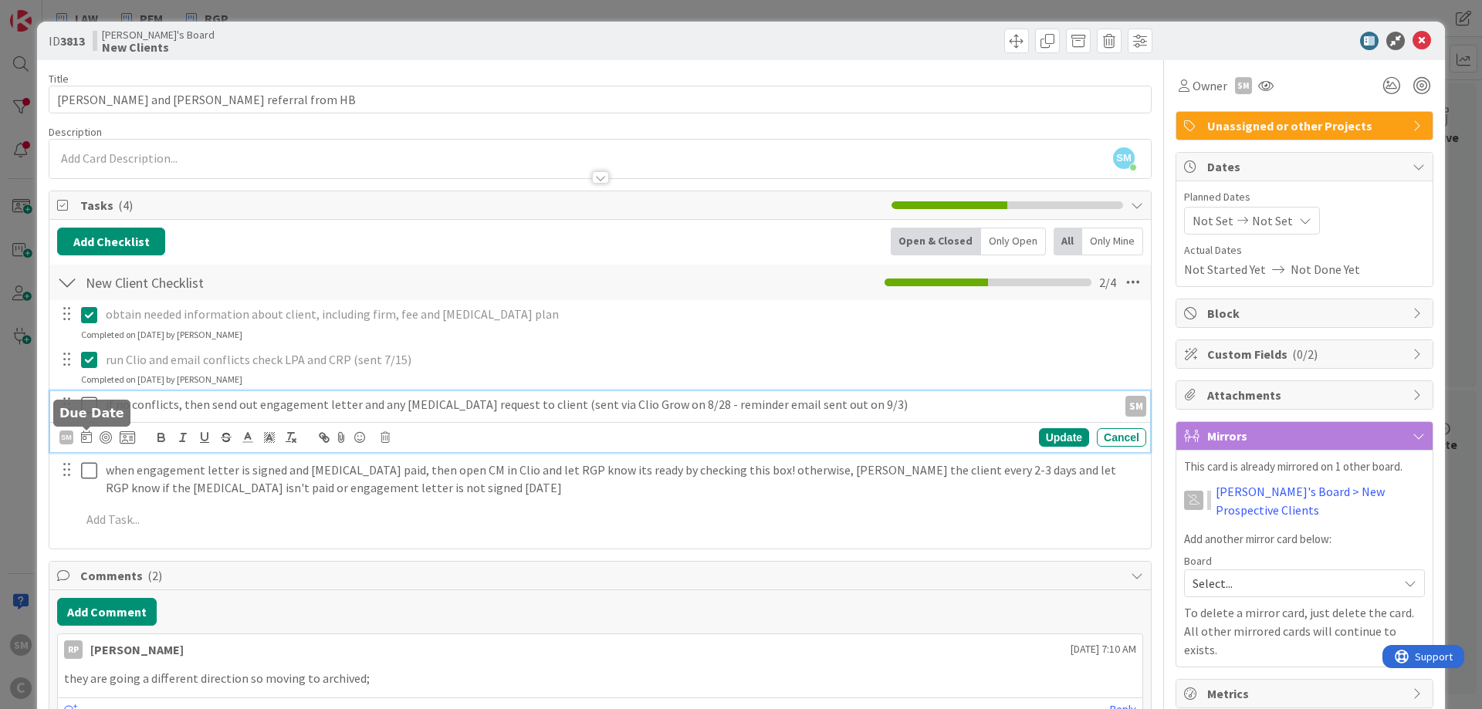
click at [84, 439] on icon at bounding box center [86, 437] width 11 height 12
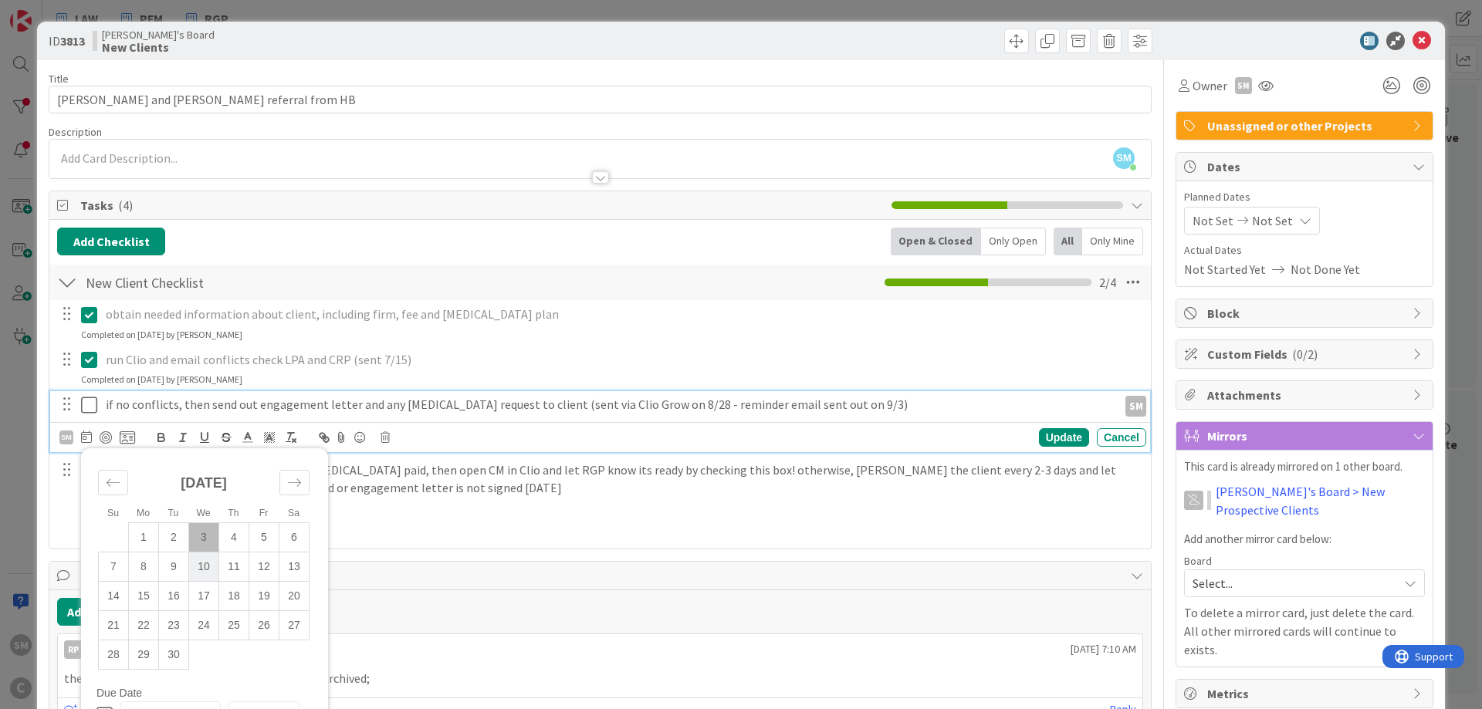
click at [201, 570] on td "10" at bounding box center [204, 567] width 30 height 29
type input "[DATE]"
click at [1072, 445] on div "Update" at bounding box center [1064, 437] width 50 height 19
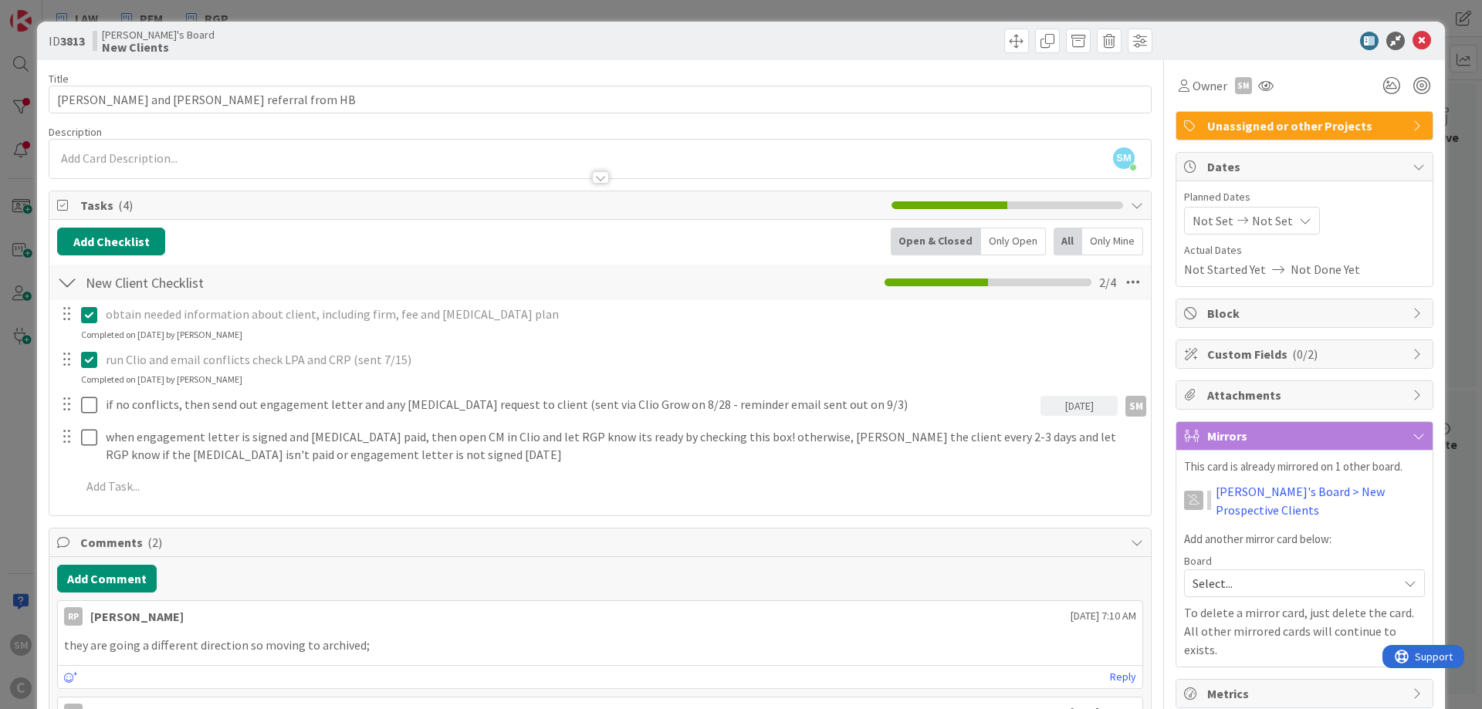
scroll to position [93, 0]
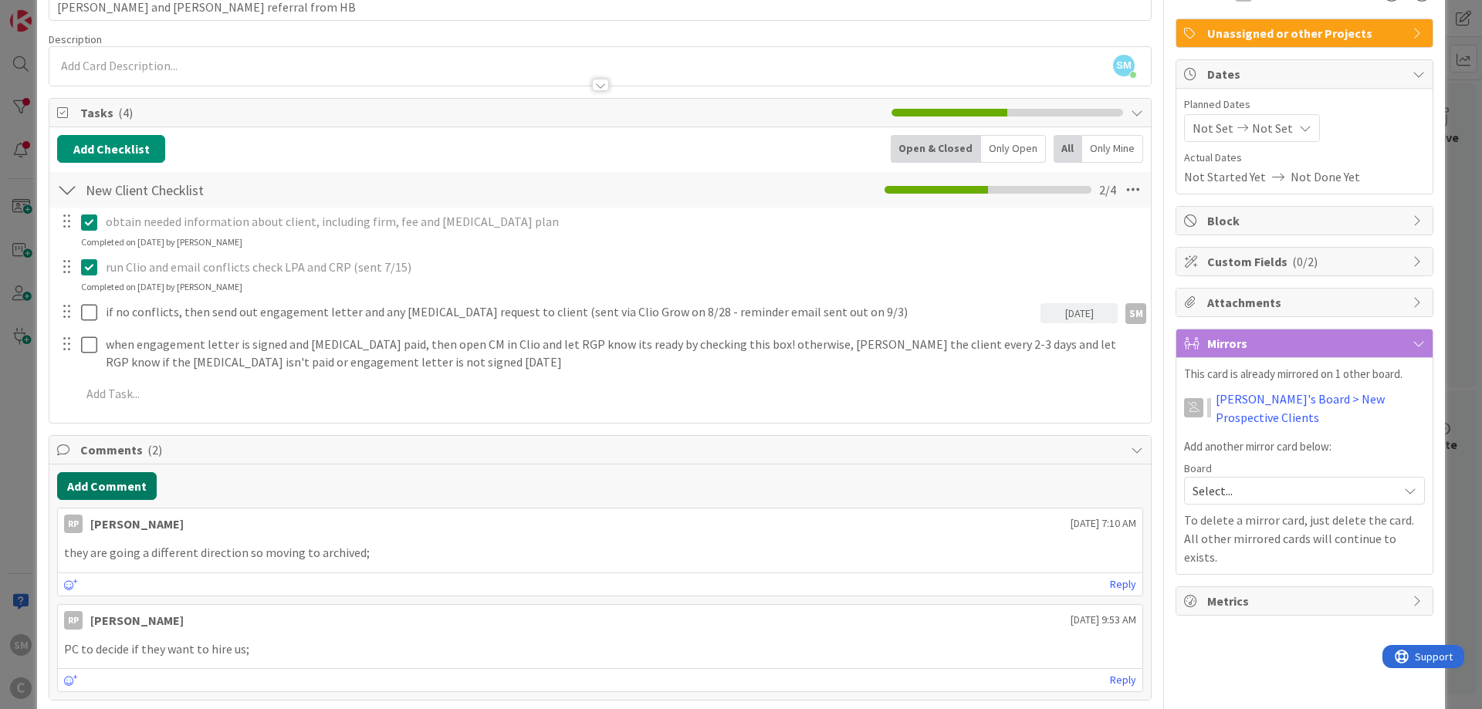
click at [130, 488] on button "Add Comment" at bounding box center [107, 486] width 100 height 28
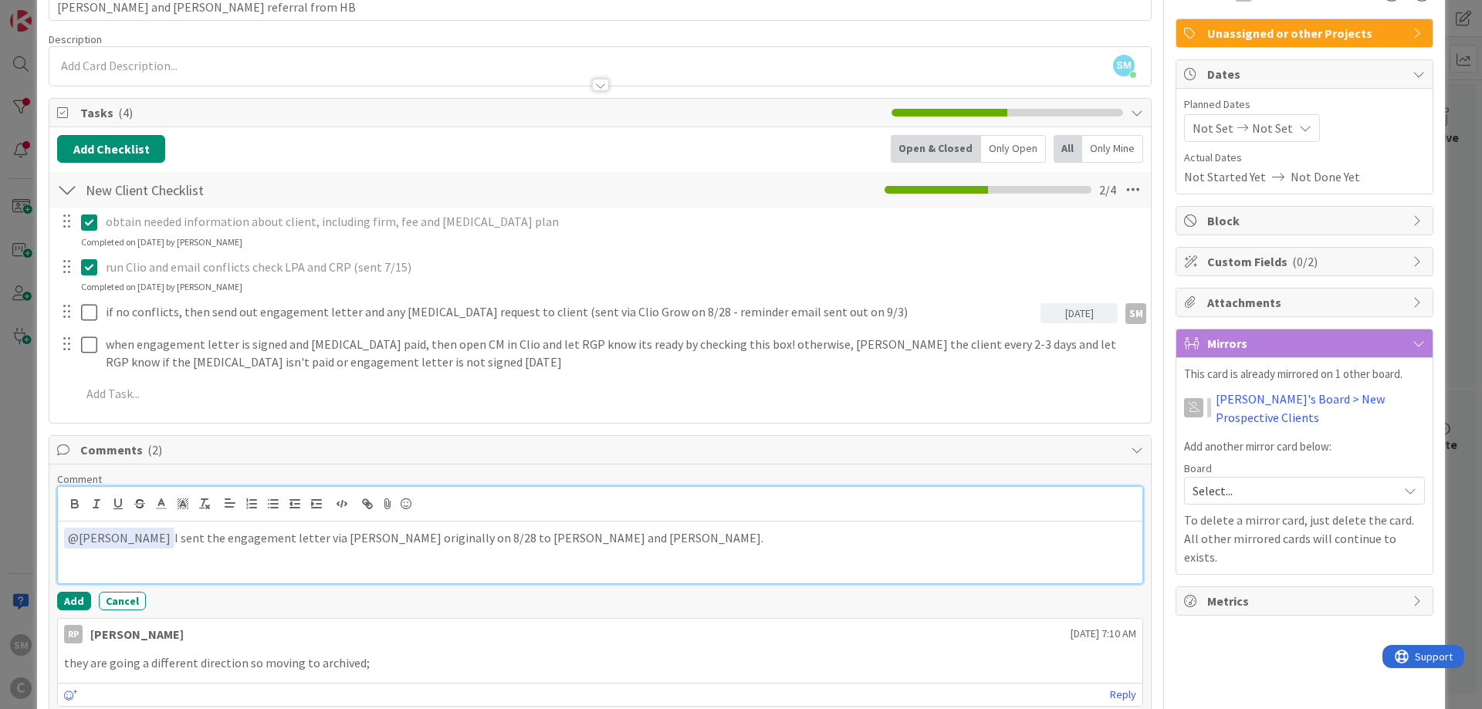
click at [635, 537] on p "﻿ @ [PERSON_NAME] ﻿ I sent the engagement letter via [PERSON_NAME] originally o…" at bounding box center [600, 538] width 1072 height 21
click at [83, 598] on button "Add" at bounding box center [74, 601] width 34 height 19
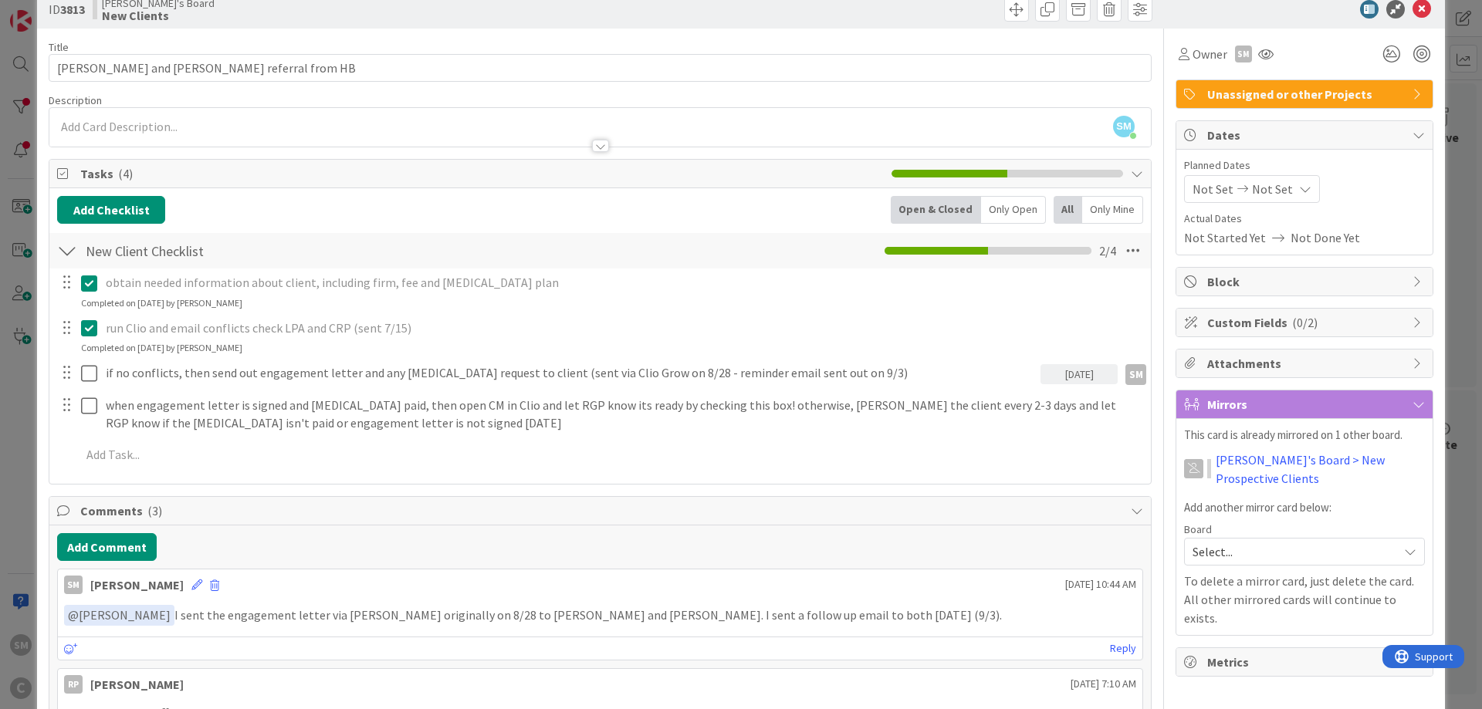
scroll to position [0, 0]
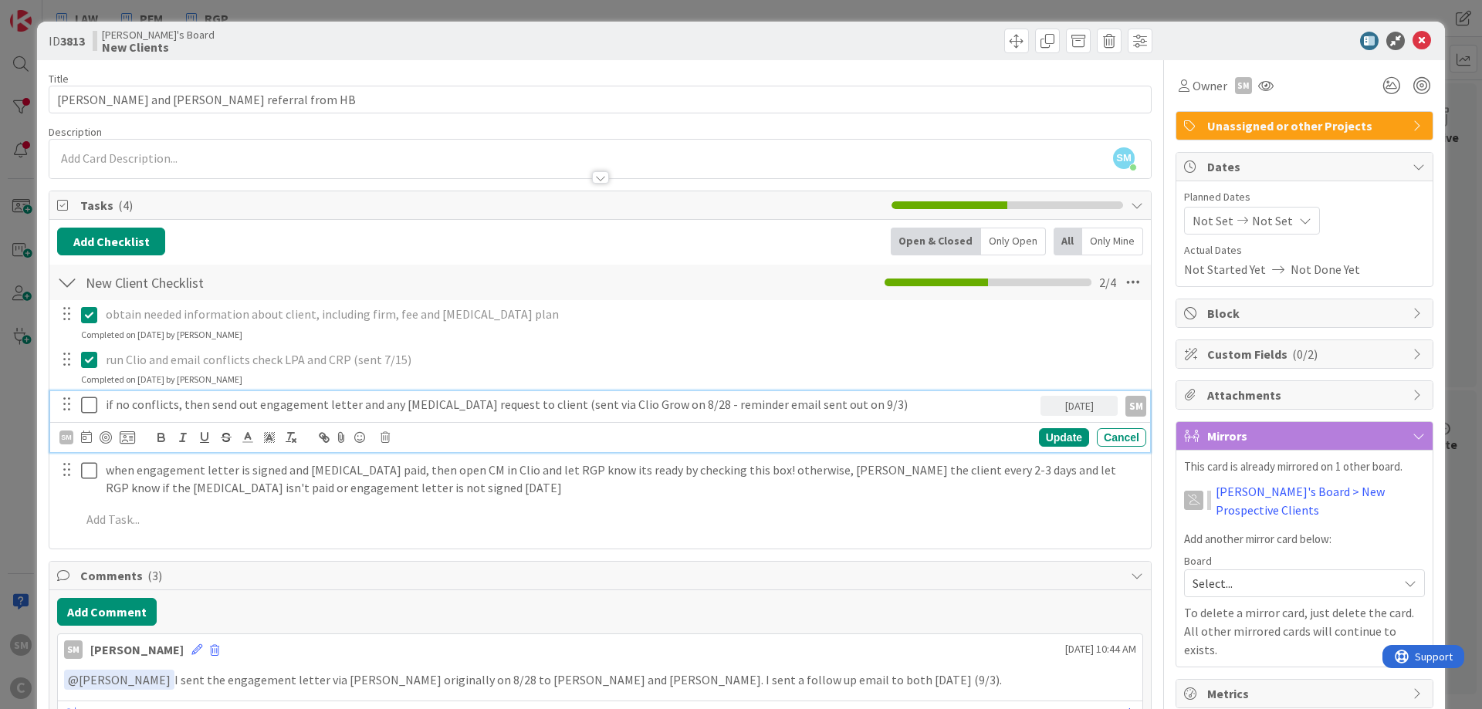
drag, startPoint x: 91, startPoint y: 407, endPoint x: 216, endPoint y: 410, distance: 125.1
click at [215, 410] on div "if no conflicts, then send out engagement letter and any [MEDICAL_DATA] request…" at bounding box center [601, 404] width 1090 height 27
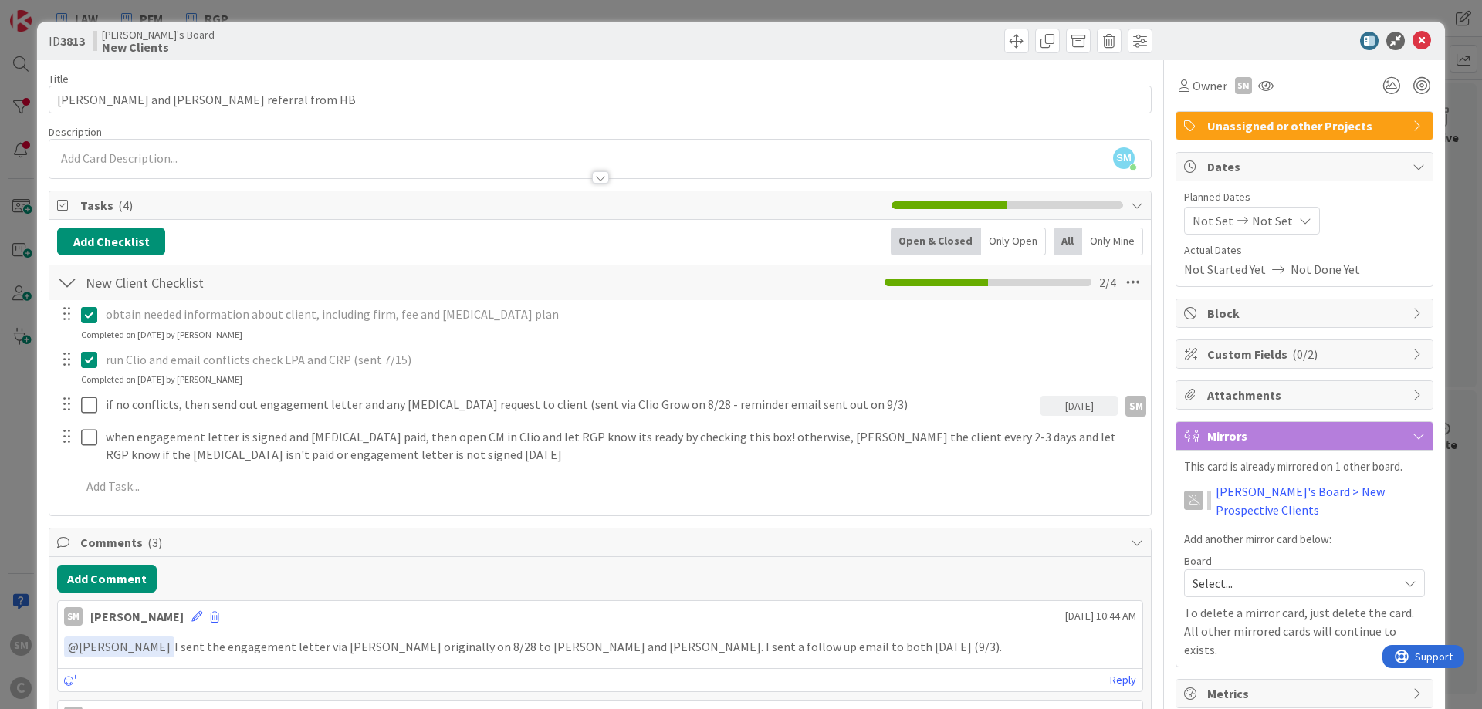
click at [1082, 407] on div "[DATE]" at bounding box center [1079, 406] width 77 height 20
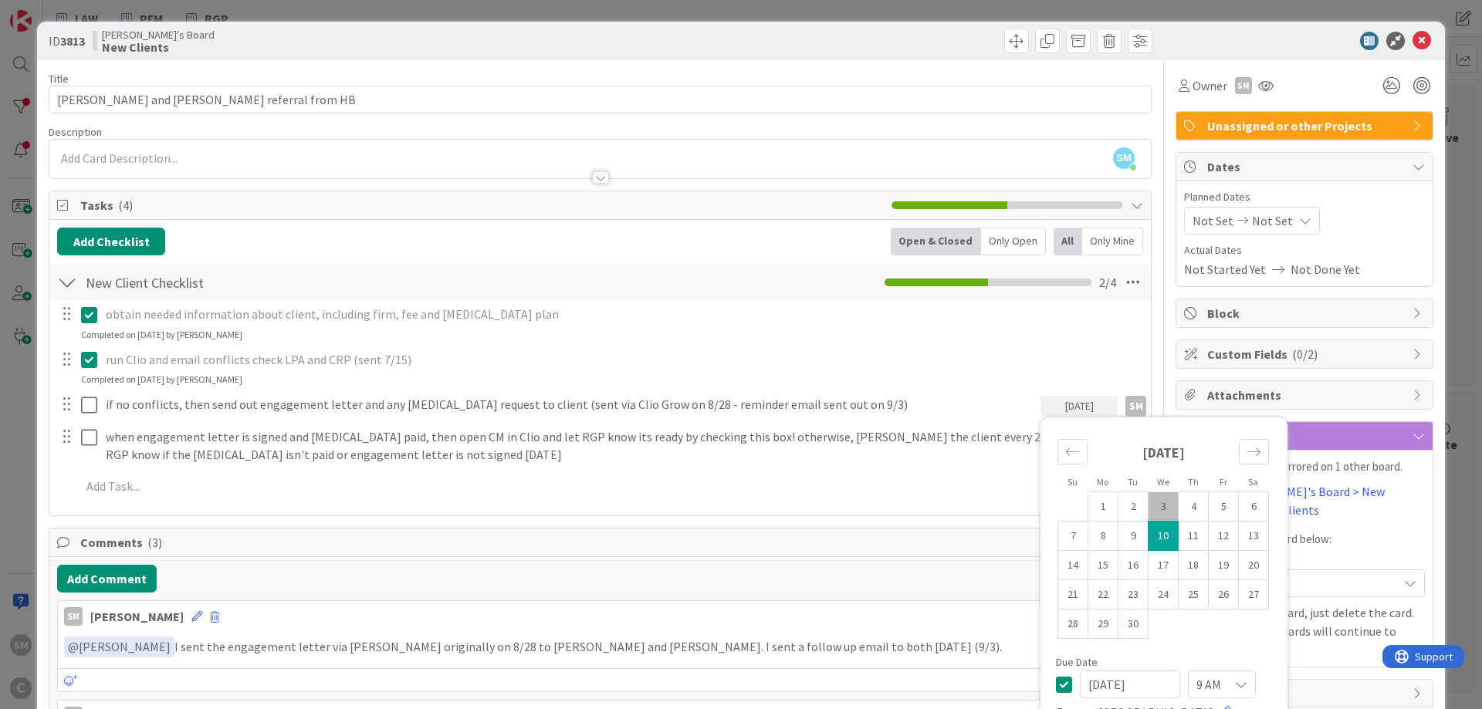
click at [1166, 514] on td "3" at bounding box center [1164, 507] width 30 height 29
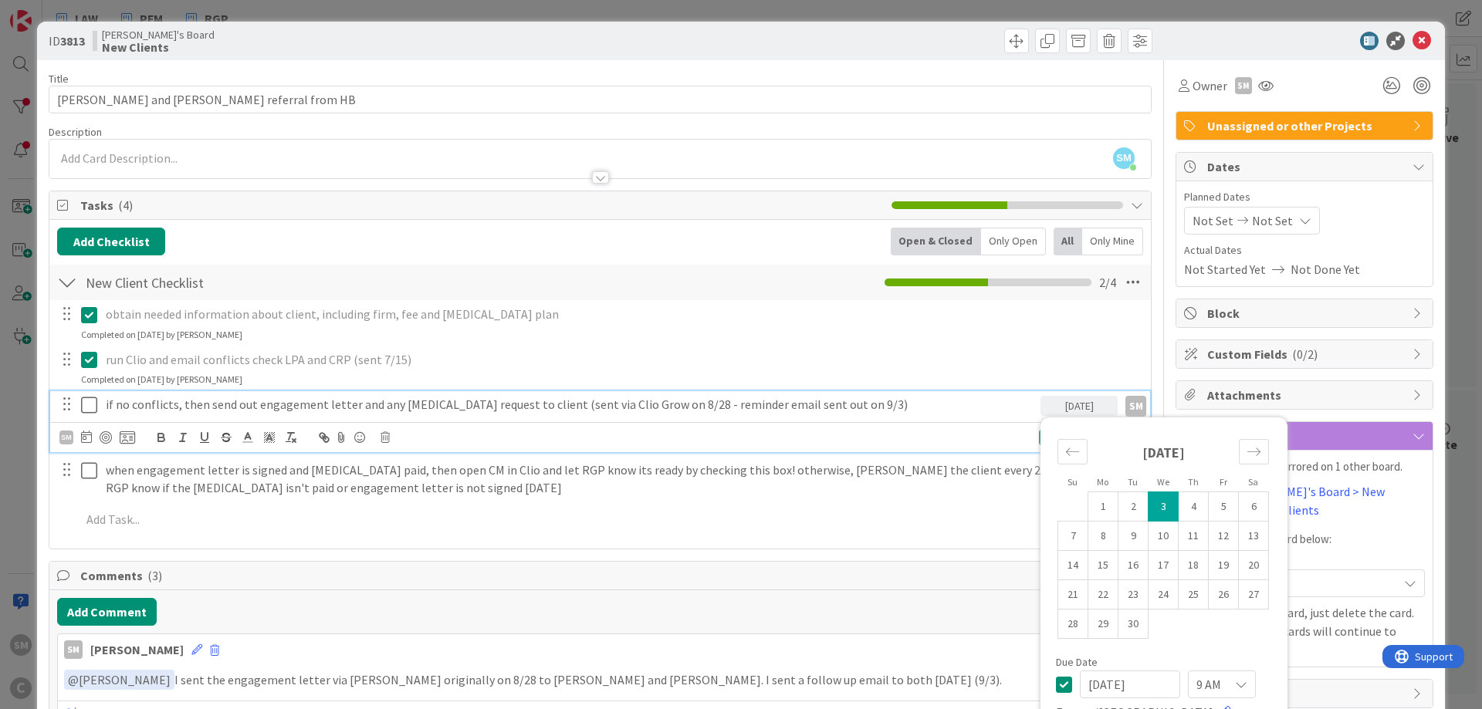
click at [92, 405] on icon at bounding box center [89, 405] width 16 height 19
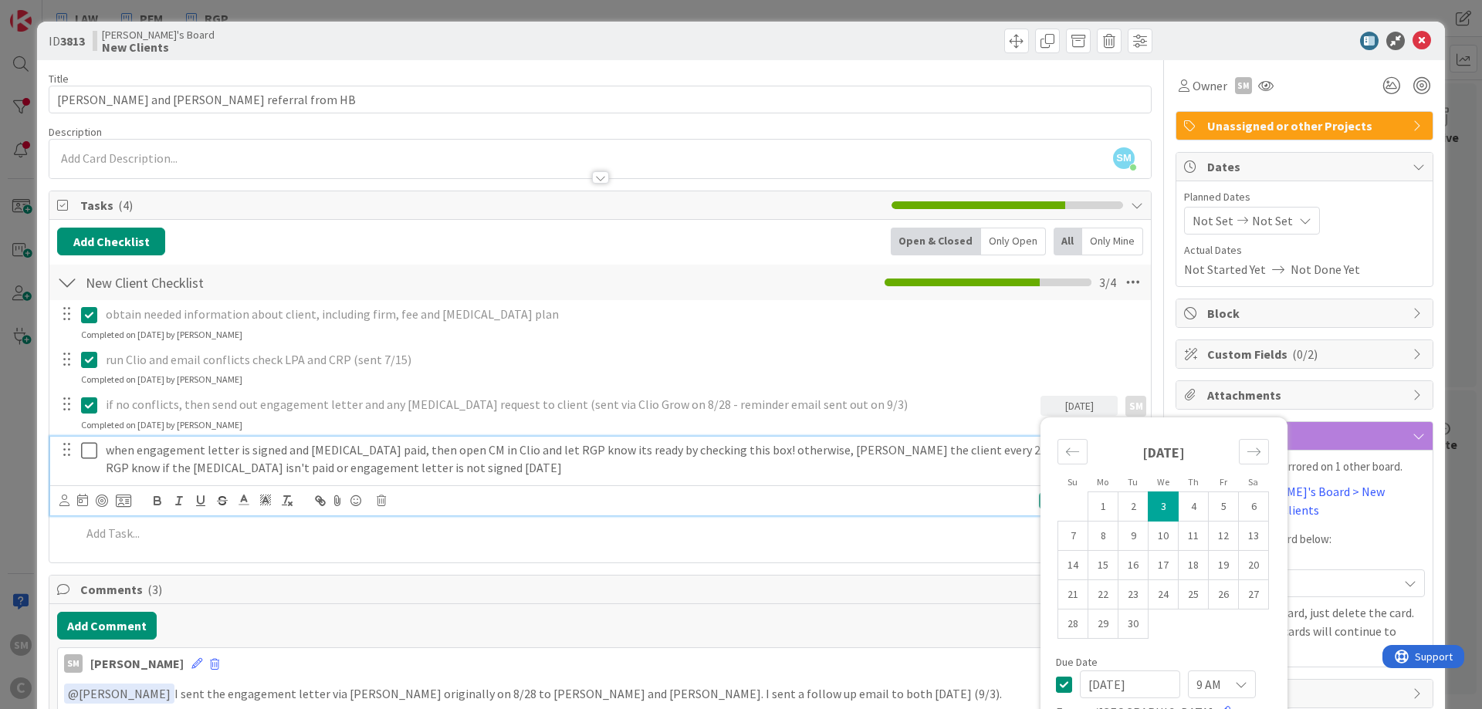
click at [682, 479] on div "when engagement letter is signed and [MEDICAL_DATA] paid, then open CM in Clio …" at bounding box center [623, 459] width 1047 height 44
click at [1167, 537] on td "10" at bounding box center [1164, 536] width 30 height 29
click at [186, 468] on p "when engagement letter is signed and [MEDICAL_DATA] paid, then open CM in Clio …" at bounding box center [623, 459] width 1034 height 35
click at [69, 503] on icon at bounding box center [64, 501] width 10 height 12
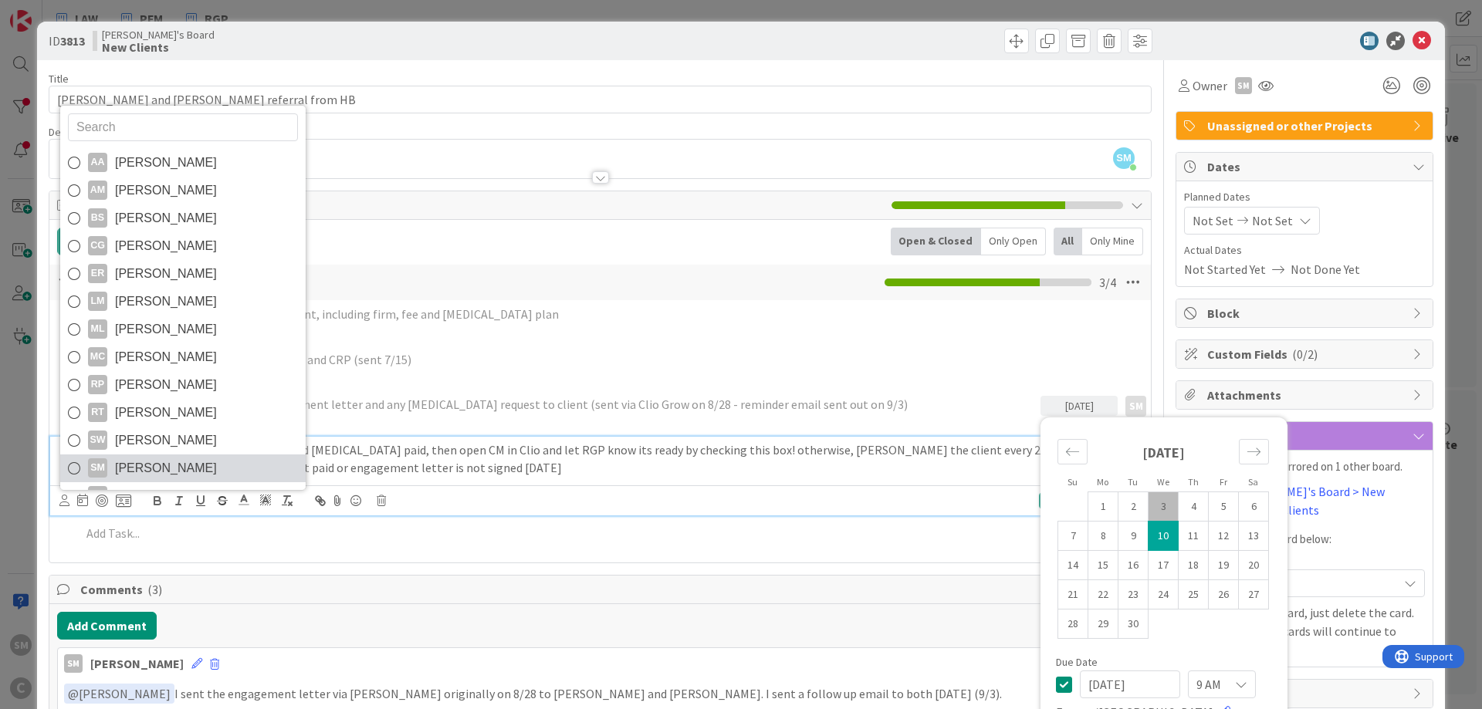
click at [143, 467] on span "[PERSON_NAME]" at bounding box center [166, 468] width 102 height 23
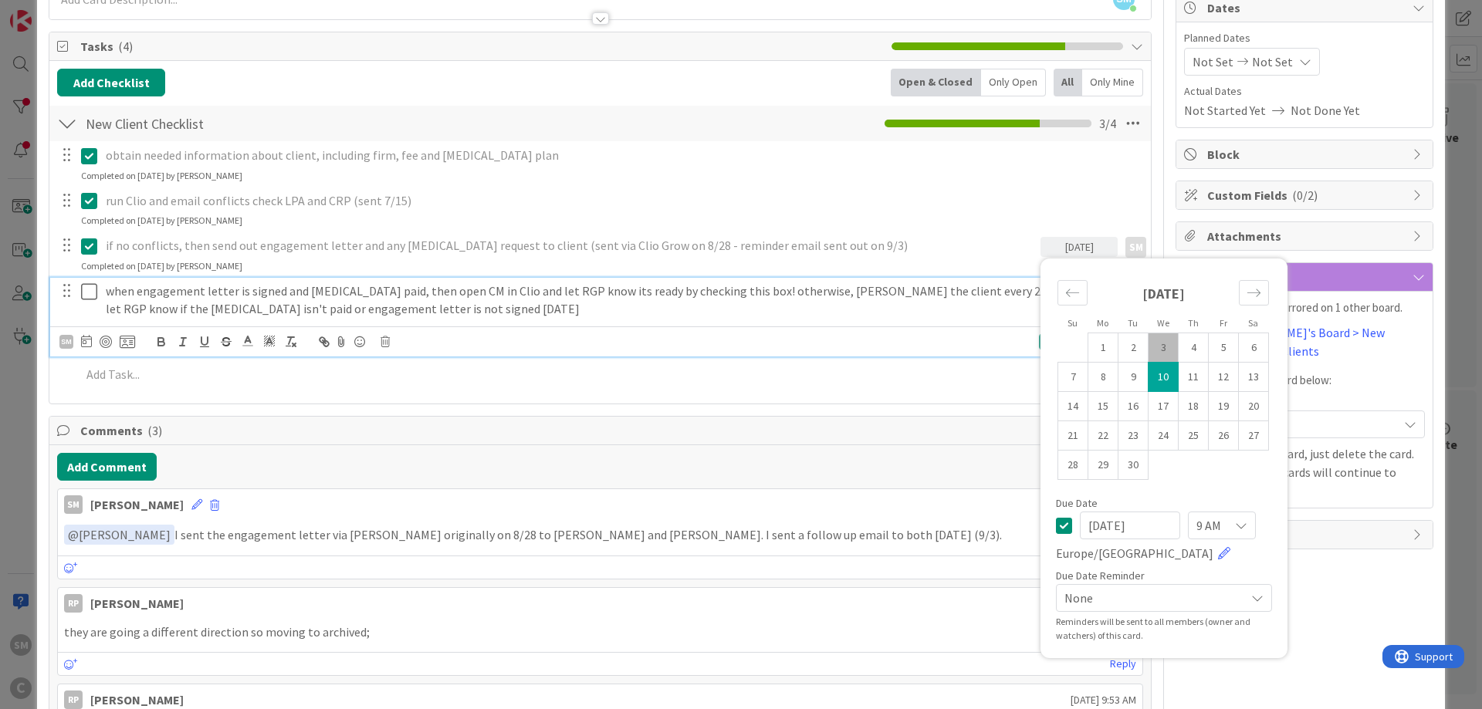
scroll to position [185, 0]
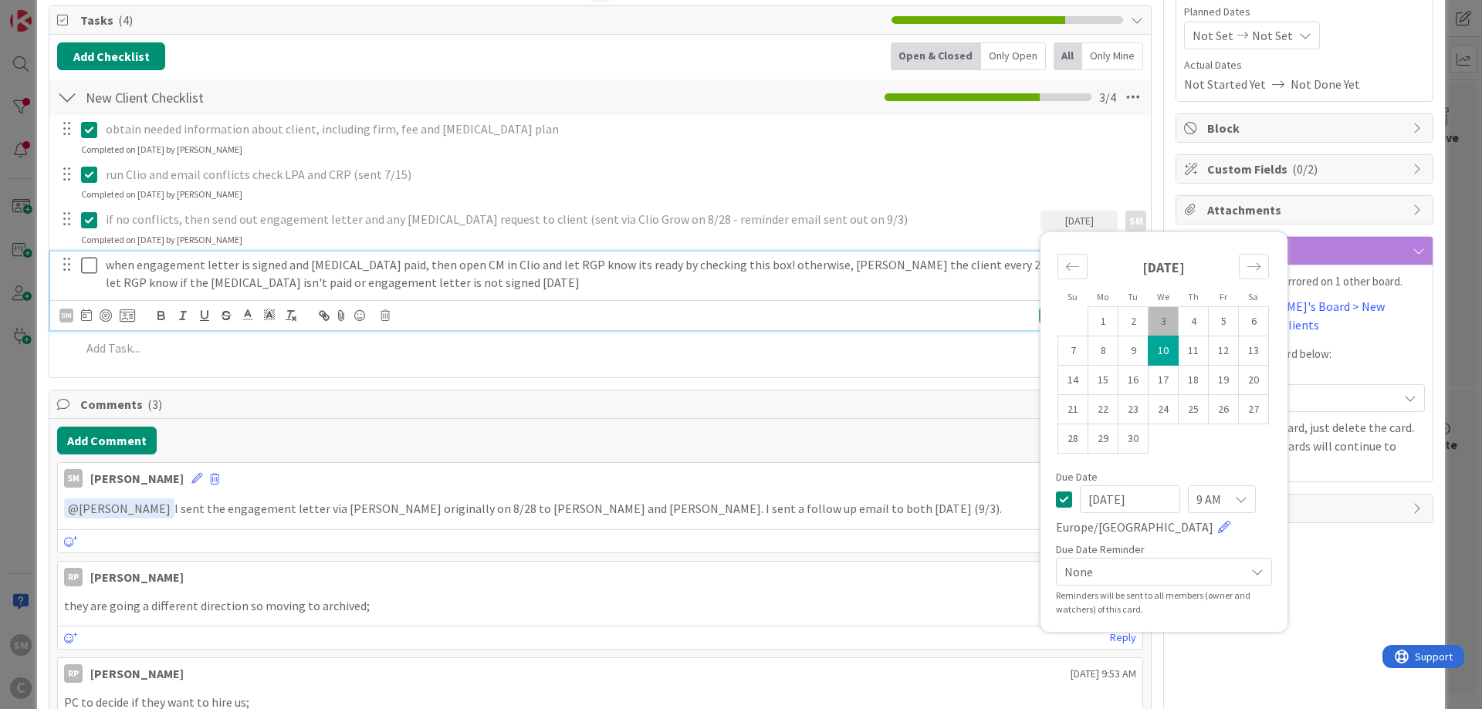
click at [1021, 316] on div "Update Cancel" at bounding box center [936, 315] width 421 height 19
click at [1039, 316] on div "Update" at bounding box center [1064, 315] width 50 height 19
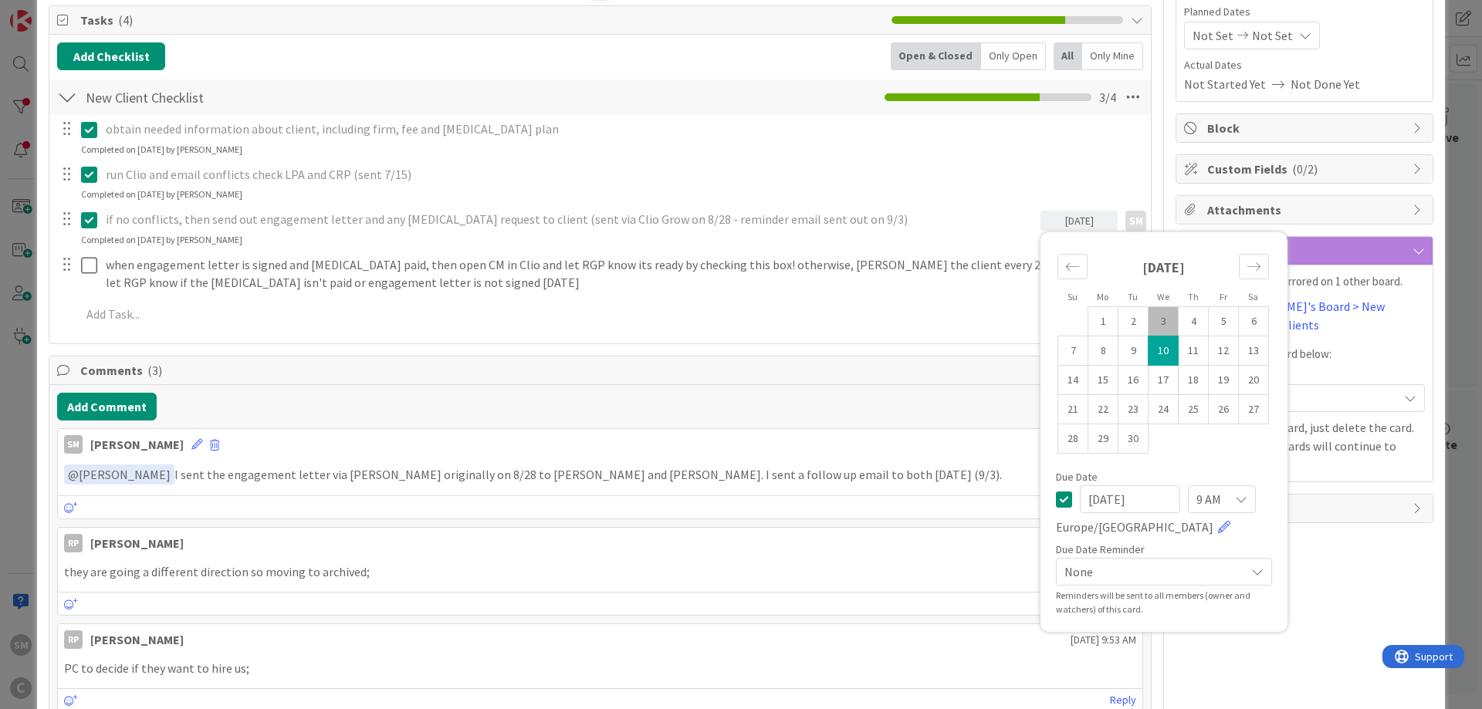
click at [1434, 590] on div "ID 3813 [PERSON_NAME]'s Board New Clients Title 38 / 128 [PERSON_NAME] and [PER…" at bounding box center [741, 511] width 1408 height 1351
click at [1075, 212] on div "[DATE]" at bounding box center [1079, 221] width 77 height 20
click at [1075, 228] on div "[DATE]" at bounding box center [1079, 221] width 77 height 20
click at [698, 235] on div "if no conflicts, then send out engagement letter and any [MEDICAL_DATA] request…" at bounding box center [600, 226] width 1100 height 41
click at [550, 232] on div "if no conflicts, then send out engagement letter and any [MEDICAL_DATA] request…" at bounding box center [570, 219] width 941 height 27
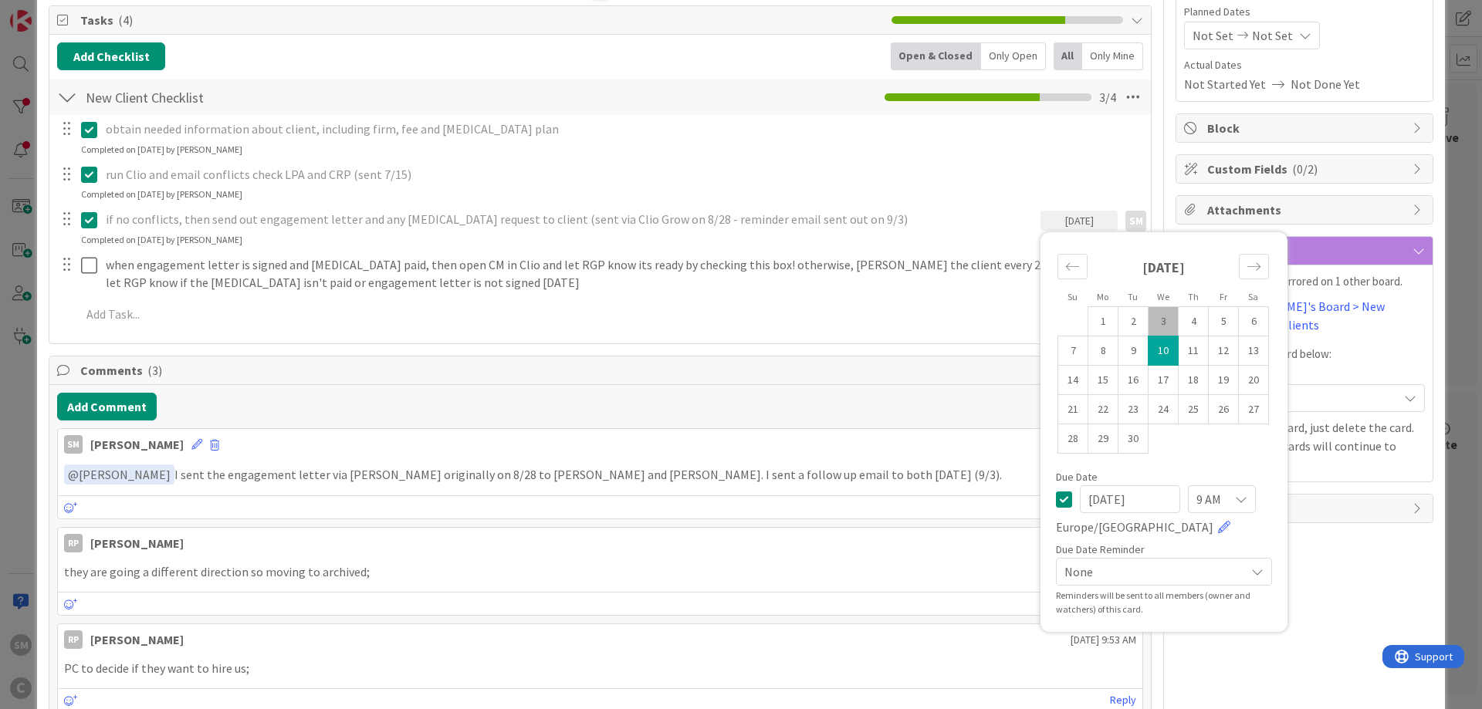
click at [1175, 347] on td "10" at bounding box center [1164, 351] width 30 height 29
click at [1390, 621] on div "Owner SM Unassigned or other Projects Dates Planned Dates Not Set Not Set Actua…" at bounding box center [1305, 525] width 258 height 1301
click at [93, 224] on icon at bounding box center [89, 220] width 16 height 19
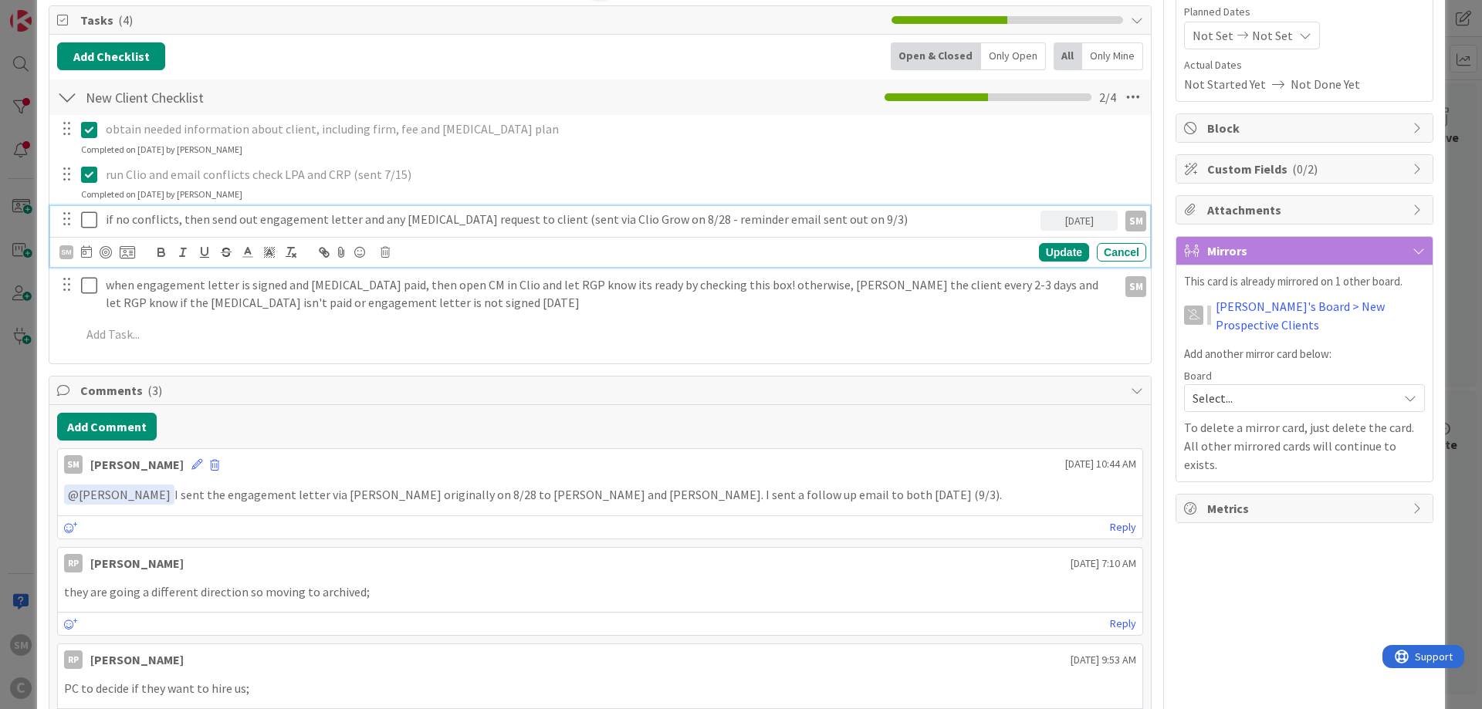
click at [93, 224] on icon at bounding box center [89, 220] width 16 height 19
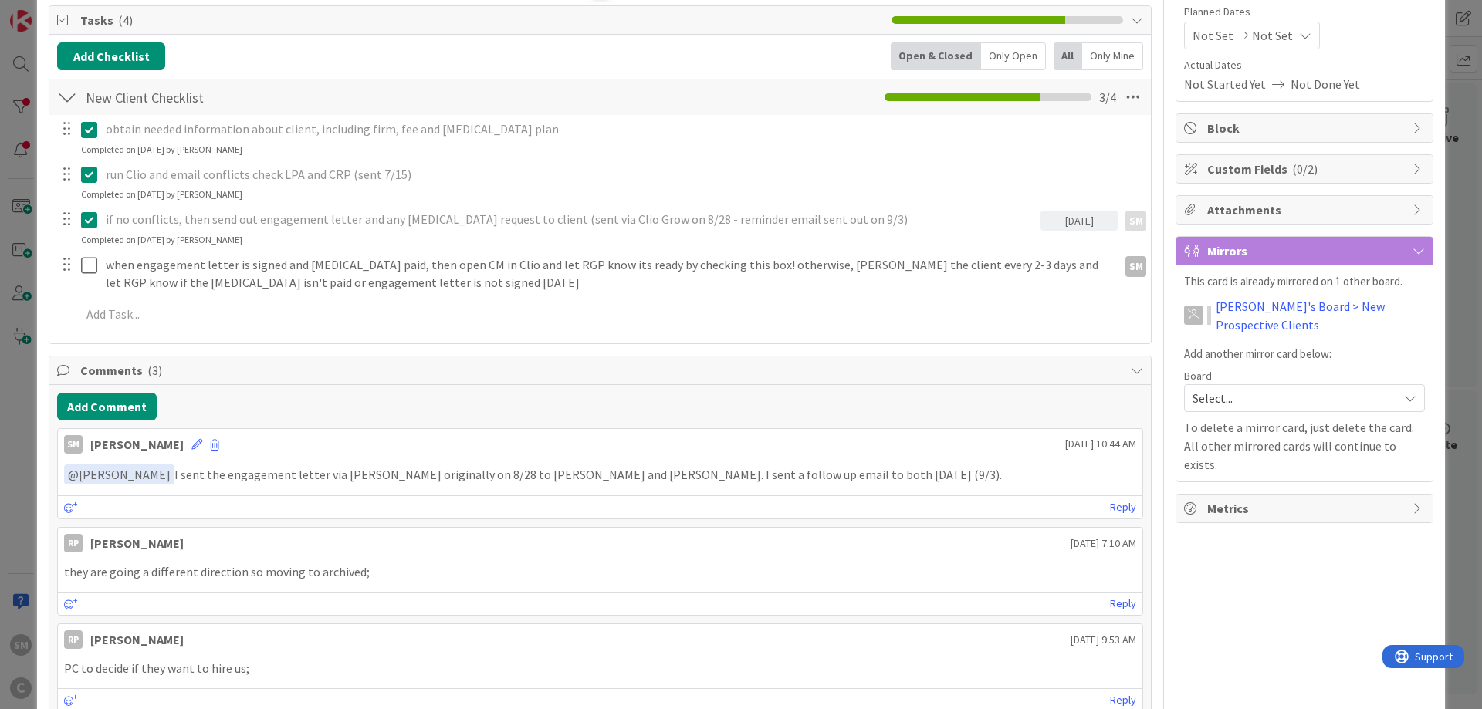
click at [93, 224] on icon at bounding box center [89, 220] width 16 height 19
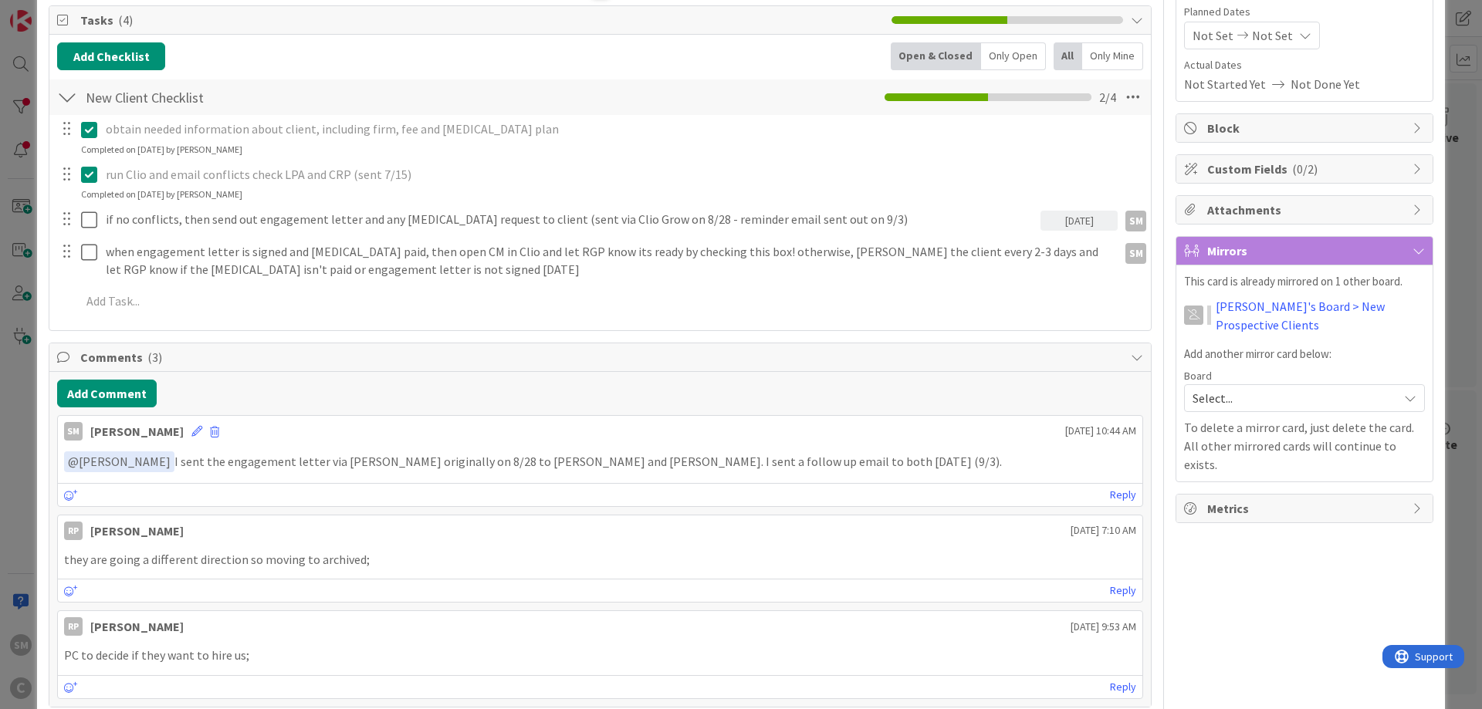
drag, startPoint x: 1070, startPoint y: 219, endPoint x: 1075, endPoint y: 237, distance: 18.6
click at [1070, 220] on div "[DATE]" at bounding box center [1079, 221] width 77 height 20
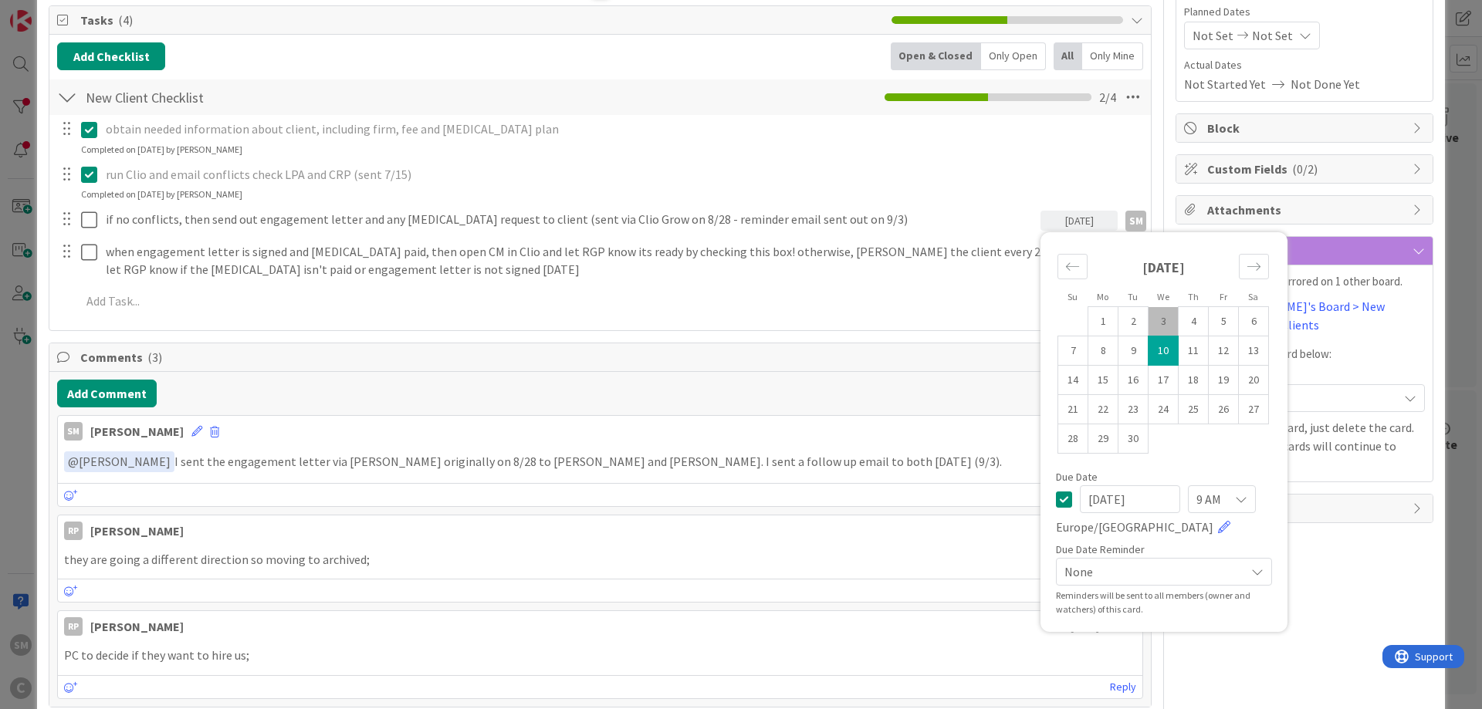
click at [1166, 314] on td "3" at bounding box center [1164, 321] width 30 height 29
type input "[DATE]"
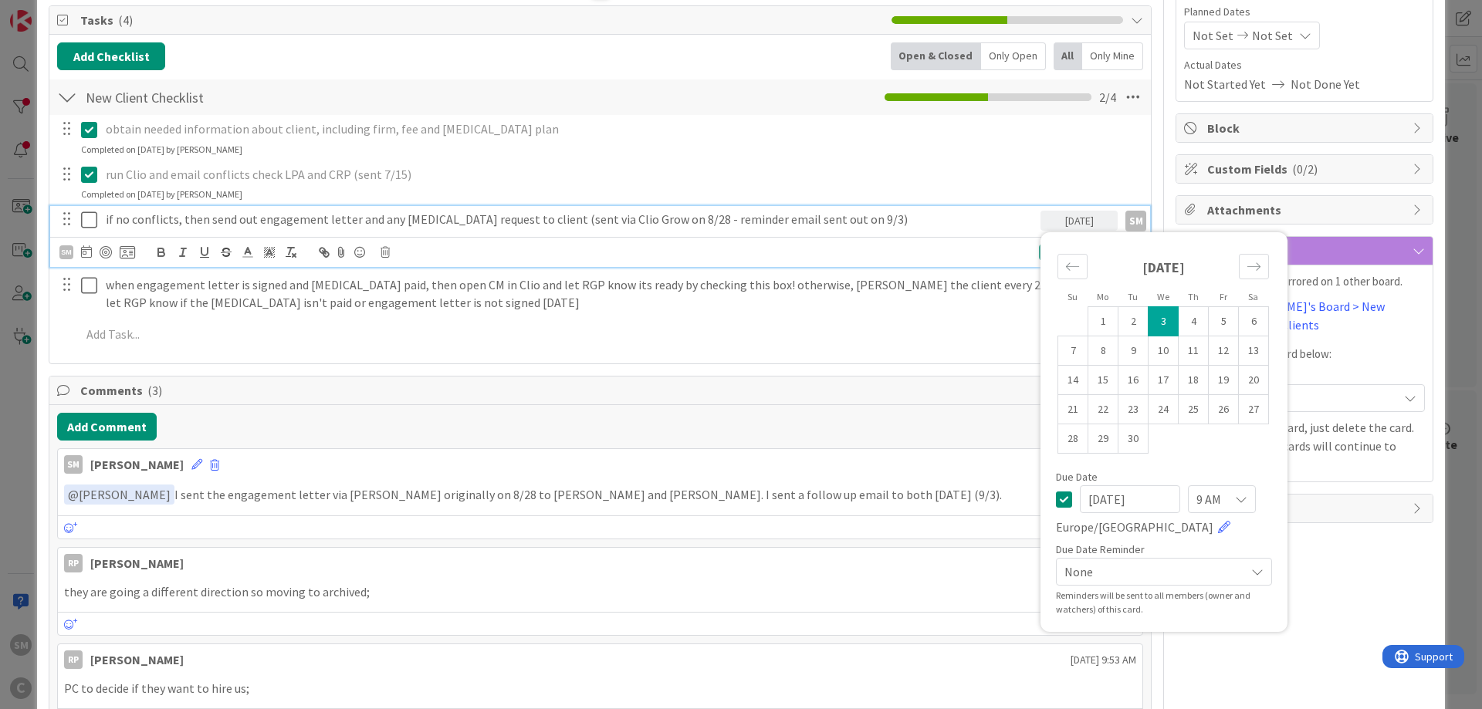
click at [96, 223] on icon at bounding box center [89, 220] width 16 height 19
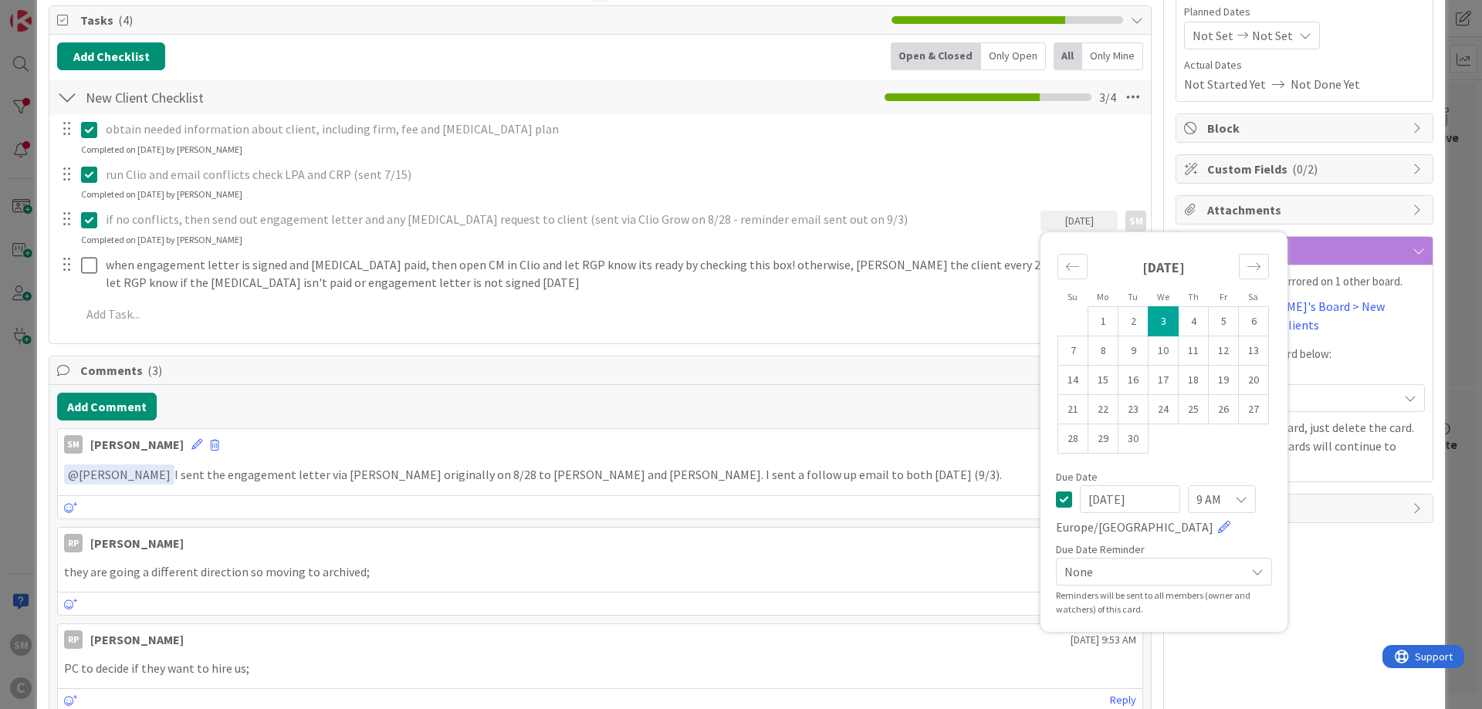
click at [91, 215] on icon at bounding box center [89, 220] width 16 height 19
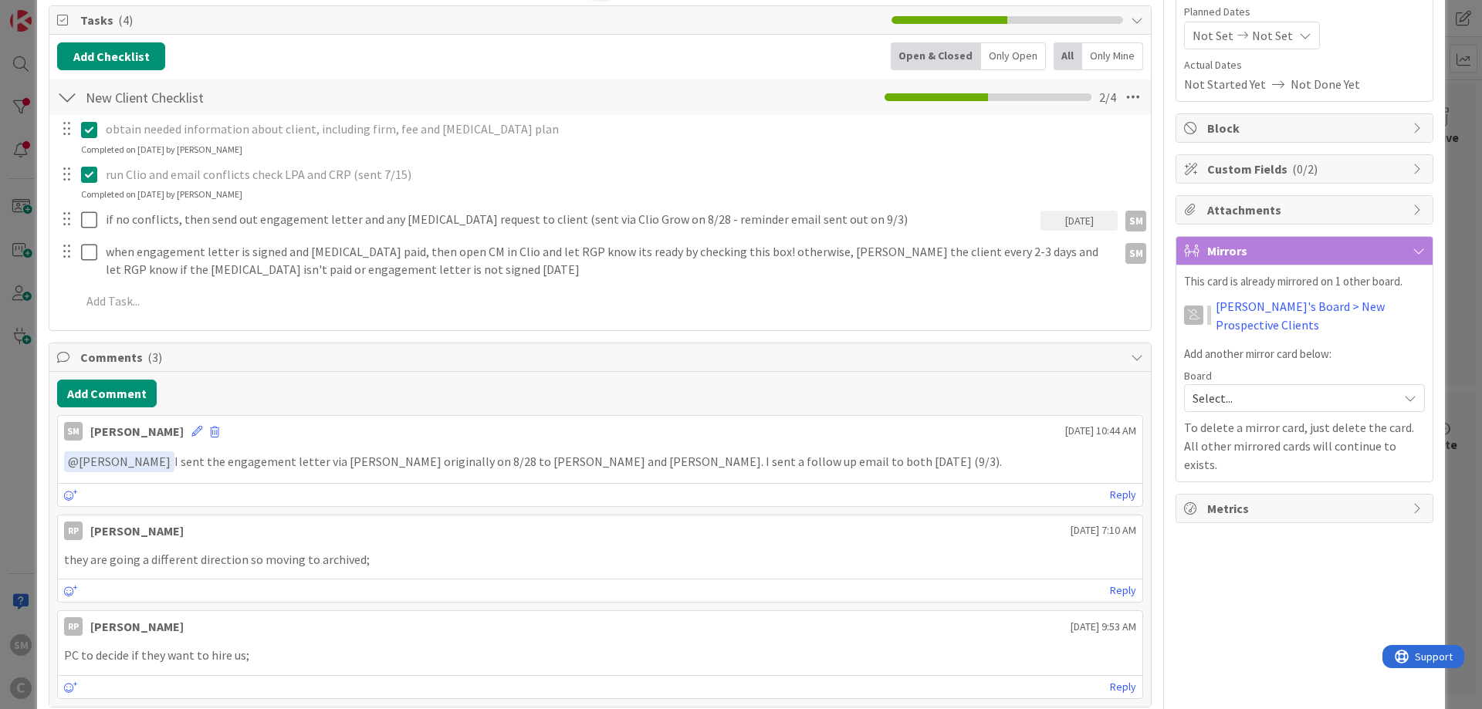
click at [1051, 250] on div "obtain needed information about client, including firm, fee and [MEDICAL_DATA] …" at bounding box center [600, 218] width 1086 height 206
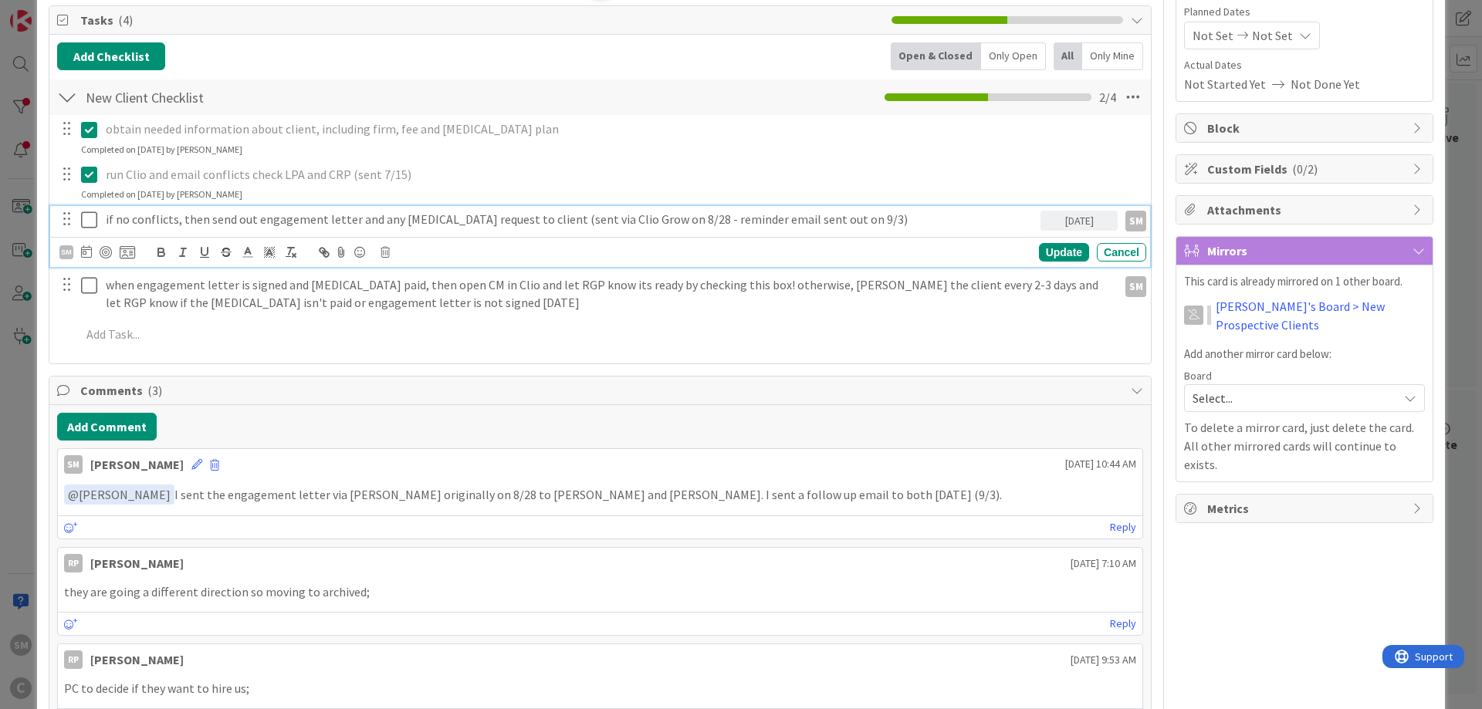
click at [96, 211] on icon at bounding box center [89, 220] width 16 height 19
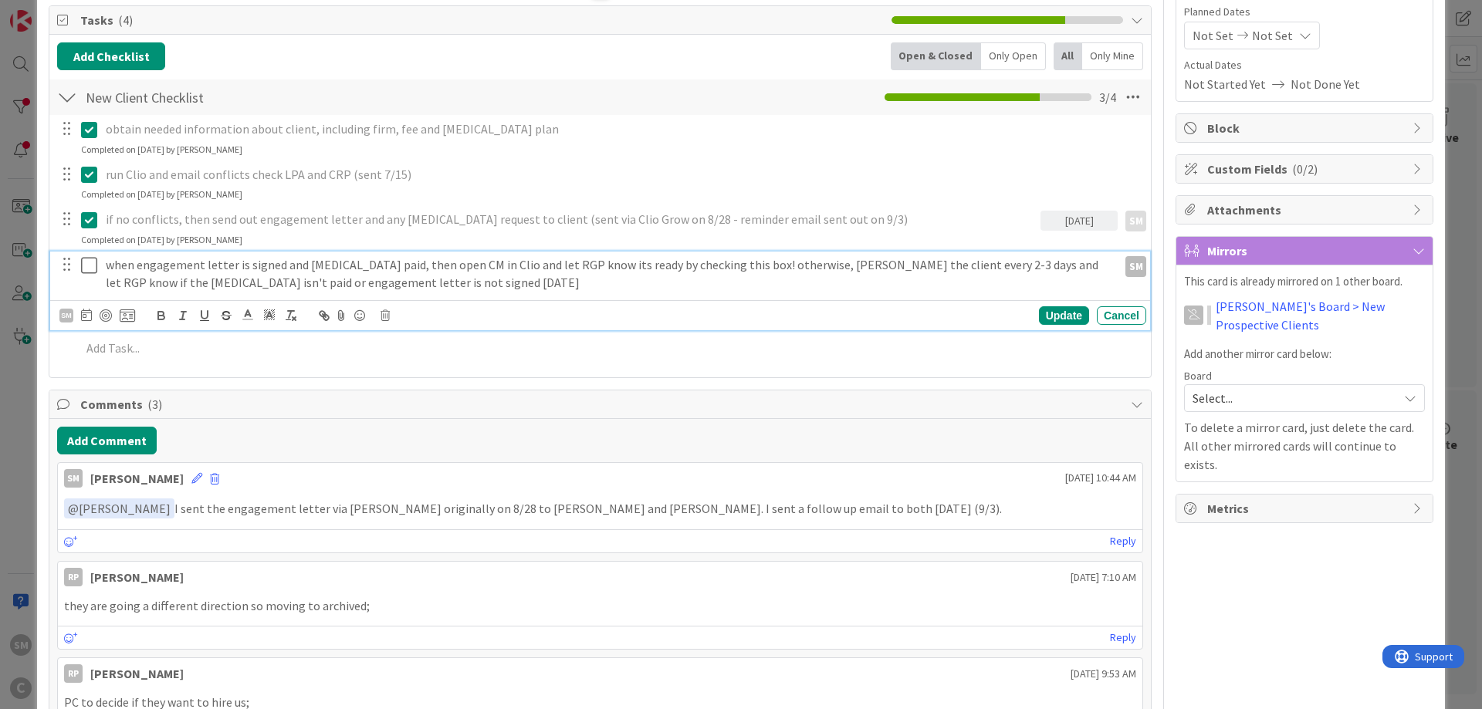
click at [239, 277] on p "when engagement letter is signed and [MEDICAL_DATA] paid, then open CM in Clio …" at bounding box center [609, 273] width 1006 height 35
click at [1047, 305] on div "SM AA [PERSON_NAME] AM [PERSON_NAME] BS [PERSON_NAME] CG [PERSON_NAME] ER [PERS…" at bounding box center [602, 316] width 1087 height 22
click at [1054, 313] on div "Update" at bounding box center [1064, 315] width 50 height 19
click at [853, 260] on p "when engagement letter is signed and [MEDICAL_DATA] paid, then open CM in Clio …" at bounding box center [609, 273] width 1006 height 35
click at [86, 313] on icon at bounding box center [86, 315] width 11 height 12
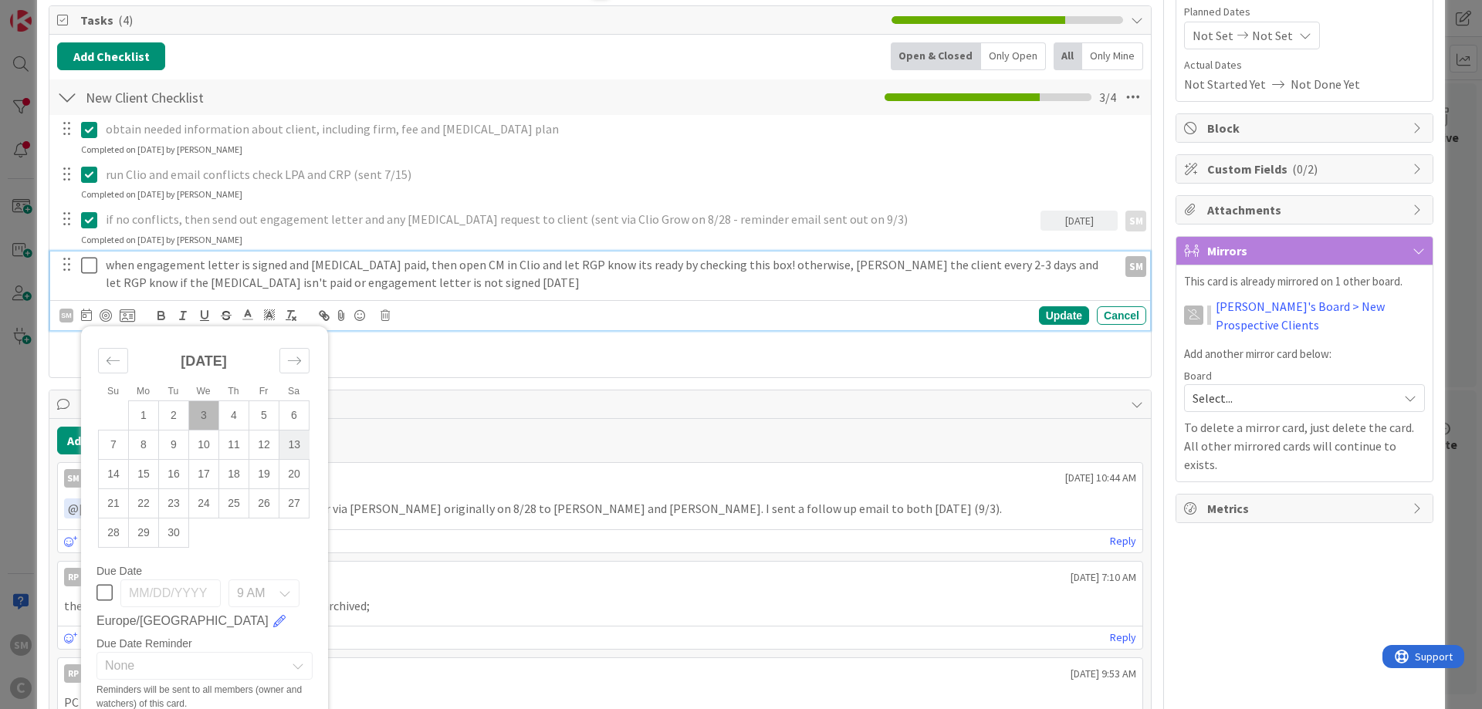
drag, startPoint x: 210, startPoint y: 440, endPoint x: 293, endPoint y: 439, distance: 83.4
click at [209, 440] on td "10" at bounding box center [204, 444] width 30 height 29
type input "[DATE]"
drag, startPoint x: 1081, startPoint y: 310, endPoint x: 1120, endPoint y: 351, distance: 57.3
click at [1080, 310] on div "Update" at bounding box center [1064, 315] width 50 height 19
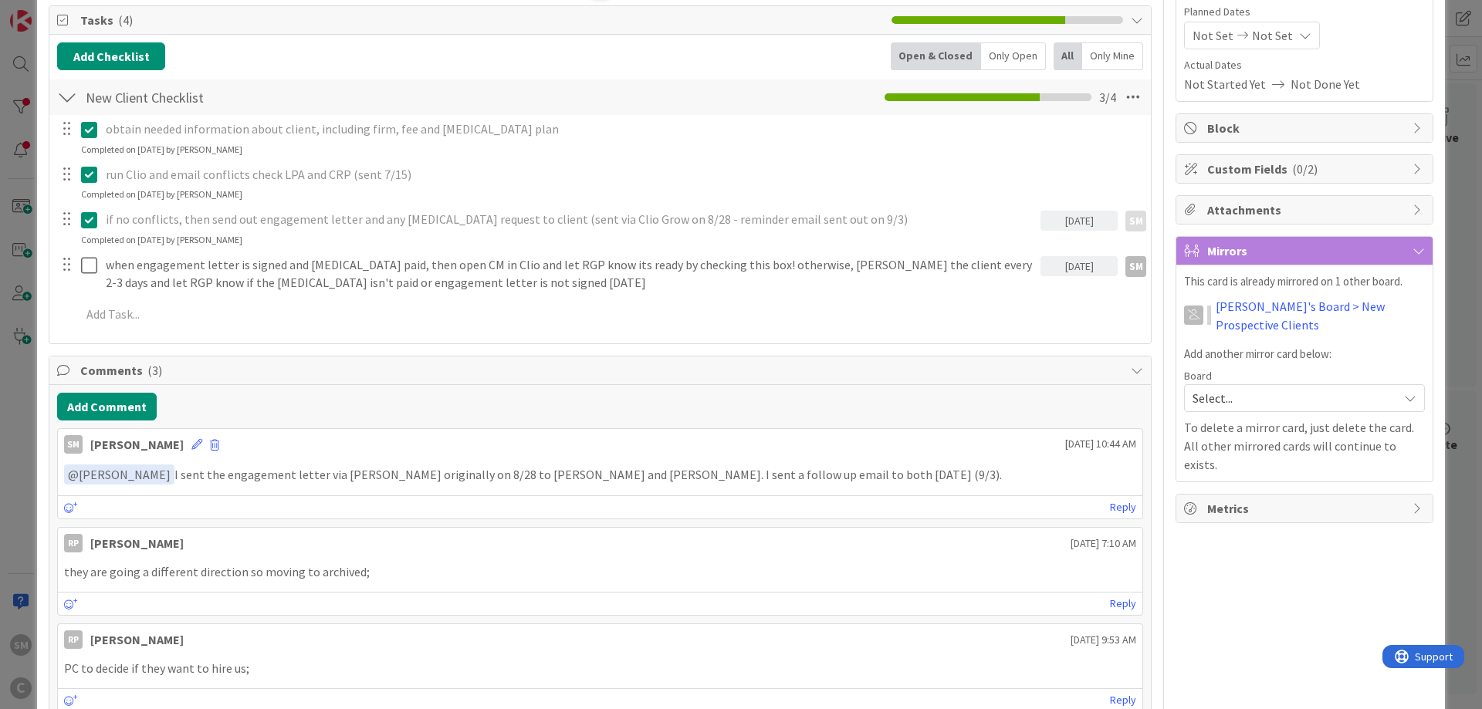
click at [1285, 581] on div "Owner SM Unassigned or other Projects Dates Planned Dates Not Set Not Set Actua…" at bounding box center [1305, 525] width 258 height 1301
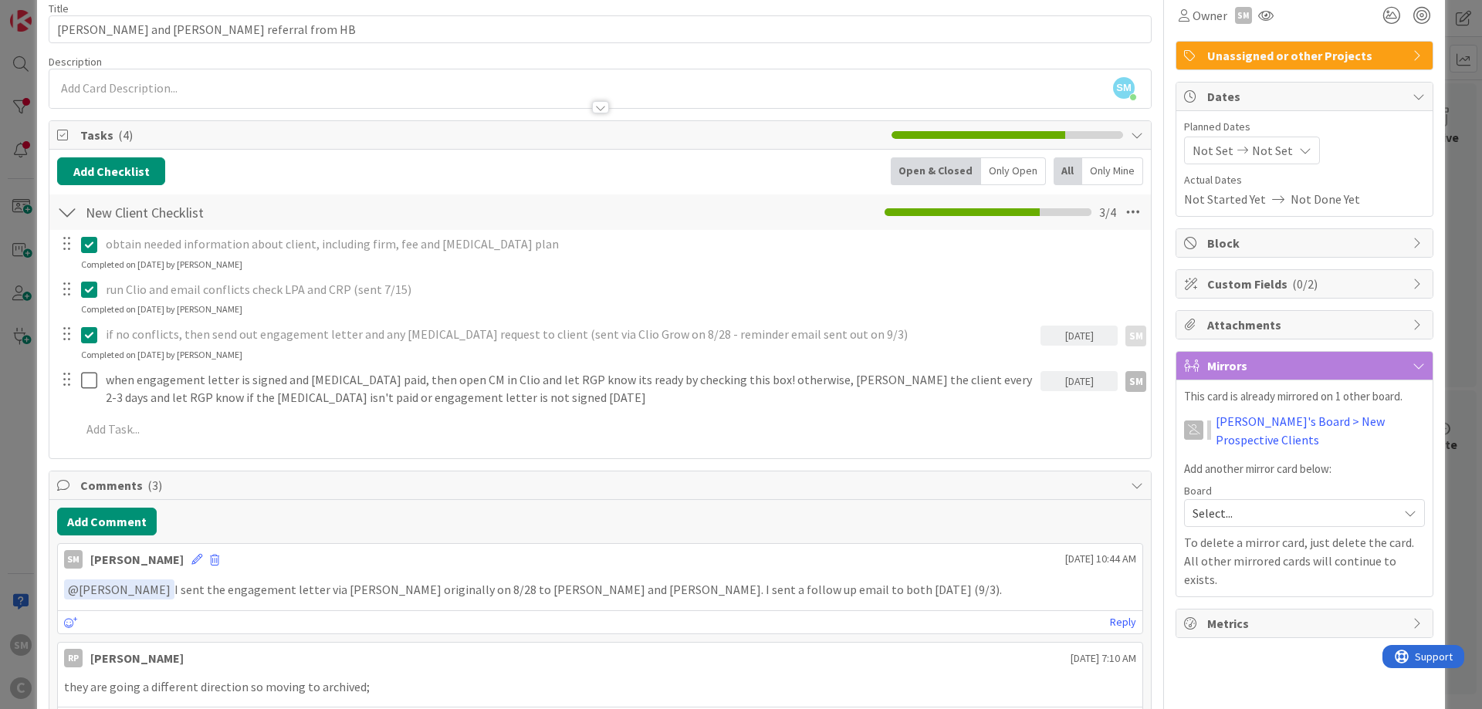
scroll to position [0, 0]
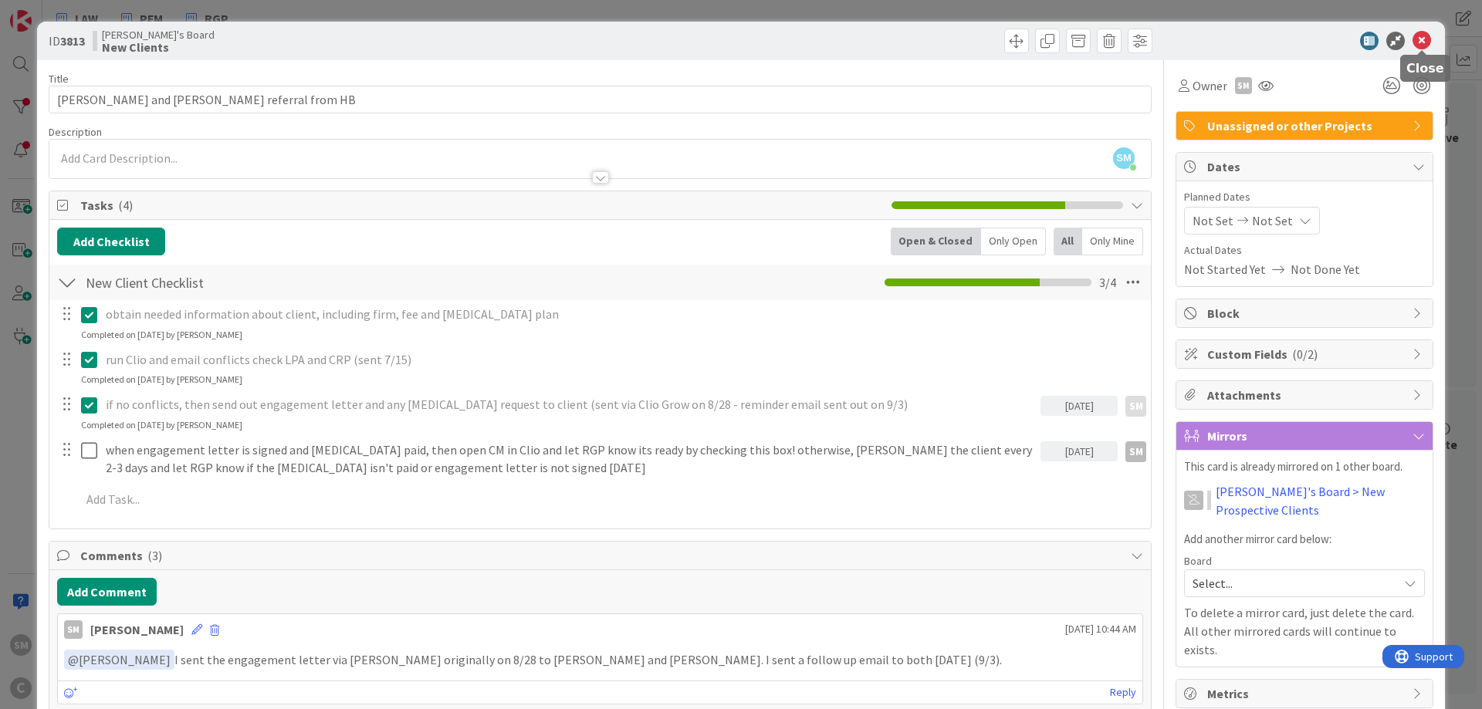
click at [1424, 39] on icon at bounding box center [1422, 41] width 19 height 19
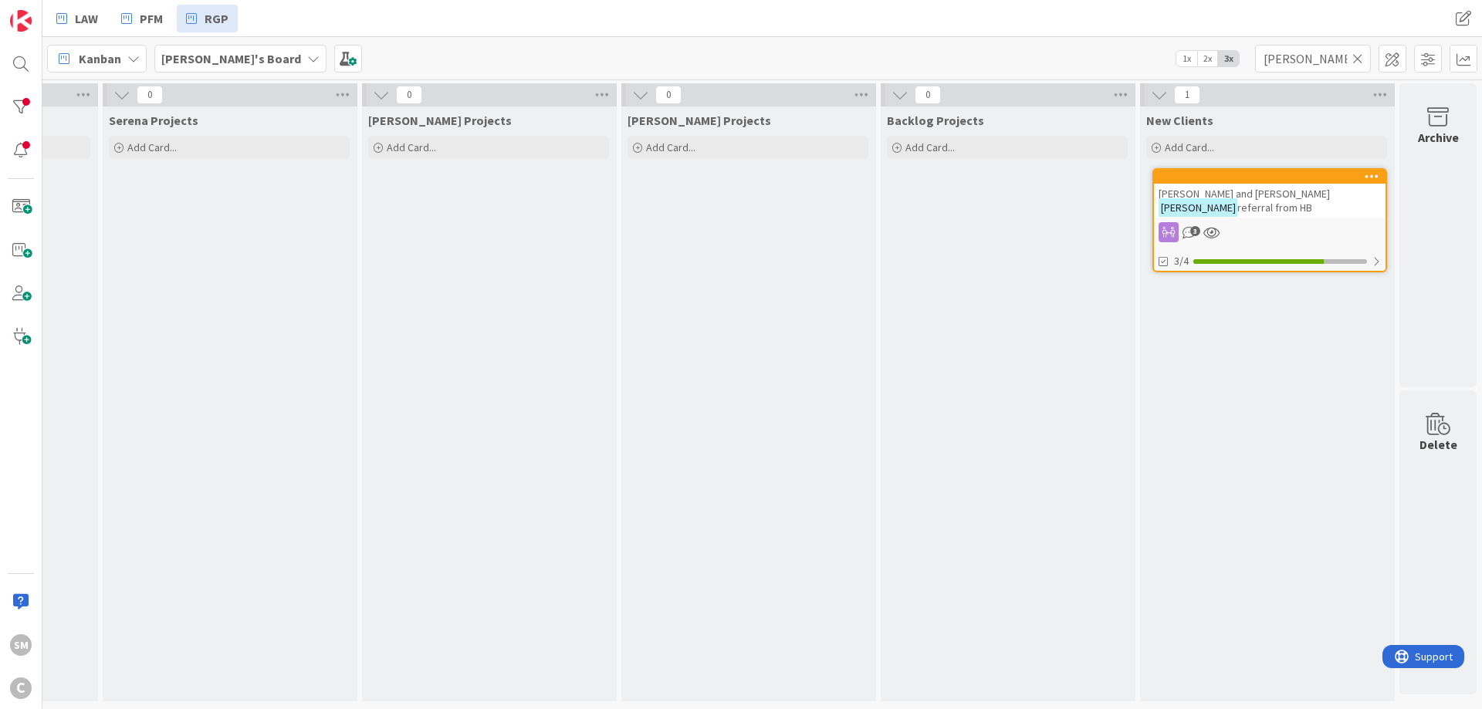
click at [1362, 61] on icon at bounding box center [1358, 59] width 11 height 14
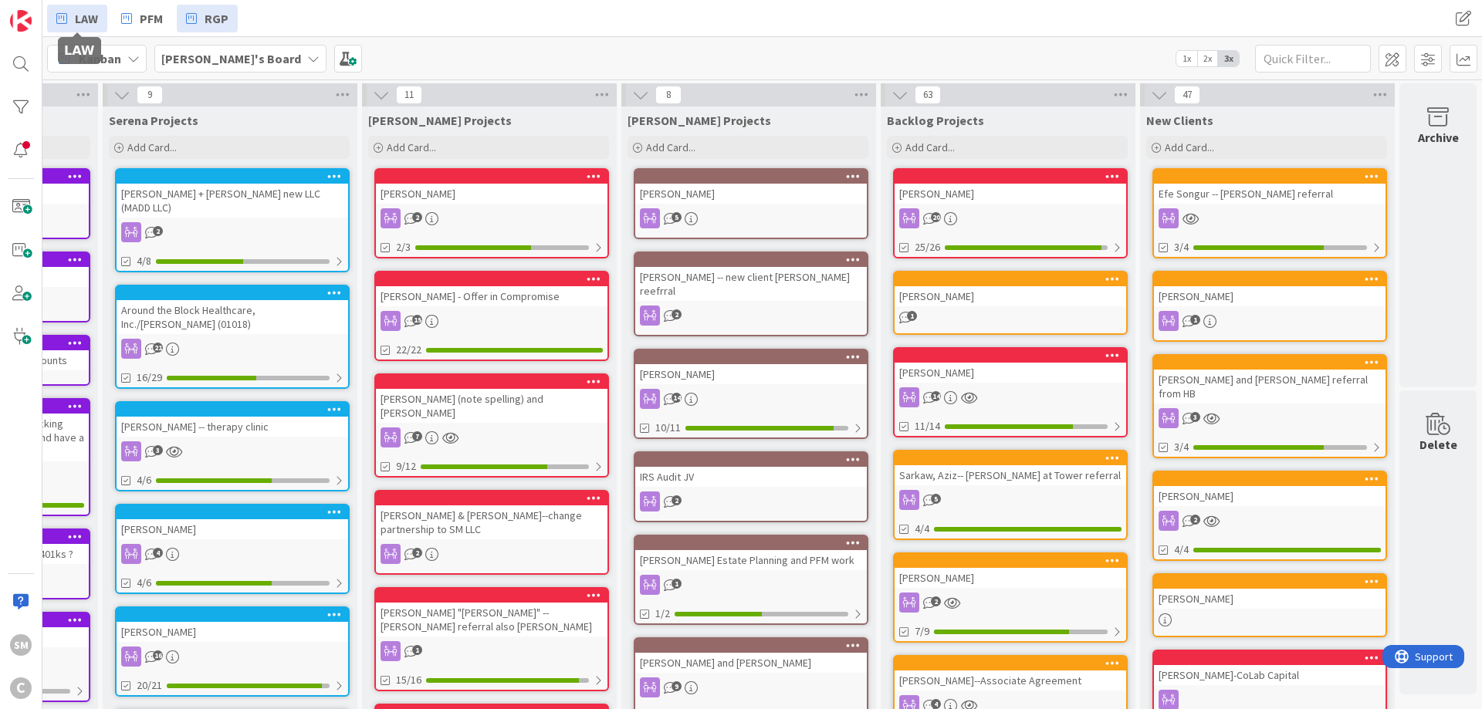
click at [84, 19] on span "LAW" at bounding box center [86, 18] width 23 height 19
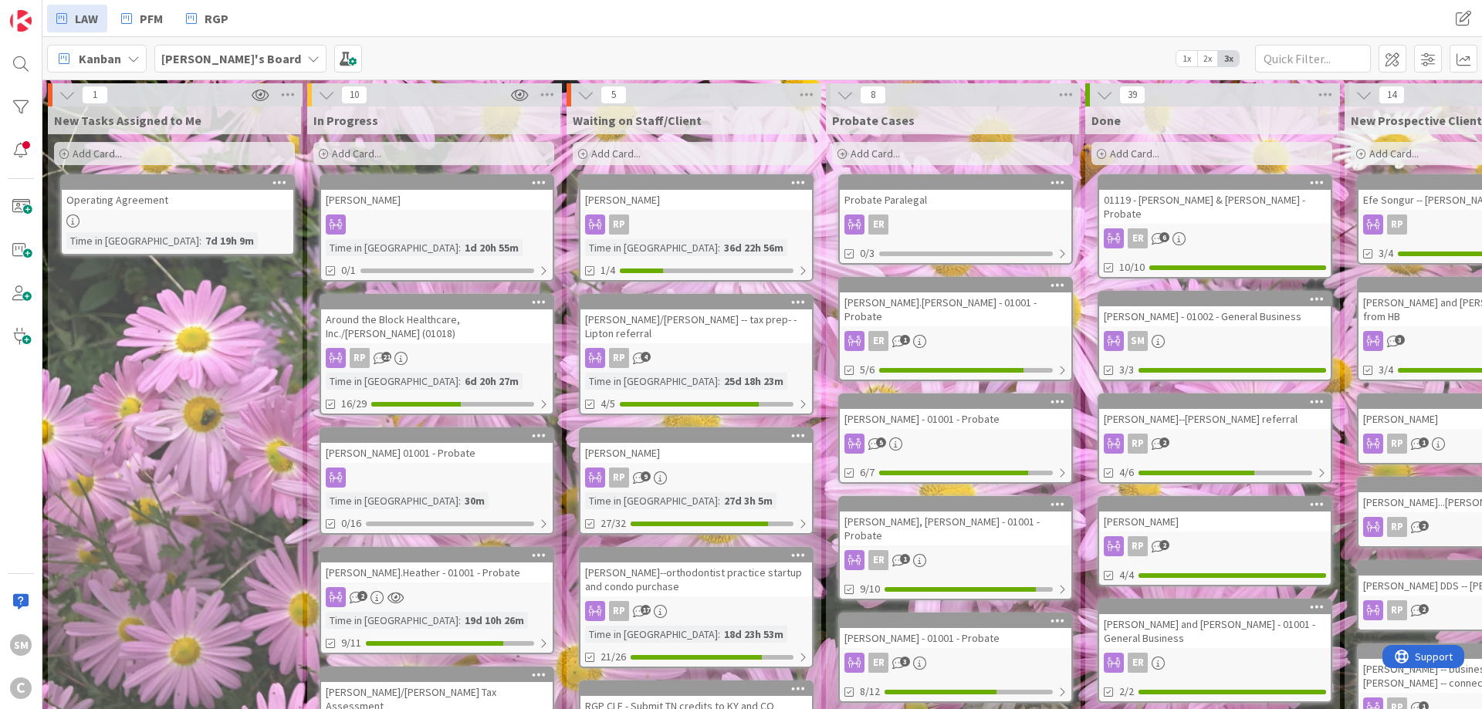
drag, startPoint x: 193, startPoint y: 378, endPoint x: 101, endPoint y: 365, distance: 92.8
